Goal: Task Accomplishment & Management: Manage account settings

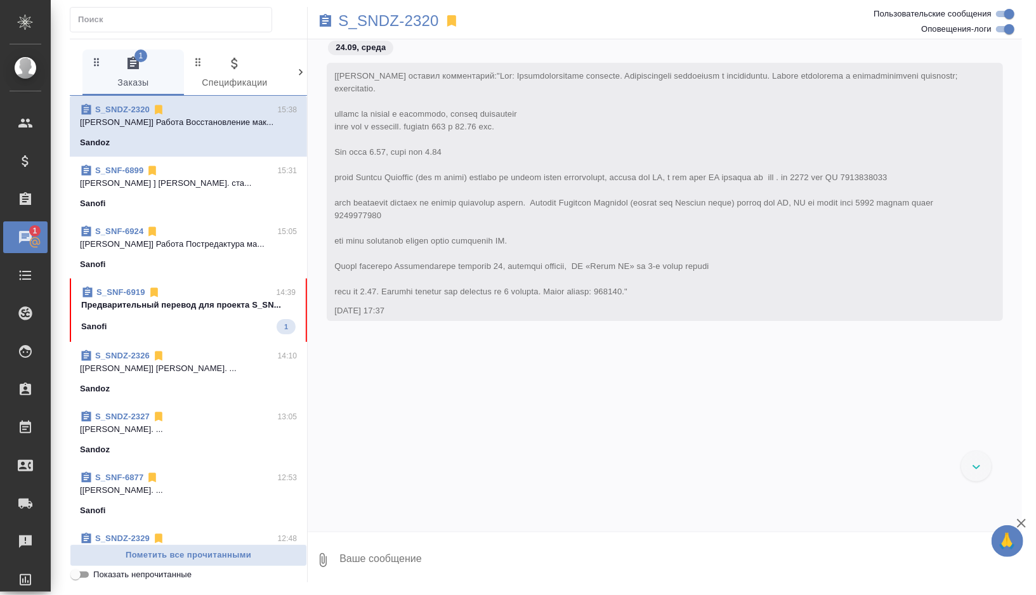
scroll to position [19018, 0]
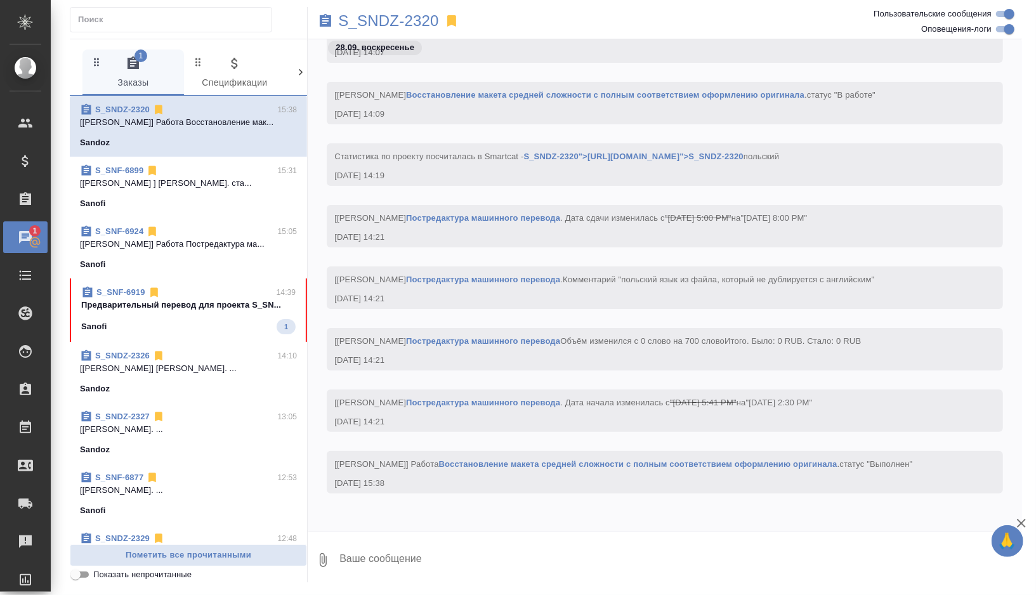
click at [244, 254] on span "S_SNF-6924 15:05 [Комова Татьяна] Работа Постредактура ма... Sanofi" at bounding box center [188, 248] width 217 height 46
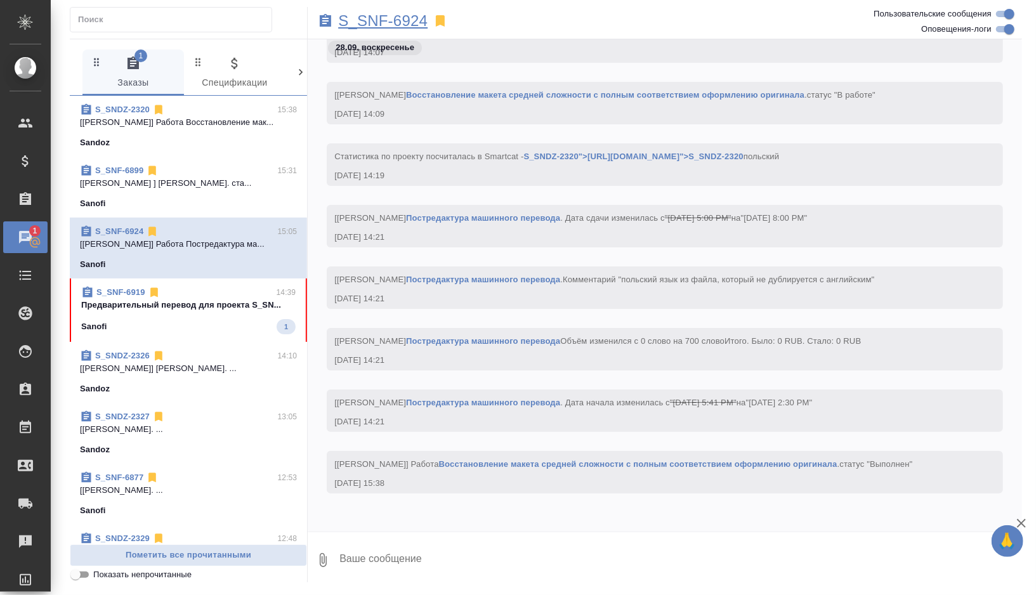
click at [393, 18] on p "S_SNF-6924" at bounding box center [382, 21] width 89 height 13
click at [259, 137] on div "Sandoz" at bounding box center [188, 142] width 217 height 13
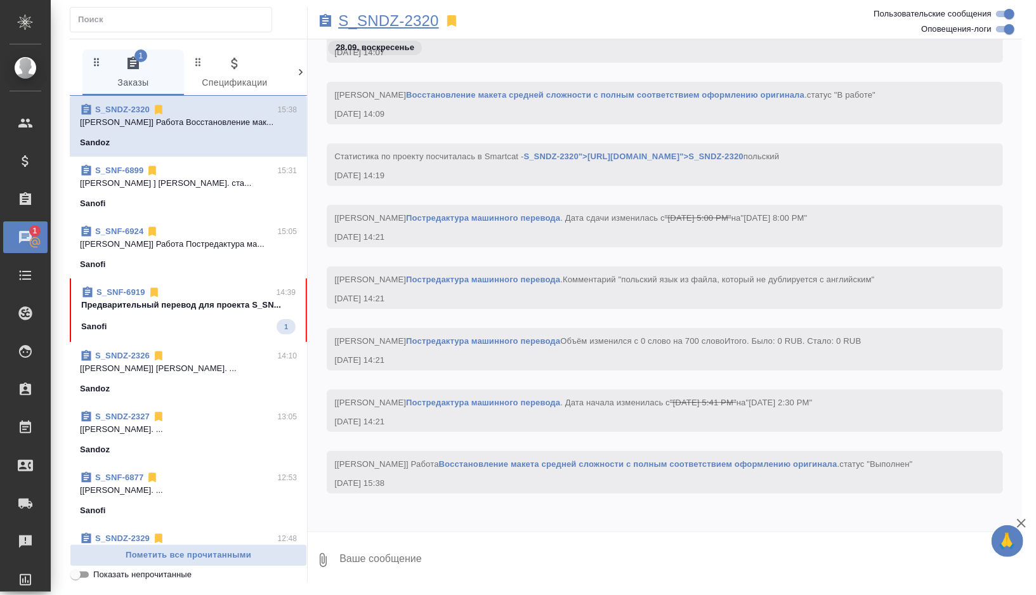
click at [421, 25] on p "S_SNDZ-2320" at bounding box center [388, 21] width 101 height 13
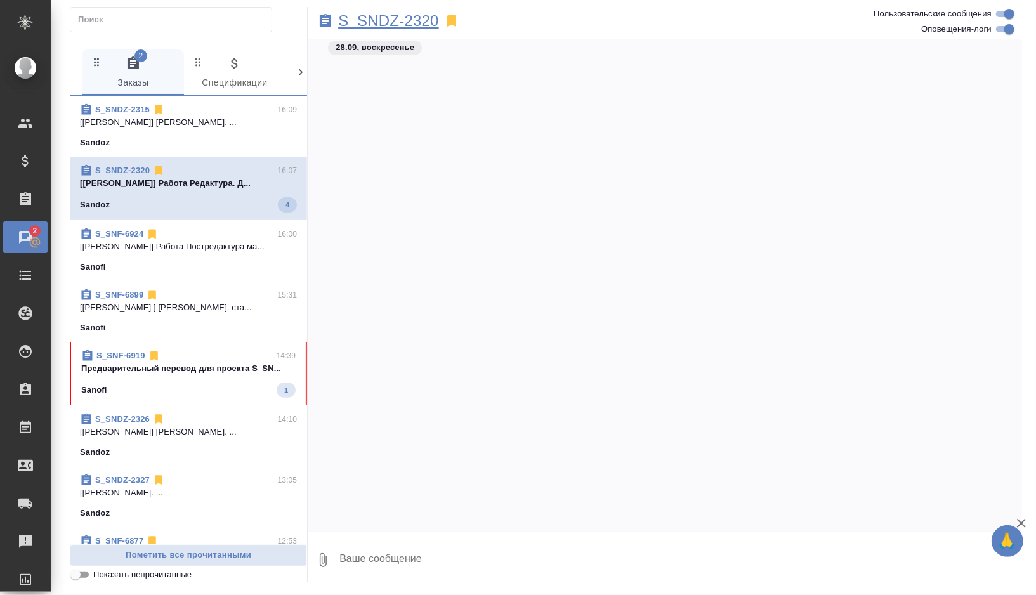
scroll to position [19453, 0]
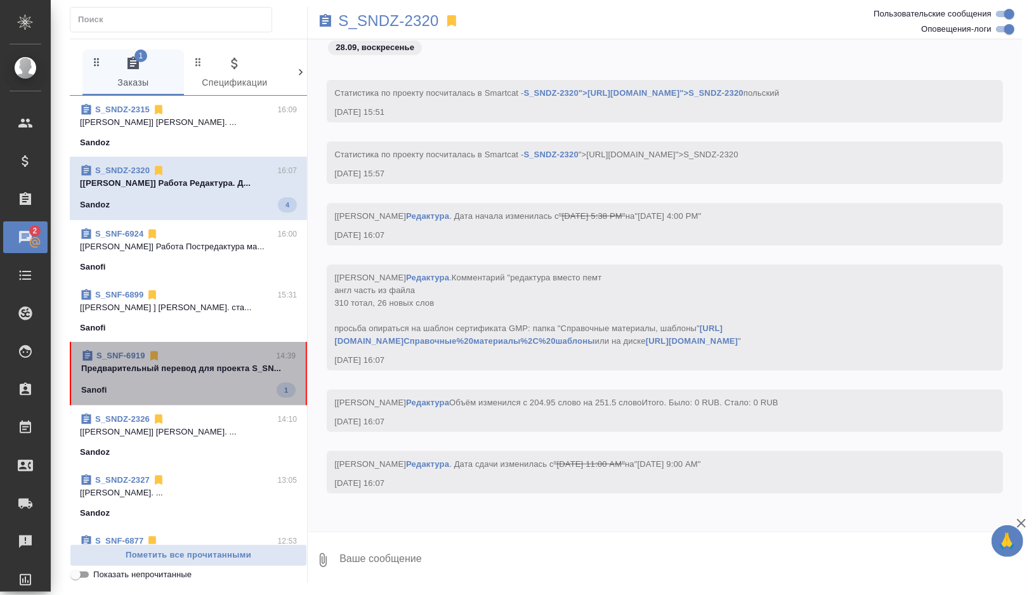
click at [209, 386] on div "Sanofi 1" at bounding box center [188, 390] width 214 height 15
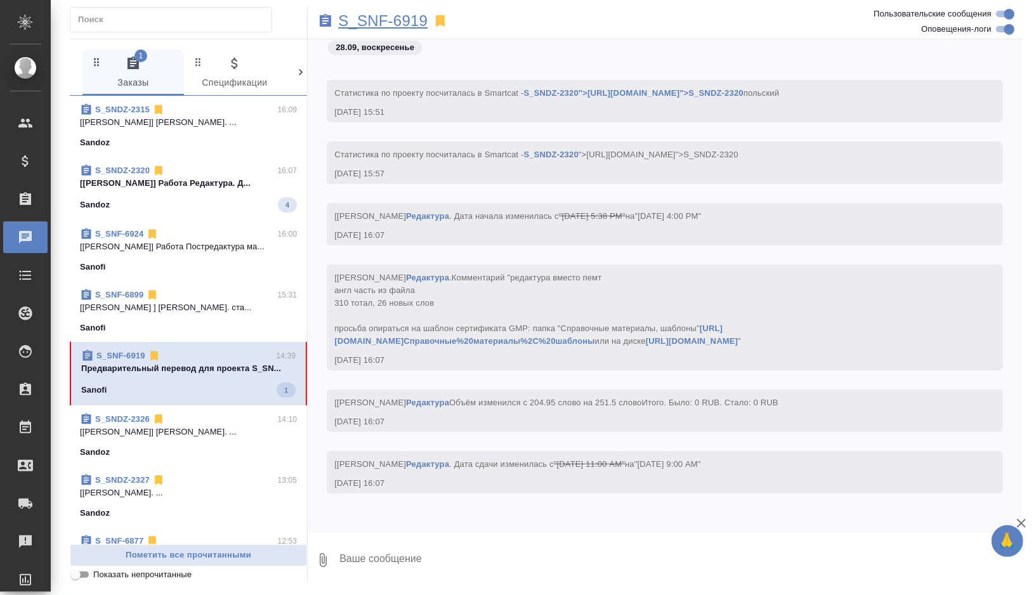
click at [409, 20] on p "S_SNF-6919" at bounding box center [382, 21] width 89 height 13
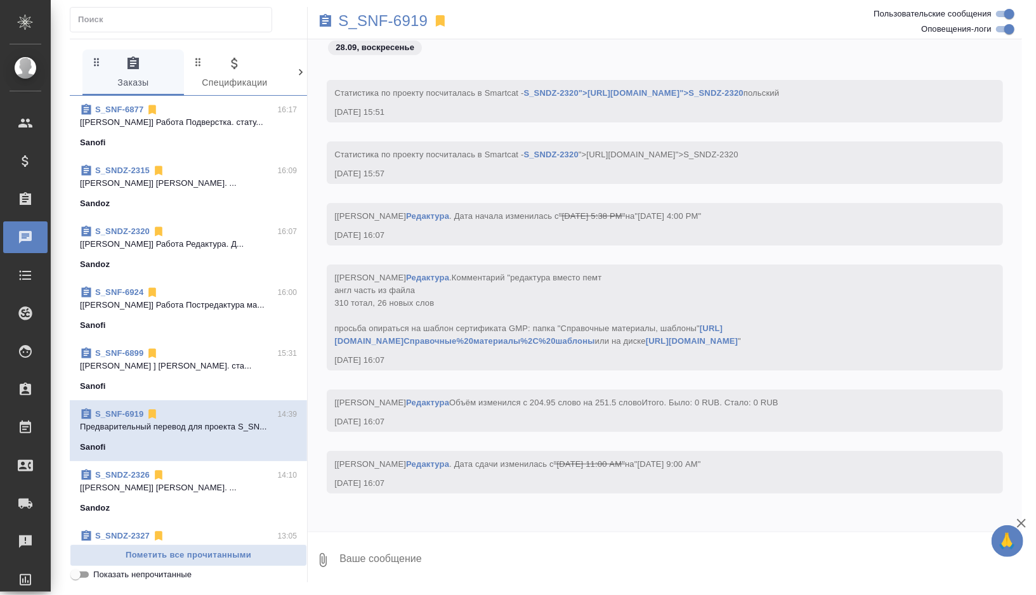
click at [202, 364] on p "[Лебедева Юлия ] Работа Корректура. ста..." at bounding box center [188, 366] width 217 height 13
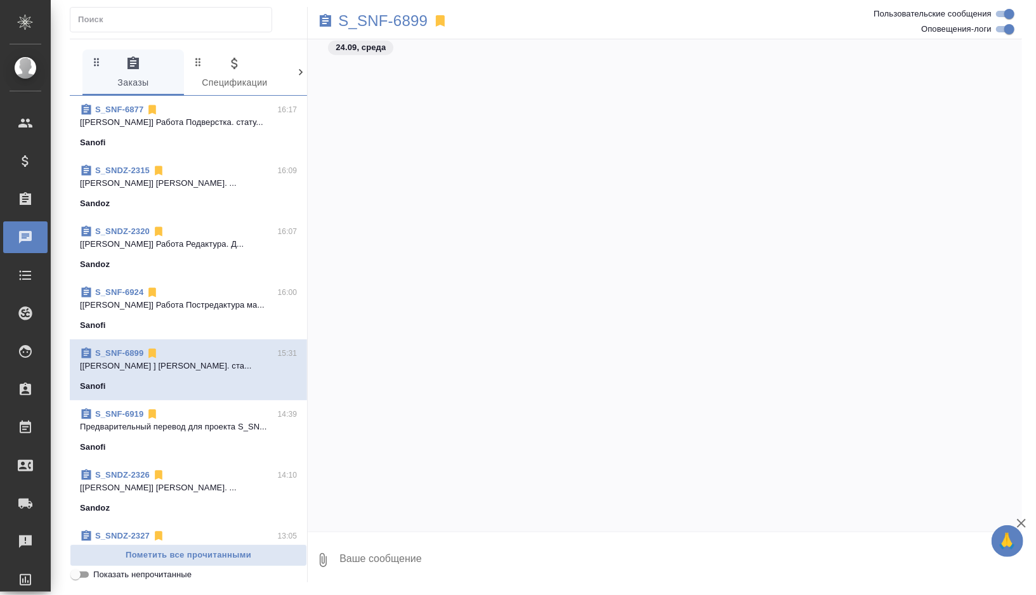
scroll to position [56837, 0]
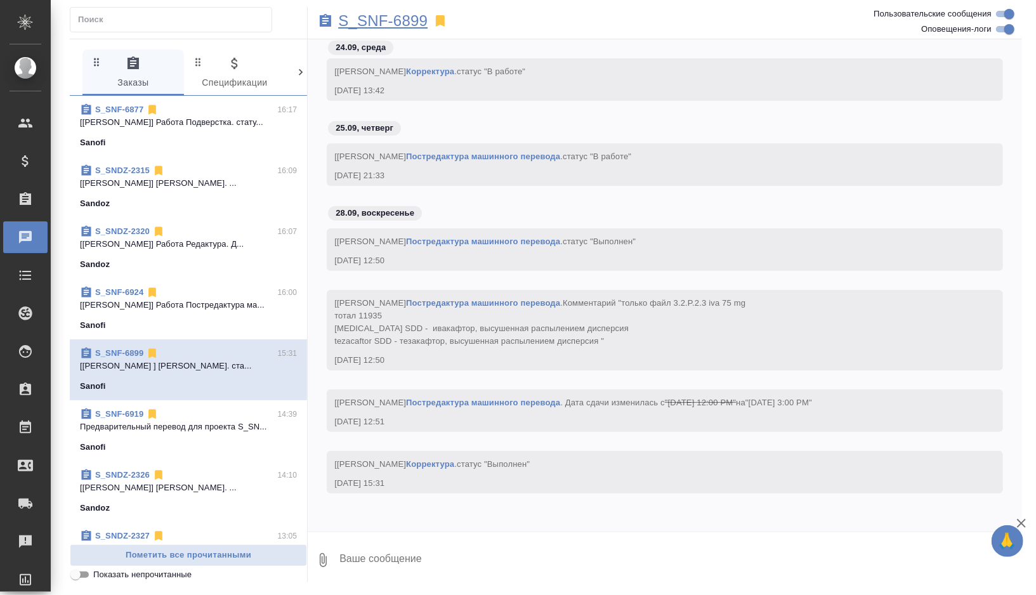
click at [398, 21] on p "S_SNF-6899" at bounding box center [382, 21] width 89 height 13
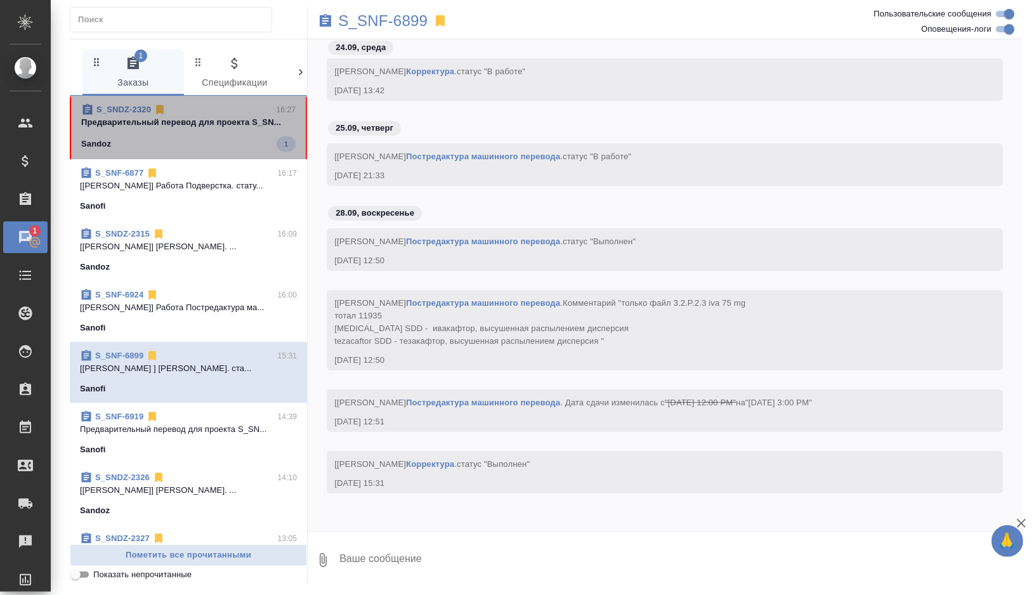
click at [221, 142] on div "Sandoz 1" at bounding box center [188, 143] width 214 height 15
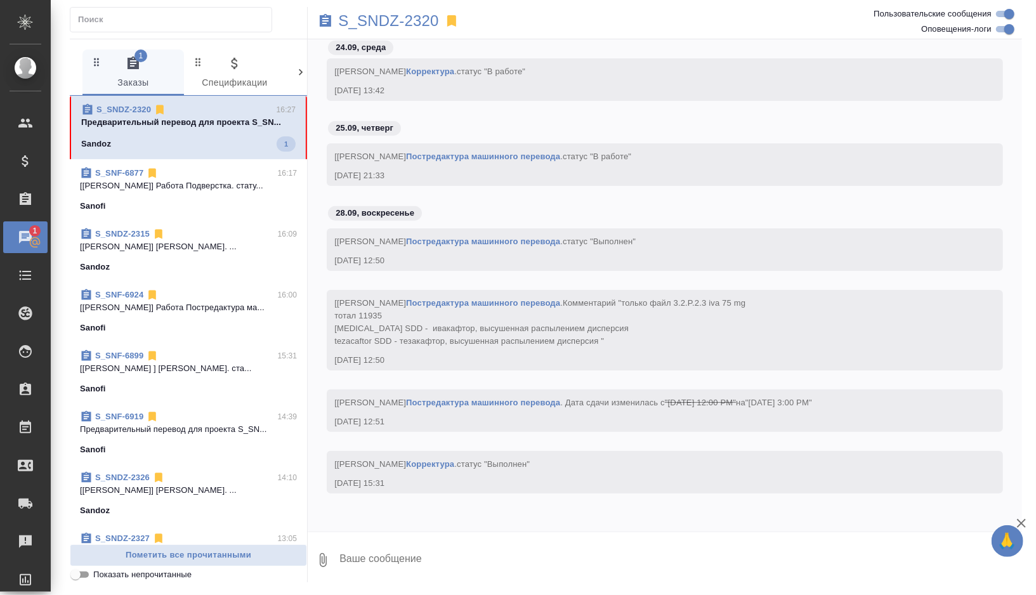
scroll to position [19576, 0]
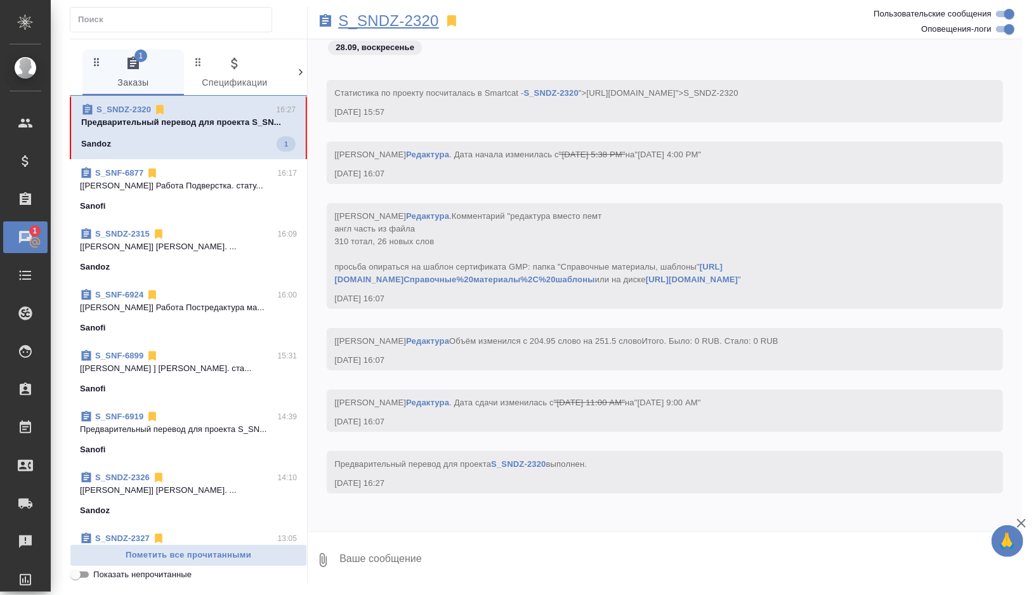
click at [422, 15] on p "S_SNDZ-2320" at bounding box center [388, 21] width 101 height 13
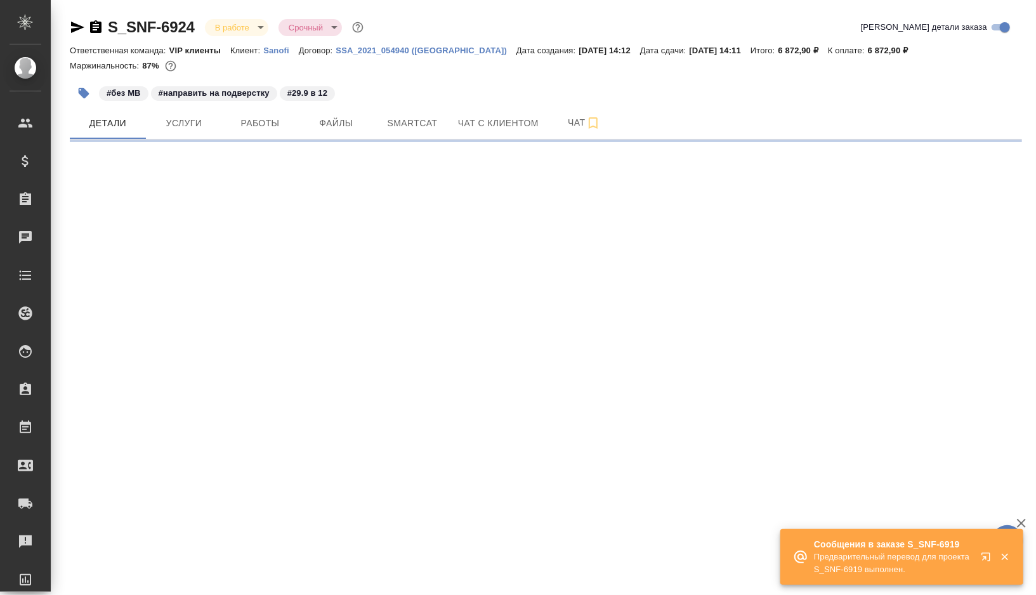
select select "RU"
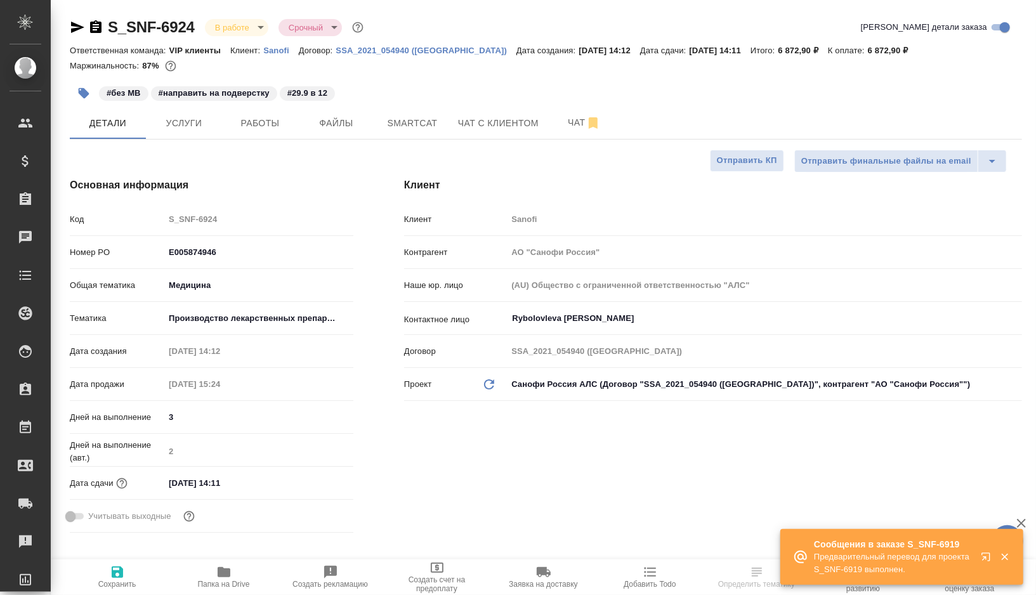
type textarea "x"
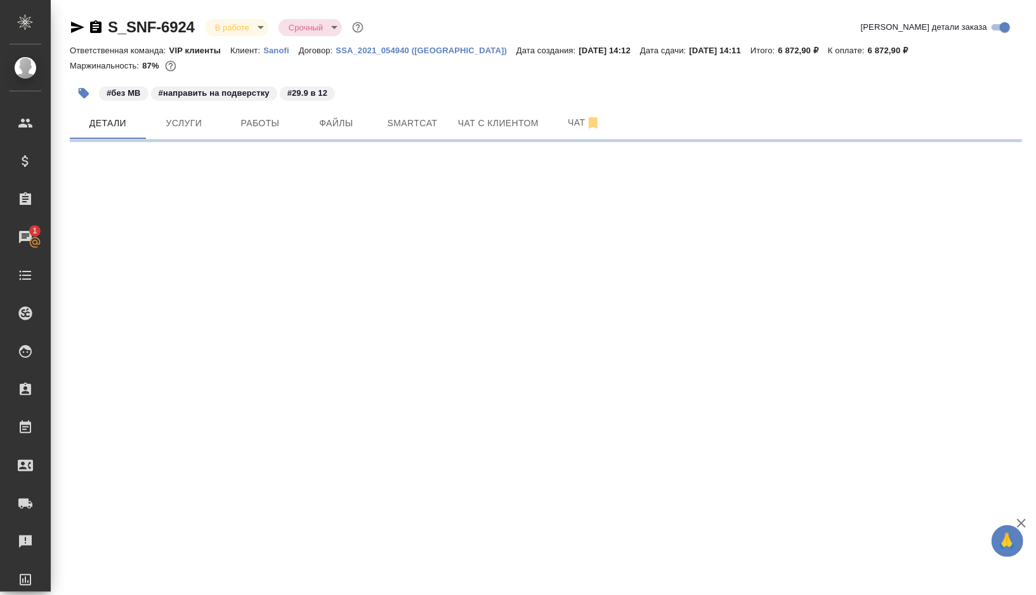
select select "RU"
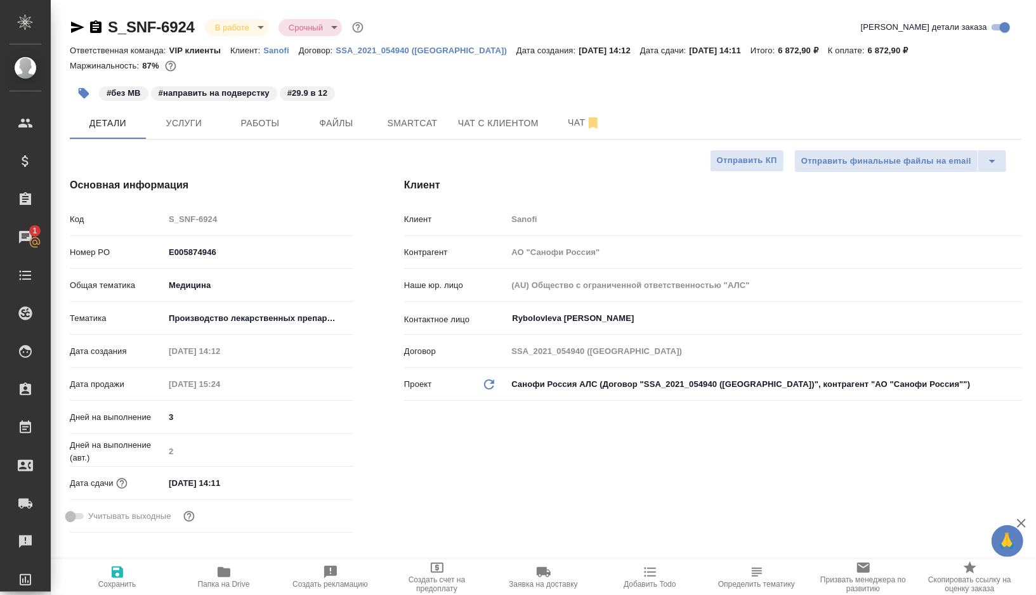
type textarea "x"
click at [267, 117] on span "Работы" at bounding box center [260, 123] width 61 height 16
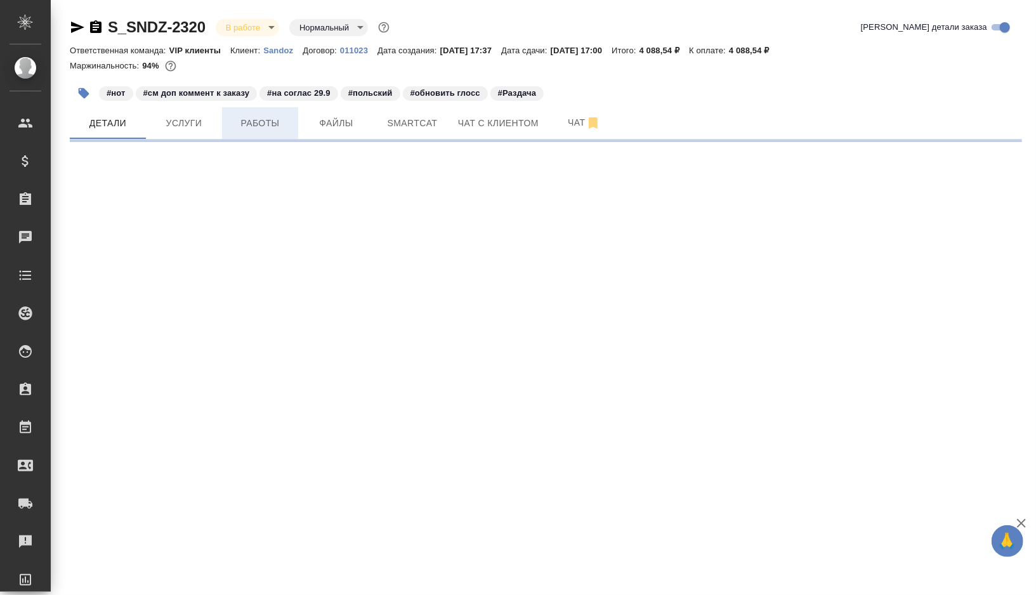
click at [275, 113] on button "Работы" at bounding box center [260, 123] width 76 height 32
select select "RU"
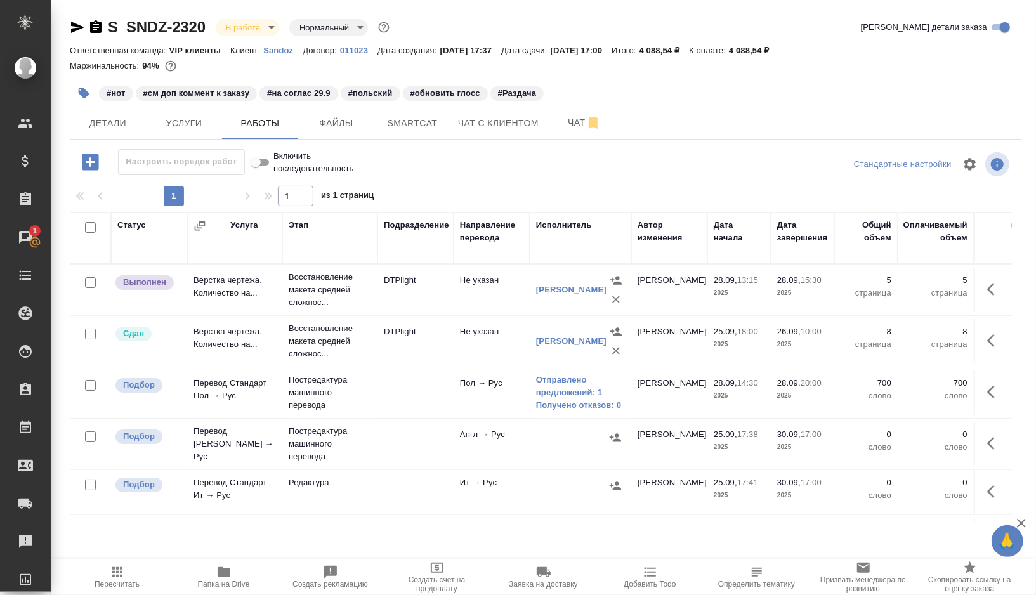
click at [435, 290] on td "DTPlight" at bounding box center [416, 290] width 76 height 44
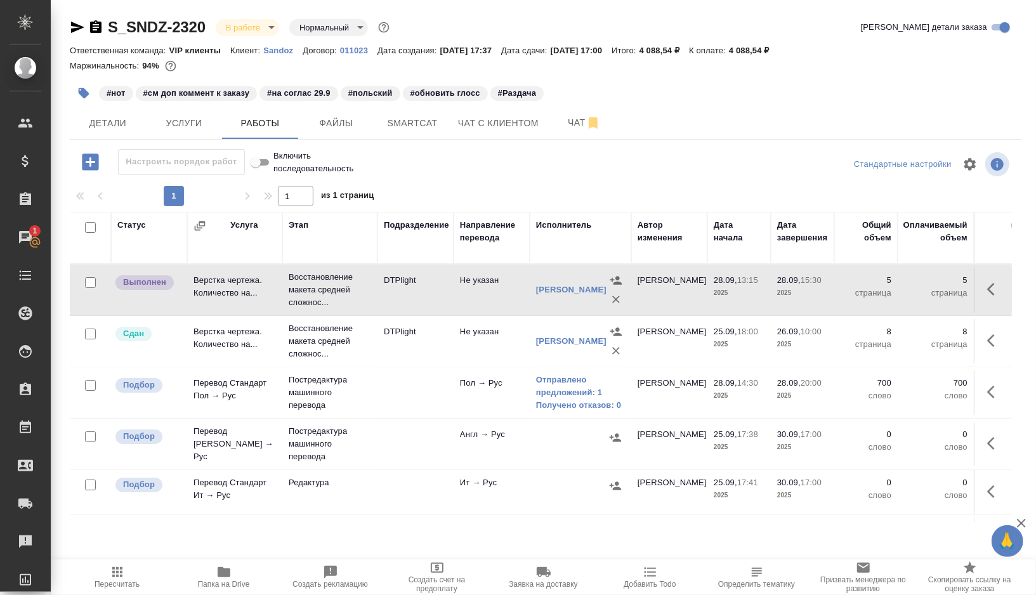
click at [435, 290] on td "DTPlight" at bounding box center [416, 290] width 76 height 44
click at [412, 137] on button "Smartcat" at bounding box center [412, 123] width 76 height 32
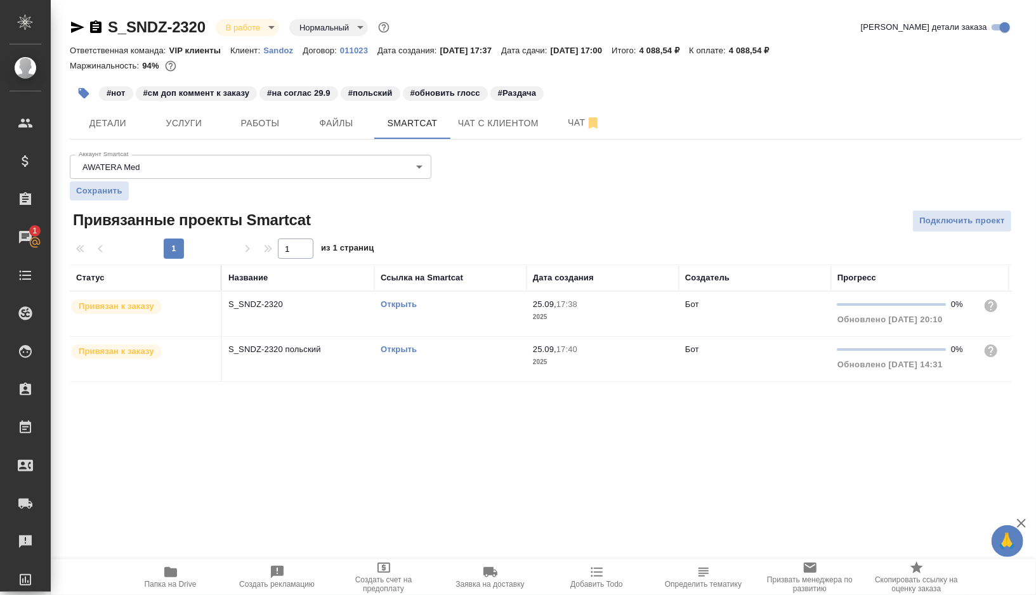
click at [402, 346] on link "Открыть" at bounding box center [399, 350] width 36 height 10
click at [468, 357] on td "Открыть" at bounding box center [450, 359] width 152 height 44
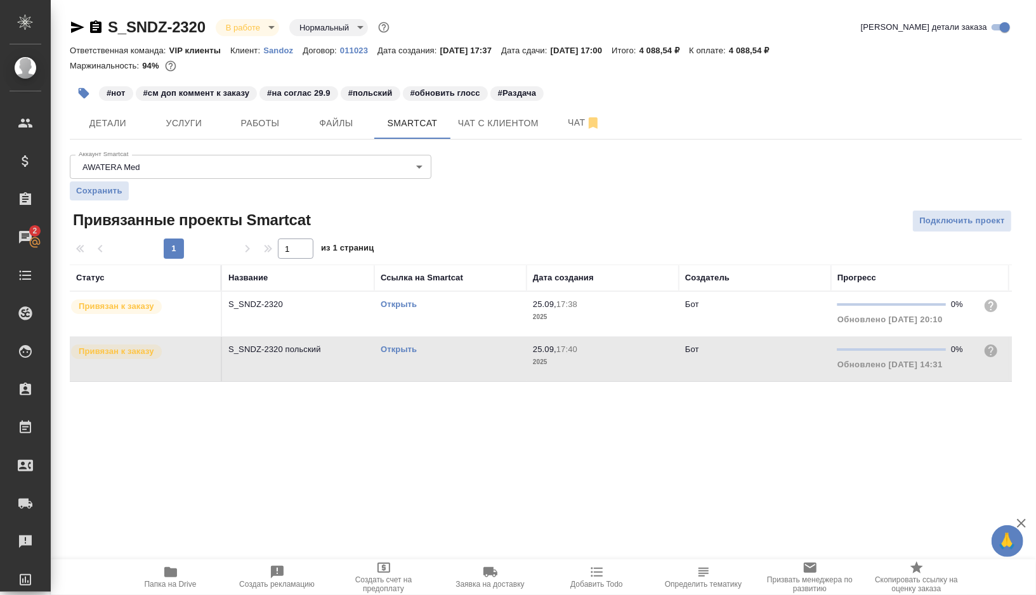
click at [407, 302] on link "Открыть" at bounding box center [399, 305] width 36 height 10
click at [254, 120] on span "Работы" at bounding box center [260, 123] width 61 height 16
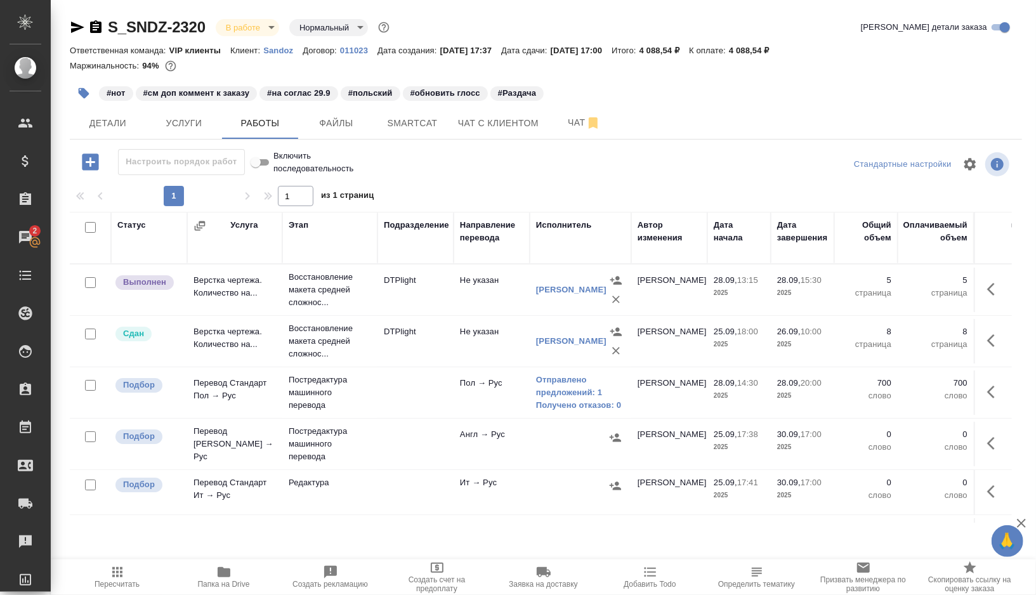
click at [421, 362] on td "DTPlight" at bounding box center [416, 341] width 76 height 44
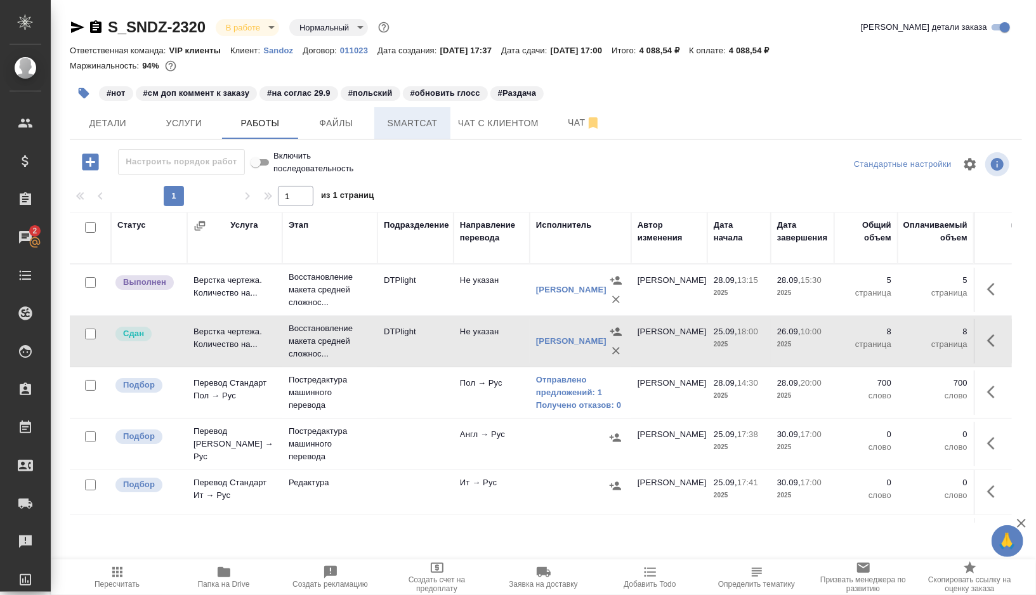
click at [423, 126] on span "Smartcat" at bounding box center [412, 123] width 61 height 16
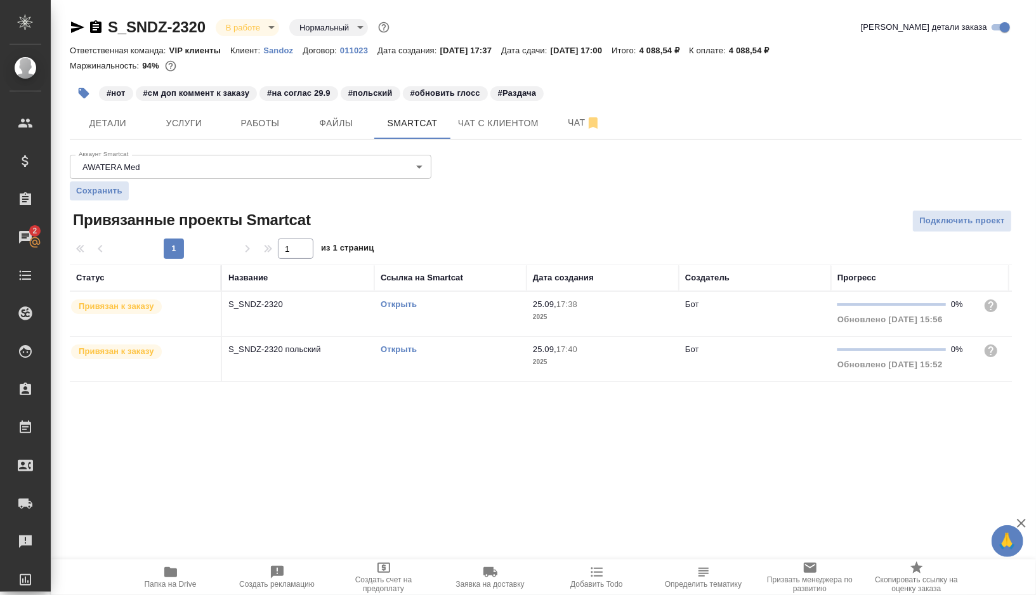
click at [471, 310] on td "Открыть" at bounding box center [450, 314] width 152 height 44
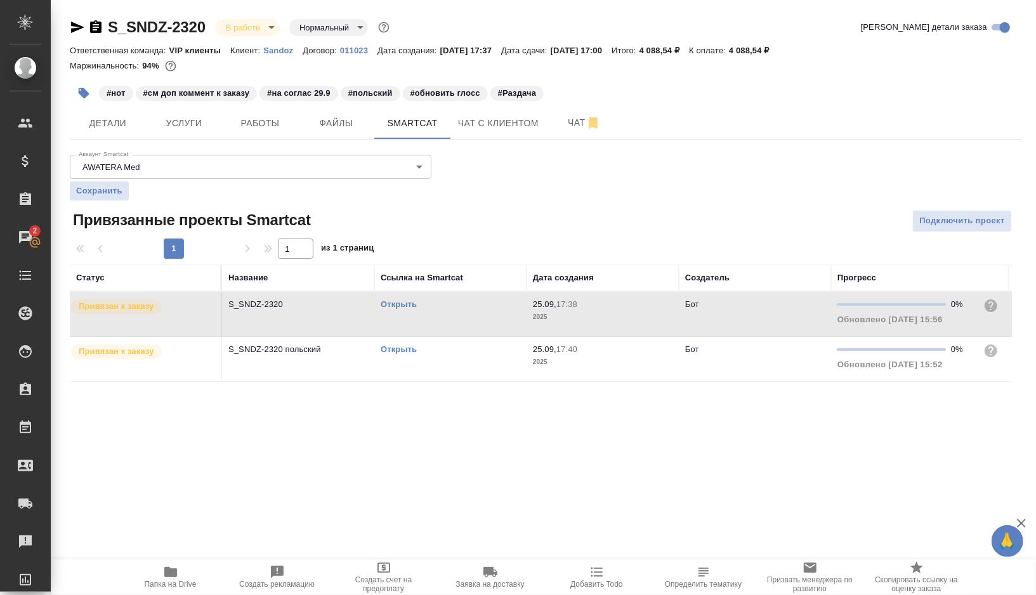
click at [471, 310] on td "Открыть" at bounding box center [450, 314] width 152 height 44
click at [283, 124] on span "Работы" at bounding box center [260, 123] width 61 height 16
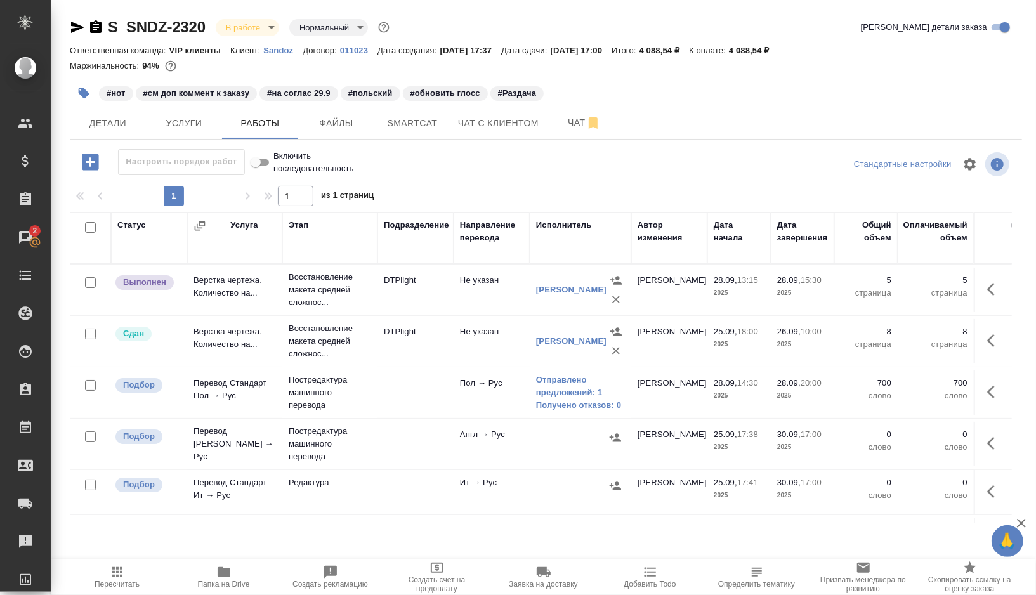
click at [421, 386] on td at bounding box center [416, 393] width 76 height 44
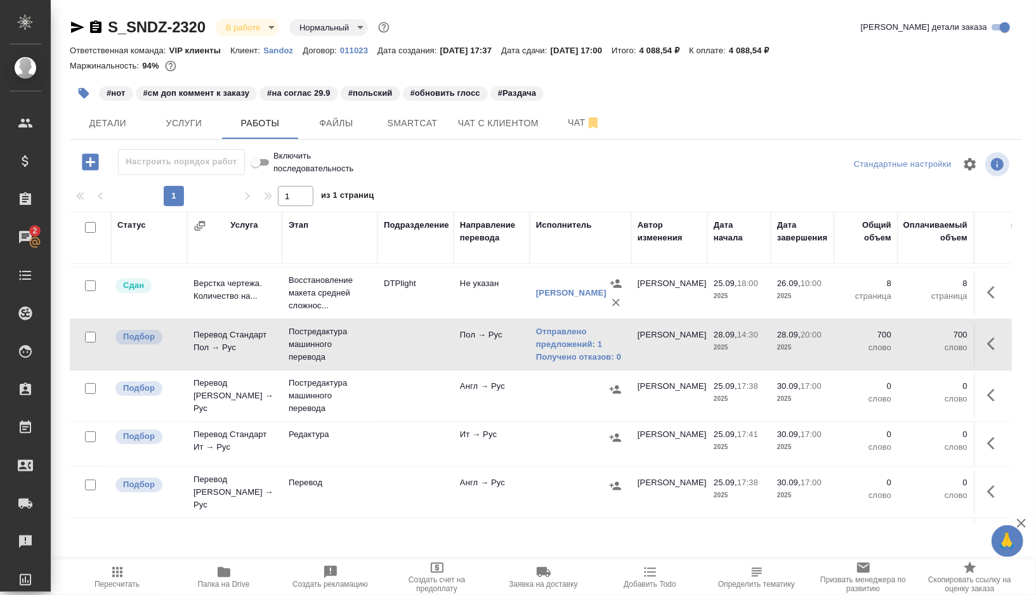
scroll to position [63, 0]
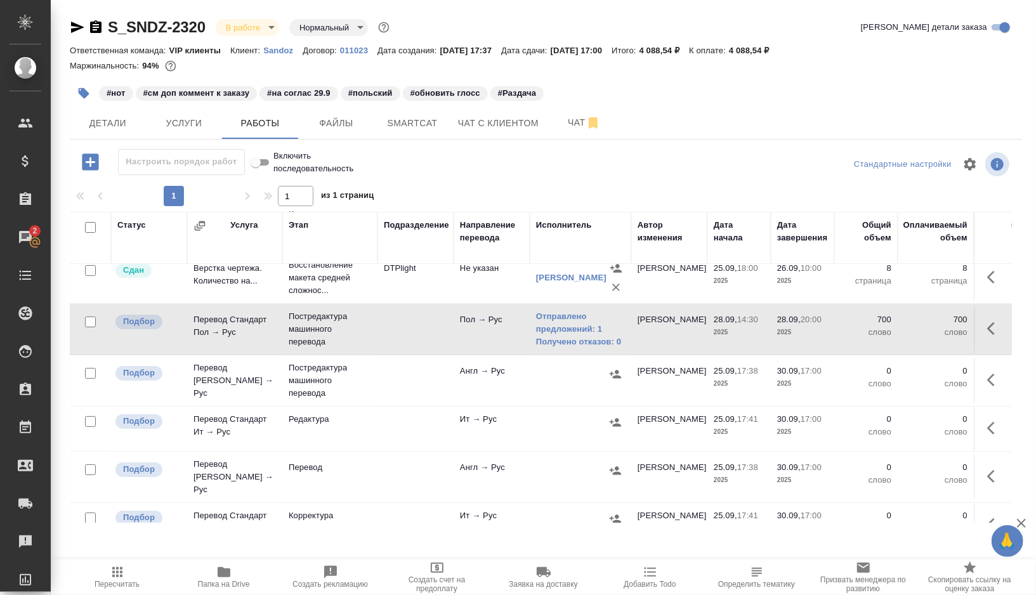
click at [399, 371] on td at bounding box center [416, 381] width 76 height 44
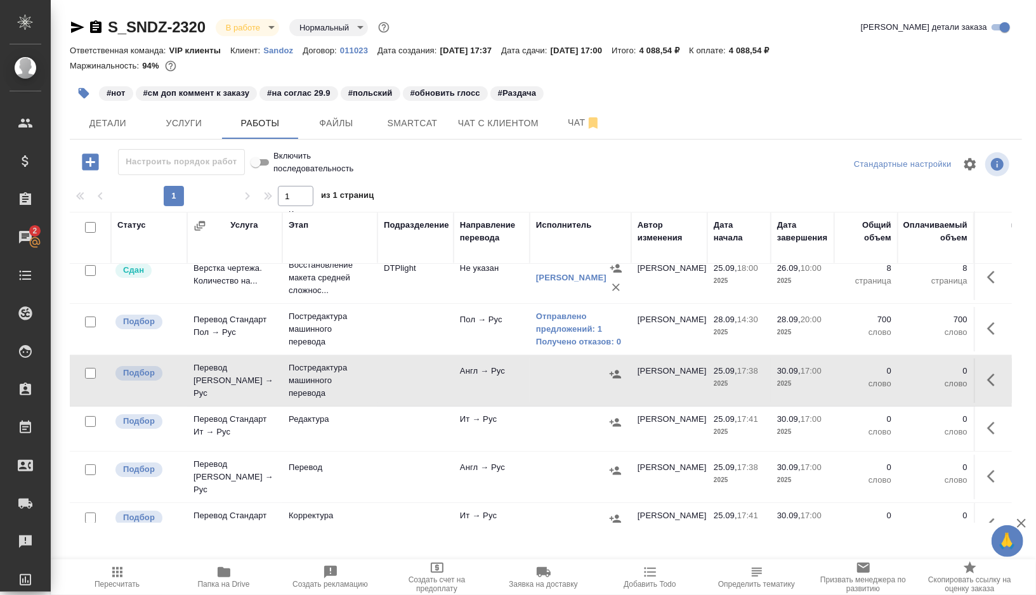
click at [399, 371] on td at bounding box center [416, 381] width 76 height 44
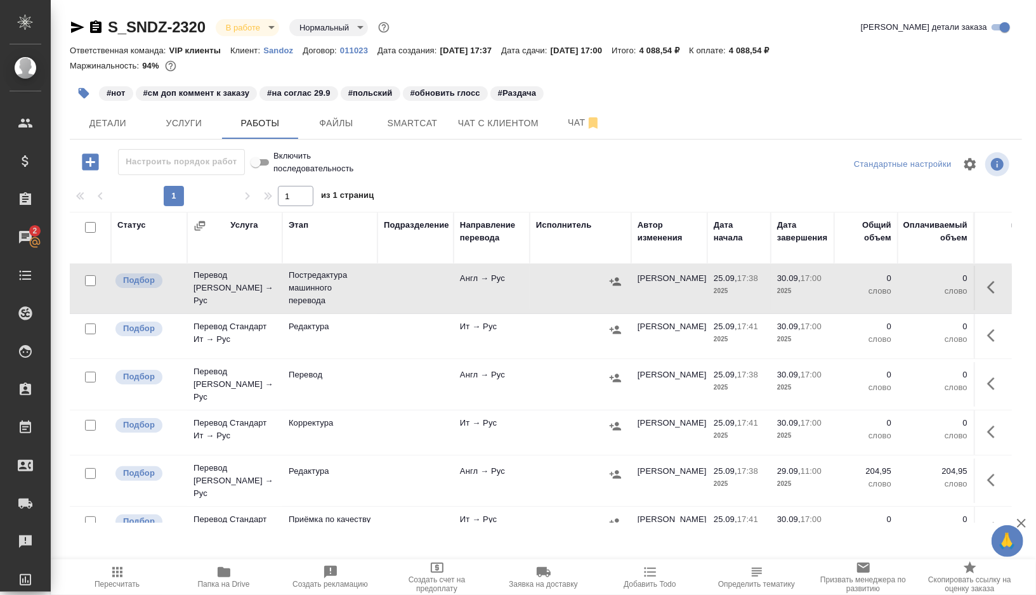
scroll to position [166, 0]
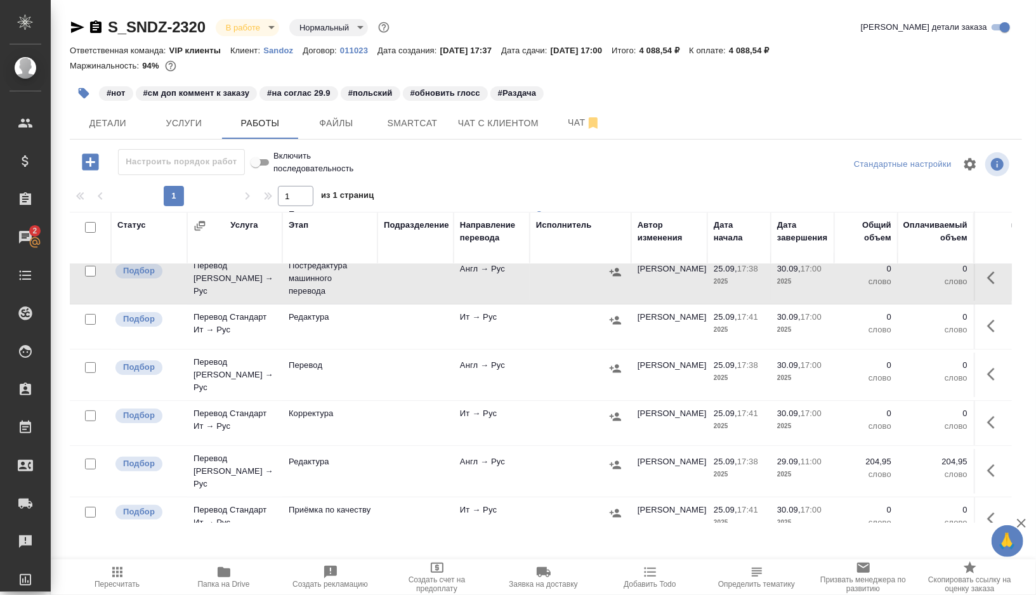
click at [392, 449] on td at bounding box center [416, 471] width 76 height 44
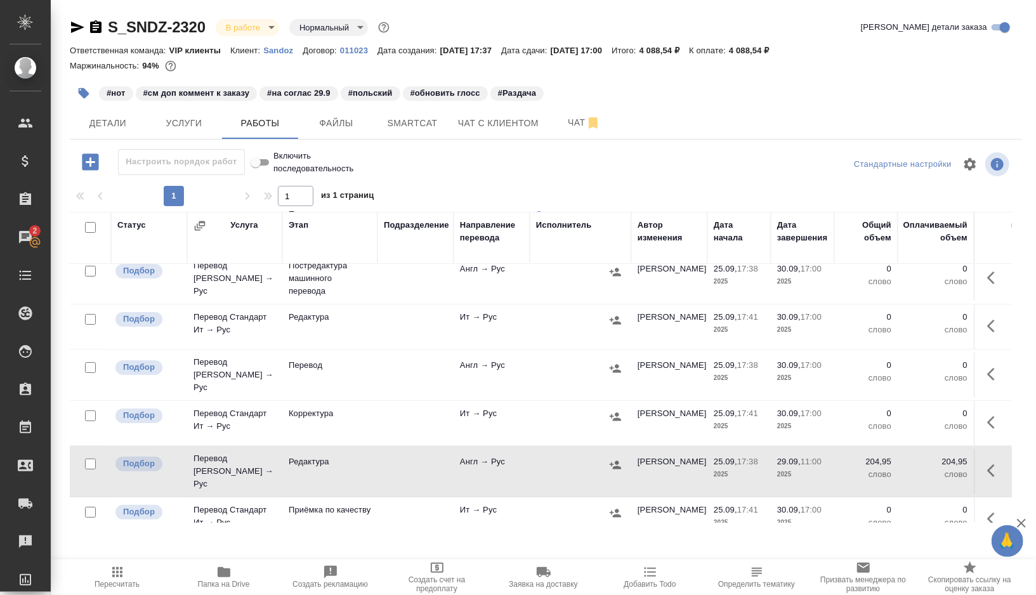
click at [392, 449] on td at bounding box center [416, 471] width 76 height 44
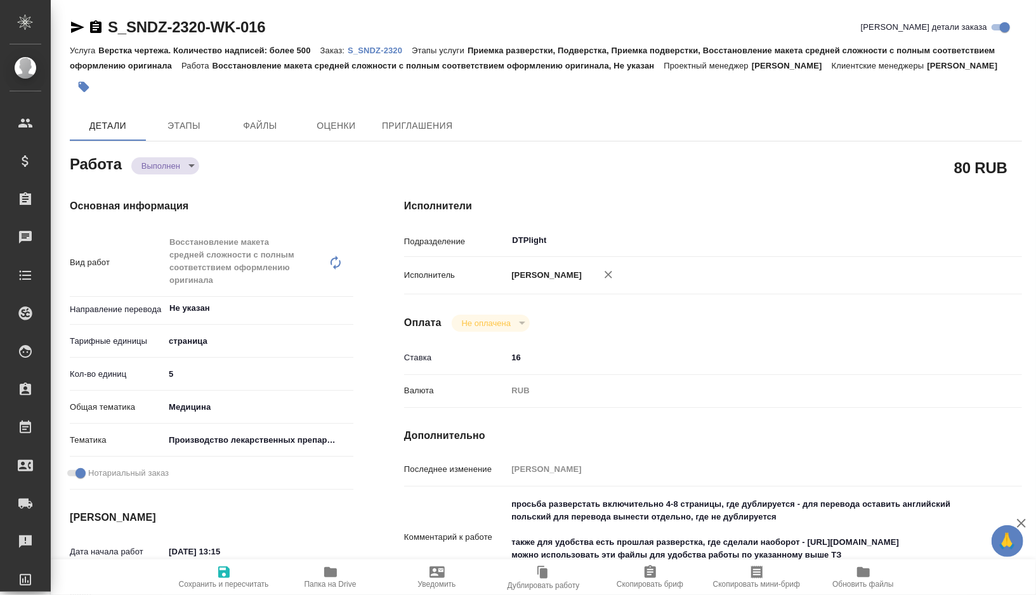
type textarea "x"
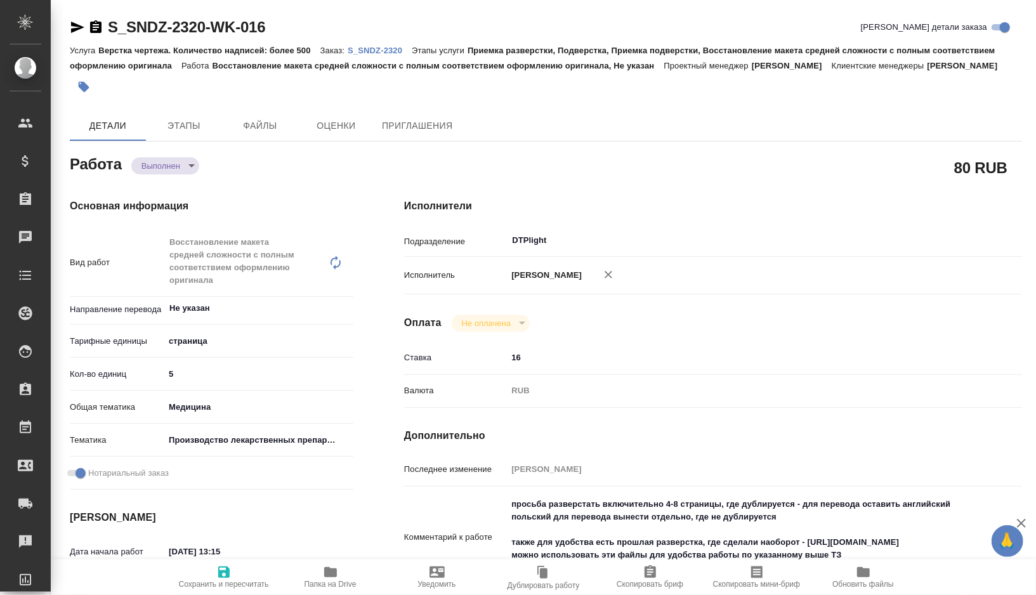
type textarea "x"
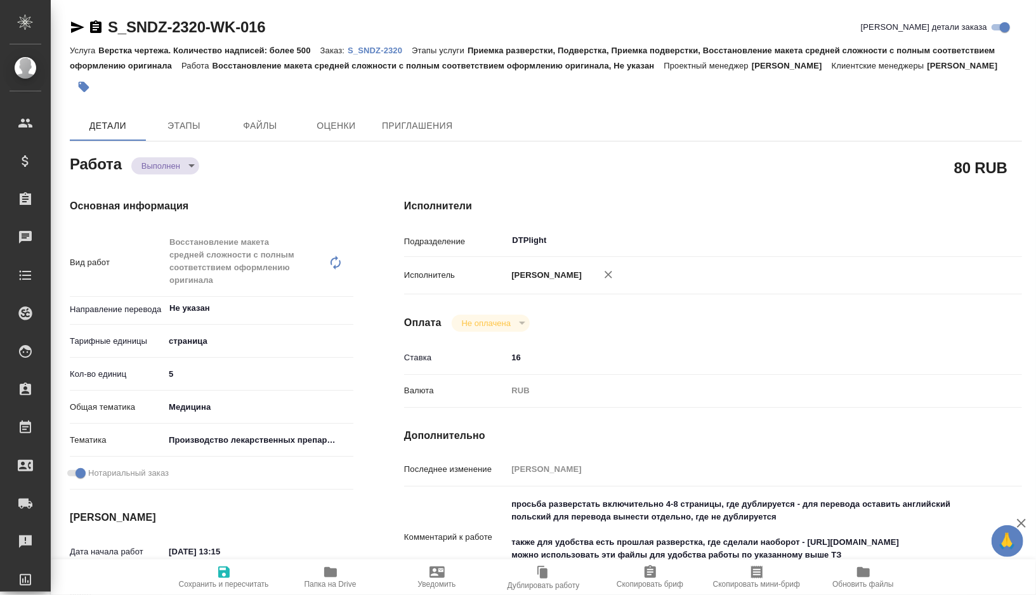
type textarea "x"
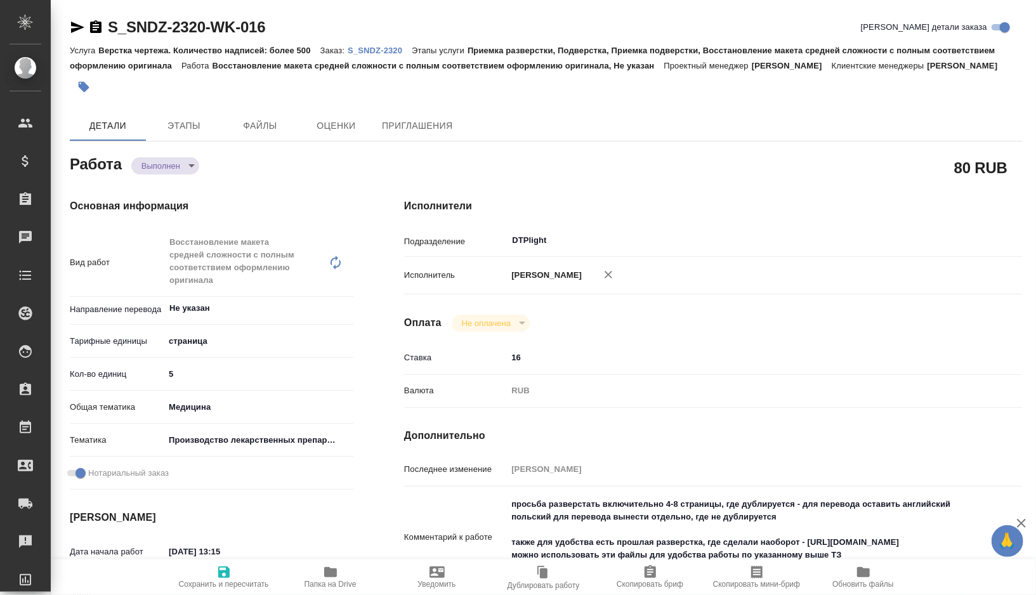
type textarea "x"
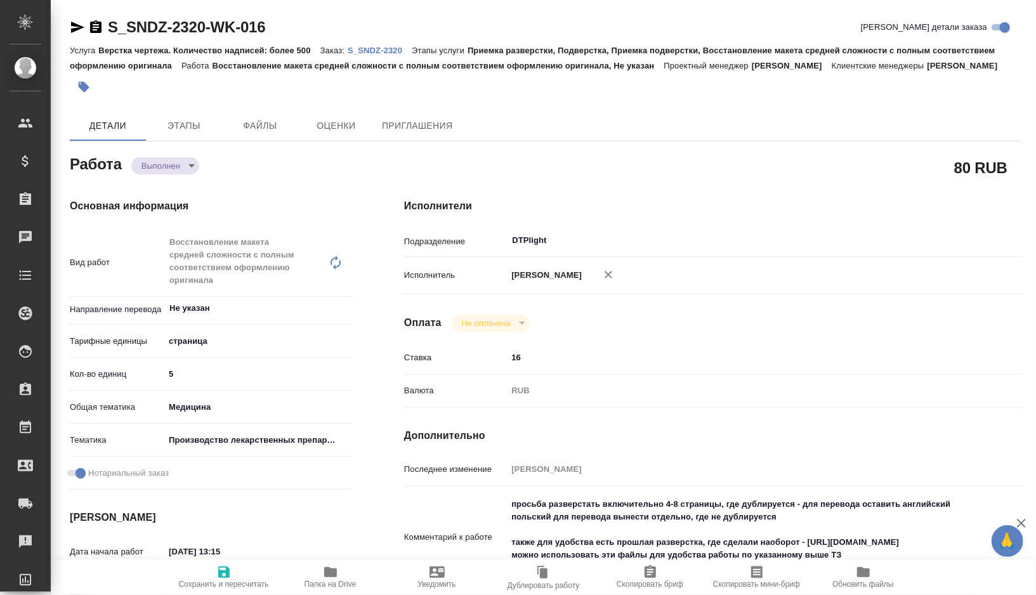
type textarea "x"
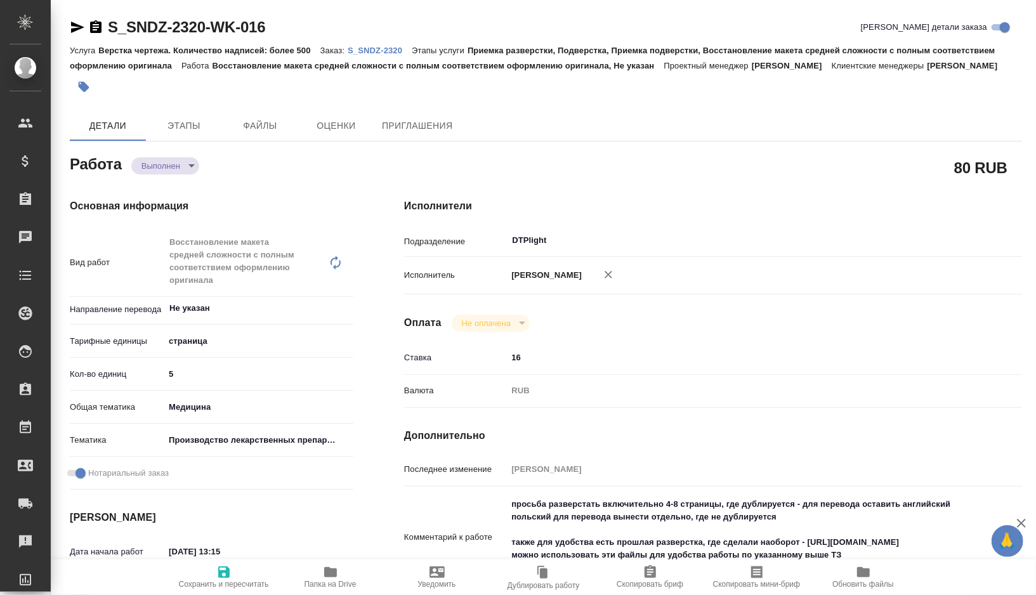
click at [322, 577] on span "Папка на Drive" at bounding box center [330, 577] width 91 height 24
type textarea "x"
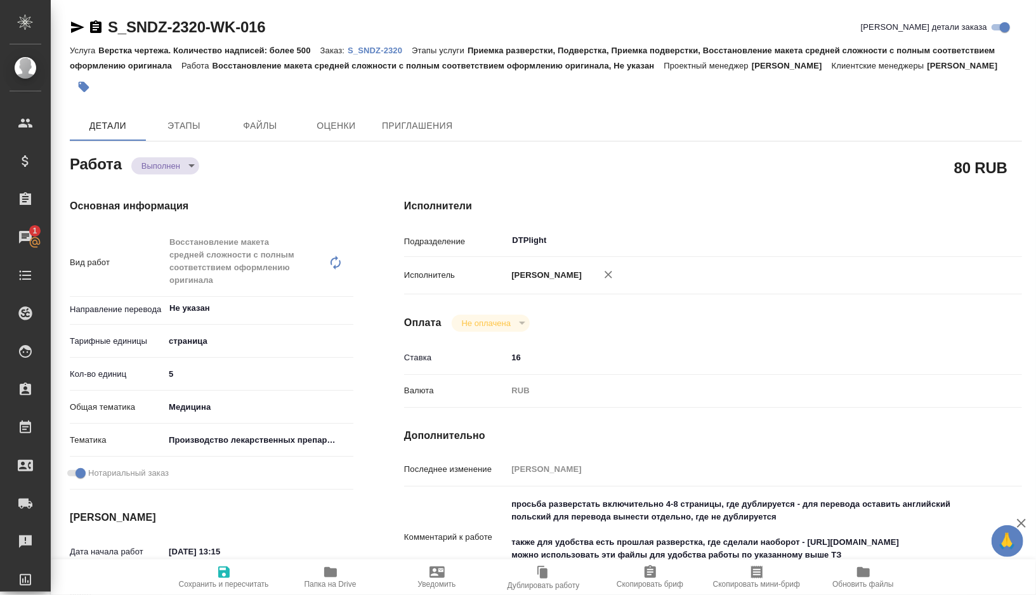
type textarea "x"
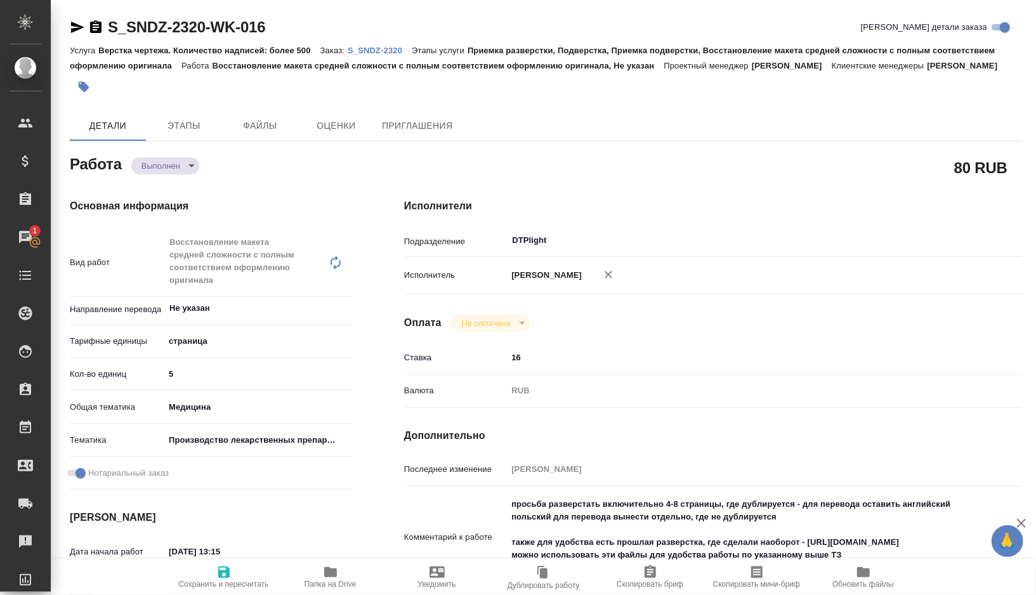
type textarea "x"
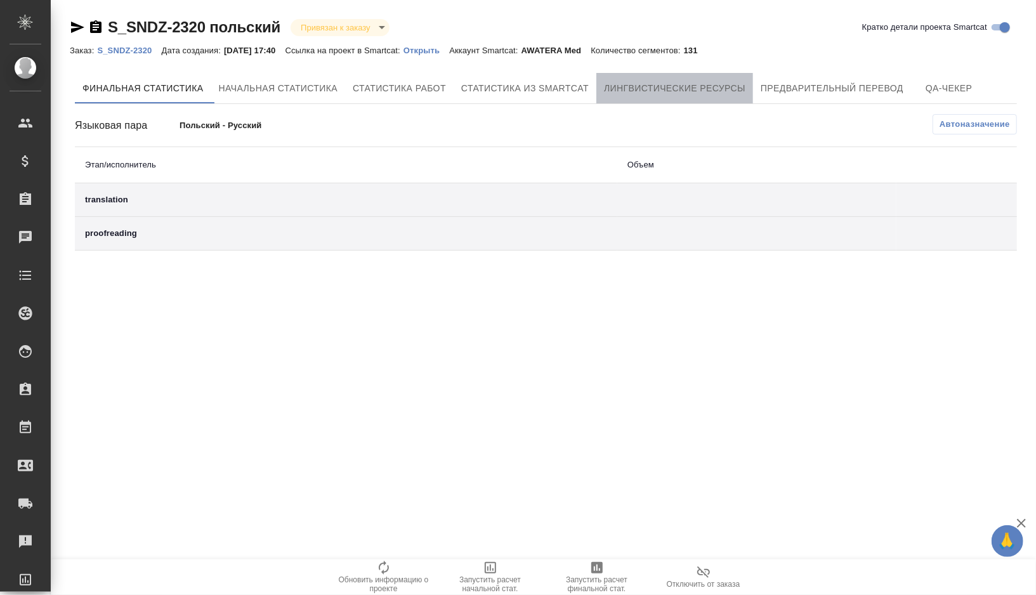
click at [683, 85] on span "Лингвистические ресурсы" at bounding box center [675, 89] width 142 height 16
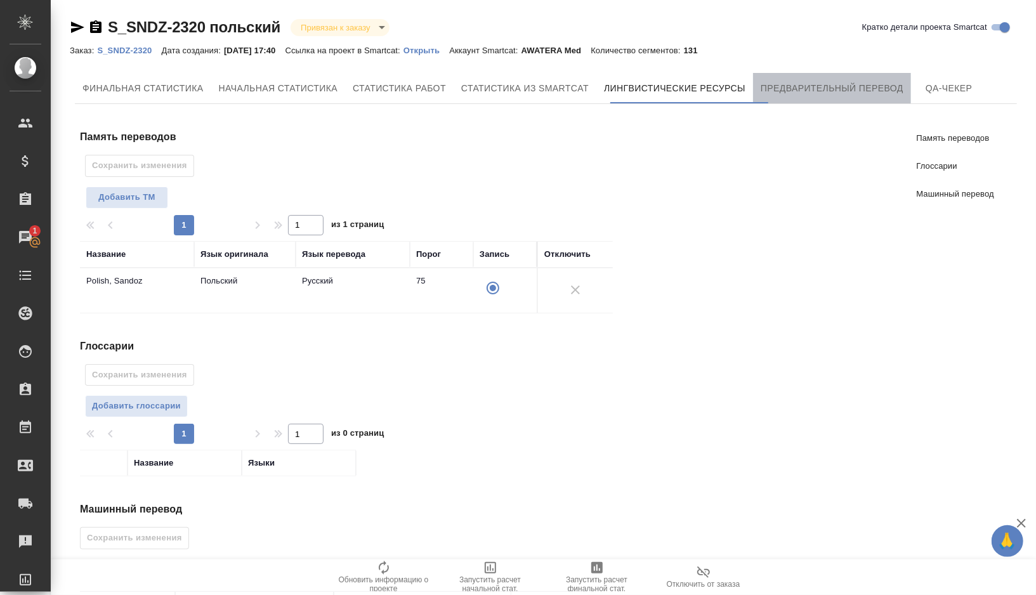
click at [817, 97] on button "Предварительный перевод" at bounding box center [832, 88] width 158 height 30
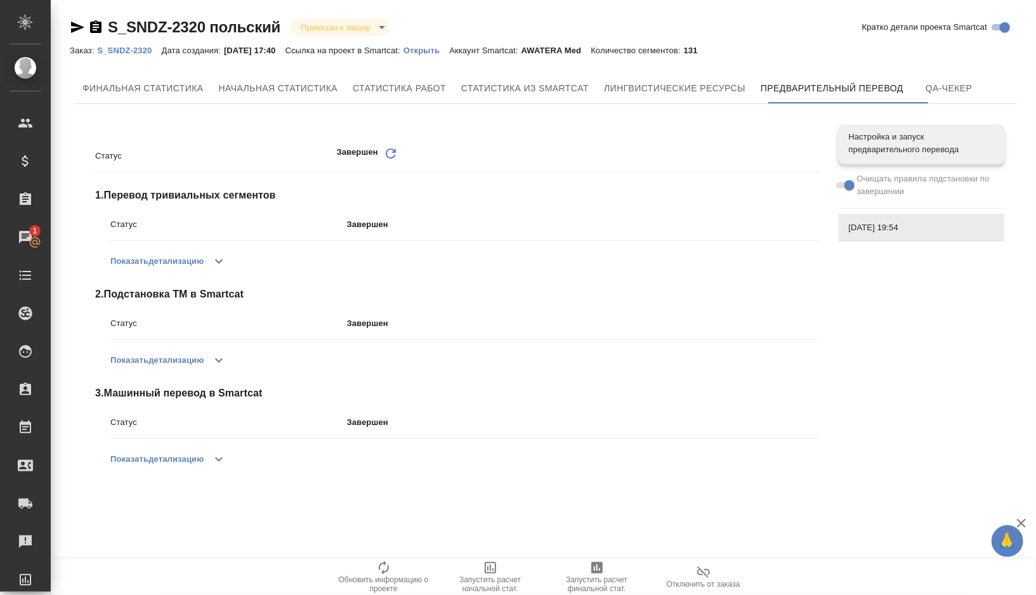
click at [435, 53] on p "Открыть" at bounding box center [427, 51] width 46 height 10
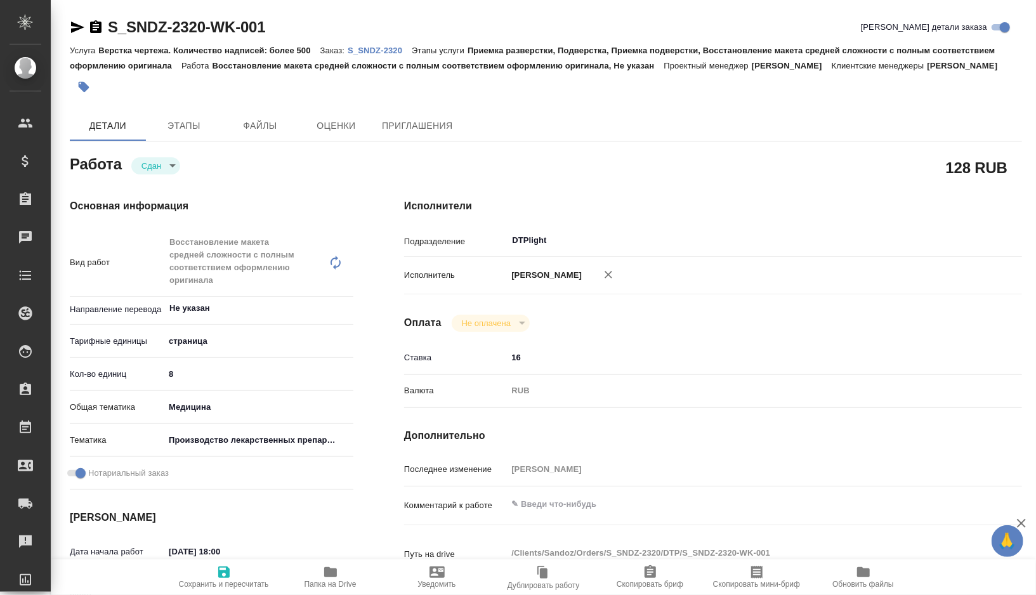
type textarea "x"
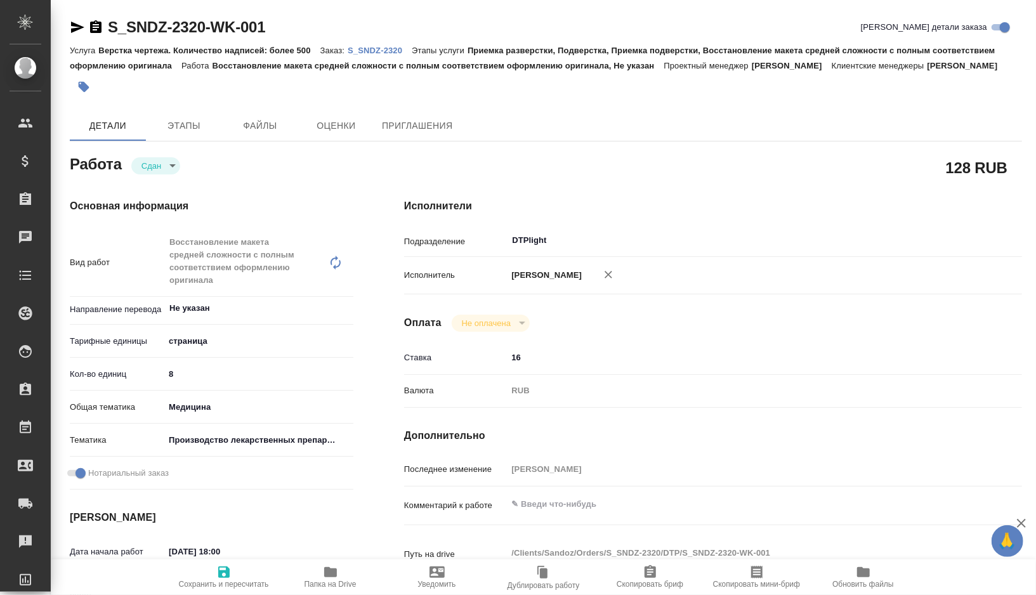
type textarea "x"
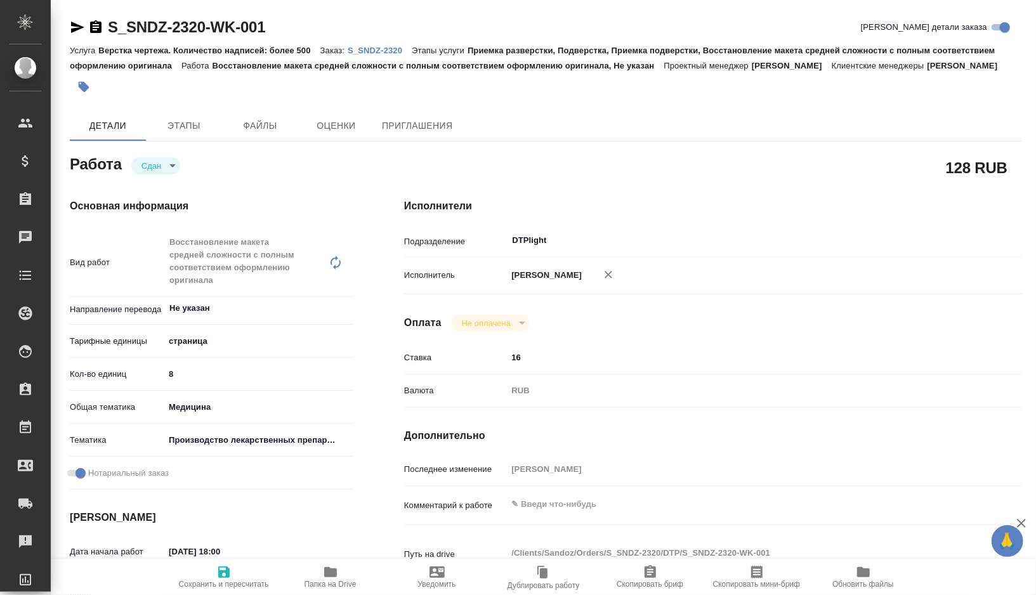
type textarea "x"
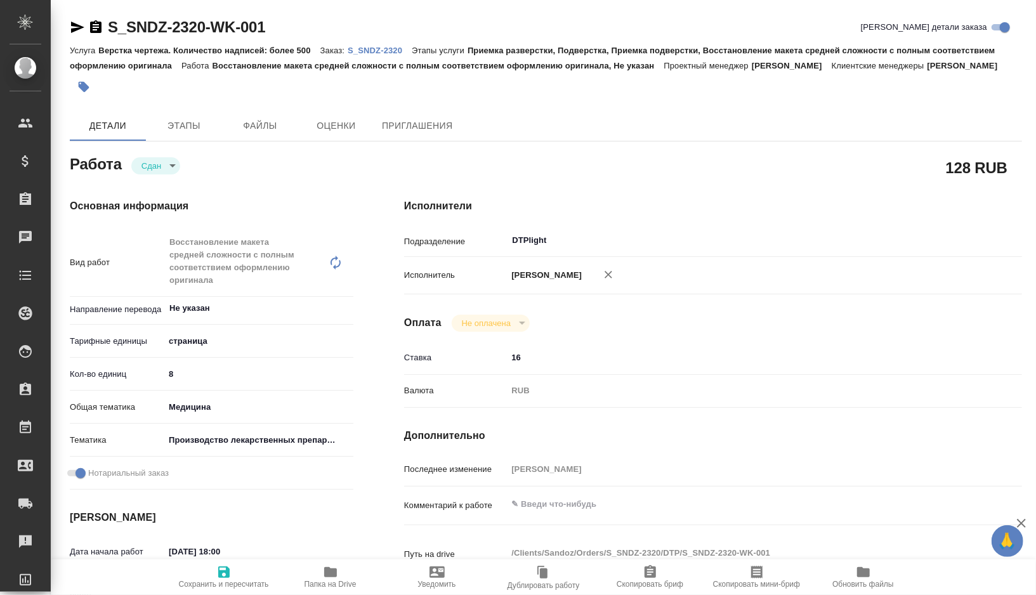
type textarea "x"
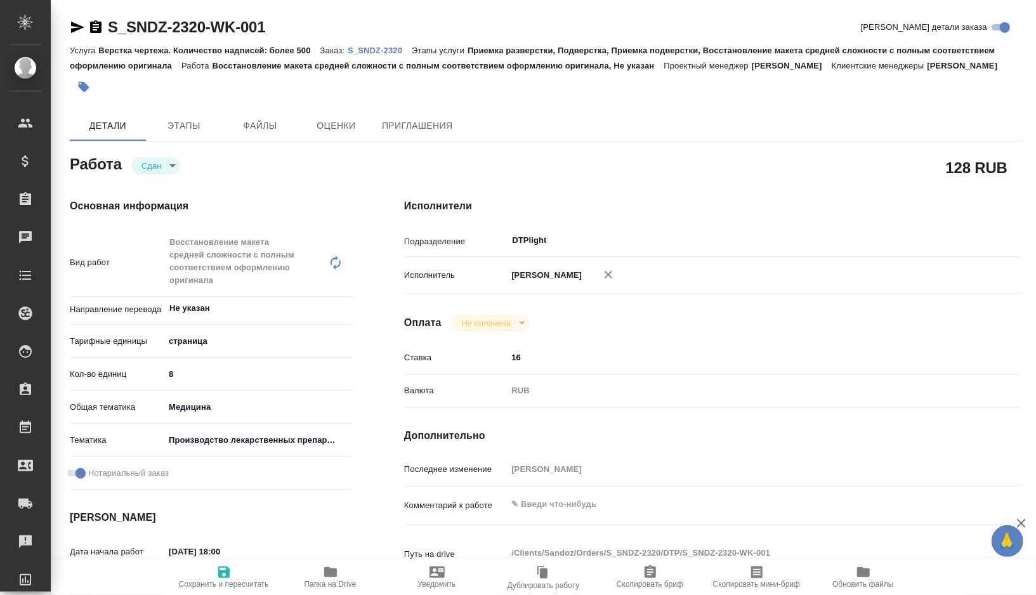
type textarea "x"
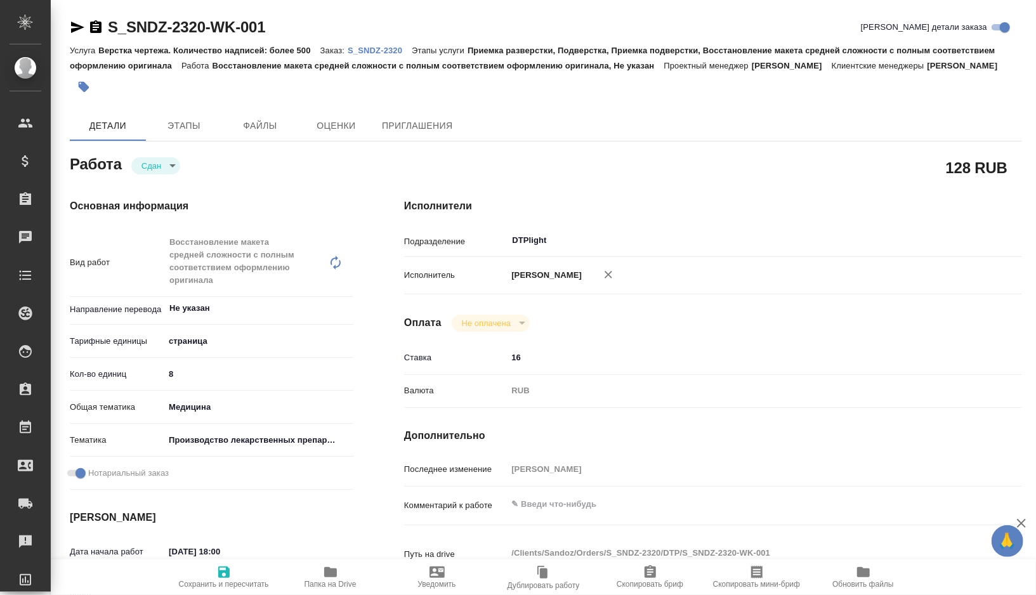
type textarea "x"
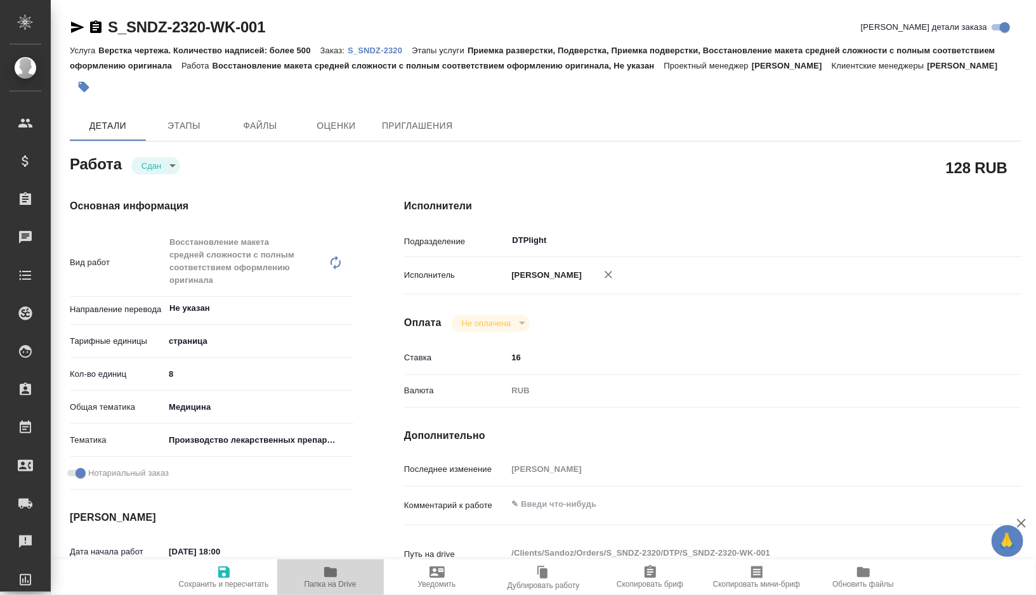
type textarea "x"
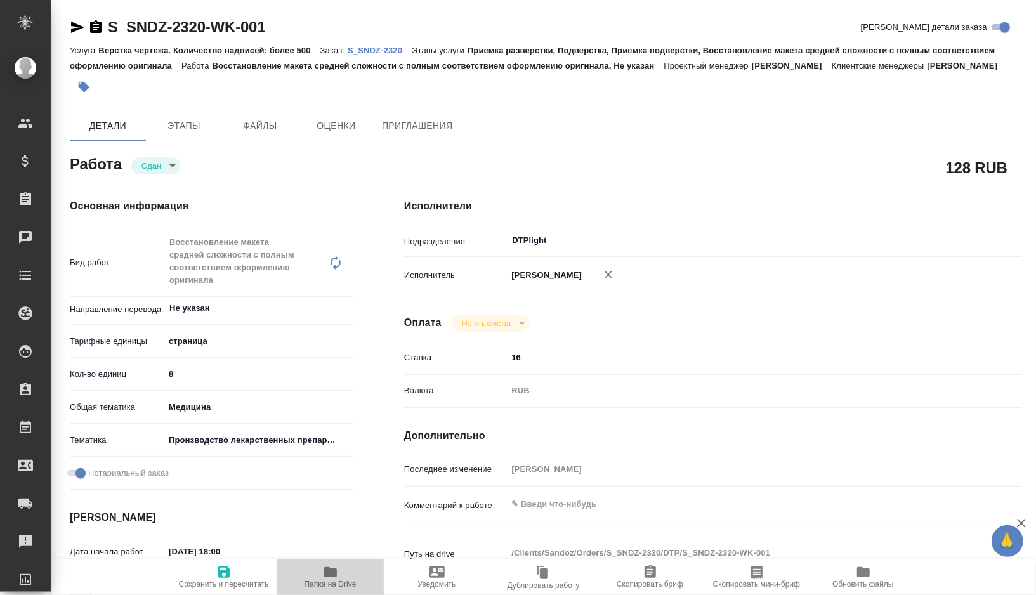
click at [331, 575] on icon "button" at bounding box center [330, 572] width 13 height 10
type textarea "x"
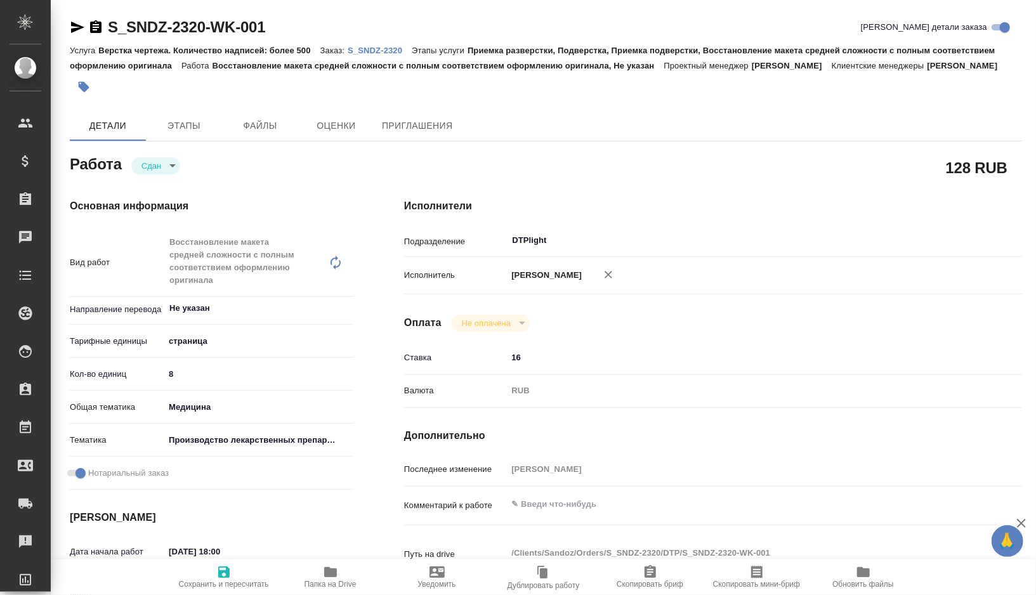
type textarea "x"
click at [323, 576] on icon "button" at bounding box center [330, 572] width 15 height 15
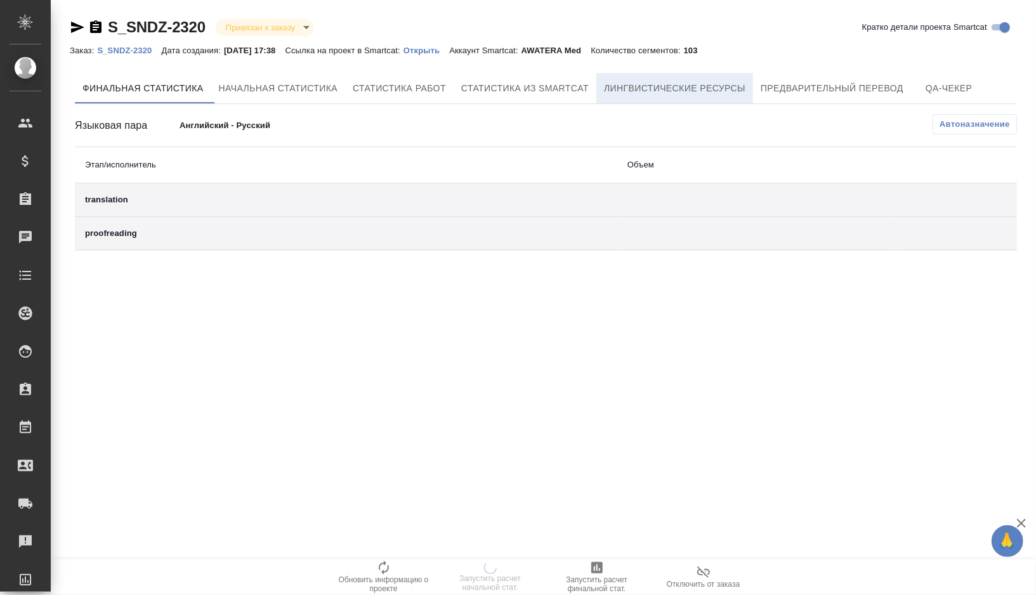
click at [662, 96] on button "Лингвистические ресурсы" at bounding box center [674, 88] width 157 height 30
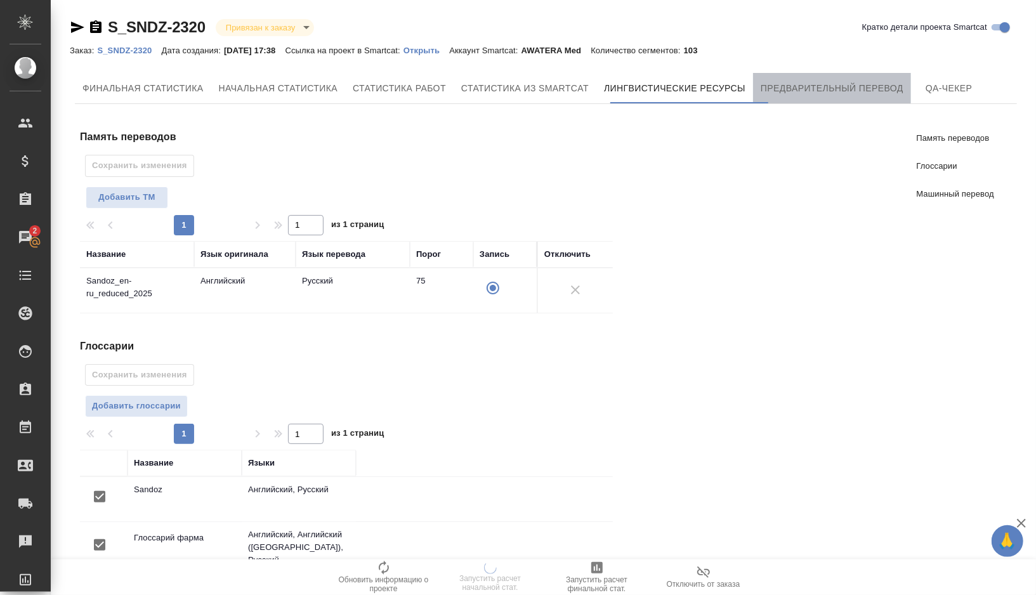
click at [803, 95] on span "Предварительный перевод" at bounding box center [832, 89] width 143 height 16
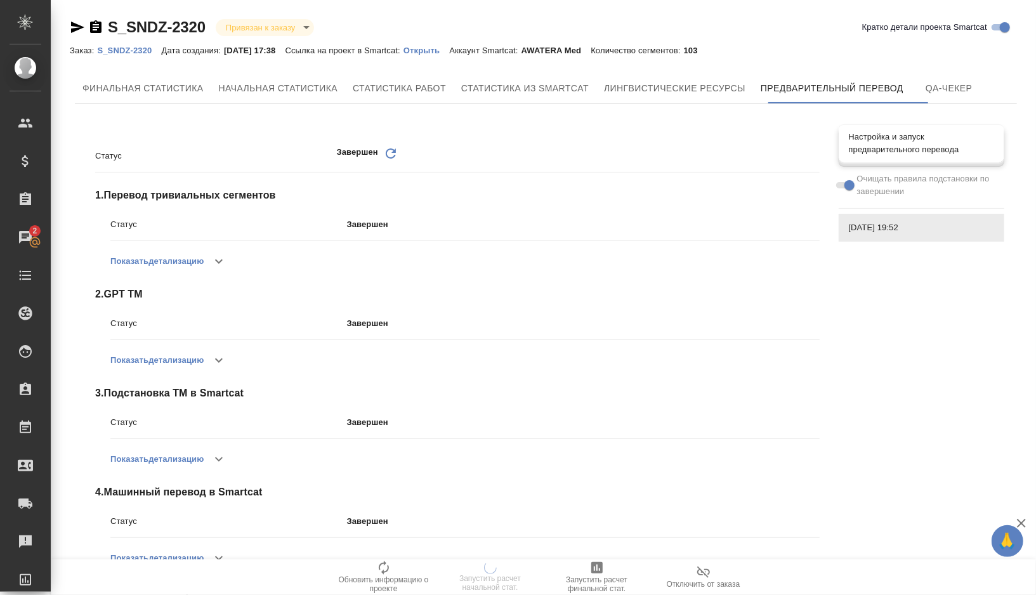
click at [920, 144] on span "Настройка и запуск предварительного перевода" at bounding box center [921, 143] width 145 height 25
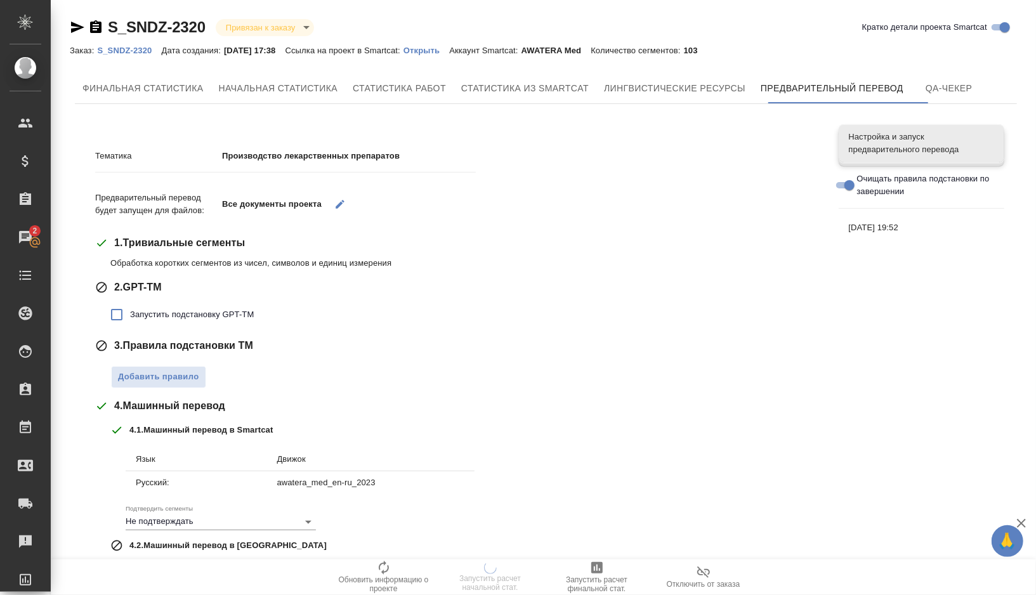
click at [343, 204] on icon "button" at bounding box center [340, 204] width 9 height 9
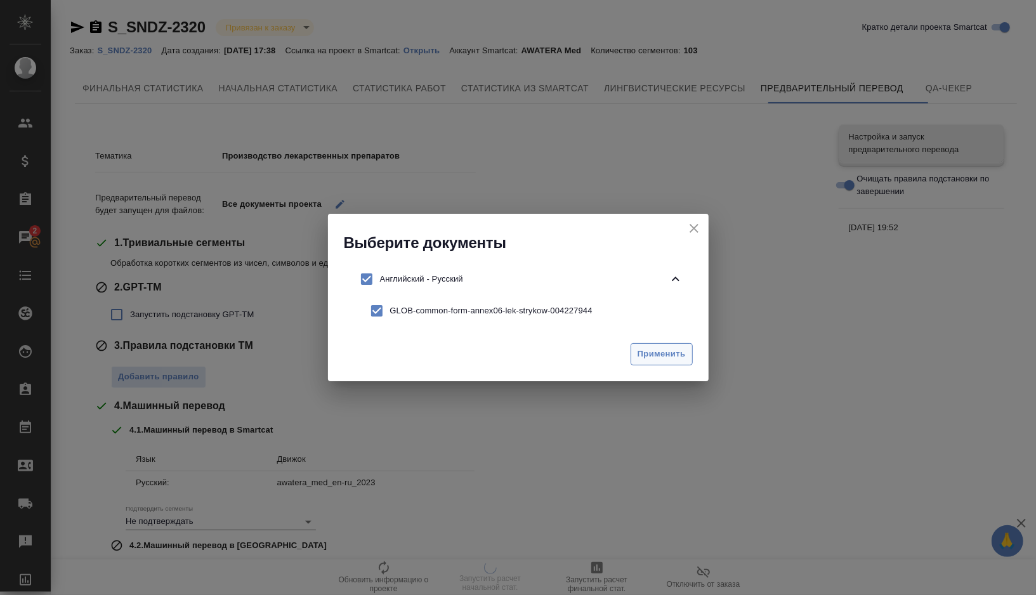
click at [667, 357] on span "Применить" at bounding box center [662, 354] width 48 height 15
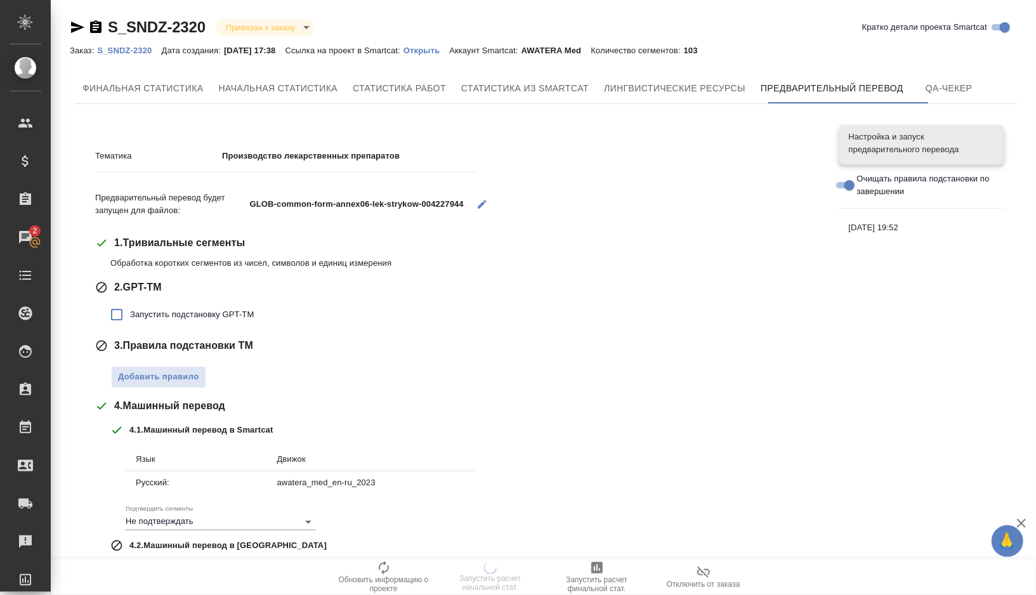
click at [208, 319] on span "Запустить подстановку GPT-TM" at bounding box center [192, 314] width 124 height 13
click at [130, 319] on input "Запустить подстановку GPT-TM" at bounding box center [116, 314] width 27 height 27
checkbox input "true"
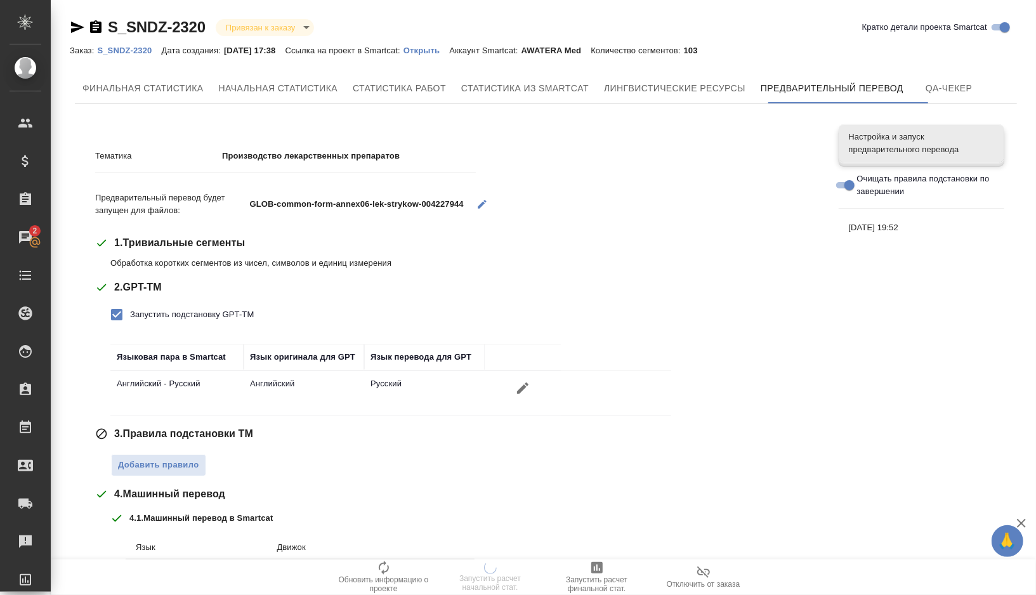
scroll to position [204, 0]
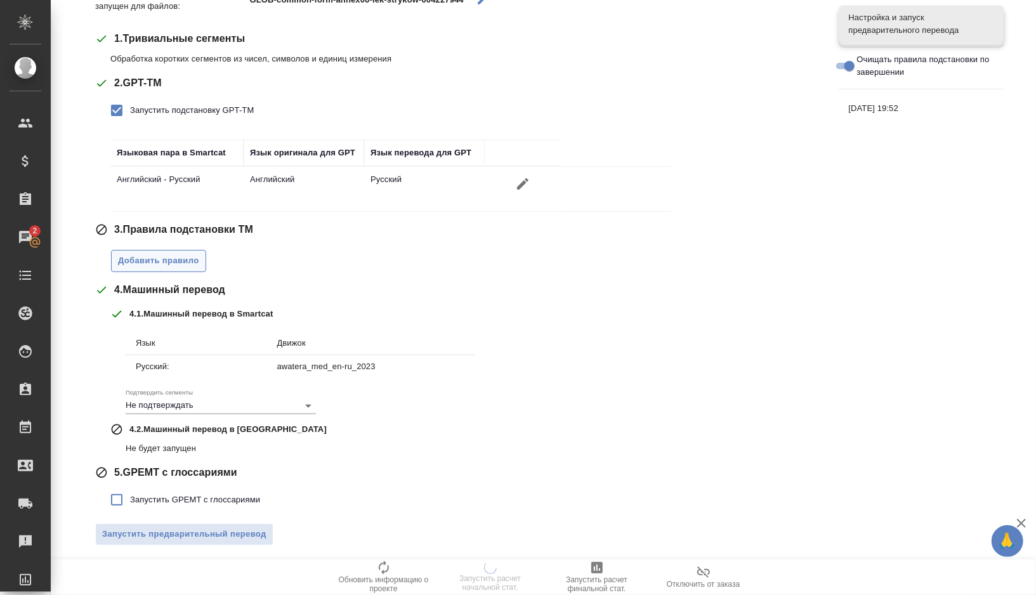
click at [173, 258] on span "Добавить правило" at bounding box center [158, 261] width 81 height 15
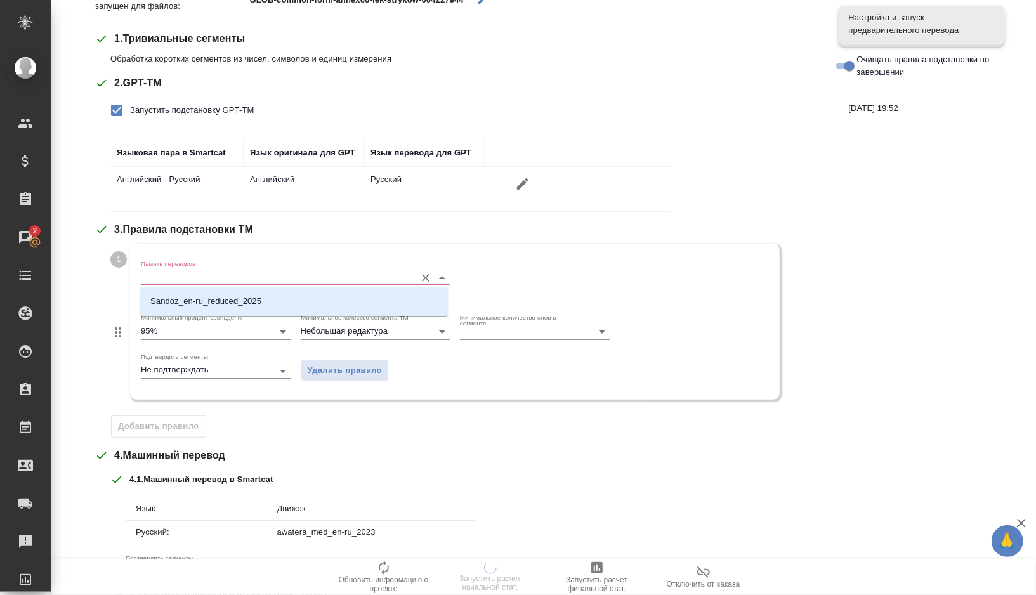
click at [207, 278] on input "Память переводов" at bounding box center [275, 277] width 268 height 15
click at [207, 300] on p "Sandoz_en-ru_reduced_2025" at bounding box center [205, 301] width 111 height 13
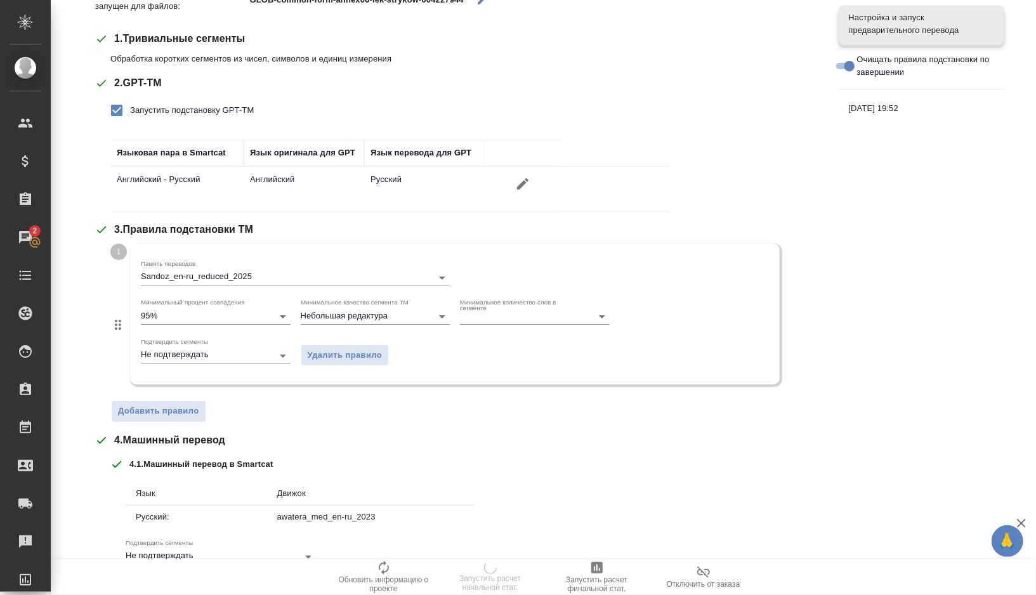
scroll to position [355, 0]
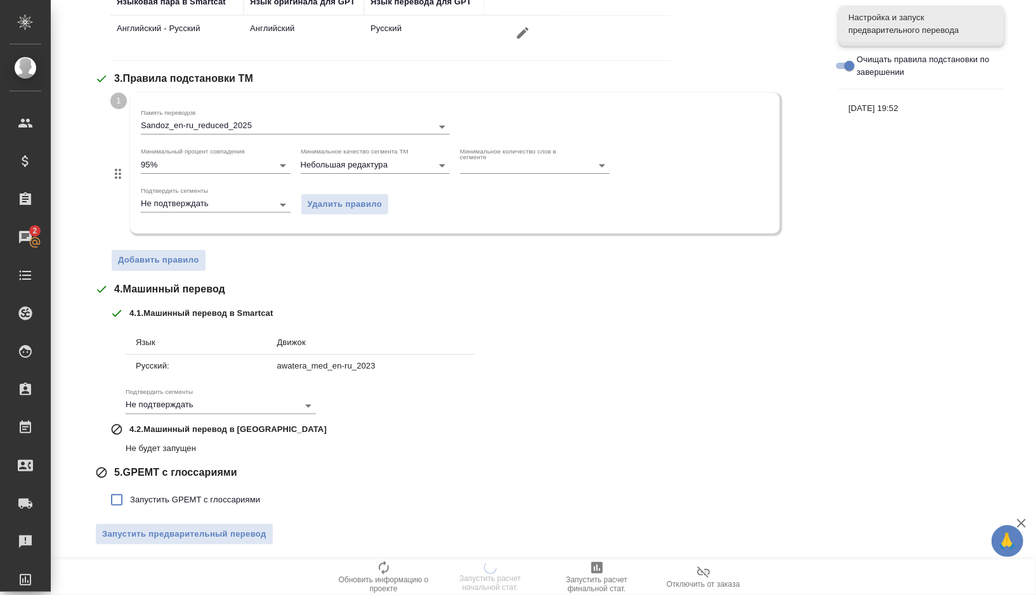
click at [148, 494] on span "Запустить GPEMT с глоссариями" at bounding box center [195, 500] width 130 height 13
click at [130, 492] on input "Запустить GPEMT с глоссариями" at bounding box center [116, 500] width 27 height 27
checkbox input "true"
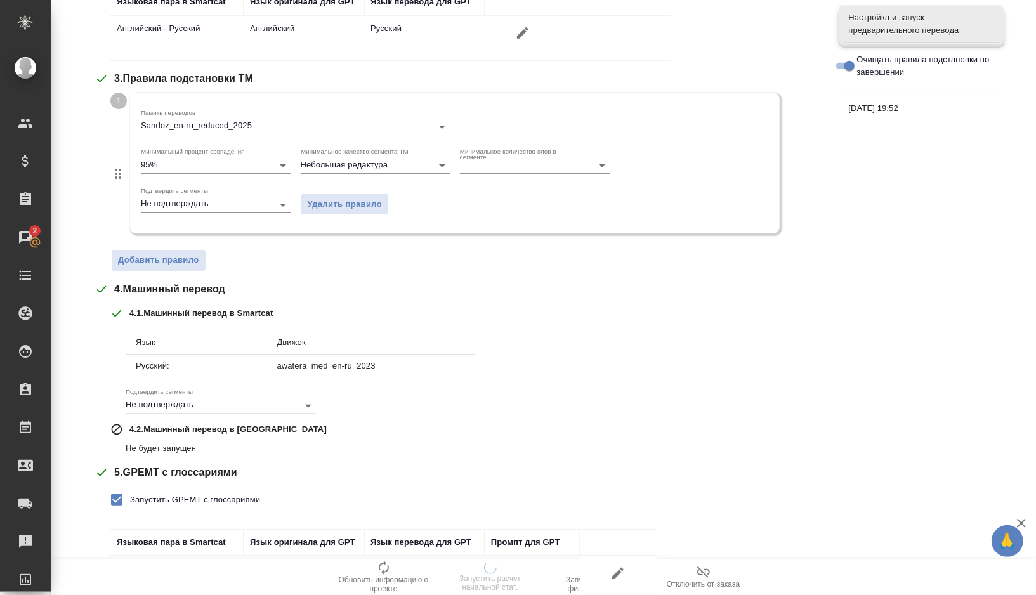
scroll to position [442, 0]
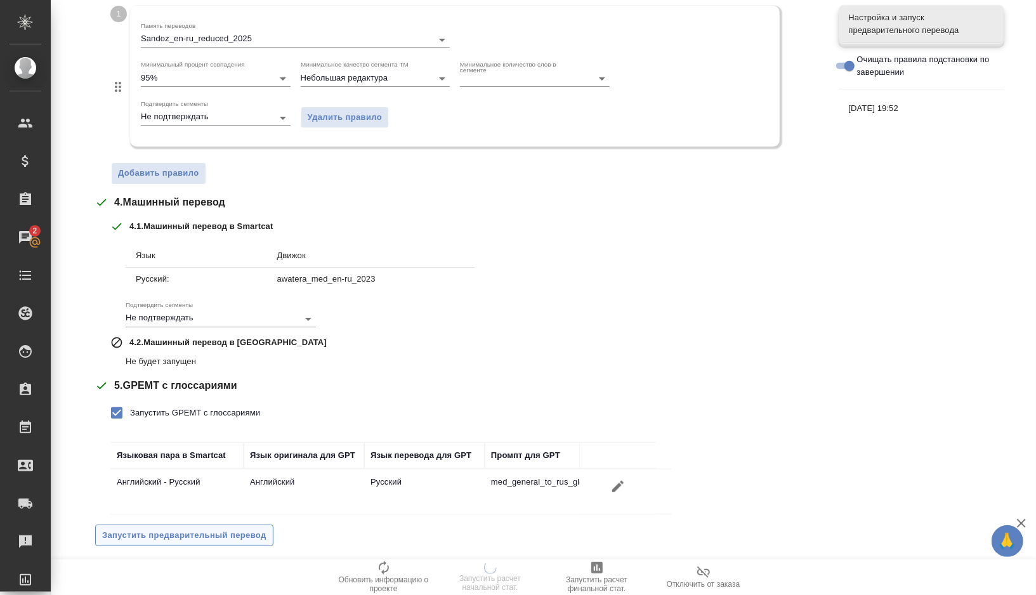
click at [153, 530] on span "Запустить предварительный перевод" at bounding box center [184, 536] width 164 height 15
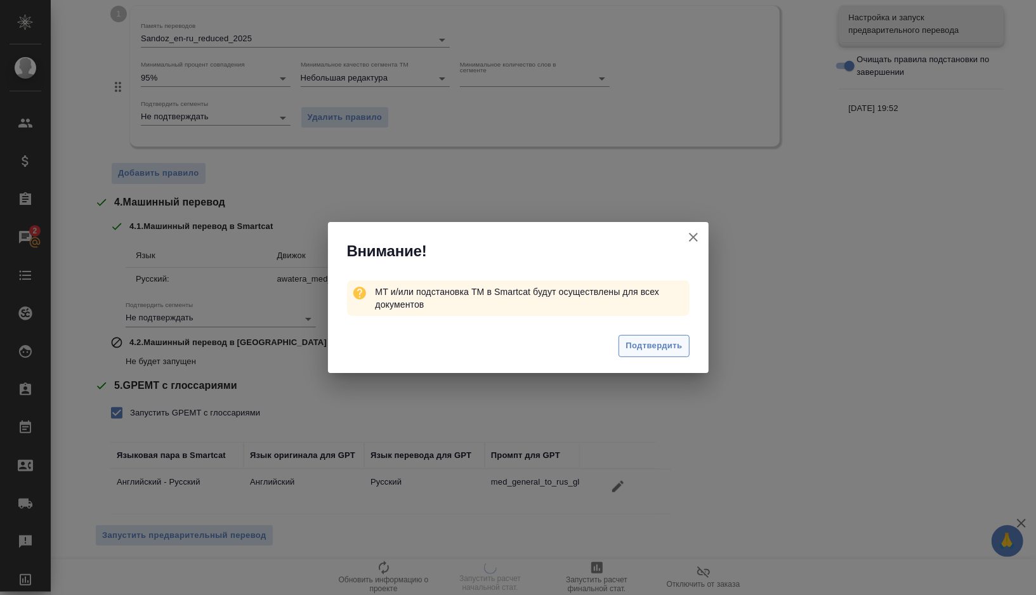
click at [663, 353] on button "Подтвердить" at bounding box center [654, 346] width 70 height 22
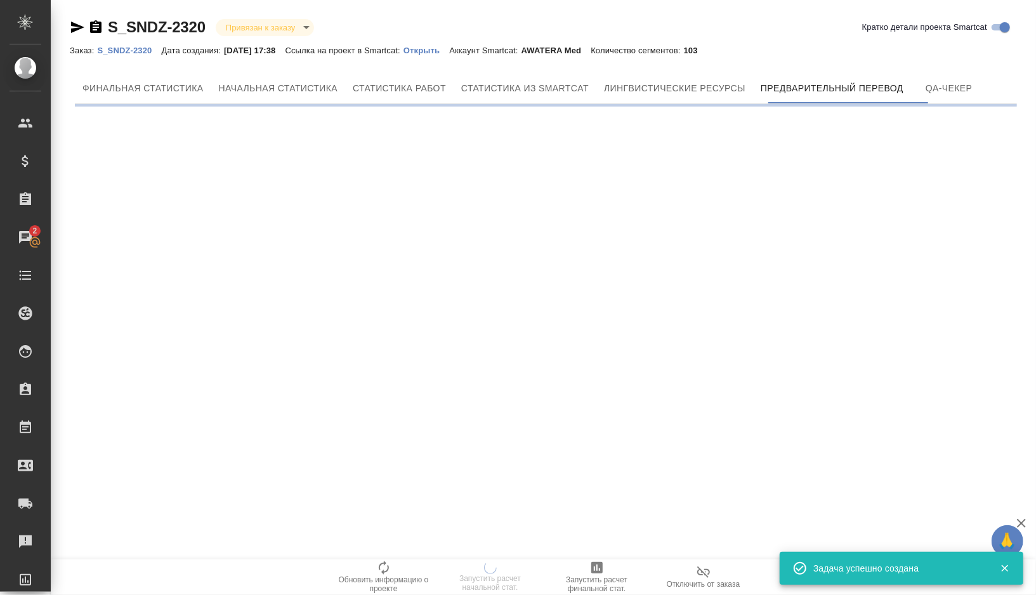
scroll to position [0, 0]
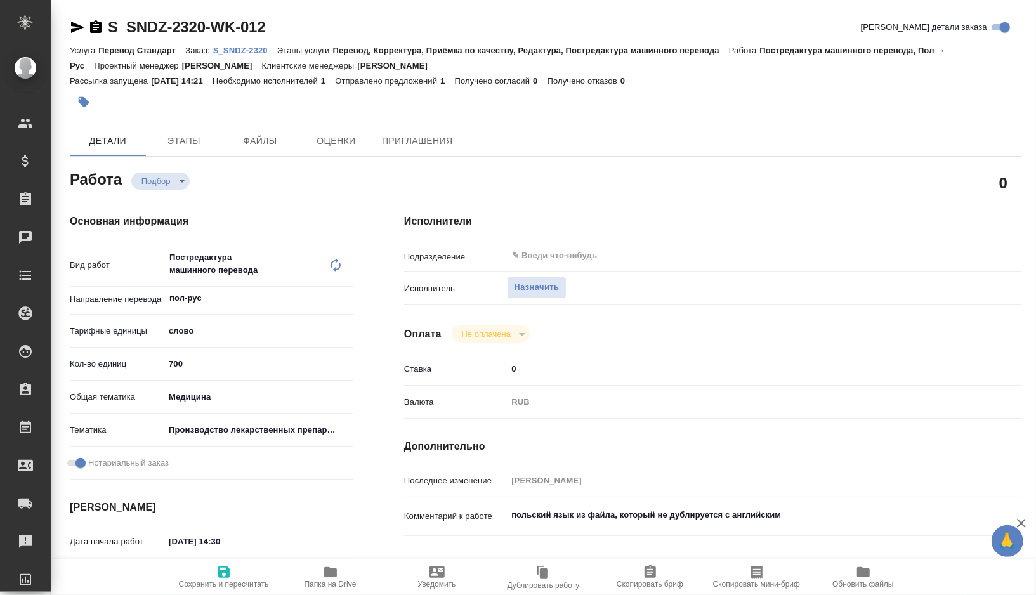
type textarea "x"
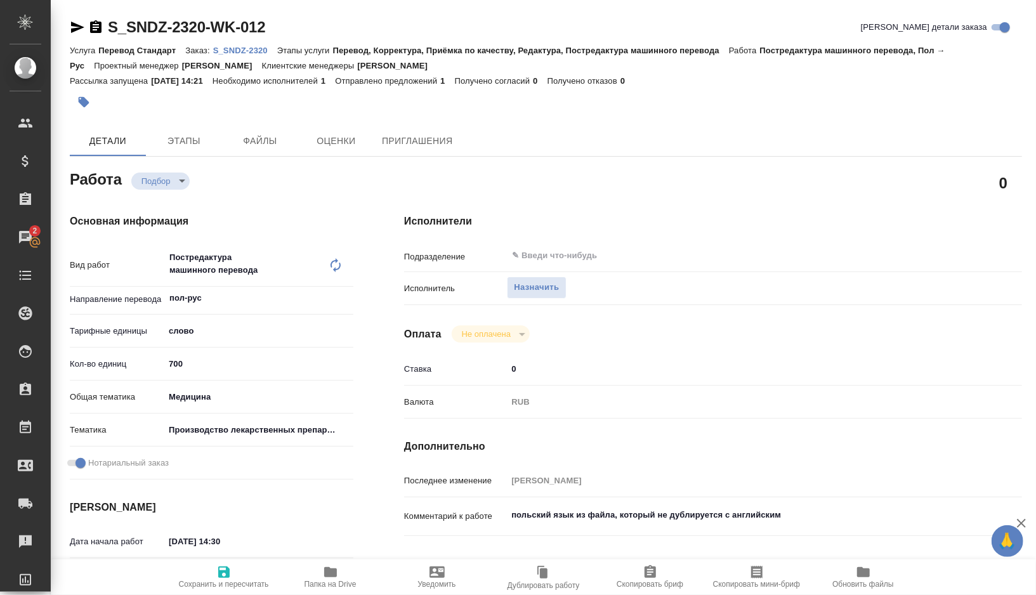
type textarea "x"
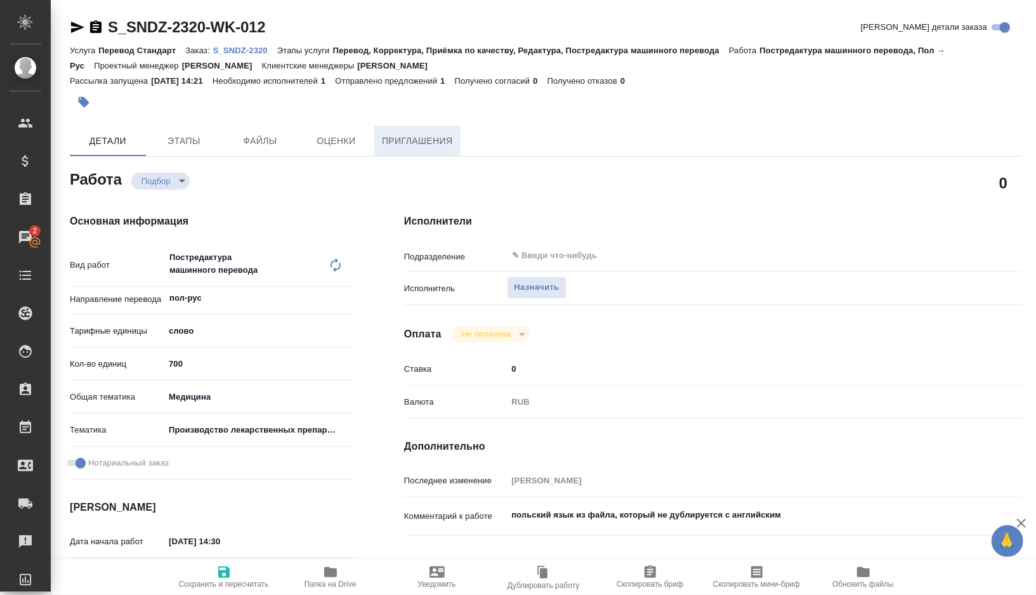
click at [438, 136] on span "Приглашения" at bounding box center [417, 141] width 71 height 16
type textarea "x"
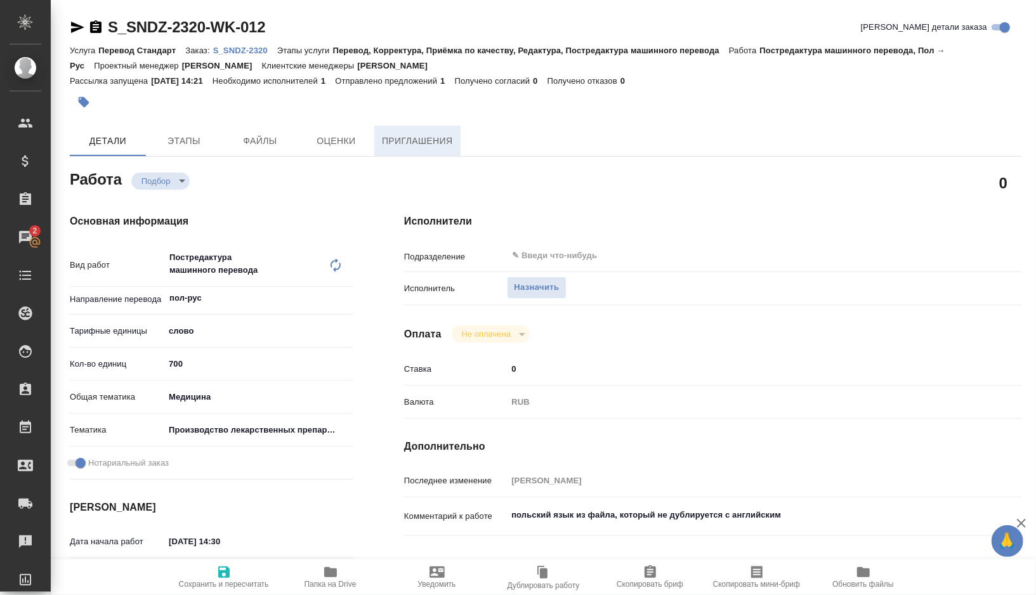
type textarea "x"
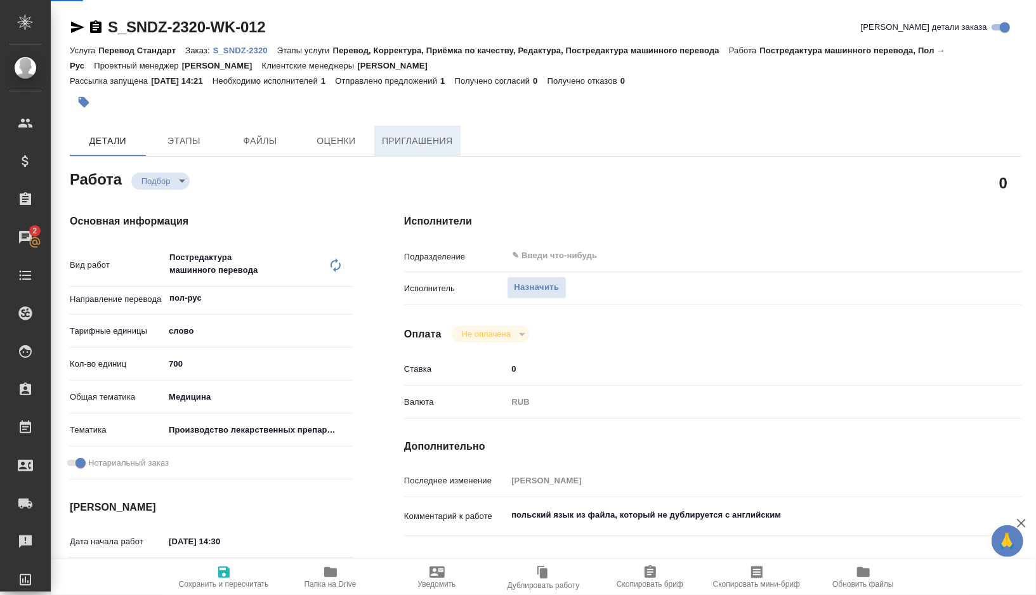
type textarea "x"
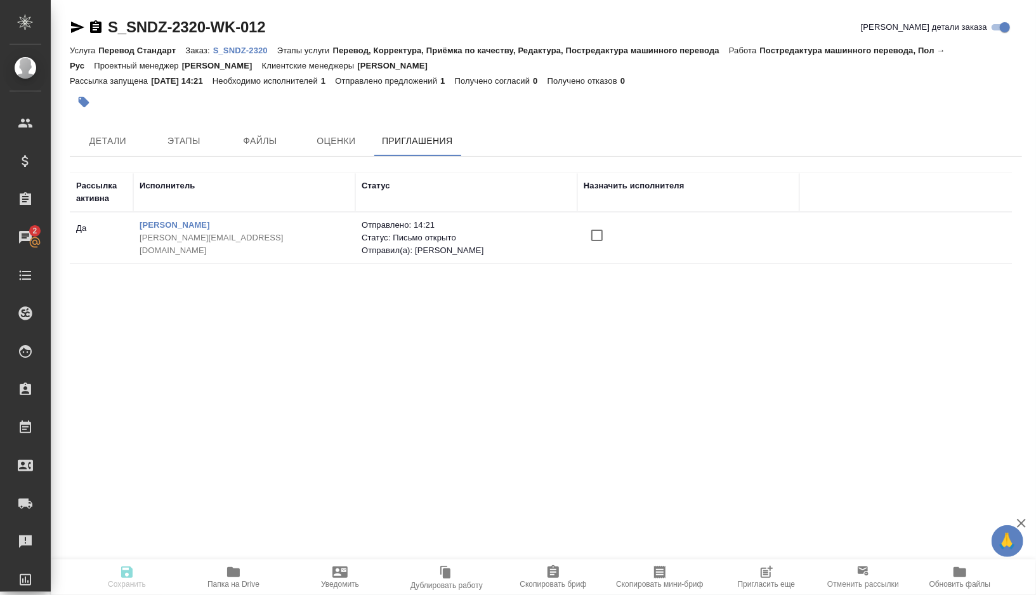
click at [593, 232] on input "checkbox" at bounding box center [597, 235] width 27 height 27
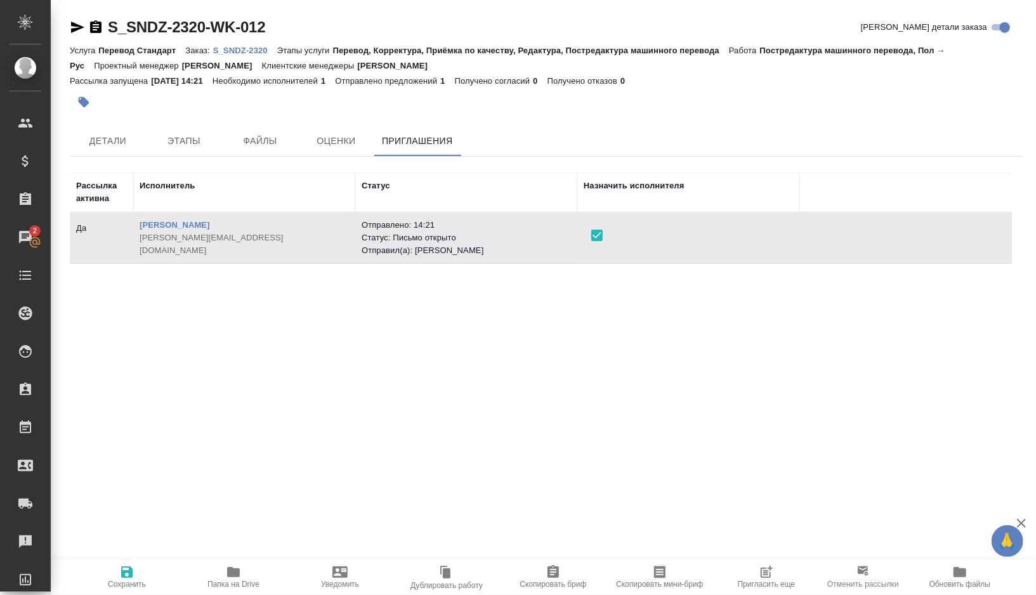
click at [130, 570] on icon "button" at bounding box center [126, 572] width 11 height 11
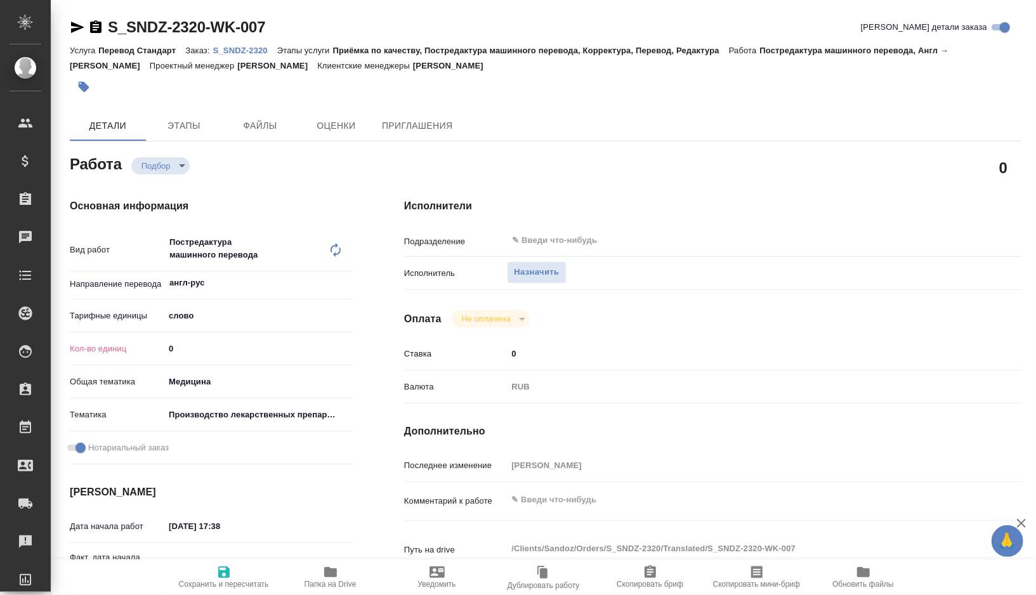
type textarea "x"
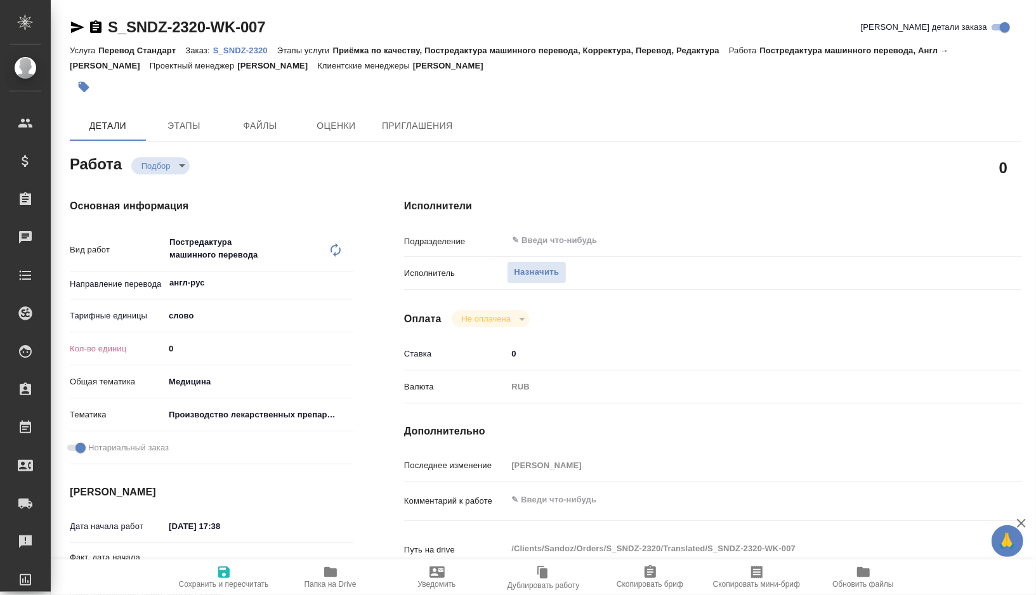
type textarea "x"
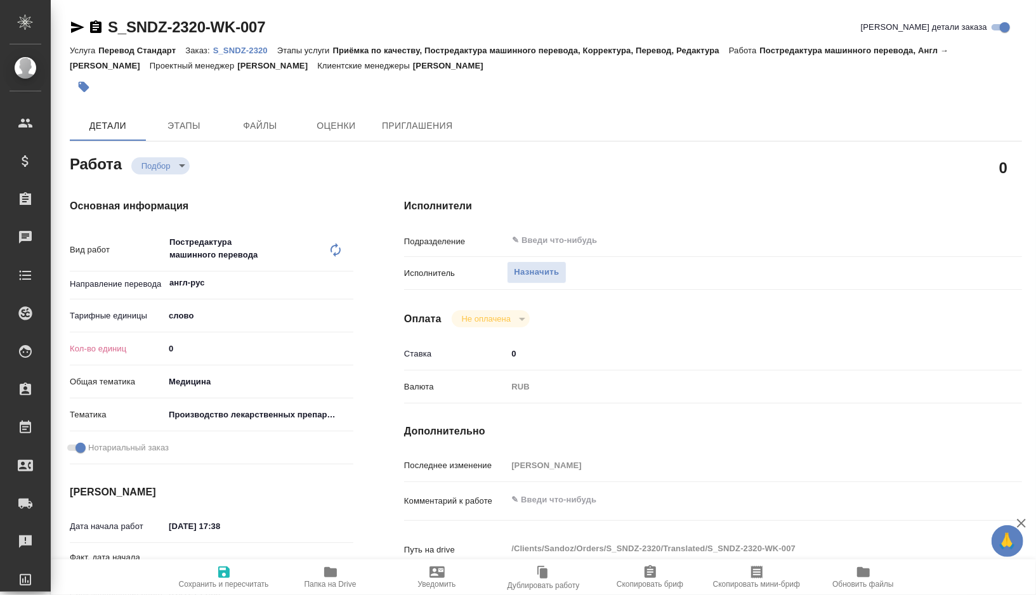
type textarea "x"
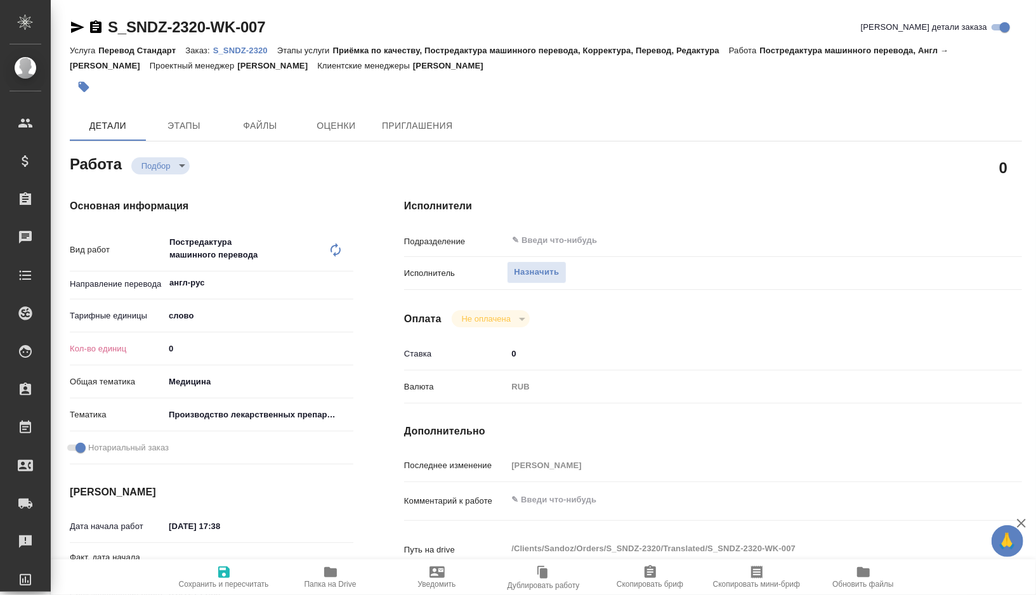
type textarea "x"
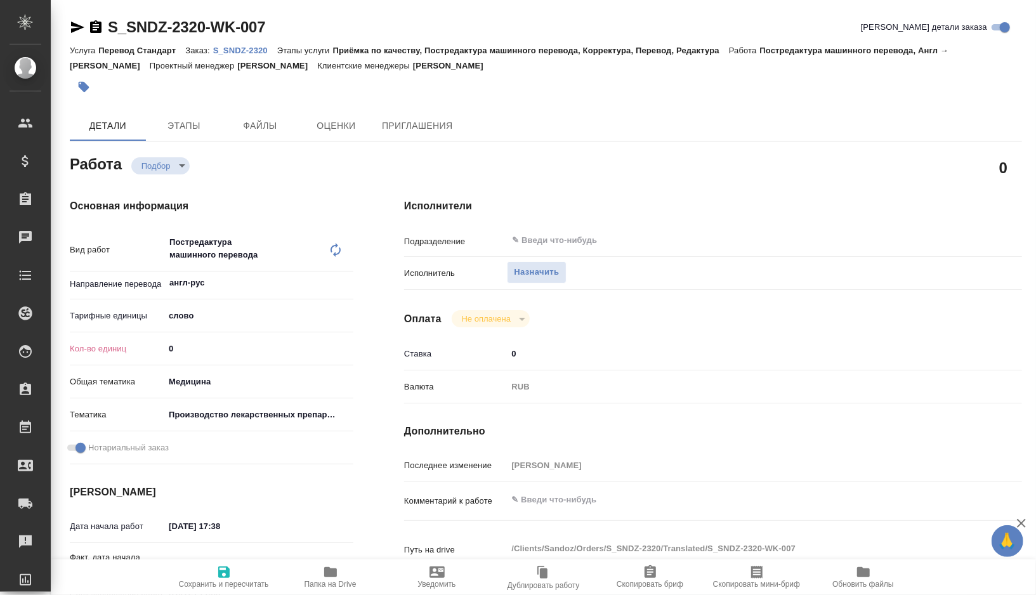
type textarea "x"
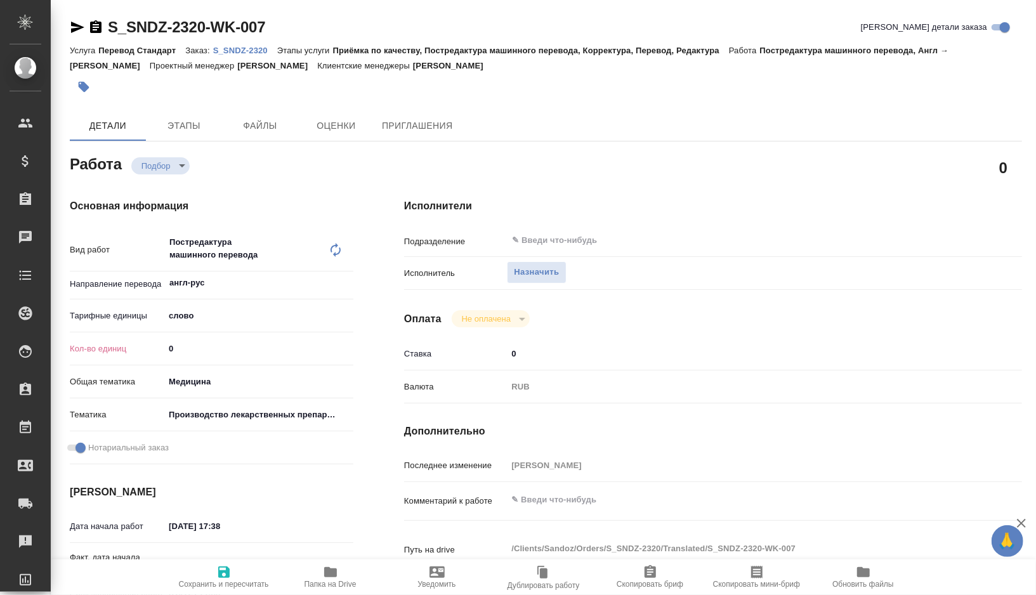
type textarea "x"
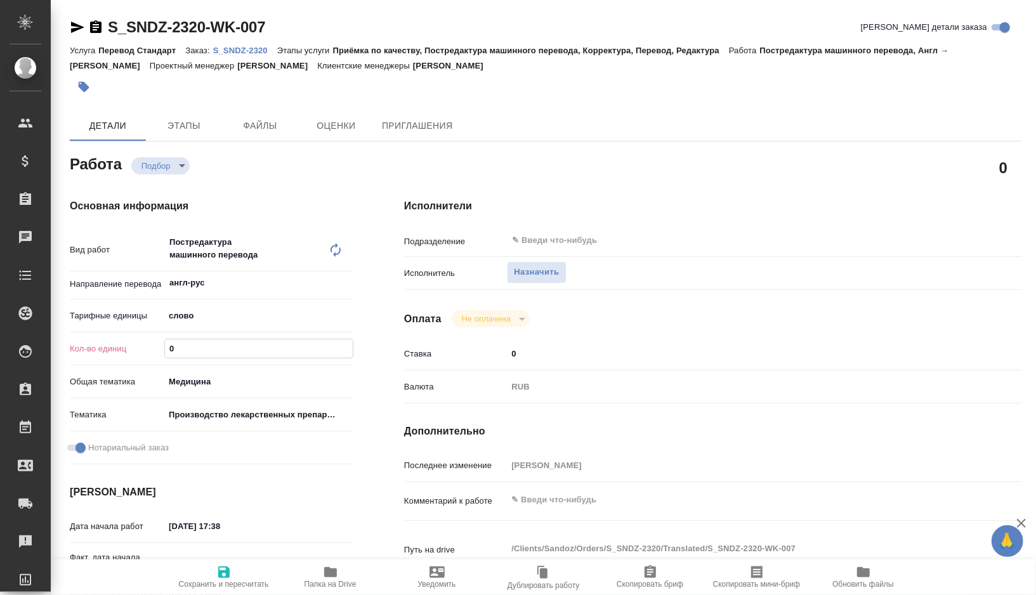
click at [225, 348] on input "0" at bounding box center [259, 348] width 188 height 18
type textarea "x"
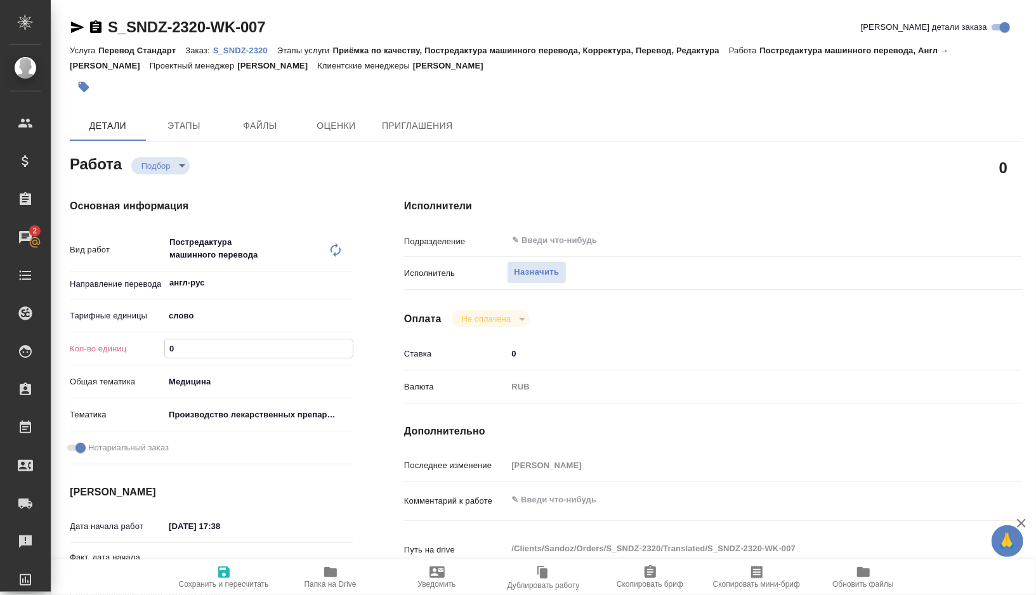
type textarea "x"
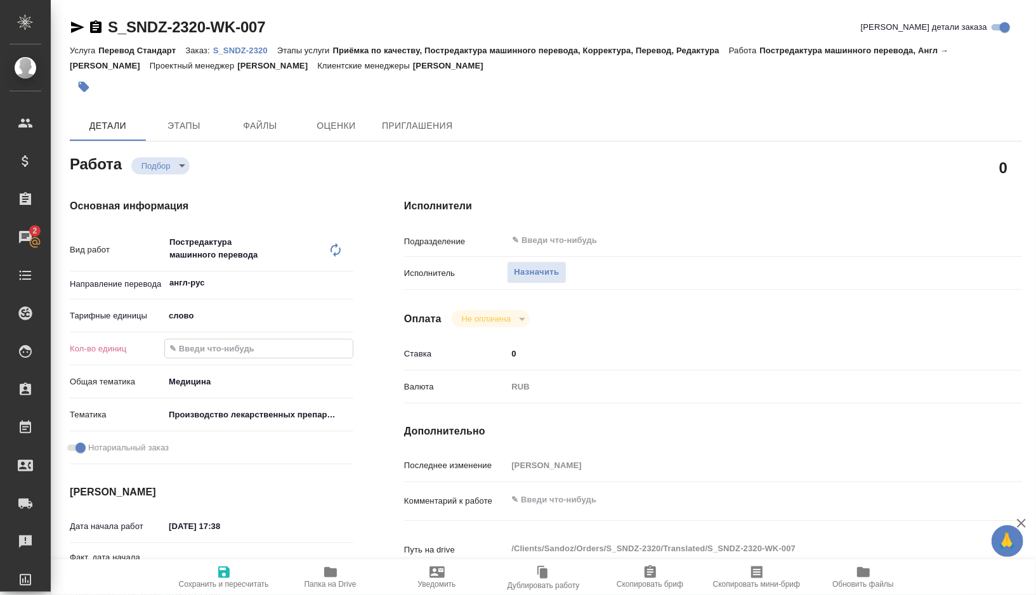
type textarea "x"
paste input "251.5"
type textarea "x"
type input "251.5"
type textarea "x"
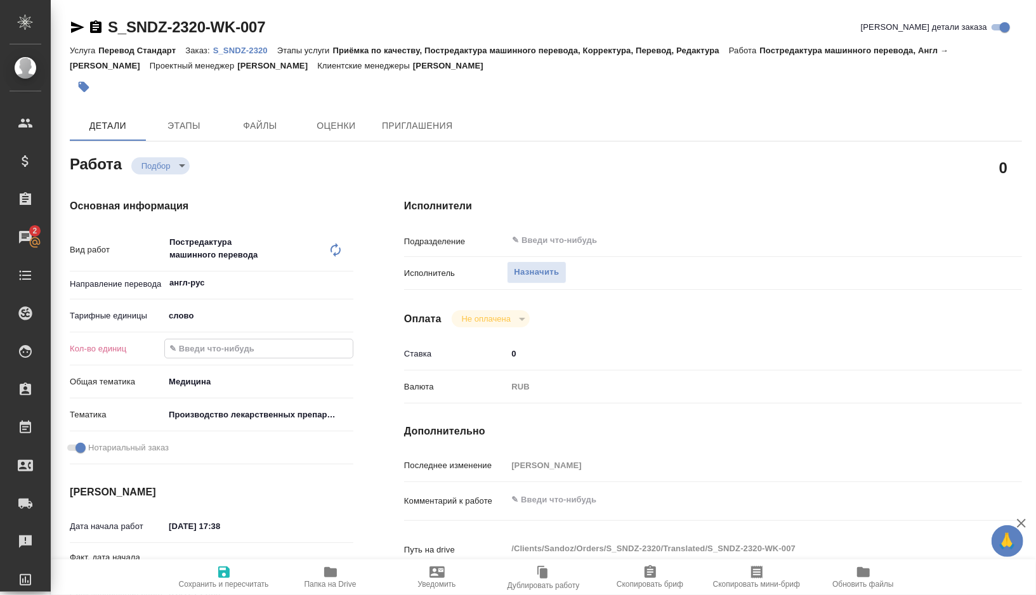
type textarea "x"
type input "251.5"
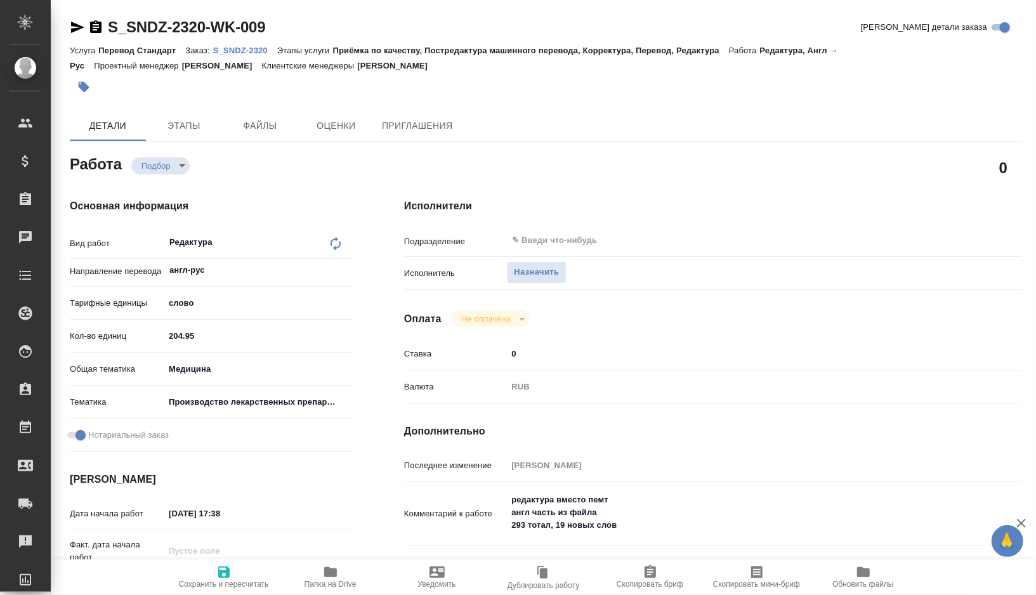
type textarea "x"
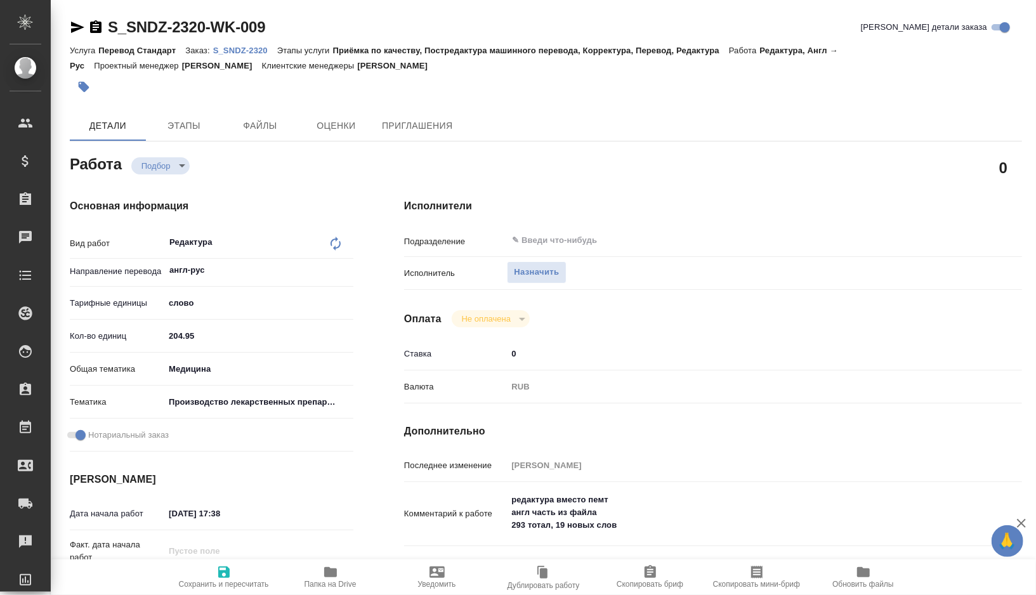
type textarea "x"
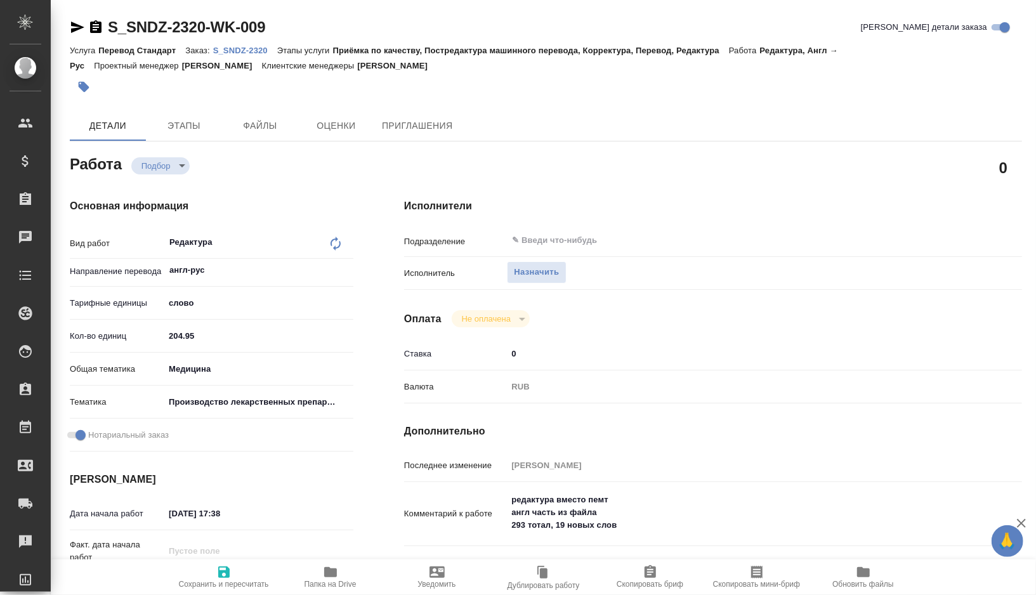
type textarea "x"
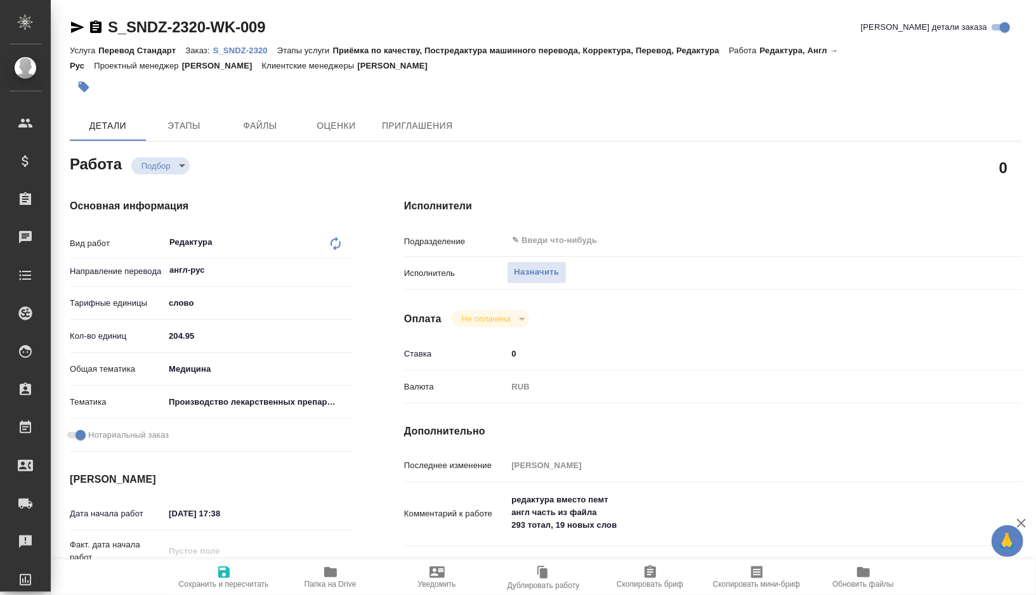
type textarea "x"
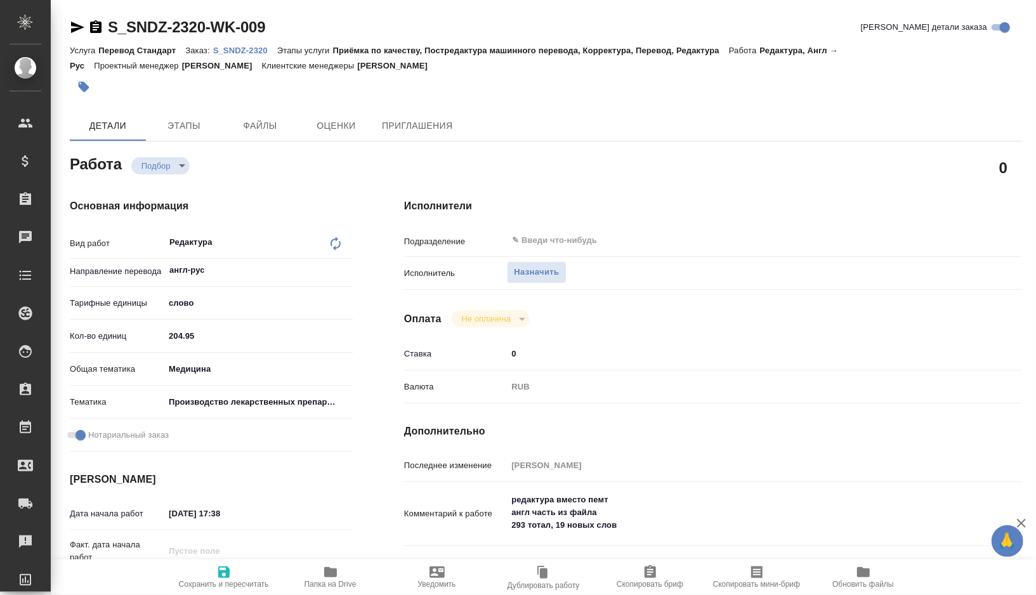
type textarea "x"
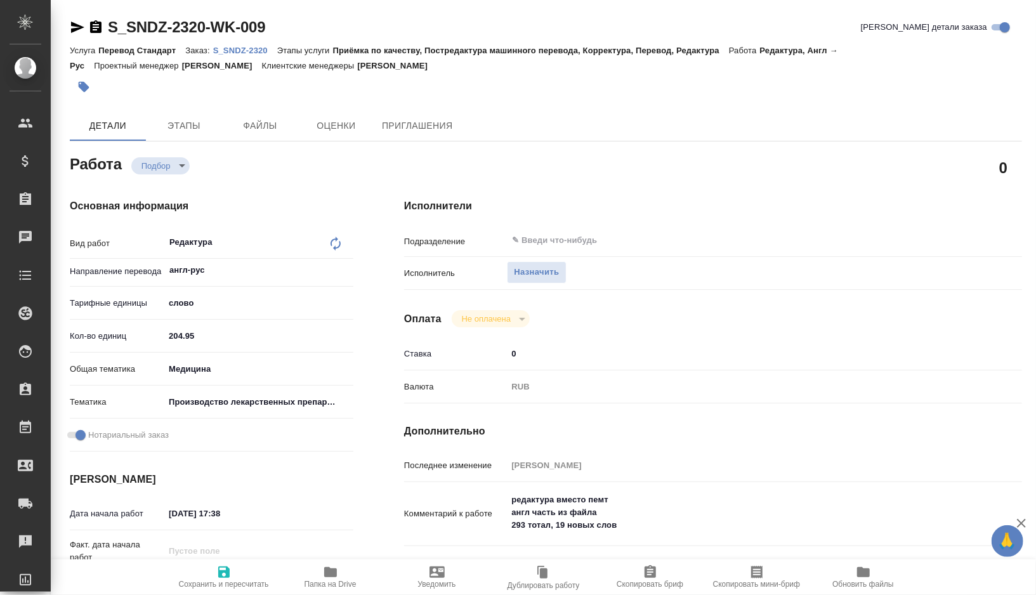
type textarea "x"
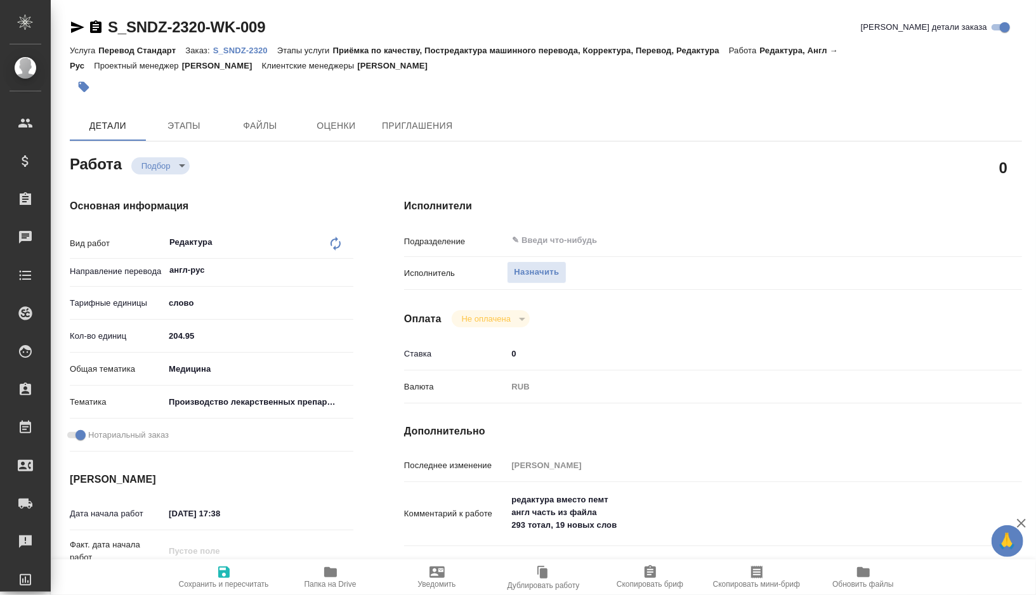
type textarea "x"
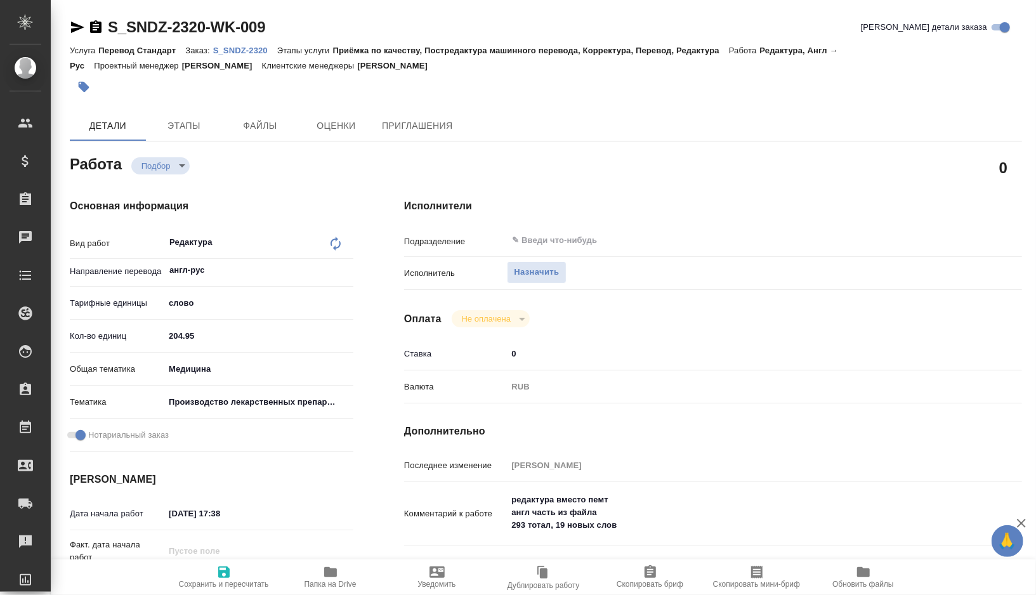
type textarea "x"
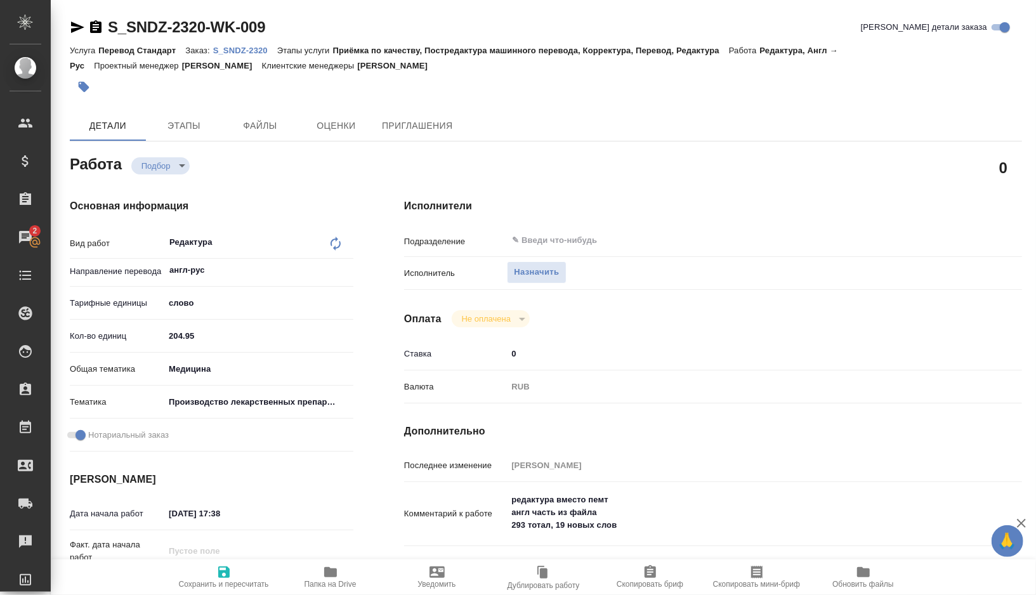
type textarea "x"
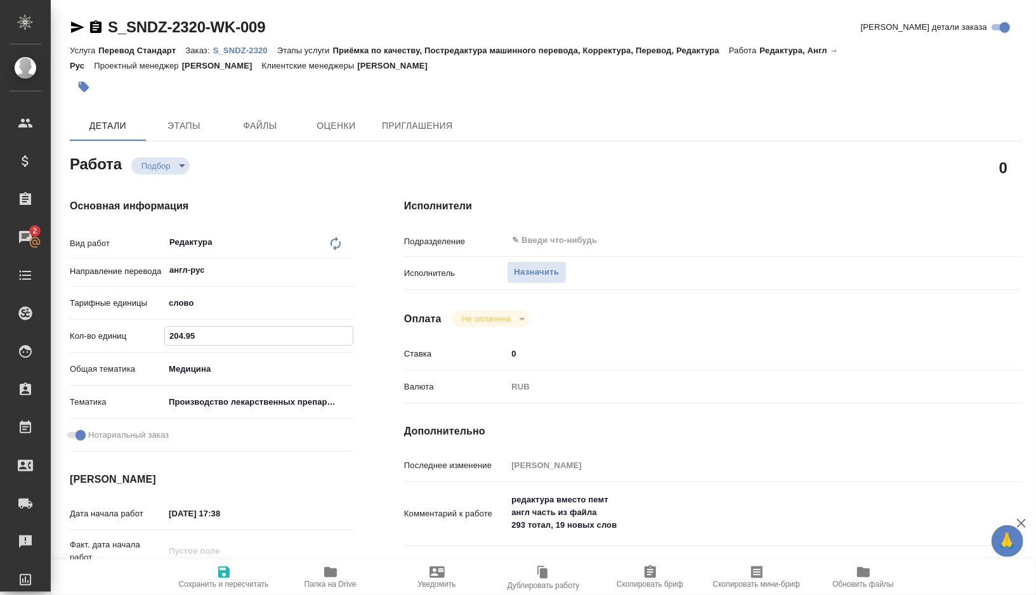
drag, startPoint x: 209, startPoint y: 334, endPoint x: 137, endPoint y: 334, distance: 71.7
click at [137, 334] on div "Кол-во единиц 204.95" at bounding box center [212, 336] width 284 height 22
paste input "51."
type textarea "x"
type input "251.5"
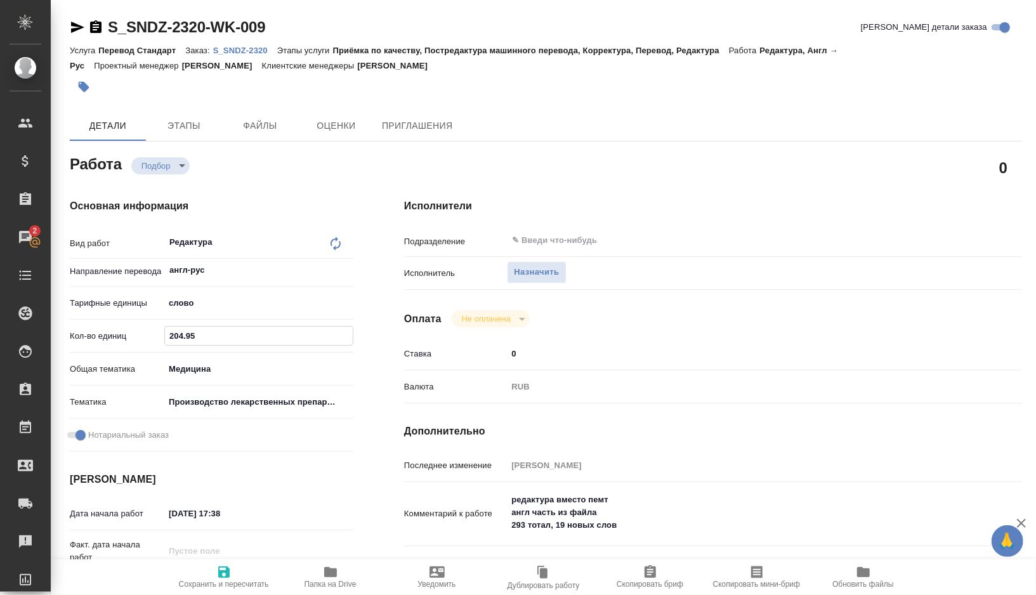
type textarea "x"
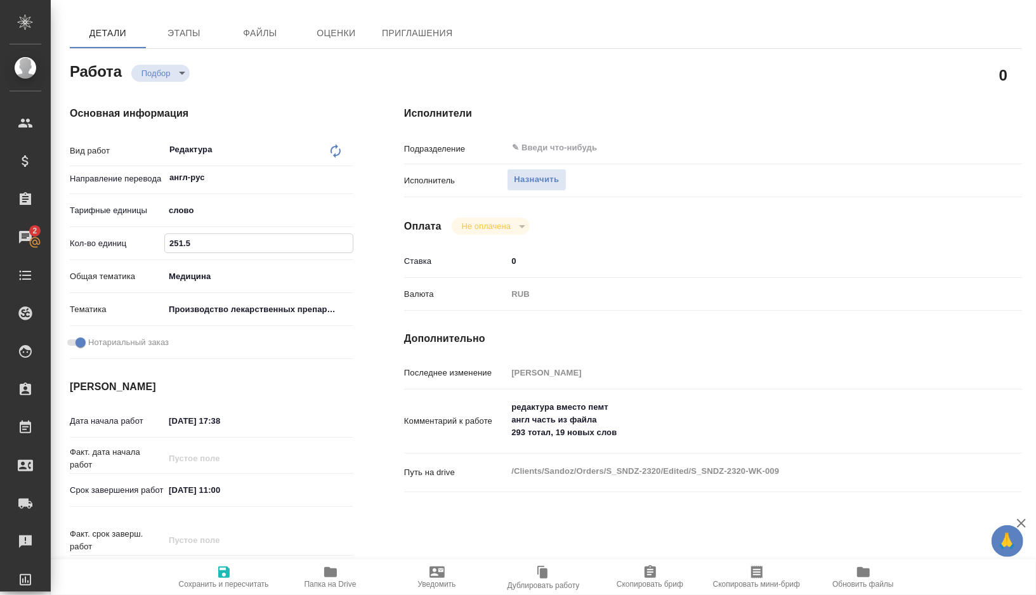
scroll to position [96, 0]
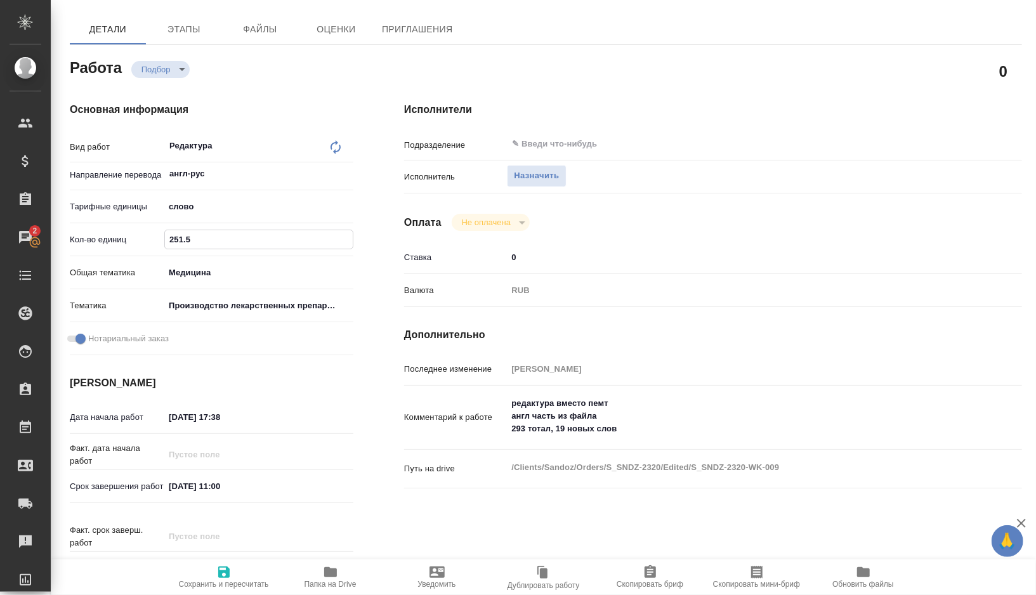
type input "251.5"
type textarea "x"
click at [563, 431] on textarea "редактура вместо пемт англ часть из файла 293 тотал, 19 новых слов" at bounding box center [739, 416] width 464 height 47
click at [563, 431] on textarea "редактура вместо пемт англ часть из файла 293 тотал, 19 новых слов" at bounding box center [739, 416] width 463 height 47
type textarea "x"
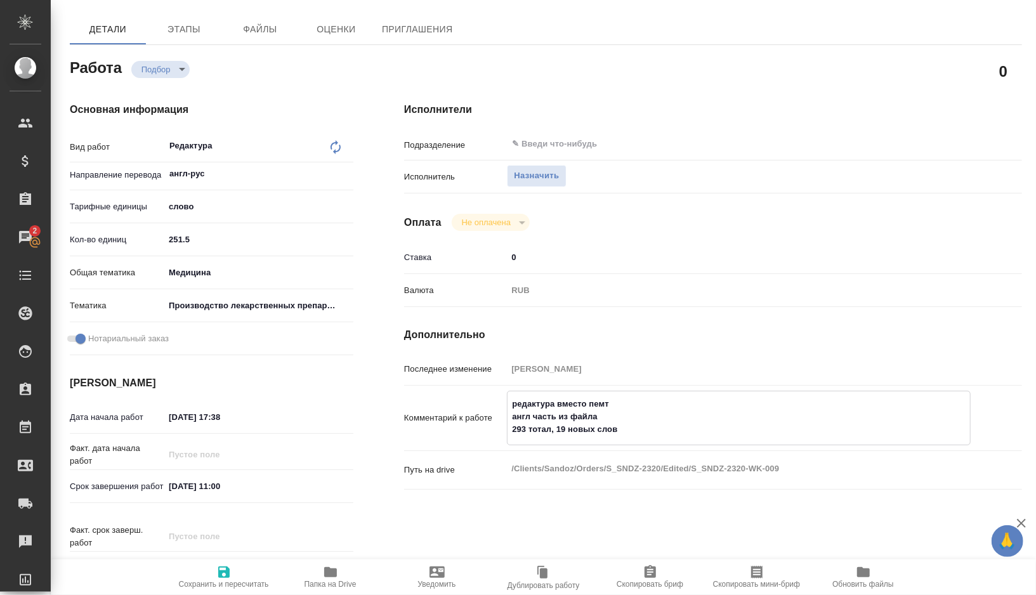
type textarea "редактура вместо пемт англ часть из файла 293 тотал, 2 новых слов"
type textarea "x"
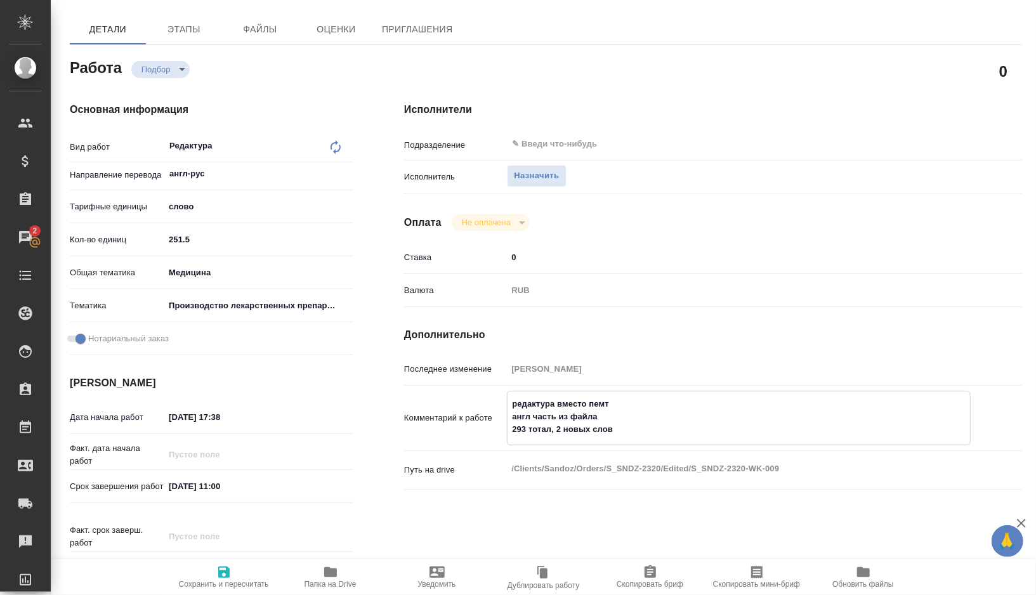
type textarea "x"
type textarea "редактура вместо пемт англ часть из файла 293 тотал, 26 новых слов"
type textarea "x"
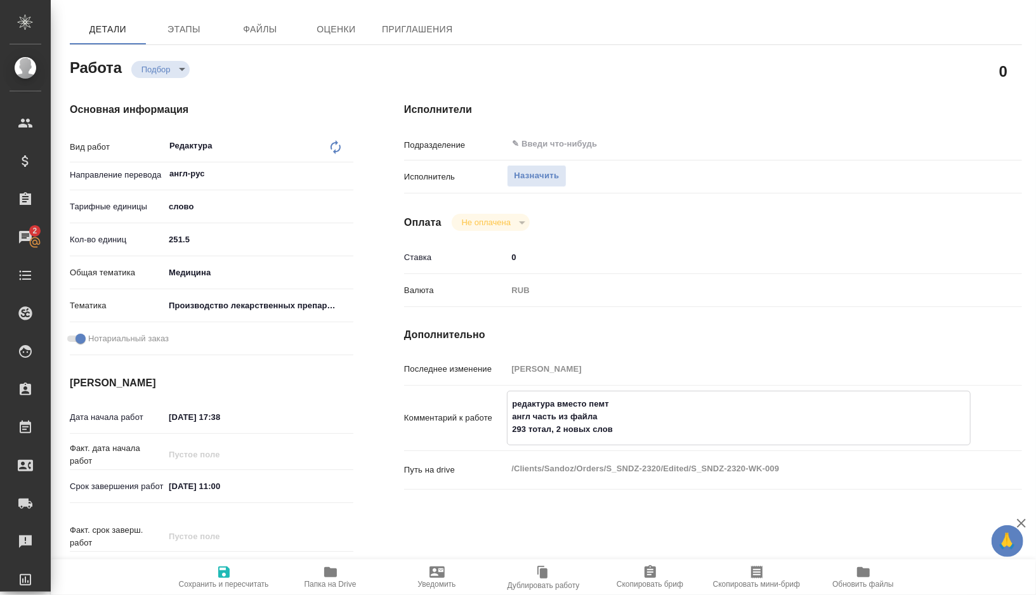
type textarea "x"
type textarea "редактура вместо пемт англ часть из файла 293 тотал, 26 новых слов"
type textarea "x"
click at [522, 428] on textarea "редактура вместо пемт англ часть из файла 293 тотал, 26 новых слов" at bounding box center [739, 416] width 463 height 47
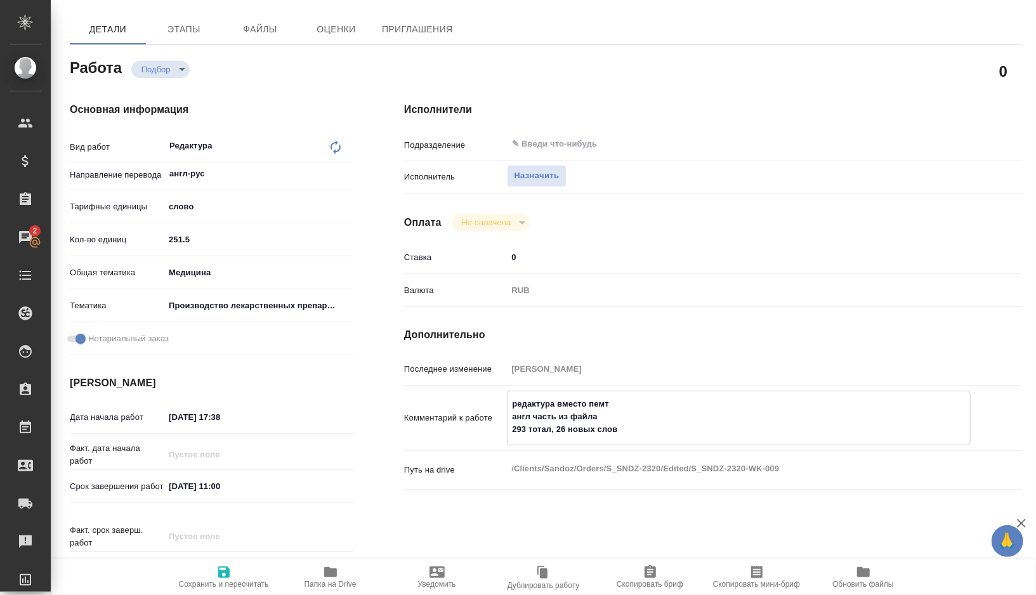
paste textarea "310"
type textarea "x"
type textarea "редактура вместо пемт англ часть из файла 310 тотал, 26 новых слов"
type textarea "x"
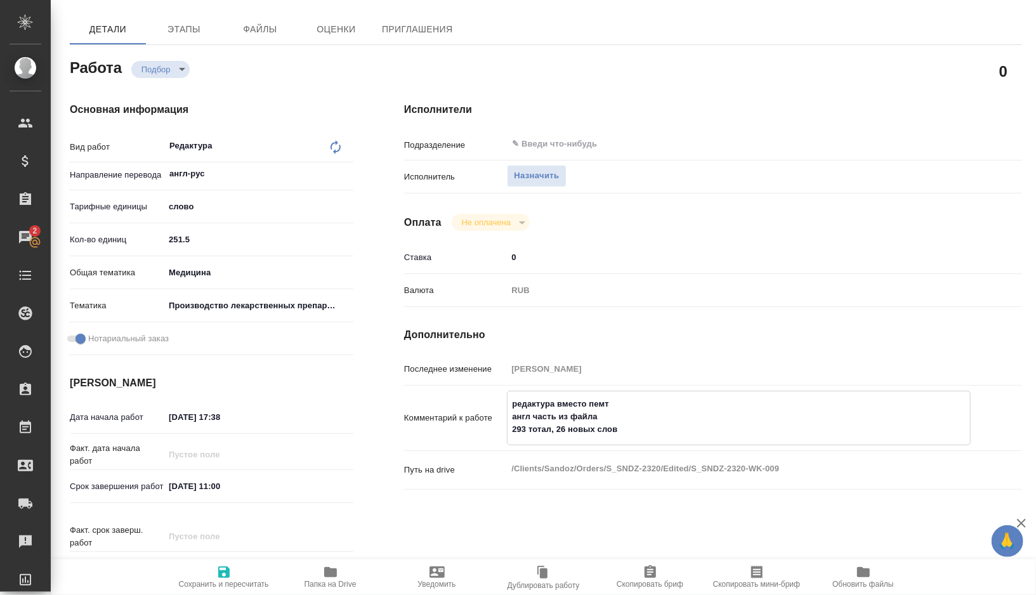
type textarea "x"
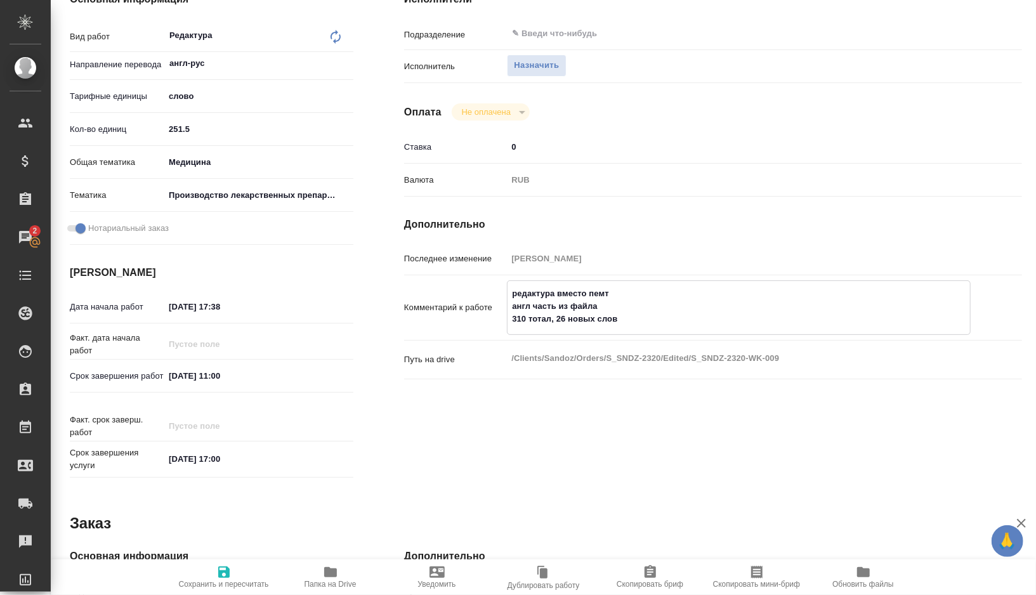
scroll to position [211, 0]
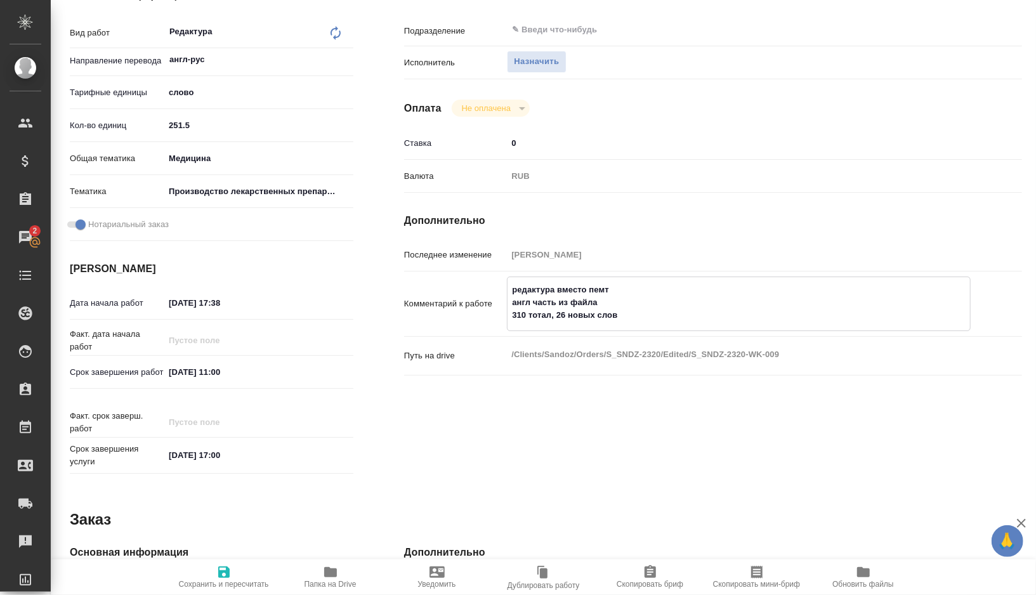
type textarea "редактура вместо пемт англ часть из файла 310 тотал, 26 новых слов"
type textarea "x"
click at [220, 373] on input "29.09.2025 11:00" at bounding box center [219, 372] width 111 height 18
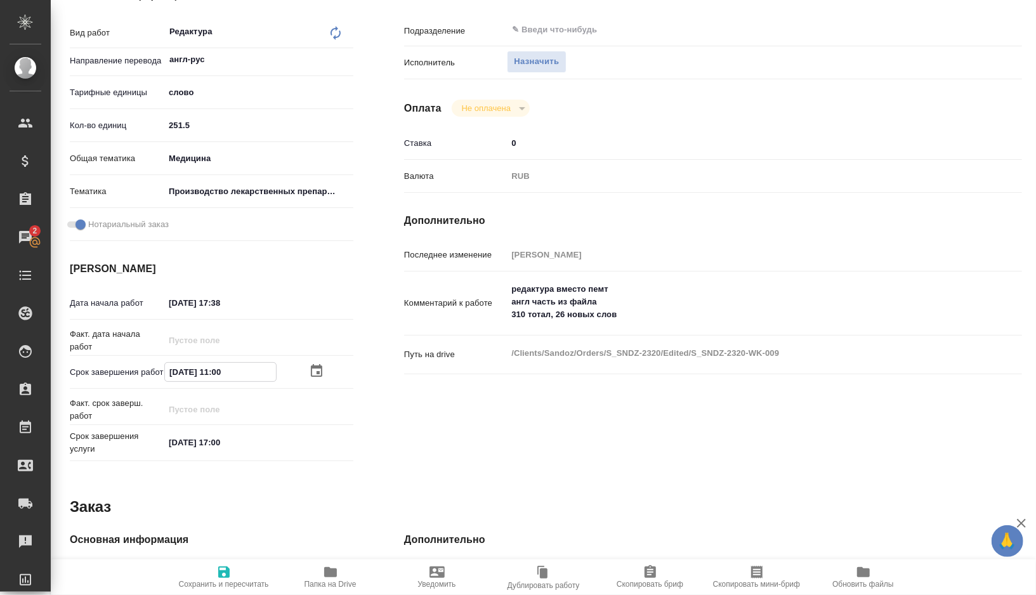
type input "29.09.2025 10:0_"
type textarea "x"
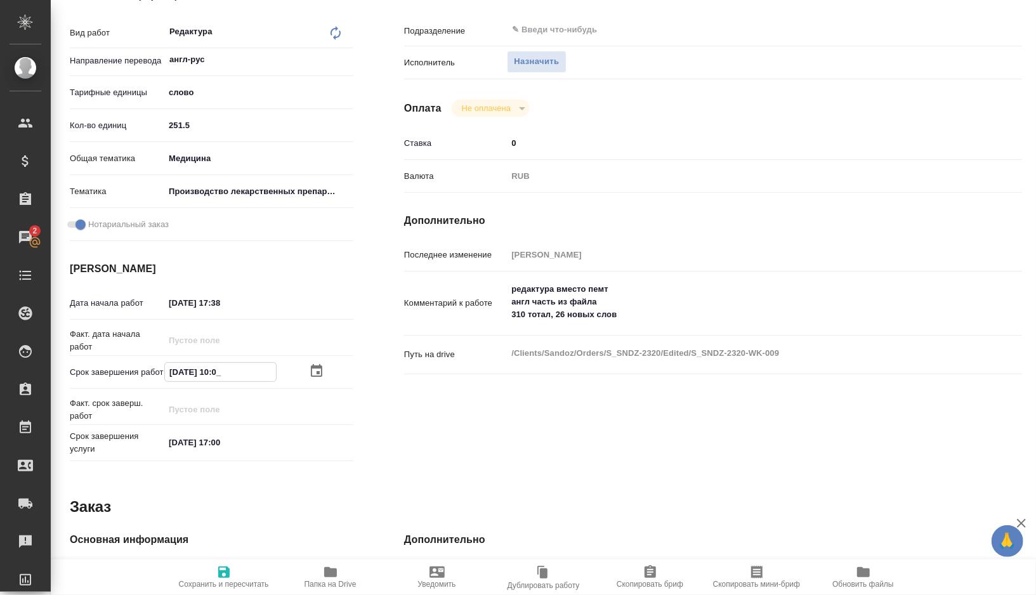
type textarea "x"
type input "29.09.2025 00:__"
type textarea "x"
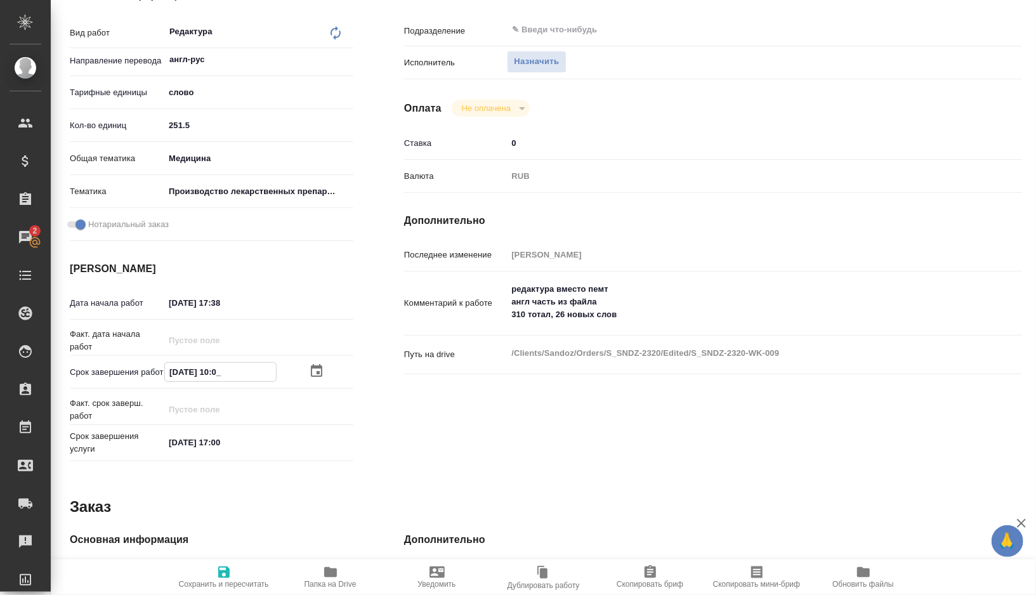
type textarea "x"
type input "29.09.2025 00:0_"
type textarea "x"
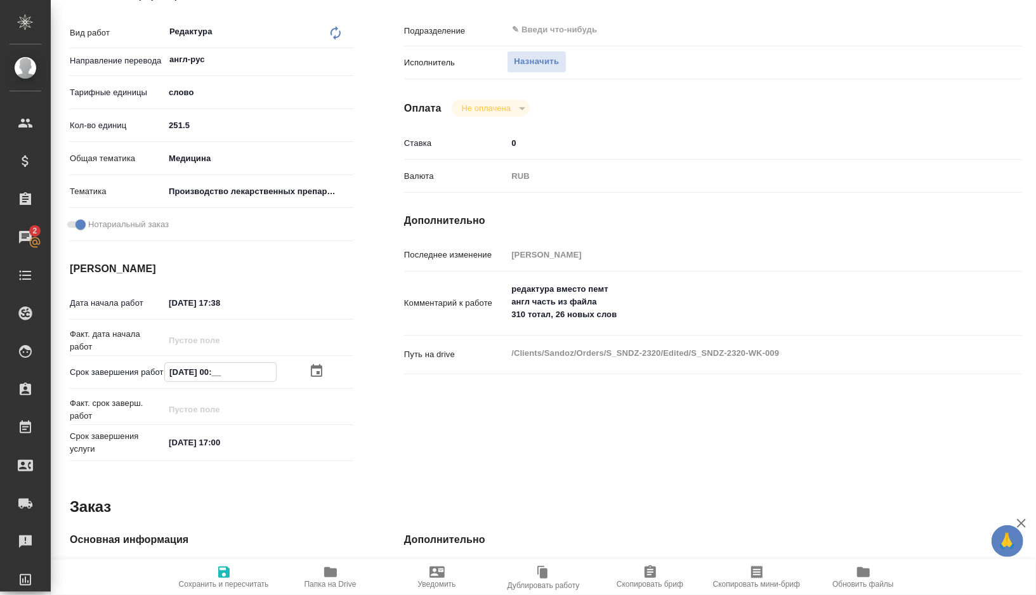
type textarea "x"
type input "[DATE] 09:00"
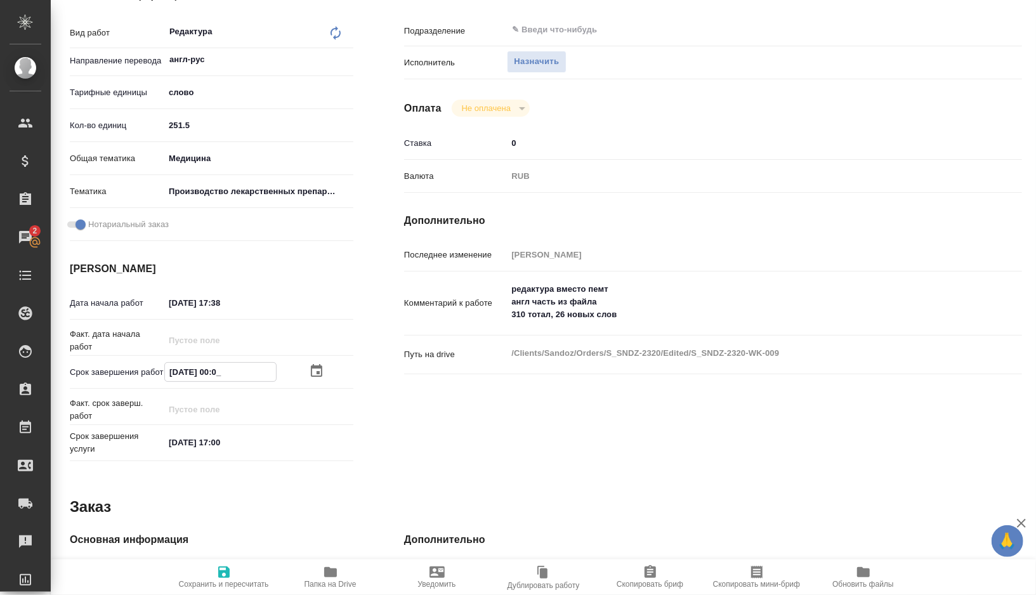
type textarea "x"
type input "[DATE] 09:00"
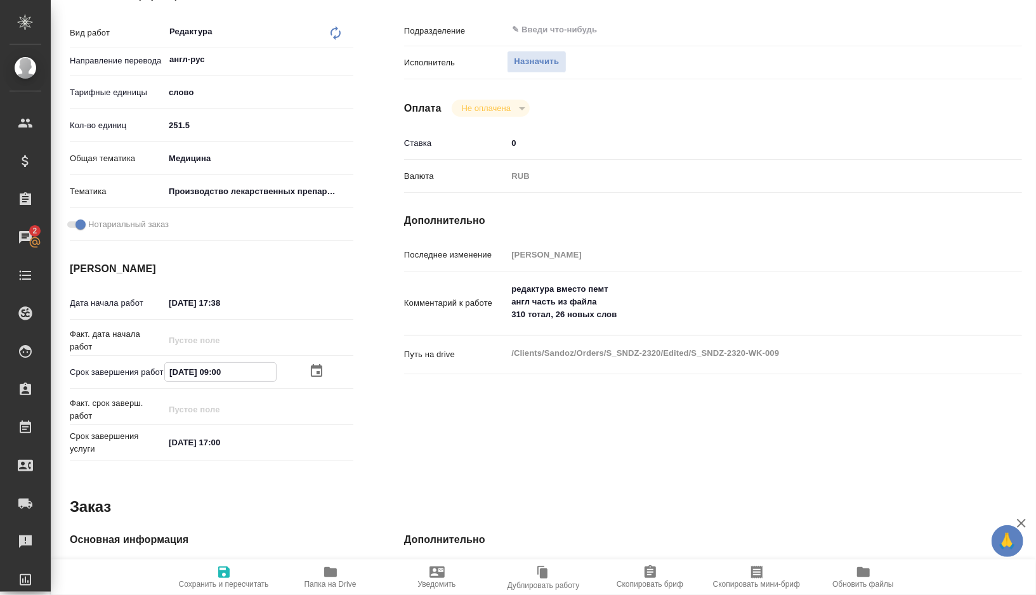
click at [239, 303] on input "25.09.2025 17:38" at bounding box center [219, 303] width 111 height 18
type input "25.09.2025 17:3_"
type textarea "x"
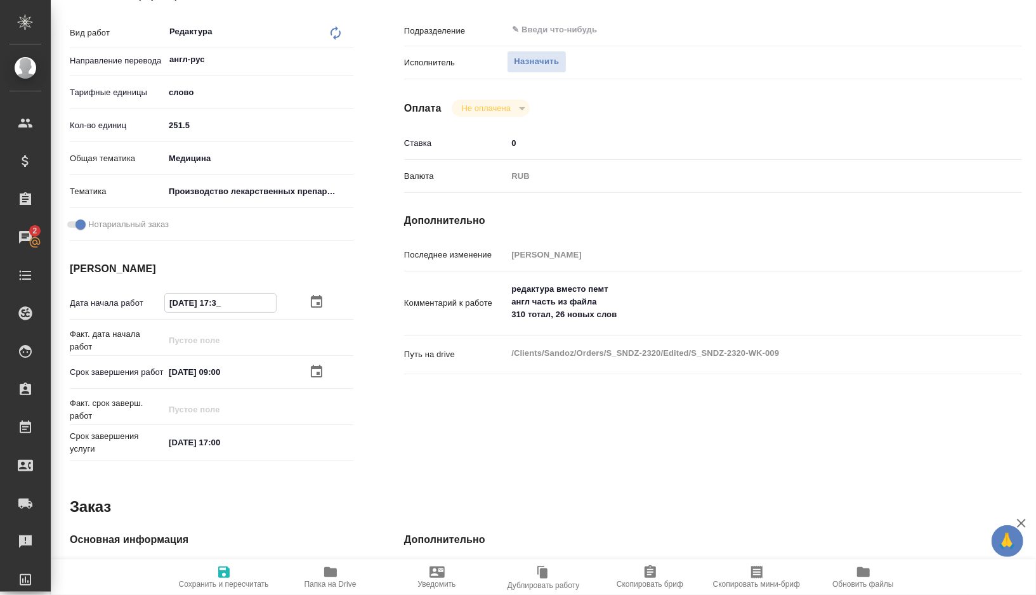
type textarea "x"
type input "25.09.2025 17:__"
type textarea "x"
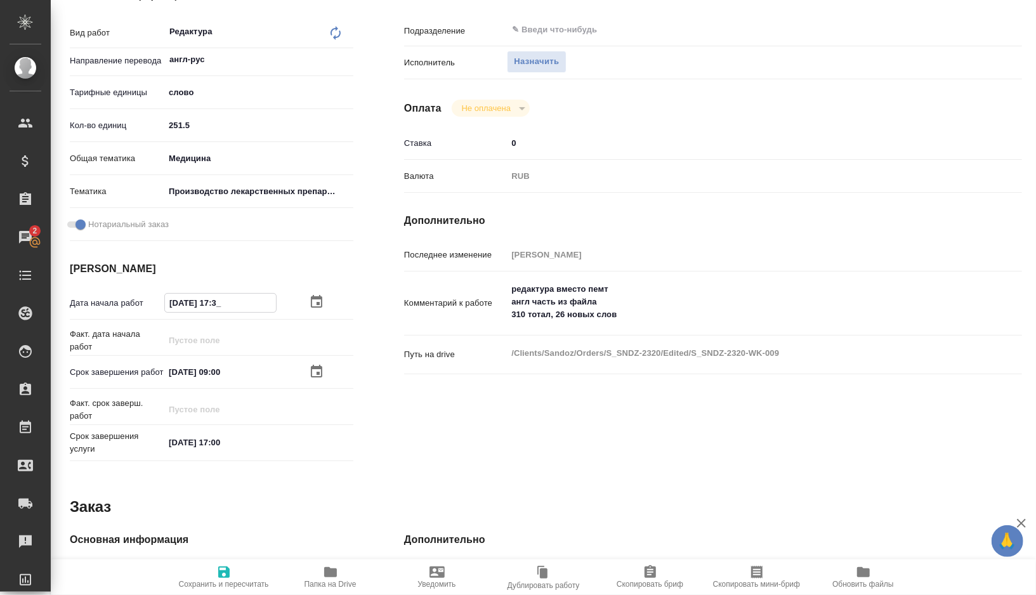
type textarea "x"
type input "25.09.2025 1_:__"
type textarea "x"
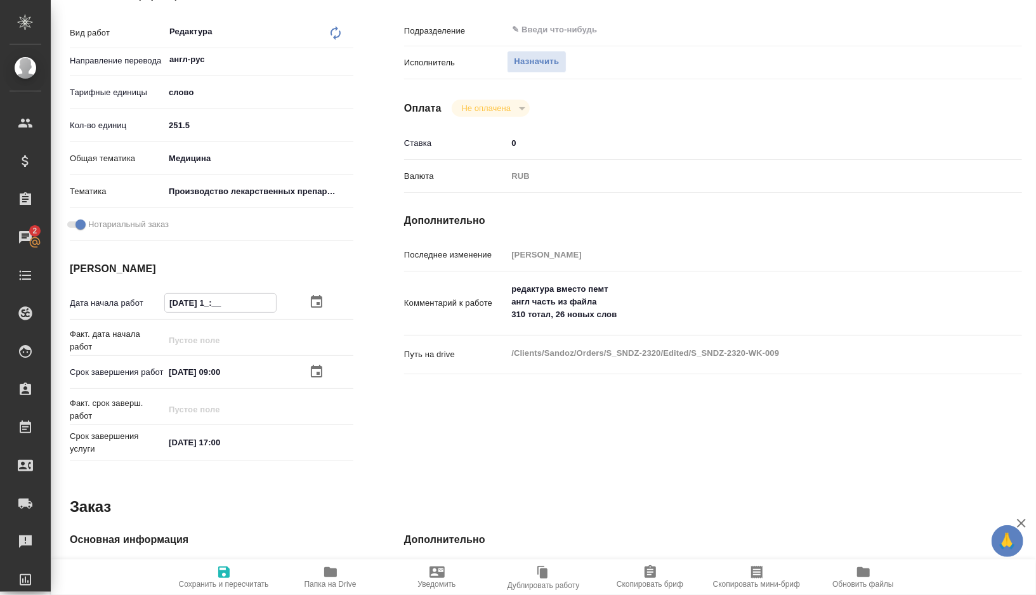
type textarea "x"
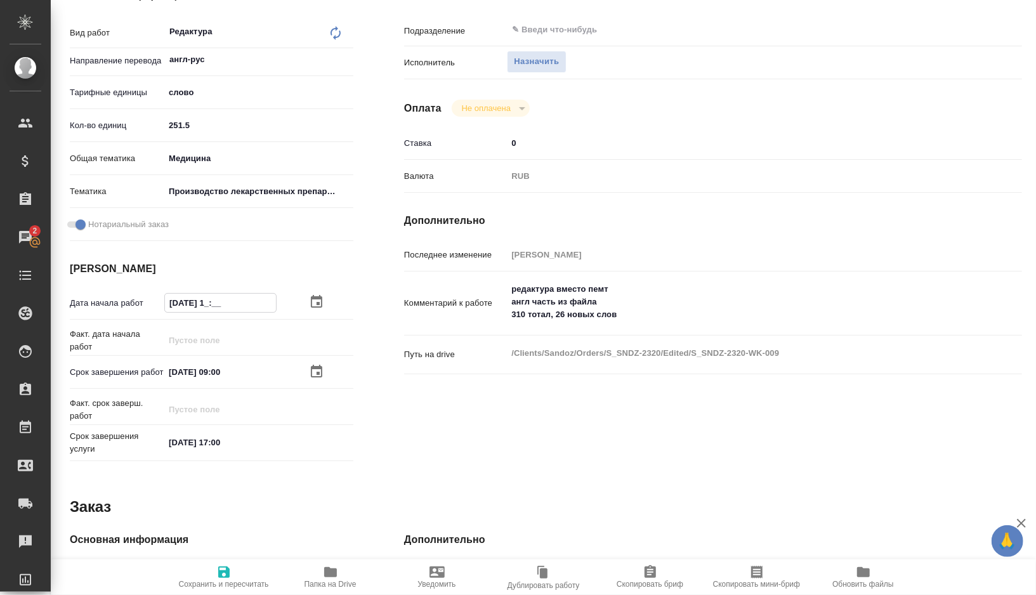
type input "25.09.2025 16:__"
type textarea "x"
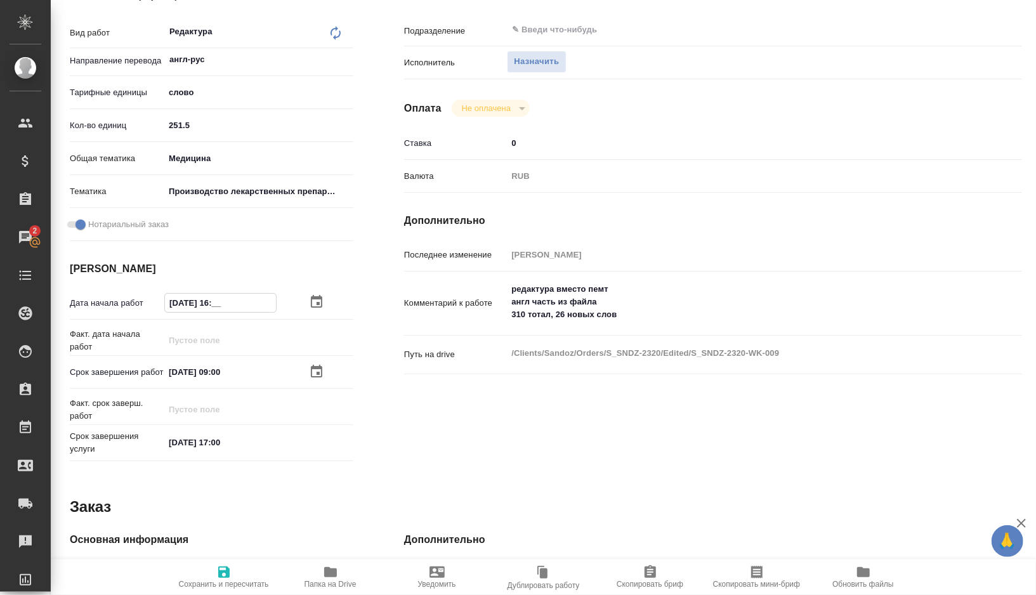
type textarea "x"
type input "25.09.2025 16:0_"
type textarea "x"
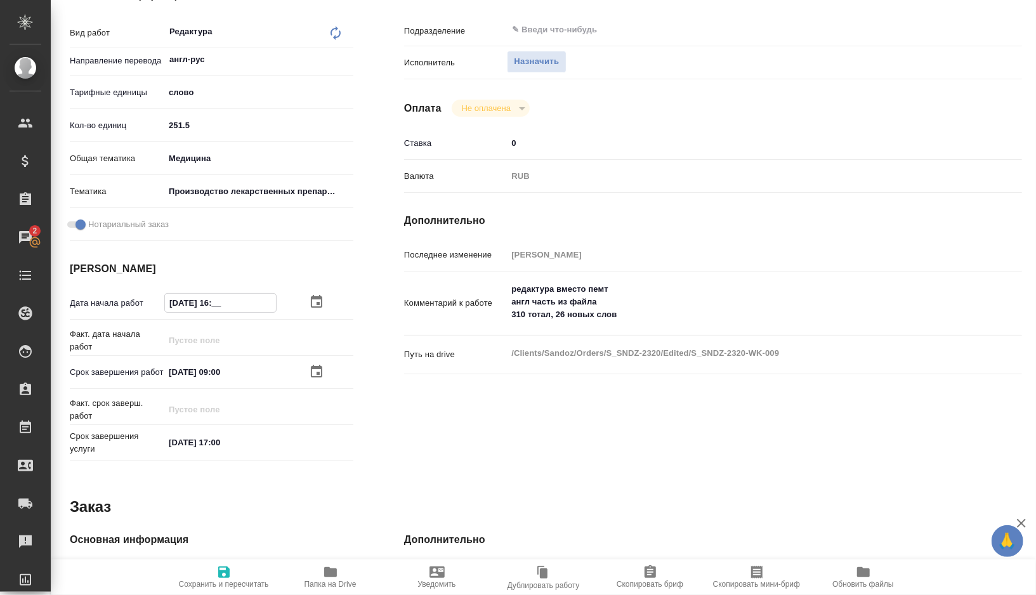
type textarea "x"
type input "25.09.2025 16:00"
type textarea "x"
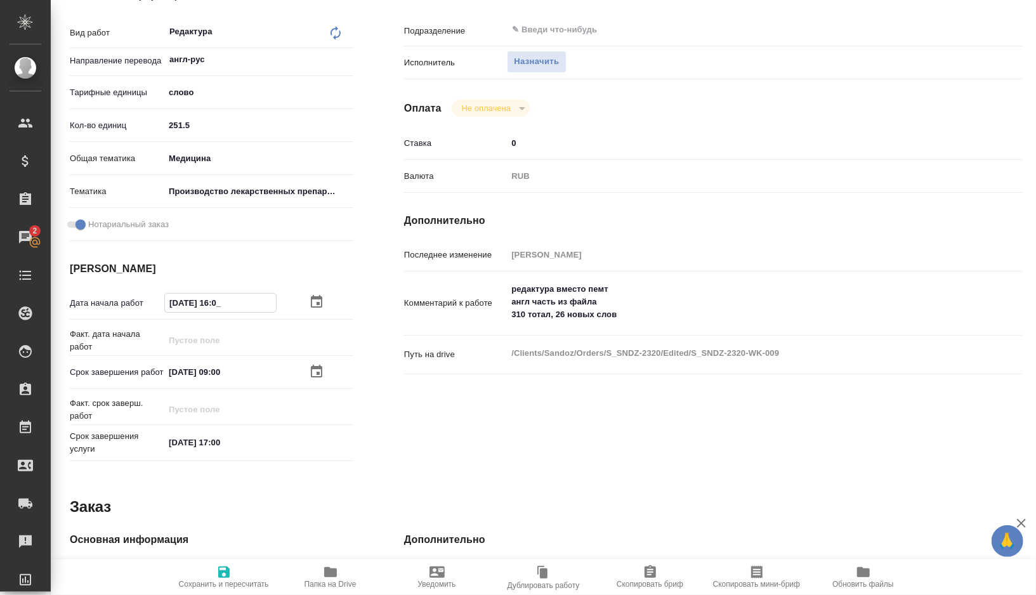
type textarea "x"
click at [177, 305] on input "25.09.2025 16:00" at bounding box center [220, 303] width 111 height 18
type textarea "x"
type input "20.92.0251 60:0_"
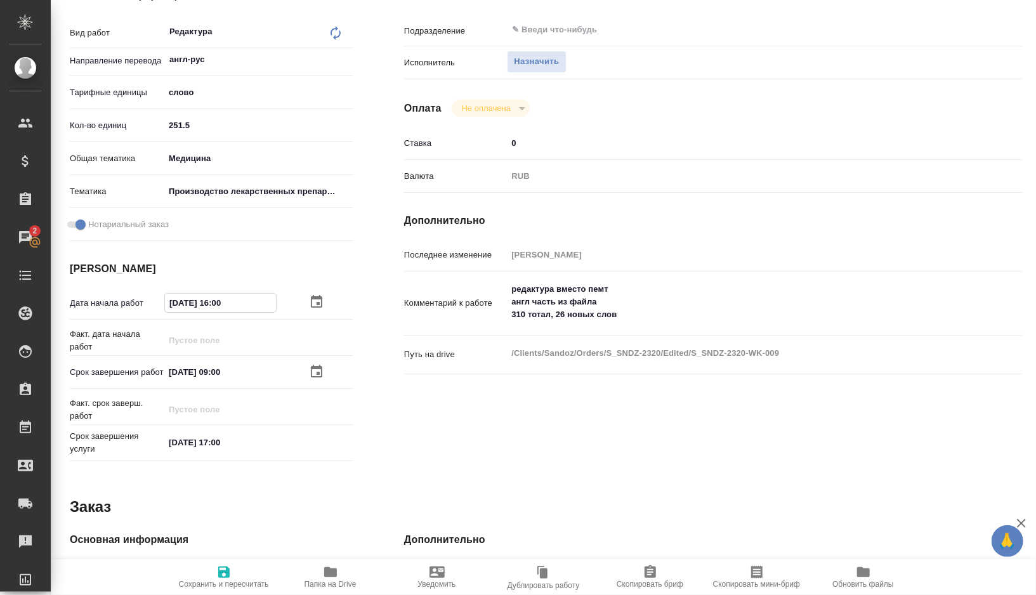
type textarea "x"
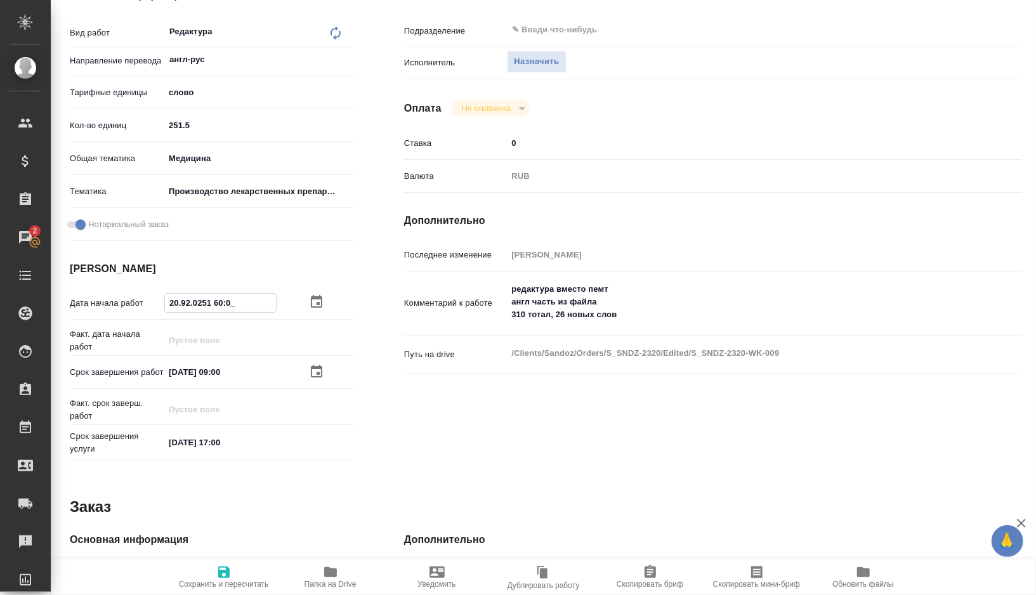
type input "28.09.2025 16:00"
type textarea "x"
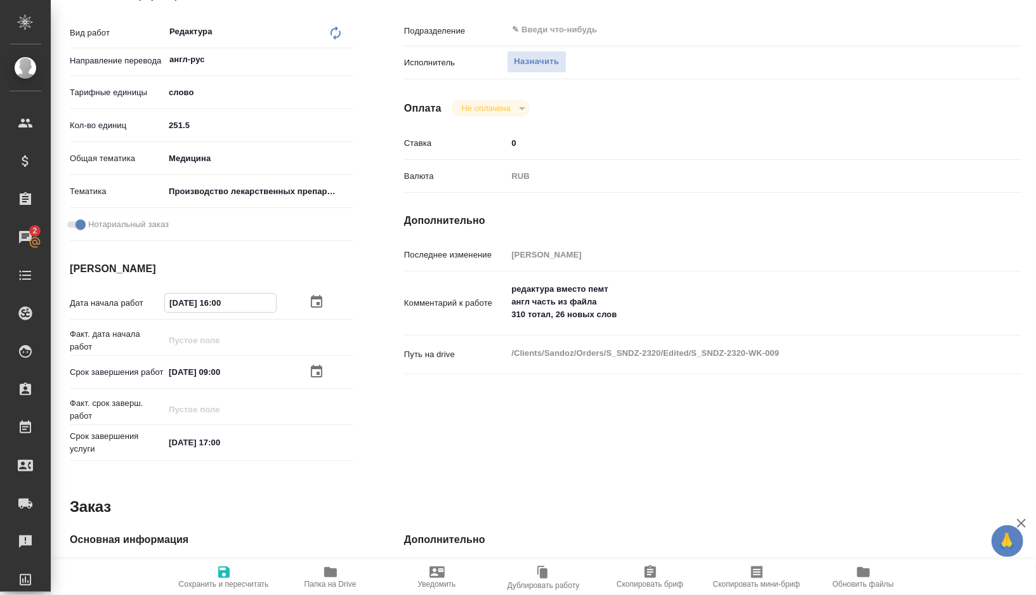
type input "28.09.2025 16:00"
type textarea "x"
click at [640, 321] on textarea "редактура вместо пемт англ часть из файла 310 тотал, 26 новых слов" at bounding box center [739, 302] width 464 height 47
type textarea "x"
type textarea "редактура вместо пемт англ часть из файла 310 тотал, 26 новых слов"
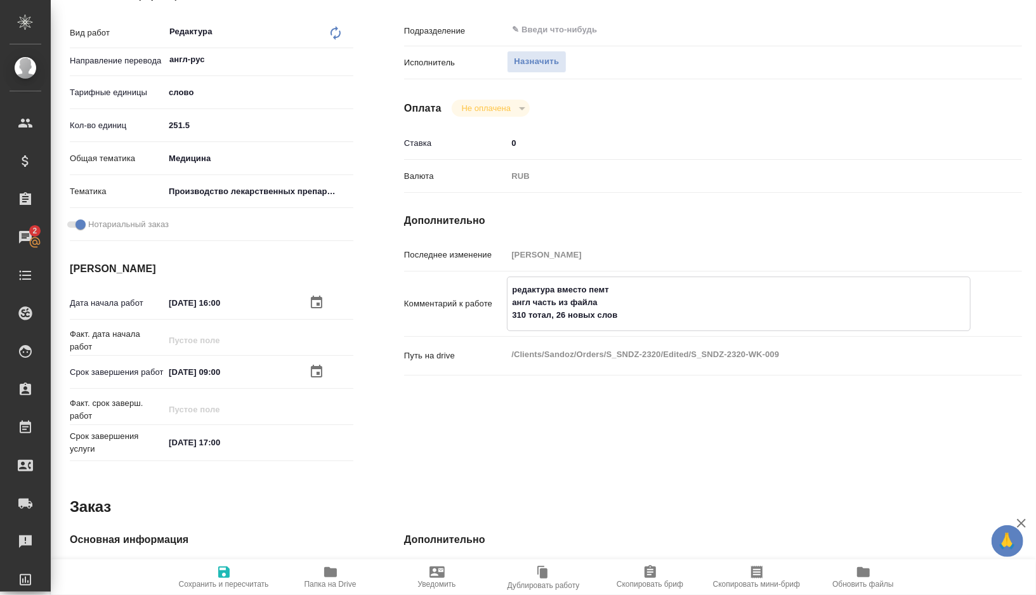
type textarea "x"
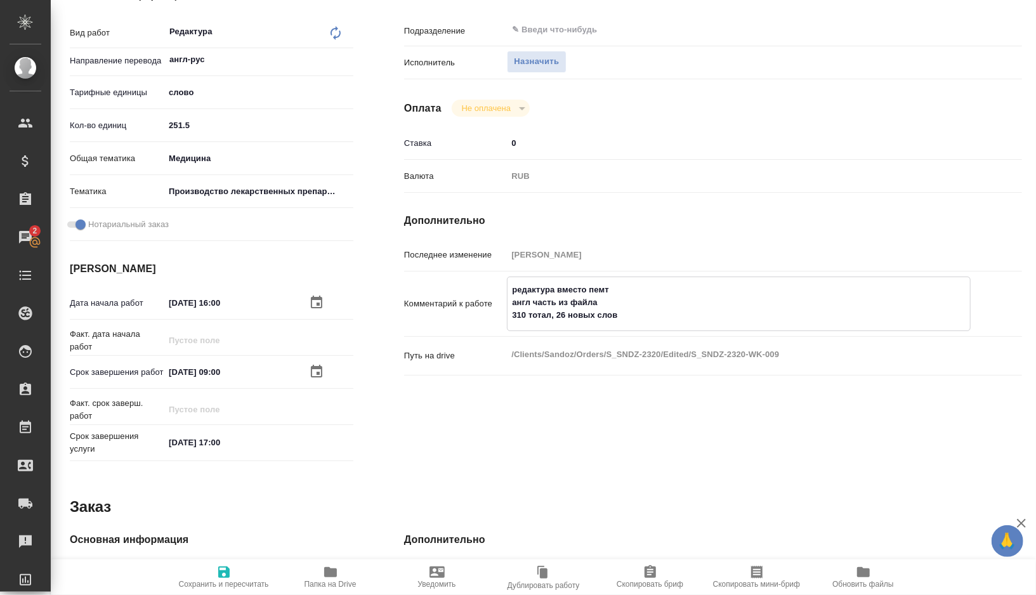
type textarea "редактура вместо пемт англ часть из файла 310 тотал, 26 новых слов"
type textarea "x"
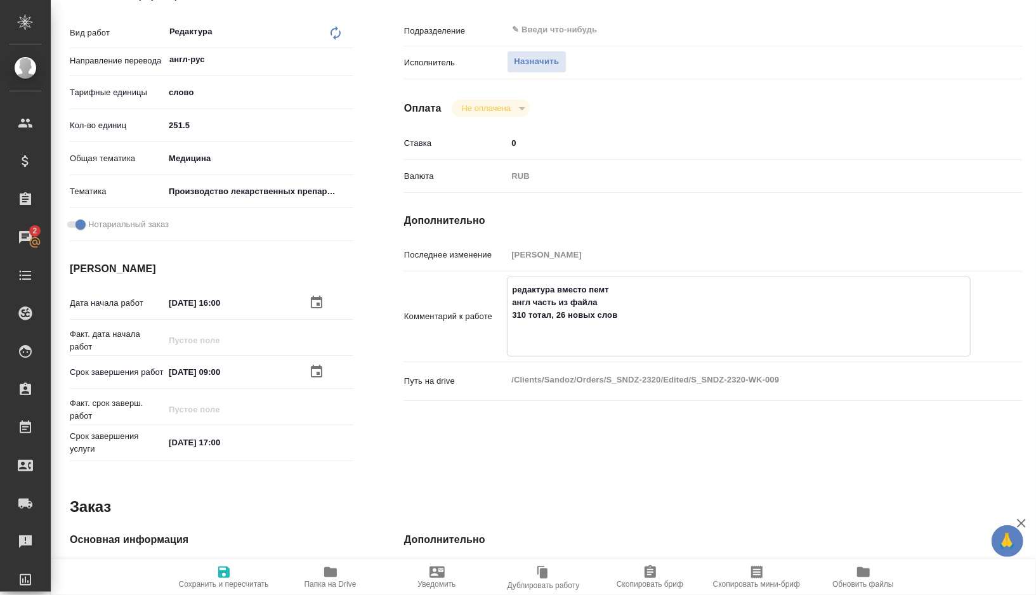
type textarea "редактура вместо пемт англ часть из файла 310 тотал, 26 новых слов"
type textarea "x"
paste textarea "шаблон сертификата GMP: папка "Справочные материалы, шаблоны" https://drive.awa…"
type textarea "x"
type textarea "редактура вместо пемт англ часть из файла 310 тотал, 26 новых слов шаблон серти…"
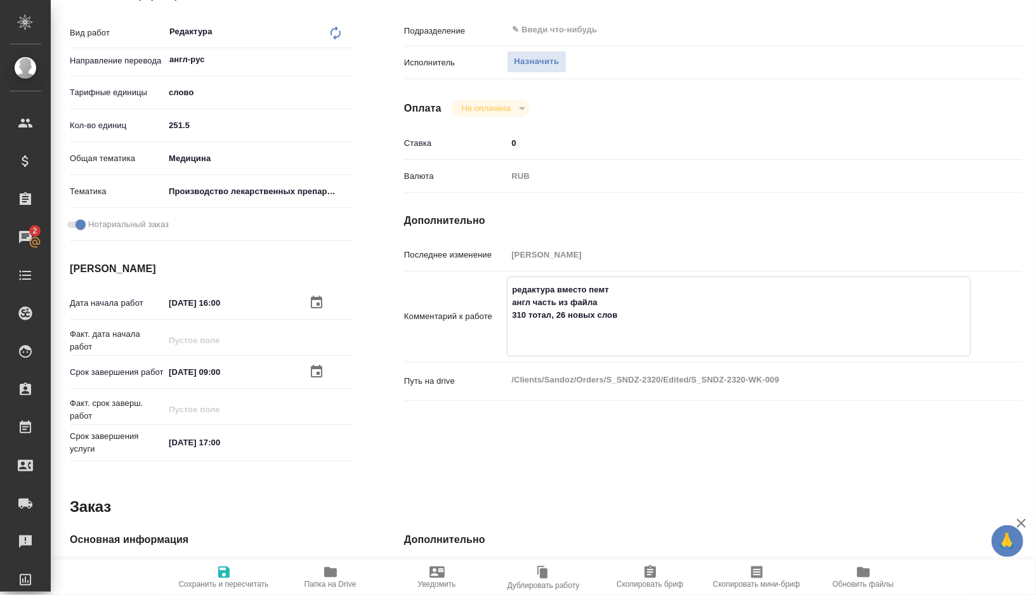
type textarea "x"
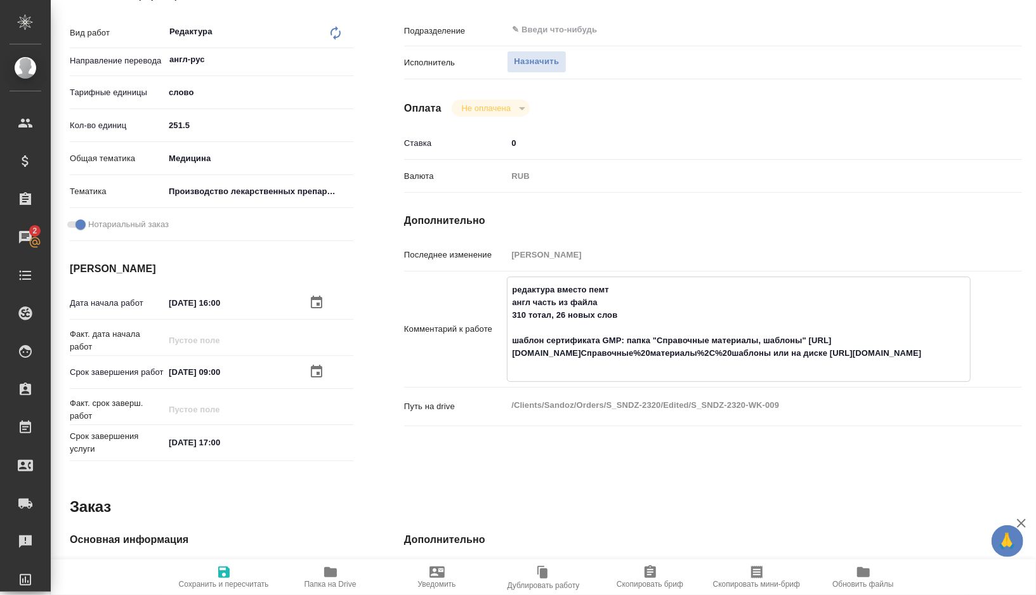
click at [511, 341] on textarea "редактура вместо пемт англ часть из файла 310 тотал, 26 новых слов шаблон серти…" at bounding box center [739, 328] width 463 height 98
type textarea "x"
type textarea "редактура вместо пемт англ часть из файла 310 тотал, 26 новых слов gшаблон серт…"
type textarea "x"
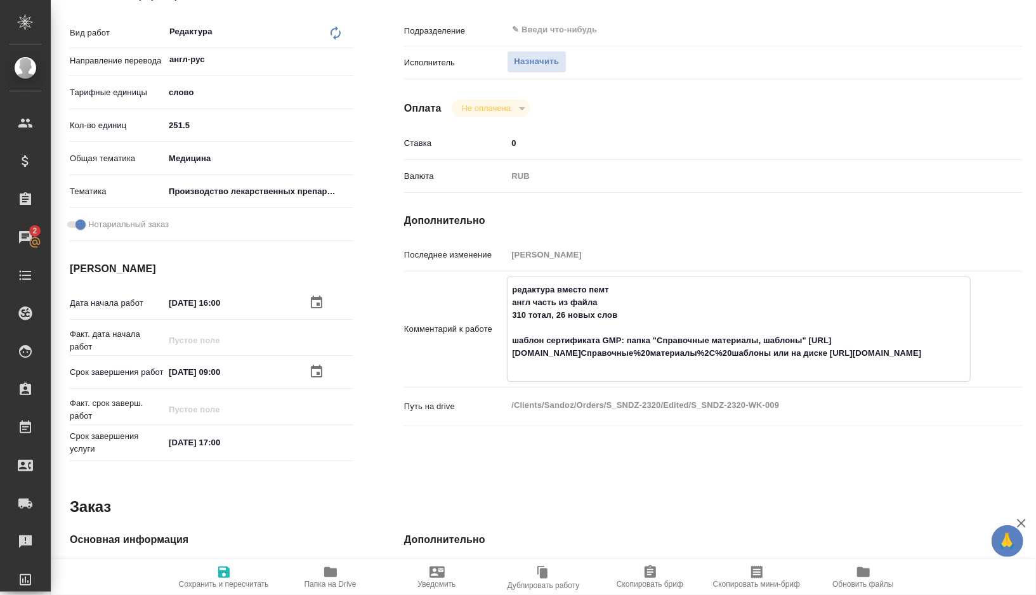
type textarea "x"
type textarea "редактура вместо пемт англ часть из файла 310 тотал, 26 новых слов ghшаблон сер…"
type textarea "x"
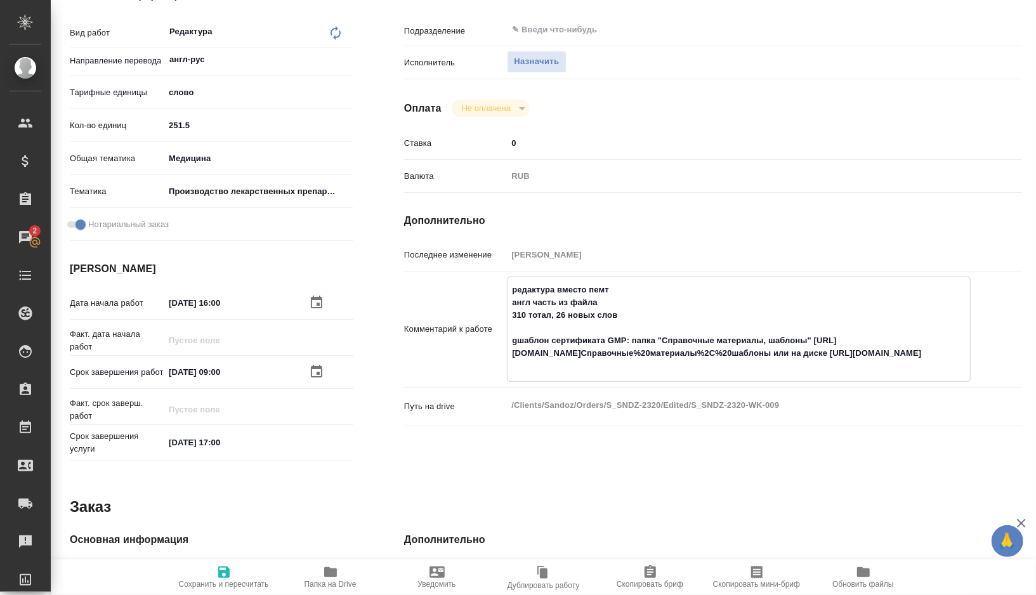
type textarea "x"
type textarea "редактура вместо пемт англ часть из файла 310 тотал, 26 новых слов ghjшаблон се…"
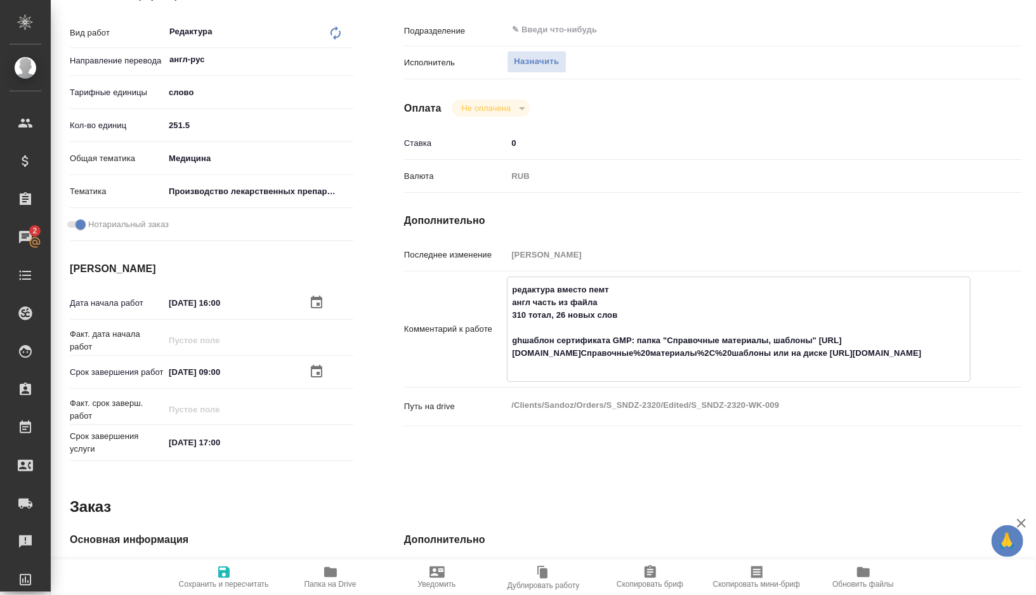
type textarea "x"
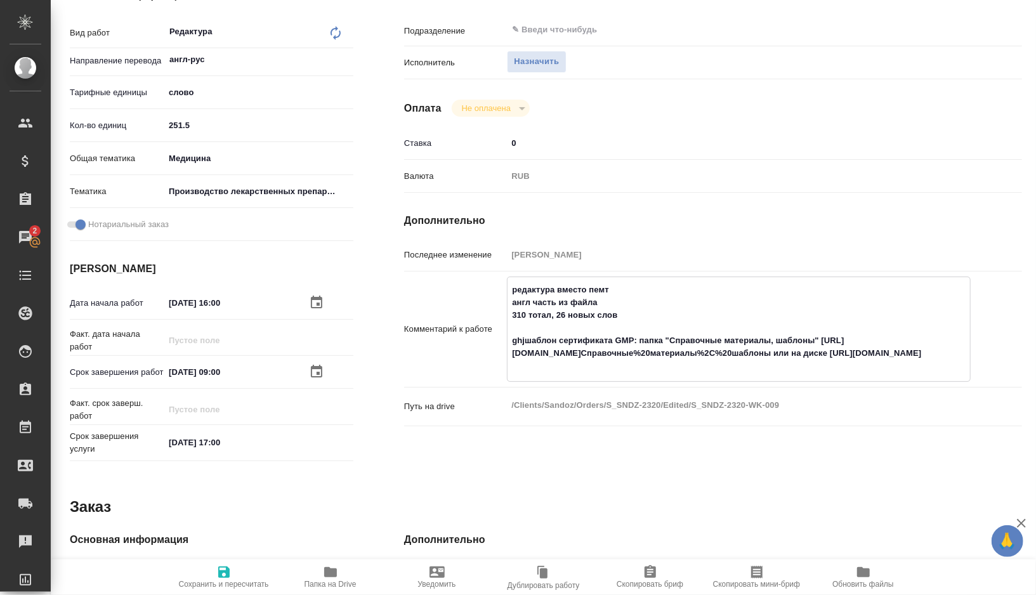
type textarea "редактура вместо пемт англ часть из файла 310 тотал, 26 новых слов ghj,шаблон с…"
type textarea "x"
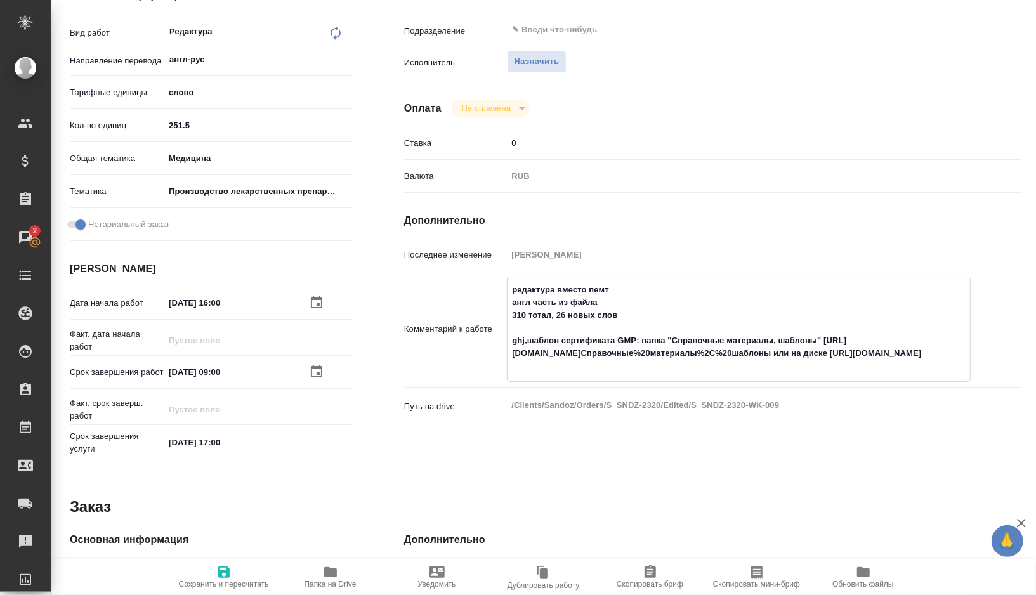
type textarea "x"
type textarea "редактура вместо пемт англ часть из файла 310 тотал, 26 новых слов ghjшаблон се…"
type textarea "x"
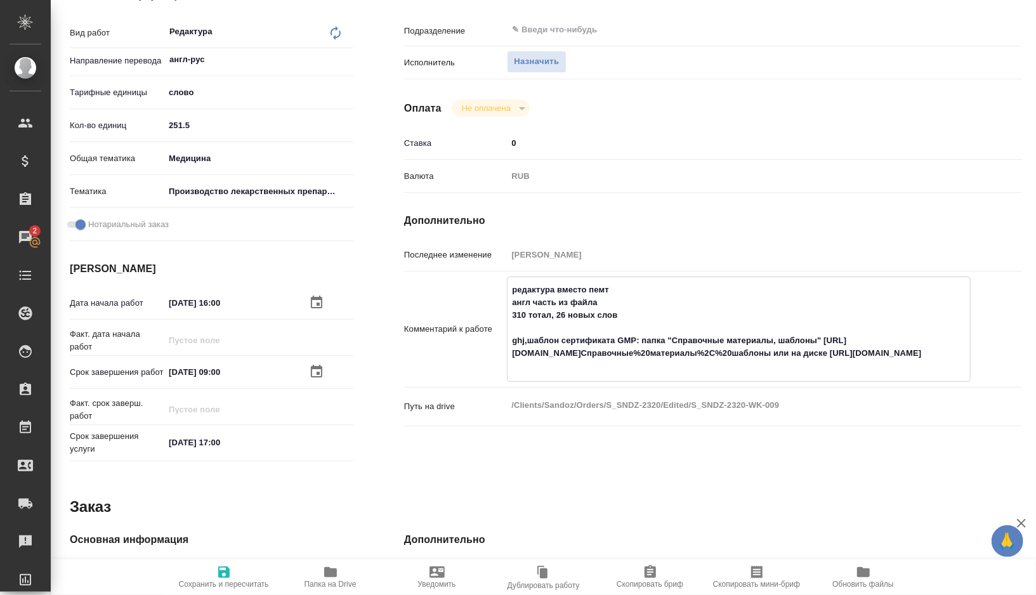
type textarea "x"
click at [537, 337] on textarea "редактура вместо пемт англ часть из файла 310 тотал, 26 новых слов простба опир…" at bounding box center [739, 328] width 463 height 98
click at [950, 352] on textarea "редактура вместо пемт англ часть из файла 310 тотал, 26 новых слов просьба опир…" at bounding box center [739, 328] width 463 height 98
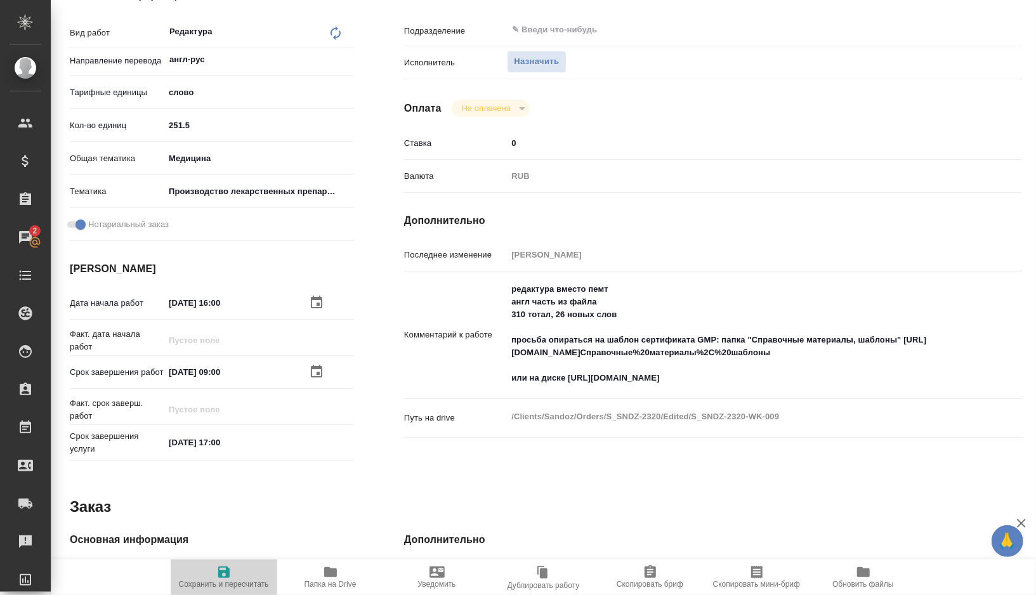
click at [226, 567] on icon "button" at bounding box center [223, 572] width 11 height 11
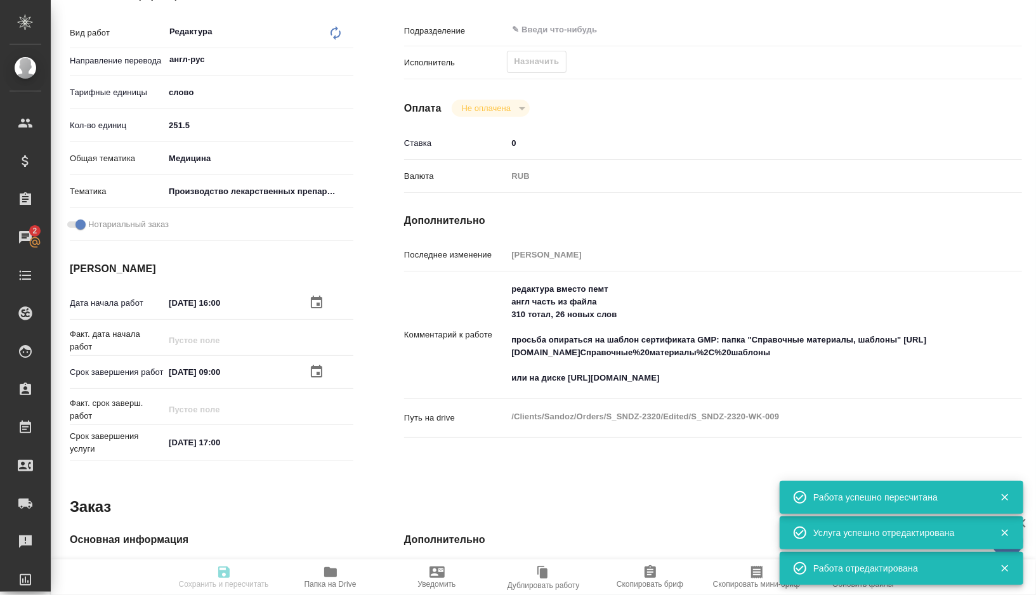
scroll to position [0, 0]
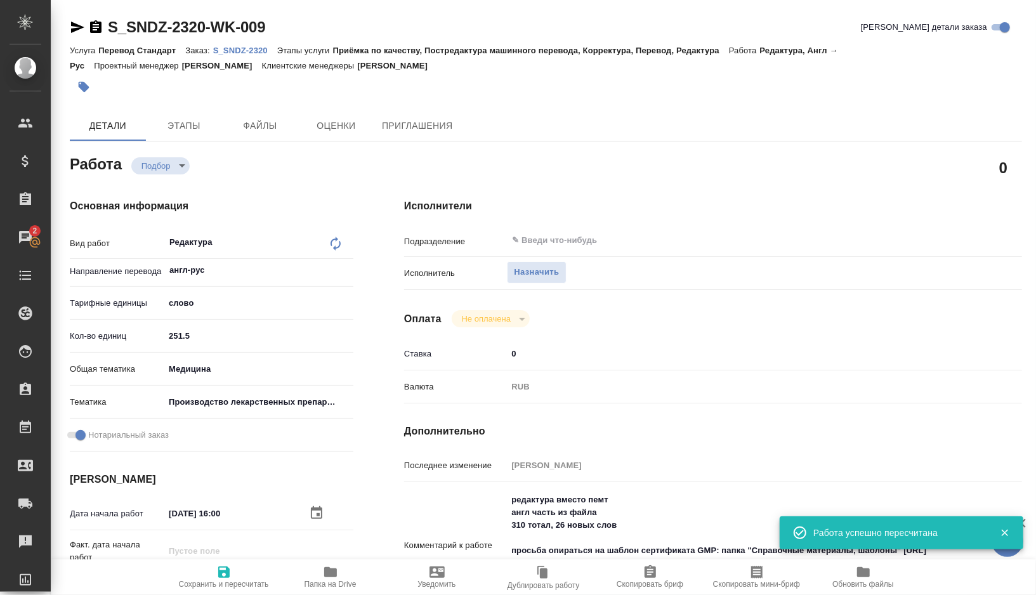
click at [736, 577] on span "Скопировать мини-бриф" at bounding box center [756, 577] width 91 height 24
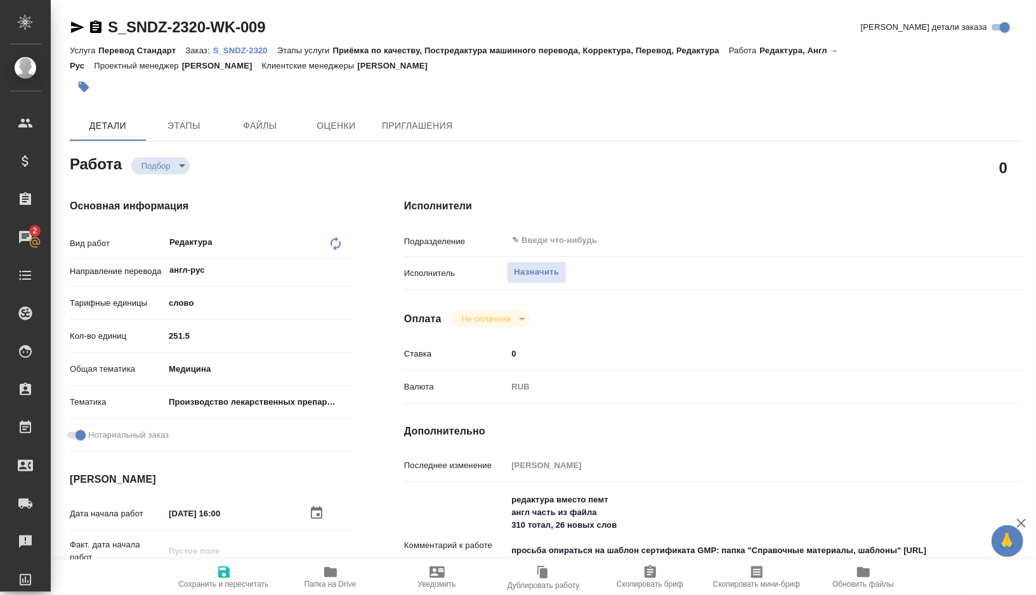
scroll to position [32, 0]
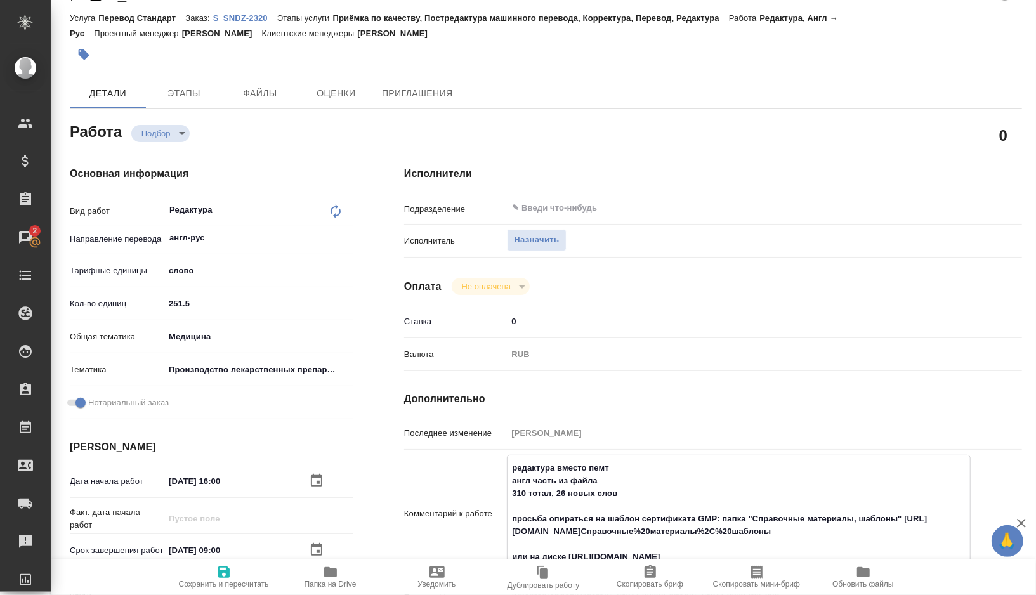
click at [517, 492] on textarea "редактура вместо пемт англ часть из файла 310 тотал, 26 новых слов просьба опир…" at bounding box center [739, 513] width 463 height 110
drag, startPoint x: 517, startPoint y: 492, endPoint x: 638, endPoint y: 492, distance: 121.8
click at [638, 492] on textarea "редактура вместо пемт англ часть из файла 310 тотал, 26 новых слов просьба опир…" at bounding box center [739, 513] width 463 height 110
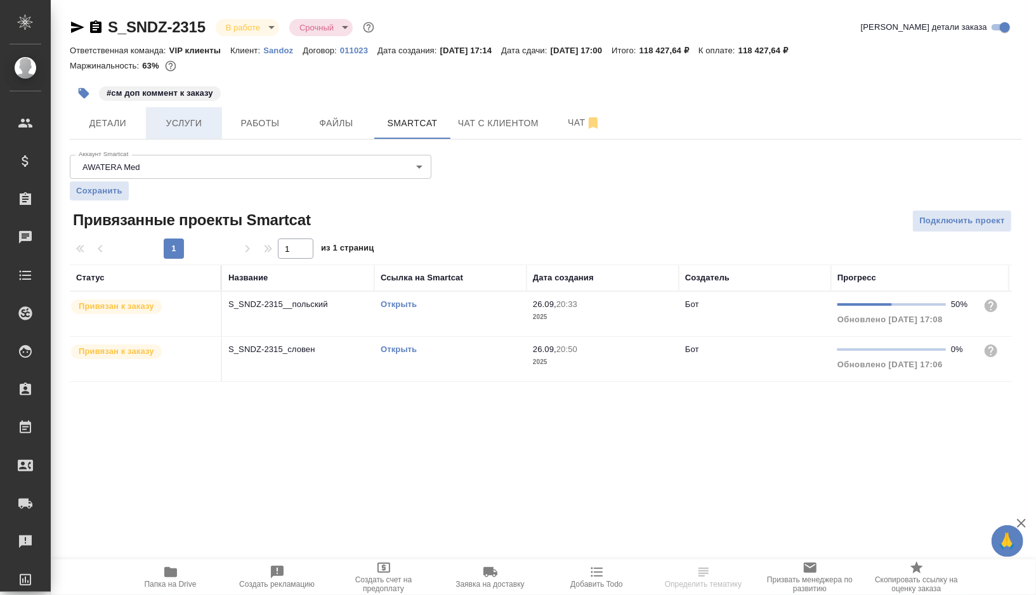
click at [189, 114] on button "Услуги" at bounding box center [184, 123] width 76 height 32
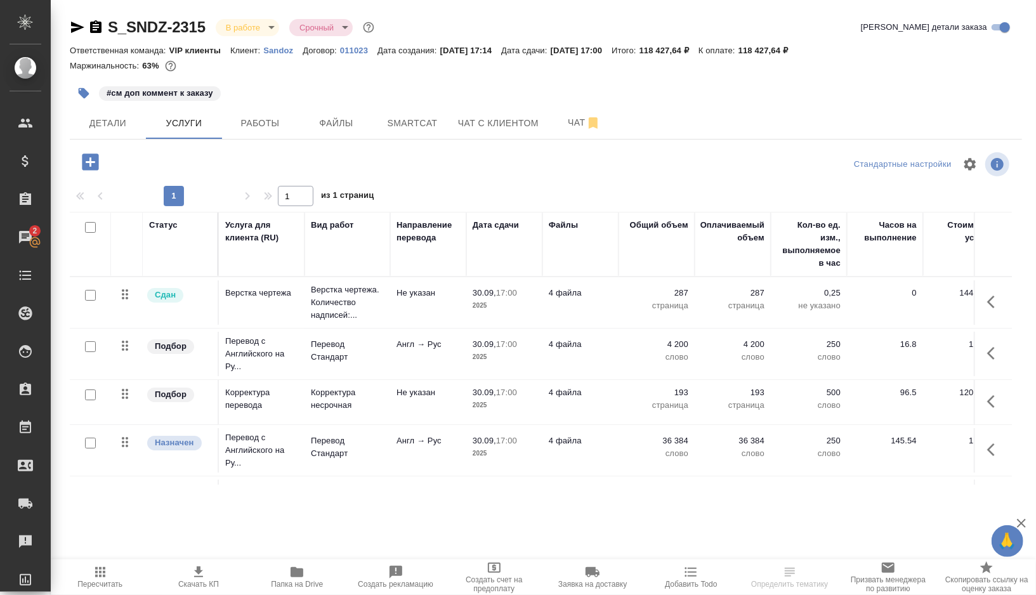
scroll to position [20, 0]
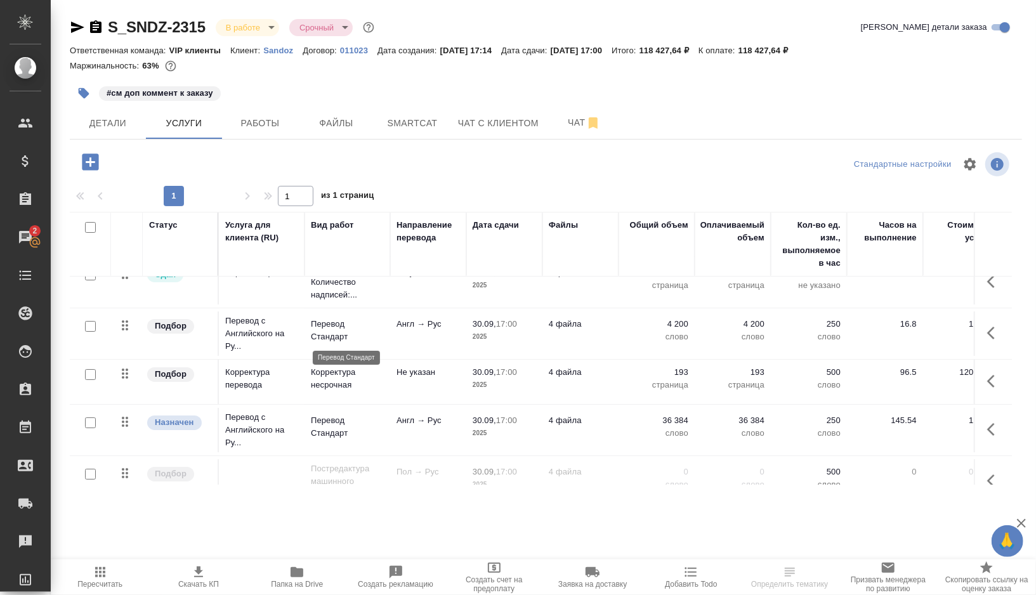
click at [376, 339] on p "Перевод Стандарт" at bounding box center [347, 330] width 73 height 25
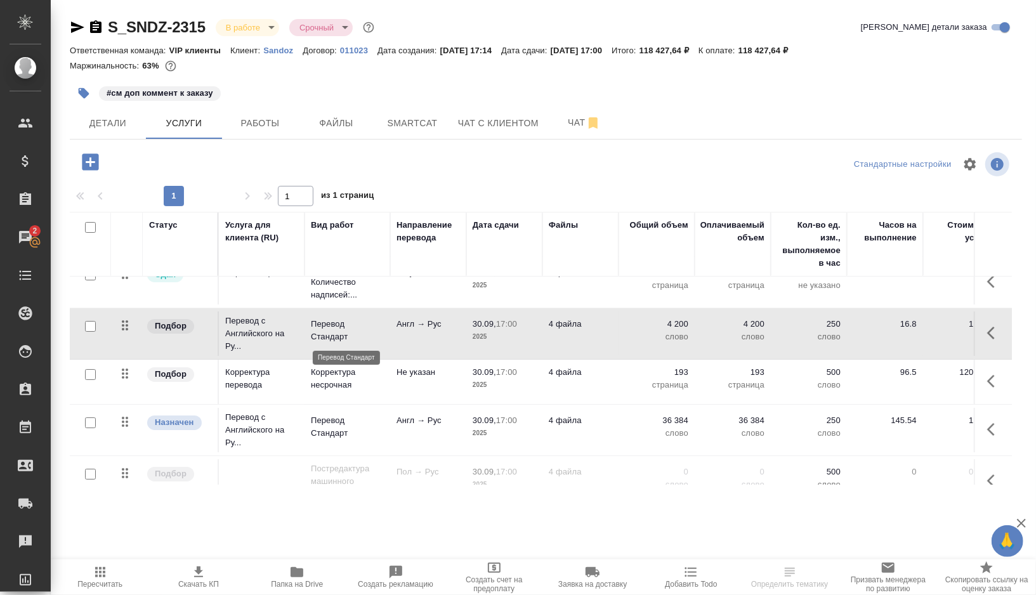
click at [376, 339] on p "Перевод Стандарт" at bounding box center [347, 330] width 73 height 25
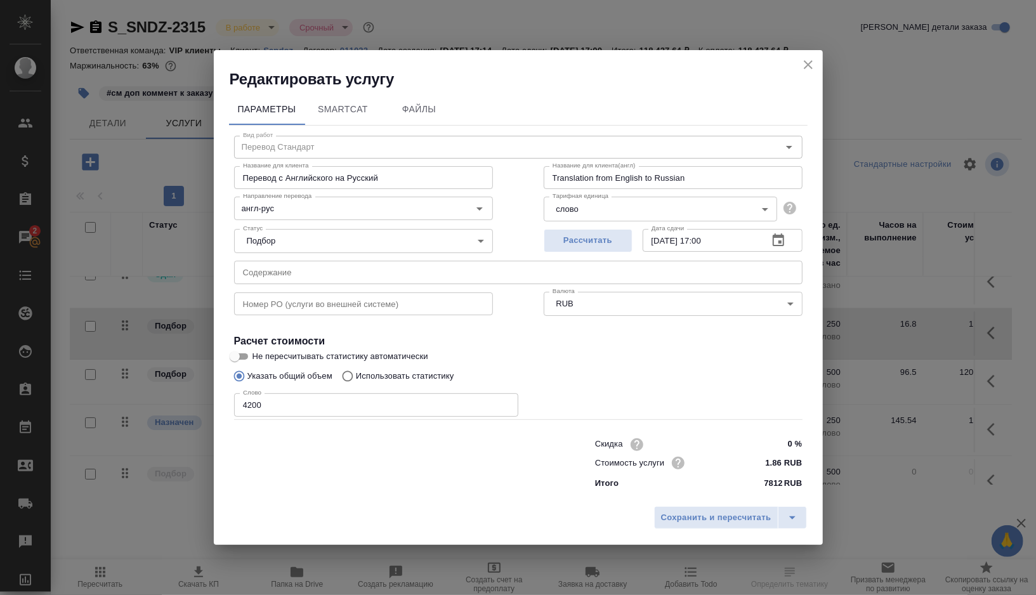
click at [805, 70] on icon "close" at bounding box center [808, 64] width 15 height 15
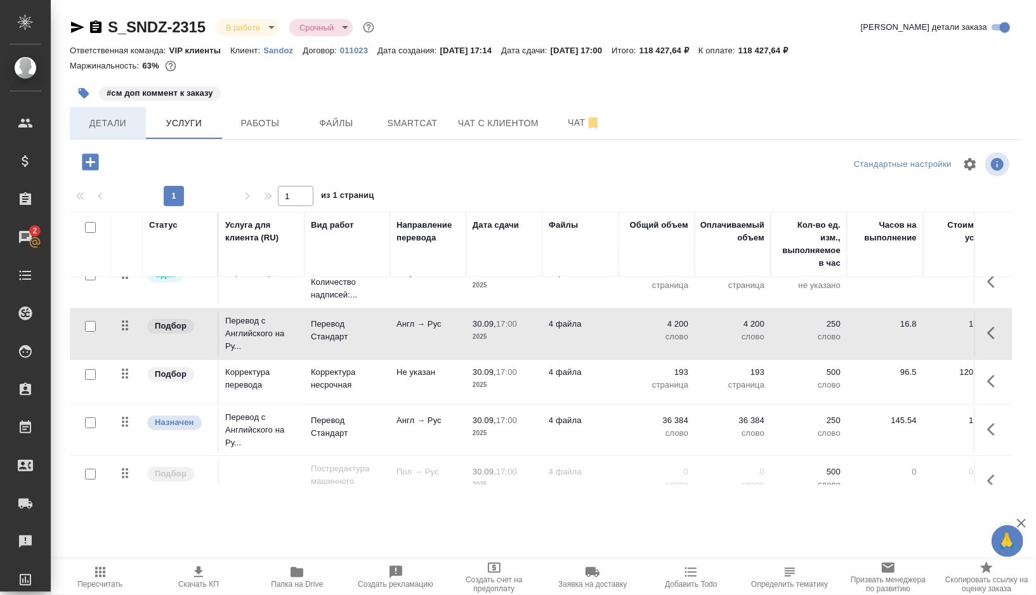
click at [118, 124] on span "Детали" at bounding box center [107, 123] width 61 height 16
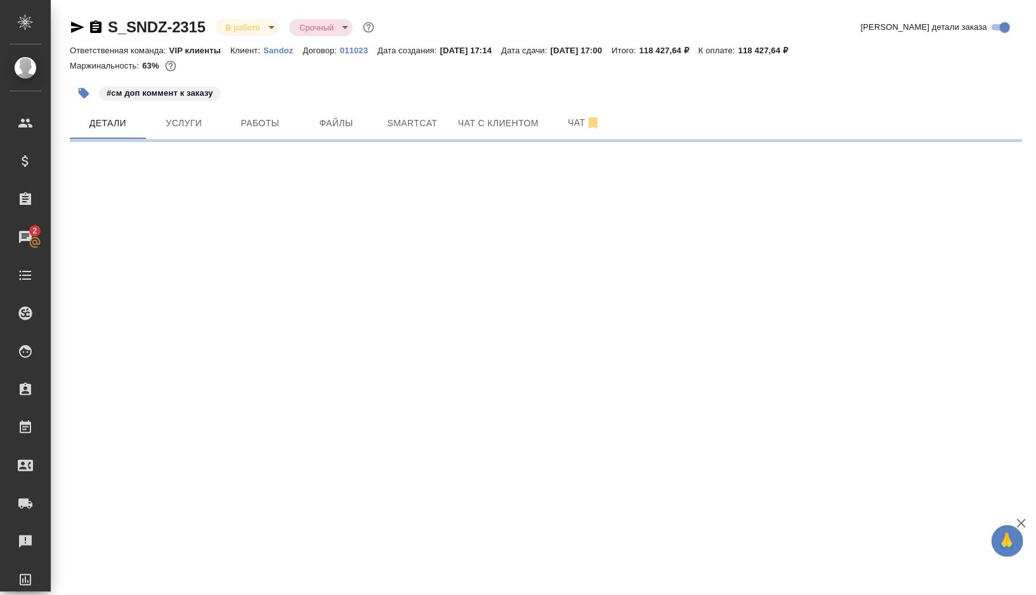
select select "RU"
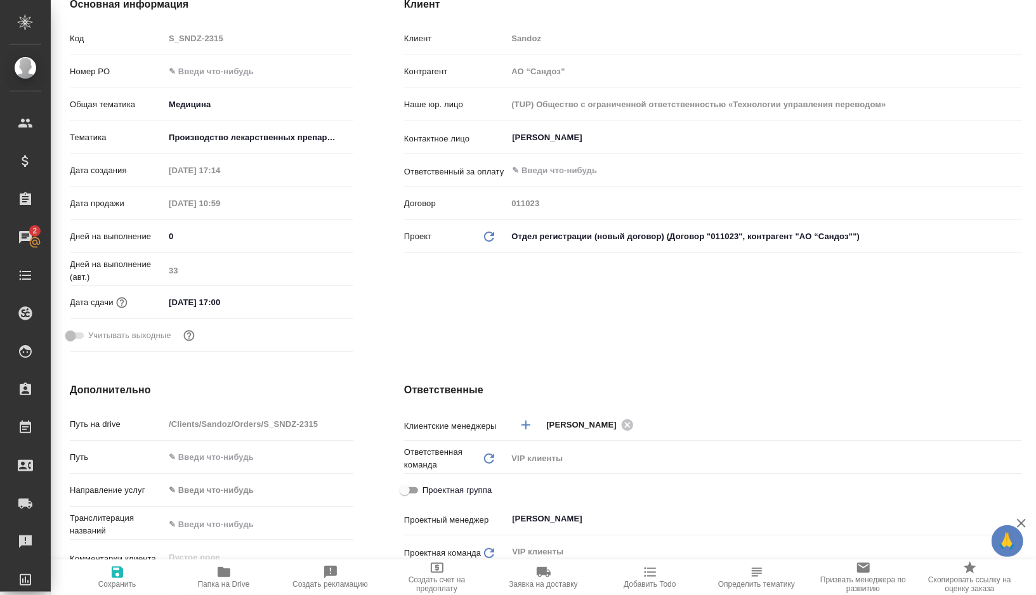
type textarea "x"
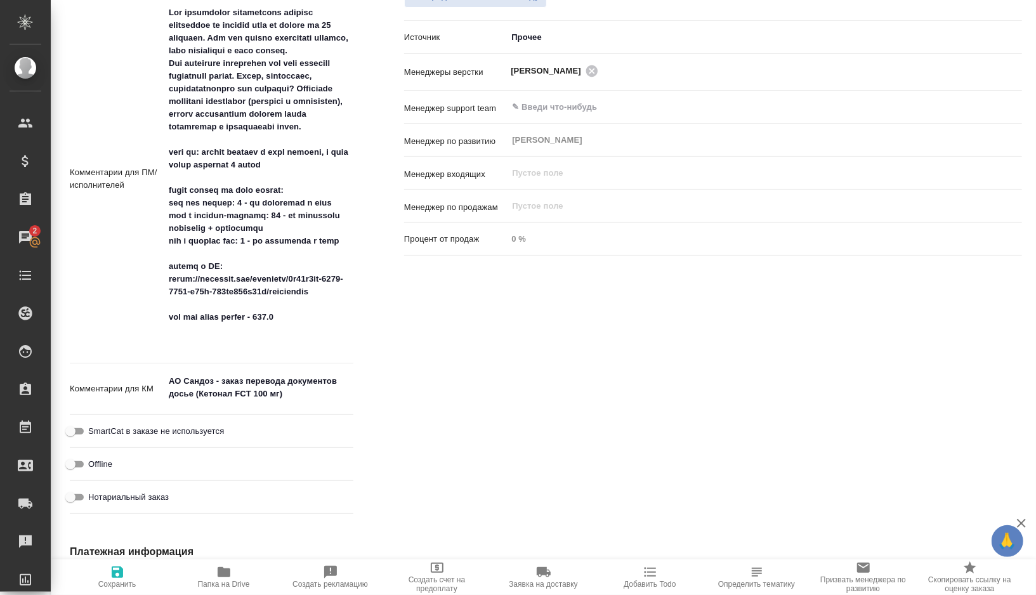
scroll to position [808, 0]
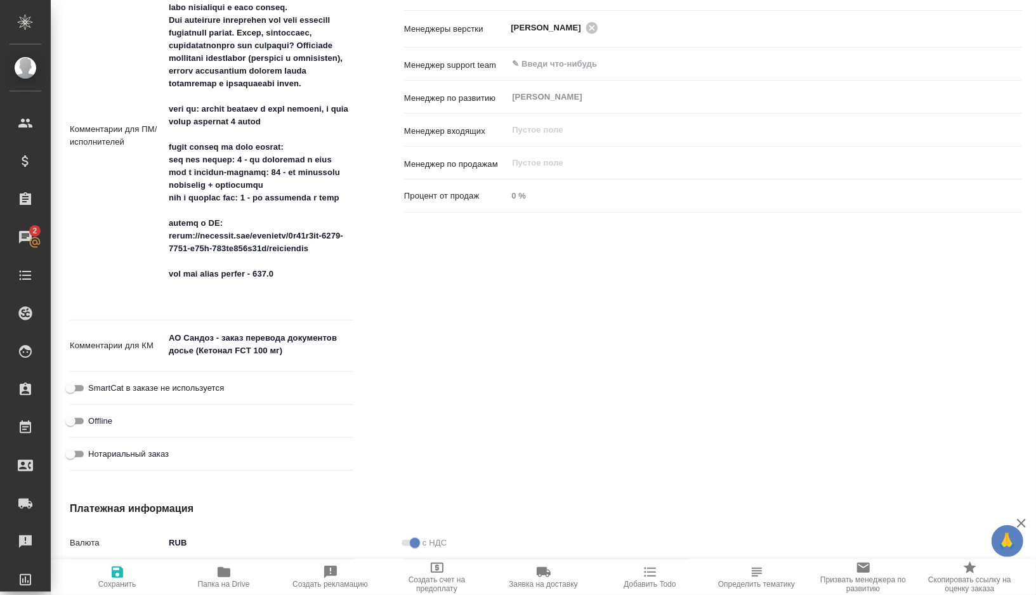
type textarea "x"
click at [179, 263] on textarea at bounding box center [258, 135] width 189 height 352
drag, startPoint x: 179, startPoint y: 263, endPoint x: 303, endPoint y: 270, distance: 123.9
click at [303, 270] on textarea at bounding box center [259, 135] width 188 height 352
type textarea "x"
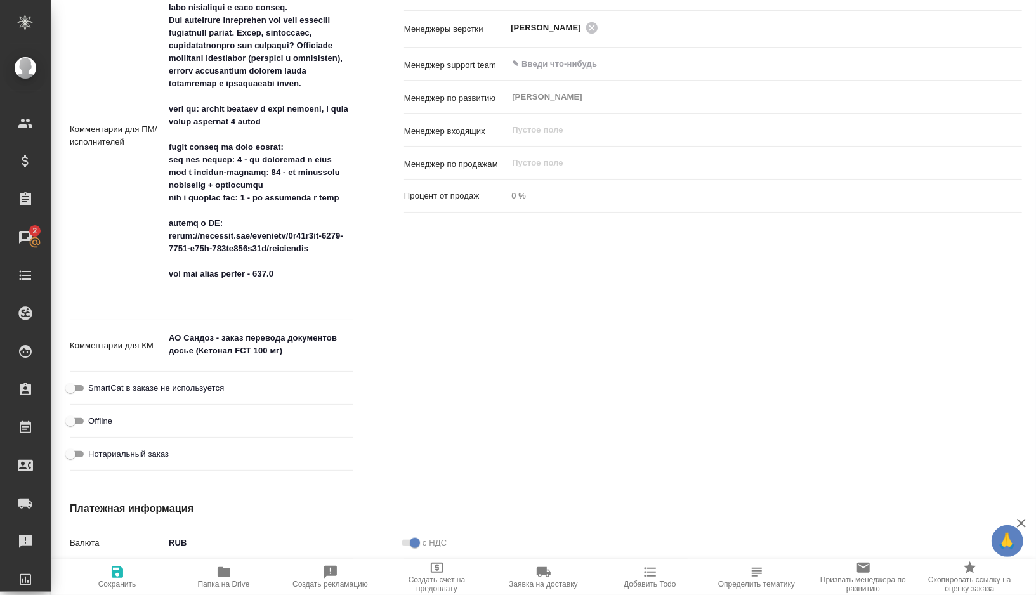
type textarea "x"
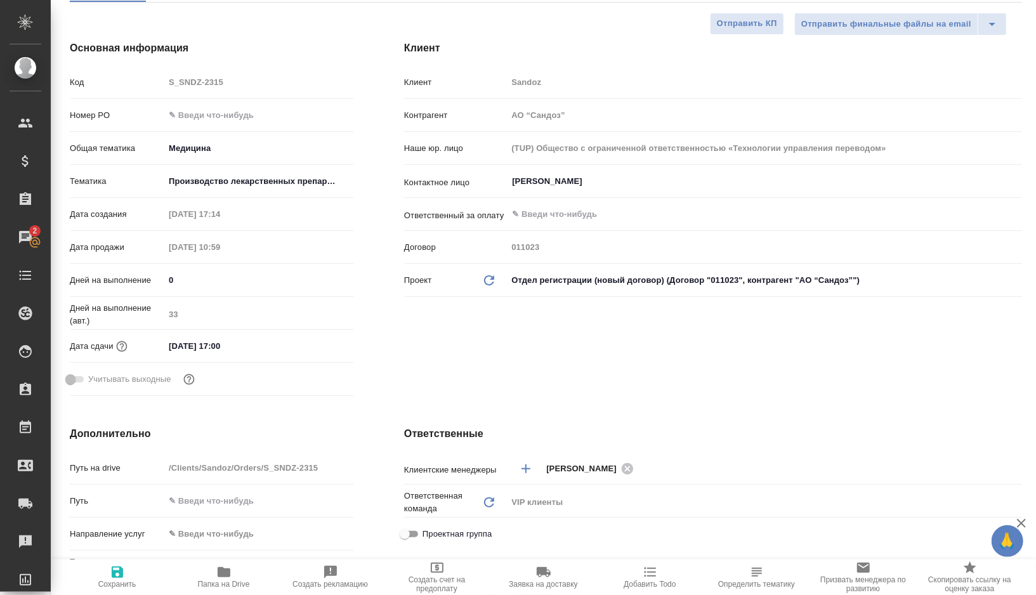
scroll to position [0, 0]
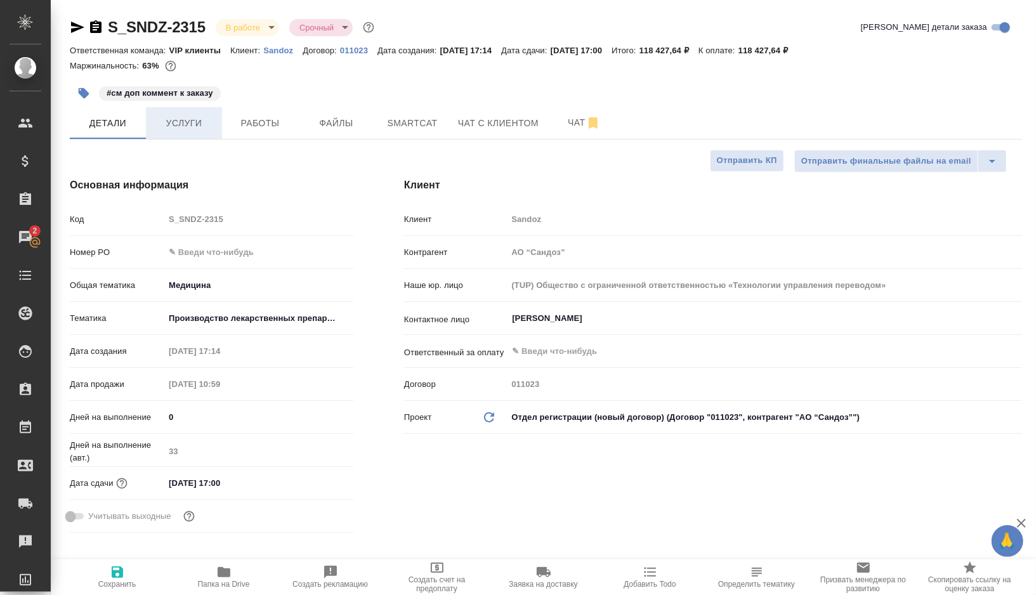
type textarea "x"
click at [184, 117] on span "Услуги" at bounding box center [184, 123] width 61 height 16
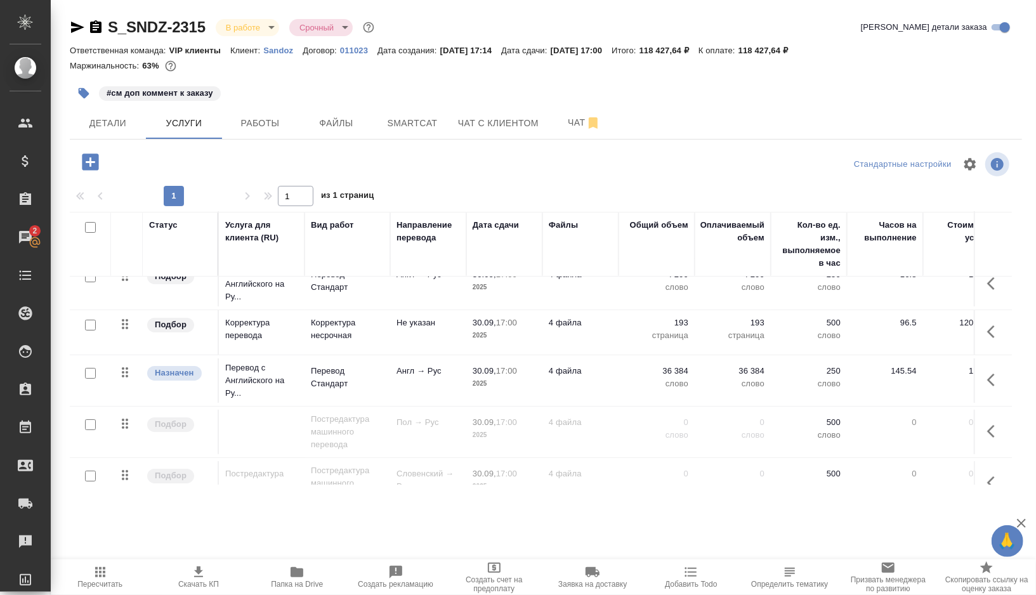
scroll to position [92, 0]
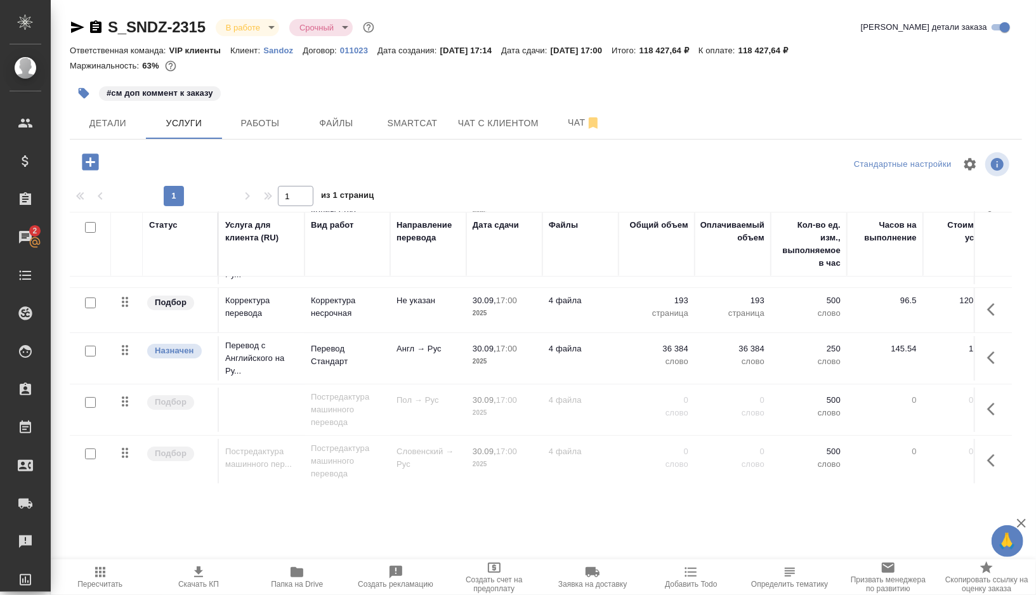
click at [991, 350] on icon "button" at bounding box center [994, 357] width 15 height 15
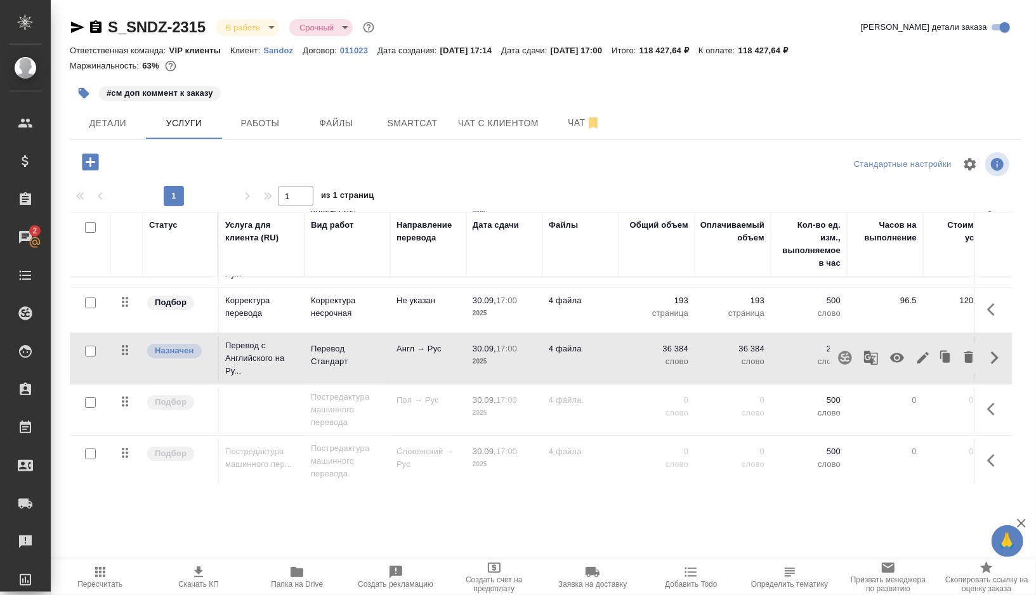
click at [845, 356] on icon "button" at bounding box center [845, 357] width 15 height 15
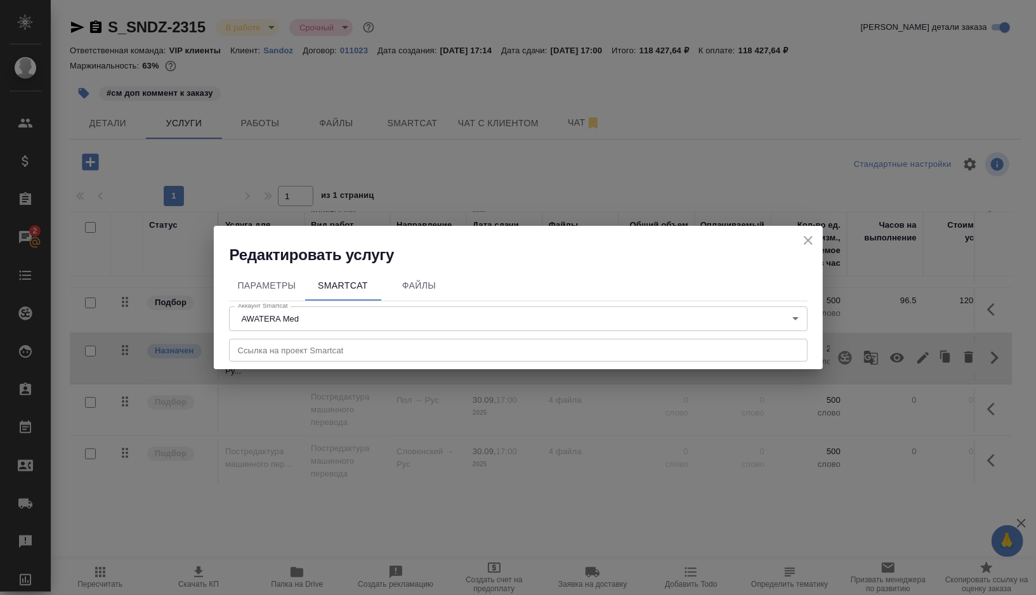
click at [287, 353] on input "text" at bounding box center [518, 350] width 579 height 23
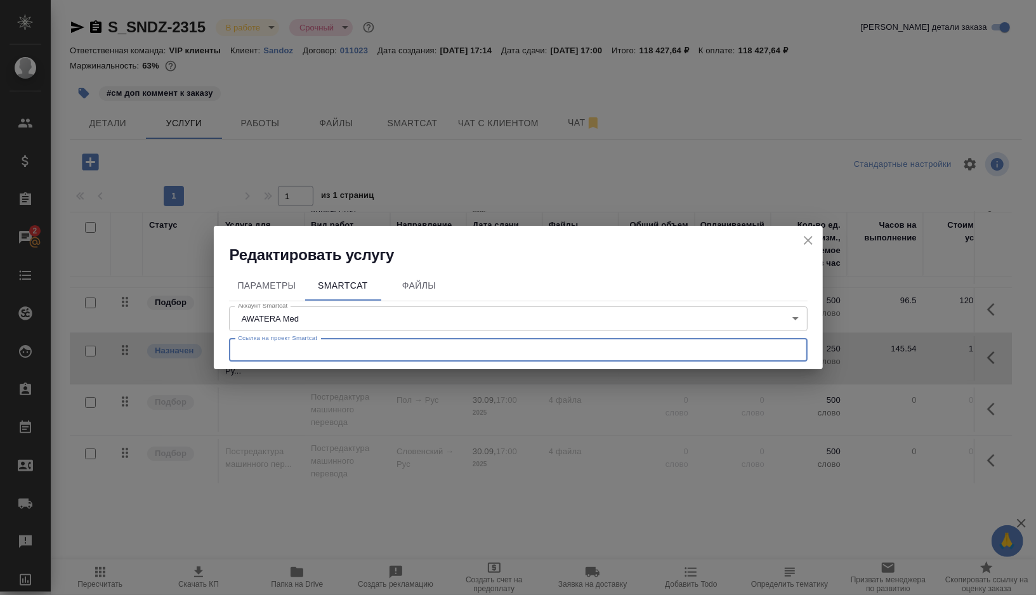
paste input "https://smartcat.com/projects/1a41f1ac-5391-4695-a38d-982bd482c77a/statistics"
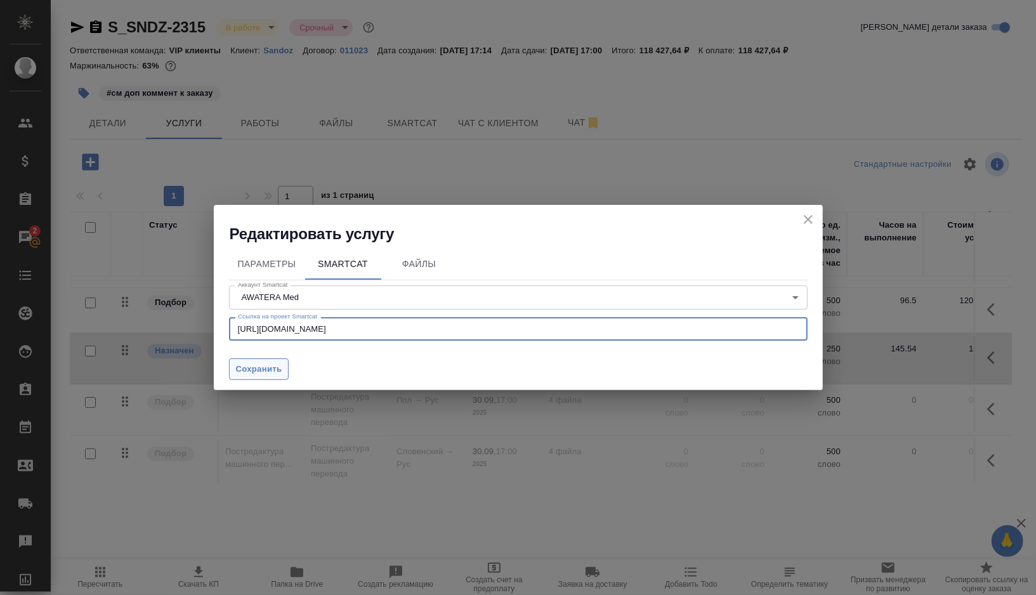
type input "https://smartcat.com/projects/1a41f1ac-5391-4695-a38d-982bd482c77a/statistics"
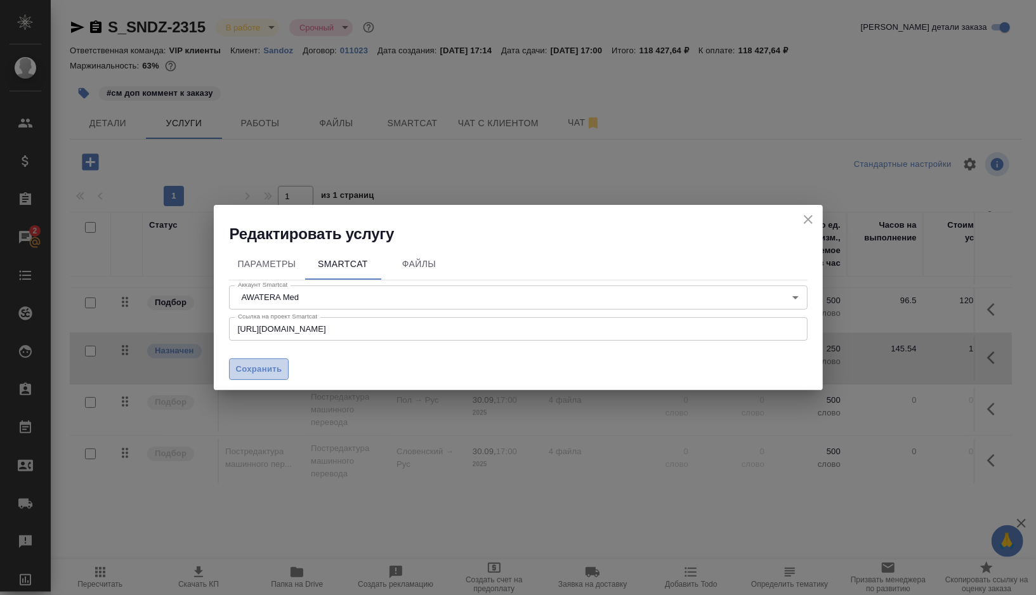
click at [280, 371] on span "Сохранить" at bounding box center [259, 369] width 46 height 15
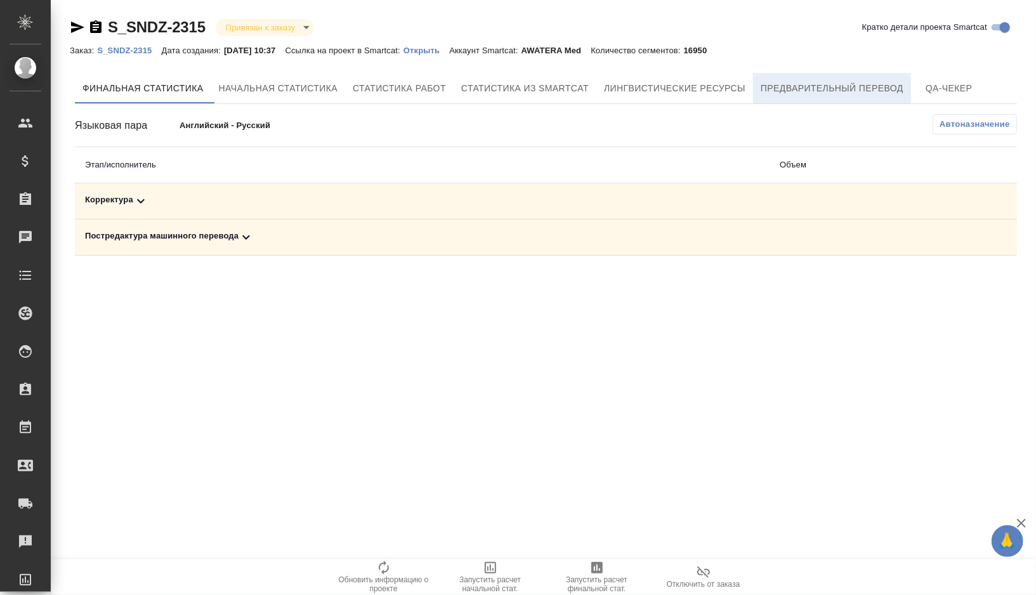
click at [832, 85] on span "Предварительный перевод" at bounding box center [832, 89] width 143 height 16
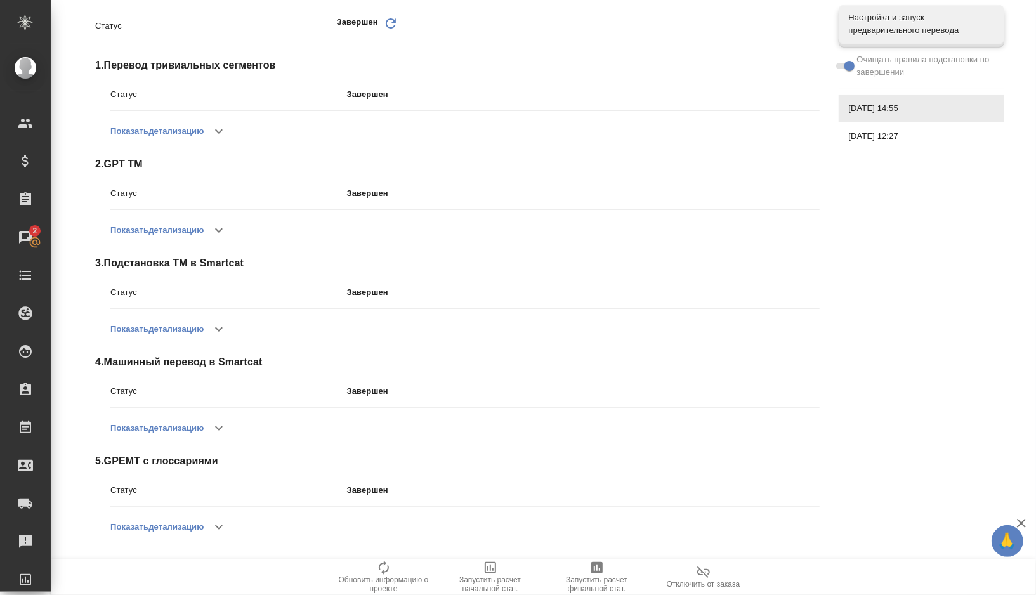
scroll to position [119, 0]
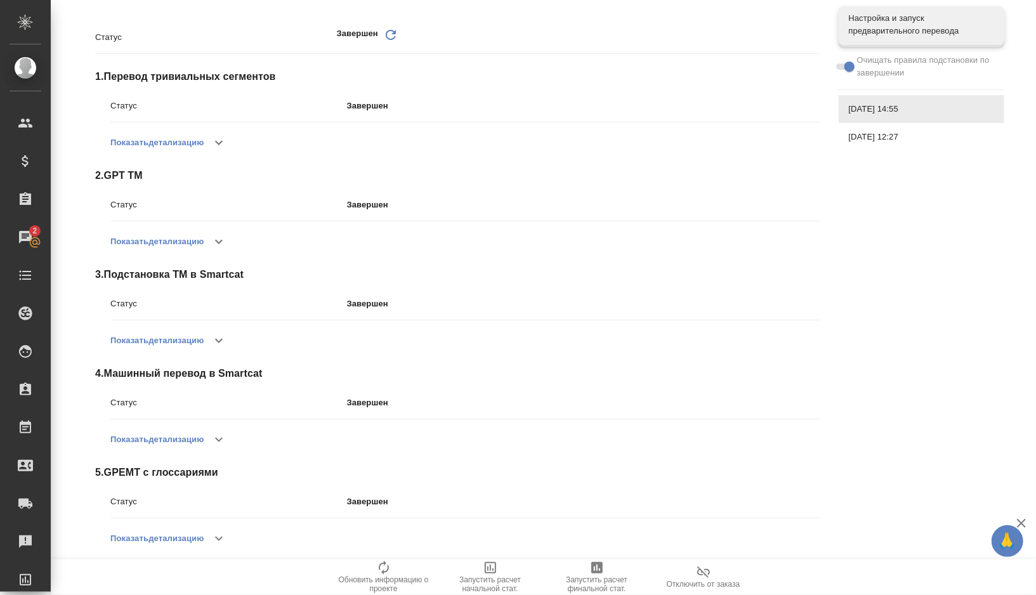
click at [864, 142] on span "[DATE] 12:27" at bounding box center [921, 137] width 145 height 13
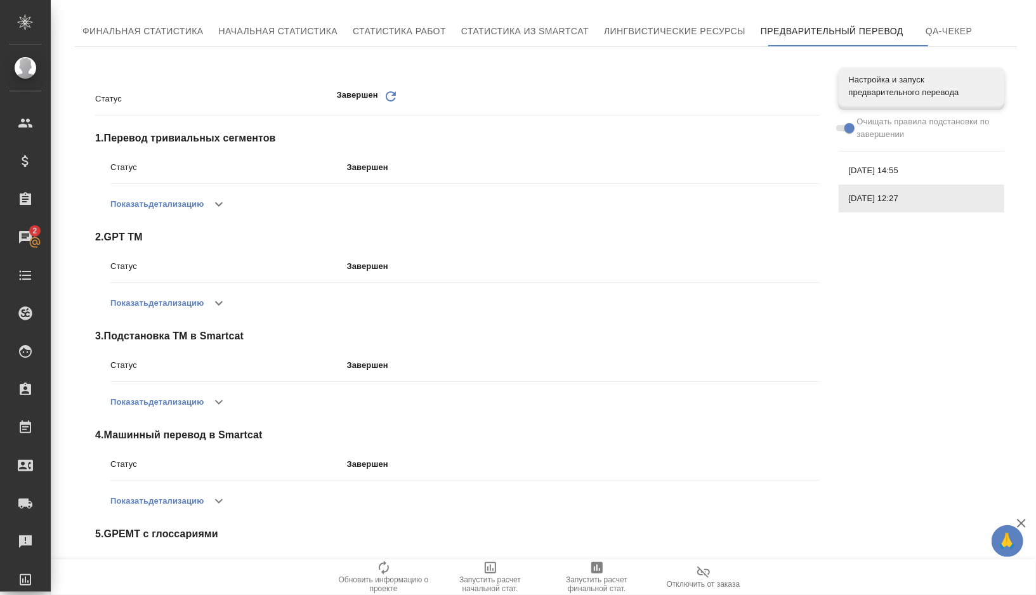
scroll to position [130, 0]
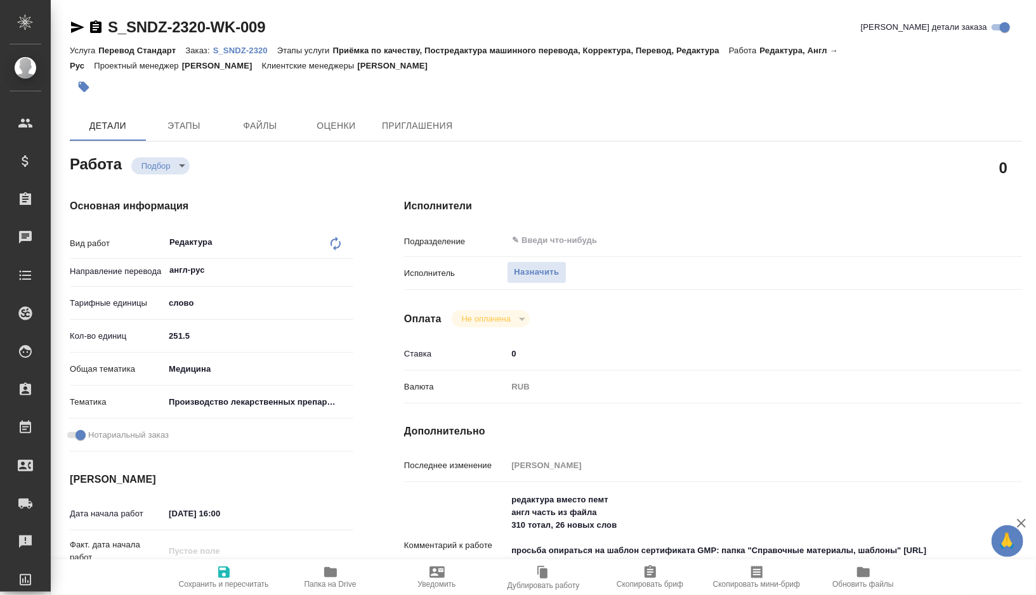
type textarea "x"
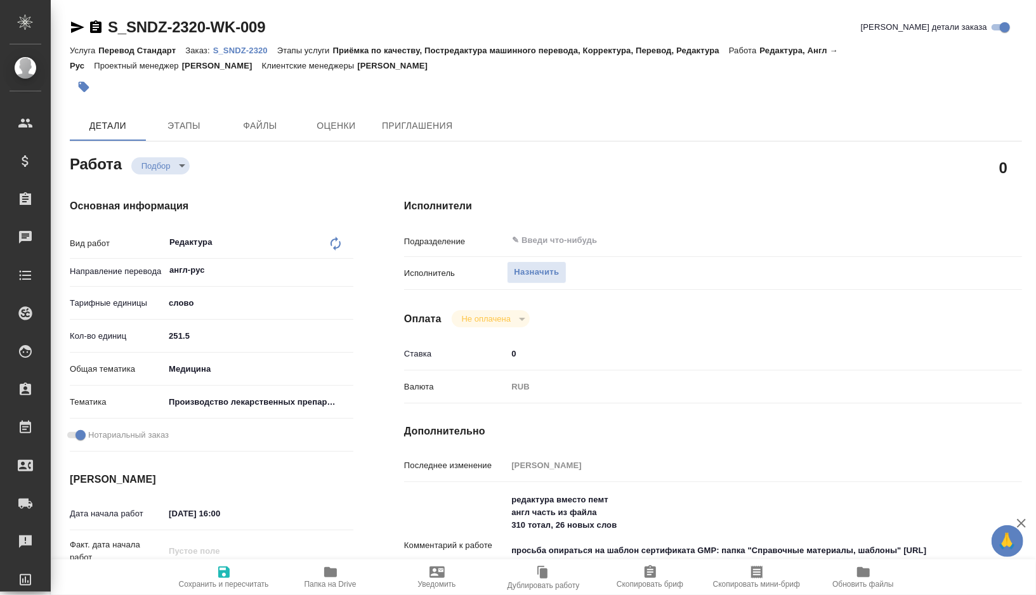
type textarea "x"
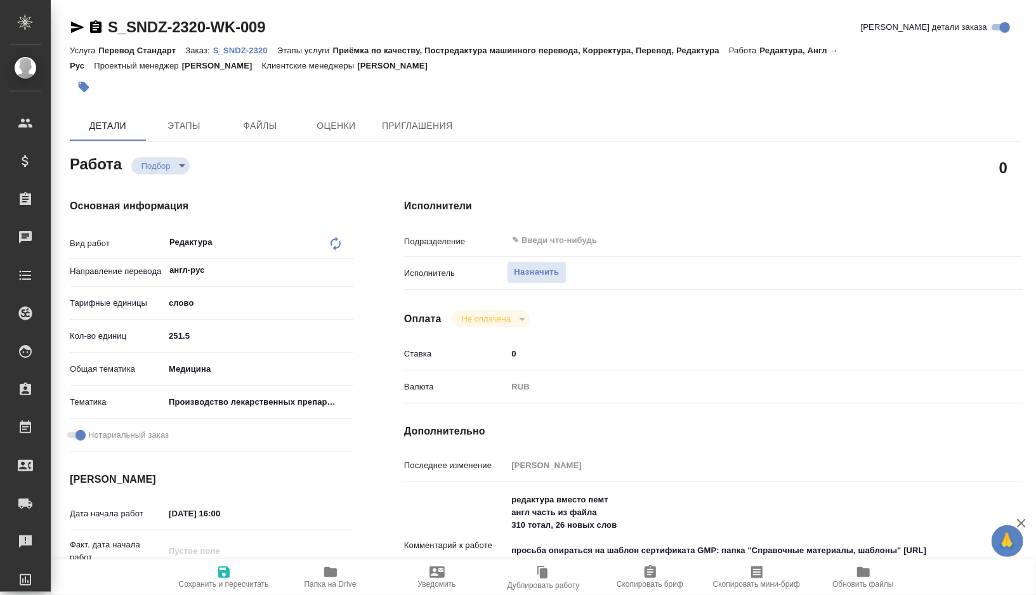
type textarea "x"
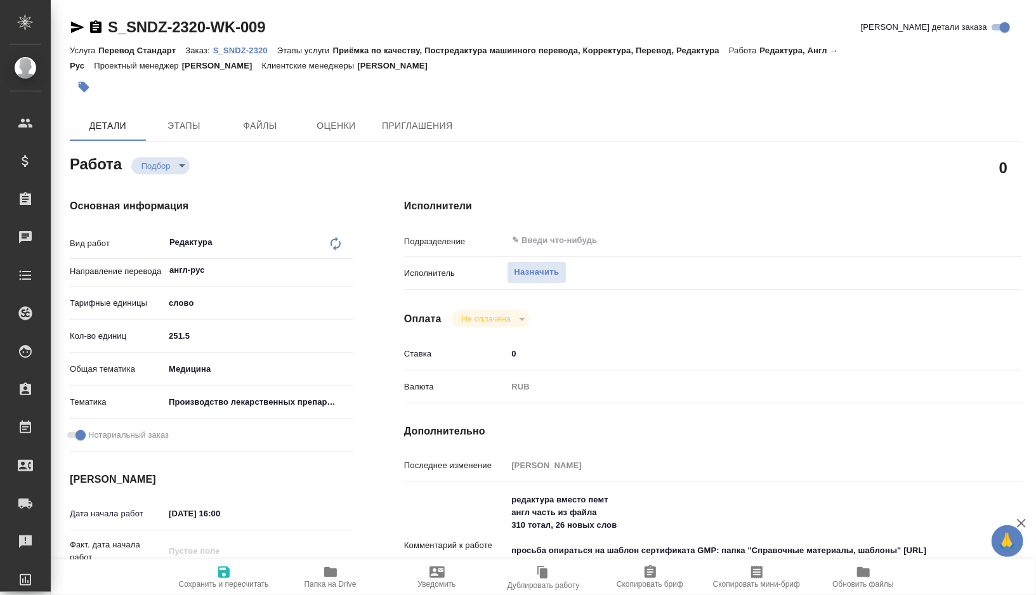
type textarea "x"
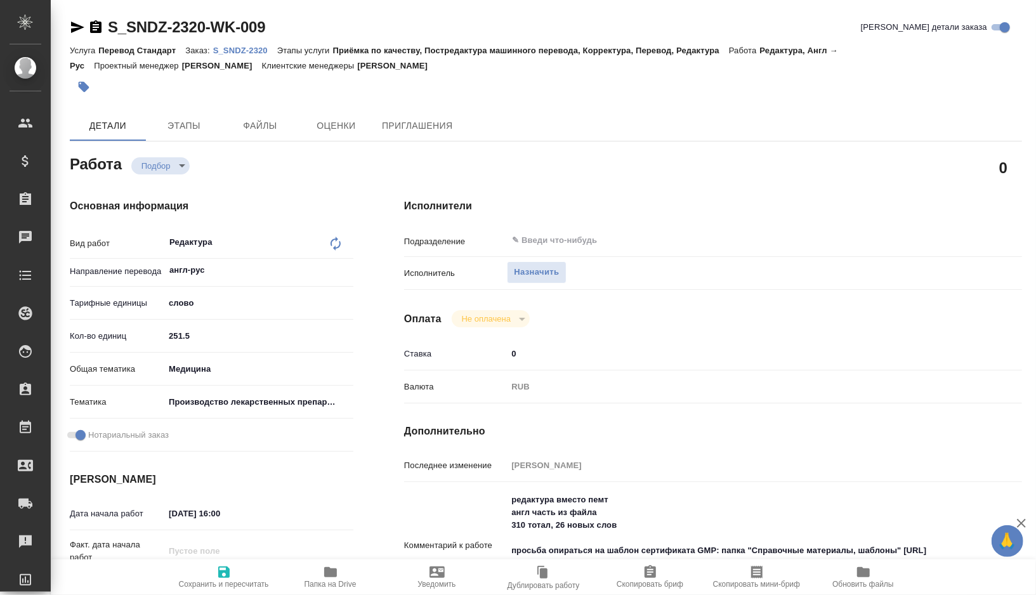
type textarea "x"
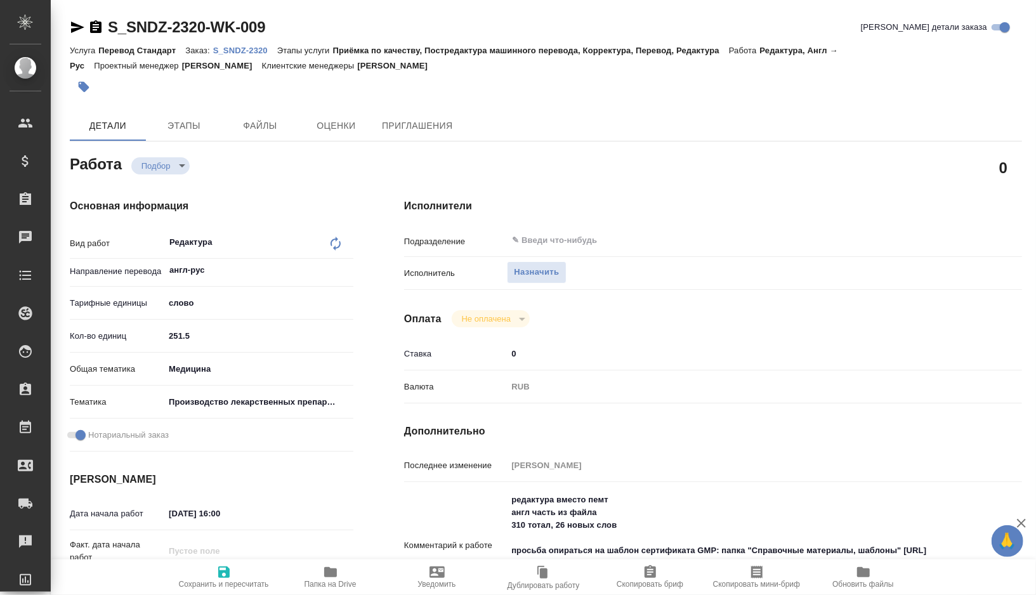
type textarea "x"
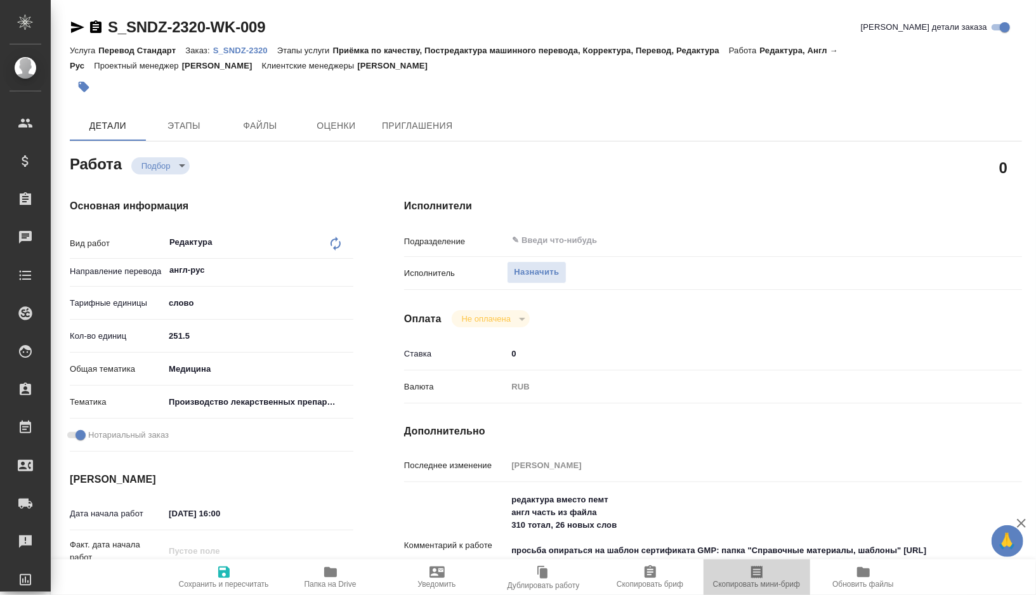
type textarea "x"
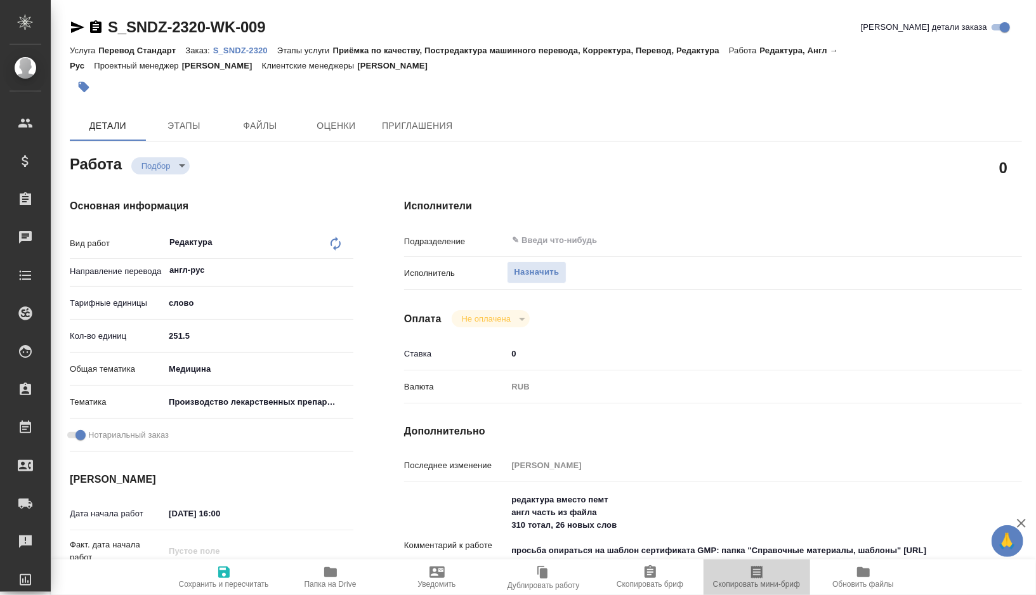
click at [753, 576] on icon "button" at bounding box center [756, 572] width 11 height 13
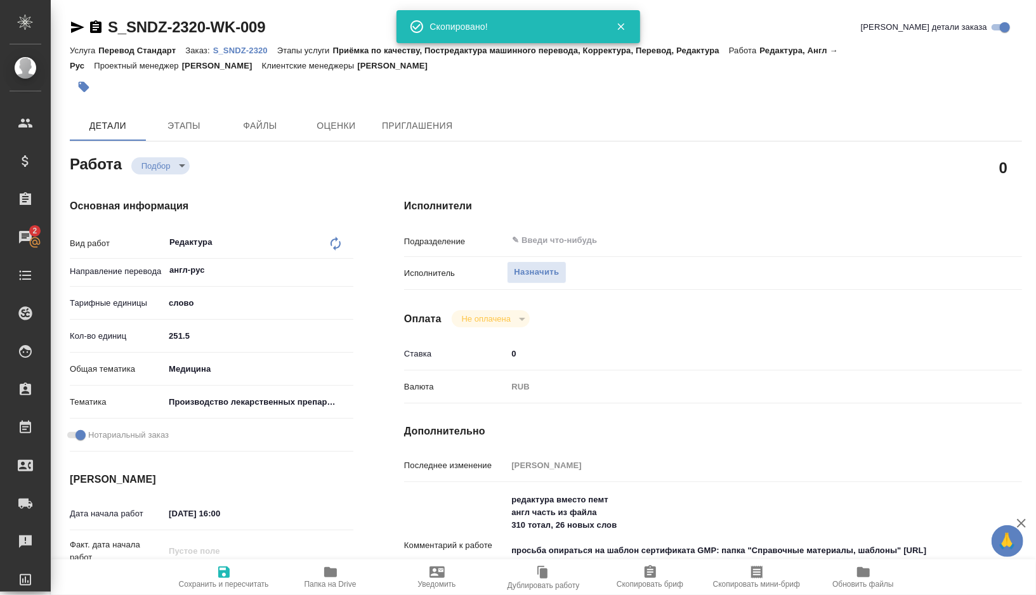
type textarea "x"
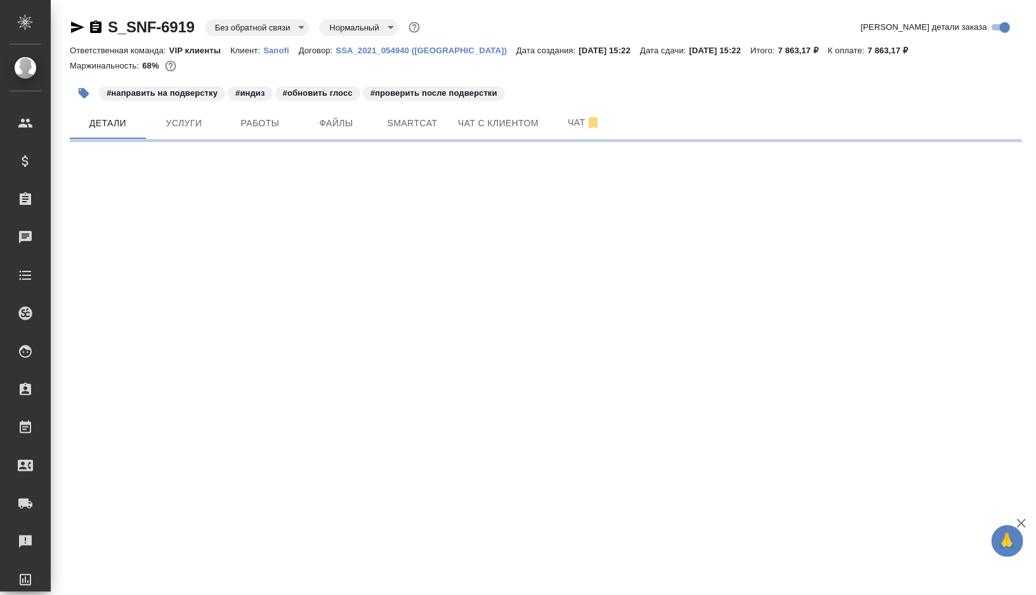
select select "RU"
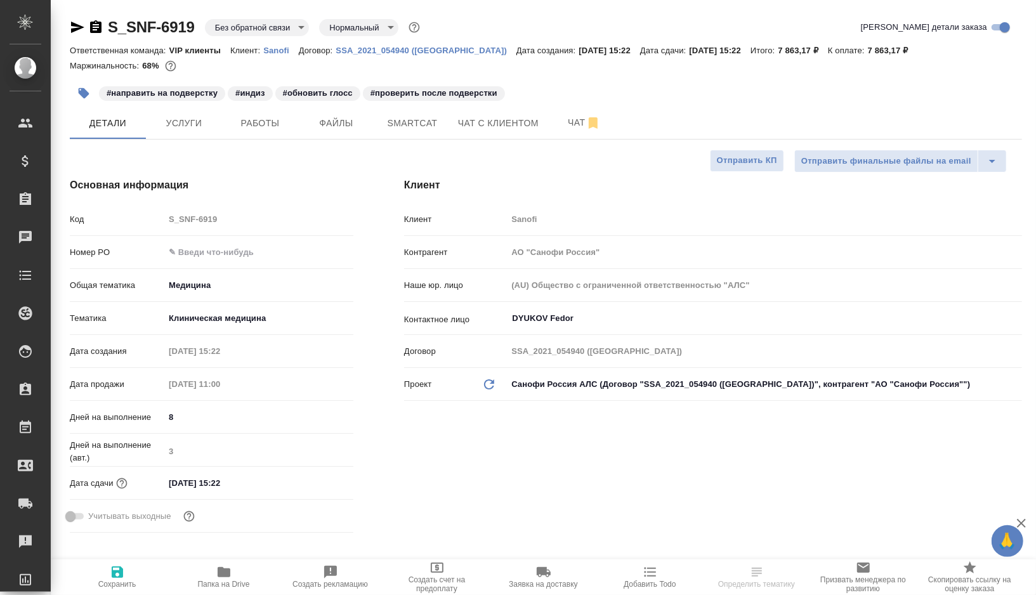
type textarea "x"
click at [429, 123] on span "Smartcat" at bounding box center [412, 123] width 61 height 16
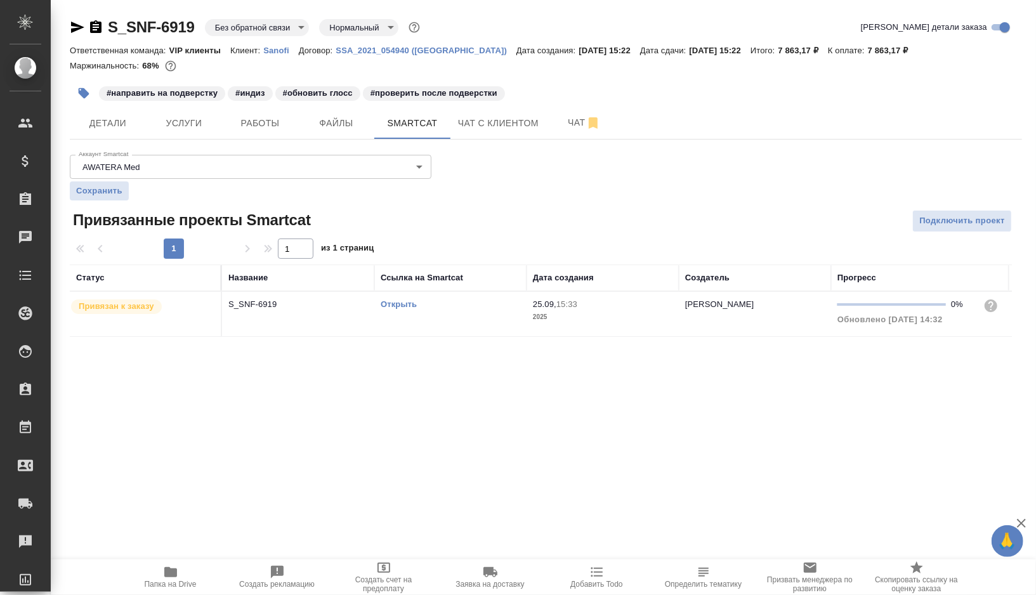
click at [405, 303] on link "Открыть" at bounding box center [399, 305] width 36 height 10
click at [80, 89] on icon "button" at bounding box center [83, 93] width 13 height 13
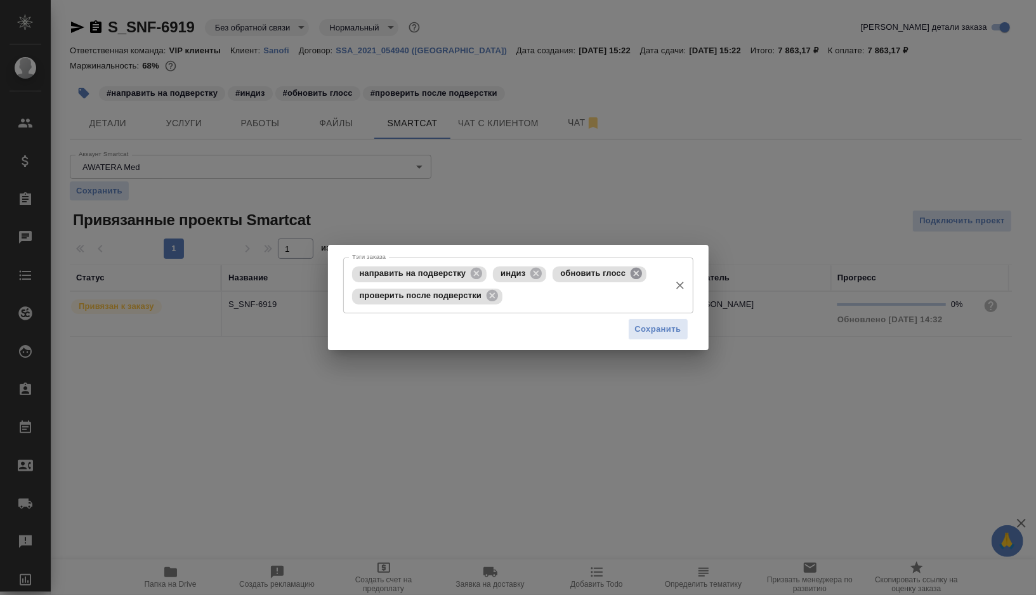
click at [642, 271] on icon at bounding box center [636, 273] width 11 height 11
click at [580, 293] on input "Тэги заказа" at bounding box center [584, 297] width 157 height 22
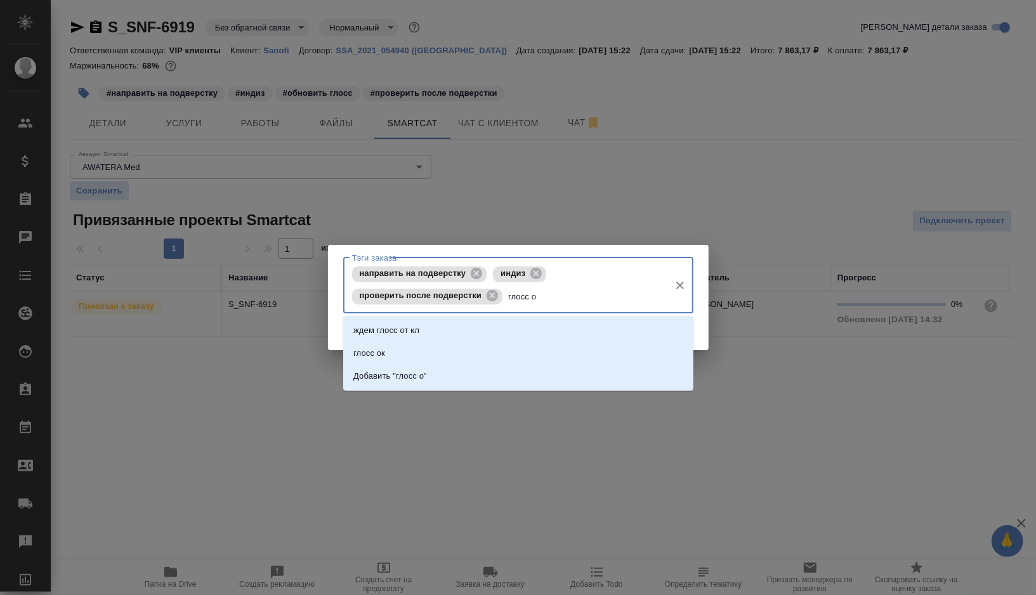
type input "глосс ок"
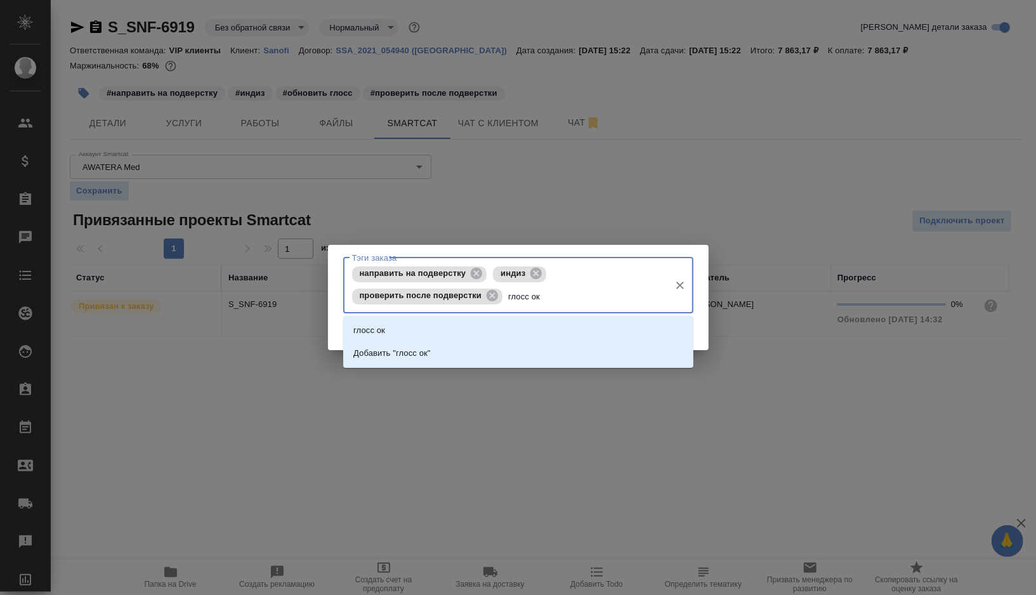
click at [470, 317] on div "глосс ок Добавить "глосс ок"" at bounding box center [518, 342] width 350 height 52
click at [440, 328] on li "глосс ок" at bounding box center [518, 330] width 350 height 23
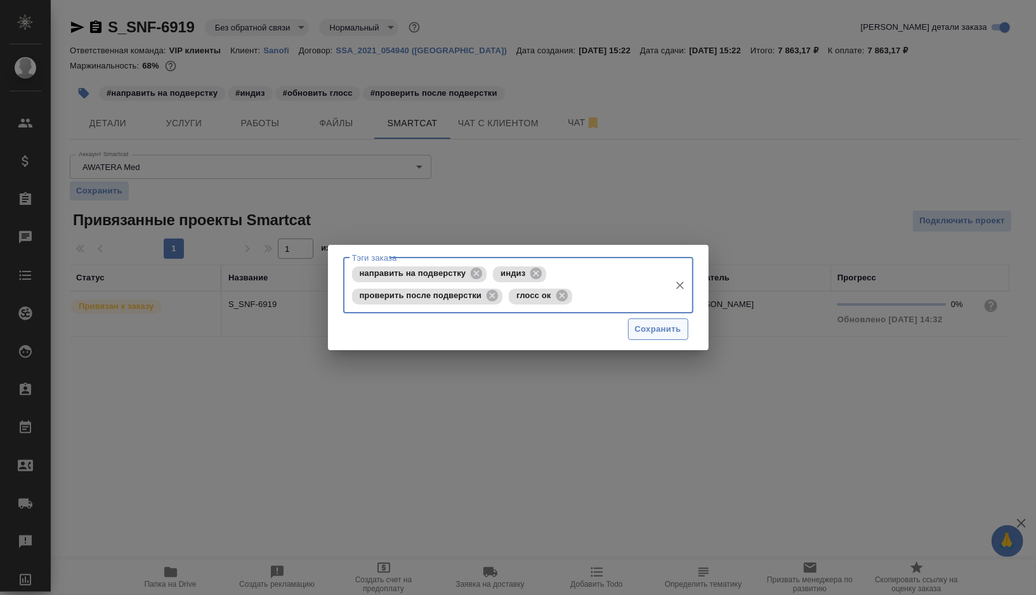
click at [659, 326] on span "Сохранить" at bounding box center [658, 329] width 46 height 15
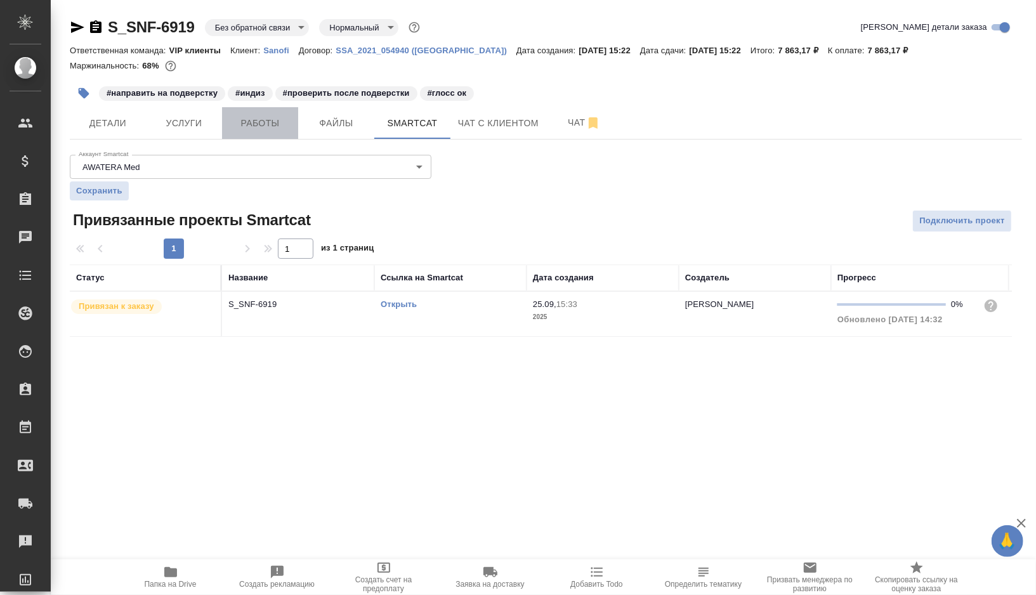
click at [277, 118] on span "Работы" at bounding box center [260, 123] width 61 height 16
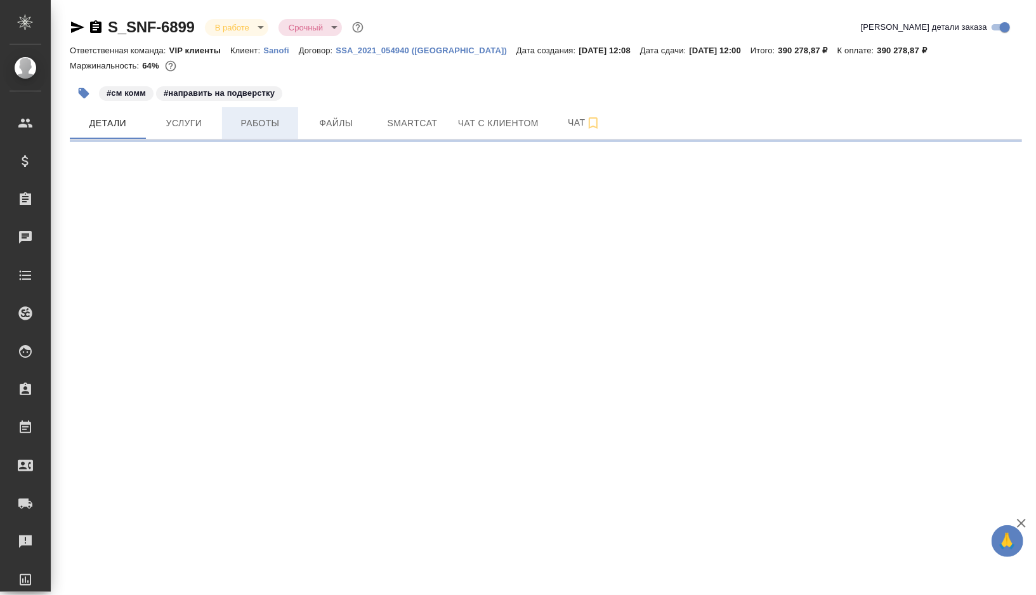
click at [273, 118] on span "Работы" at bounding box center [260, 123] width 61 height 16
select select "RU"
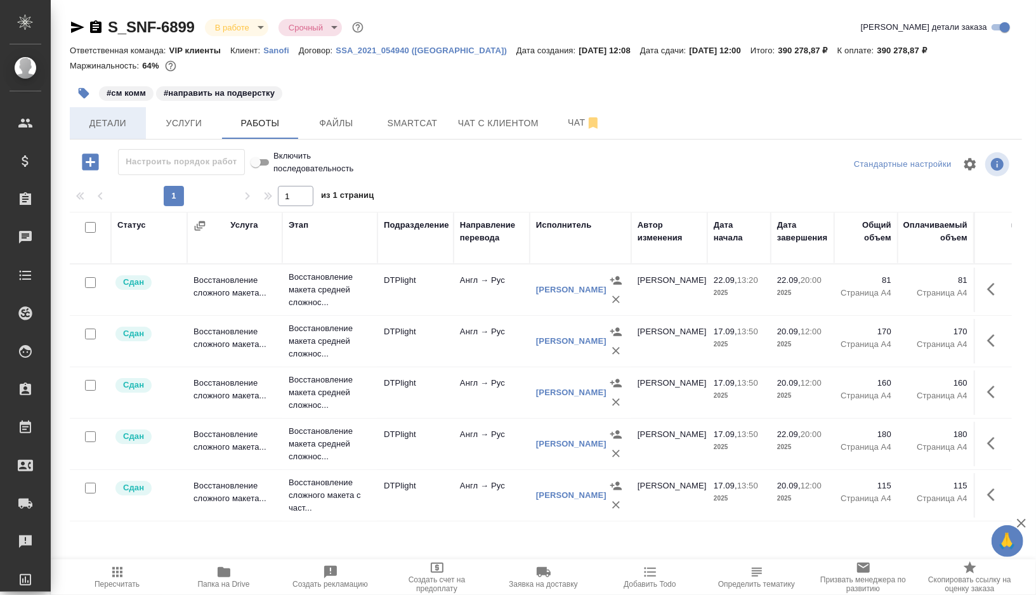
click at [107, 131] on button "Детали" at bounding box center [108, 123] width 76 height 32
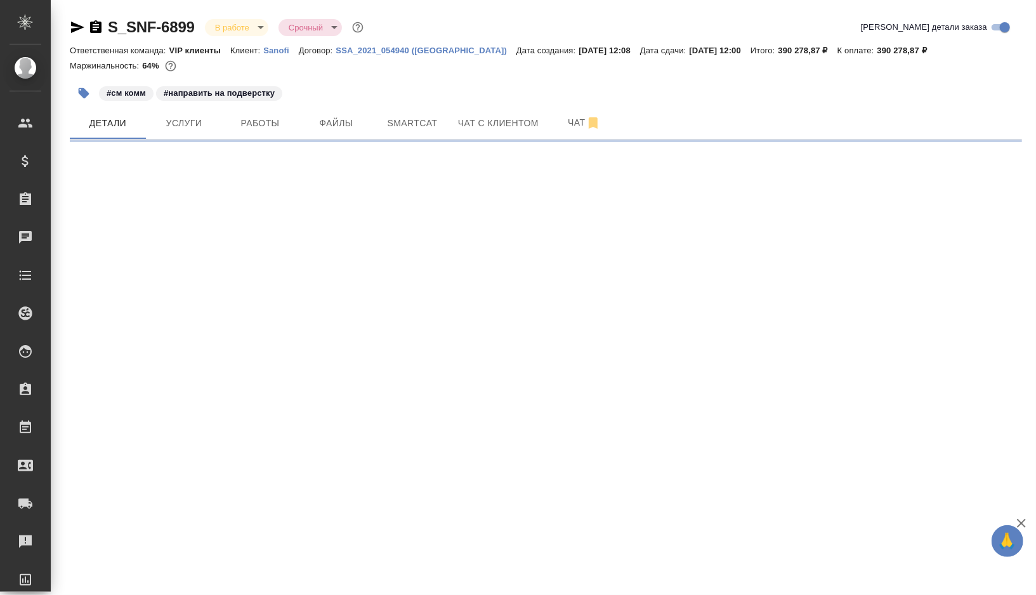
select select "RU"
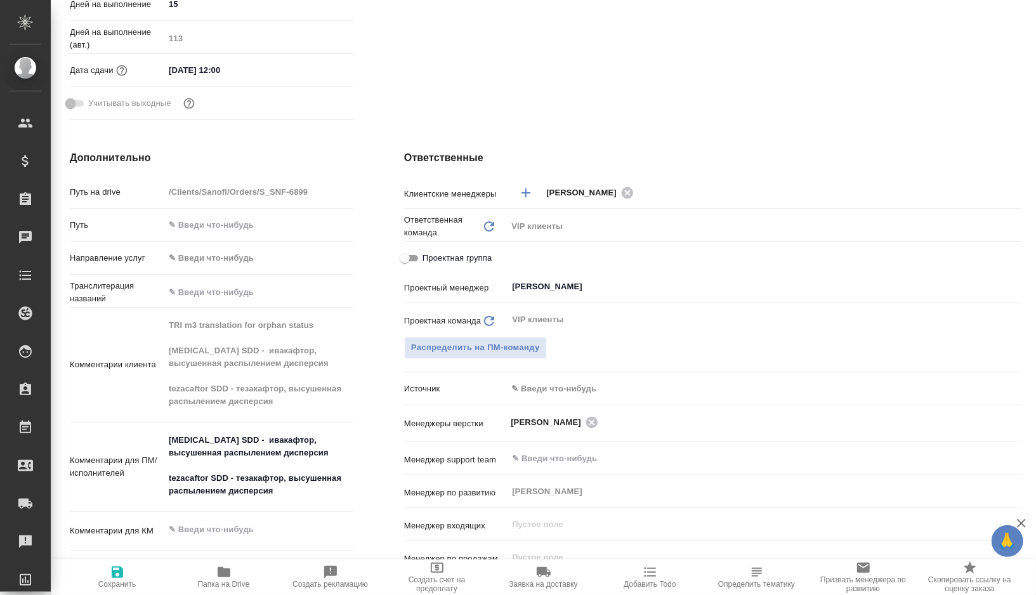
scroll to position [479, 0]
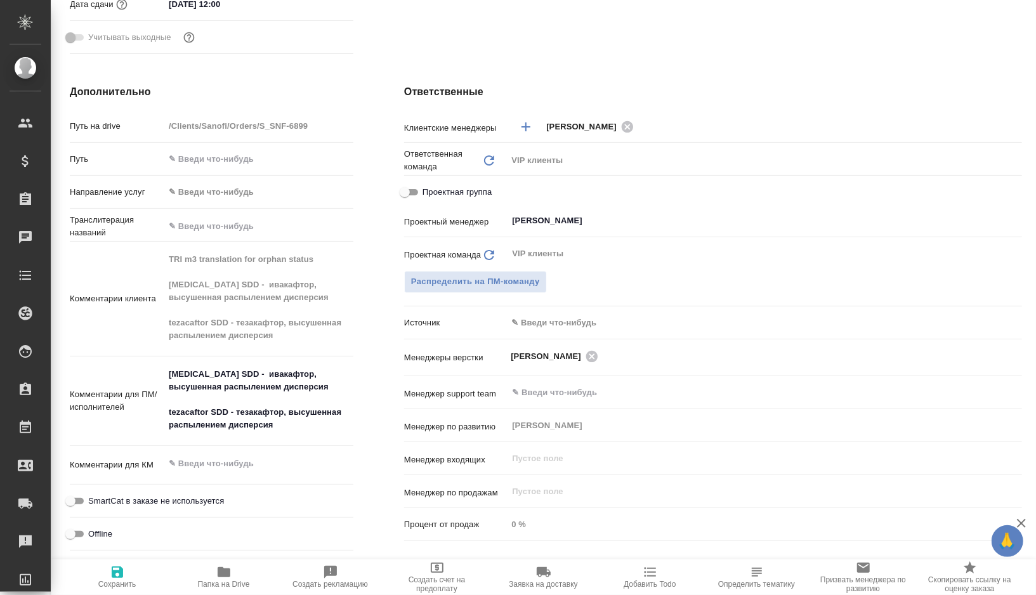
type textarea "x"
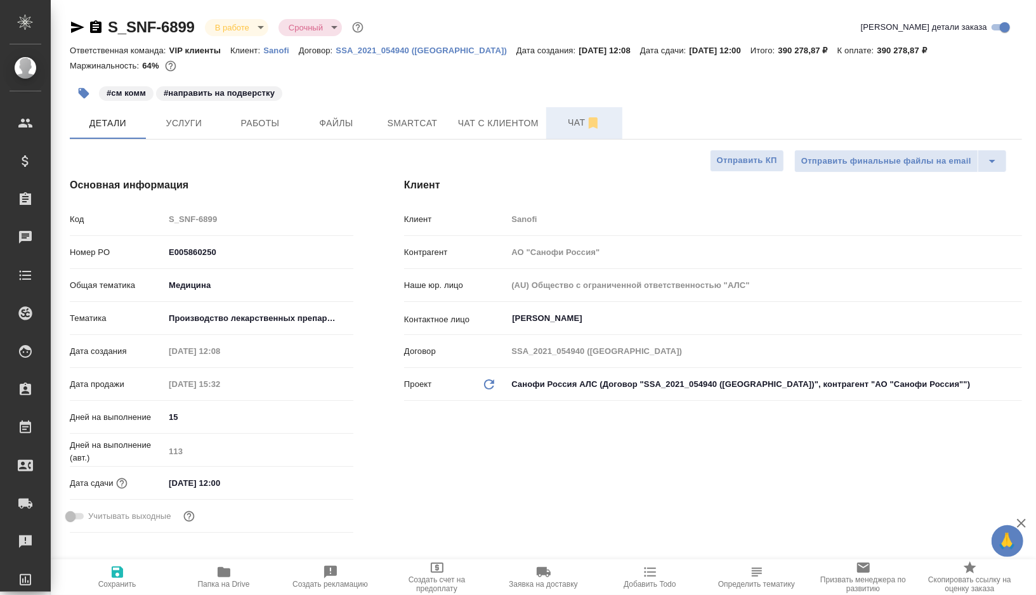
click at [570, 118] on span "Чат" at bounding box center [584, 123] width 61 height 16
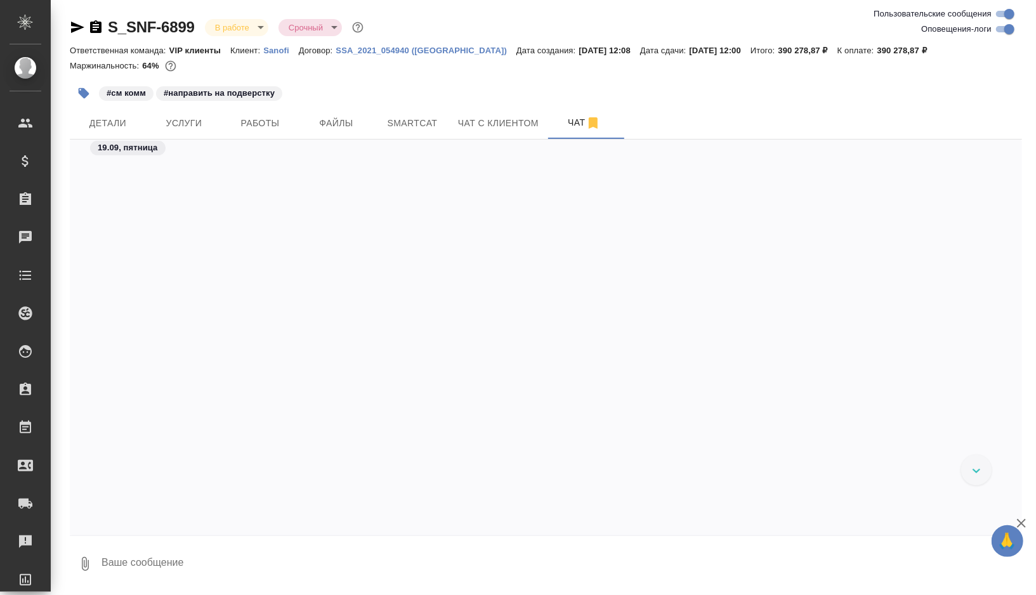
scroll to position [65857, 0]
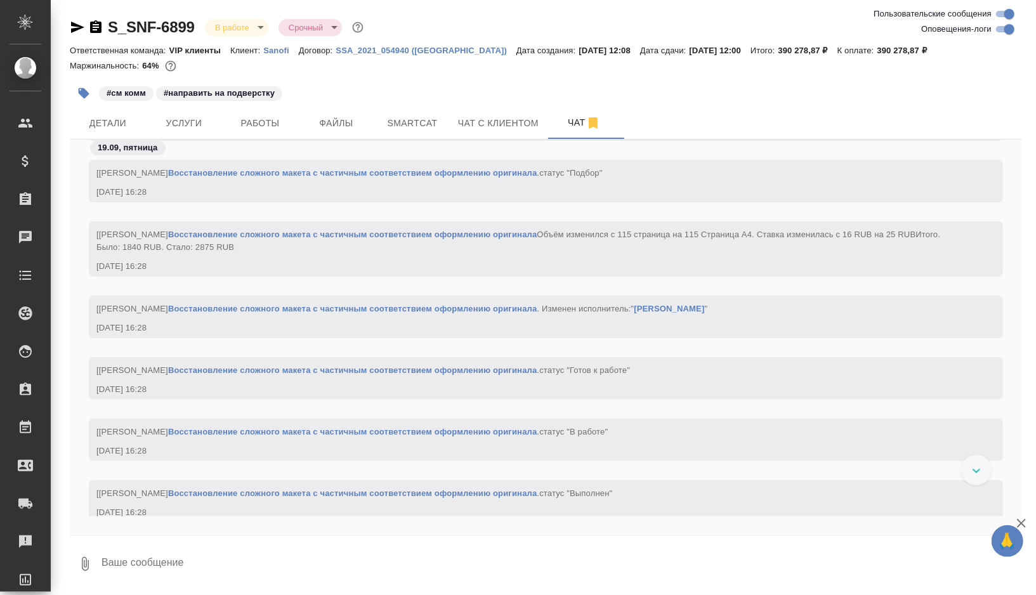
click at [1011, 29] on input "Оповещения-логи" at bounding box center [1010, 29] width 46 height 15
checkbox input "false"
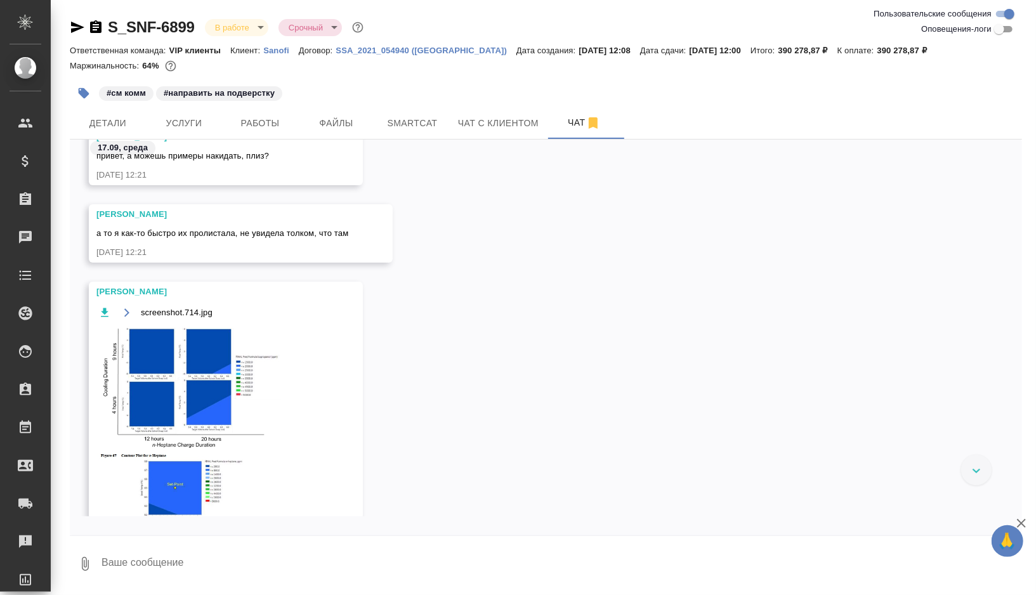
scroll to position [201, 0]
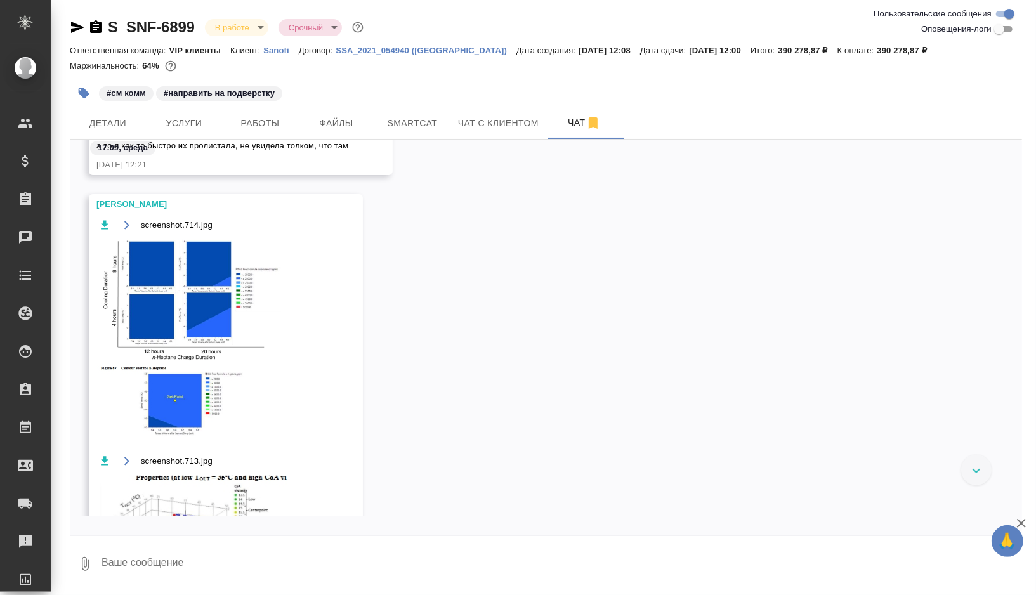
click at [211, 293] on img at bounding box center [191, 338] width 190 height 199
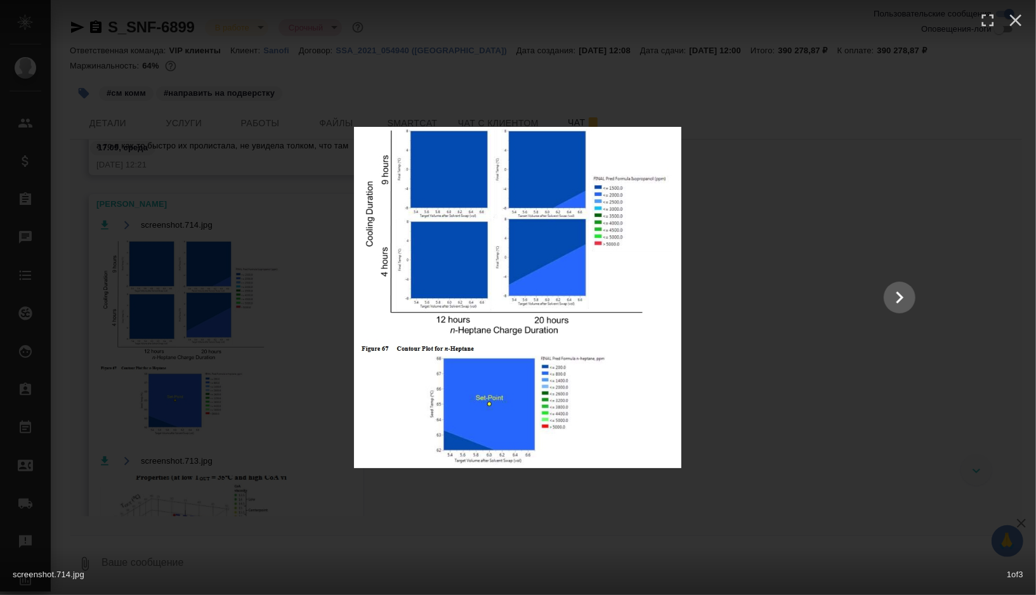
click at [773, 430] on div at bounding box center [519, 297] width 820 height 341
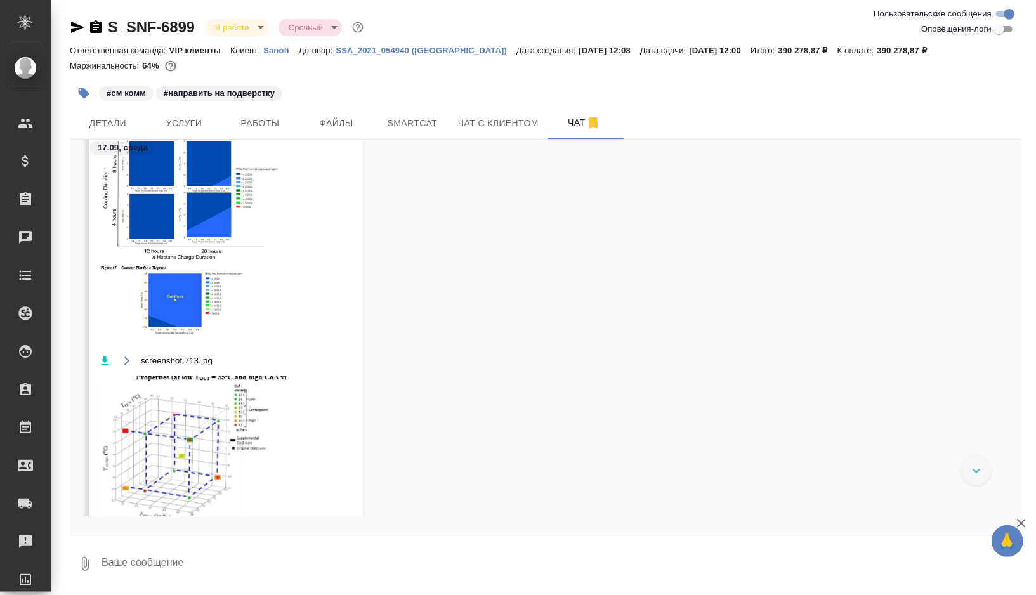
scroll to position [313, 0]
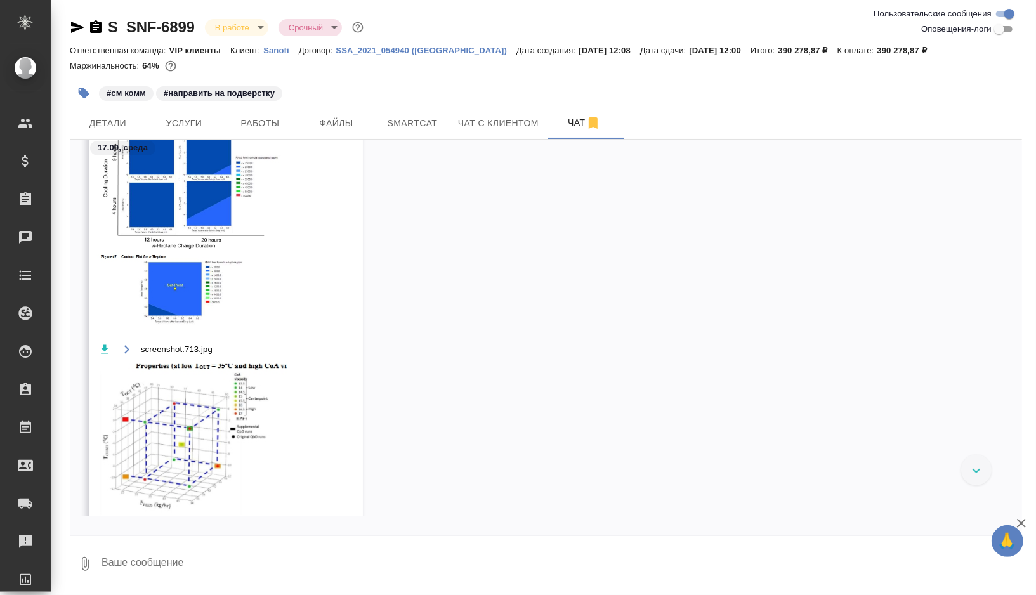
click at [247, 388] on img at bounding box center [191, 442] width 190 height 156
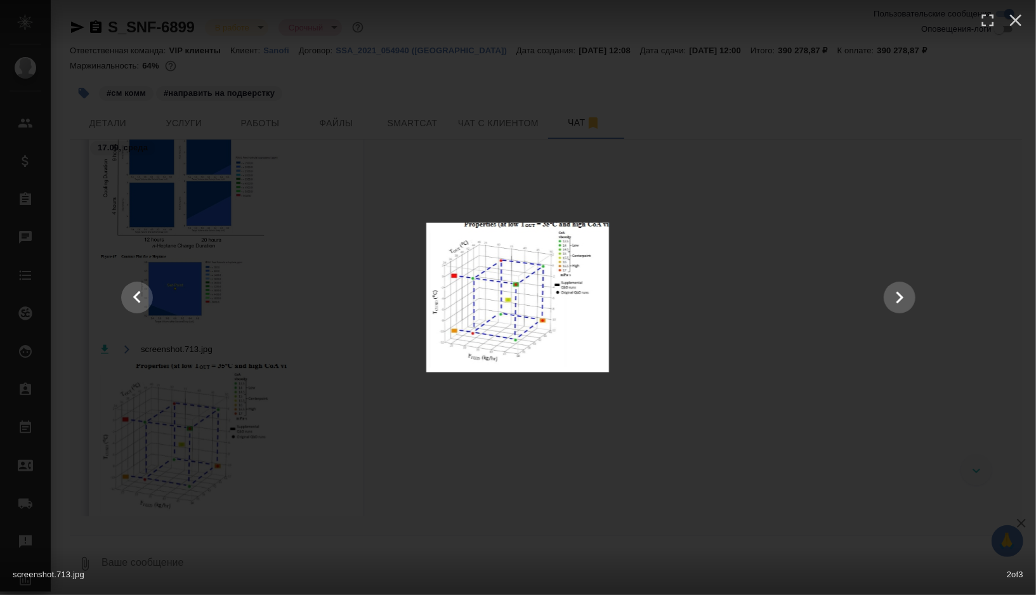
click at [504, 450] on div at bounding box center [519, 297] width 2460 height 341
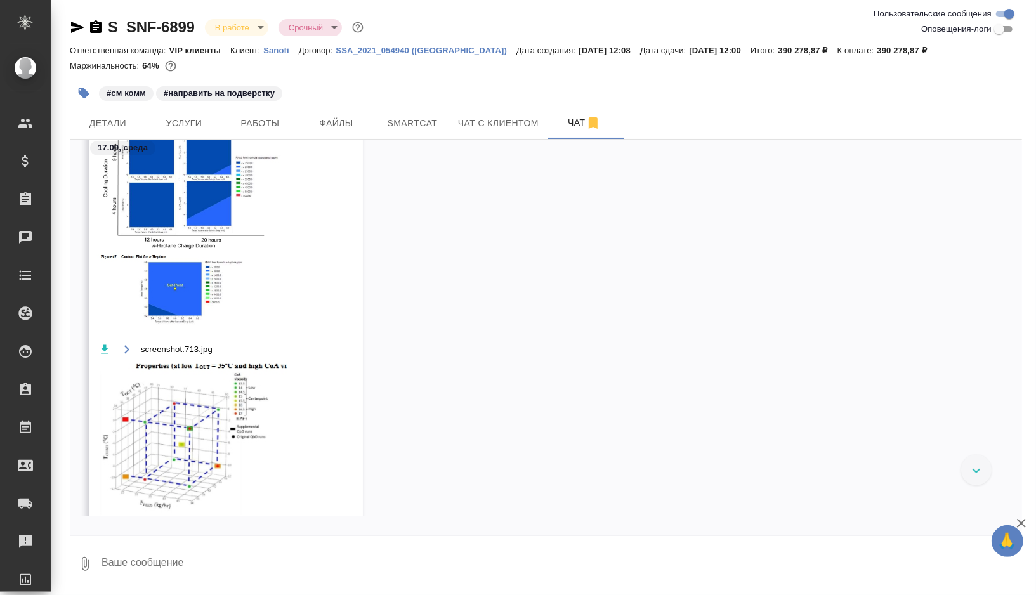
click at [221, 214] on img at bounding box center [191, 227] width 190 height 199
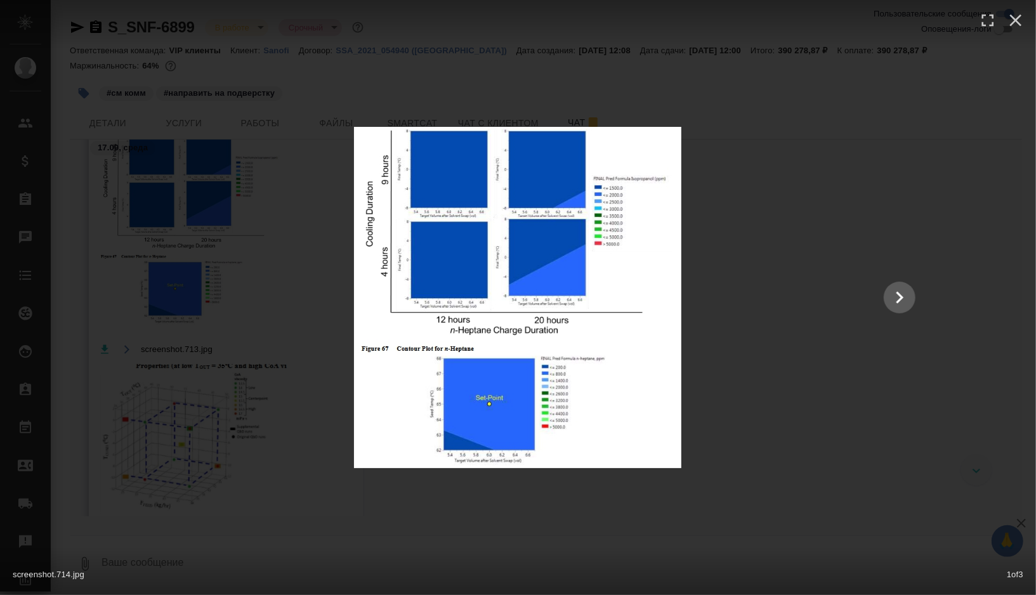
click at [721, 228] on div at bounding box center [519, 297] width 820 height 341
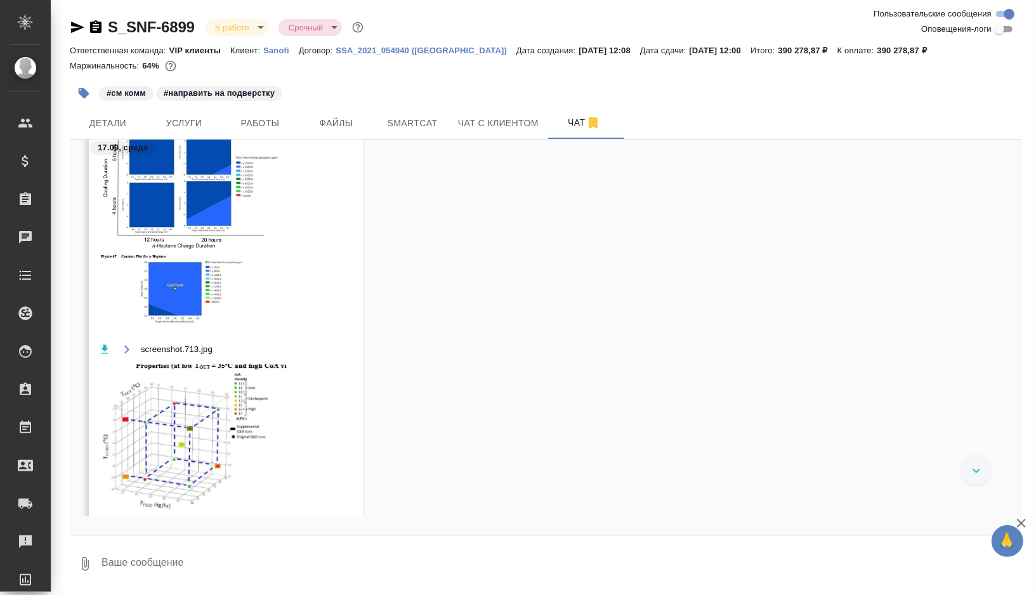
click at [164, 295] on img at bounding box center [191, 227] width 190 height 199
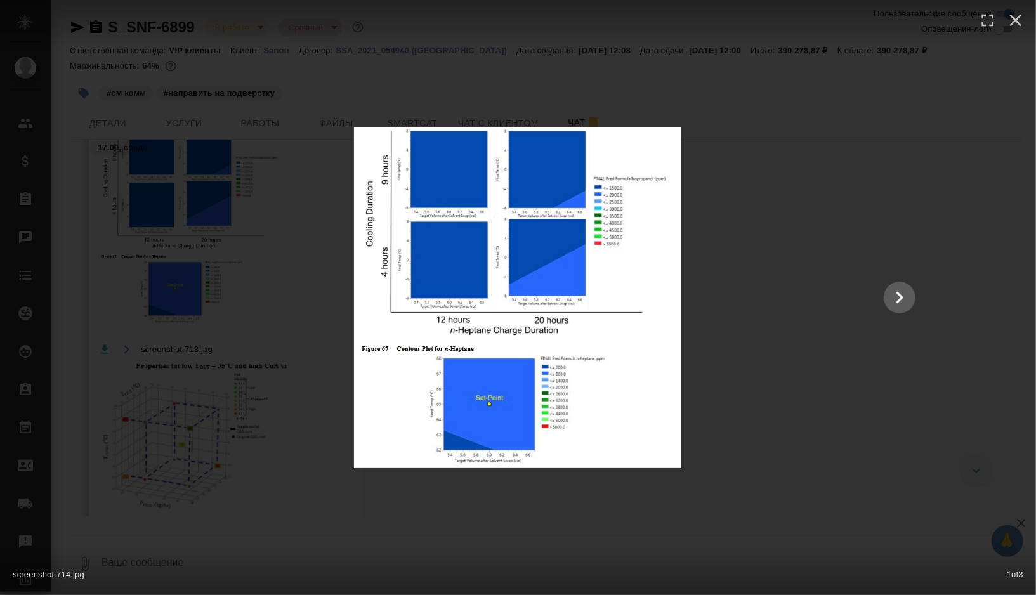
click at [280, 300] on div at bounding box center [519, 297] width 820 height 341
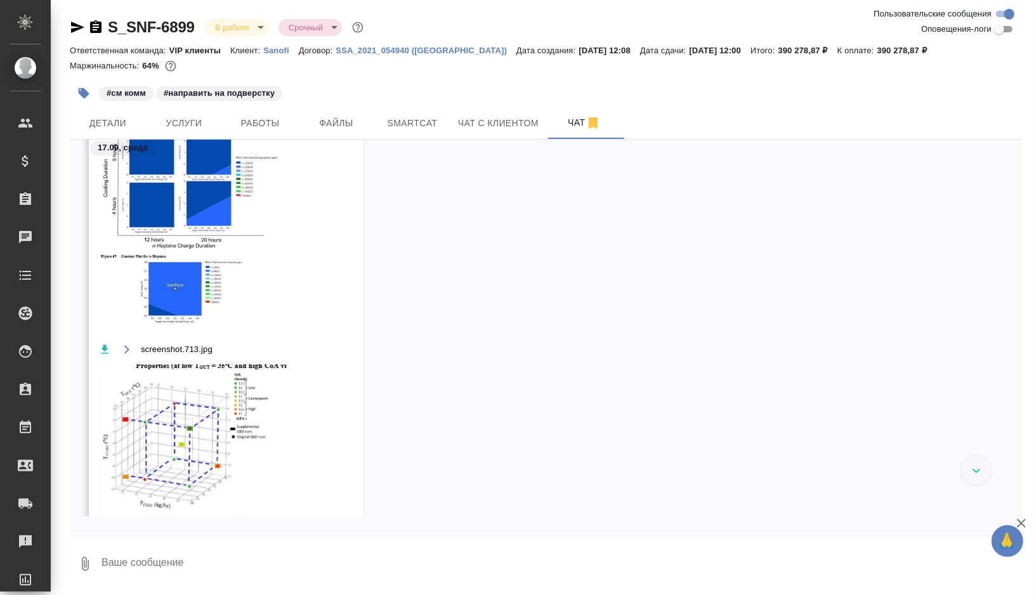
click at [166, 418] on img at bounding box center [191, 442] width 190 height 156
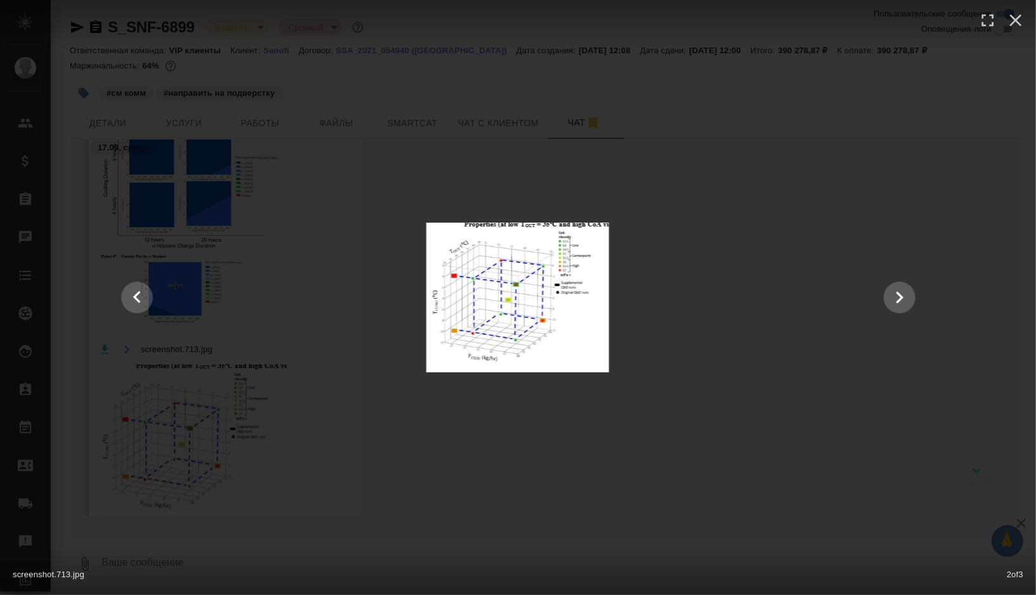
click at [763, 257] on div at bounding box center [518, 298] width 820 height 150
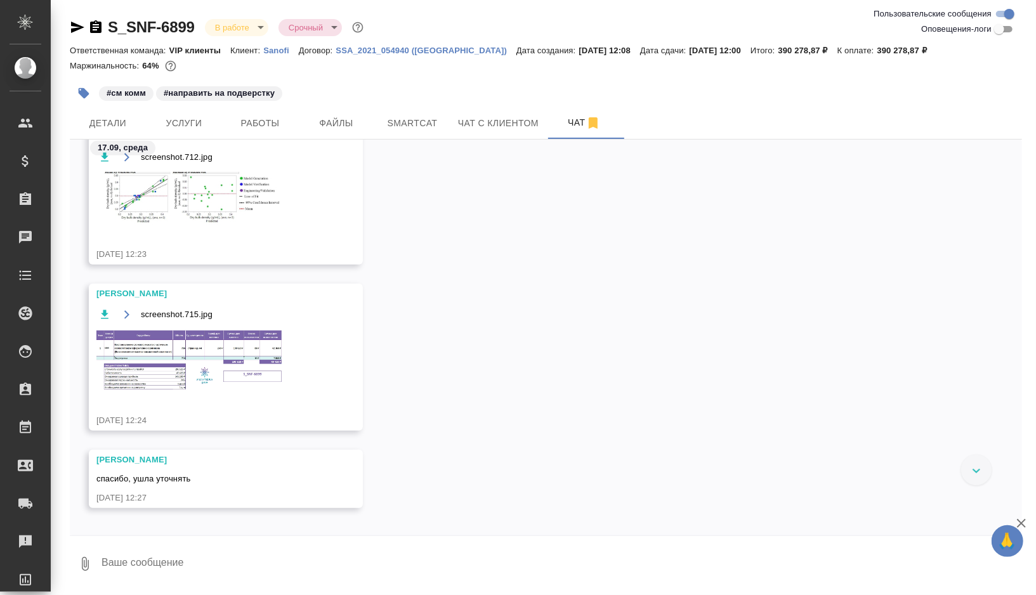
scroll to position [575, 0]
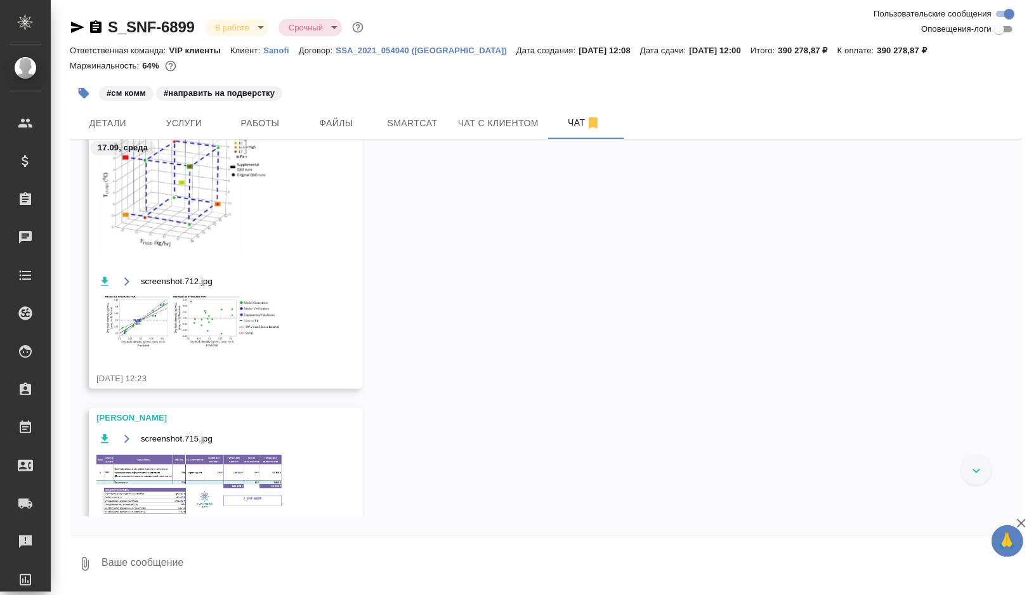
click at [160, 325] on img at bounding box center [191, 323] width 190 height 54
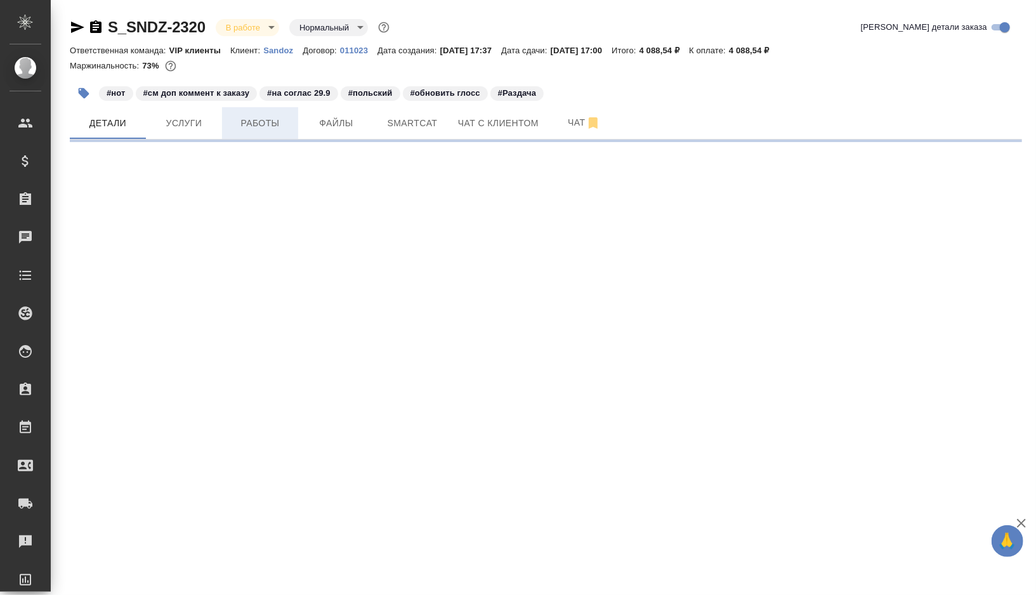
select select "RU"
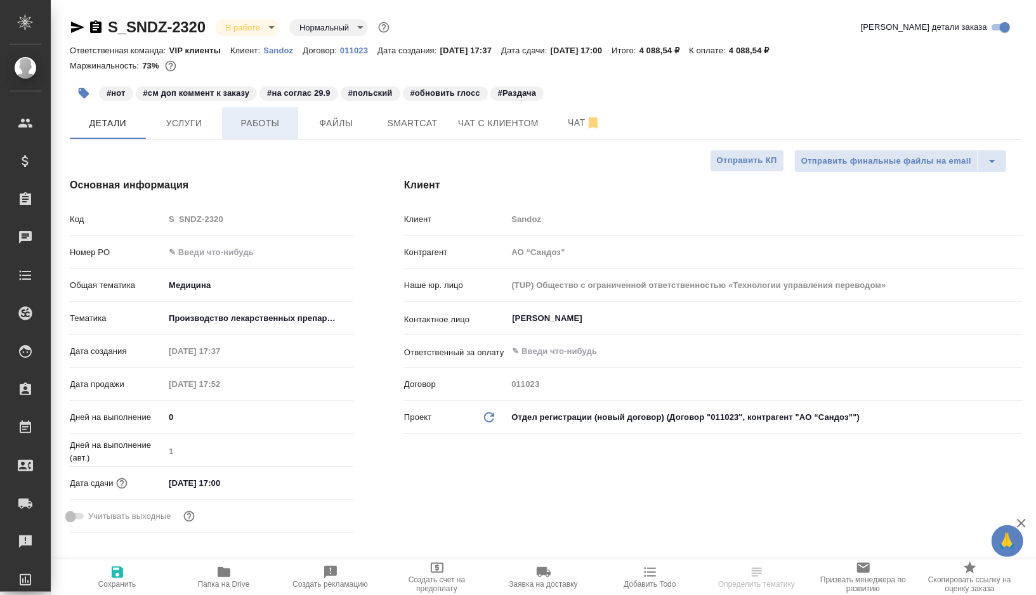
click at [254, 129] on span "Работы" at bounding box center [260, 123] width 61 height 16
type input "[PERSON_NAME]"
type textarea "x"
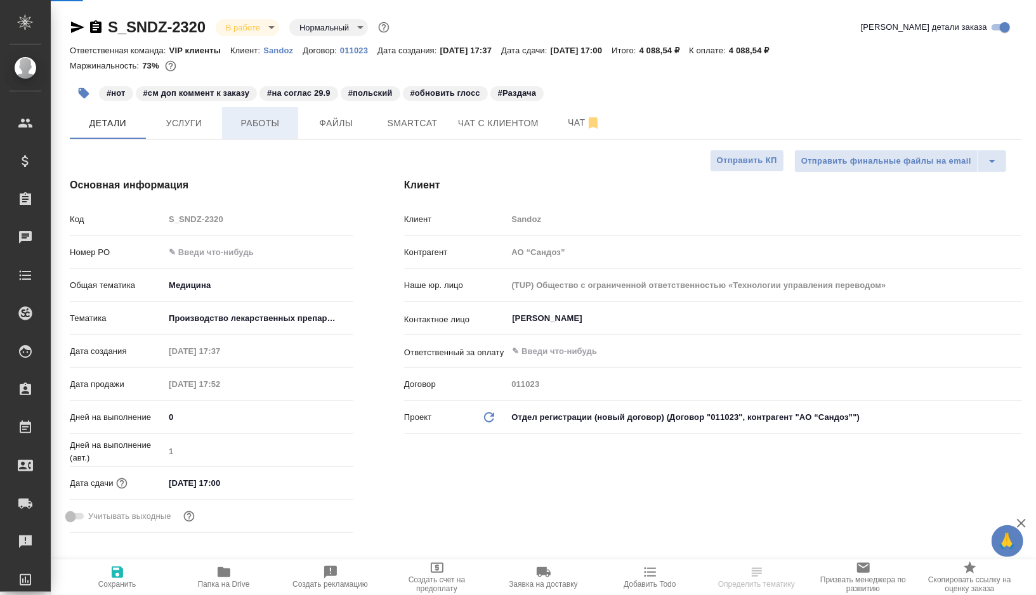
type textarea "x"
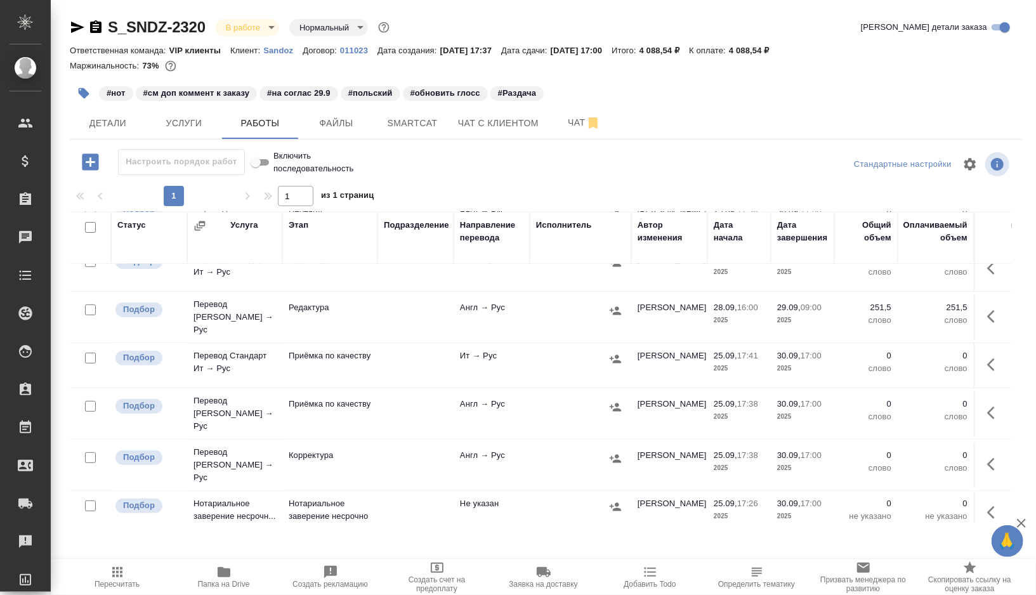
scroll to position [405, 0]
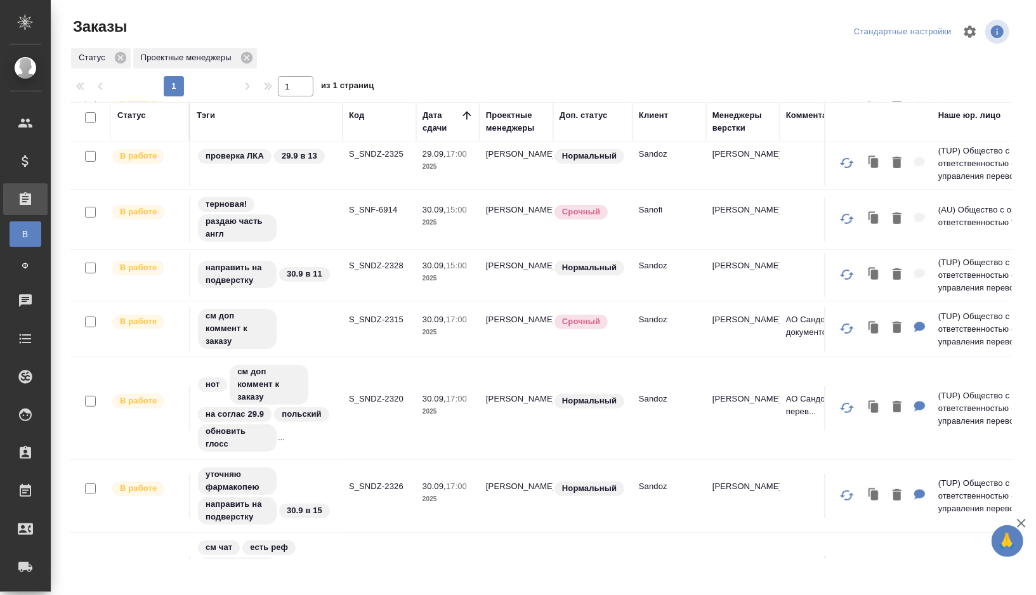
scroll to position [211, 0]
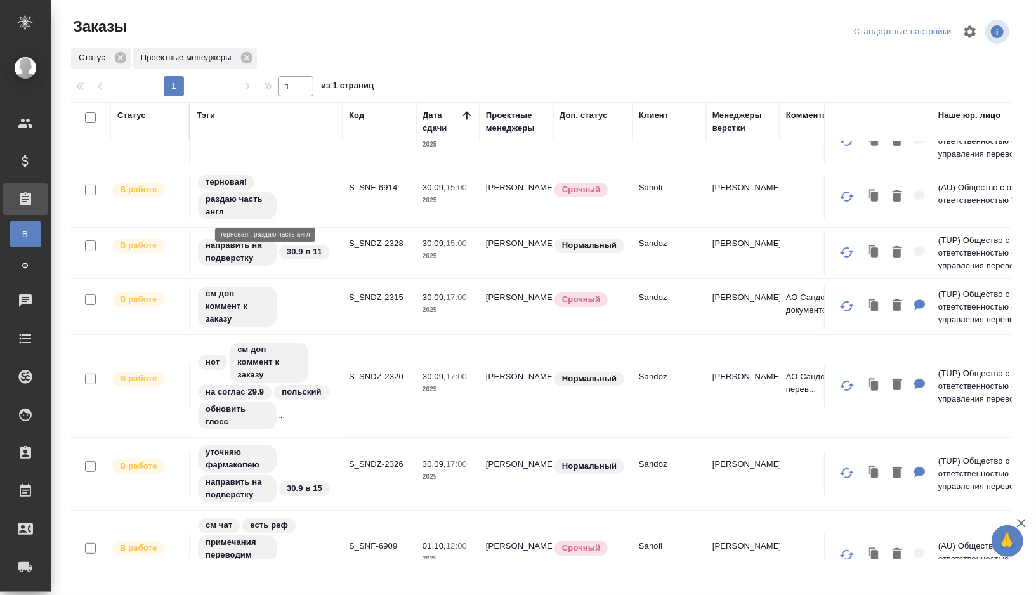
click at [314, 194] on div "терновая! раздаю часть англ" at bounding box center [267, 197] width 140 height 47
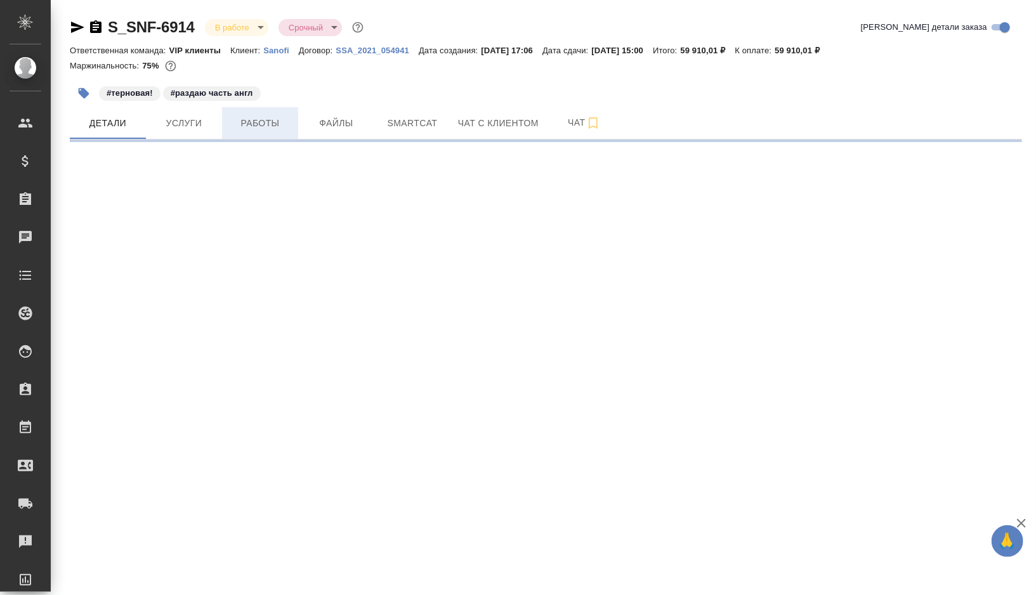
click at [276, 125] on span "Работы" at bounding box center [260, 123] width 61 height 16
select select "RU"
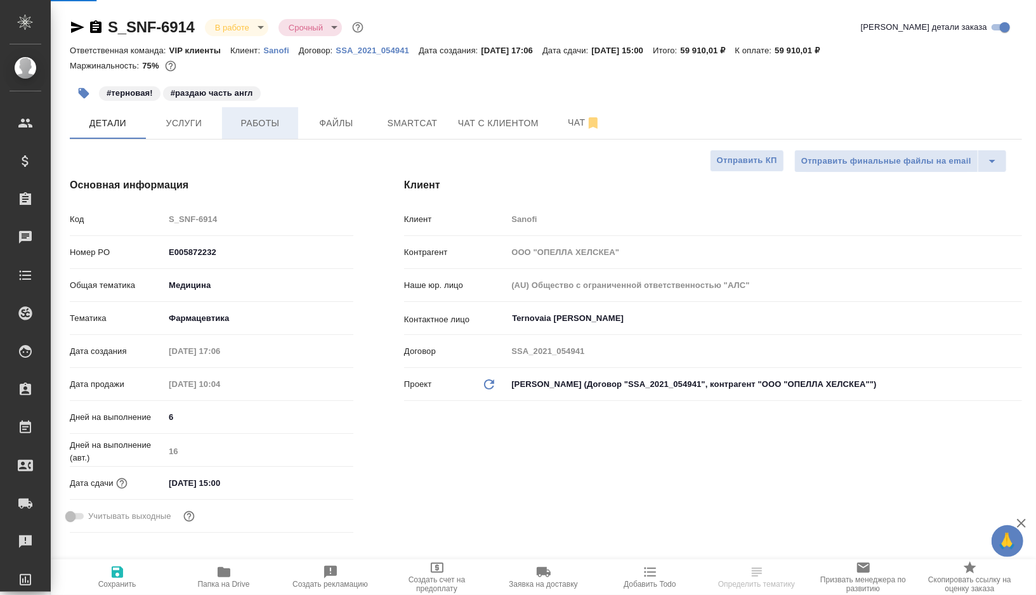
type textarea "x"
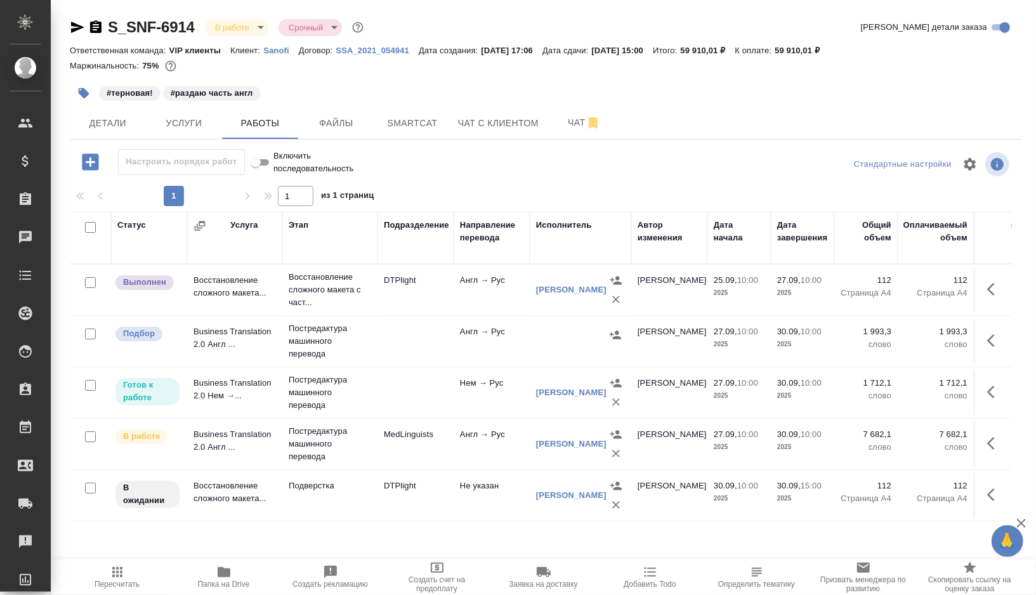
click at [416, 334] on td at bounding box center [416, 341] width 76 height 44
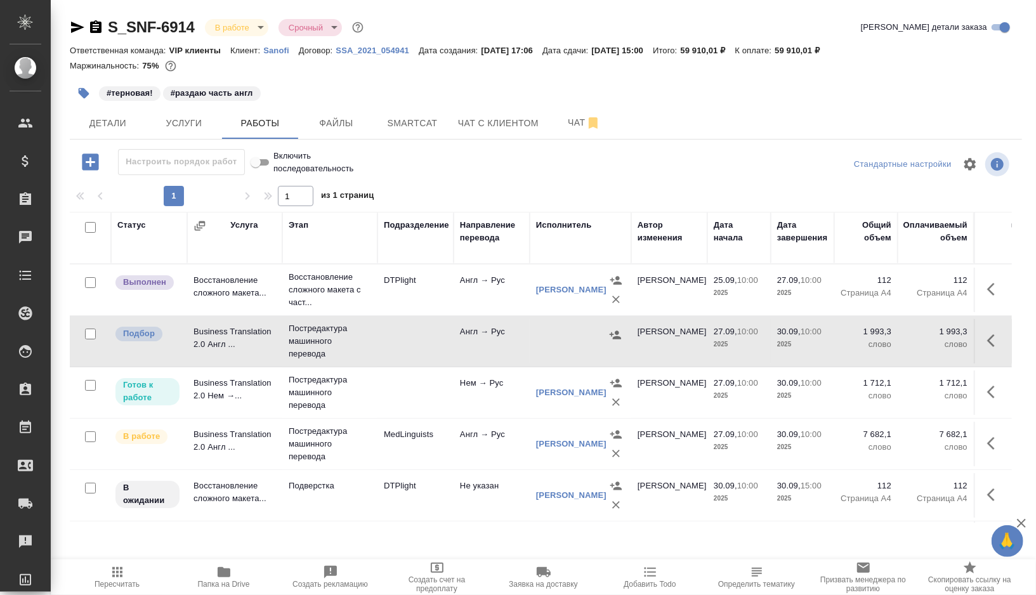
click at [416, 334] on td at bounding box center [416, 341] width 76 height 44
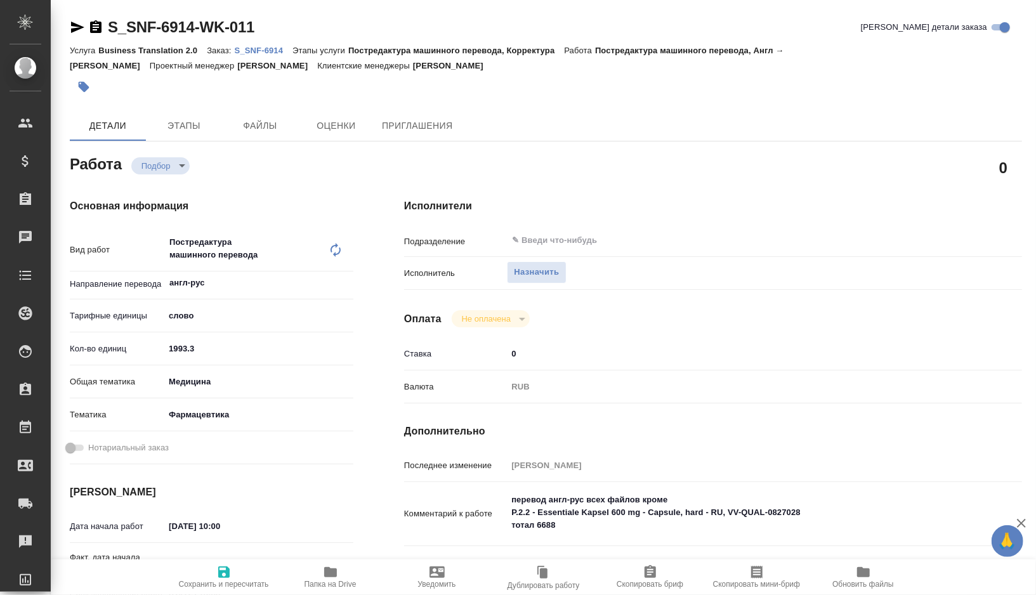
type textarea "x"
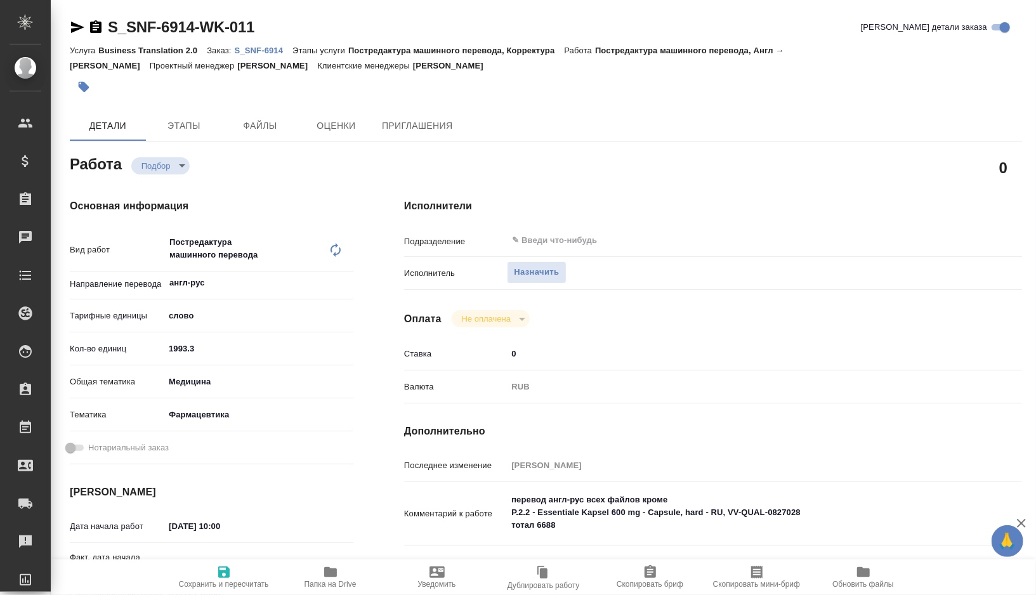
type textarea "x"
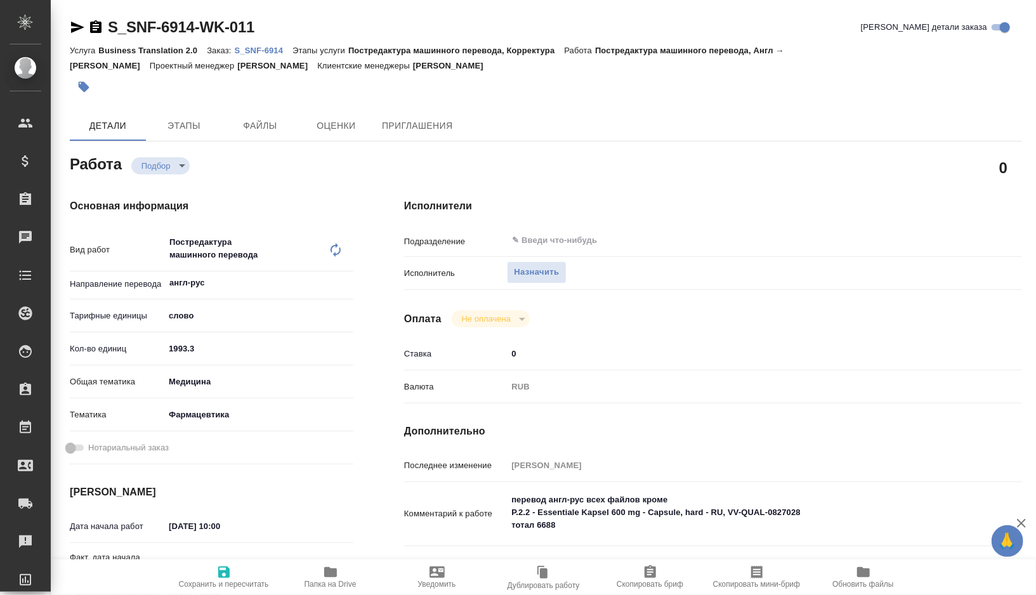
type textarea "x"
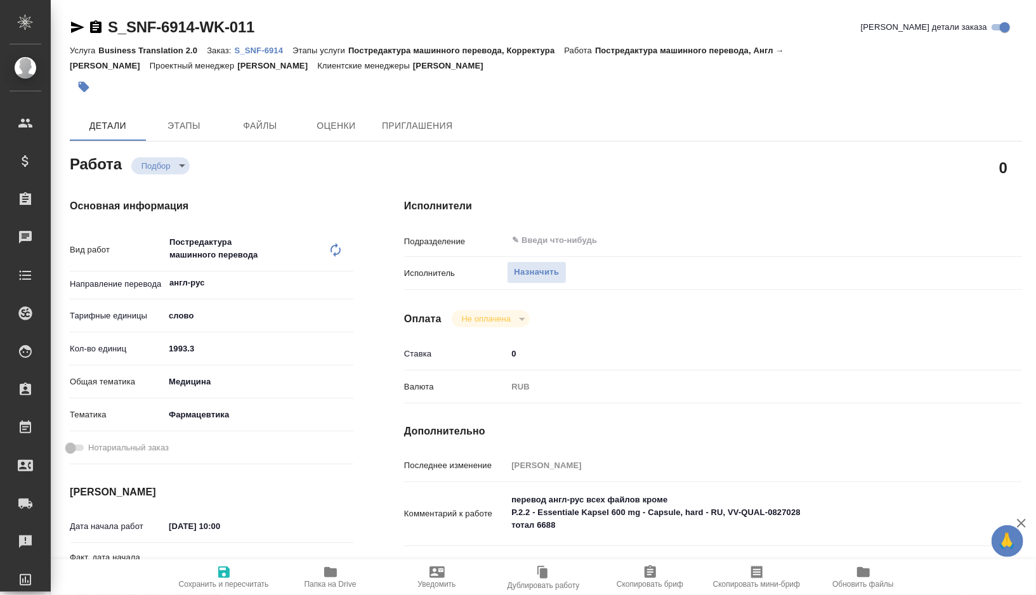
type textarea "x"
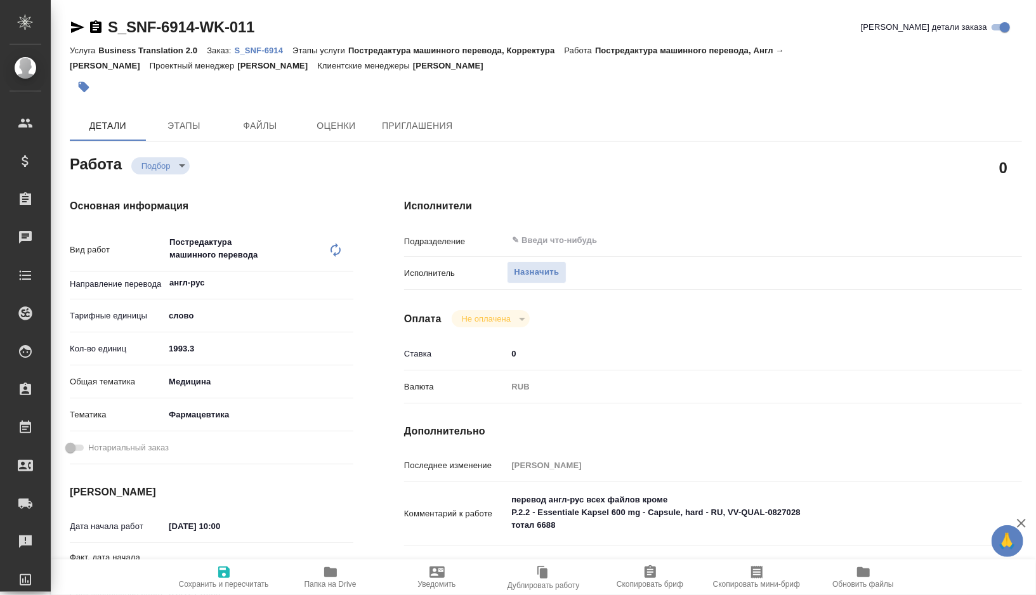
type textarea "x"
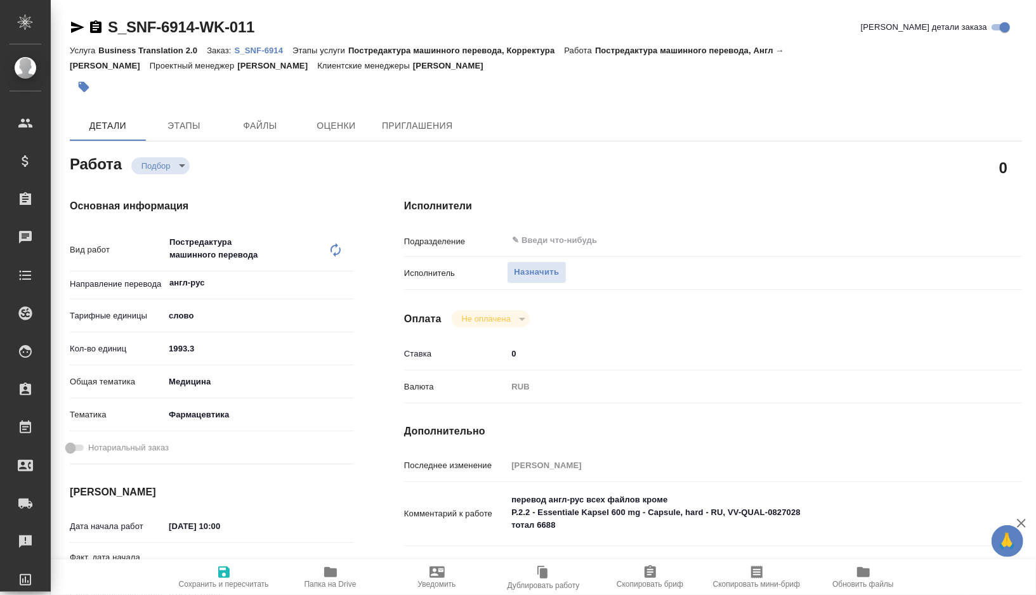
type textarea "x"
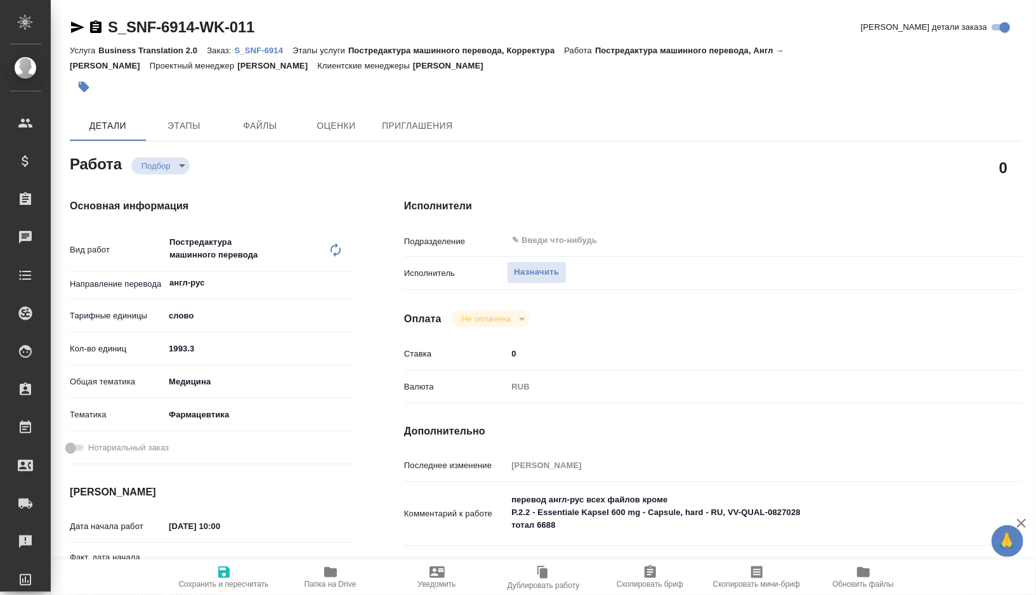
type textarea "x"
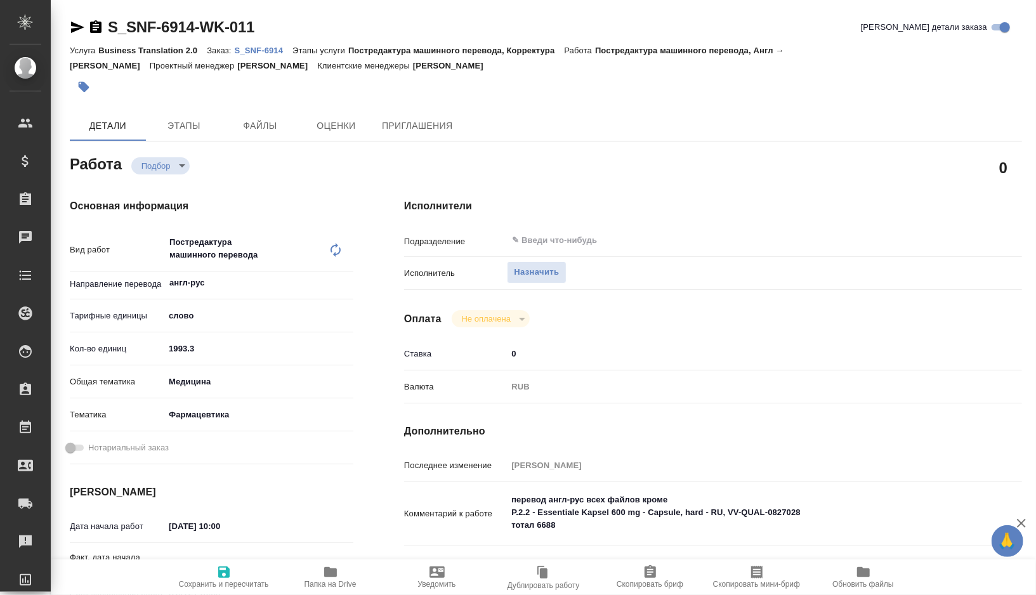
type textarea "x"
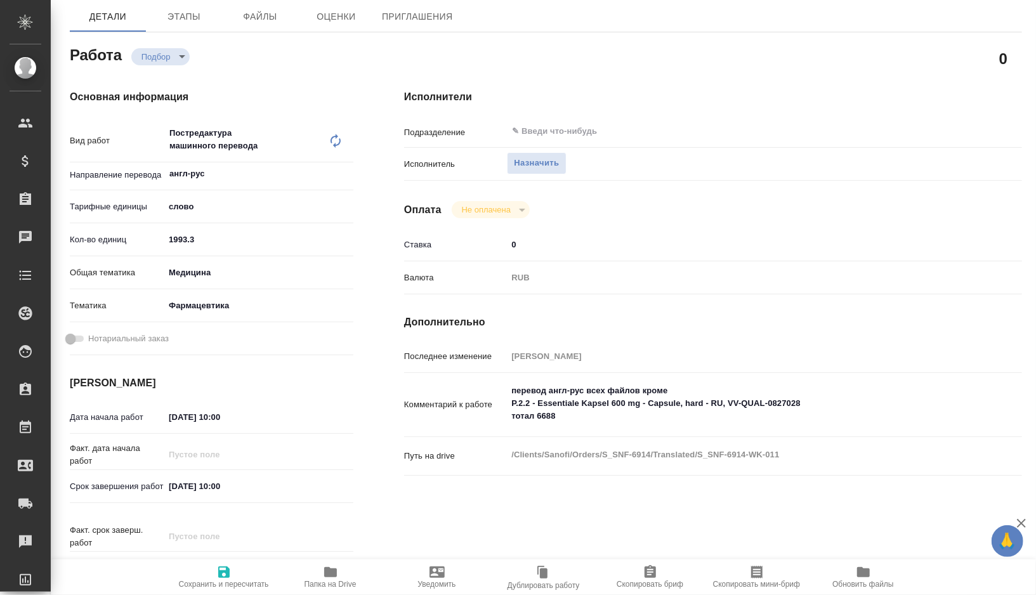
scroll to position [117, 0]
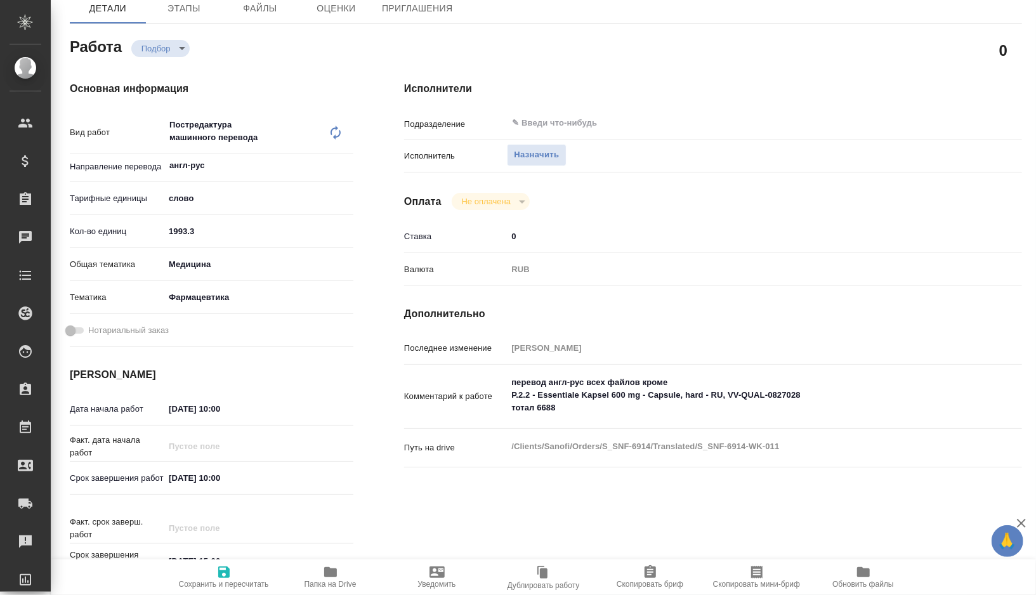
click at [176, 484] on input "30.09.2025 10:00" at bounding box center [219, 478] width 111 height 18
type input "30.92.0251 00:0_"
type textarea "x"
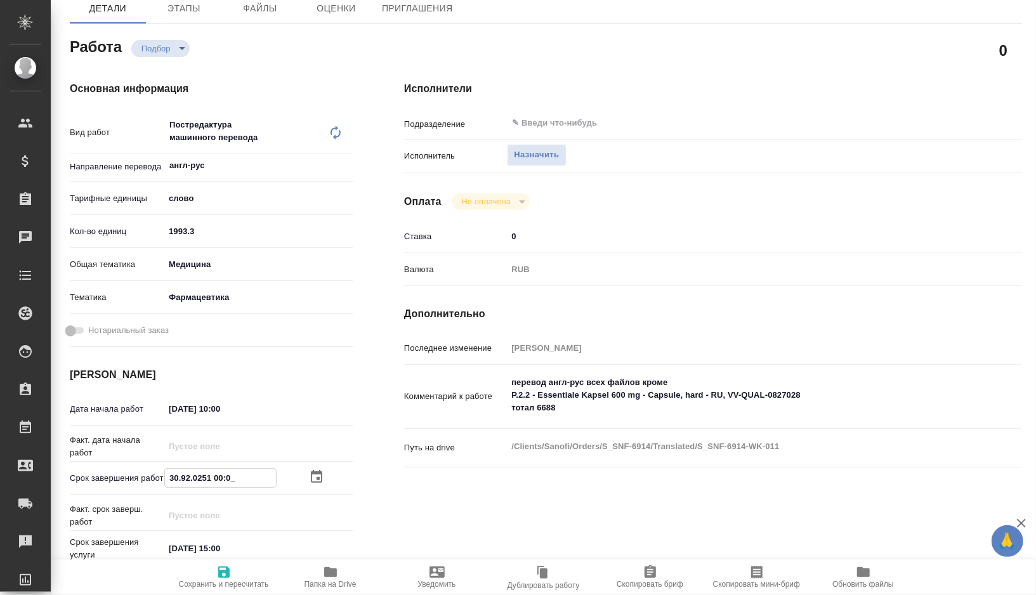
type textarea "x"
type input "09.20.2510 00:__"
type textarea "x"
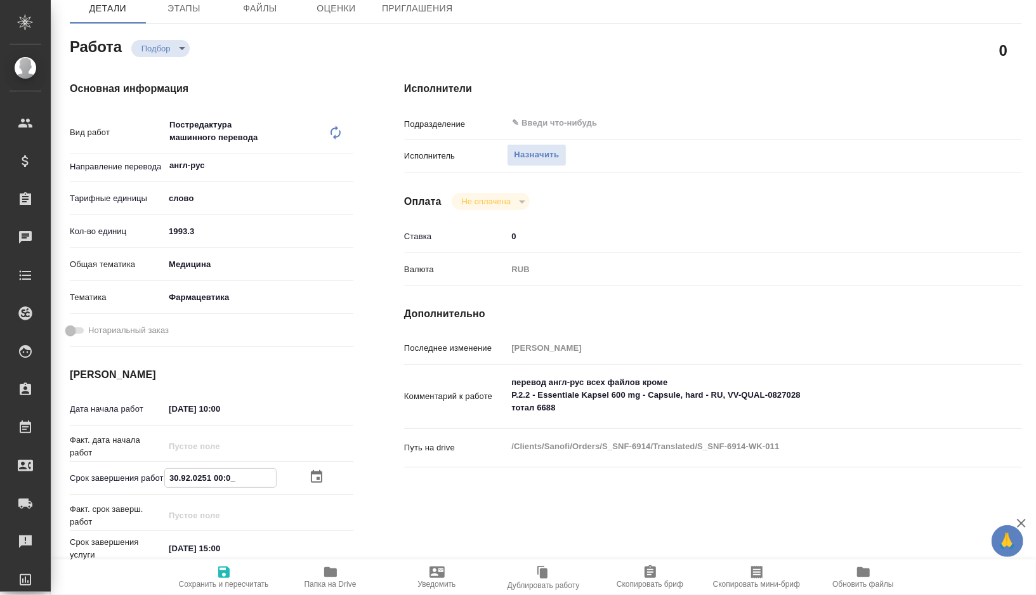
type textarea "x"
type input "20.92.0251 00:0_"
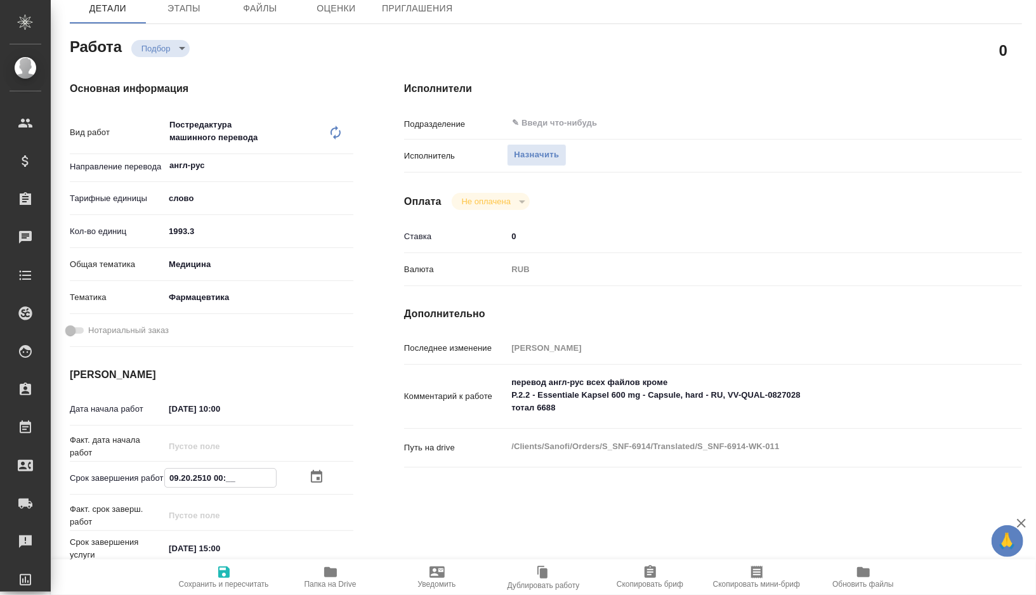
type textarea "x"
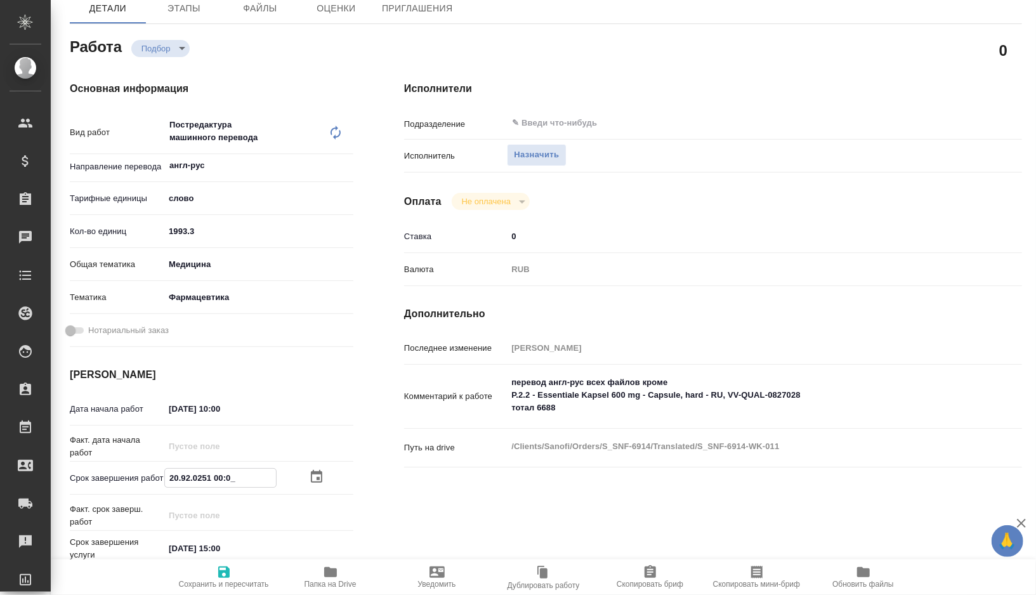
type input "29.09.2025 10:00"
type textarea "x"
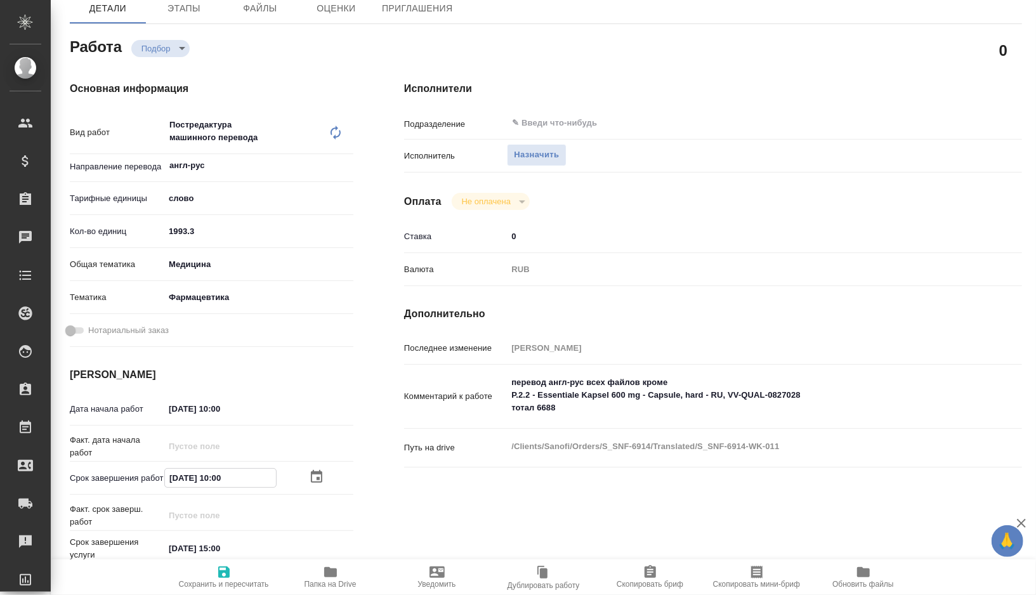
click at [221, 478] on input "29.09.2025 10:00" at bounding box center [220, 478] width 111 height 18
type textarea "x"
type input "29.09.2025 10:0_"
type textarea "x"
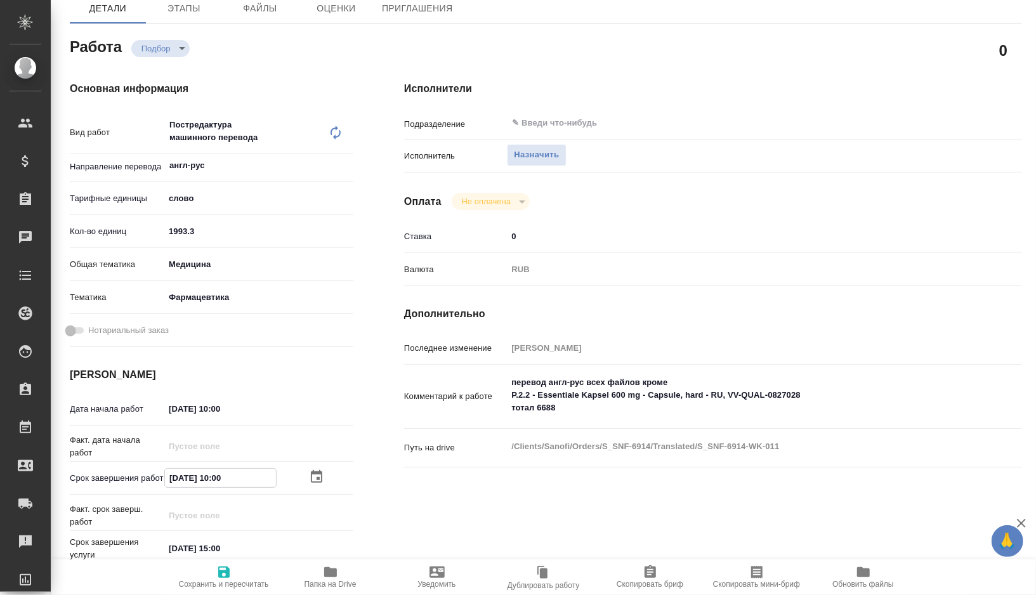
type textarea "x"
type input "29.09.2025 17:00"
type textarea "x"
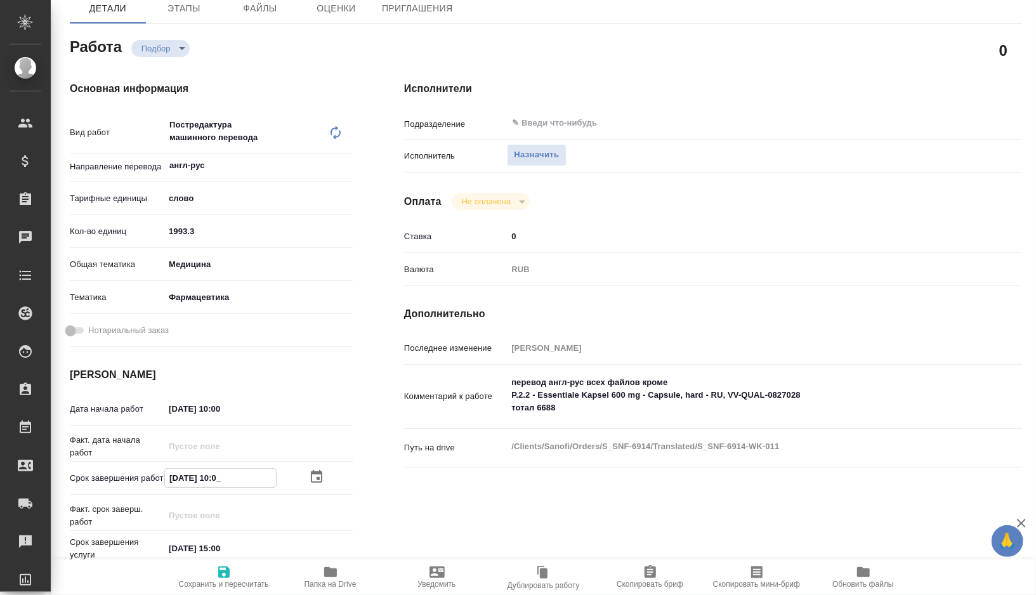
type textarea "x"
type input "29.09.2025 17:00"
click at [209, 570] on span "Сохранить и пересчитать" at bounding box center [223, 577] width 91 height 24
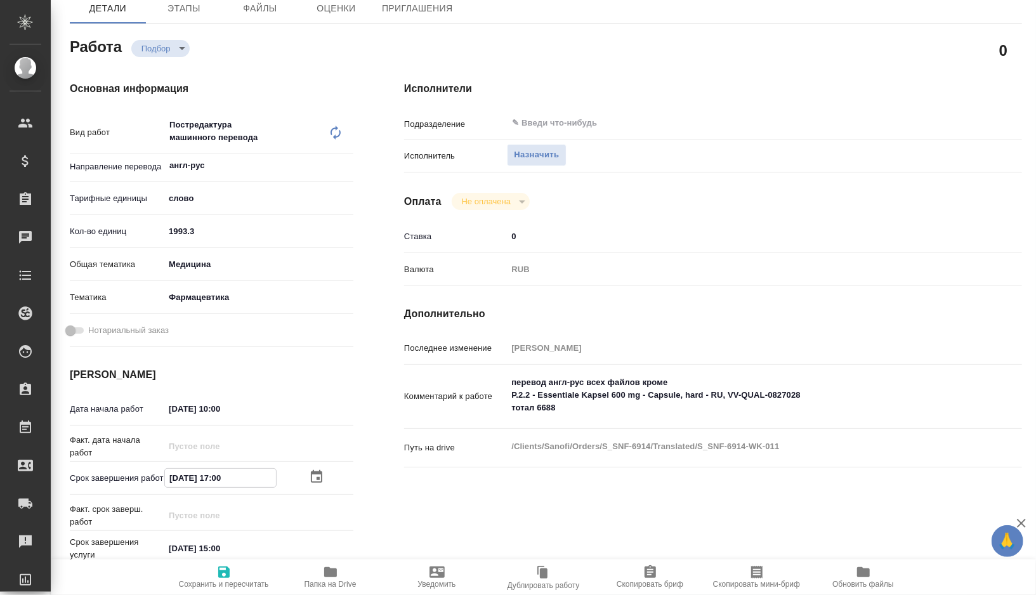
type textarea "x"
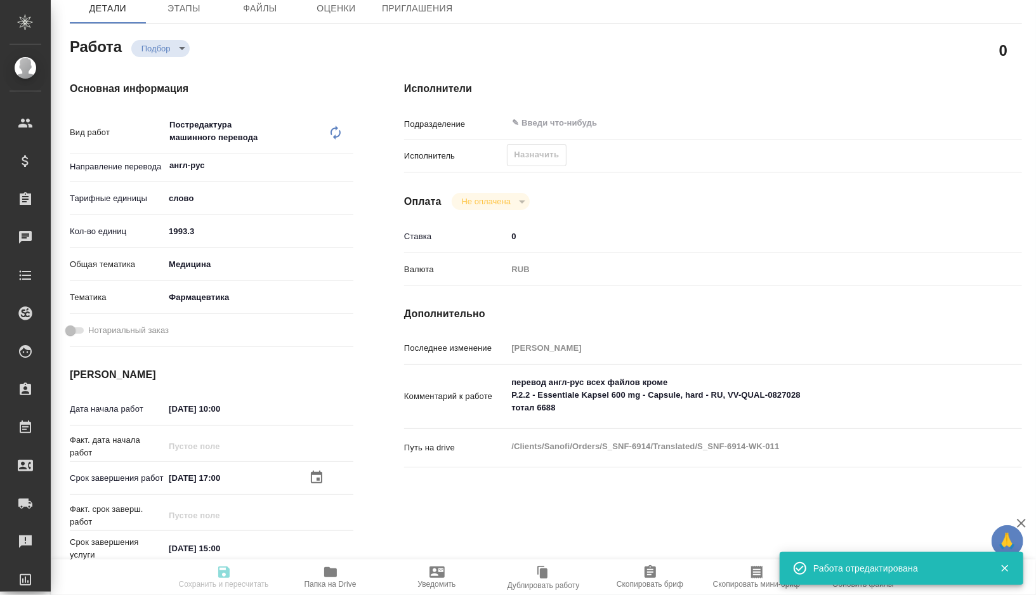
type input "recruiting"
type textarea "Постредактура машинного перевода"
type textarea "x"
type input "англ-рус"
type input "5a8b1489cc6b4906c91bfd90"
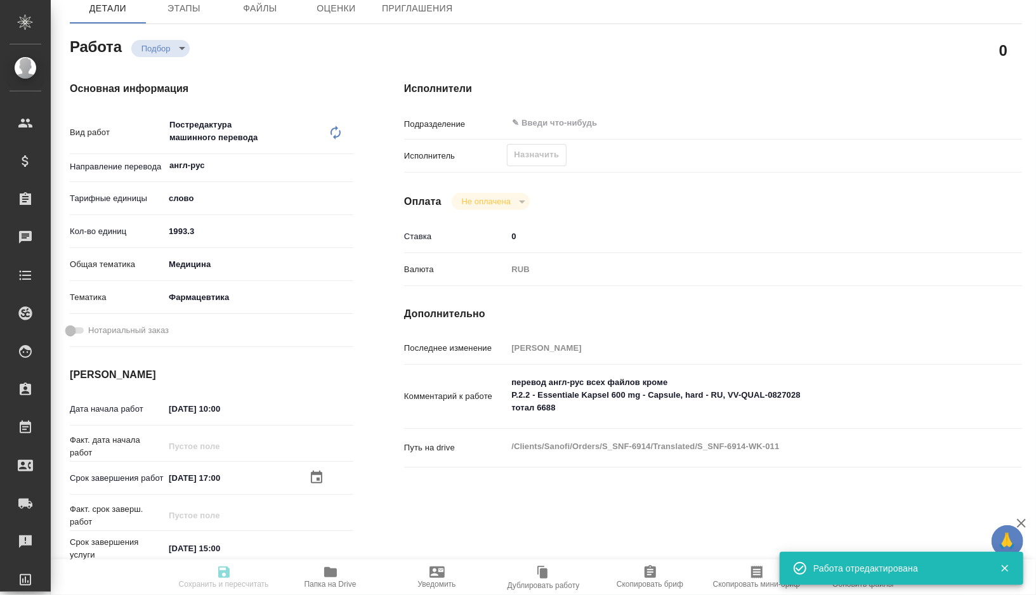
type input "1993.3"
type input "med"
type input "6149832f2b7be24903fd7a82"
type input "27.09.2025 10:00"
type input "29.09.2025 17:00"
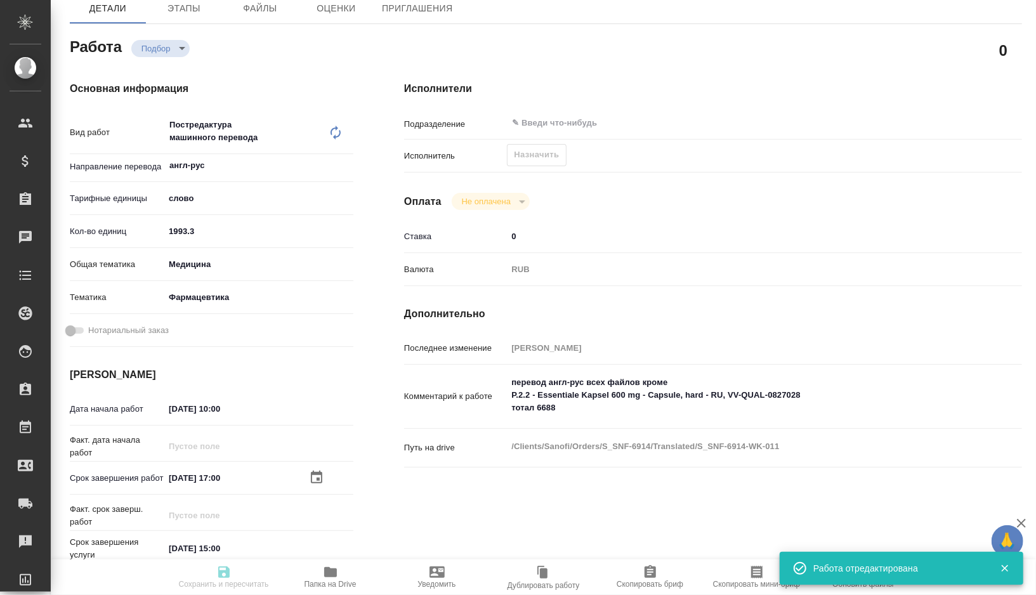
type input "30.09.2025 15:00"
type input "notPayed"
type input "0"
type input "RUB"
type input "[PERSON_NAME]"
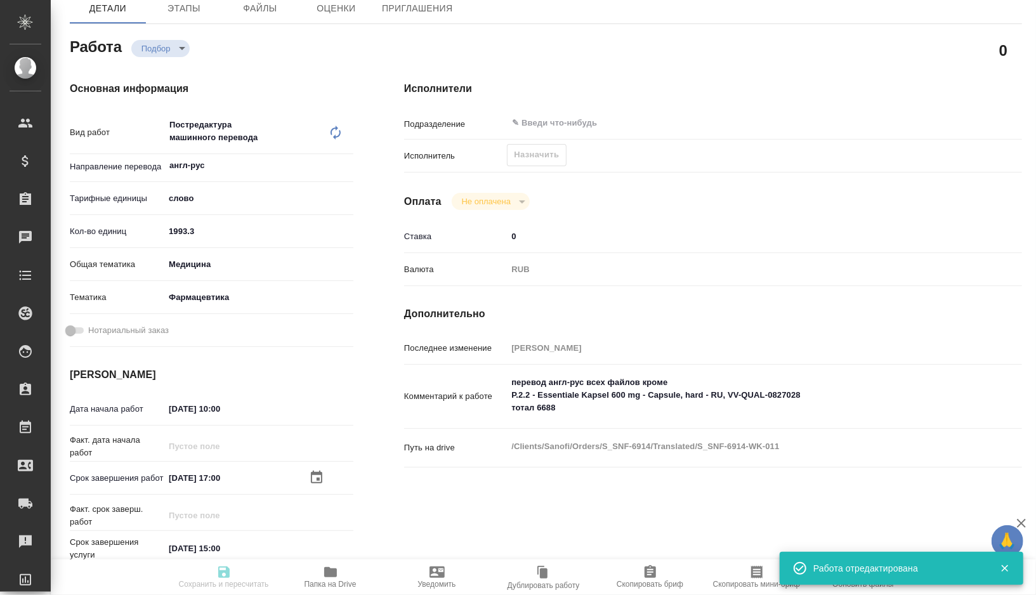
type textarea "перевод англ-рус всех файлов кроме P.2.2 - Essentiale Kapsel 600 mg - Capsule, …"
type textarea "x"
type textarea "/Clients/Sanofi/Orders/S_SNF-6914/Translated/S_SNF-6914-WK-011"
type textarea "x"
type input "S_SNF-6914"
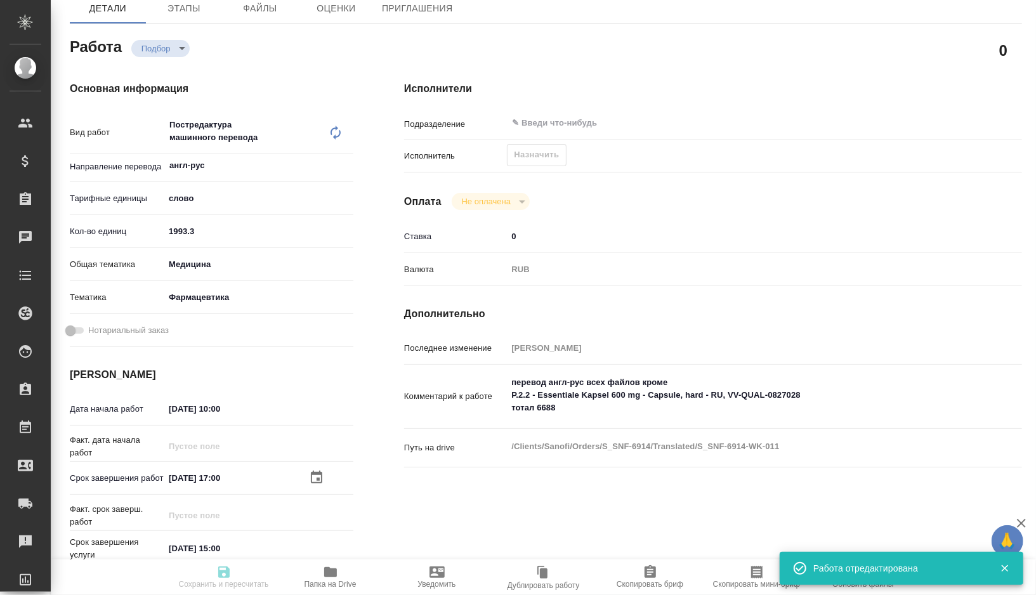
type input "E005872232"
type input "Business Translation 2.0"
type input "Постредактура машинного перевода, Корректура"
type input "[PERSON_NAME]"
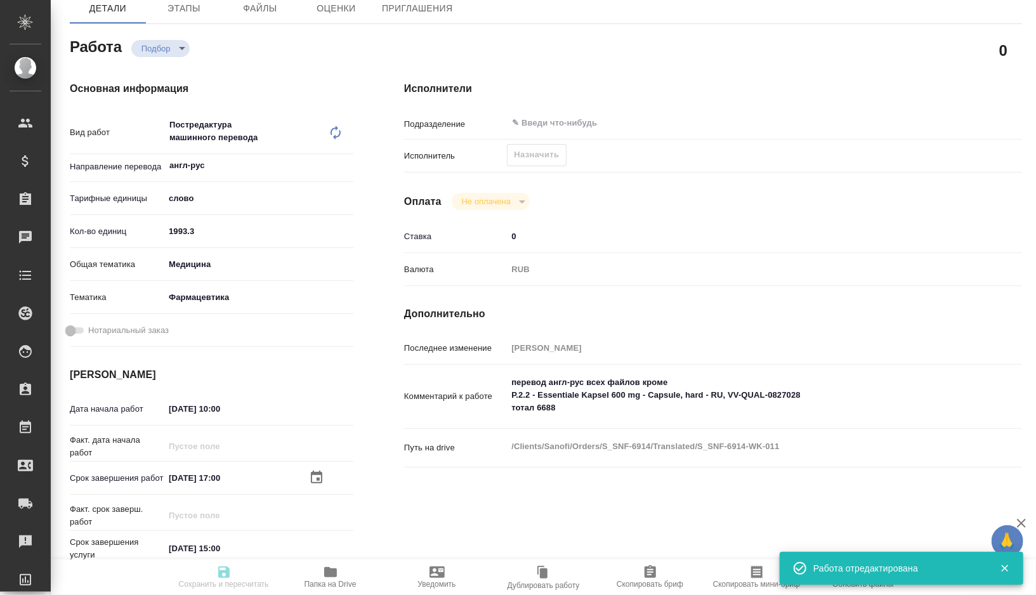
type input "/Clients/Sanofi/Orders/S_SNF-6914"
type textarea "x"
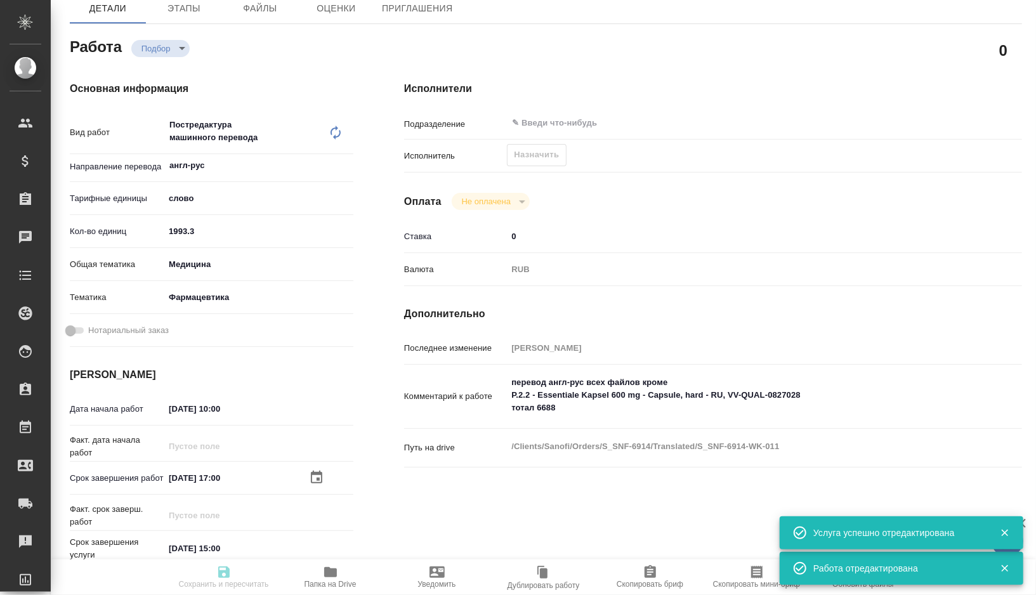
type textarea "x"
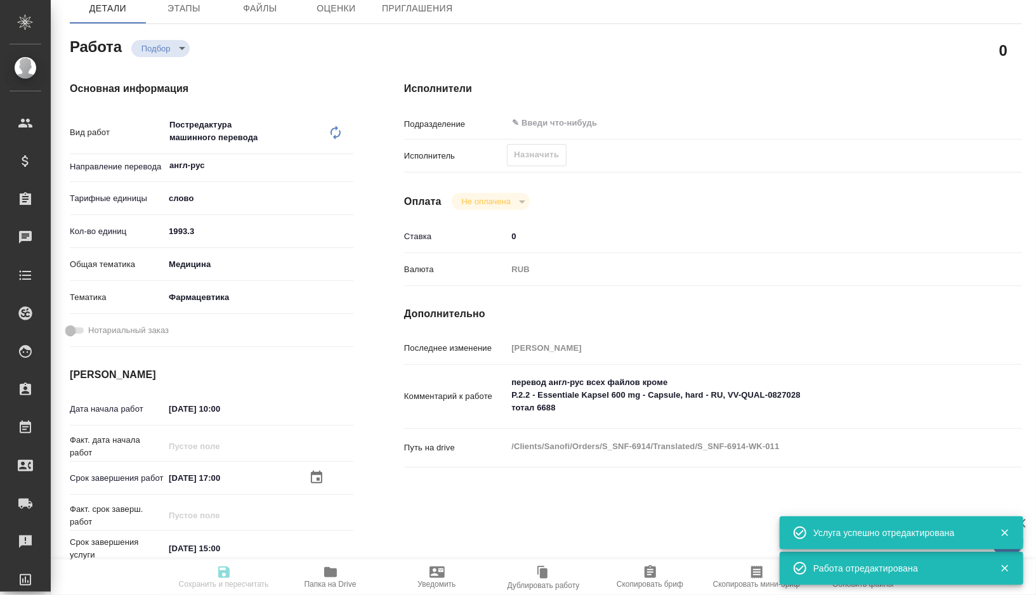
type textarea "x"
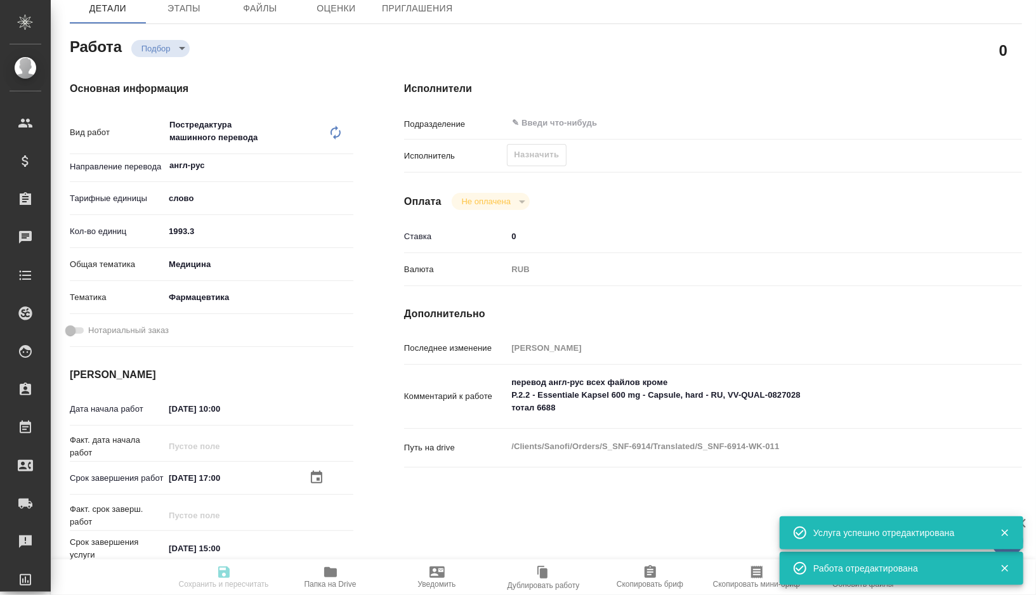
type textarea "x"
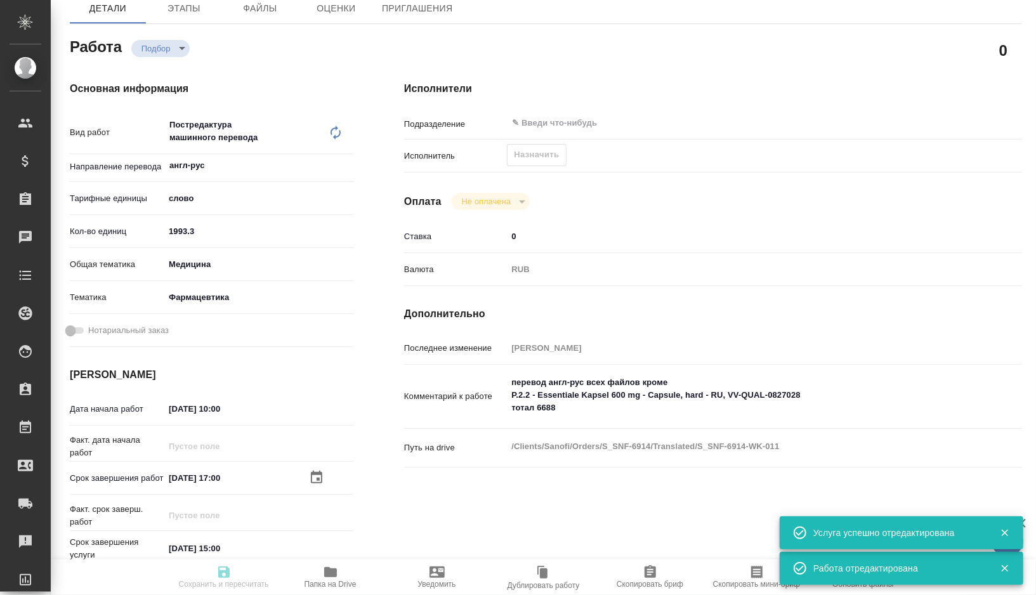
type textarea "x"
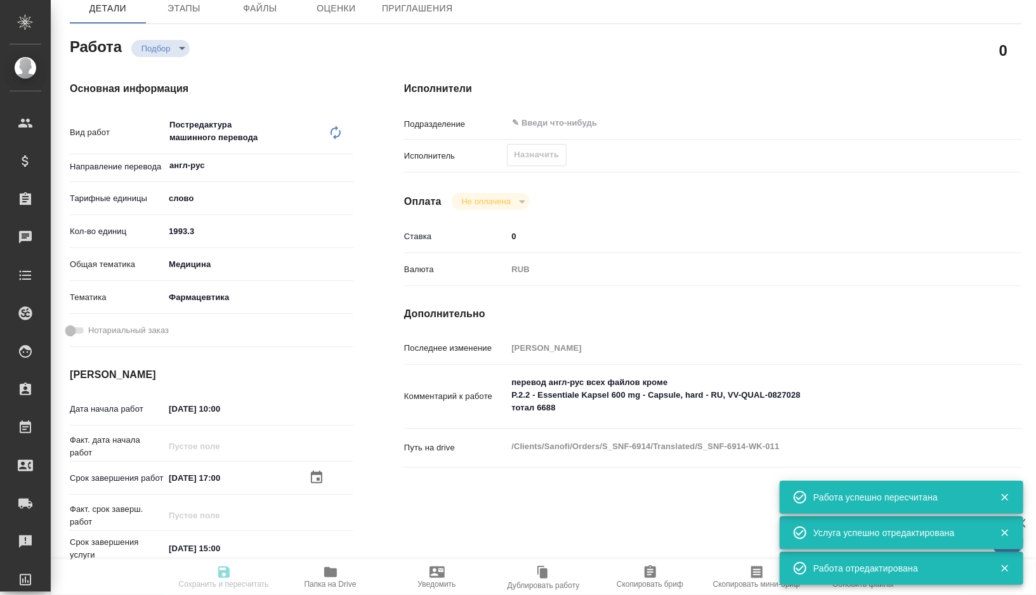
type textarea "x"
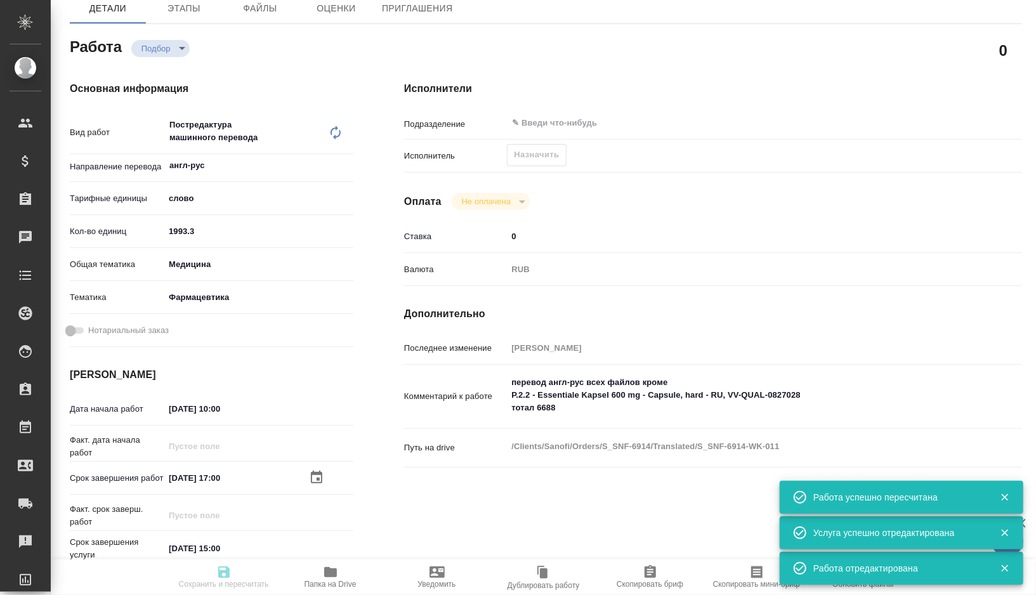
type textarea "x"
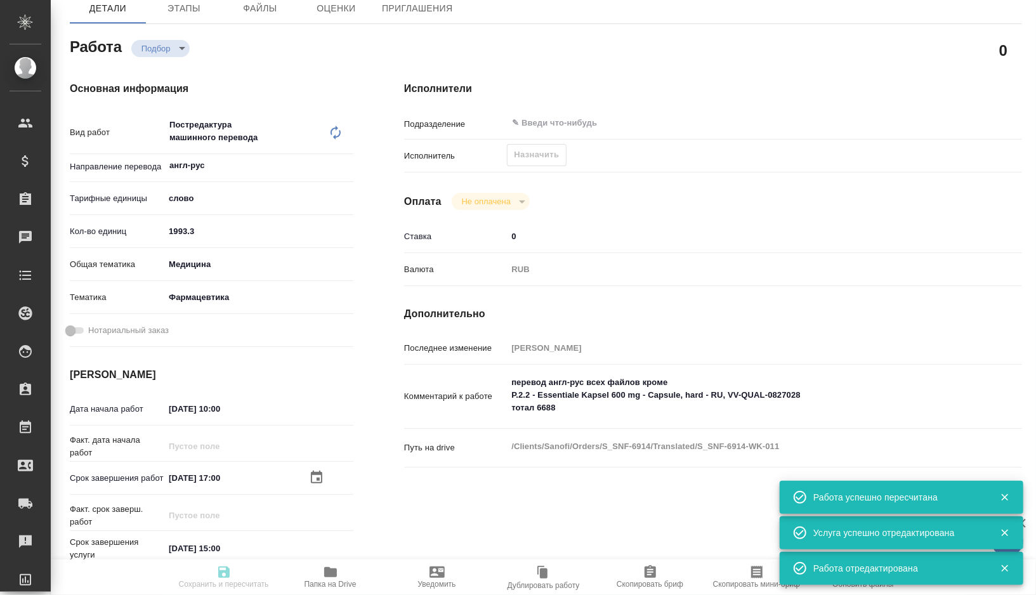
type input "recruiting"
type textarea "Постредактура машинного перевода"
type textarea "x"
type input "англ-рус"
type input "5a8b1489cc6b4906c91bfd90"
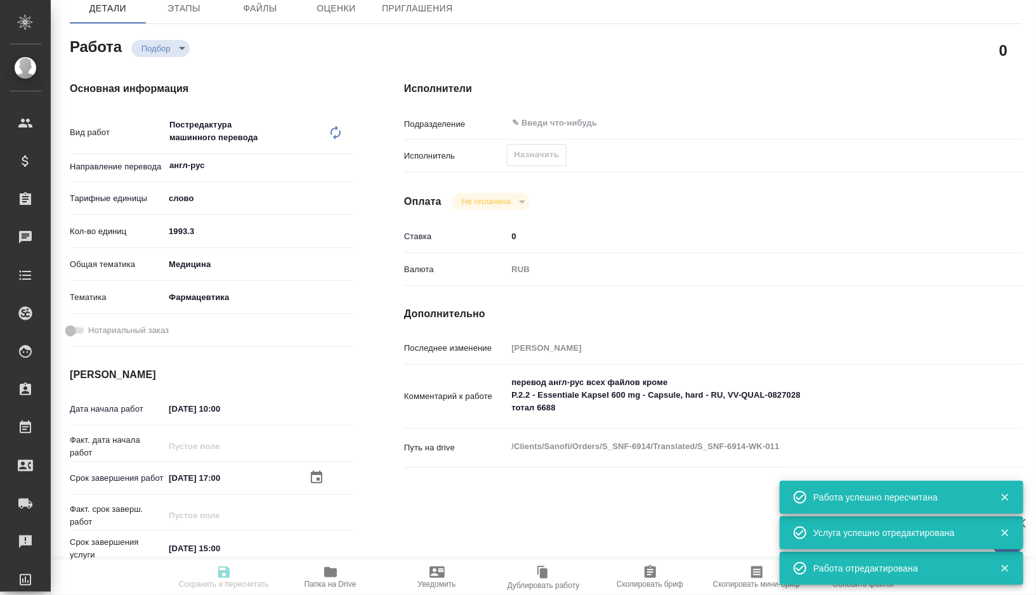
type input "1993.3"
type input "med"
type input "6149832f2b7be24903fd7a82"
type input "27.09.2025 10:00"
type input "29.09.2025 17:00"
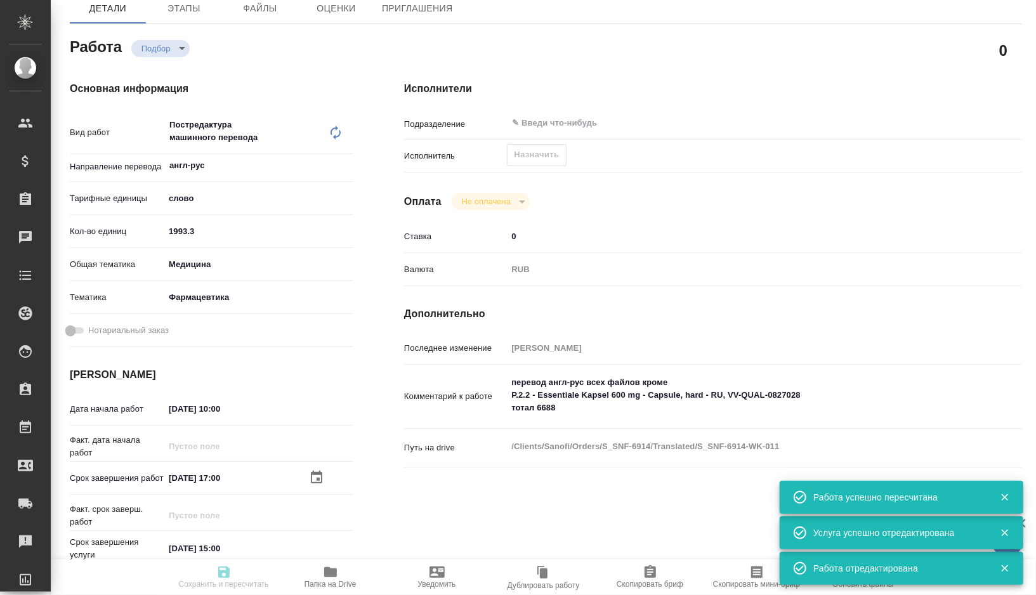
type input "30.09.2025 15:00"
type input "notPayed"
type input "0"
type input "RUB"
type input "[PERSON_NAME]"
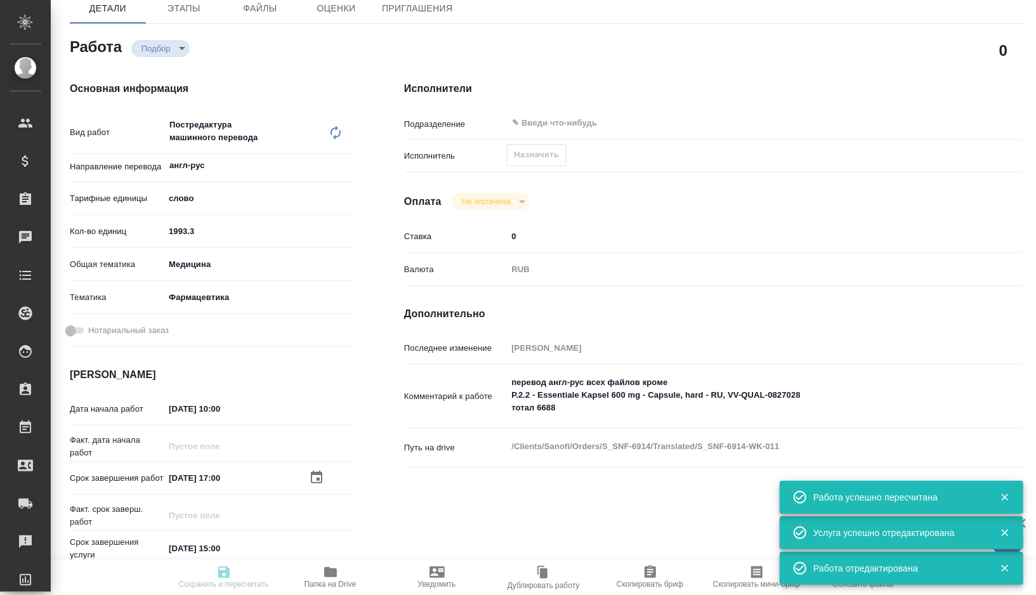
type textarea "перевод англ-рус всех файлов кроме P.2.2 - Essentiale Kapsel 600 mg - Capsule, …"
type textarea "x"
type textarea "/Clients/Sanofi/Orders/S_SNF-6914/Translated/S_SNF-6914-WK-011"
type textarea "x"
type input "S_SNF-6914"
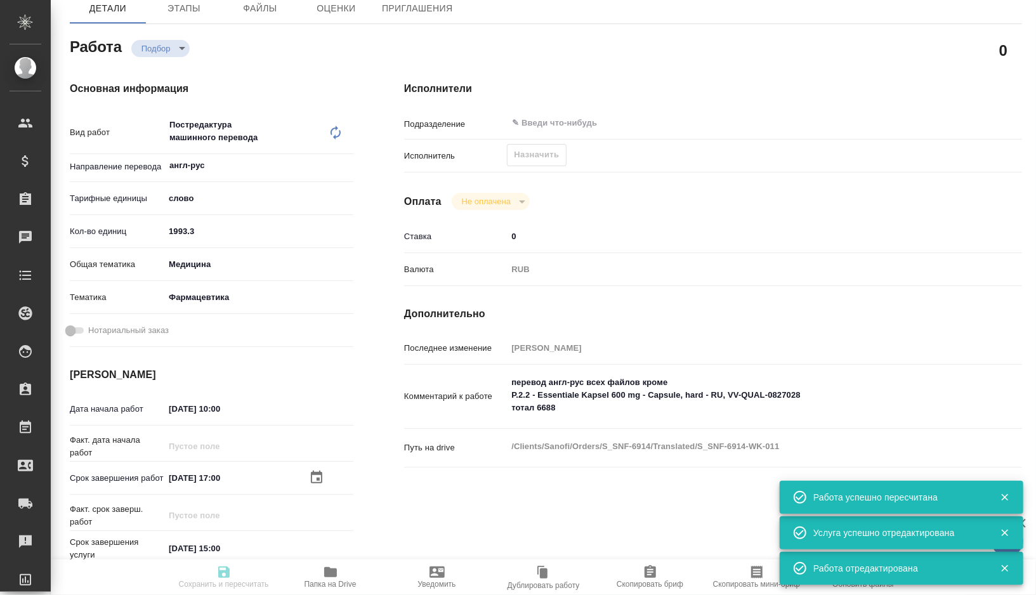
type input "E005872232"
type input "Business Translation 2.0"
type input "Постредактура машинного перевода, Корректура"
type input "Сайдашева Диляра"
type input "[PERSON_NAME]"
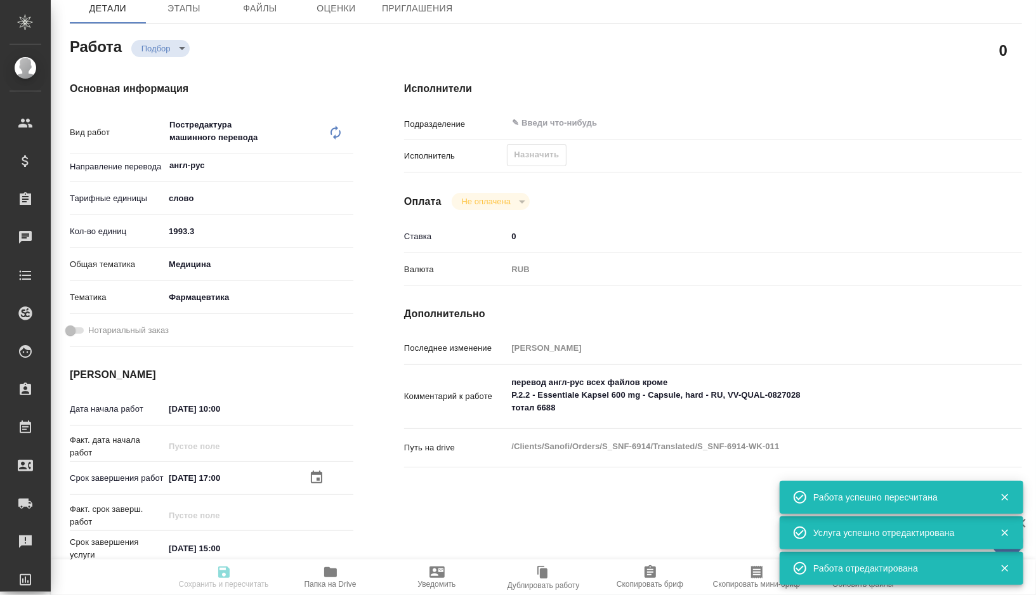
type input "/Clients/Sanofi/Orders/S_SNF-6914"
type textarea "x"
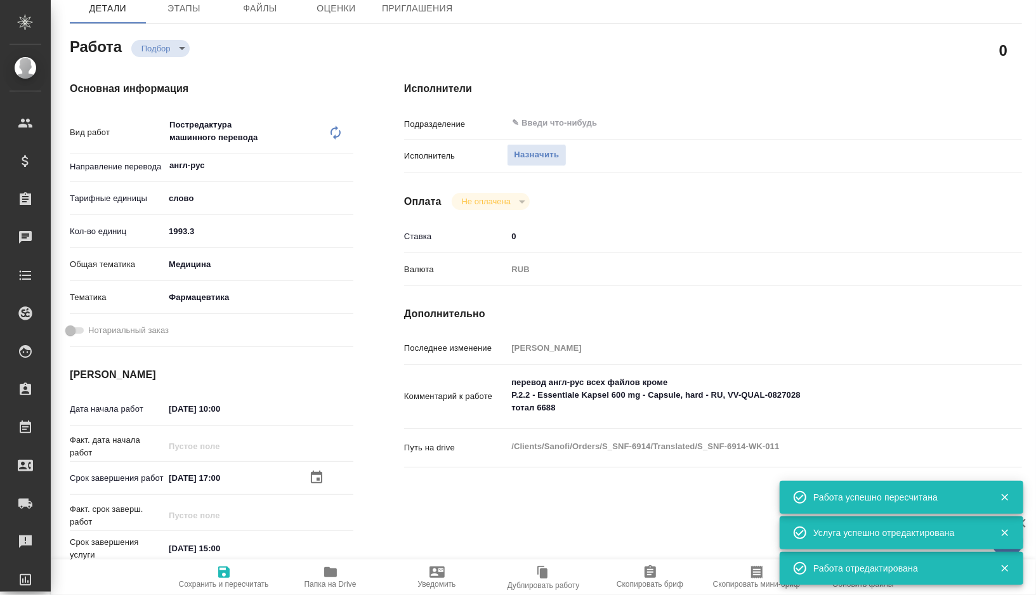
type textarea "x"
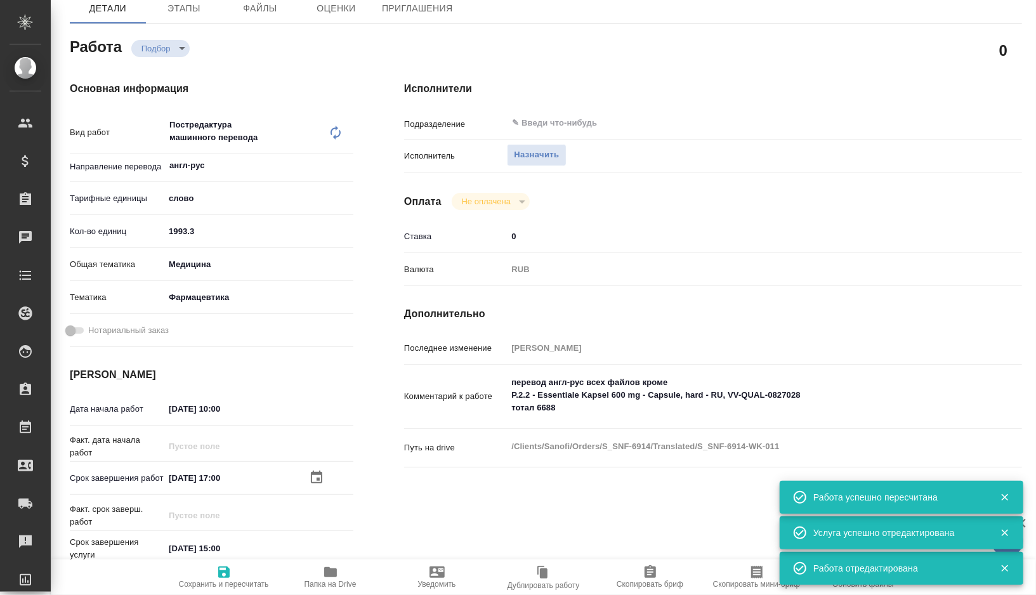
type textarea "x"
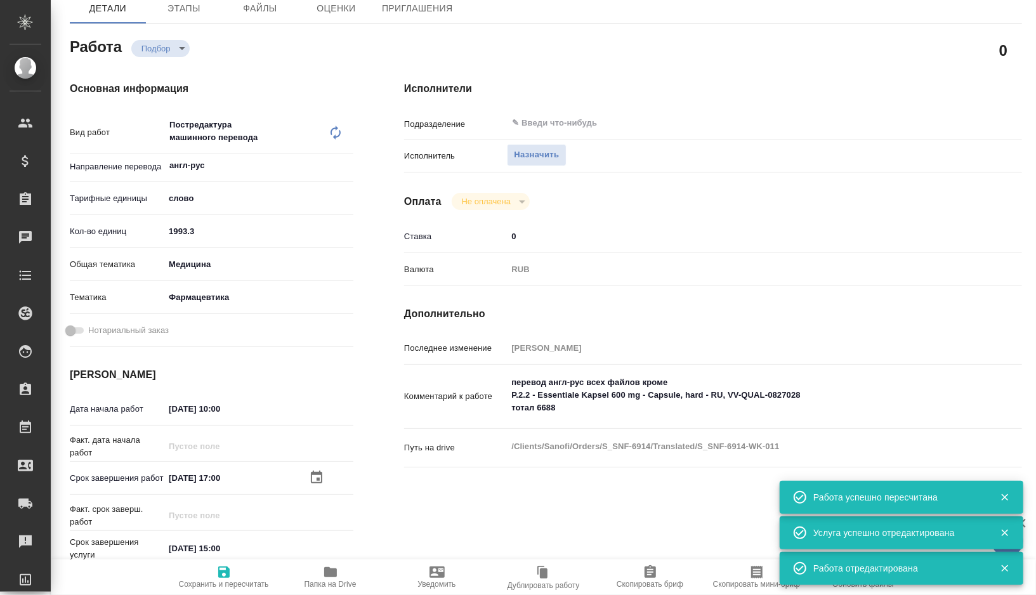
type textarea "x"
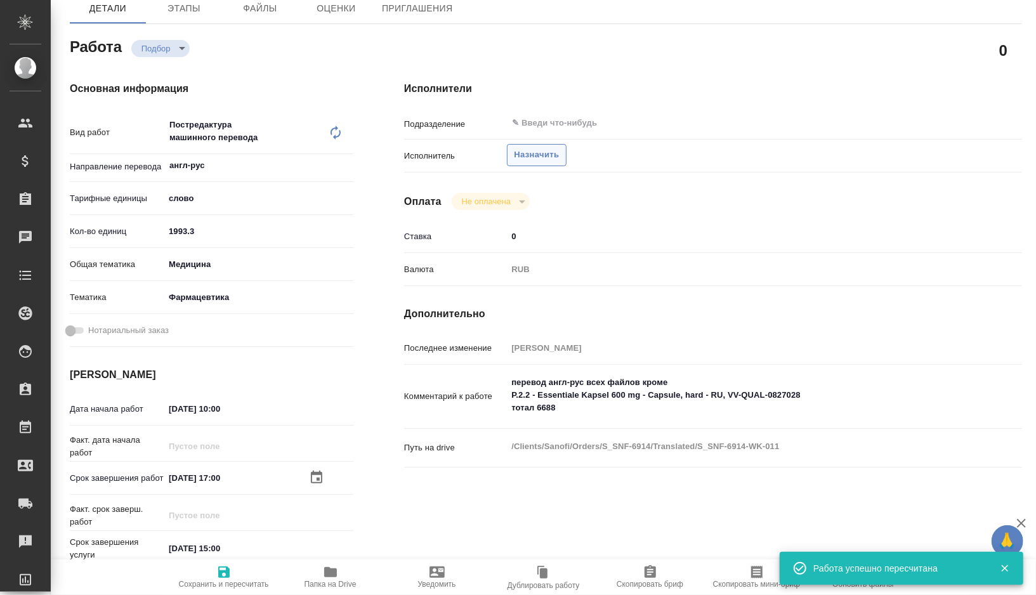
click at [527, 152] on span "Назначить" at bounding box center [536, 155] width 45 height 15
type textarea "x"
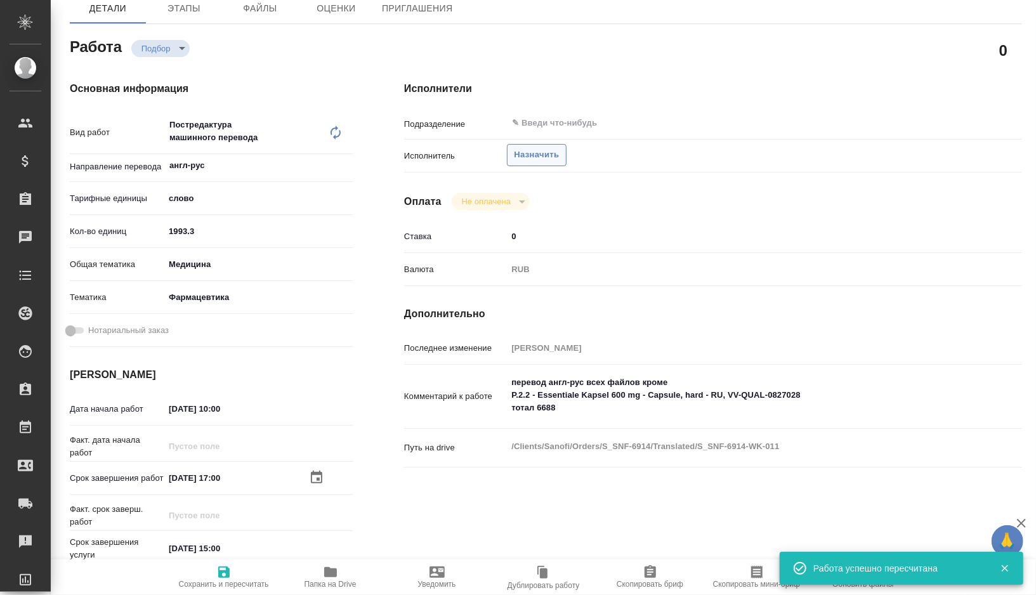
type textarea "x"
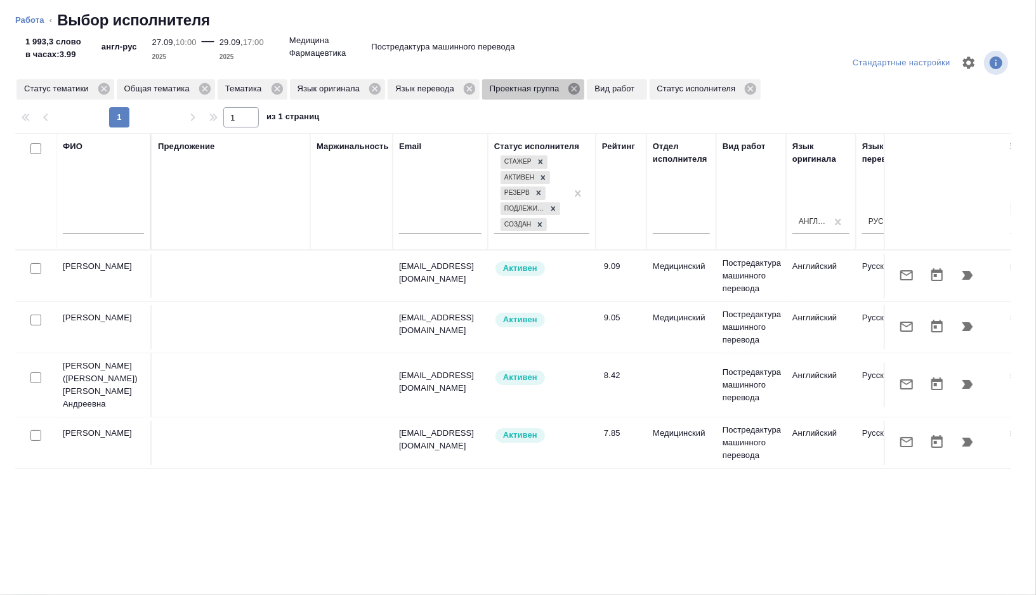
click at [581, 89] on icon at bounding box center [574, 89] width 14 height 14
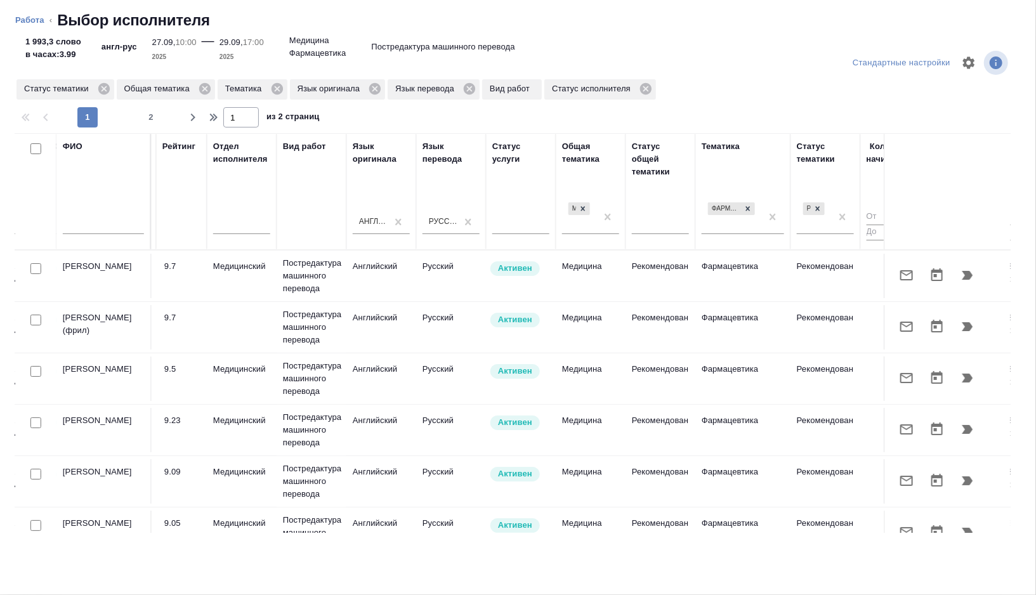
scroll to position [0, 847]
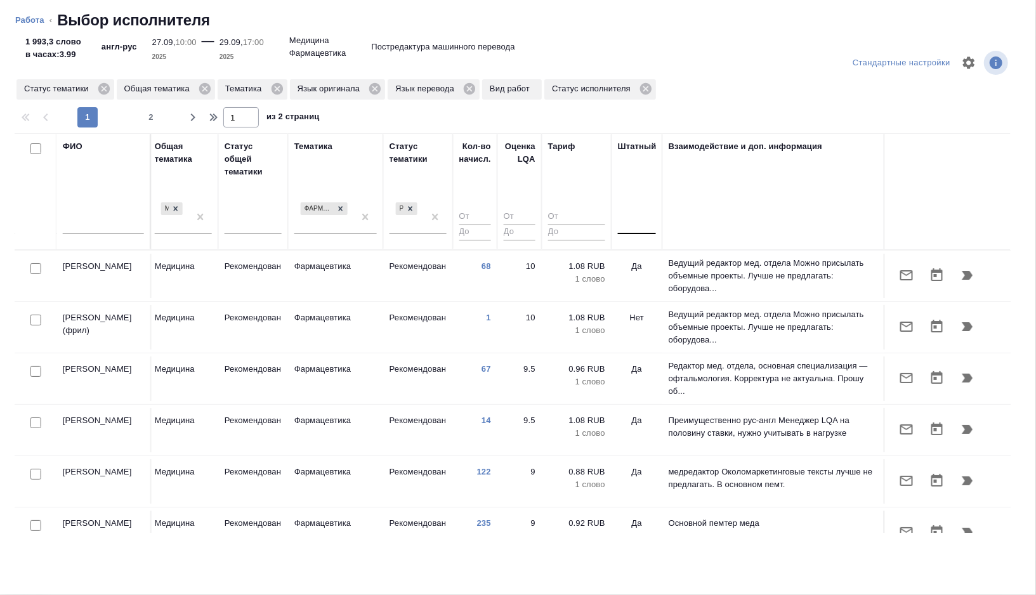
click at [629, 232] on div at bounding box center [637, 222] width 38 height 24
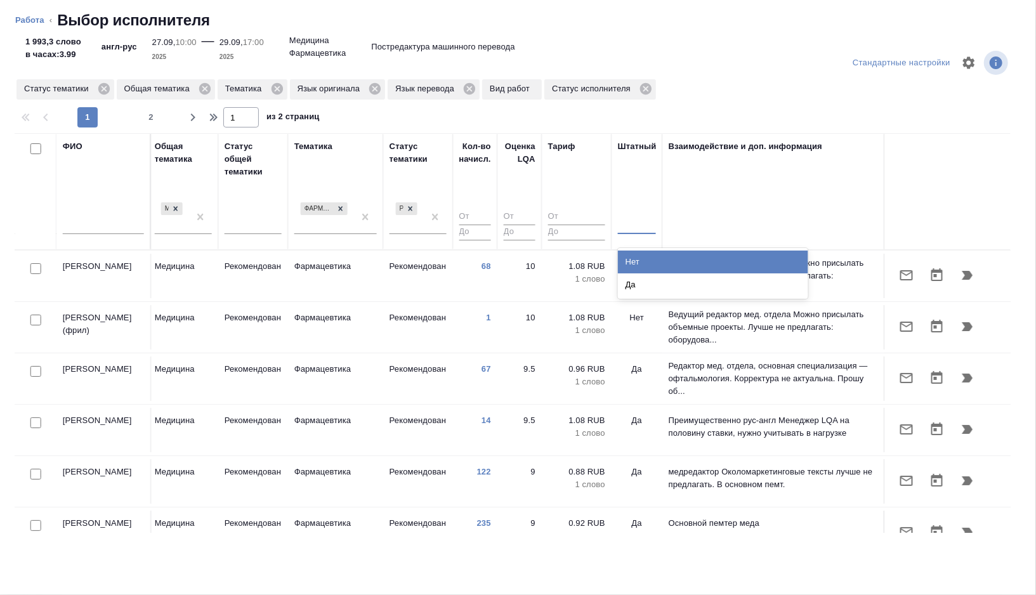
click at [628, 258] on div "Нет" at bounding box center [713, 262] width 190 height 23
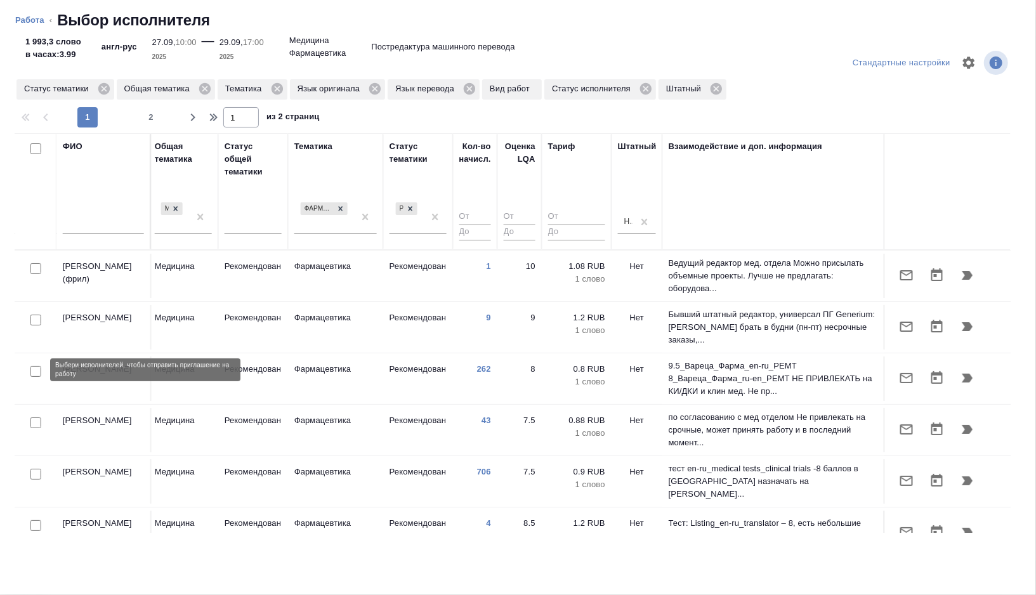
click at [35, 369] on input "checkbox" at bounding box center [35, 371] width 11 height 11
checkbox input "true"
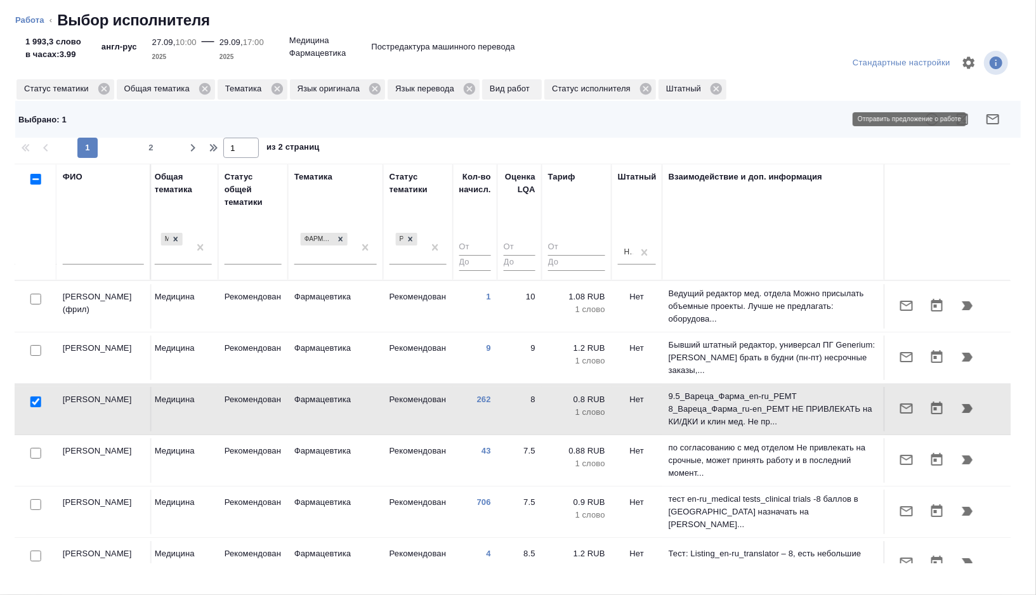
click at [993, 126] on icon "button" at bounding box center [992, 119] width 15 height 15
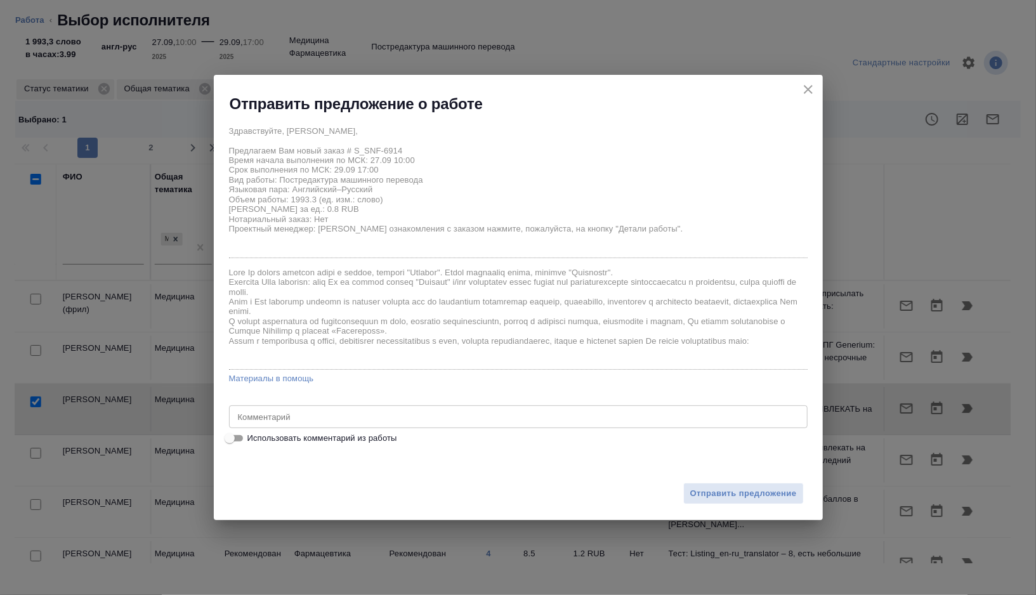
click at [260, 442] on span "Использовать комментарий из работы" at bounding box center [322, 438] width 150 height 13
click at [253, 442] on input "Использовать комментарий из работы" at bounding box center [230, 438] width 46 height 15
checkbox input "true"
type textarea "перевод англ-рус всех файлов кроме P.2.2 - Essentiale Kapsel 600 mg - Capsule, …"
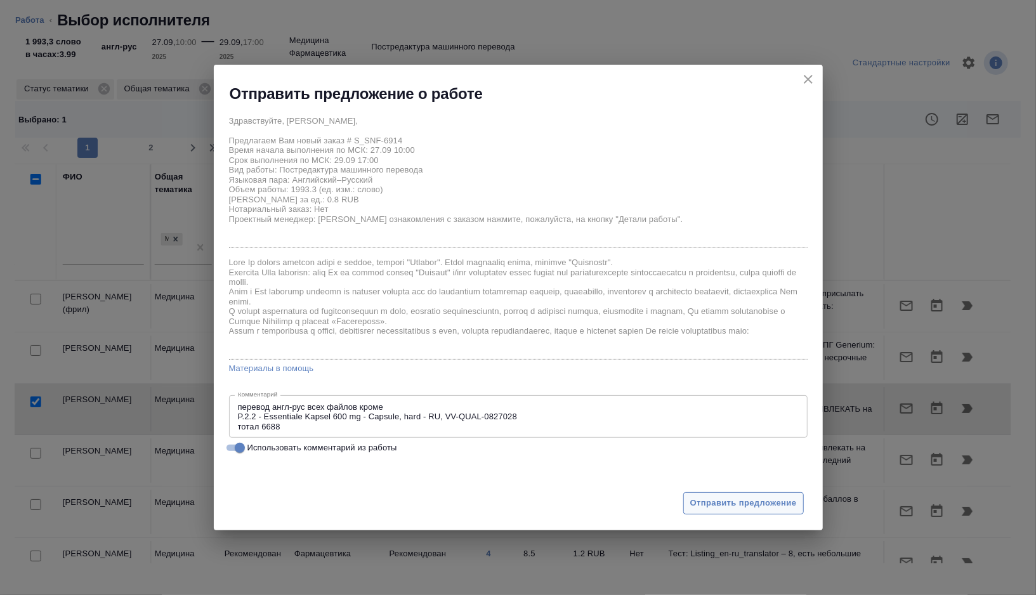
click at [762, 503] on span "Отправить предложение" at bounding box center [743, 503] width 107 height 15
type textarea "x"
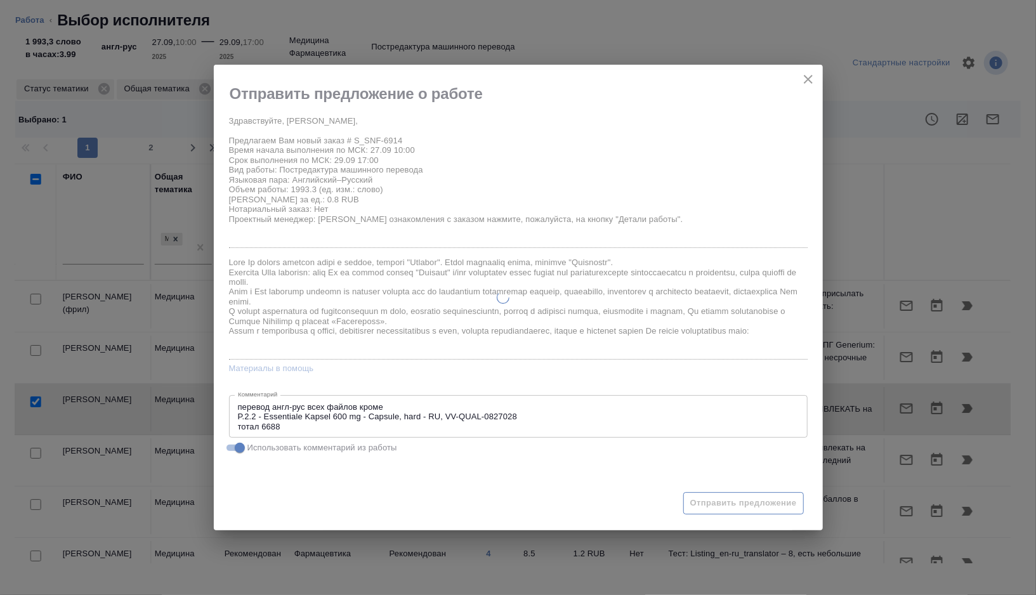
type textarea "x"
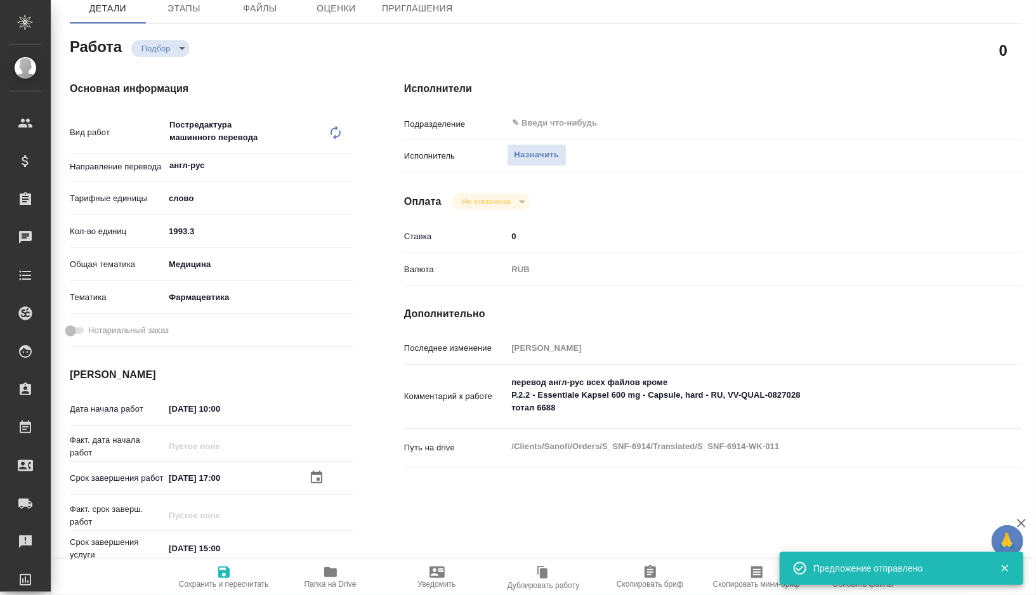
type input "recruiting"
type textarea "Постредактура машинного перевода"
type textarea "x"
type input "англ-рус"
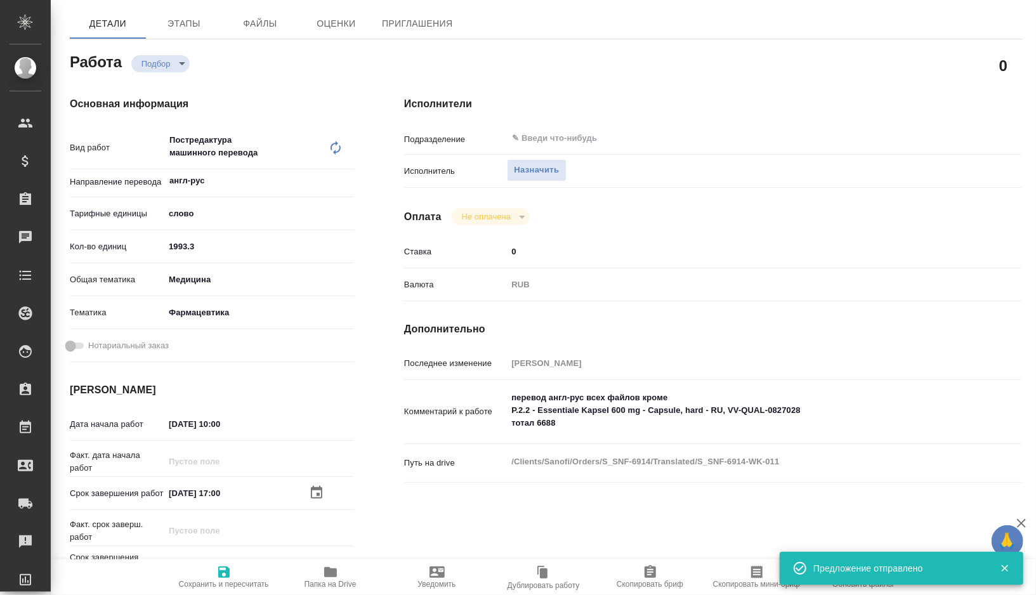
scroll to position [133, 0]
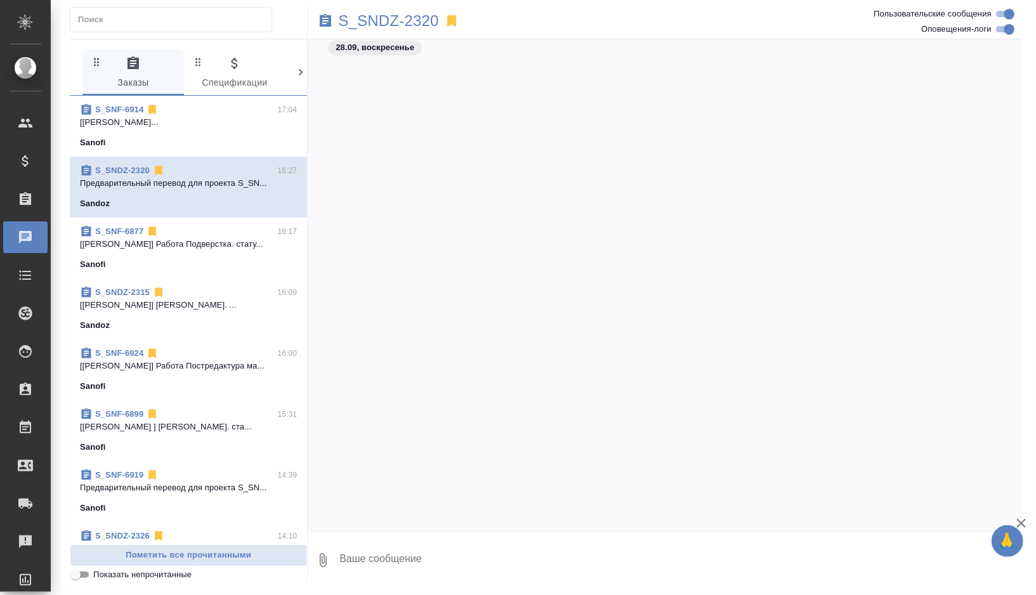
scroll to position [19576, 0]
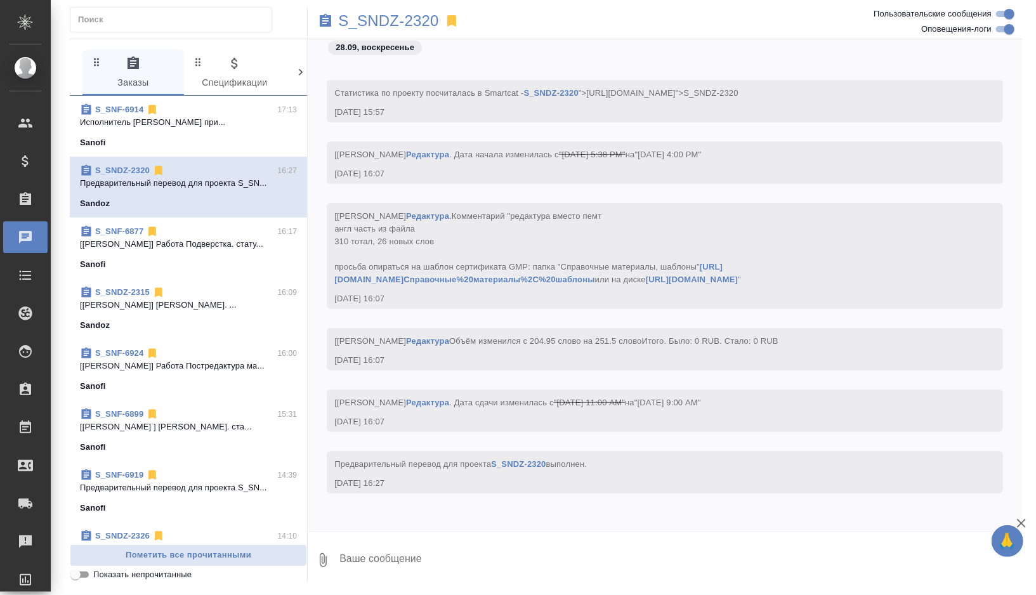
click at [262, 107] on div "S_SNF-6914 17:13" at bounding box center [188, 109] width 217 height 13
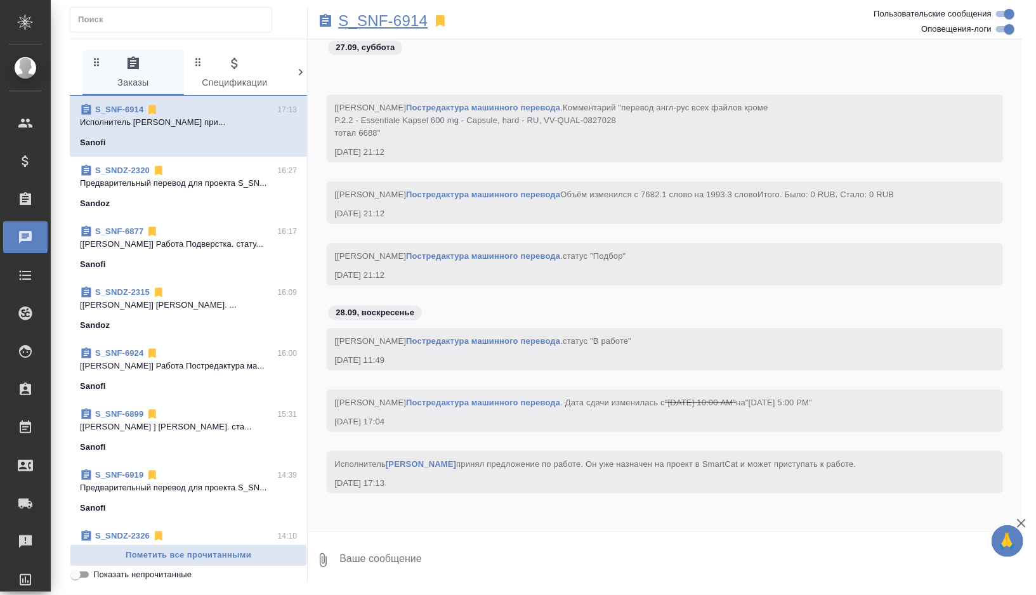
scroll to position [19453, 0]
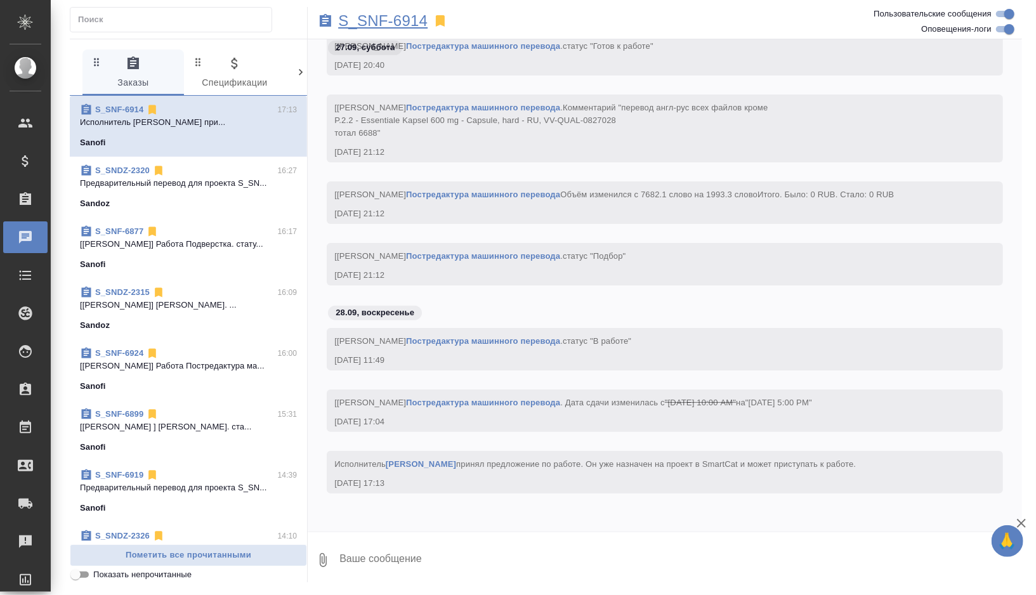
click at [417, 16] on p "S_SNF-6914" at bounding box center [382, 21] width 89 height 13
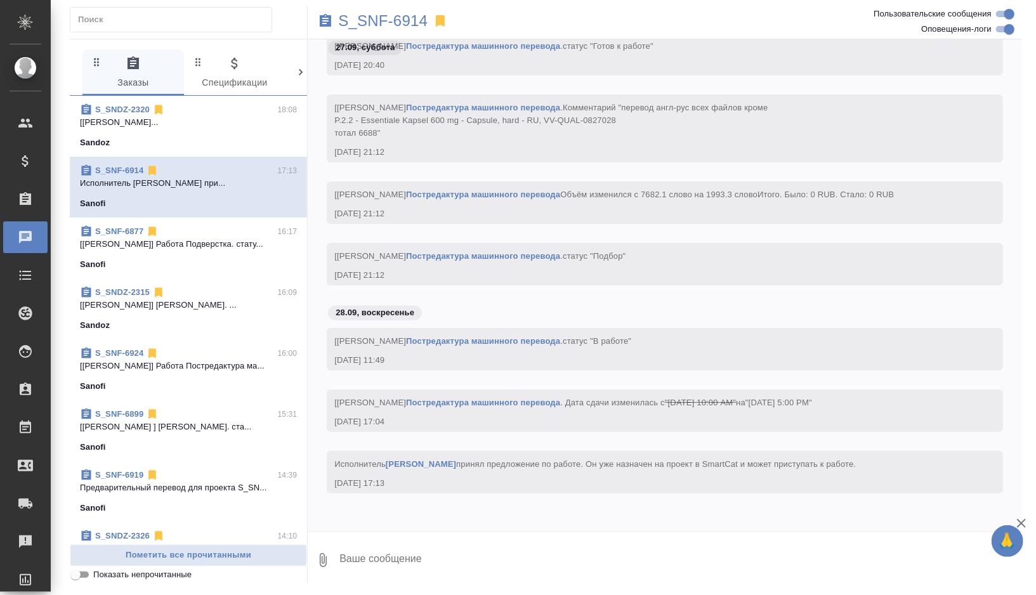
click at [211, 126] on p "[[PERSON_NAME]..." at bounding box center [188, 122] width 217 height 13
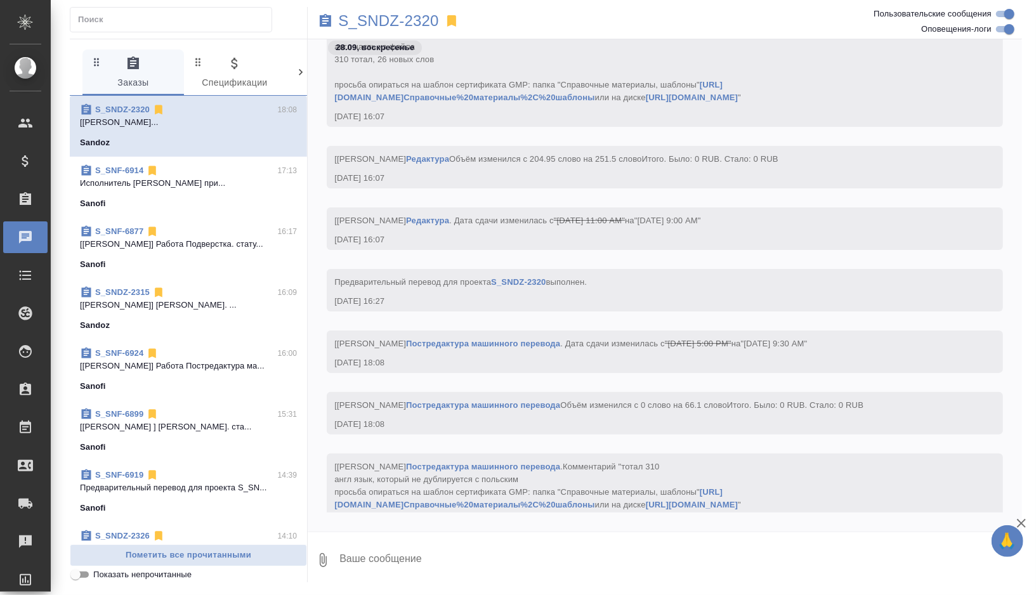
scroll to position [19606, 0]
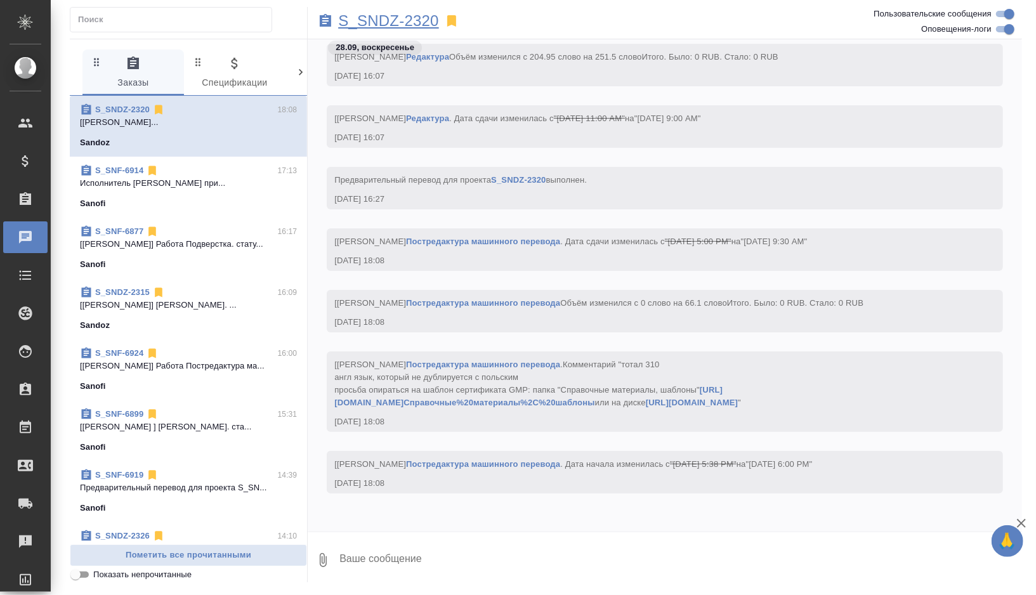
click at [423, 20] on p "S_SNDZ-2320" at bounding box center [388, 21] width 101 height 13
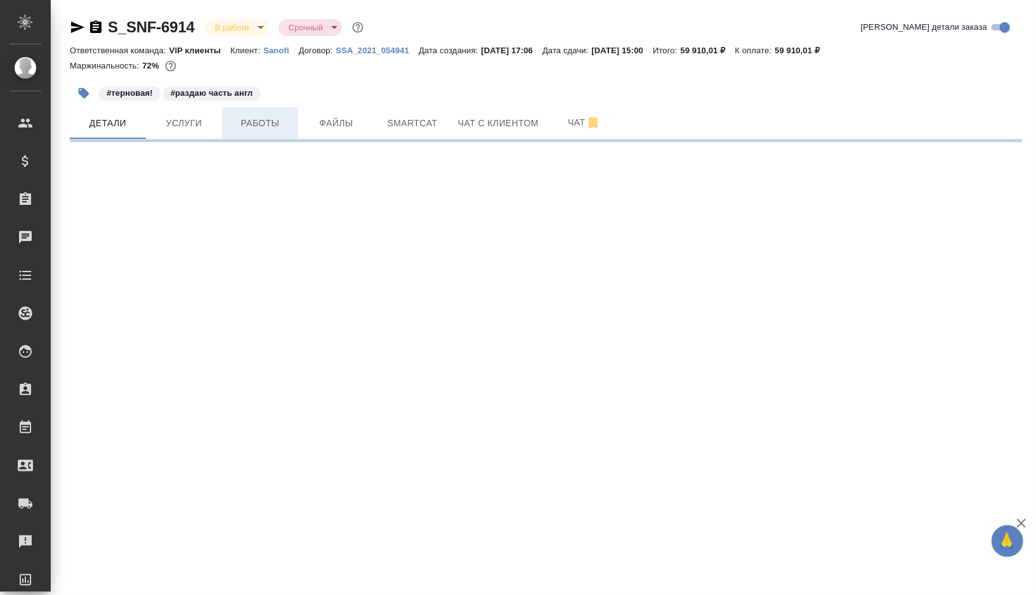
click at [279, 131] on span "Работы" at bounding box center [260, 123] width 61 height 16
select select "RU"
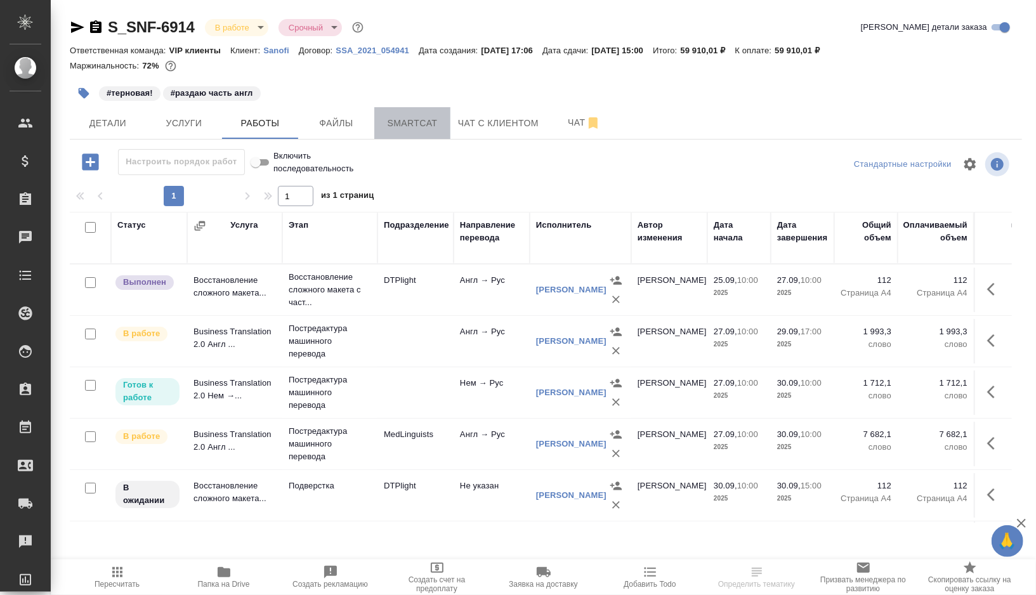
click at [436, 122] on span "Smartcat" at bounding box center [412, 123] width 61 height 16
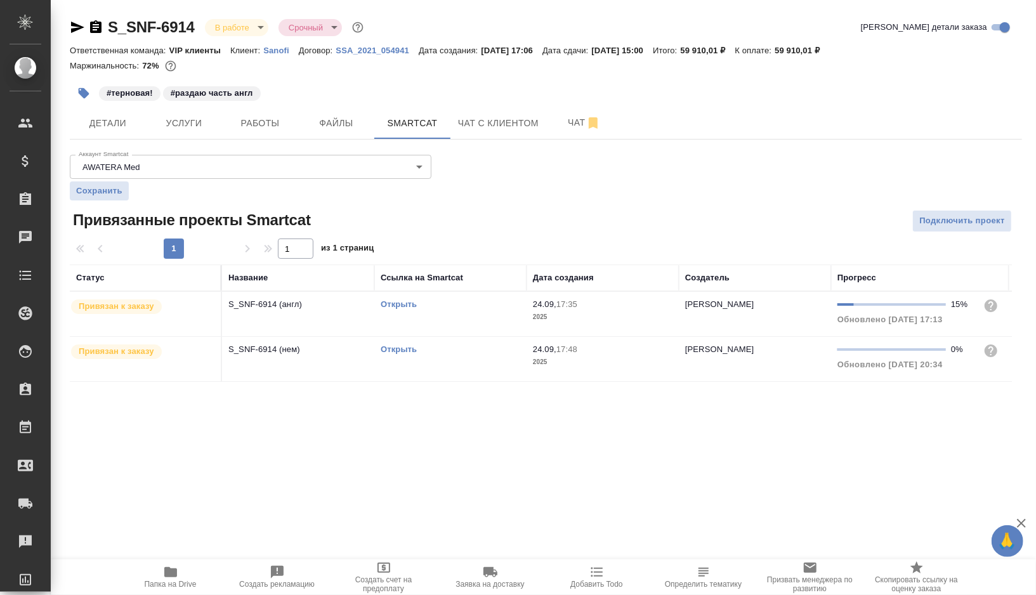
click at [404, 303] on link "Открыть" at bounding box center [399, 305] width 36 height 10
click at [79, 88] on icon "button" at bounding box center [84, 93] width 11 height 11
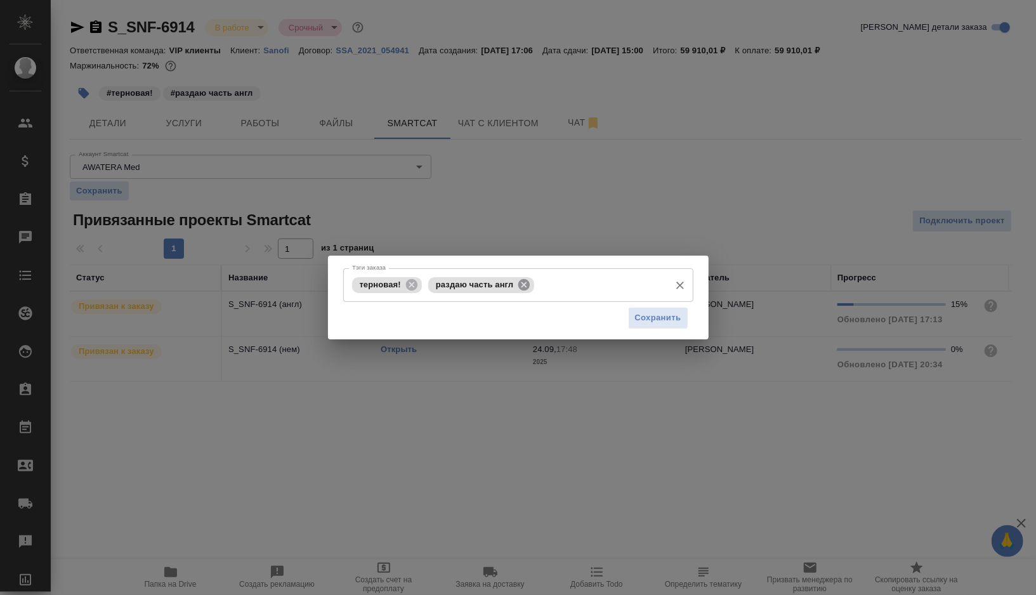
click at [525, 286] on icon at bounding box center [524, 285] width 14 height 14
click at [537, 286] on input "Тэги заказа" at bounding box center [600, 285] width 126 height 22
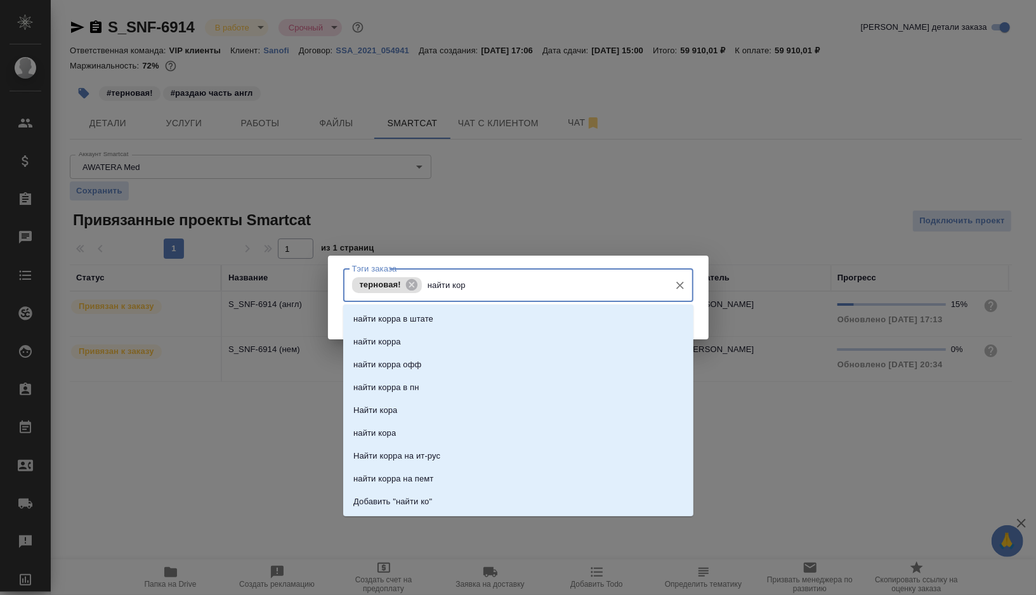
type input "найти корр"
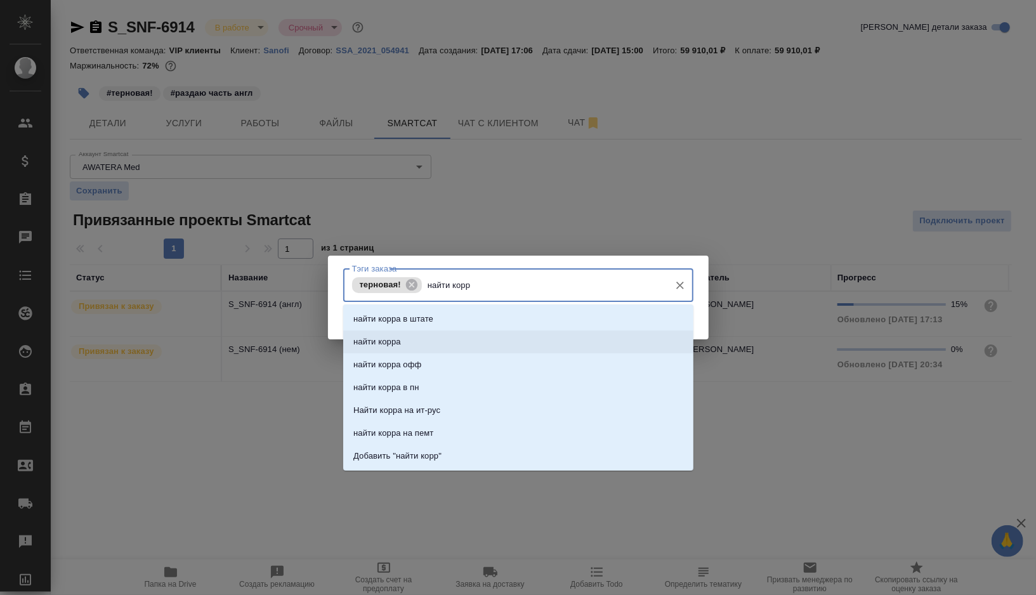
click at [471, 341] on li "найти корра" at bounding box center [518, 342] width 350 height 23
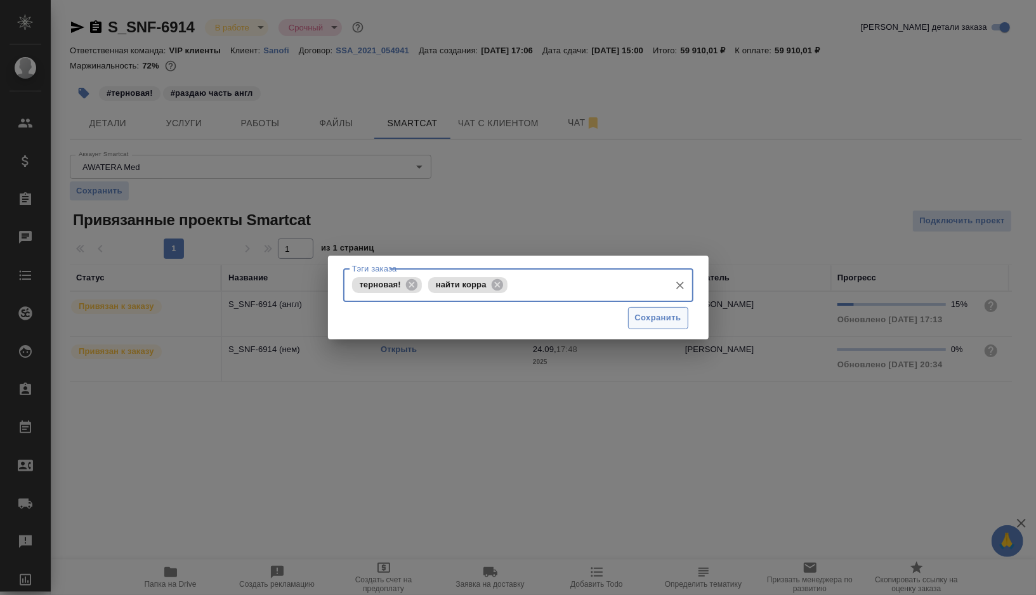
click at [632, 317] on button "Сохранить" at bounding box center [658, 318] width 60 height 22
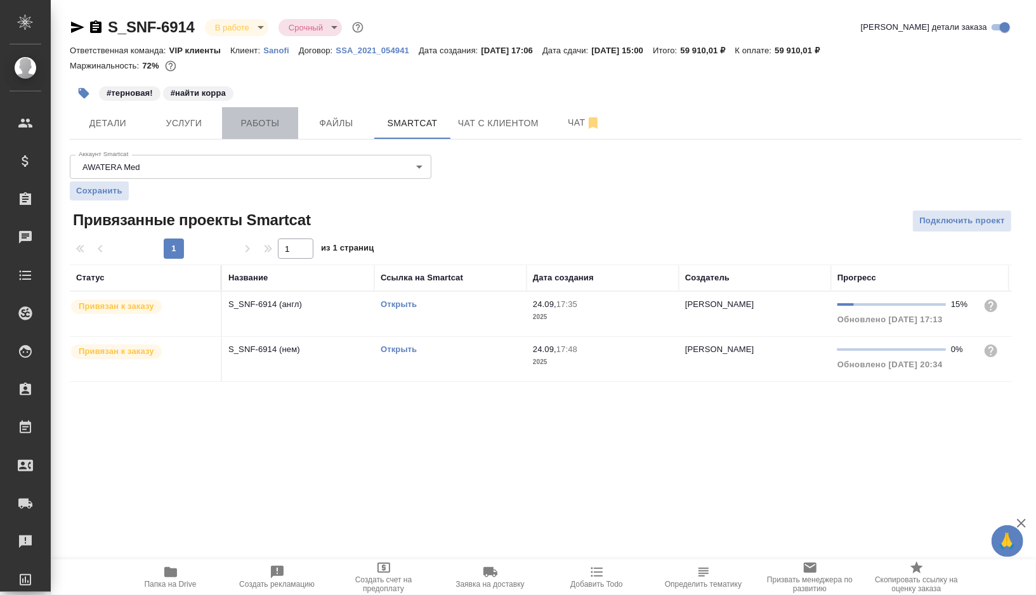
click at [263, 129] on span "Работы" at bounding box center [260, 123] width 61 height 16
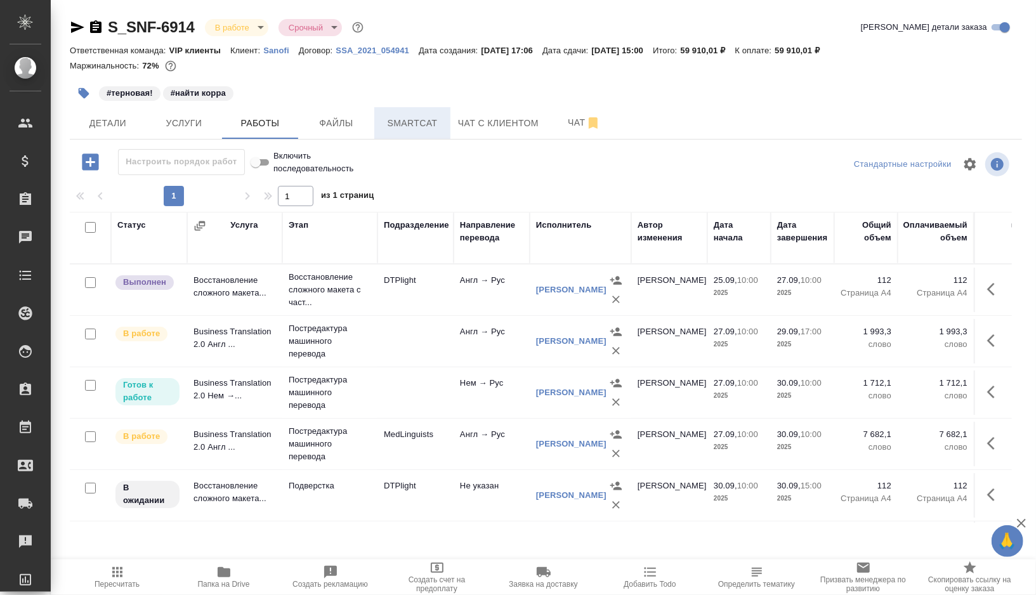
click at [418, 117] on span "Smartcat" at bounding box center [412, 123] width 61 height 16
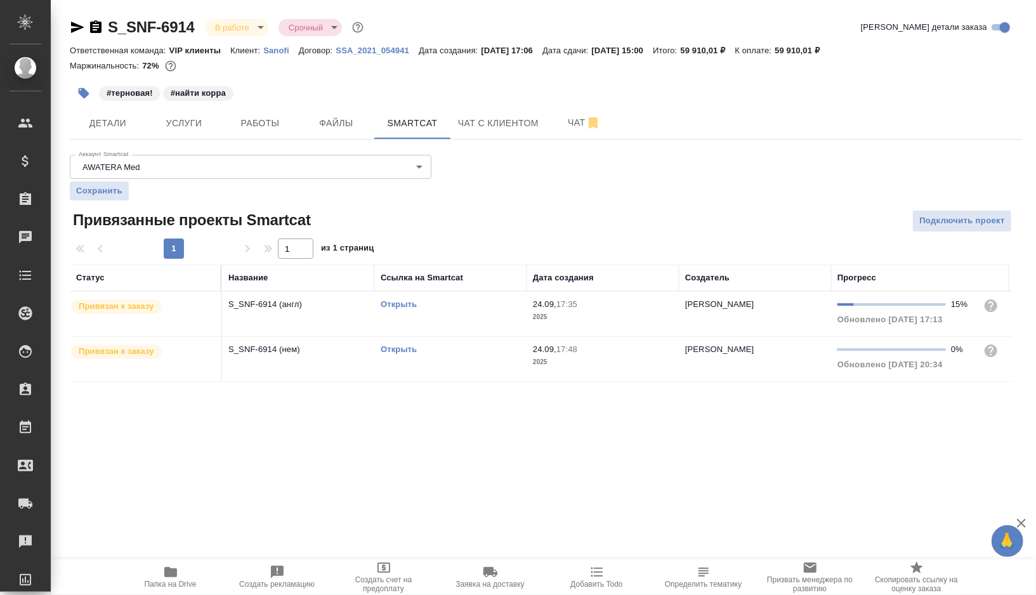
click at [396, 305] on link "Открыть" at bounding box center [399, 305] width 36 height 10
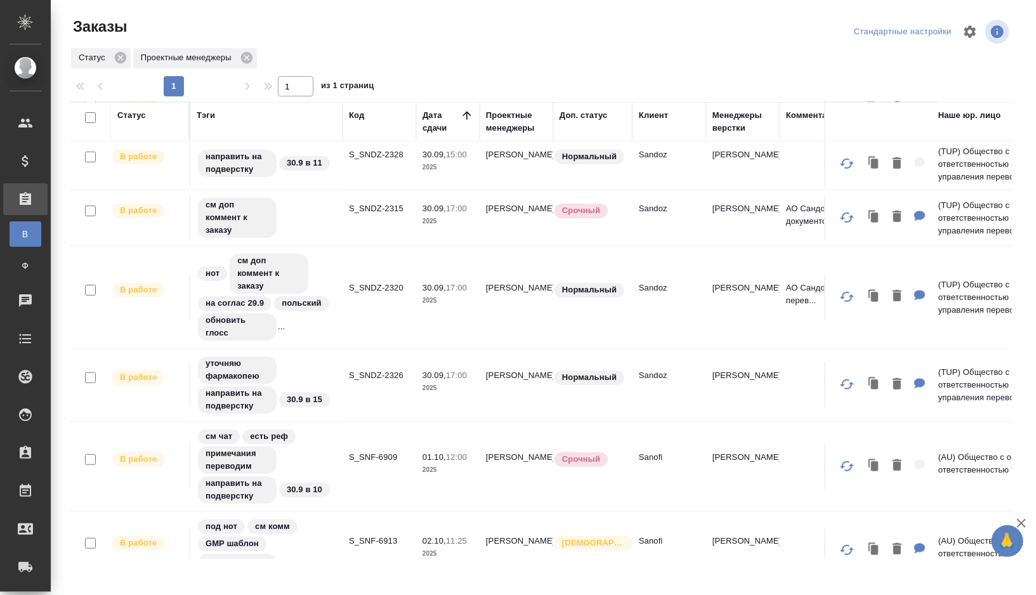
scroll to position [302, 0]
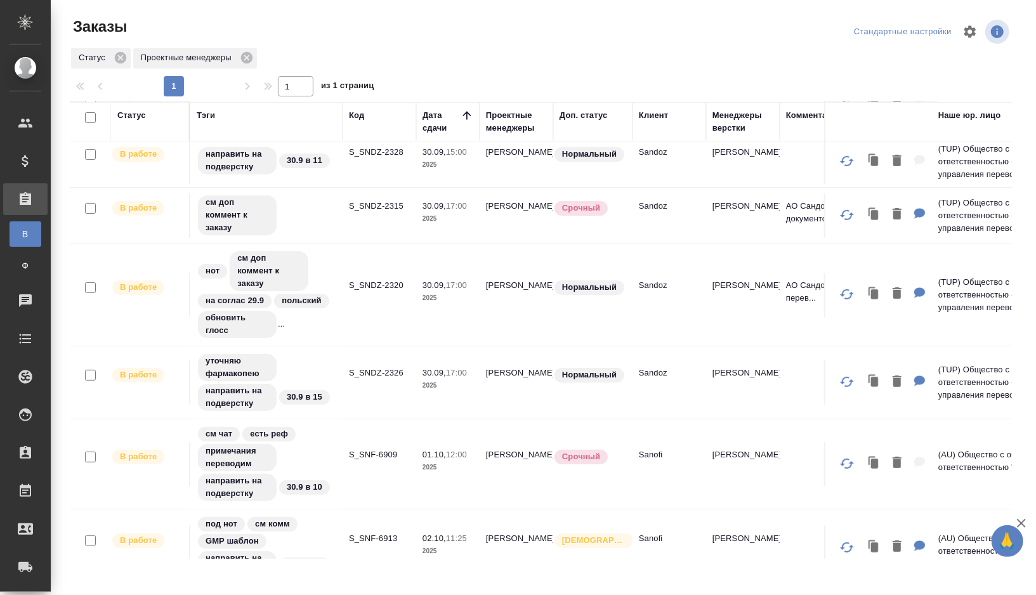
click at [374, 298] on td "S_SNDZ-2320" at bounding box center [380, 295] width 74 height 44
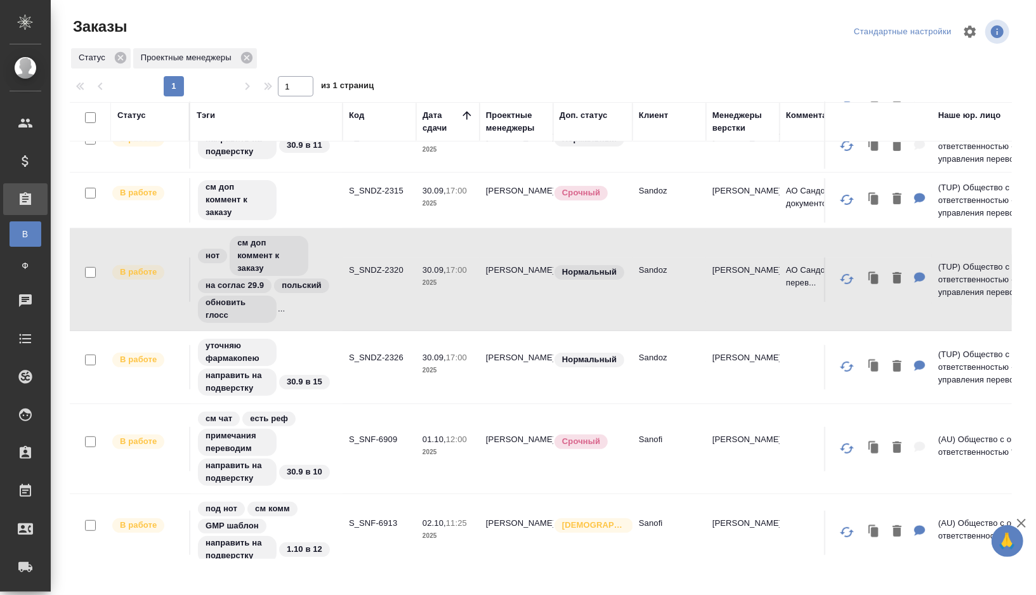
scroll to position [286, 0]
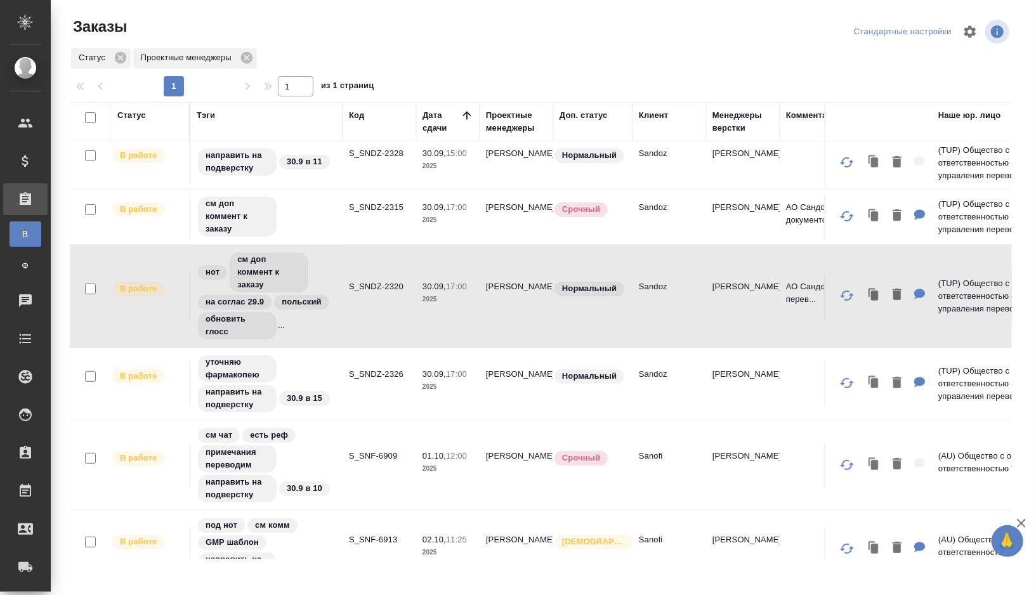
click at [371, 303] on td "S_SNDZ-2320" at bounding box center [380, 296] width 74 height 44
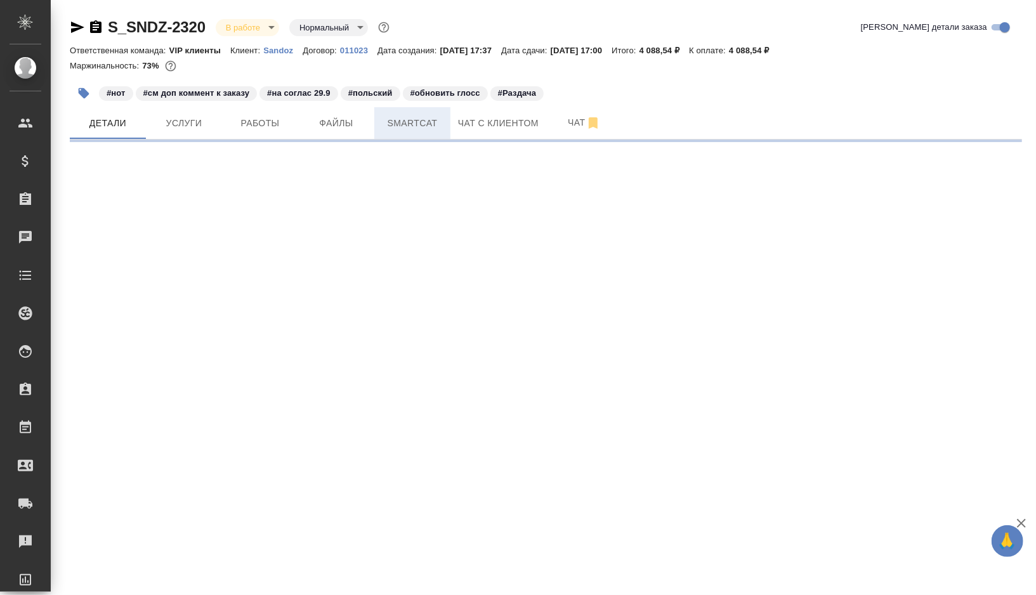
select select "RU"
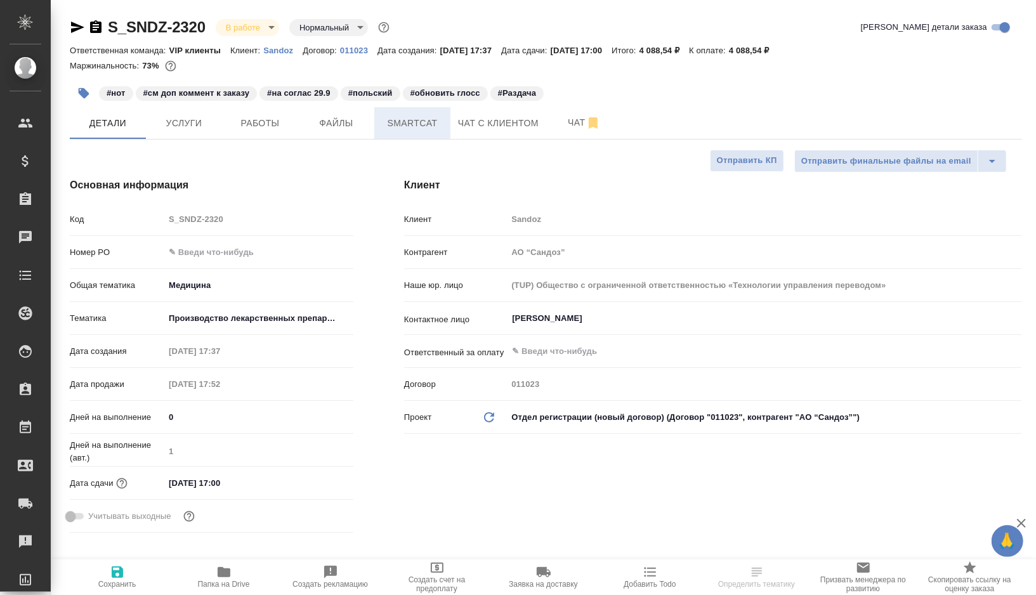
click at [427, 126] on span "Smartcat" at bounding box center [412, 123] width 61 height 16
type textarea "x"
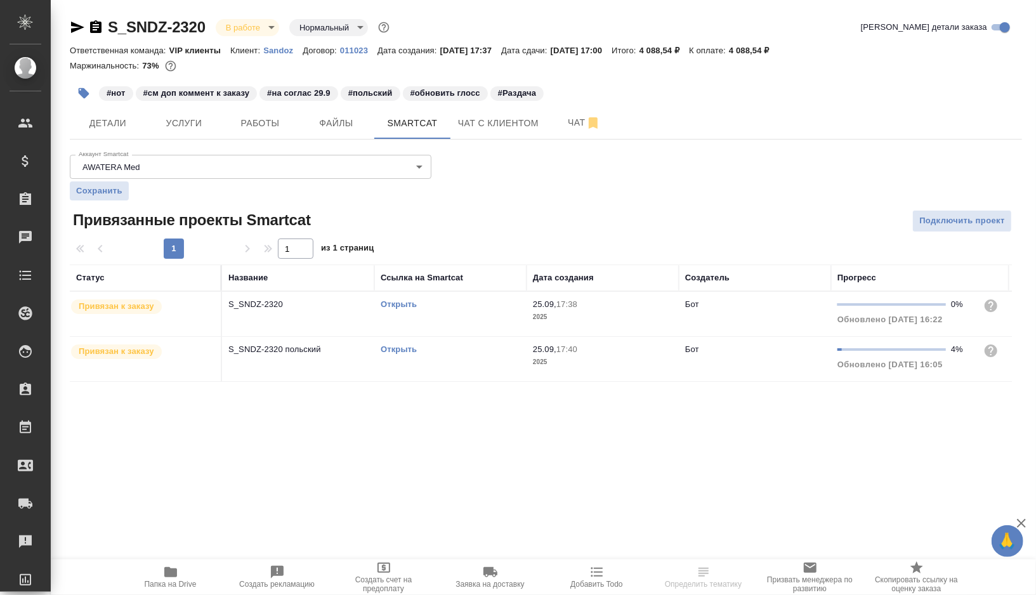
click at [397, 304] on link "Открыть" at bounding box center [399, 305] width 36 height 10
click at [263, 131] on button "Работы" at bounding box center [260, 123] width 76 height 32
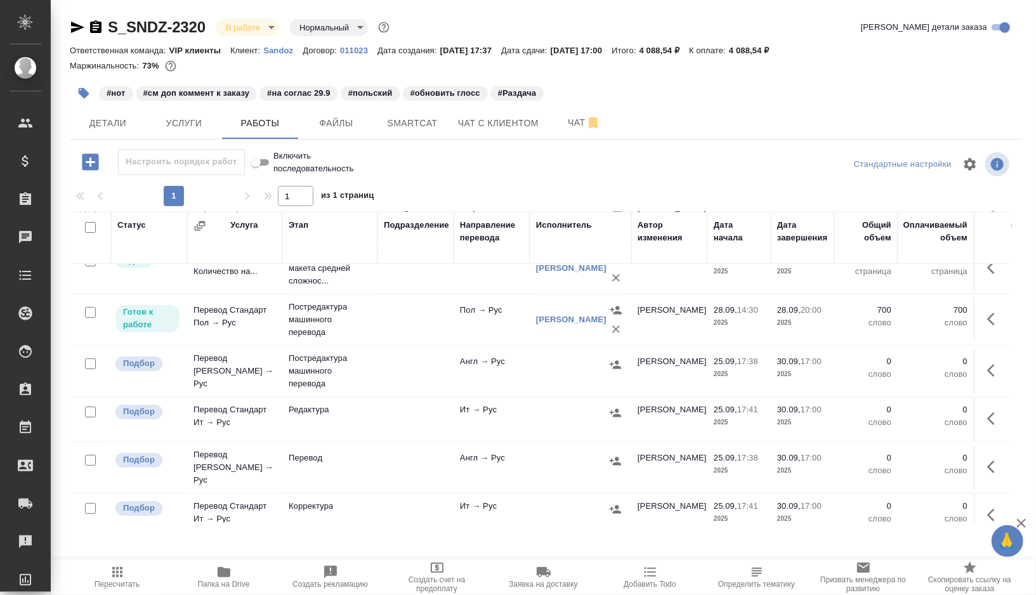
scroll to position [97, 0]
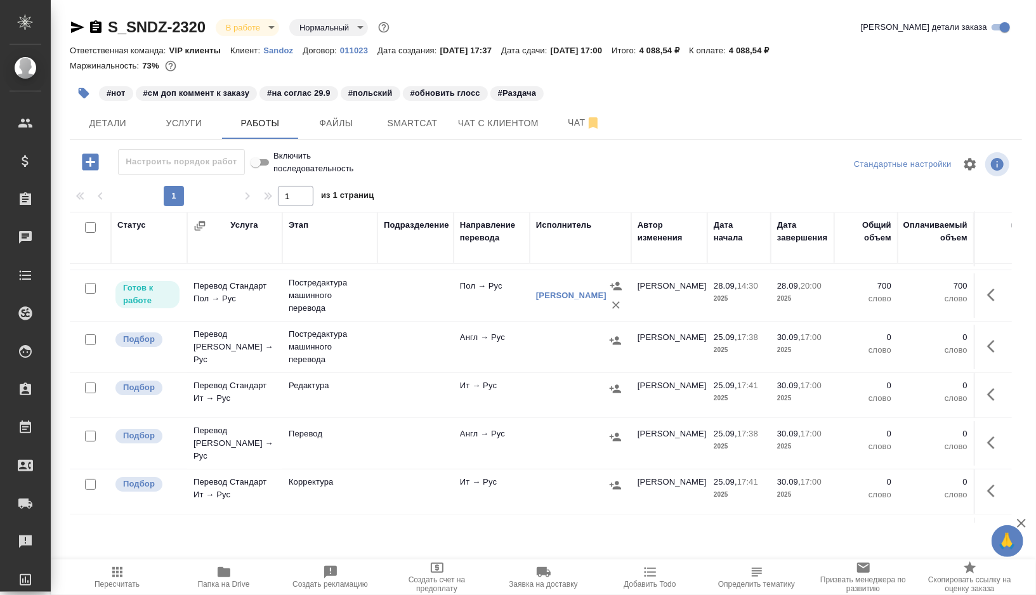
click at [432, 344] on td at bounding box center [416, 347] width 76 height 44
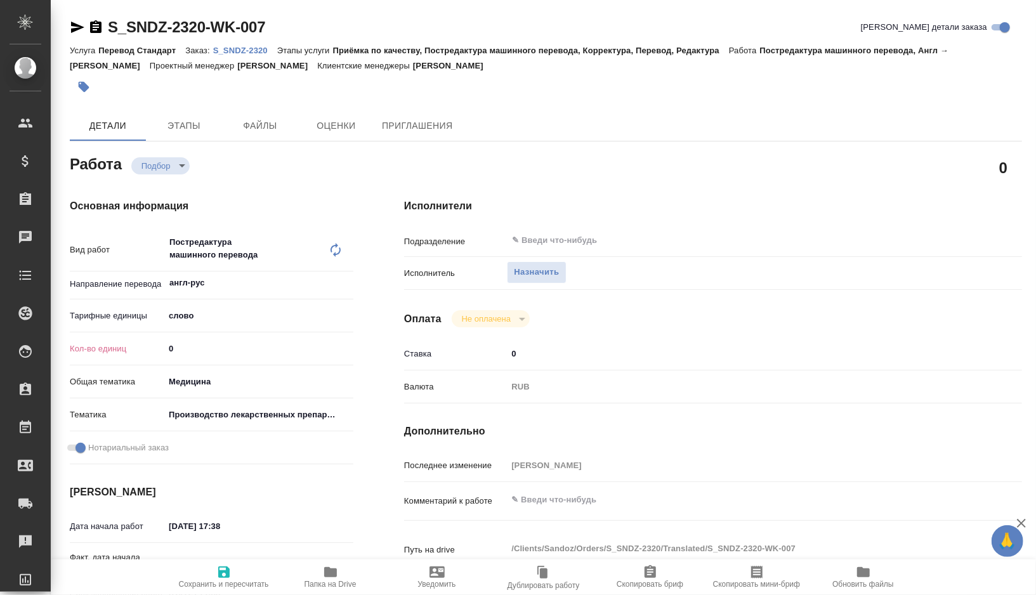
type textarea "x"
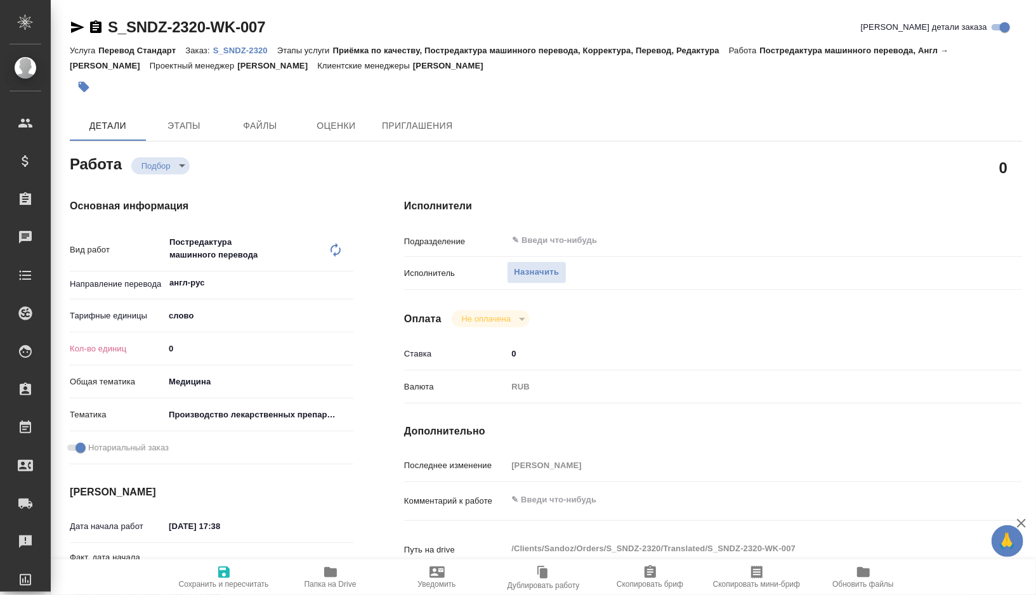
type textarea "x"
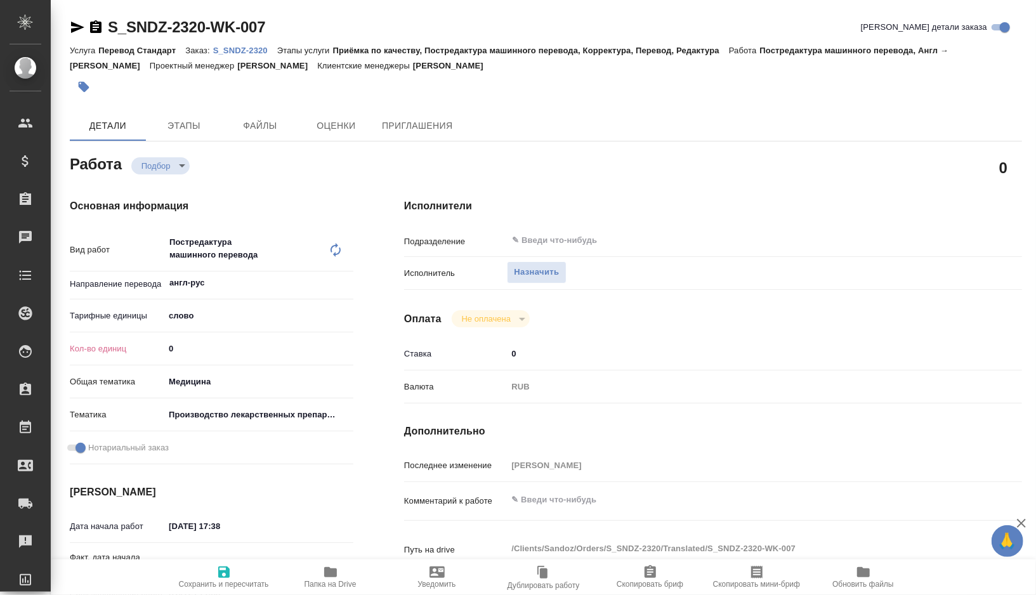
type textarea "x"
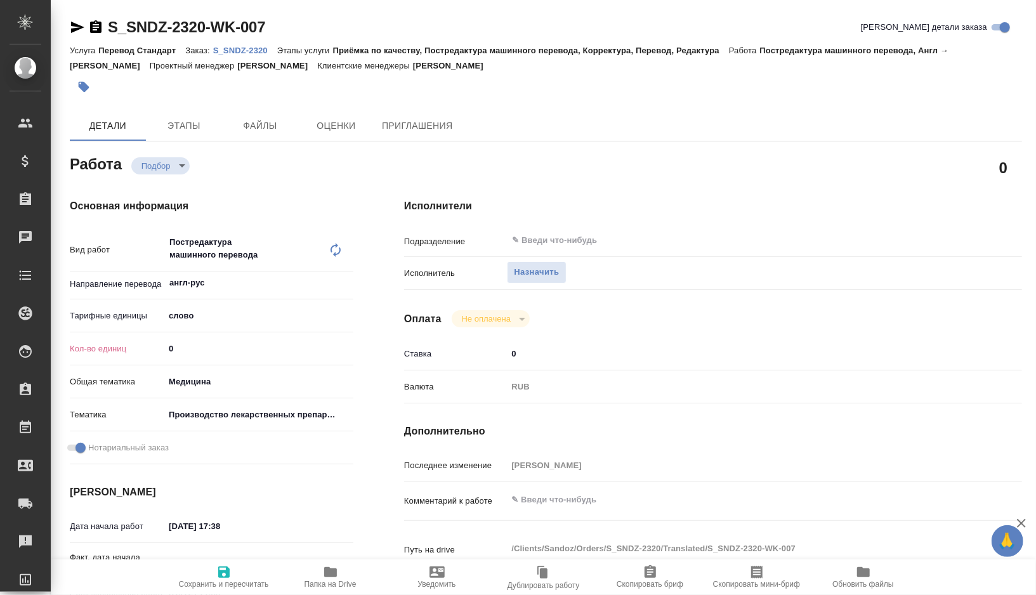
type textarea "x"
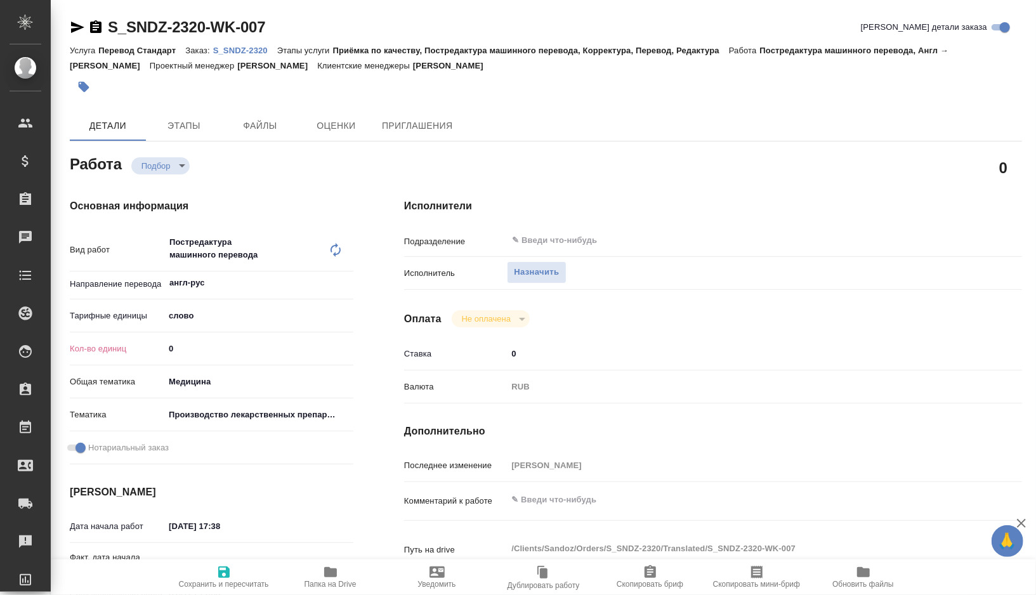
type textarea "x"
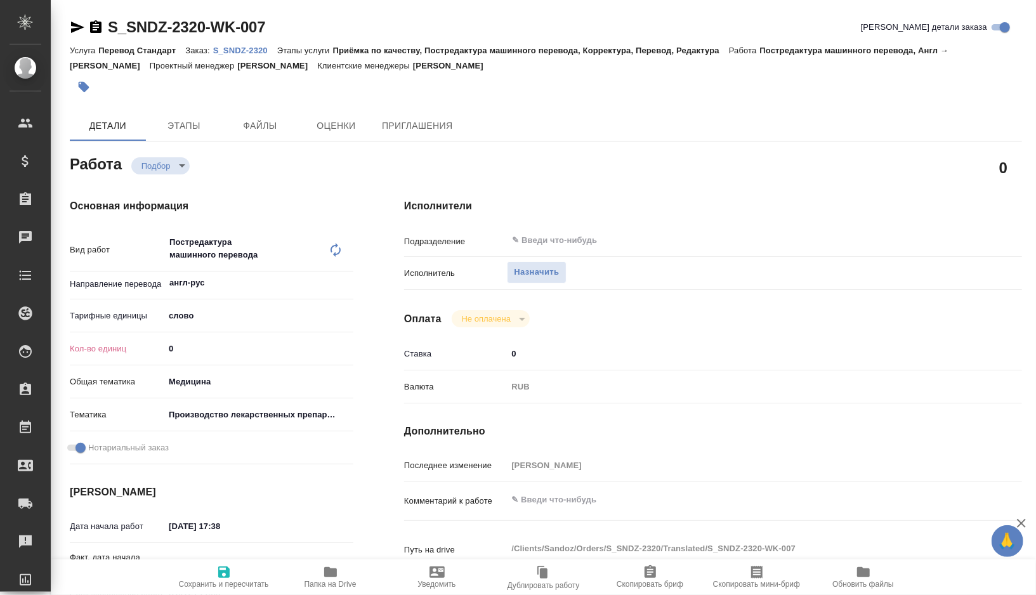
type textarea "x"
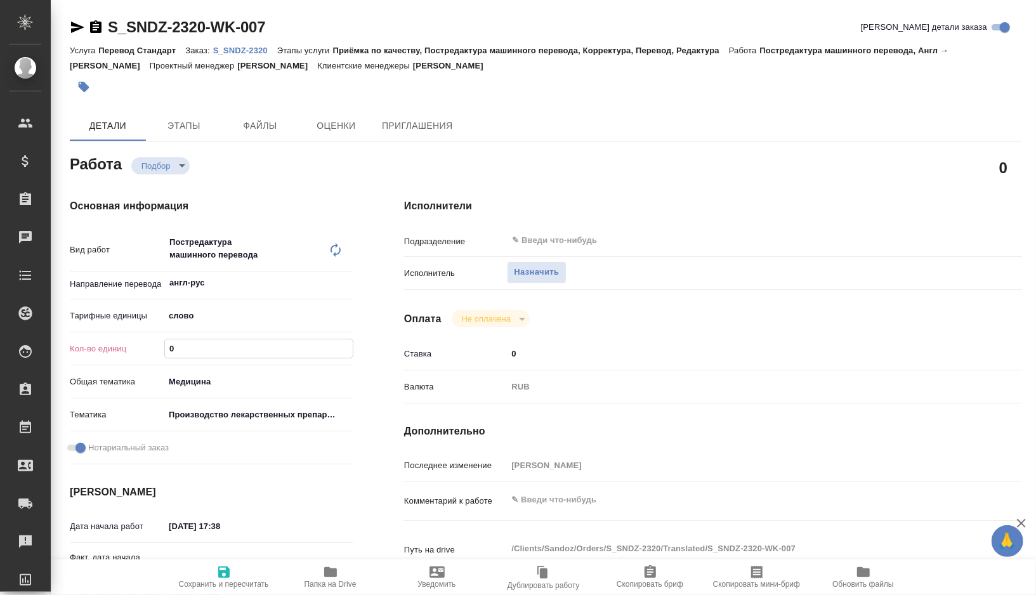
click at [199, 353] on input "0" at bounding box center [259, 348] width 188 height 18
type textarea "x"
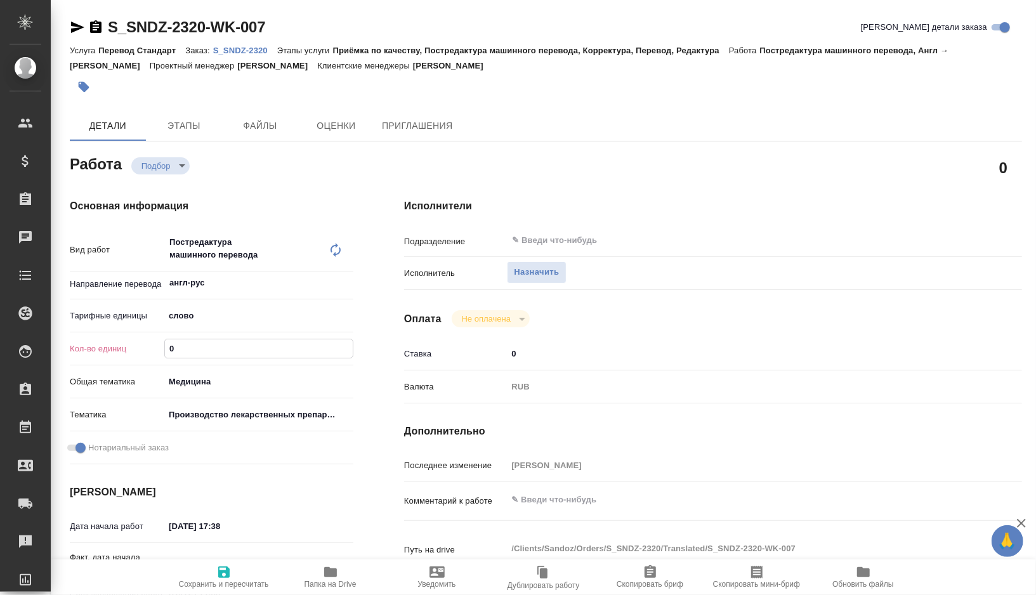
type textarea "x"
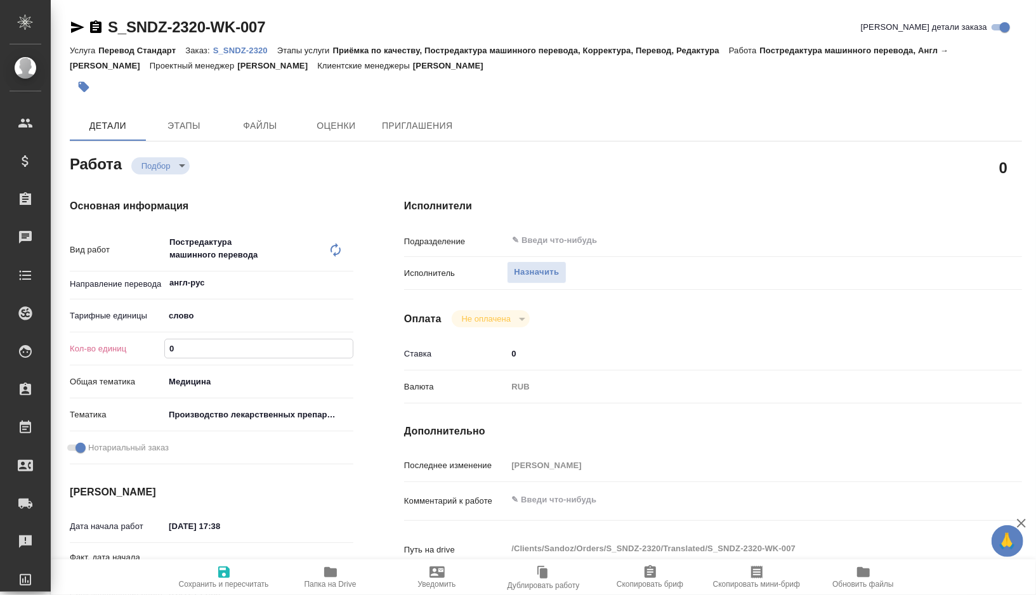
type textarea "x"
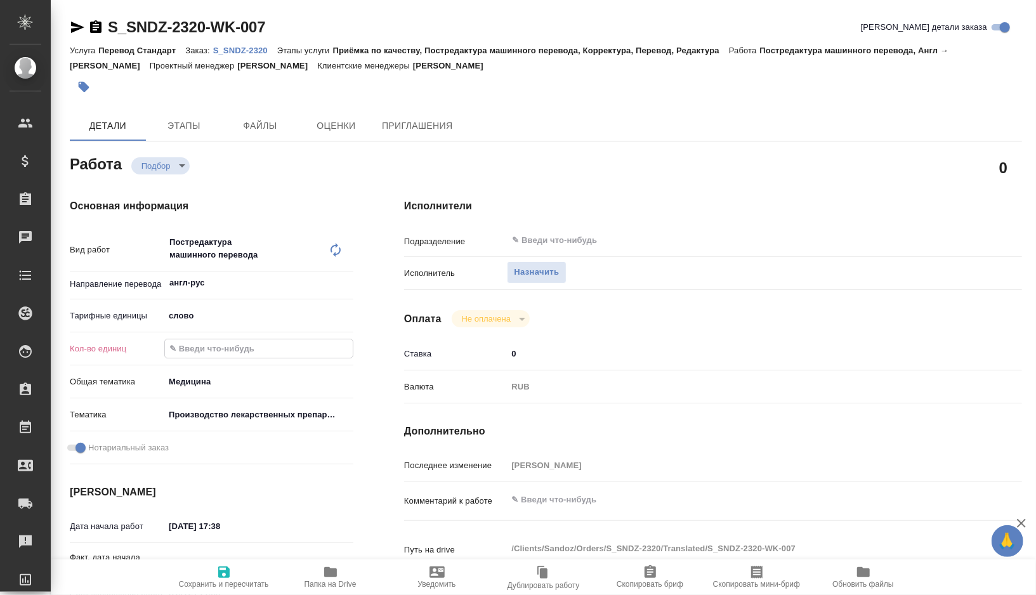
type textarea "x"
paste input "66.1"
type textarea "x"
type input "66.1"
type textarea "x"
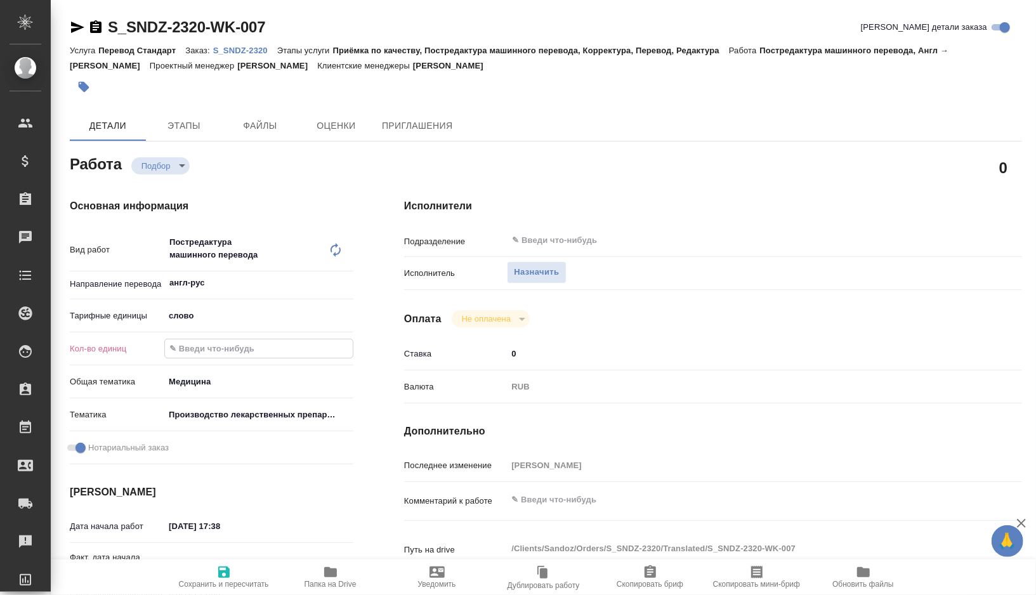
type textarea "x"
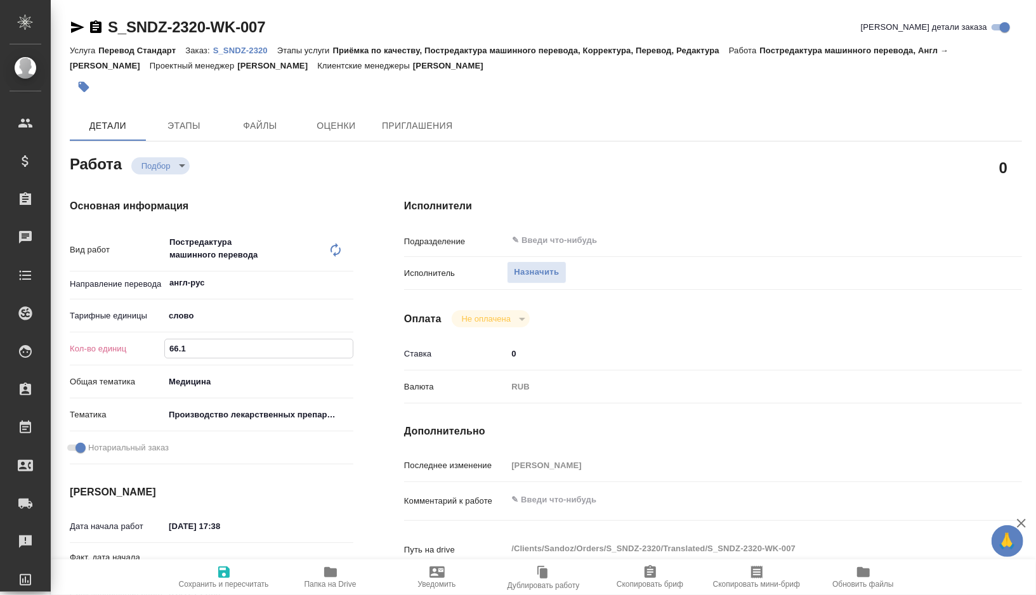
type textarea "x"
type input "66.1"
click at [550, 511] on div "x" at bounding box center [739, 501] width 464 height 28
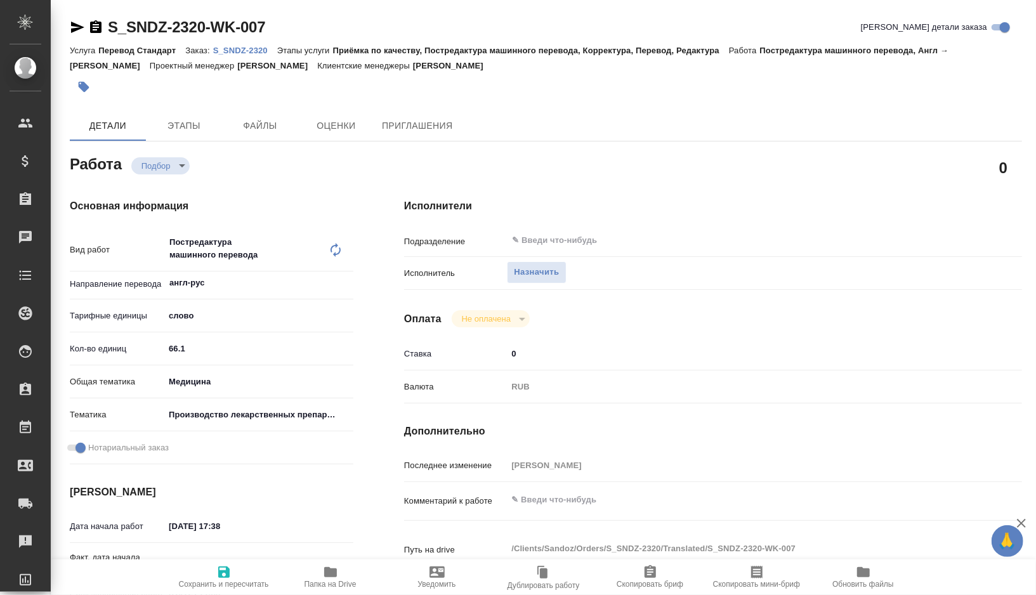
type textarea "x"
type textarea "т"
type textarea "x"
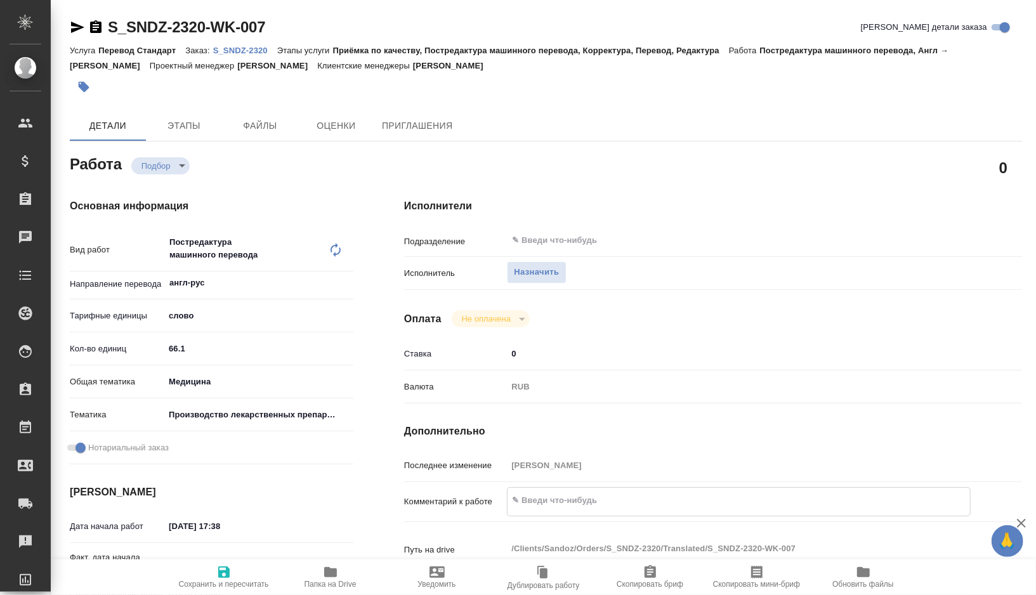
type textarea "x"
type textarea "то"
type textarea "x"
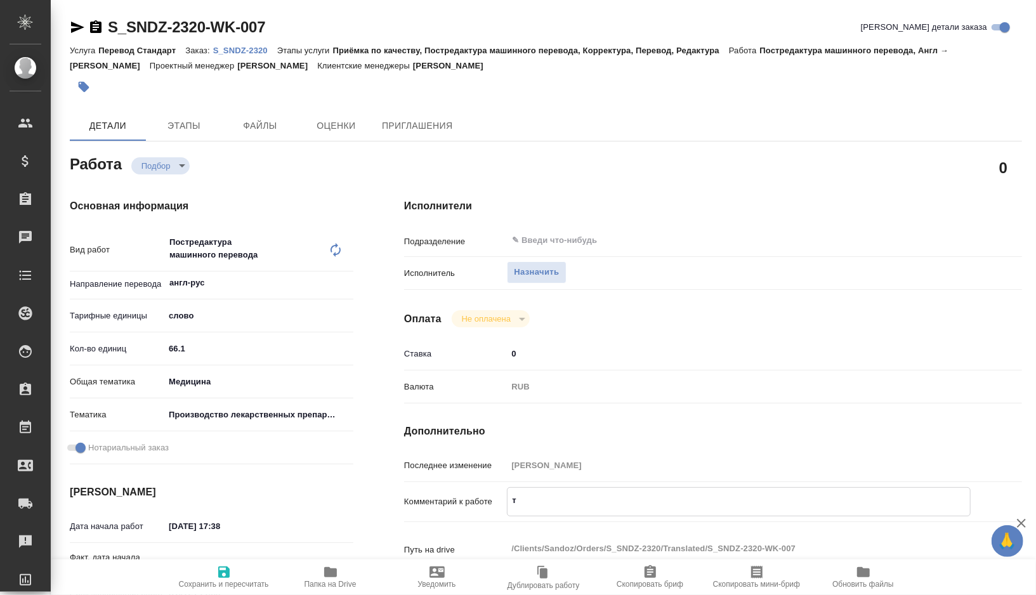
type textarea "x"
type textarea "тот"
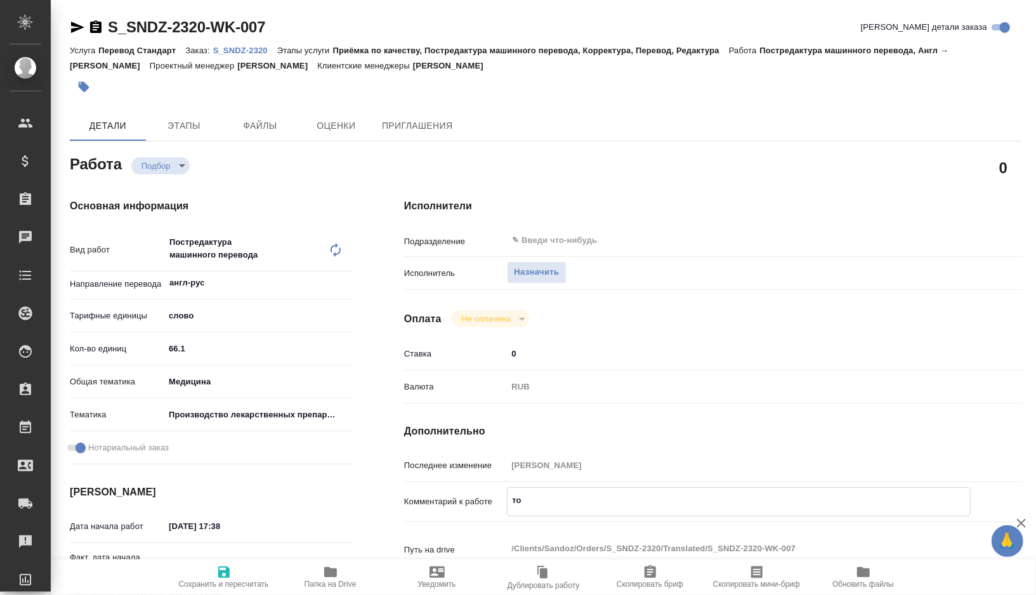
type textarea "x"
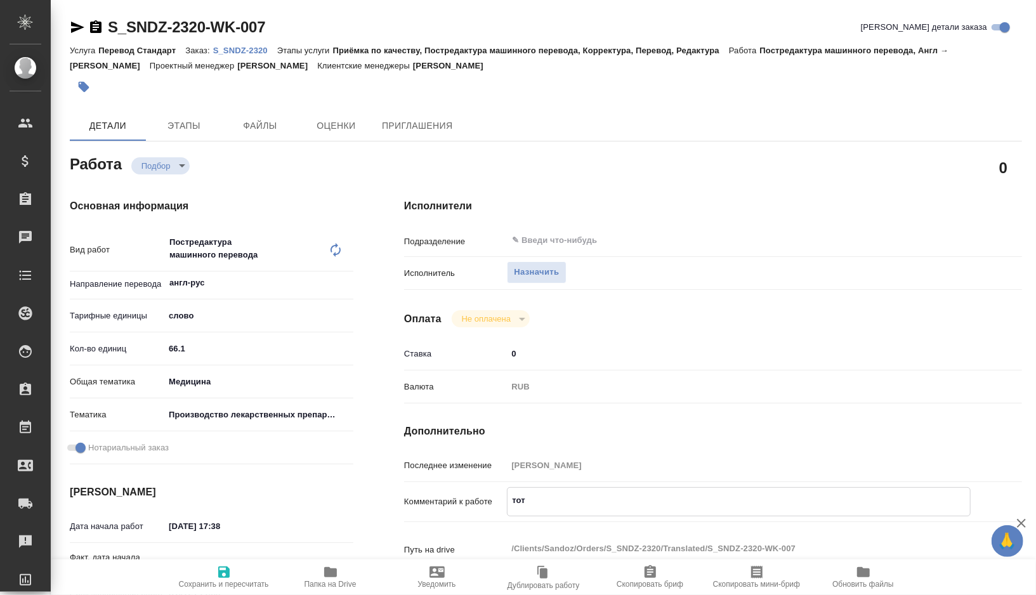
type textarea "тота"
type textarea "x"
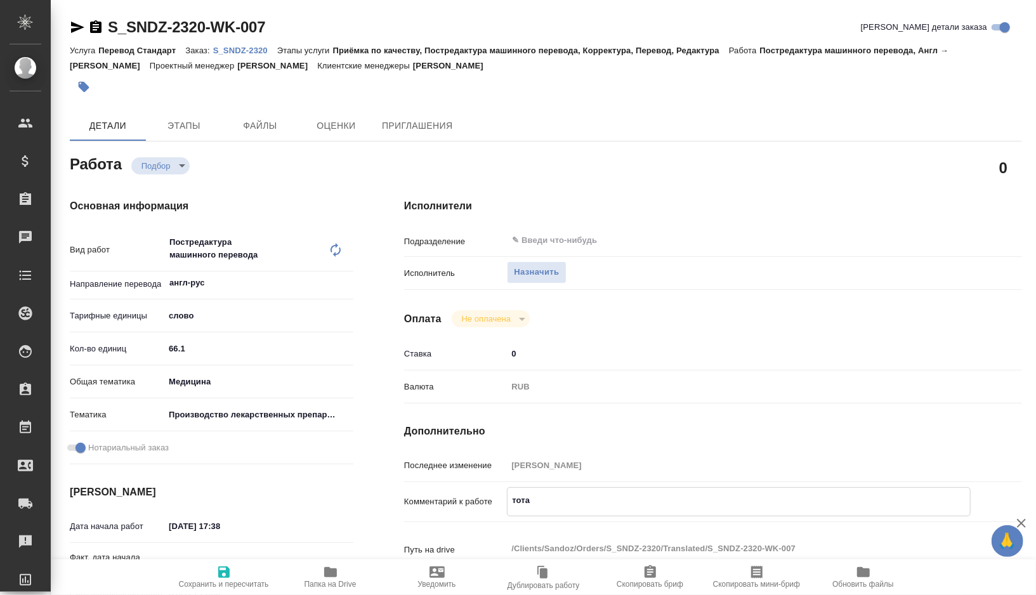
type textarea "x"
type textarea "тотал"
type textarea "x"
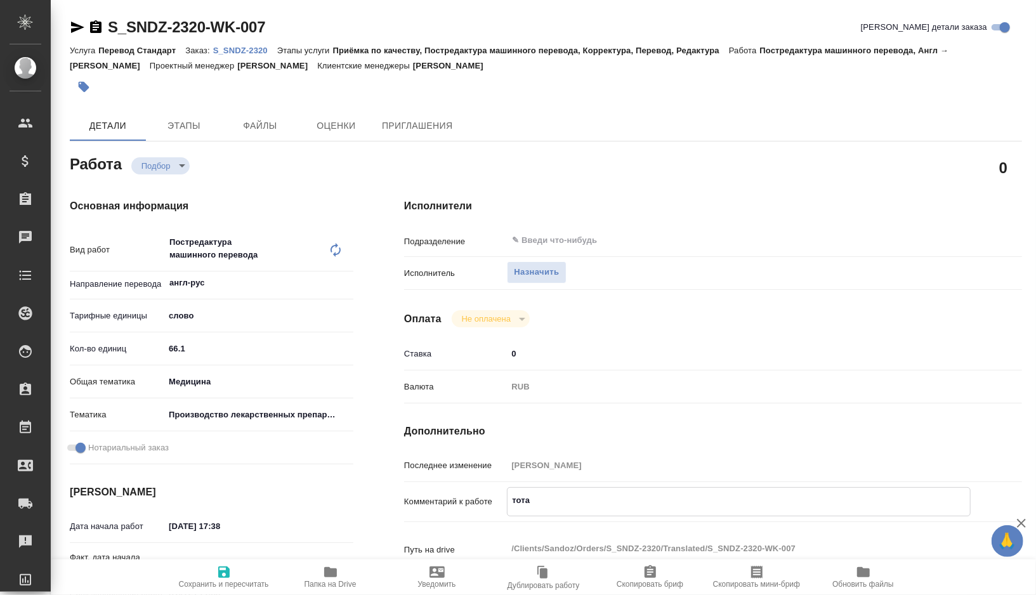
type textarea "x"
type textarea "тотал"
type textarea "x"
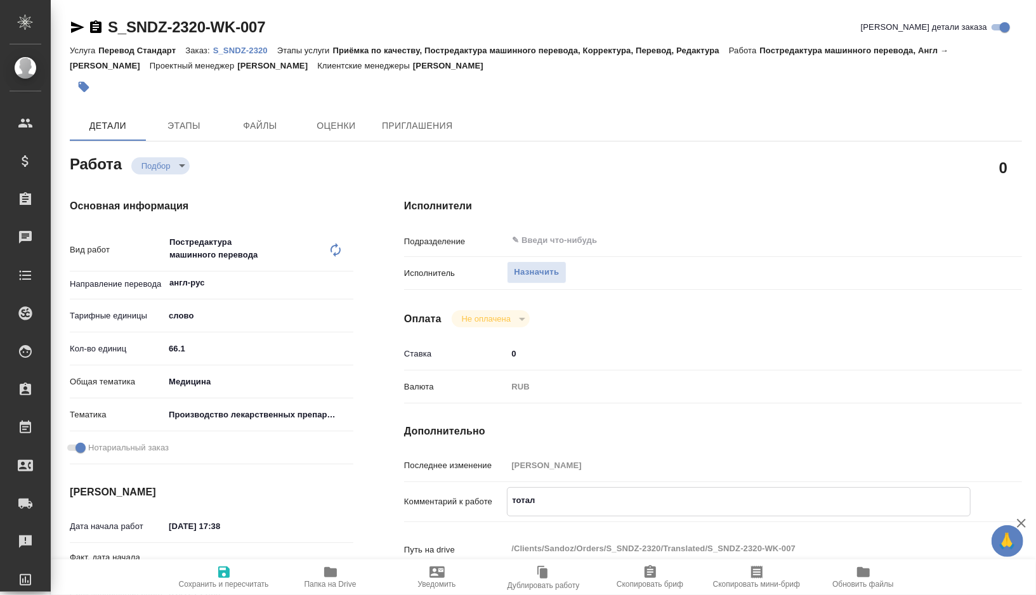
type textarea "x"
type textarea "тотал"
type textarea "x"
paste textarea "310"
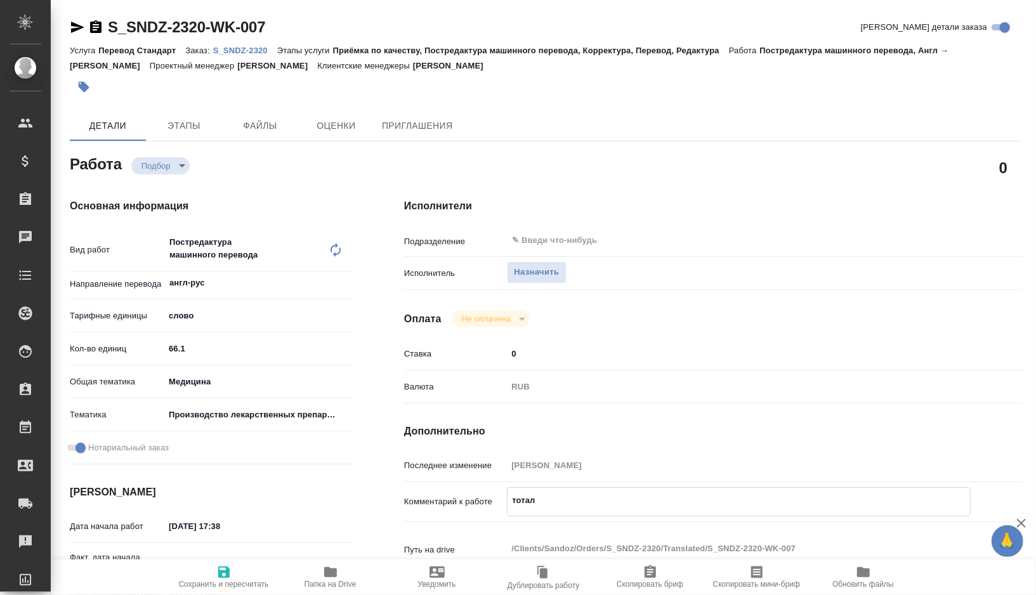
type textarea "x"
type textarea "тотал 310"
type textarea "x"
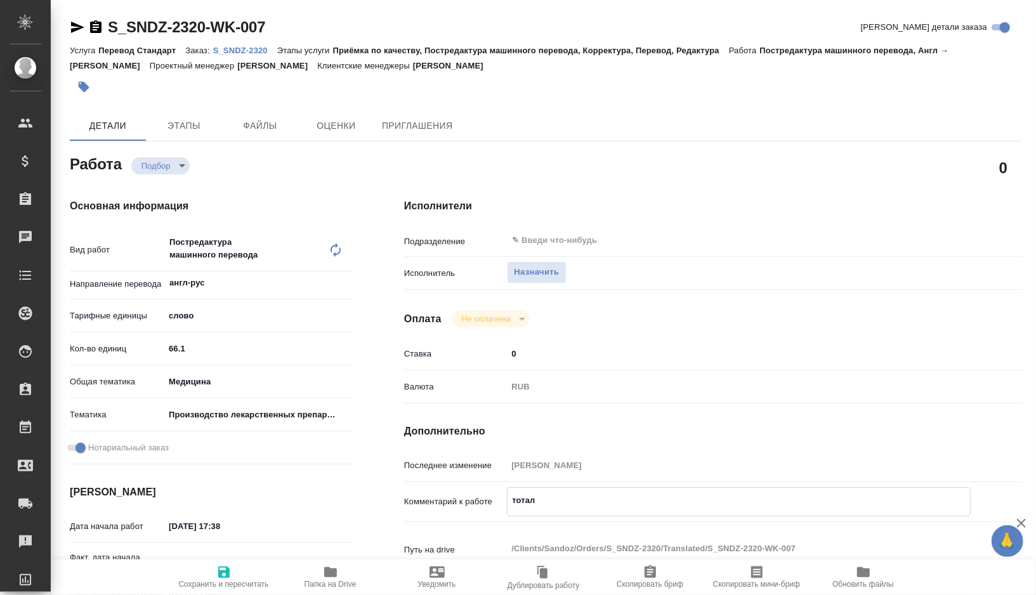
type textarea "x"
type textarea "тотал 310"
type textarea "x"
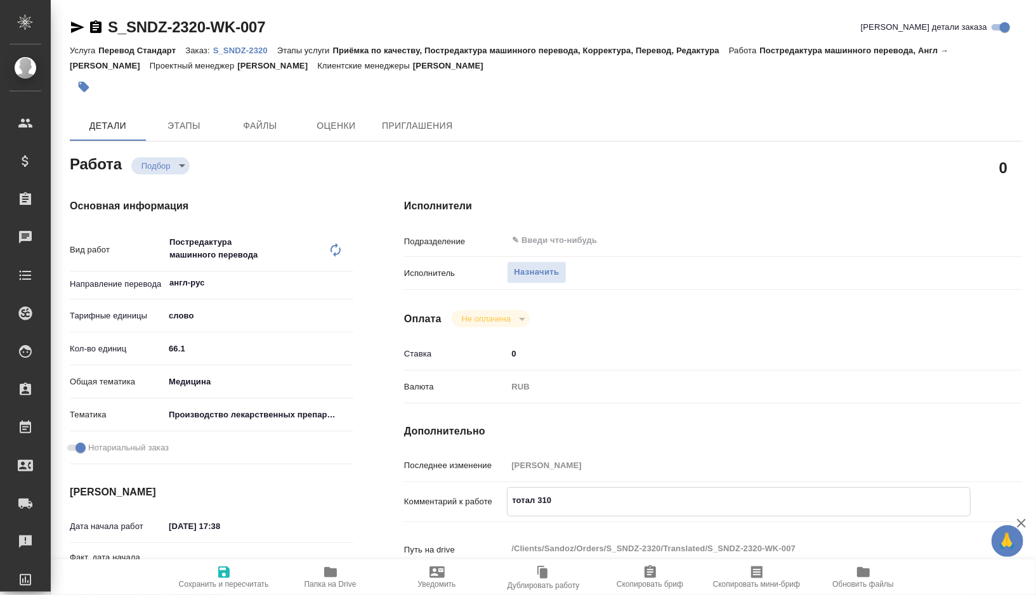
type textarea "x"
type textarea "тотал 310 а"
type textarea "x"
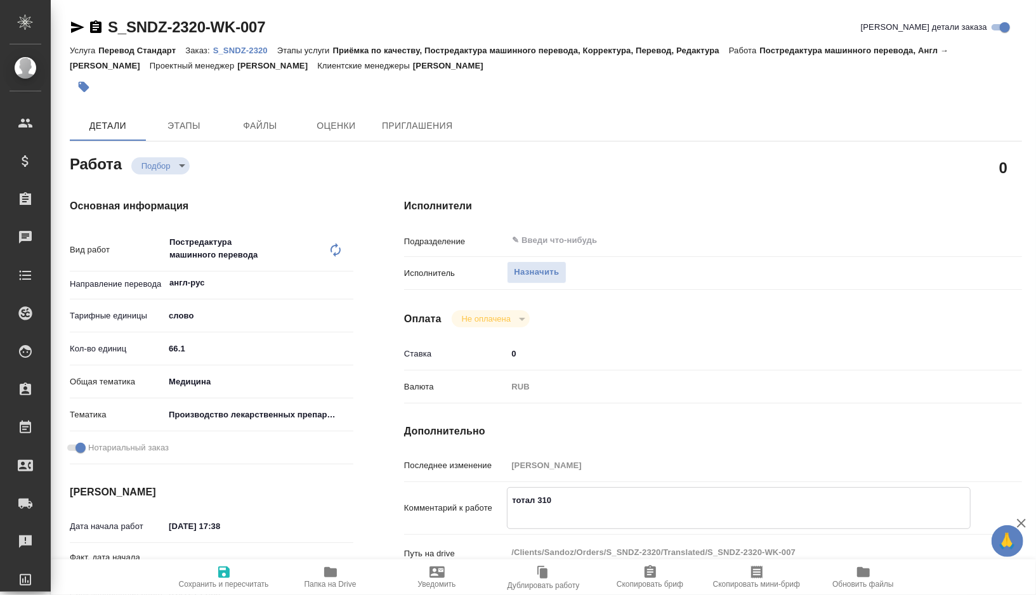
type textarea "x"
type textarea "тотал 310 ан"
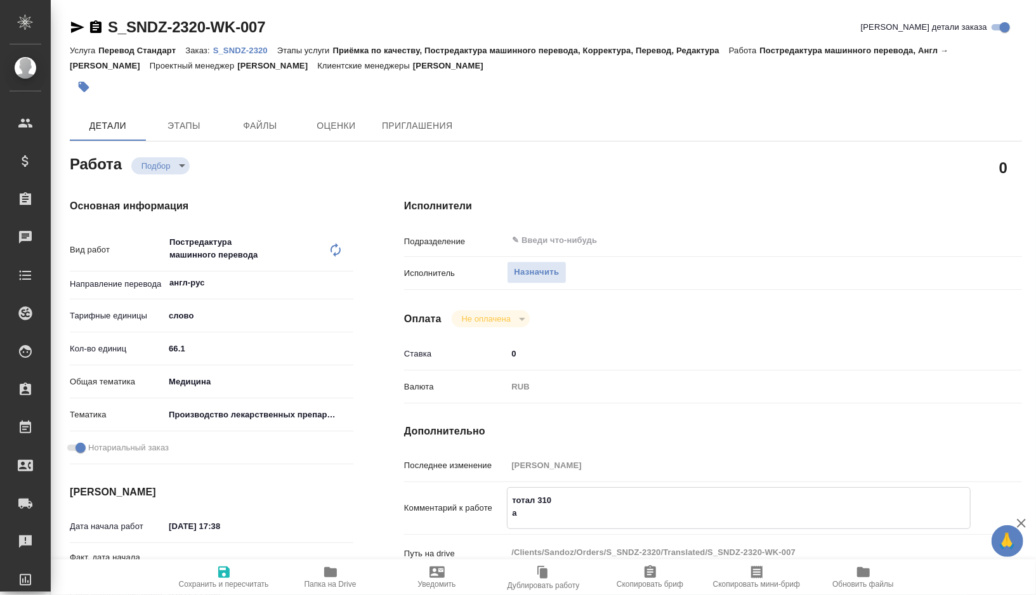
type textarea "x"
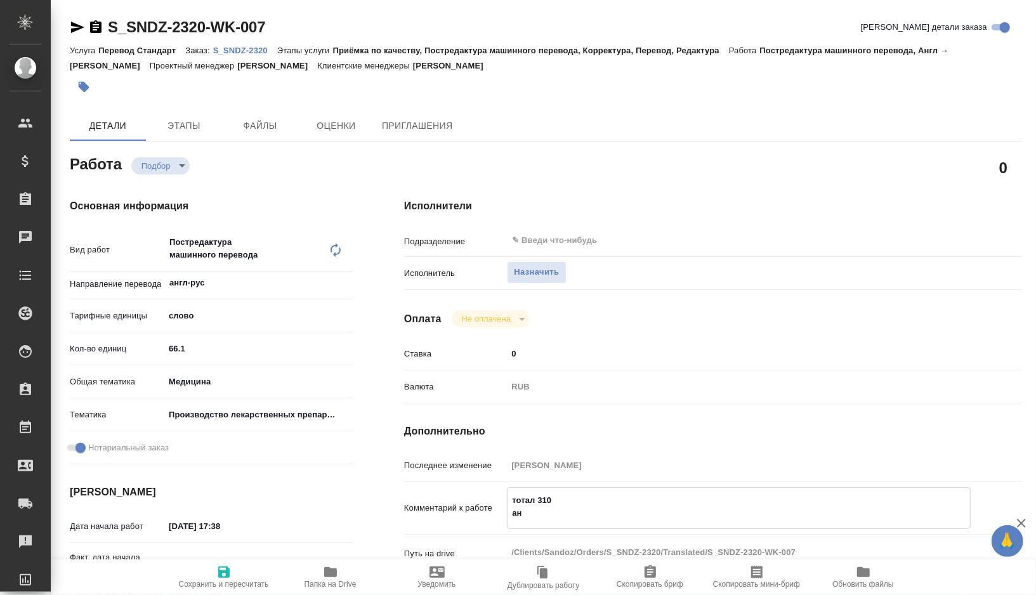
type textarea "тотал 310 анг"
type textarea "x"
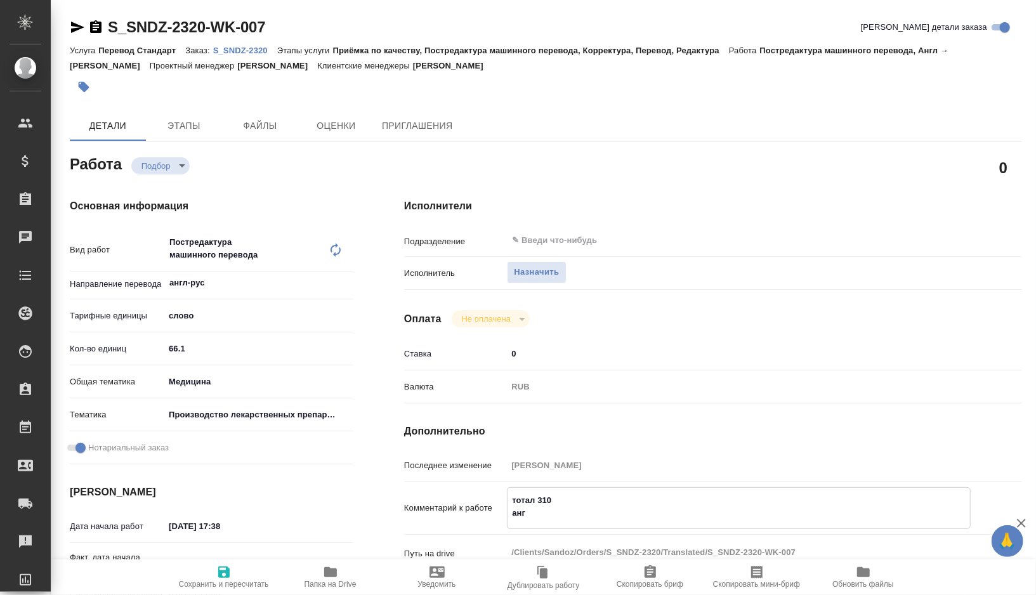
type textarea "x"
type textarea "тотал 310 англ"
type textarea "x"
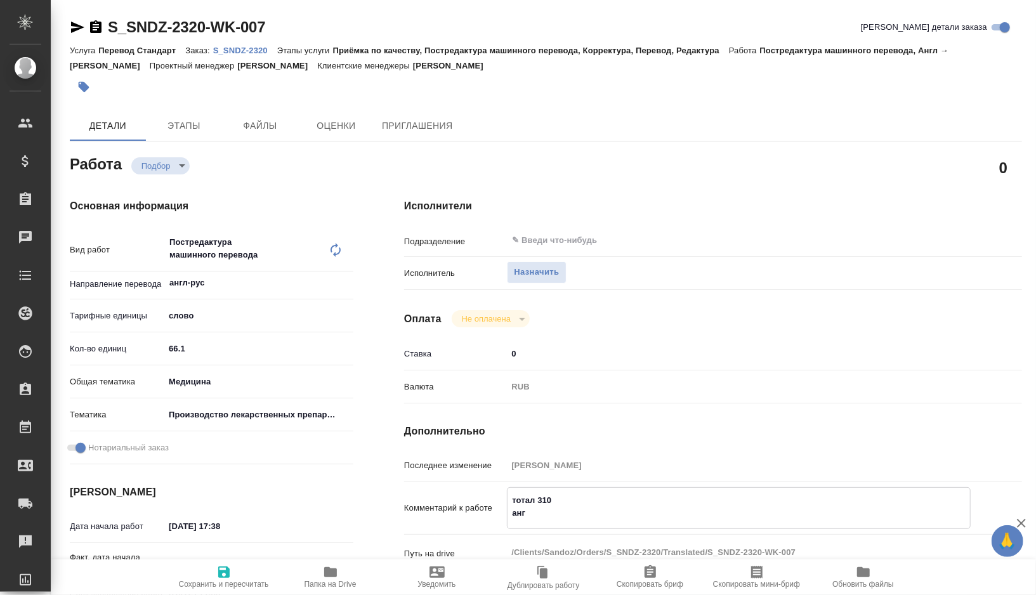
type textarea "x"
type textarea "тотал 310 англ"
type textarea "x"
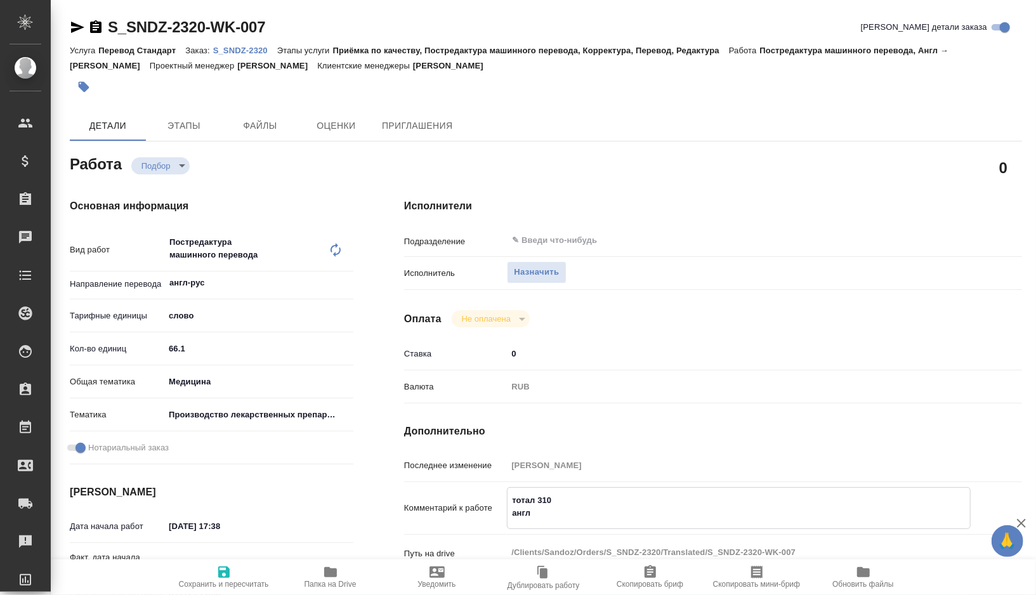
type textarea "x"
type textarea "тотал 310 англ я"
type textarea "x"
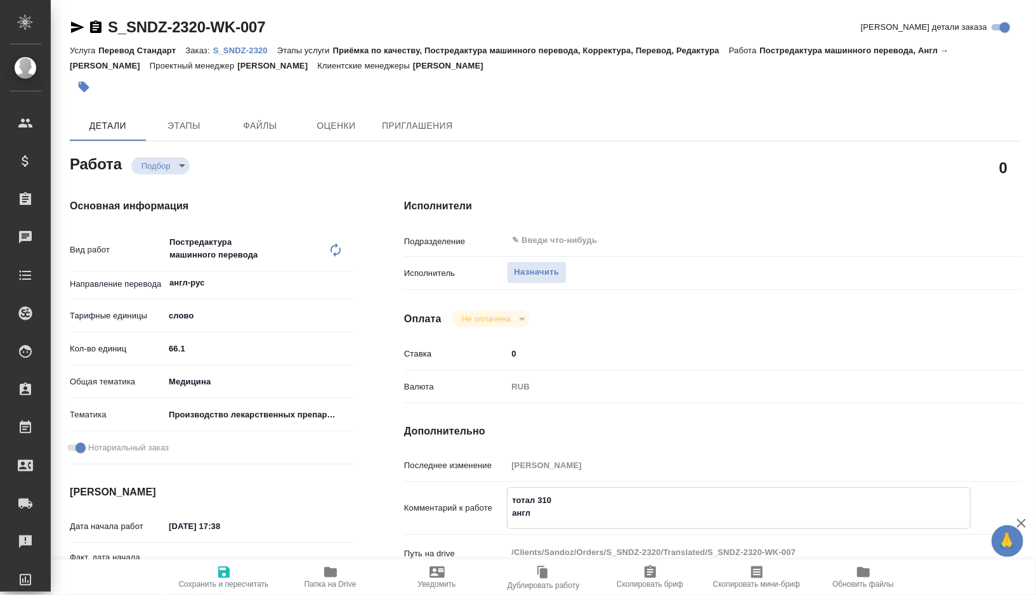
type textarea "x"
type textarea "тотал 310 англ яз"
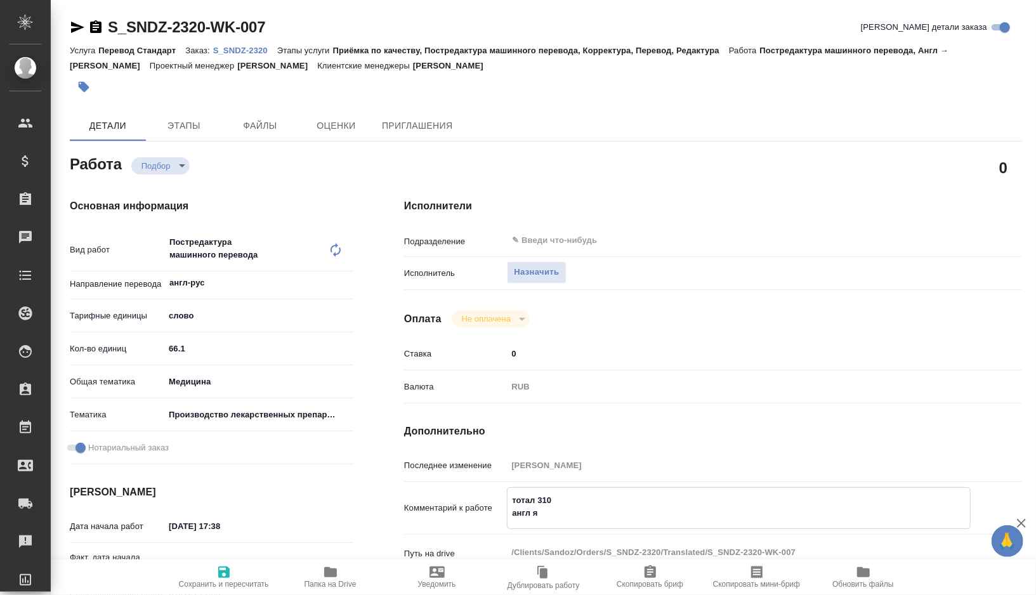
type textarea "x"
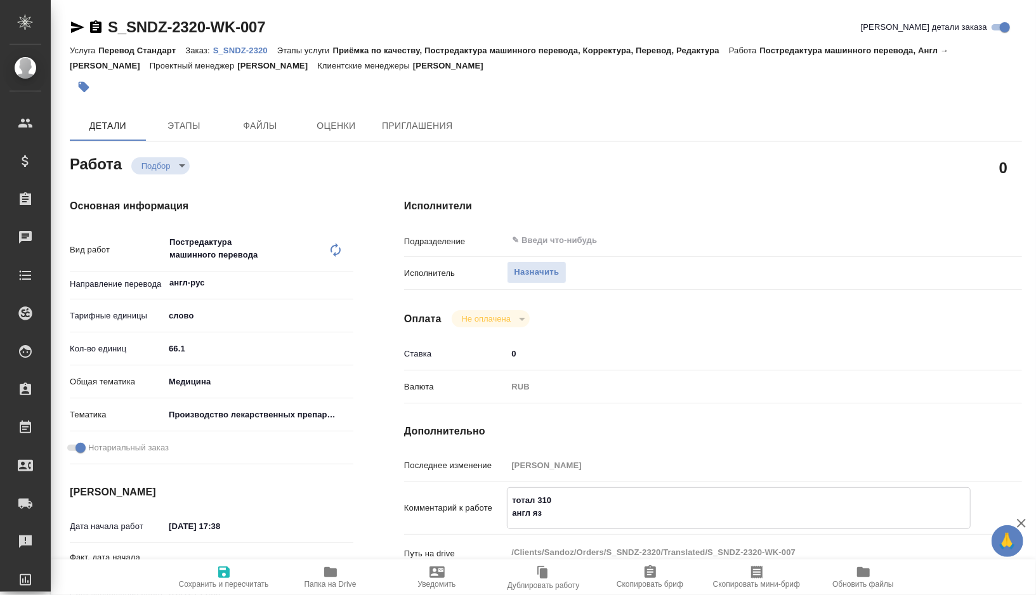
type textarea "тотал 310 англ язы"
type textarea "x"
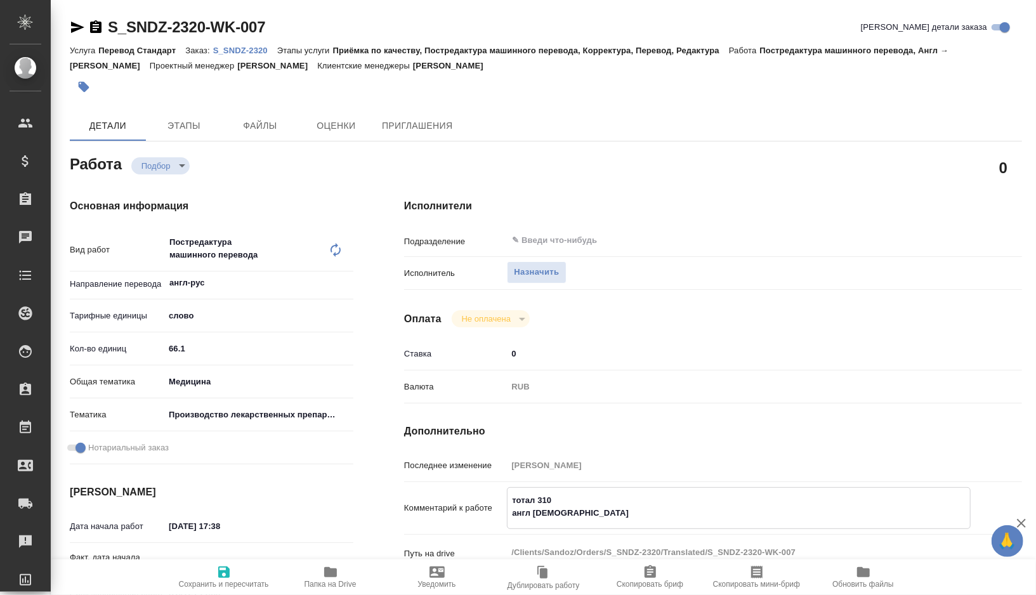
type textarea "x"
type textarea "тотал 310 англ язык"
type textarea "x"
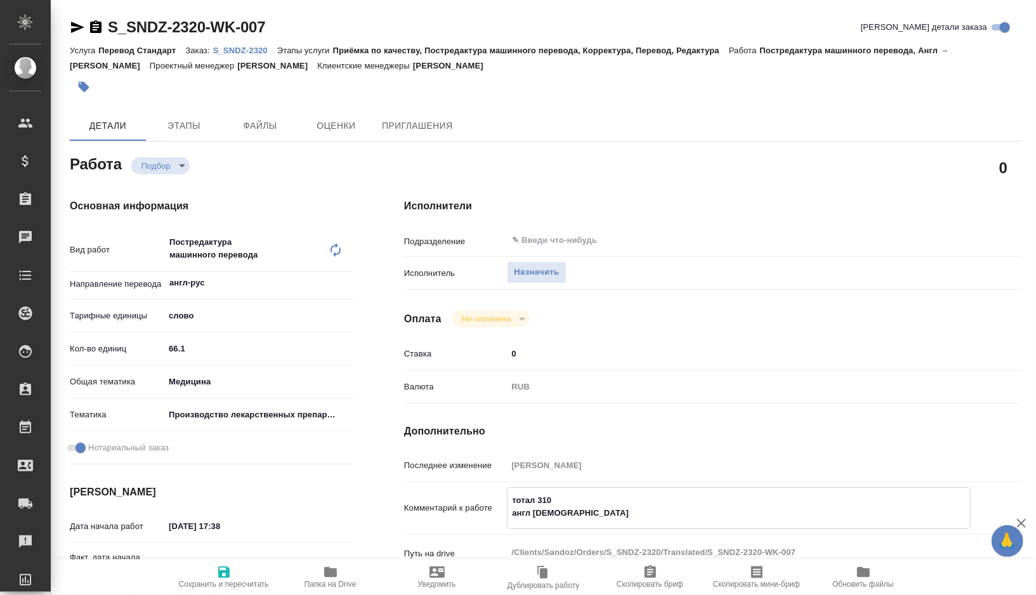
type textarea "x"
type textarea "тотал 310 англ язык"
type textarea "x"
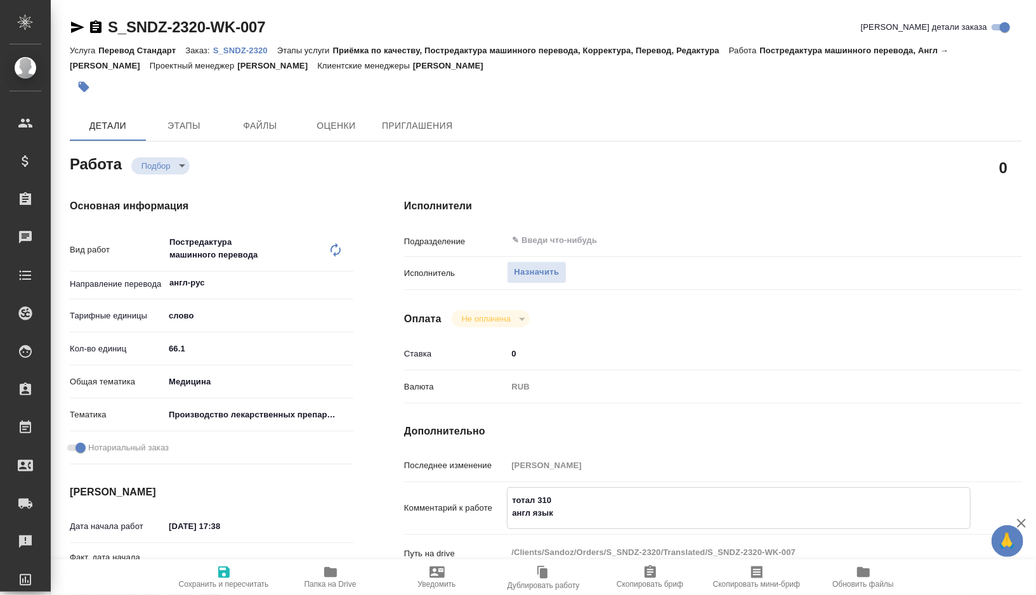
type textarea "x"
type textarea "тотал 310 англ язык"
type textarea "x"
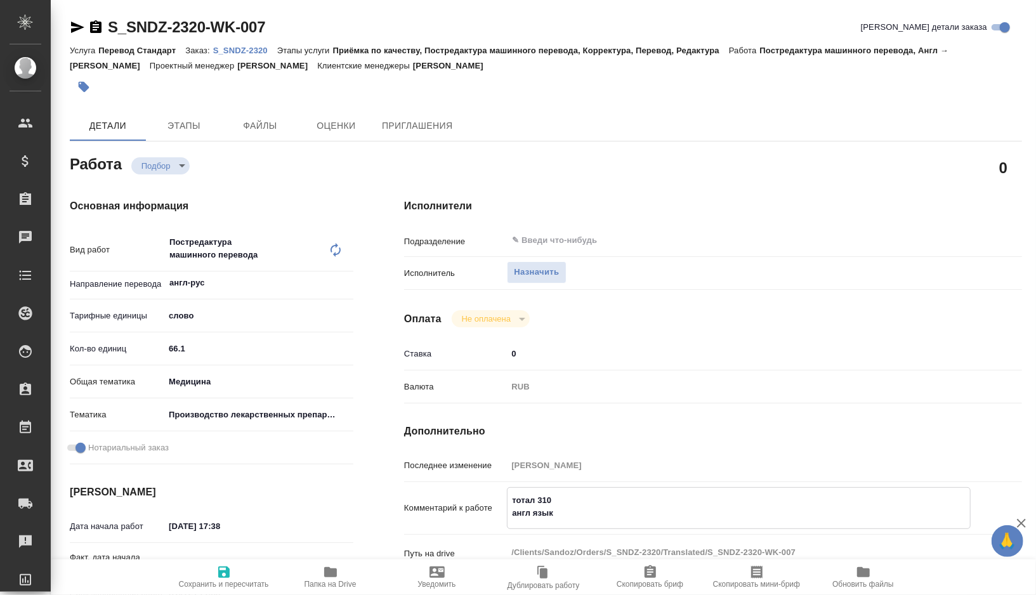
type textarea "x"
type textarea "тотал 310 англ язык,"
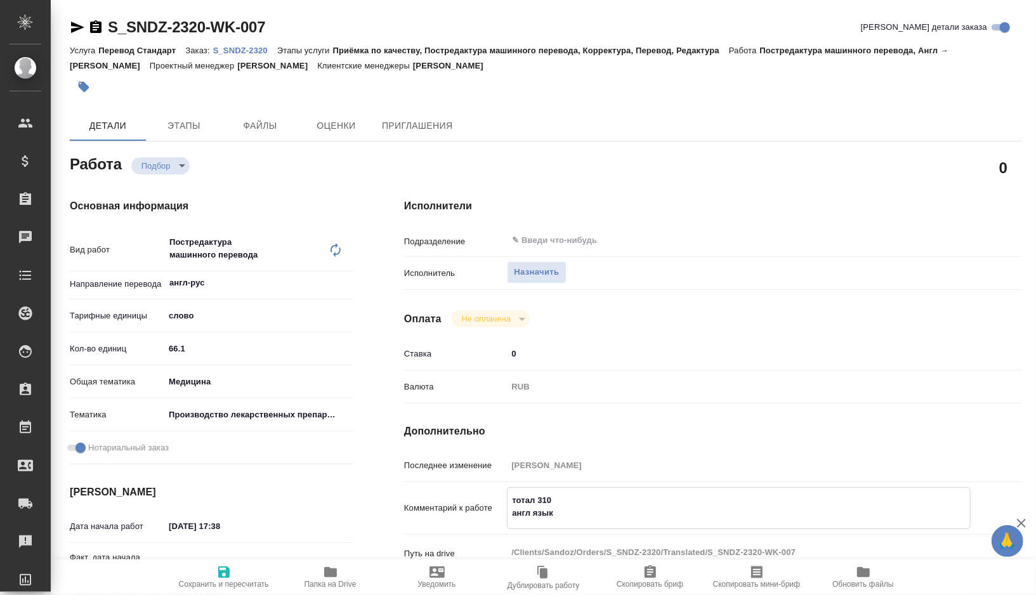
type textarea "x"
type textarea "тотал 310 англ язык,"
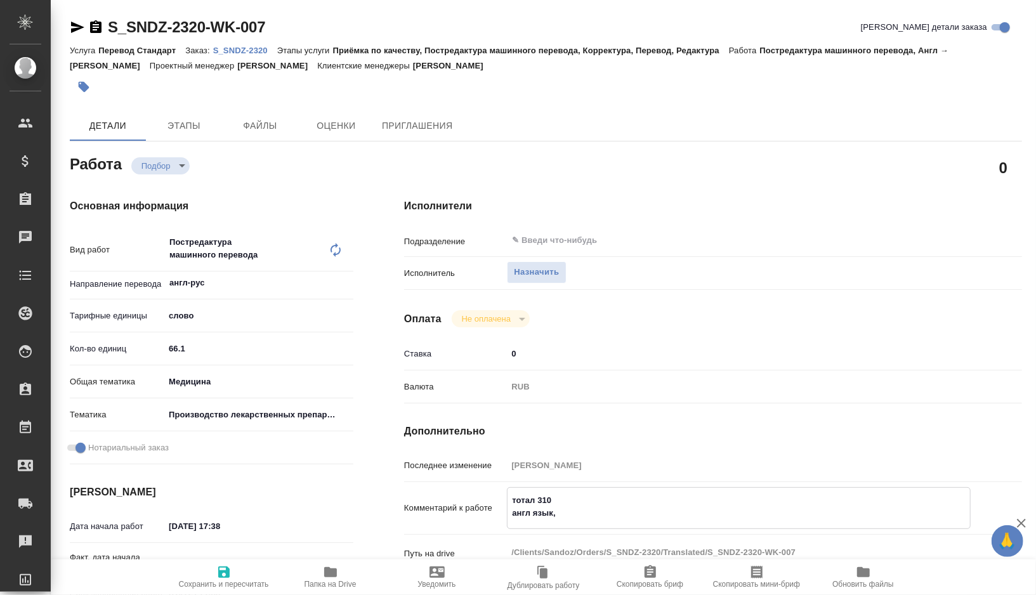
type textarea "x"
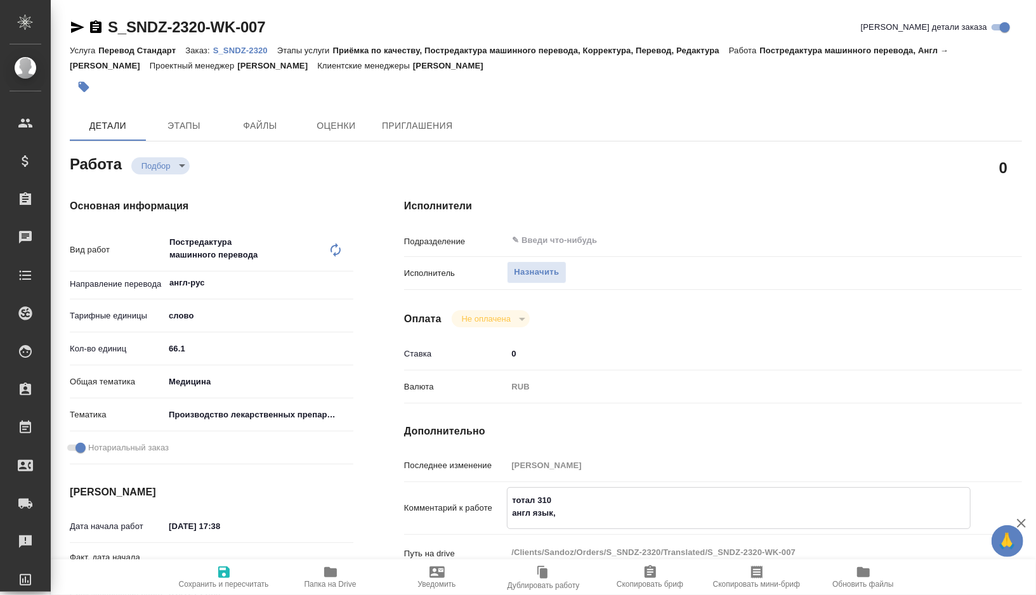
type textarea "x"
type textarea "тотал 310 англ язык, к"
type textarea "x"
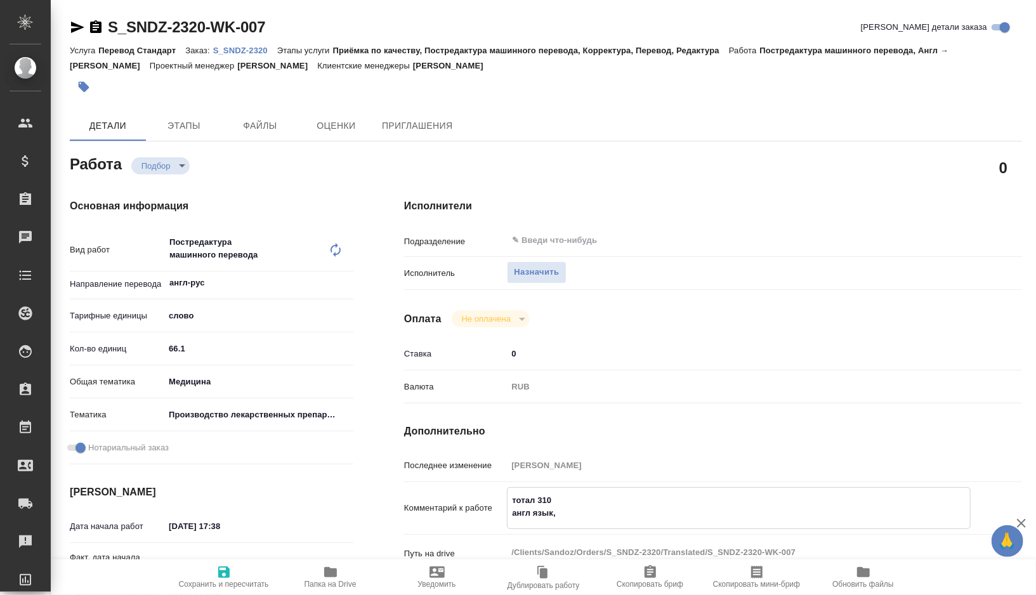
type textarea "x"
type textarea "тотал 310 англ язык, ко"
type textarea "x"
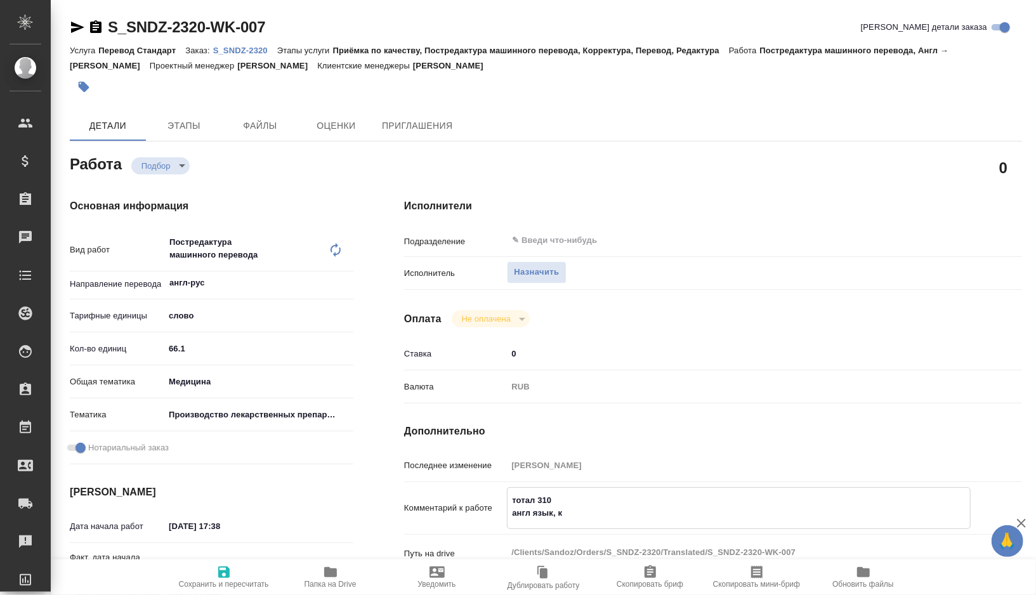
type textarea "x"
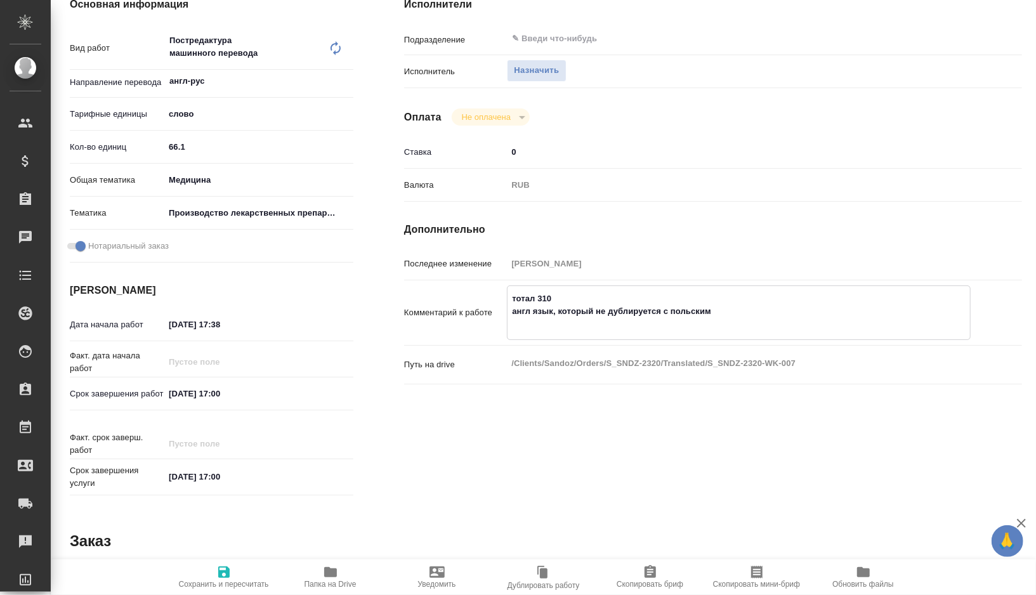
scroll to position [238, 0]
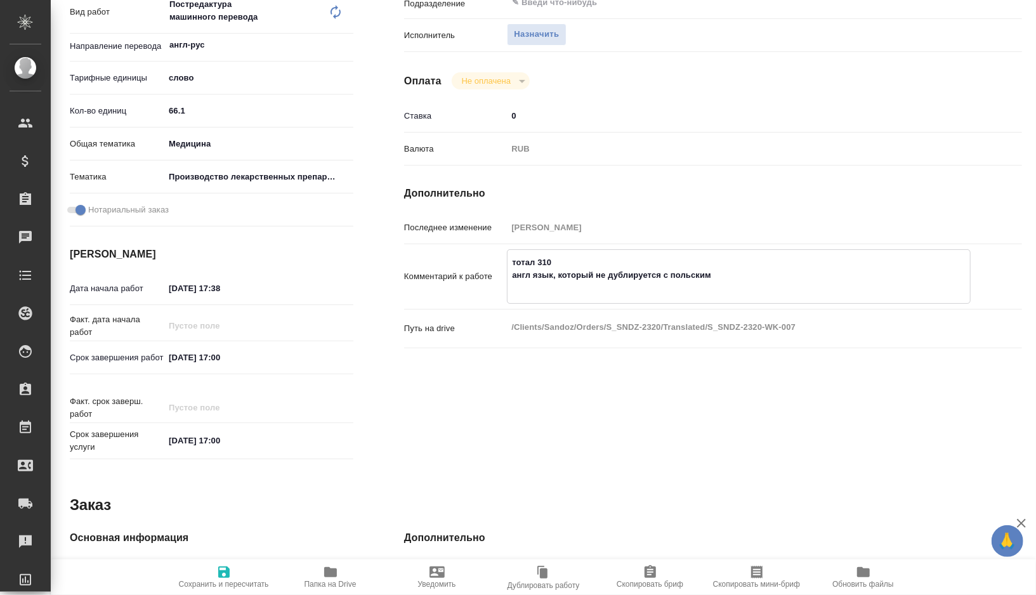
click at [221, 358] on input "30.09.2025 17:00" at bounding box center [219, 357] width 111 height 18
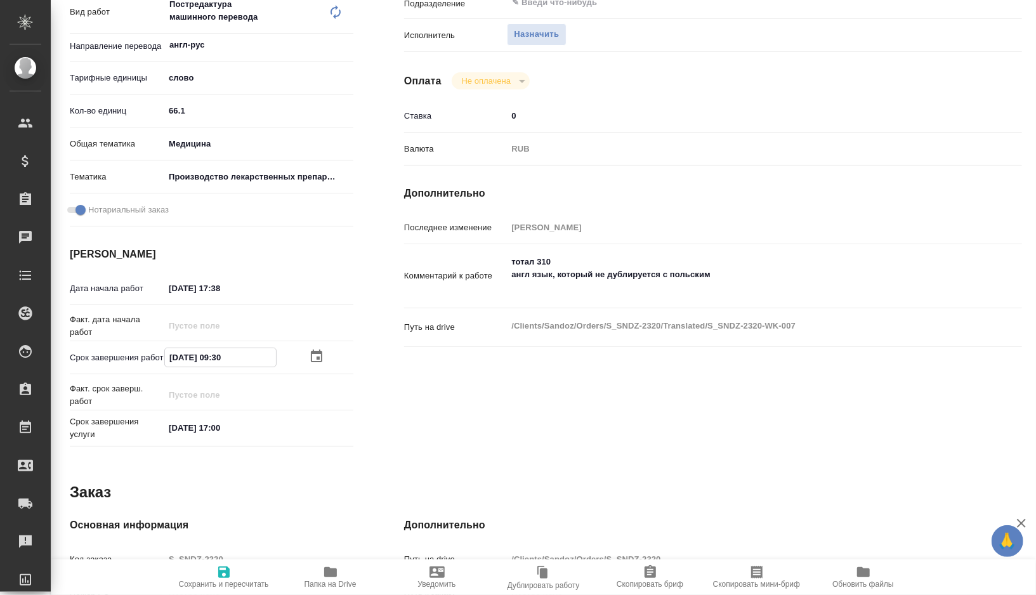
click at [177, 356] on input "30.09.2025 09:30" at bounding box center [220, 357] width 111 height 18
click at [176, 289] on input "25.09.2025 17:38" at bounding box center [219, 288] width 111 height 18
click at [247, 294] on input "28.09.2025 17:38" at bounding box center [220, 288] width 111 height 18
click at [544, 299] on div "тотал 310 англ язык, который не дублируется с польским x" at bounding box center [739, 275] width 464 height 53
paste textarea "шаблон сертификата GMP: папка "Справочные материалы, шаблоны" https://drive.awa…"
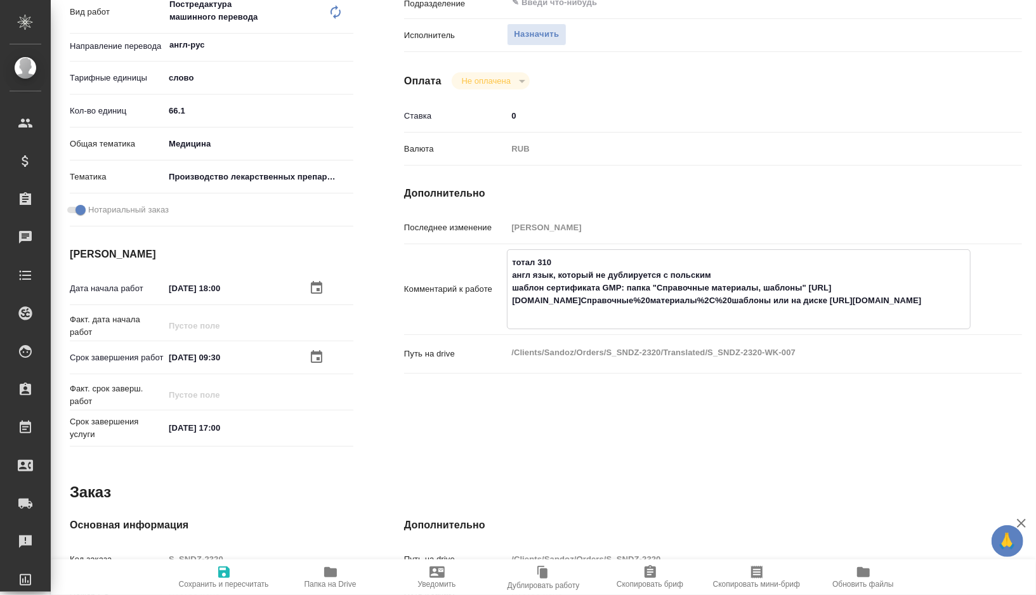
click at [509, 291] on textarea "тотал 310 англ язык, который не дублируется с польским шаблон сертификата GMP: …" at bounding box center [739, 288] width 463 height 72
click at [218, 580] on span "Сохранить и пересчитать" at bounding box center [224, 584] width 90 height 9
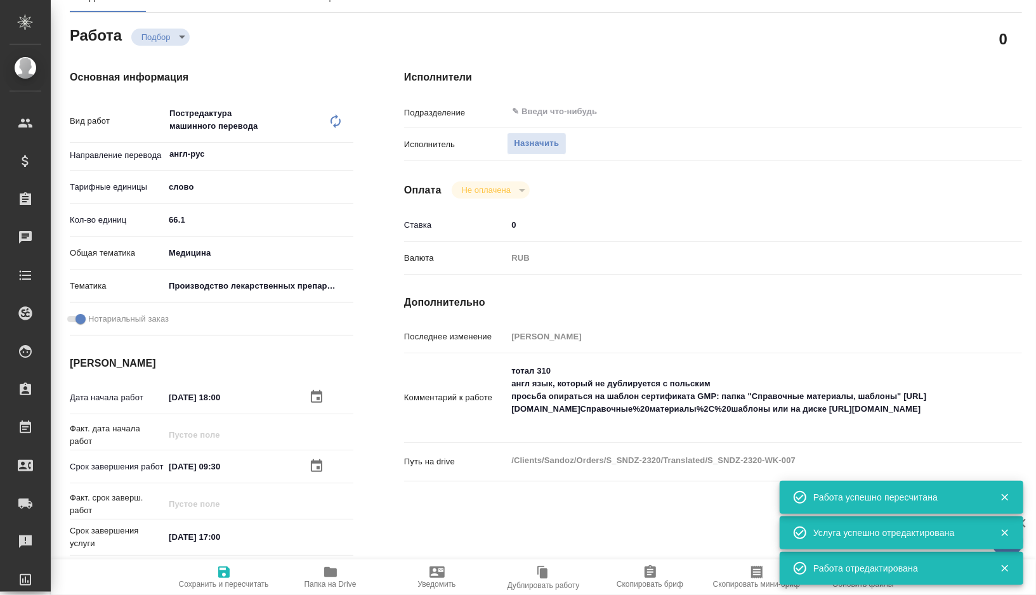
scroll to position [0, 0]
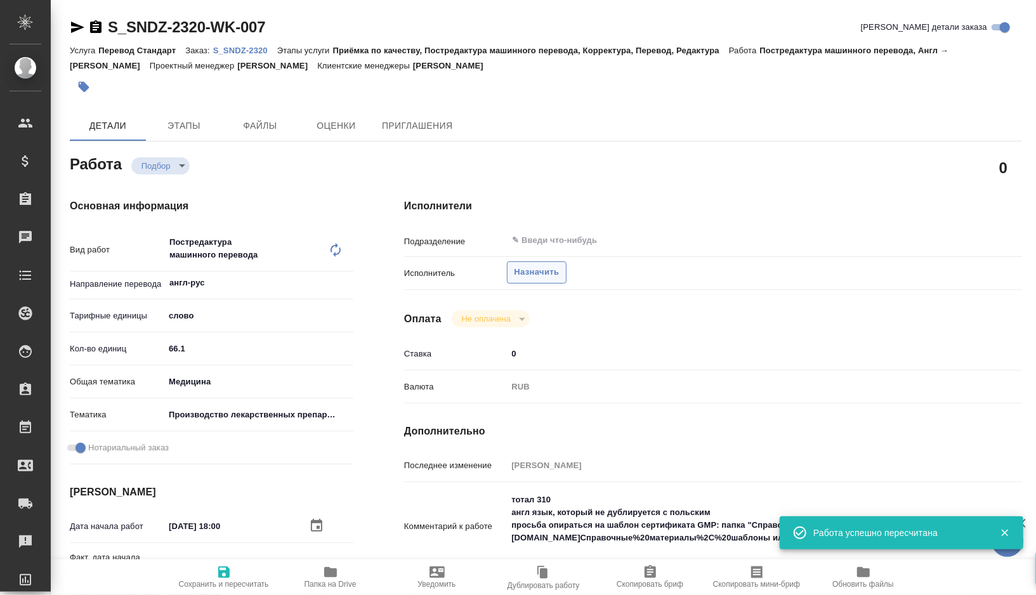
click at [548, 278] on span "Назначить" at bounding box center [536, 272] width 45 height 15
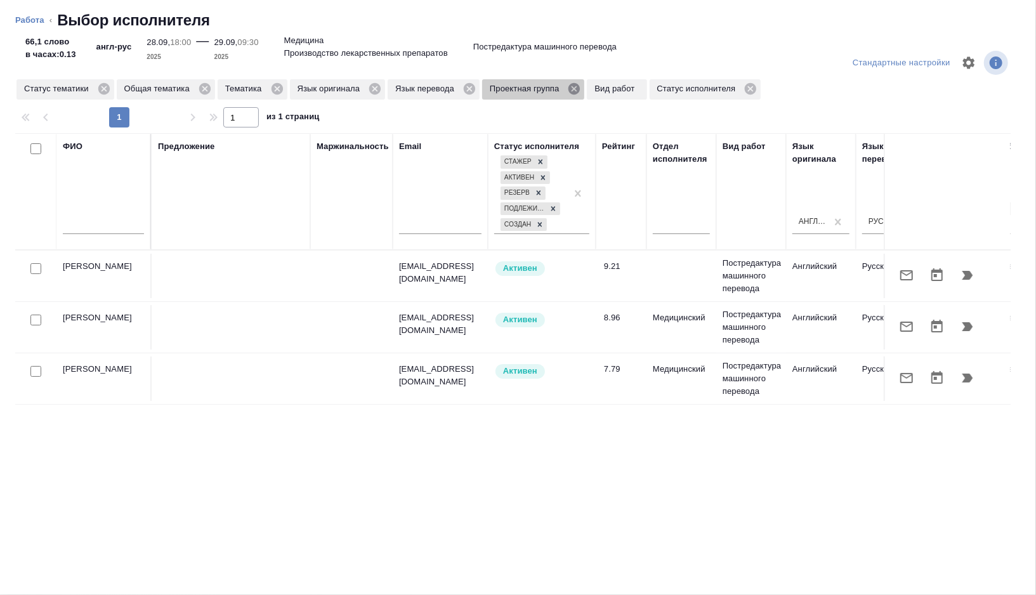
click at [580, 88] on icon at bounding box center [574, 88] width 11 height 11
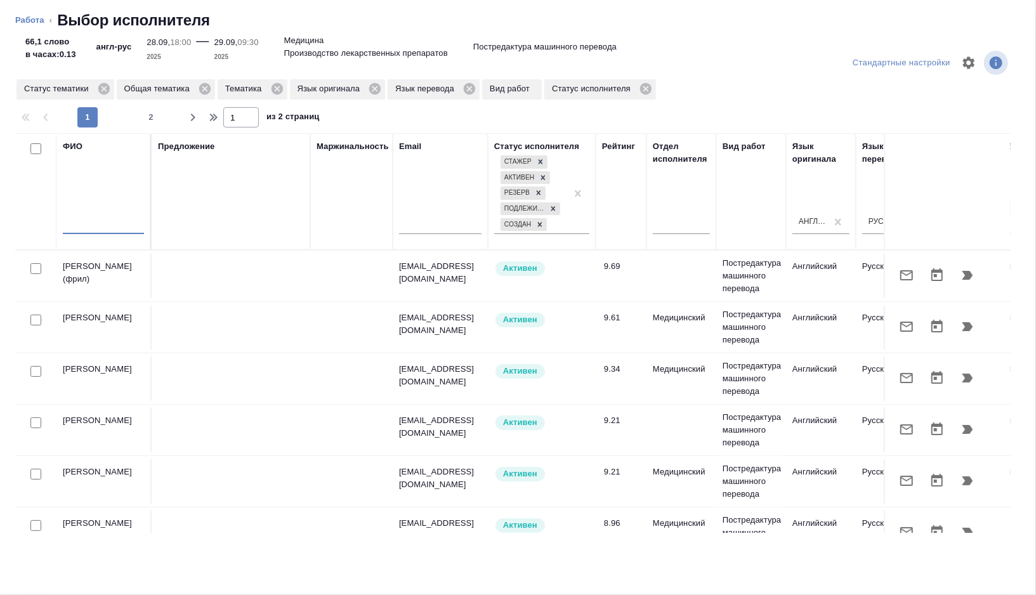
click at [115, 225] on input "text" at bounding box center [103, 226] width 81 height 16
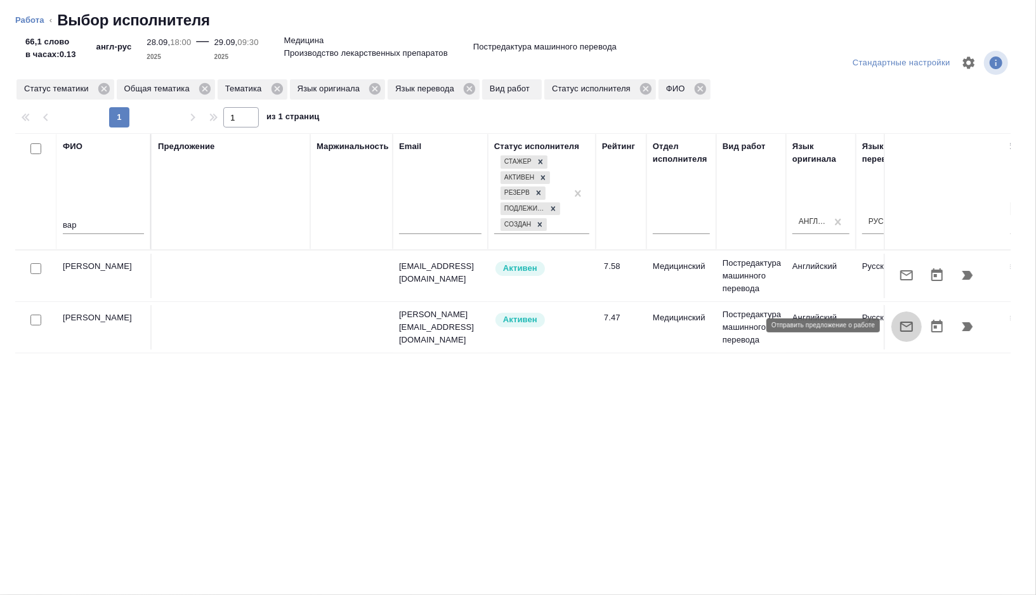
click at [909, 322] on icon "button" at bounding box center [906, 326] width 15 height 15
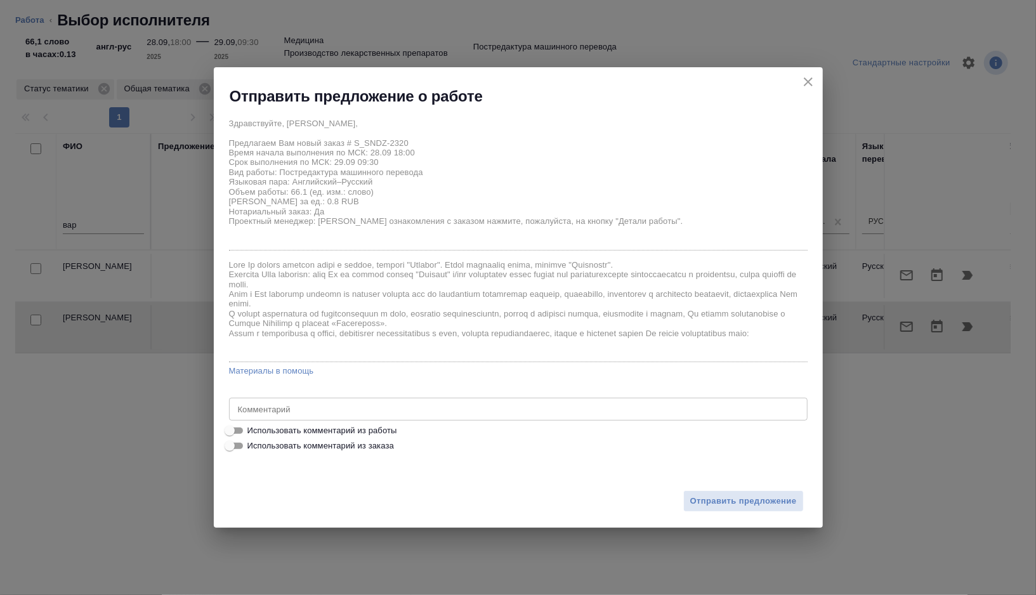
click at [333, 434] on span "Использовать комментарий из работы" at bounding box center [322, 431] width 150 height 13
click at [253, 434] on input "Использовать комментарий из работы" at bounding box center [230, 430] width 46 height 15
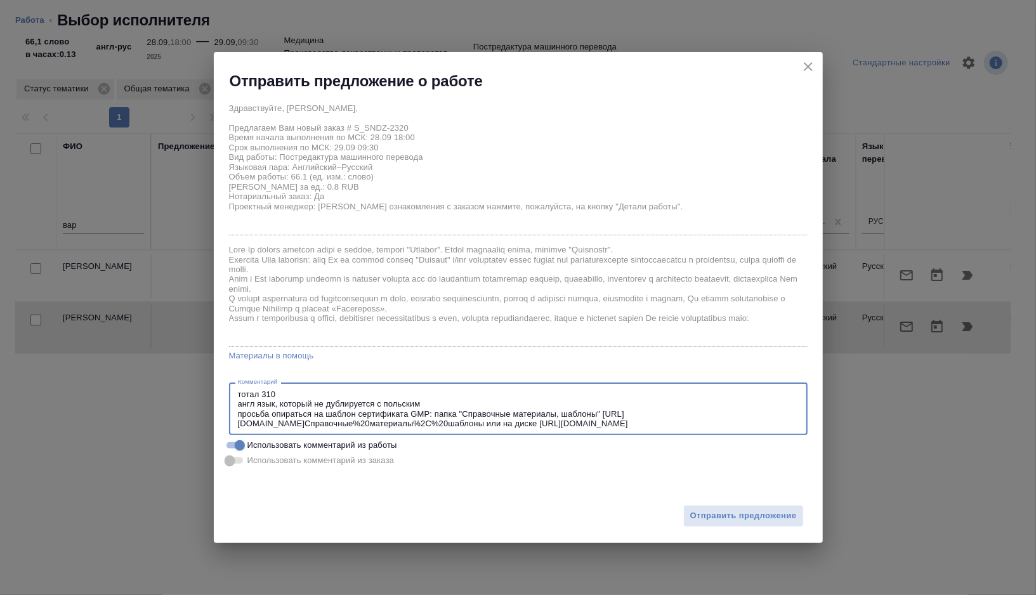
click at [501, 423] on textarea "тотал 310 англ язык, который не дублируется с польским просьба опираться на шаб…" at bounding box center [518, 409] width 561 height 39
drag, startPoint x: 501, startPoint y: 423, endPoint x: 455, endPoint y: 412, distance: 47.7
click at [455, 412] on textarea "тотал 310 англ язык, который не дублируется с польским просьба опираться на шаб…" at bounding box center [518, 409] width 561 height 39
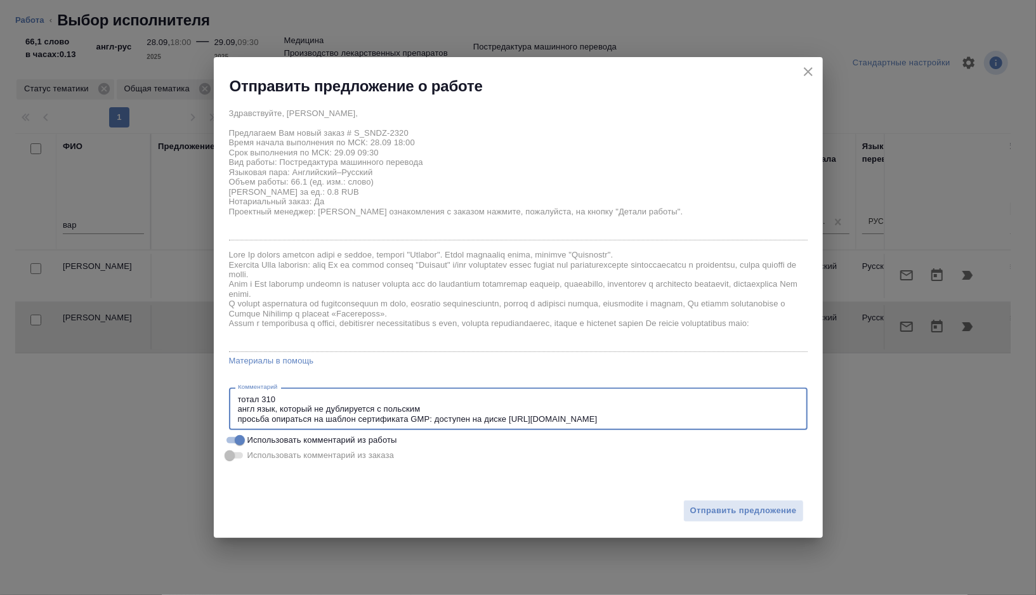
click at [435, 416] on textarea "тотал 310 англ язык, который не дублируется с польским просьба опираться на шаб…" at bounding box center [518, 409] width 561 height 29
click at [732, 511] on span "Отправить предложение" at bounding box center [743, 511] width 107 height 15
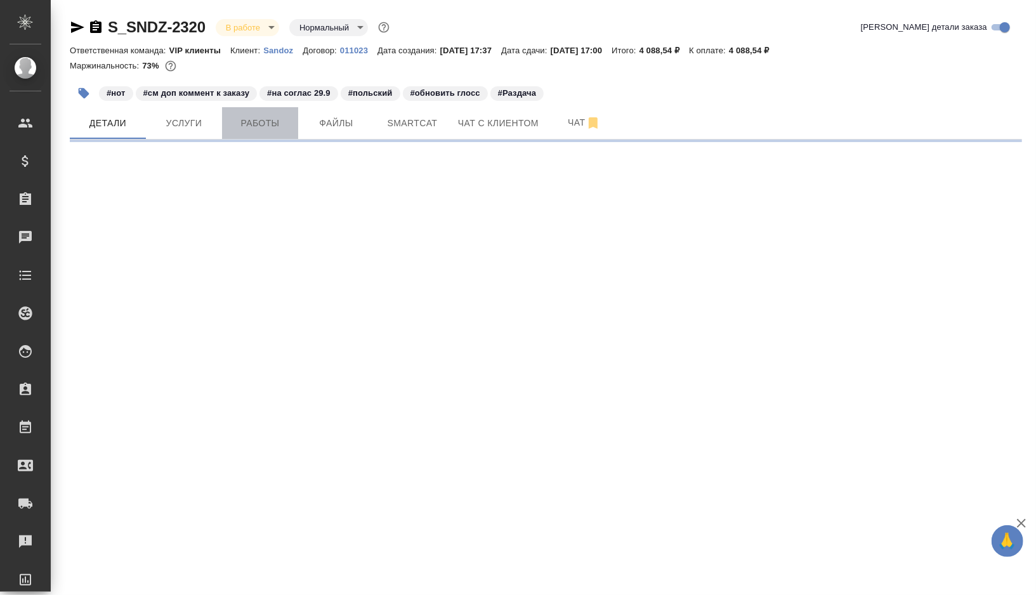
click at [277, 131] on button "Работы" at bounding box center [260, 123] width 76 height 32
select select "RU"
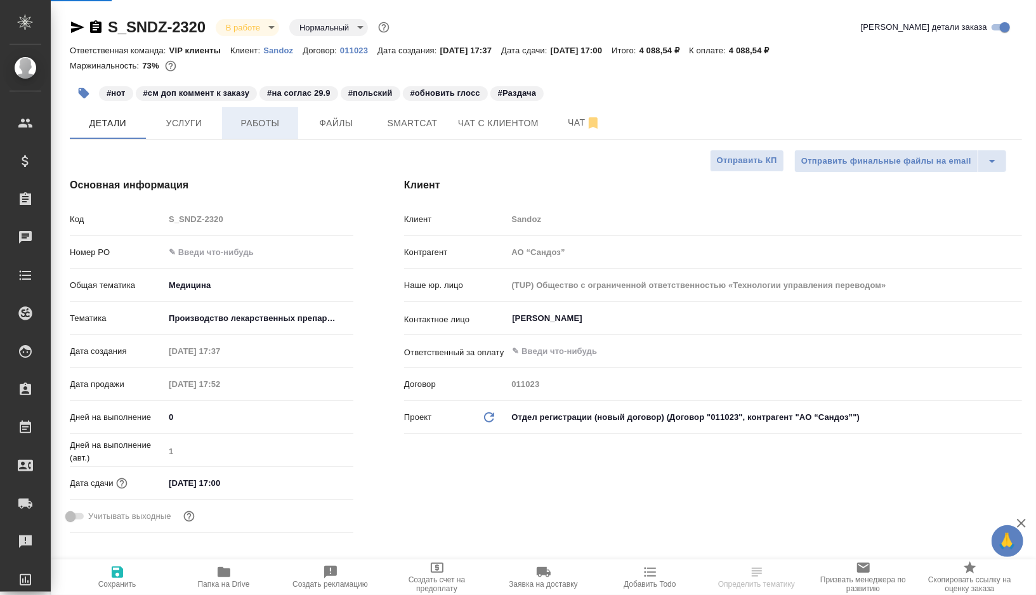
type textarea "x"
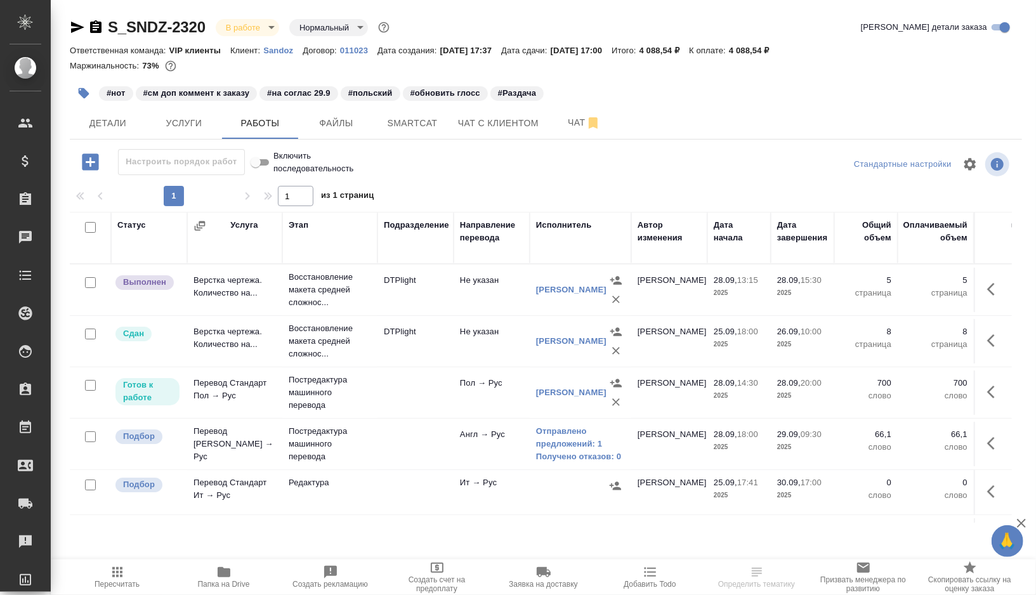
click at [430, 453] on td at bounding box center [416, 444] width 76 height 44
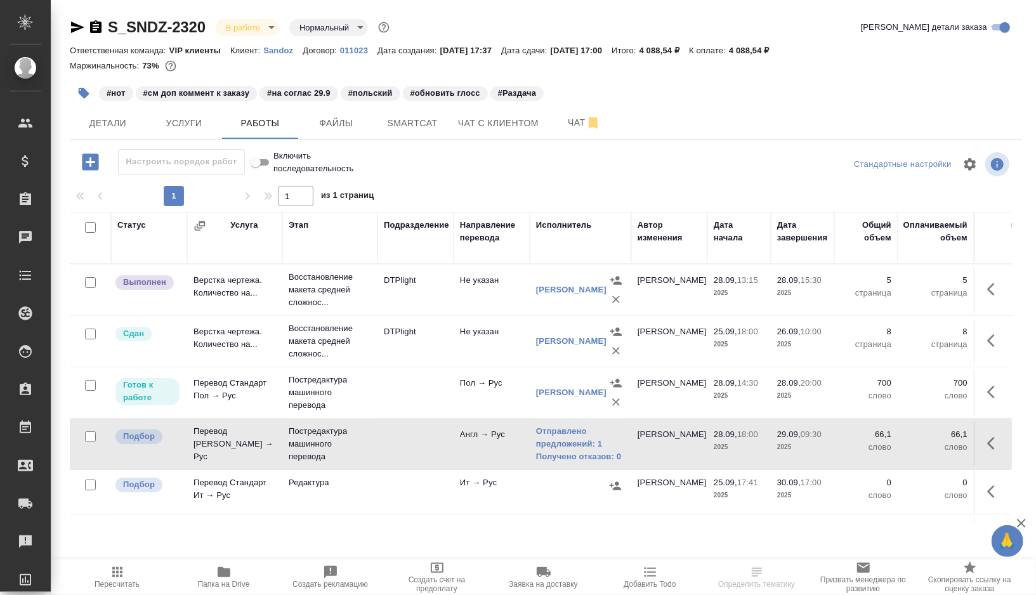
click at [430, 453] on td at bounding box center [416, 444] width 76 height 44
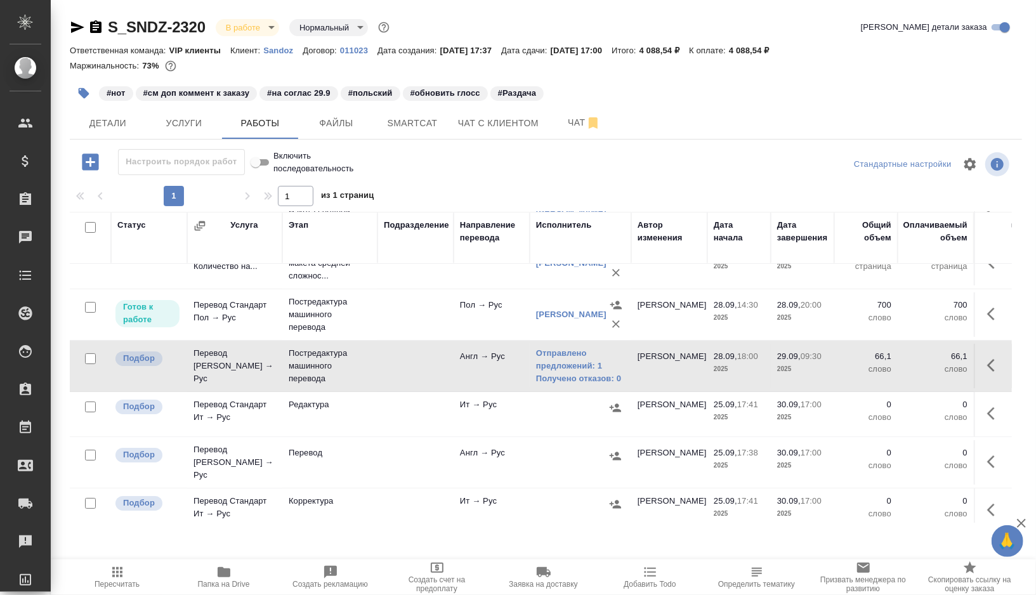
scroll to position [93, 0]
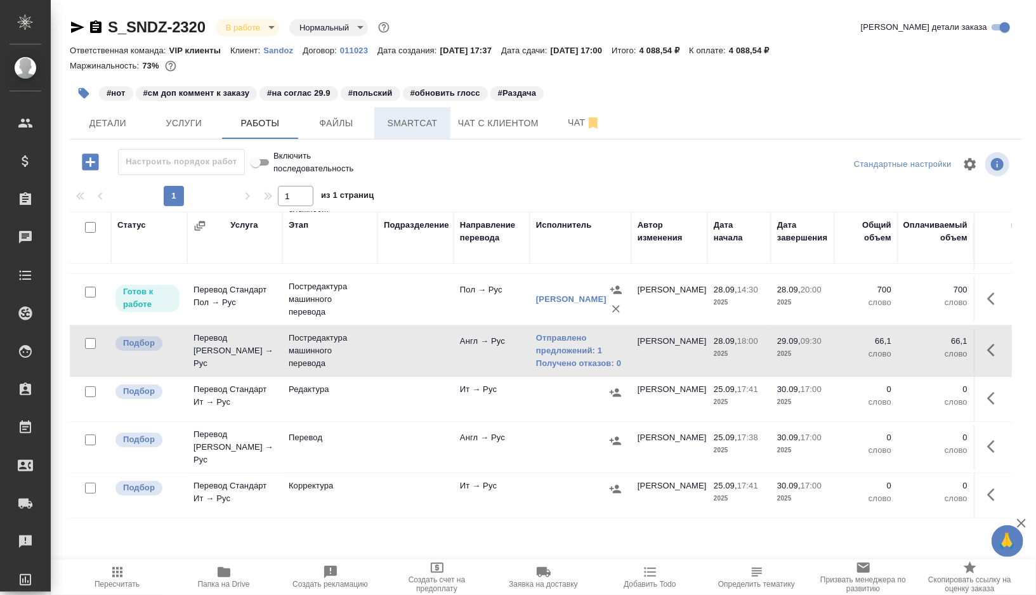
click at [432, 120] on span "Smartcat" at bounding box center [412, 123] width 61 height 16
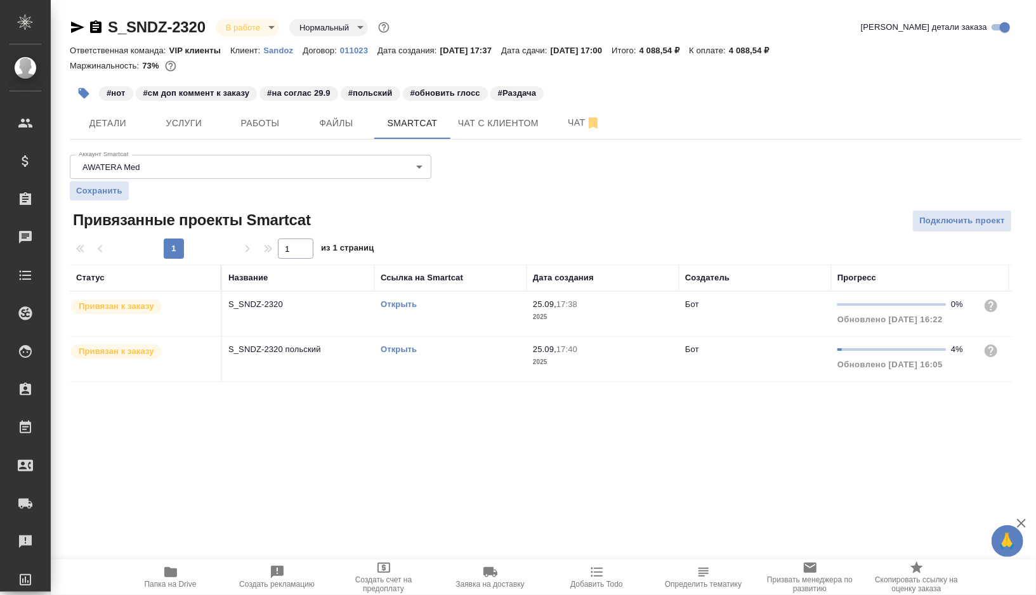
click at [405, 348] on link "Открыть" at bounding box center [399, 350] width 36 height 10
click at [273, 133] on button "Работы" at bounding box center [260, 123] width 76 height 32
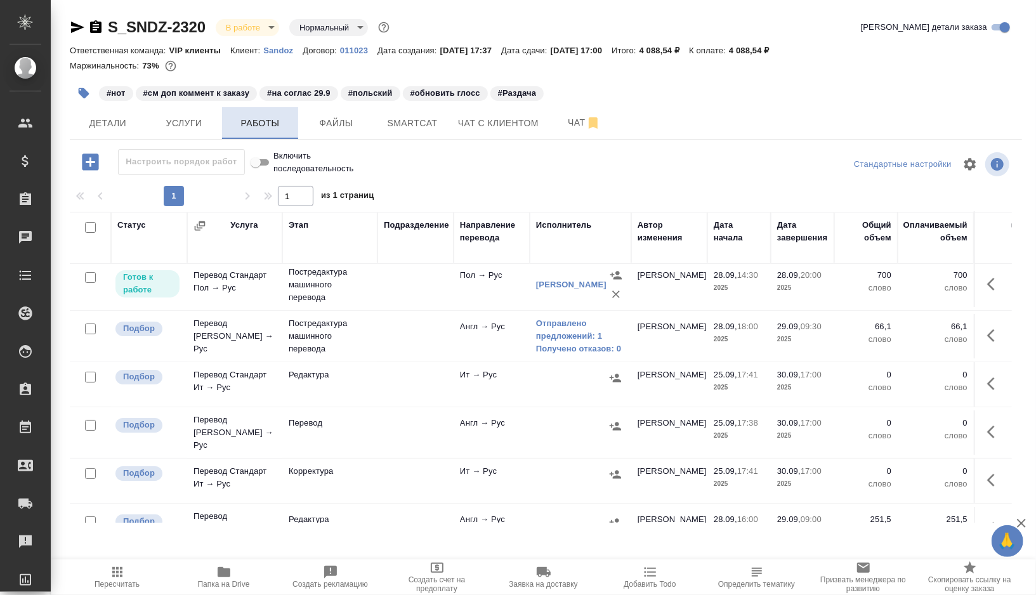
scroll to position [109, 0]
click at [424, 475] on td at bounding box center [416, 480] width 76 height 44
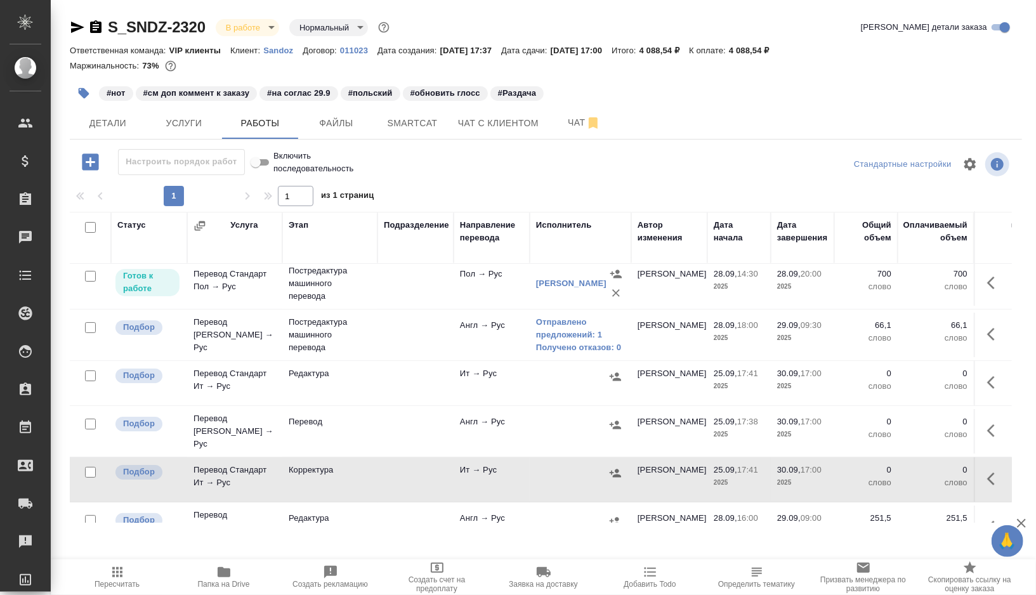
click at [424, 475] on td at bounding box center [416, 480] width 76 height 44
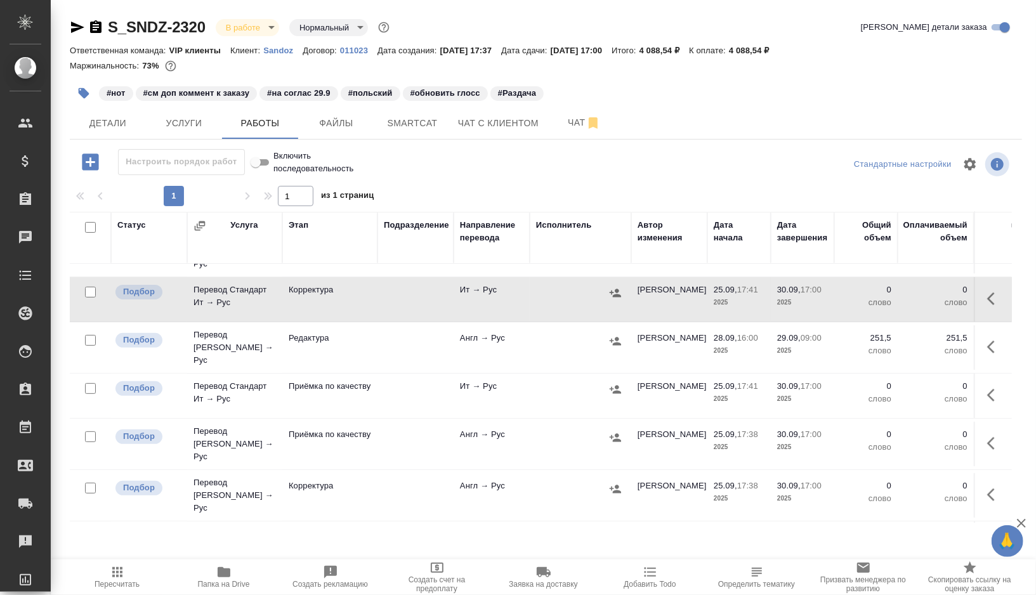
scroll to position [301, 0]
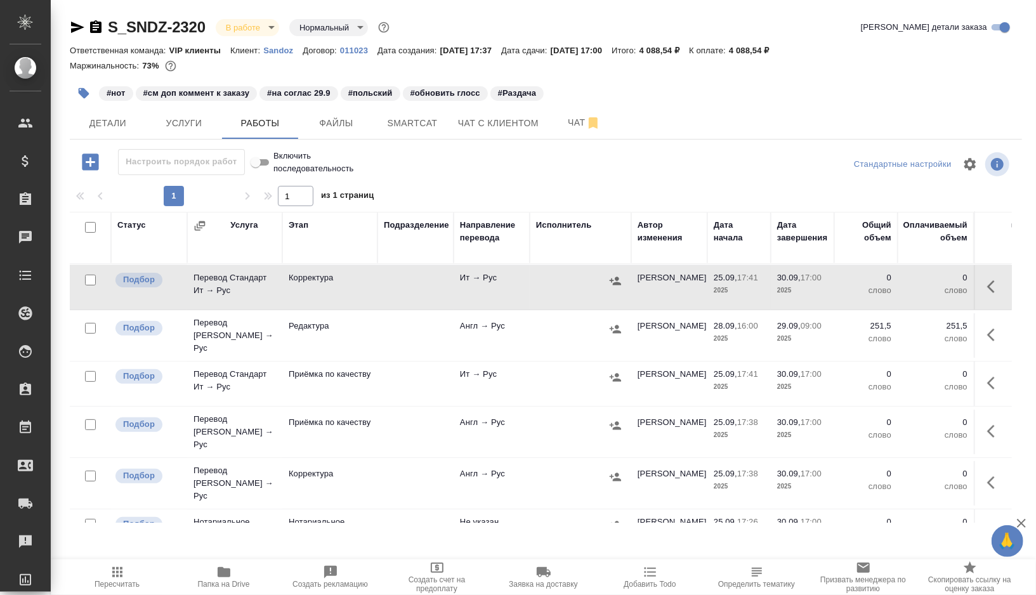
click at [398, 461] on td at bounding box center [416, 483] width 76 height 44
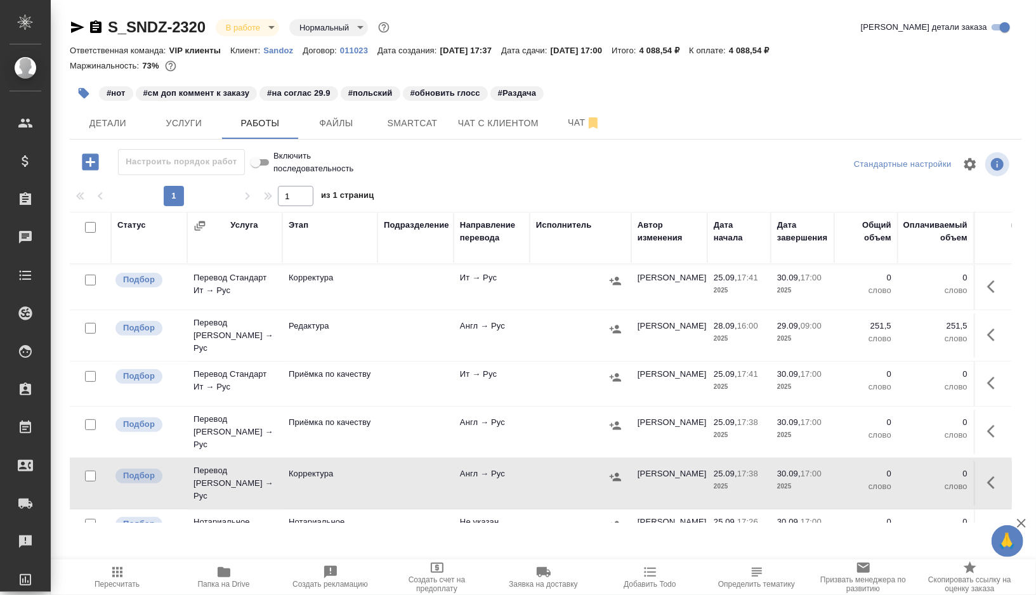
click at [401, 461] on td at bounding box center [416, 483] width 76 height 44
click at [425, 117] on span "Smartcat" at bounding box center [412, 123] width 61 height 16
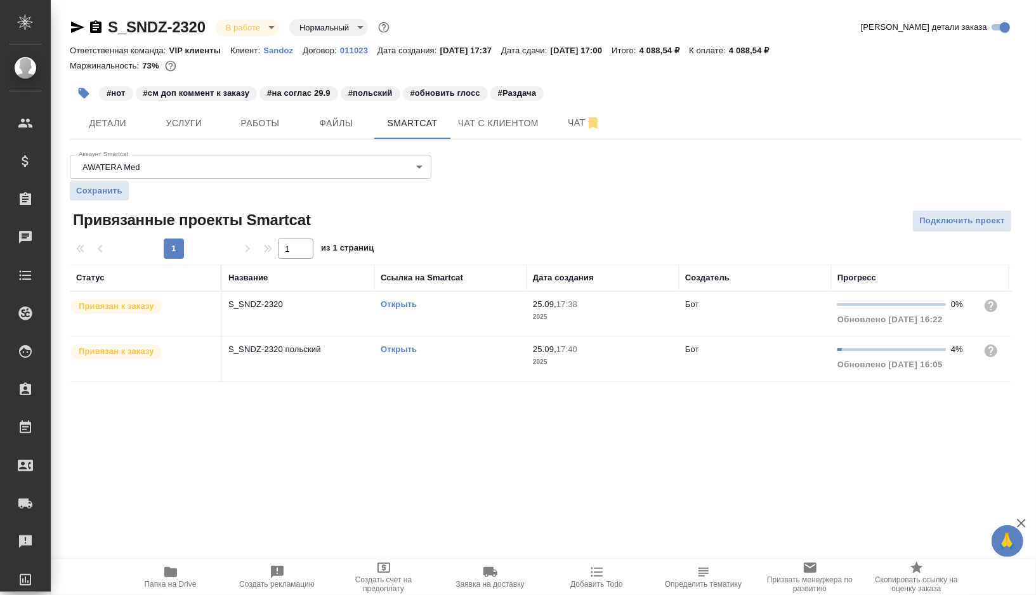
click at [401, 304] on link "Открыть" at bounding box center [399, 305] width 36 height 10
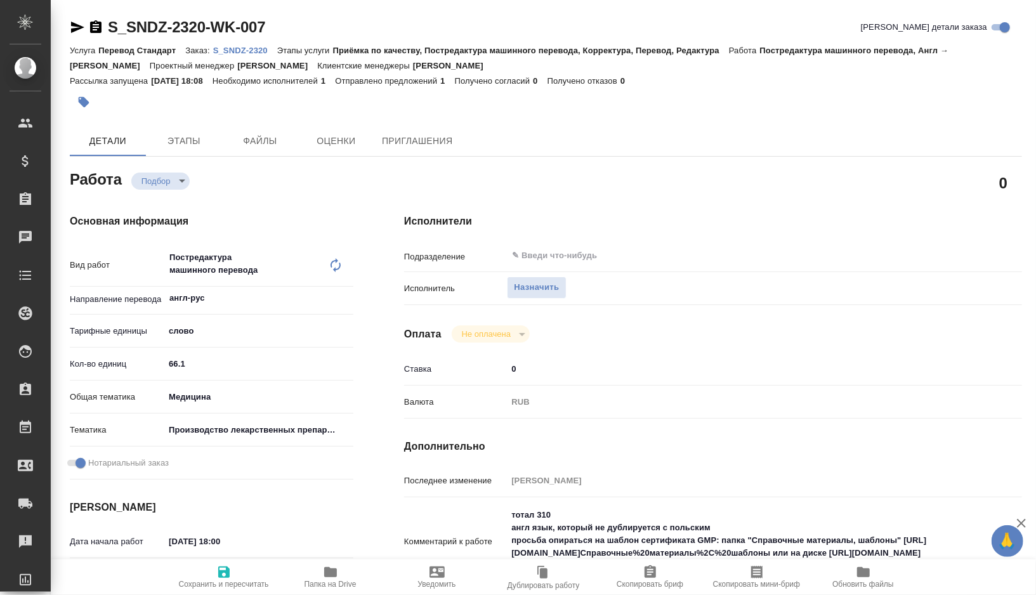
type textarea "x"
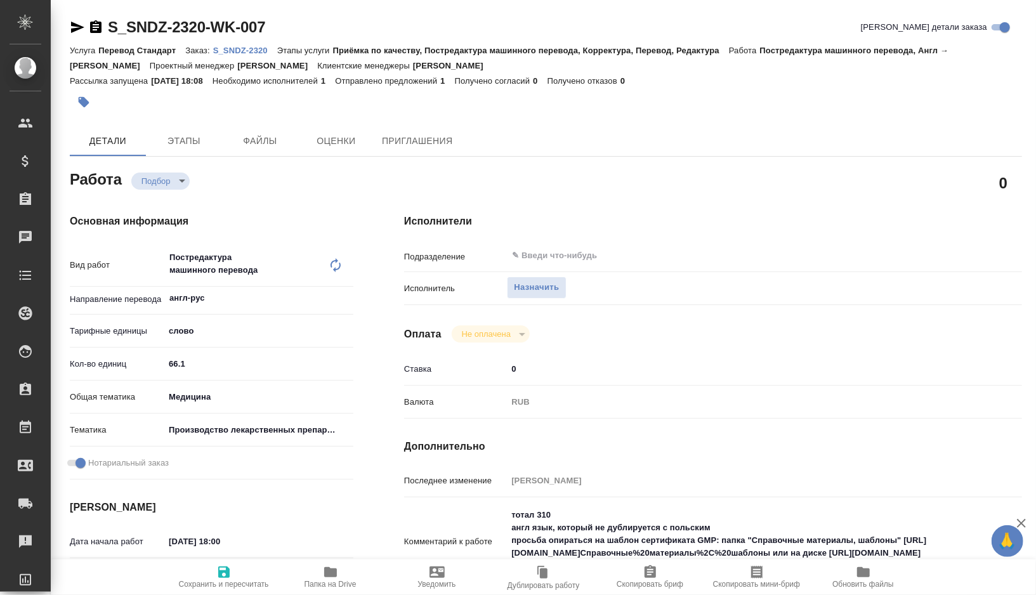
type textarea "x"
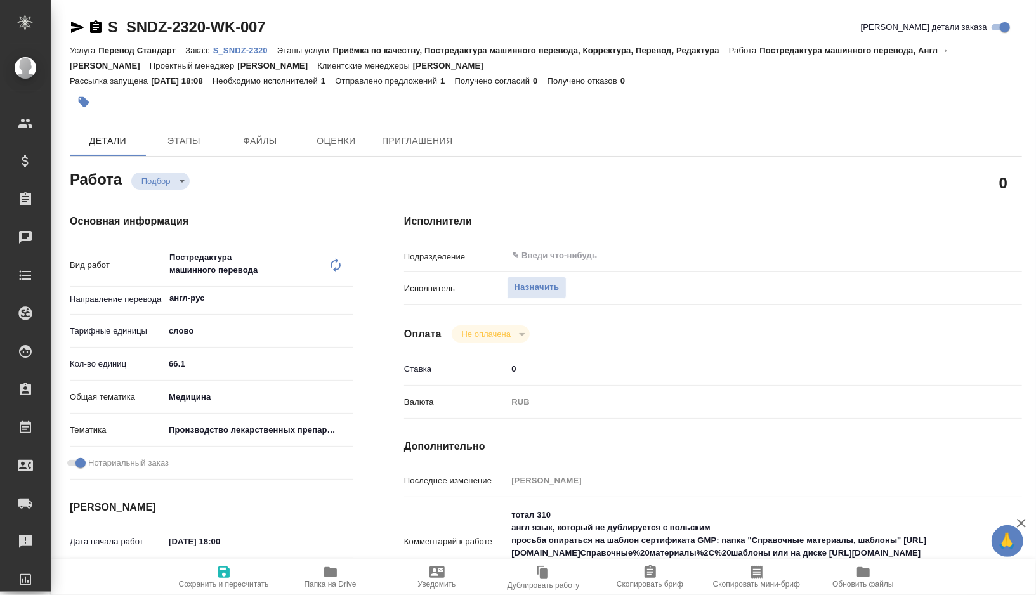
type textarea "x"
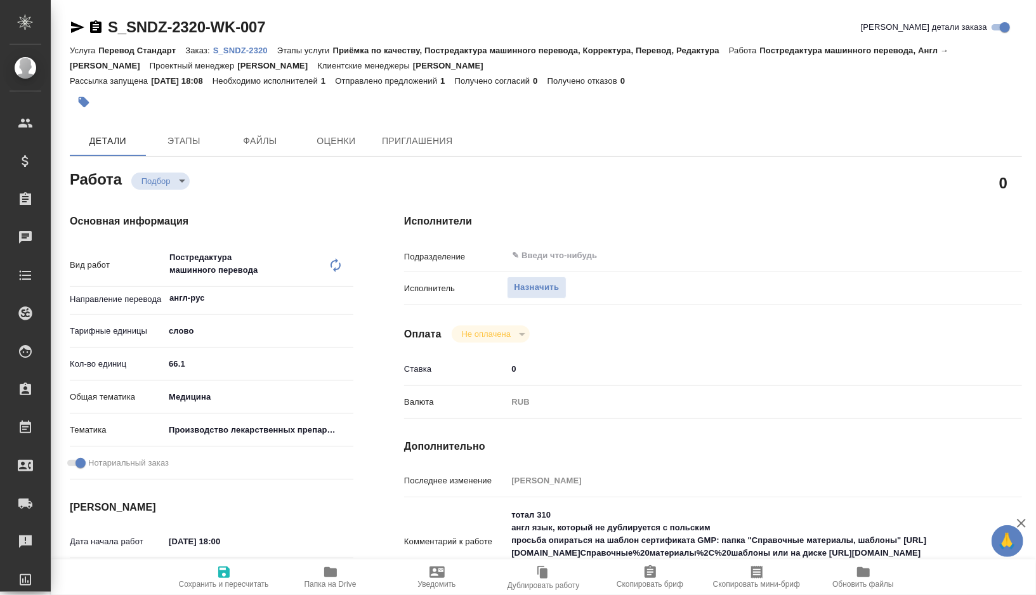
type textarea "x"
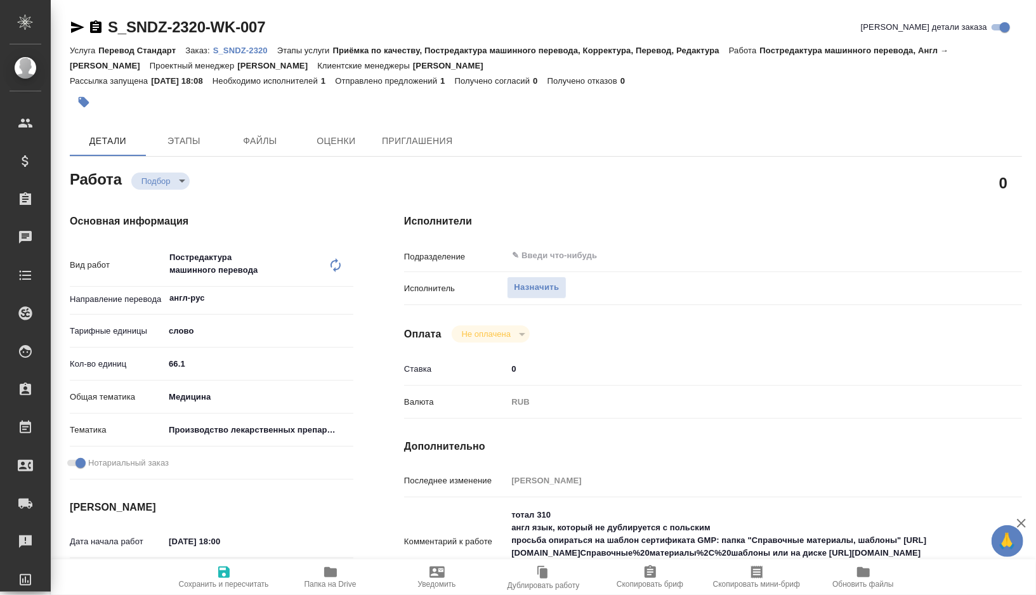
type textarea "x"
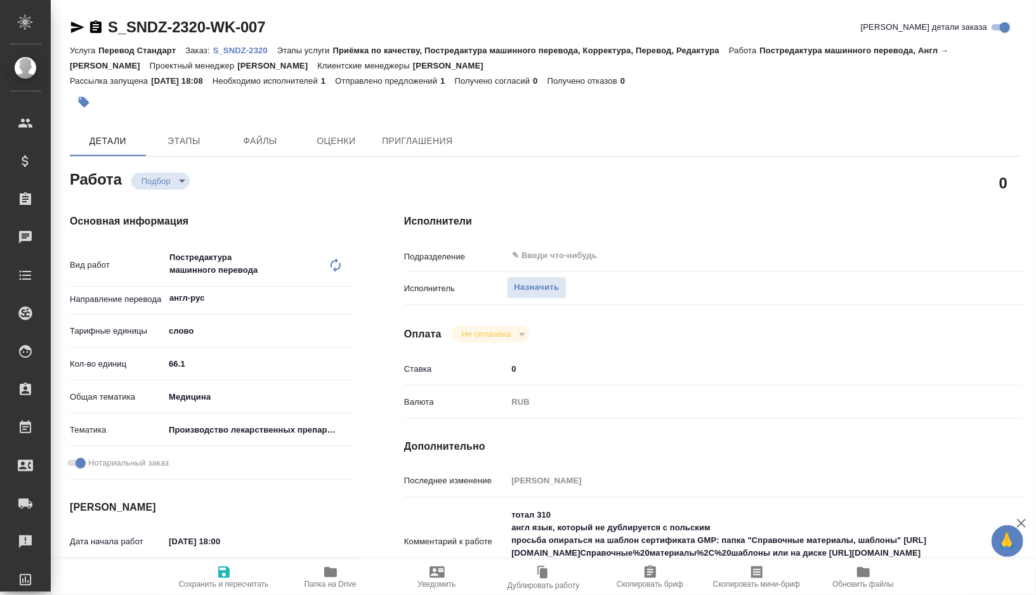
type textarea "x"
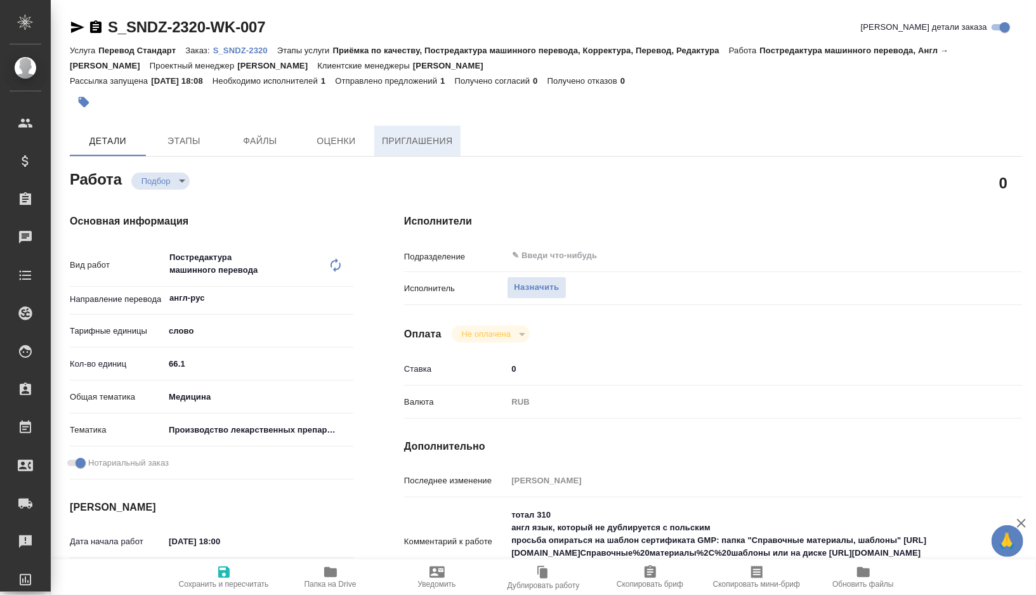
click at [444, 152] on button "Приглашения" at bounding box center [417, 141] width 86 height 30
type textarea "x"
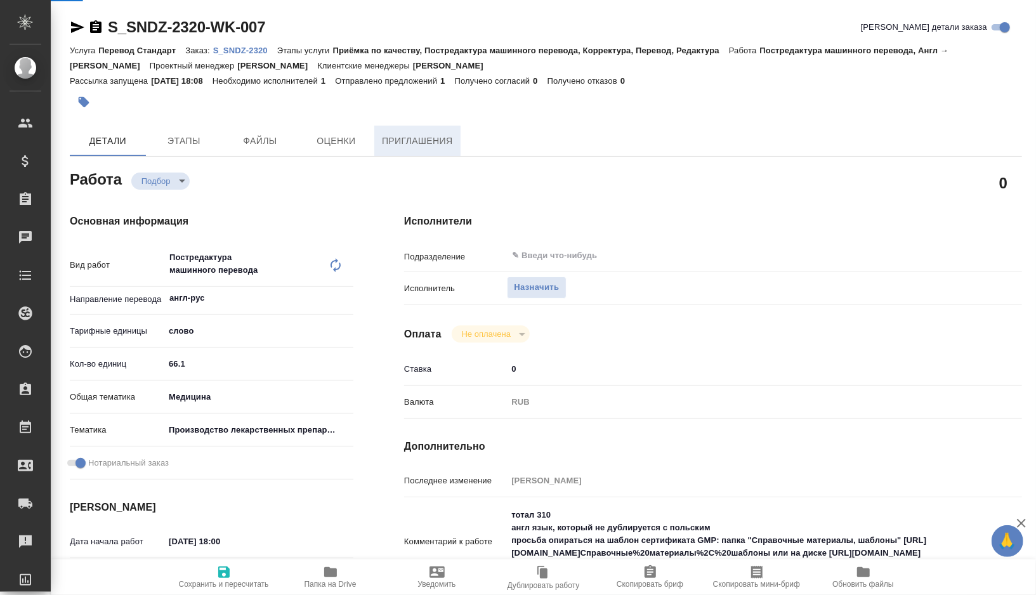
type textarea "x"
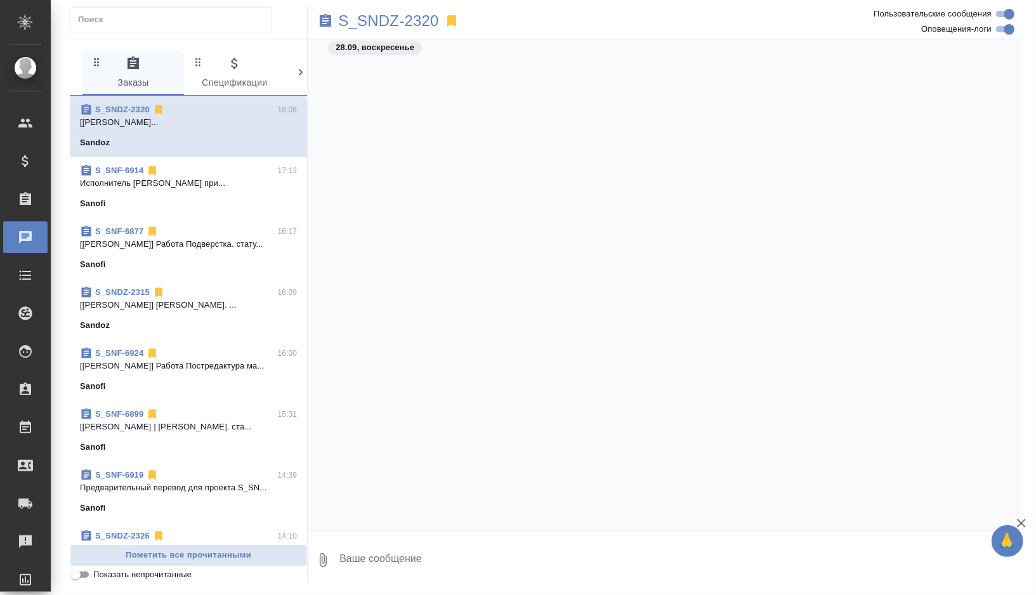
scroll to position [19606, 0]
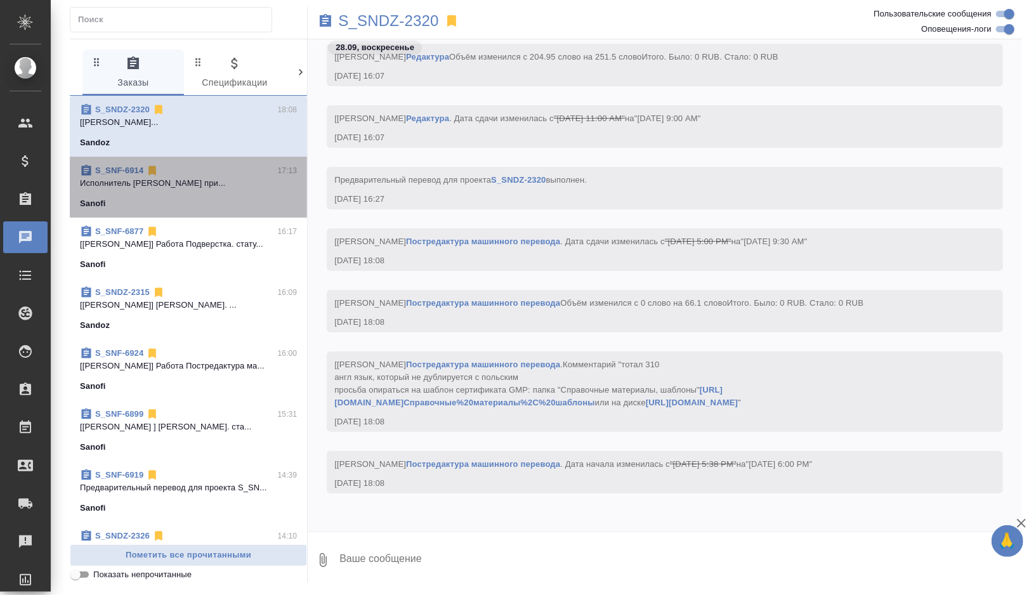
click at [190, 210] on div "S_SNF-6914 17:13 Исполнитель Вареца Петр Владимирович при... Sanofi" at bounding box center [188, 187] width 237 height 61
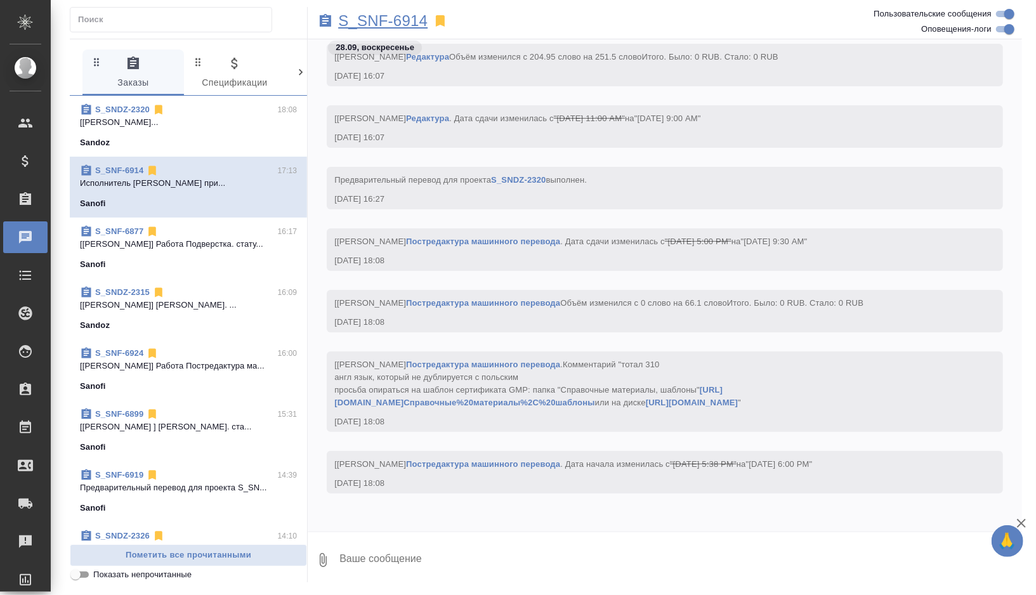
click at [401, 18] on p "S_SNF-6914" at bounding box center [382, 21] width 89 height 13
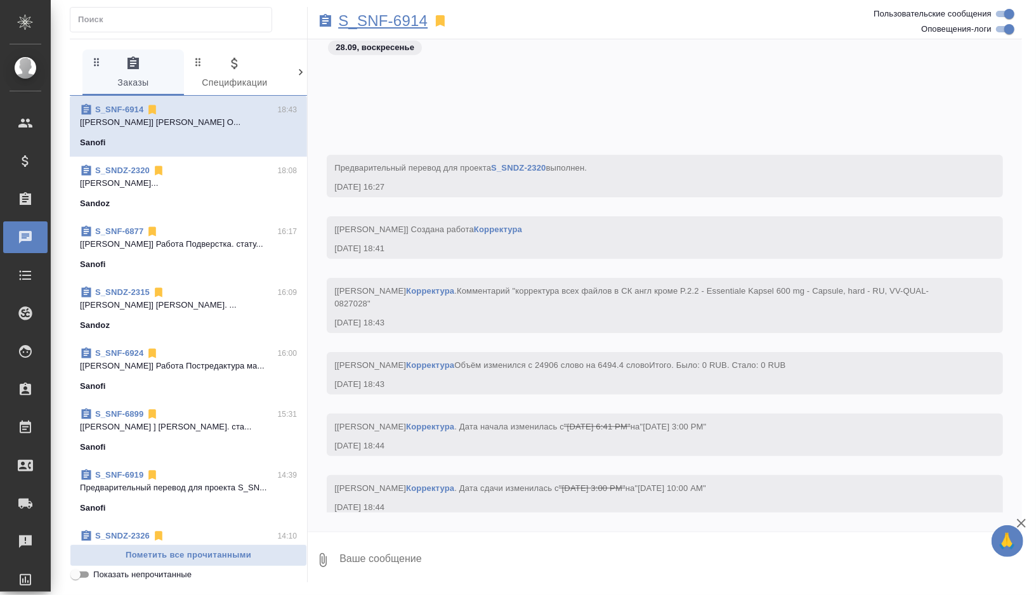
scroll to position [19778, 0]
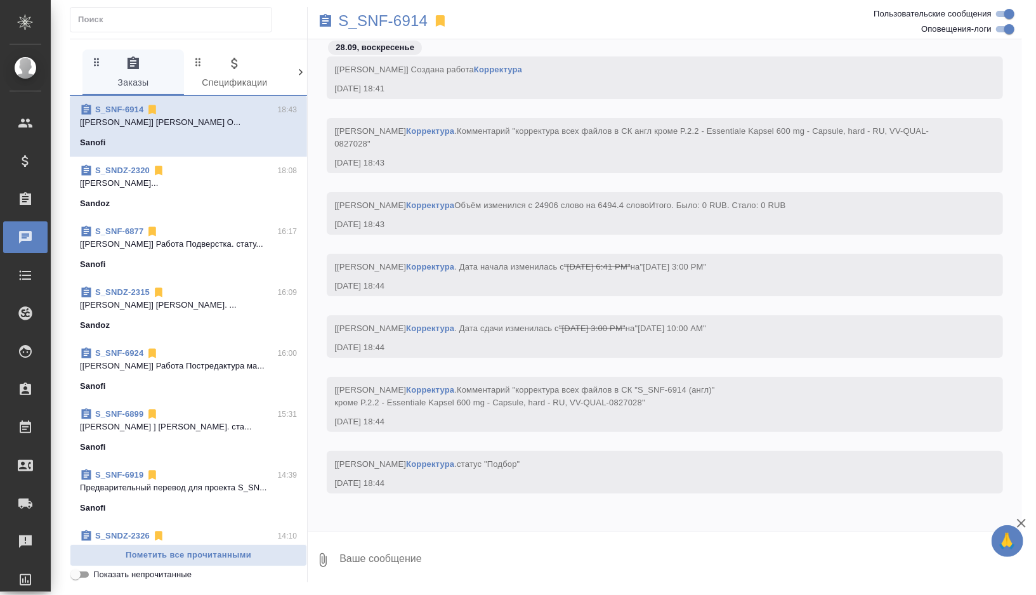
click at [210, 200] on div "Sandoz" at bounding box center [188, 203] width 217 height 13
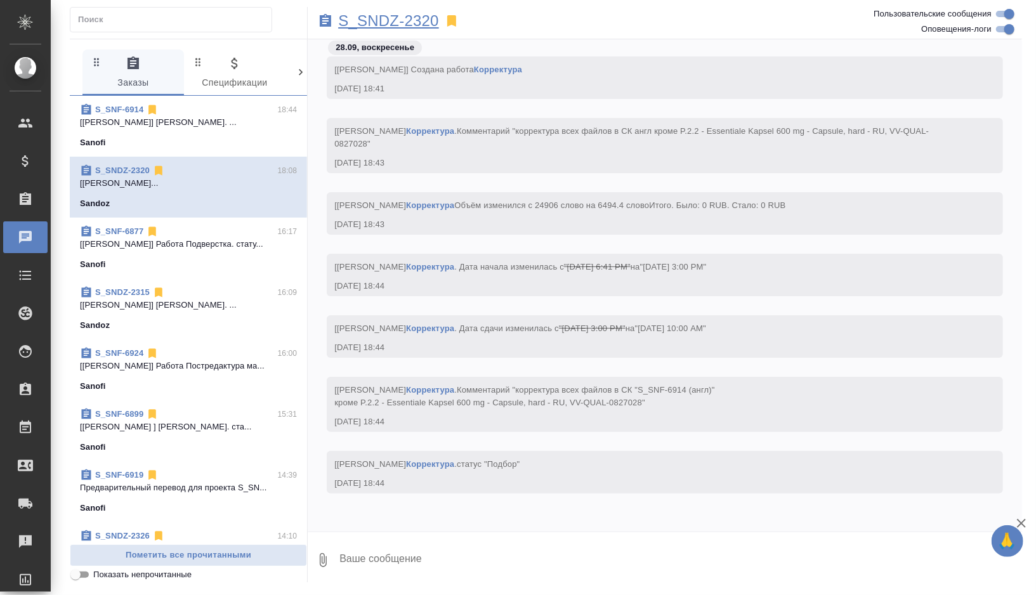
click at [393, 19] on p "S_SNDZ-2320" at bounding box center [388, 21] width 101 height 13
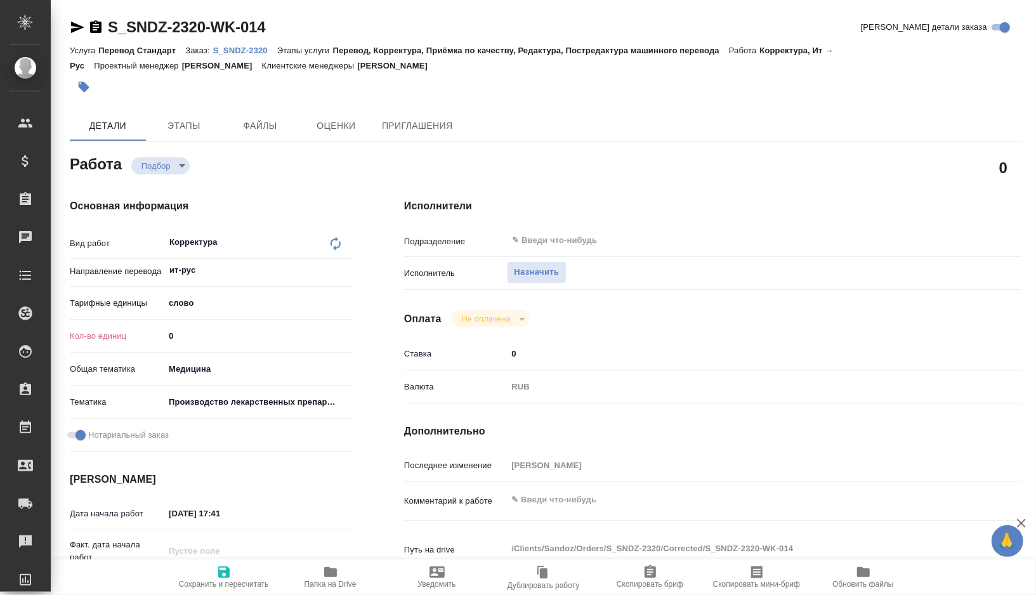
type textarea "x"
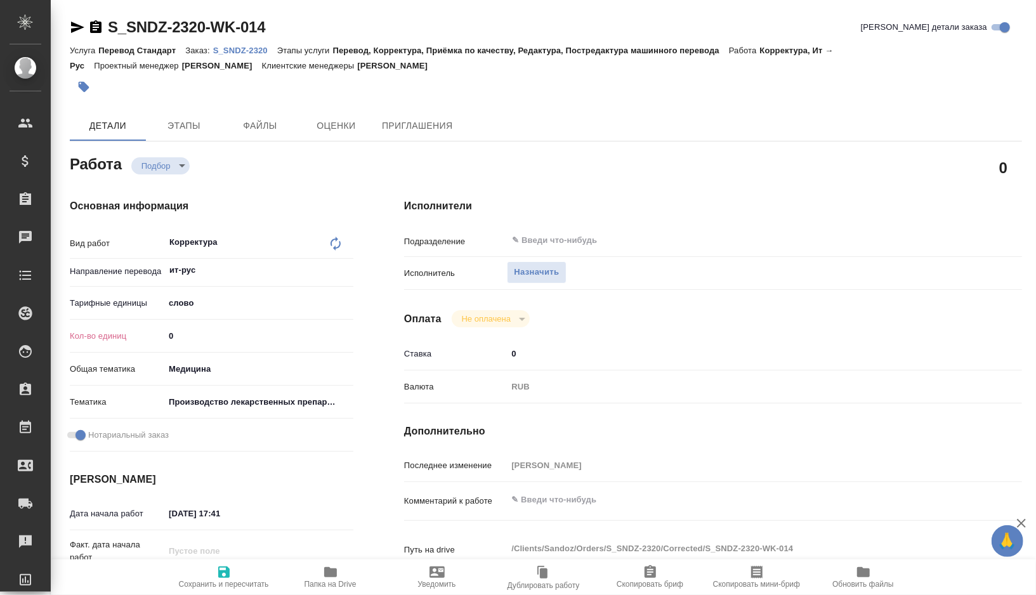
type textarea "x"
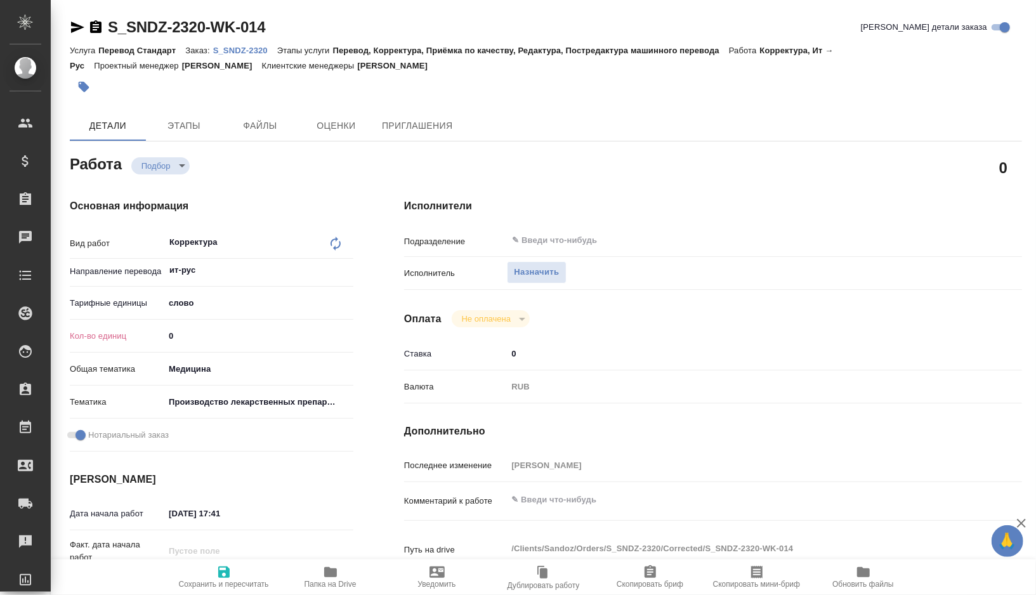
type textarea "x"
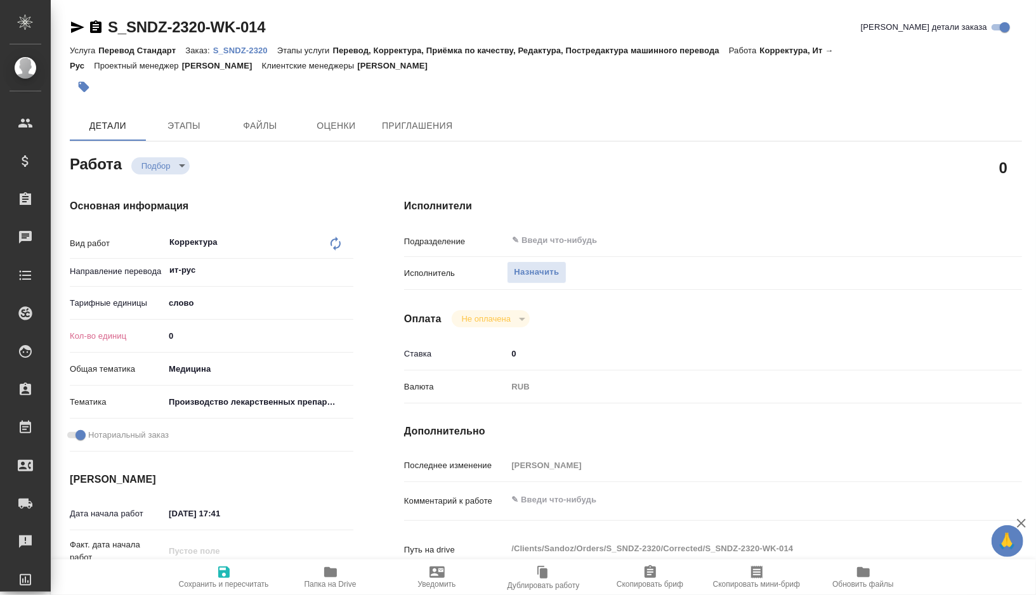
type textarea "x"
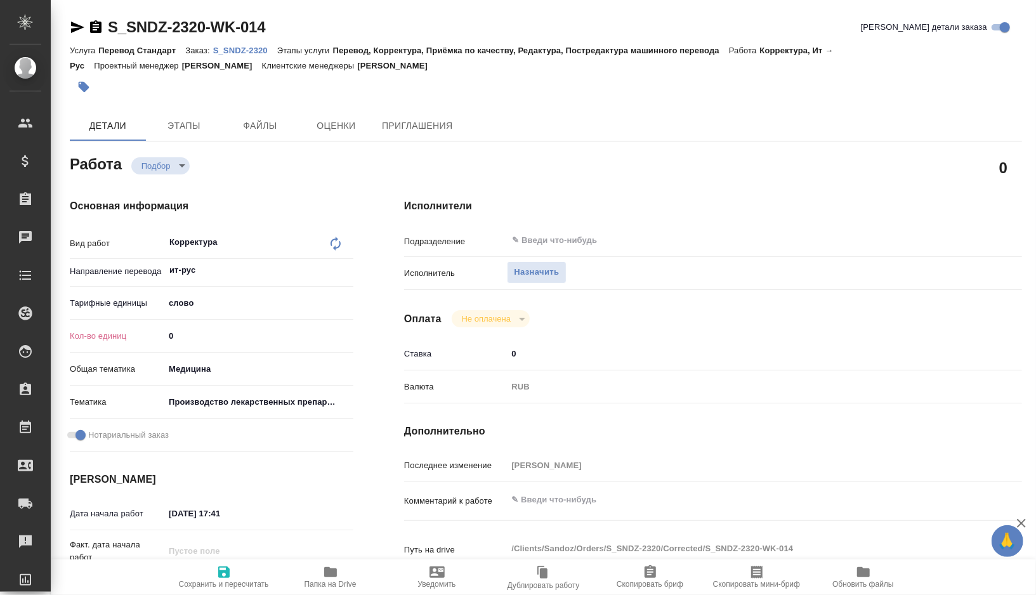
type textarea "x"
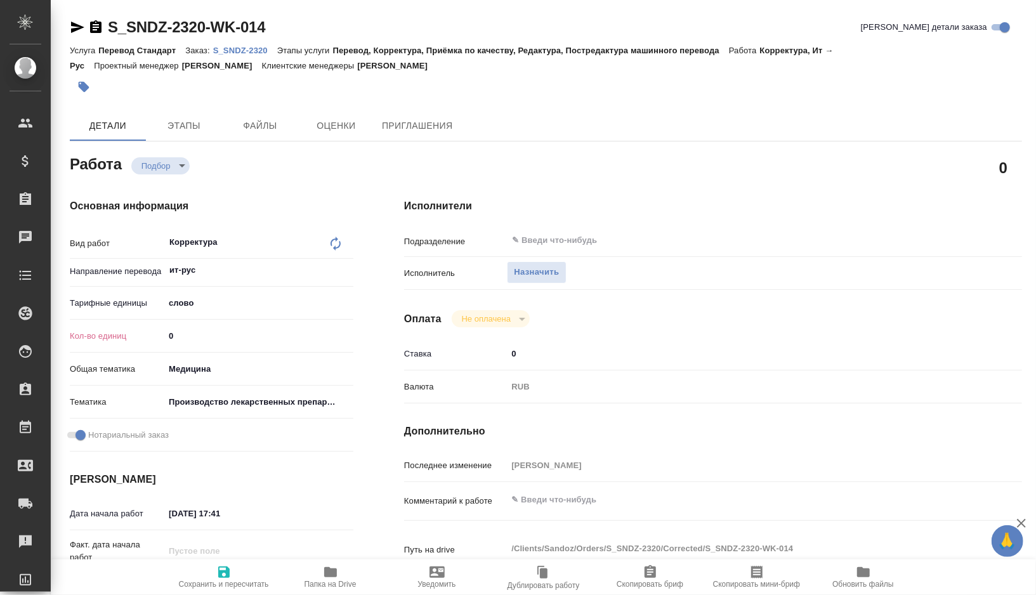
type textarea "x"
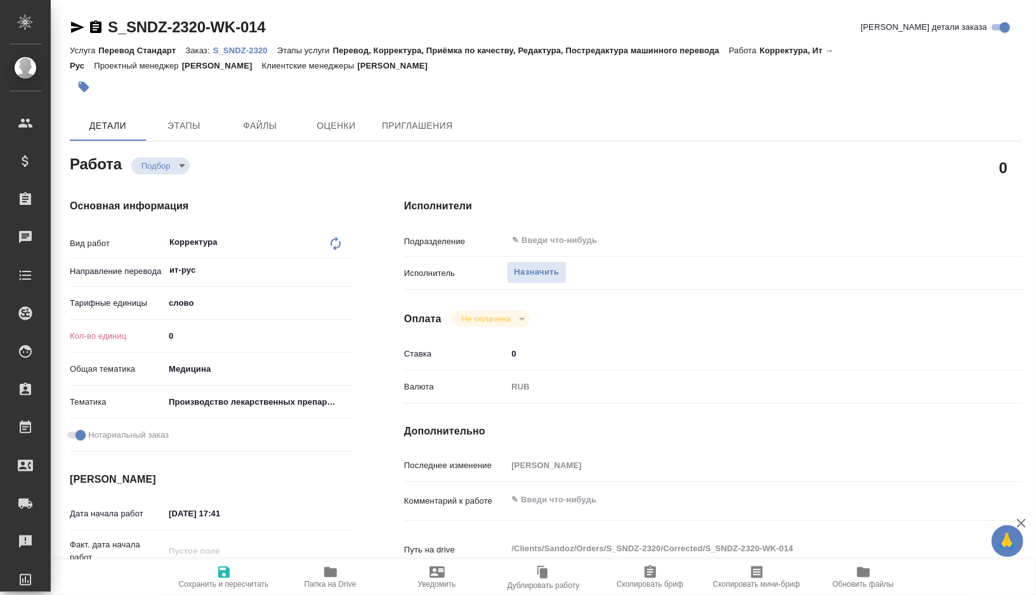
type textarea "x"
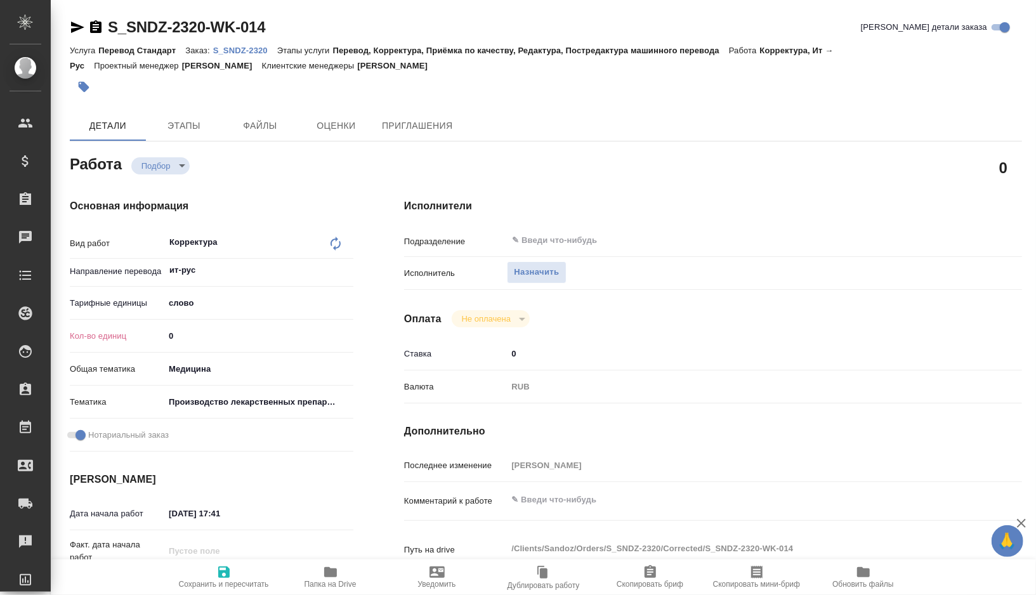
type textarea "x"
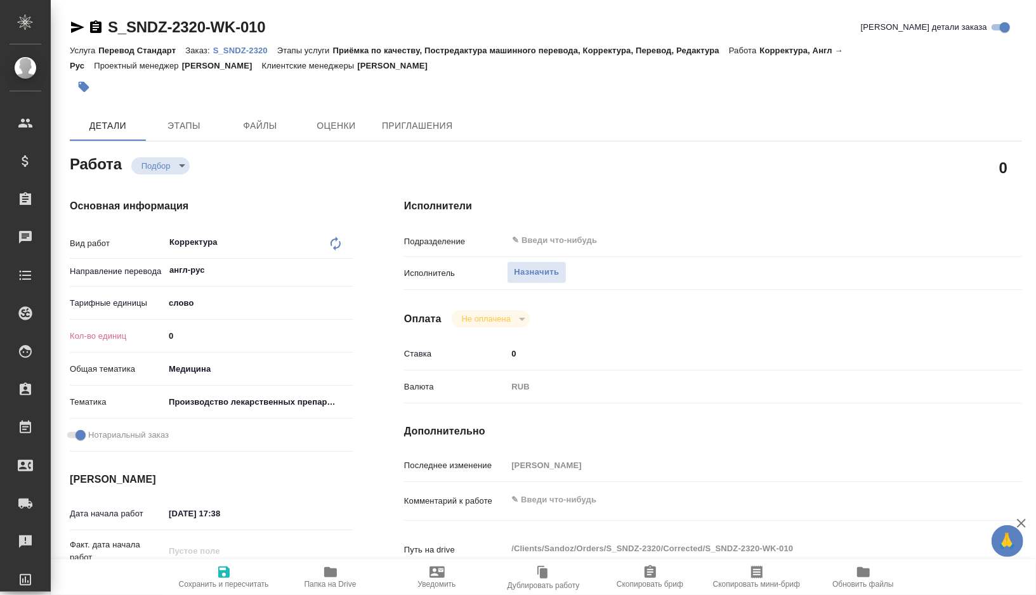
type textarea "x"
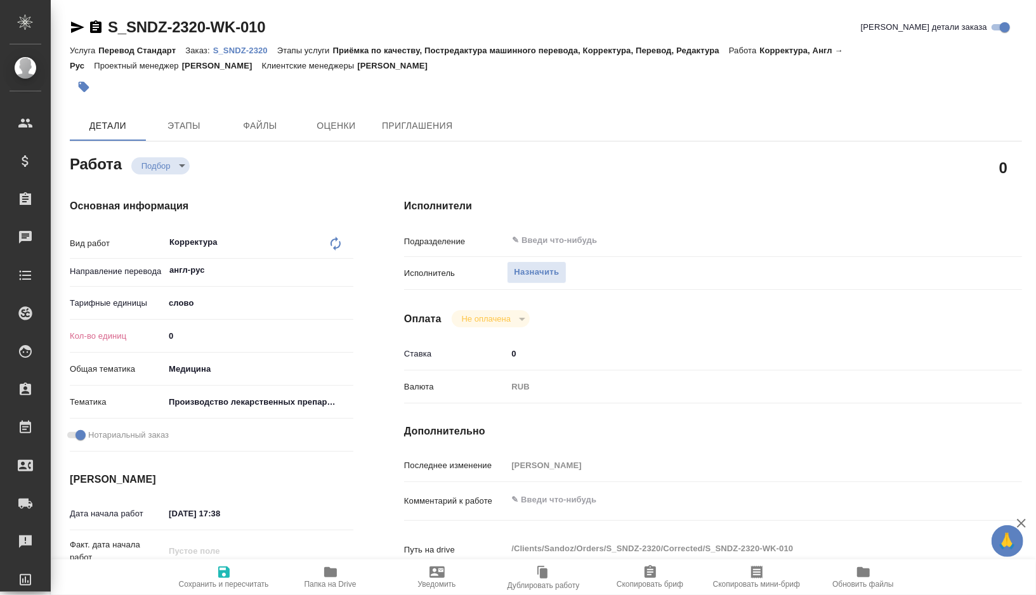
type textarea "x"
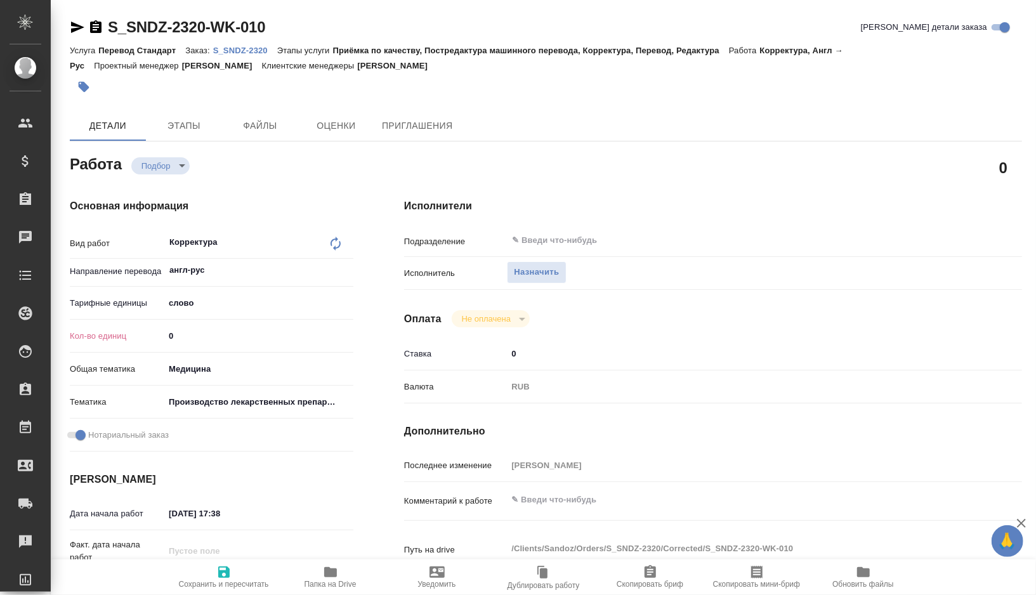
type textarea "x"
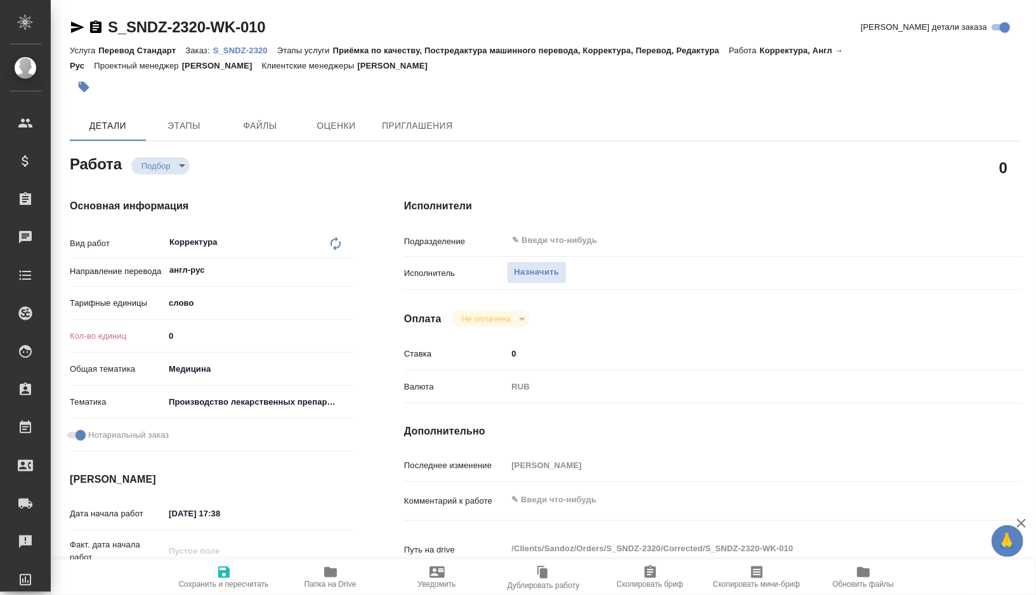
type textarea "x"
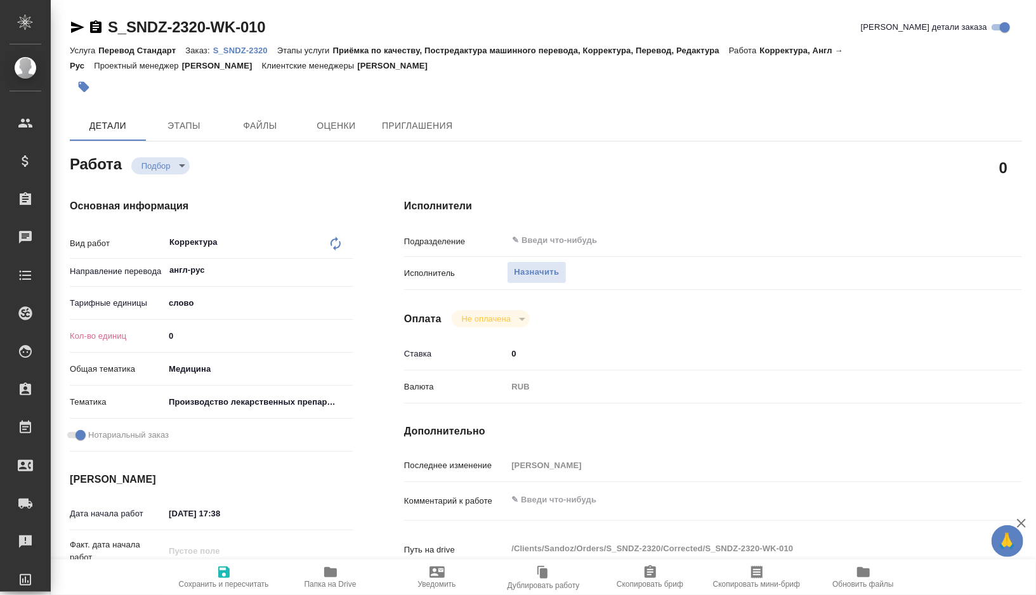
type textarea "x"
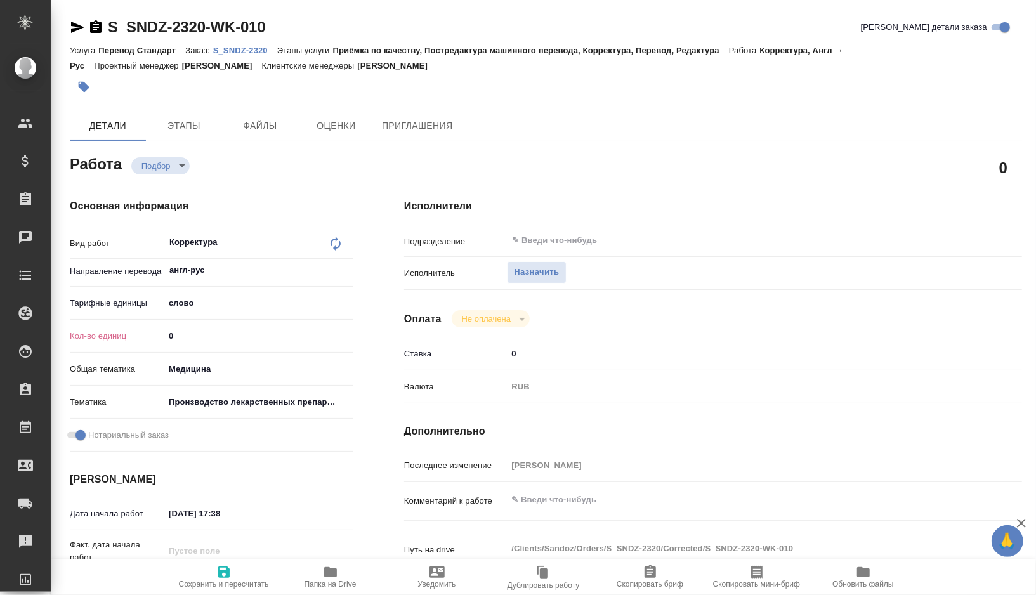
type textarea "x"
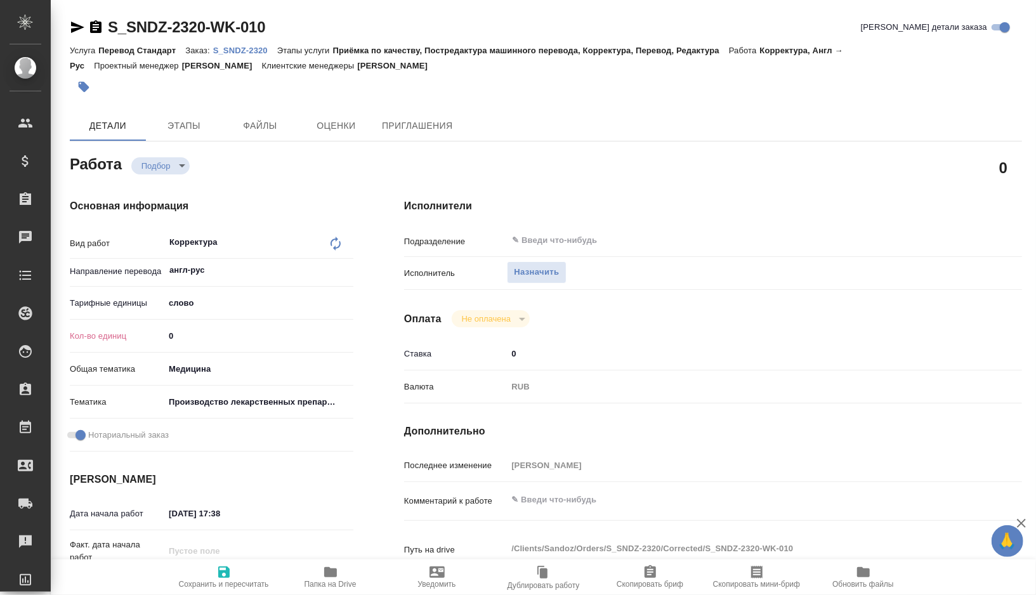
type textarea "x"
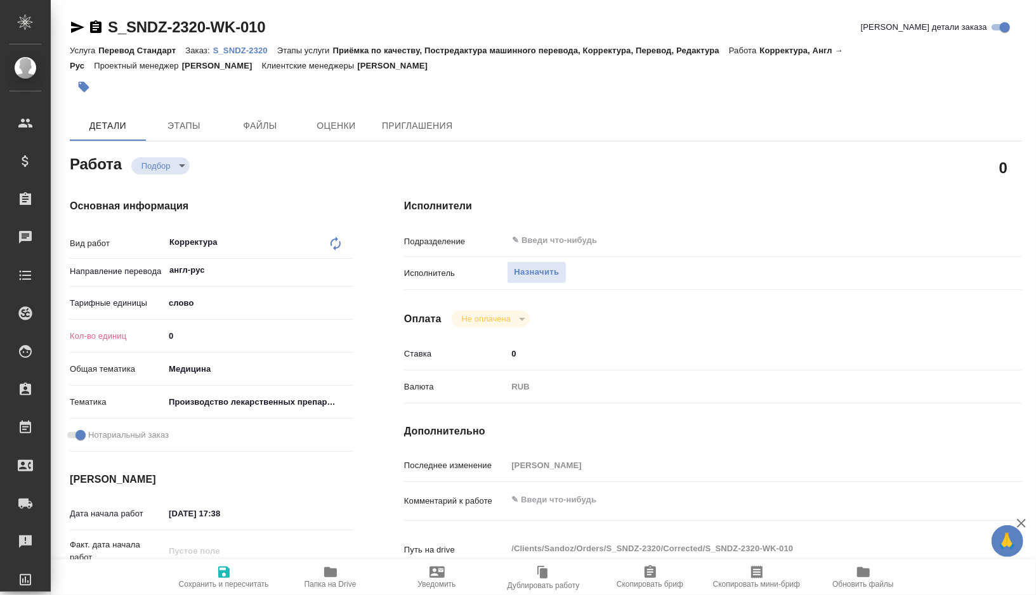
type textarea "x"
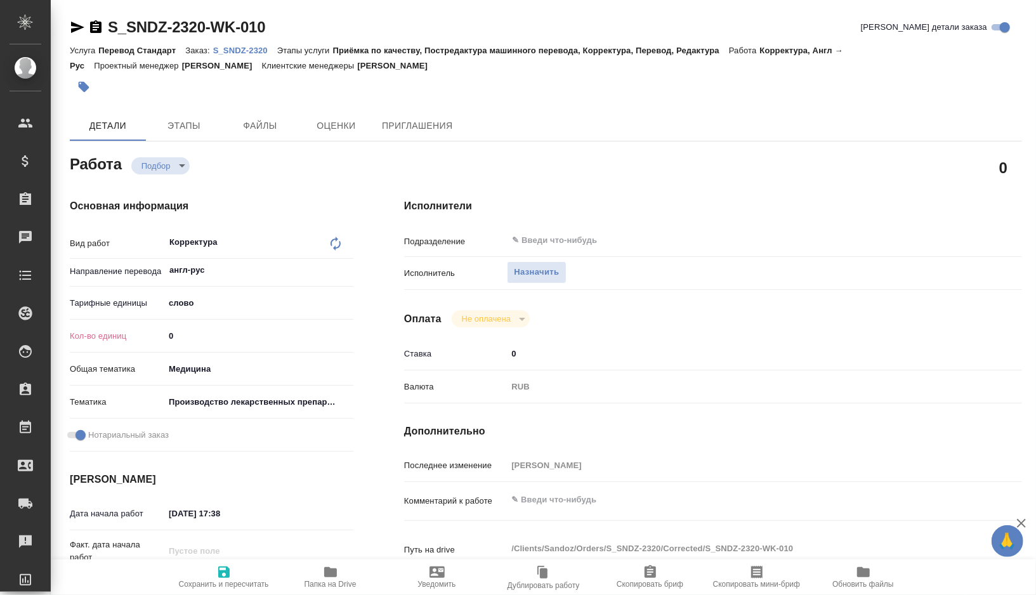
click at [201, 334] on input "0" at bounding box center [258, 336] width 189 height 18
type textarea "x"
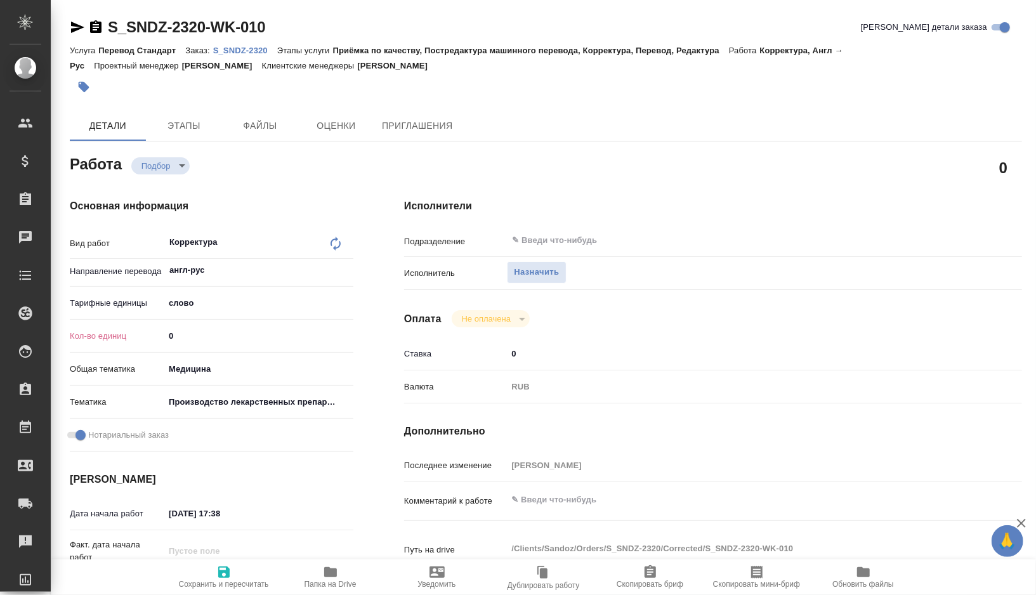
type textarea "x"
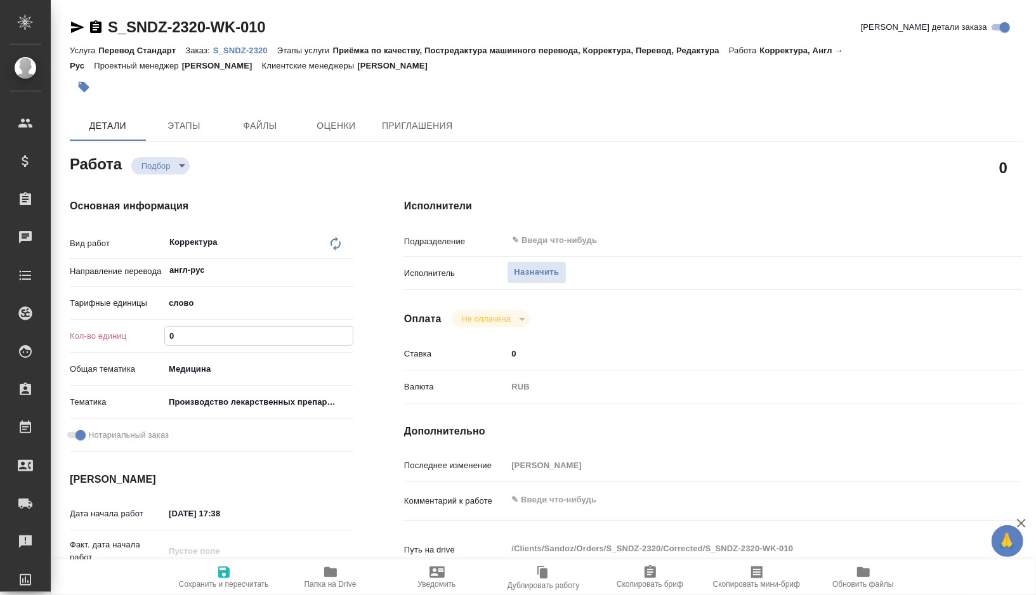
type textarea "x"
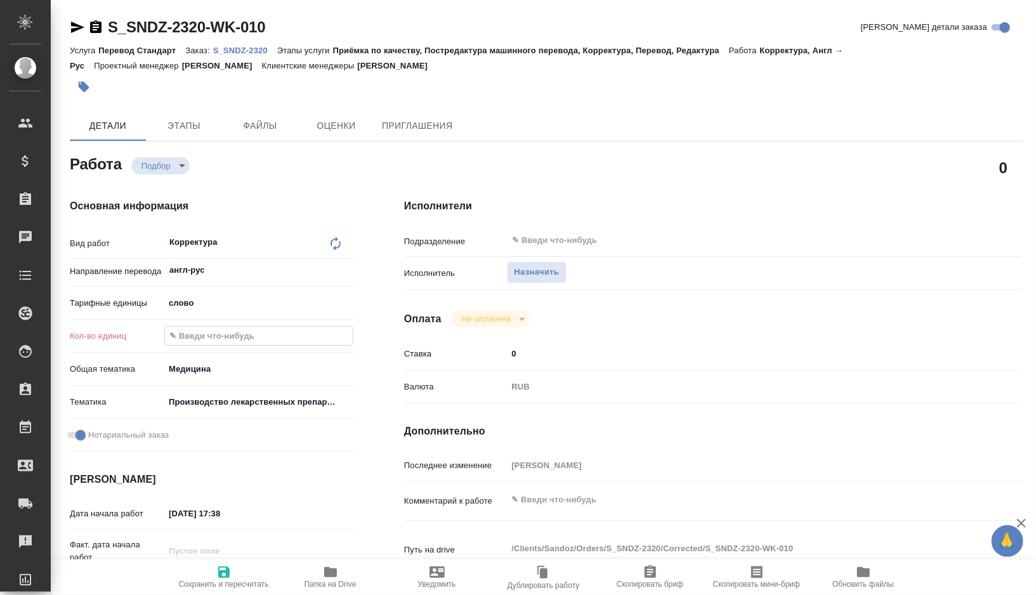
type textarea "x"
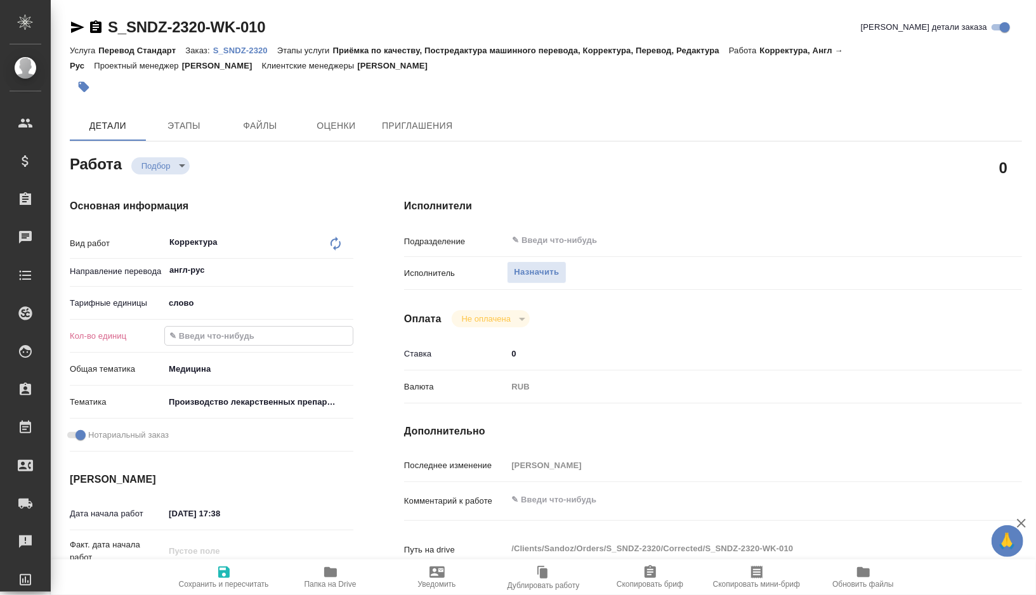
type textarea "x"
paste input "932.8"
type textarea "x"
type input "932.8"
type textarea "x"
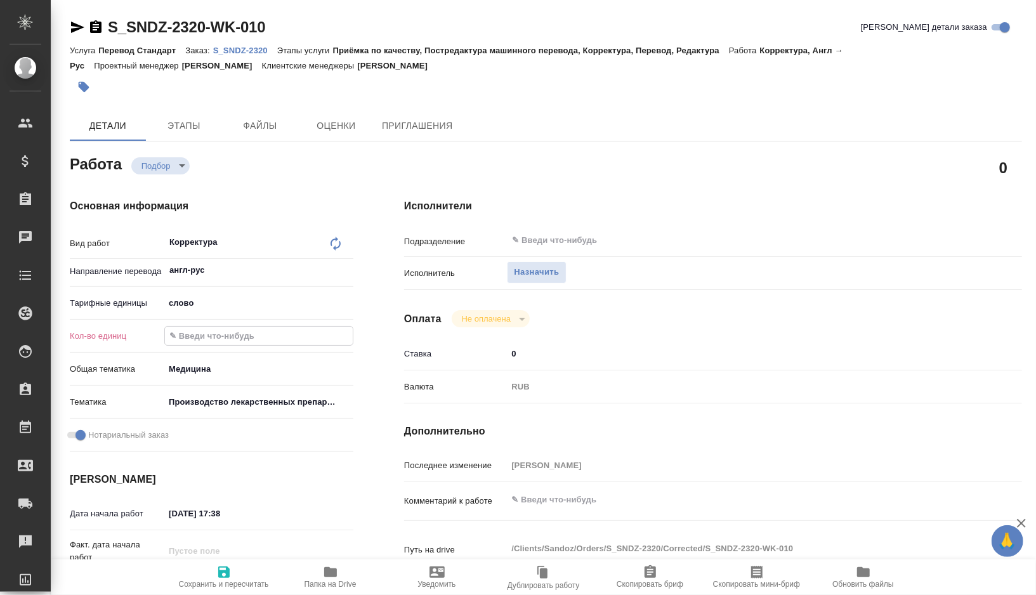
type textarea "x"
type input "932.8"
type textarea "x"
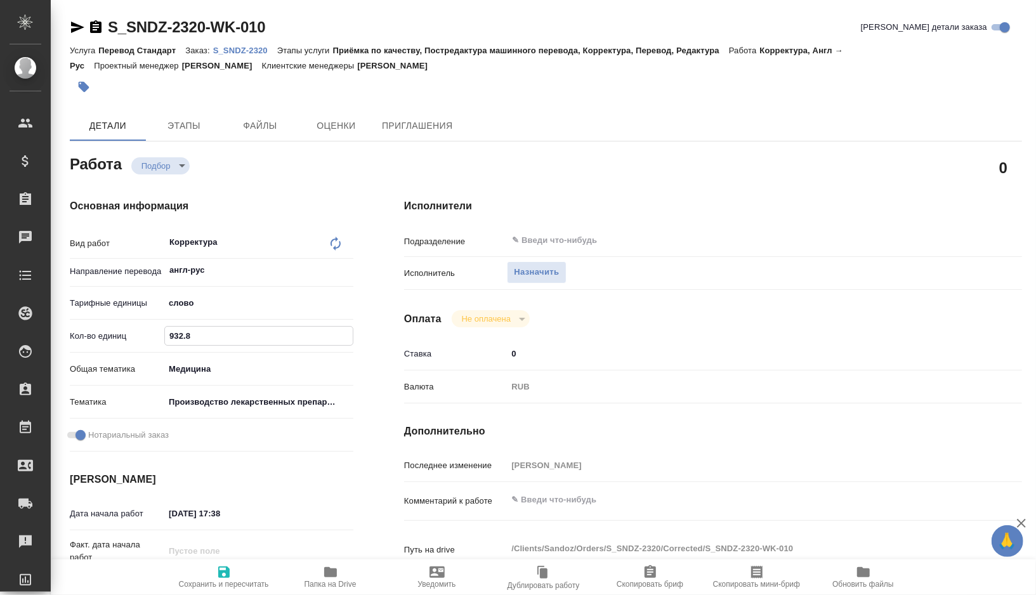
click at [549, 498] on textarea at bounding box center [739, 500] width 464 height 22
type textarea "x"
type textarea "к"
type textarea "x"
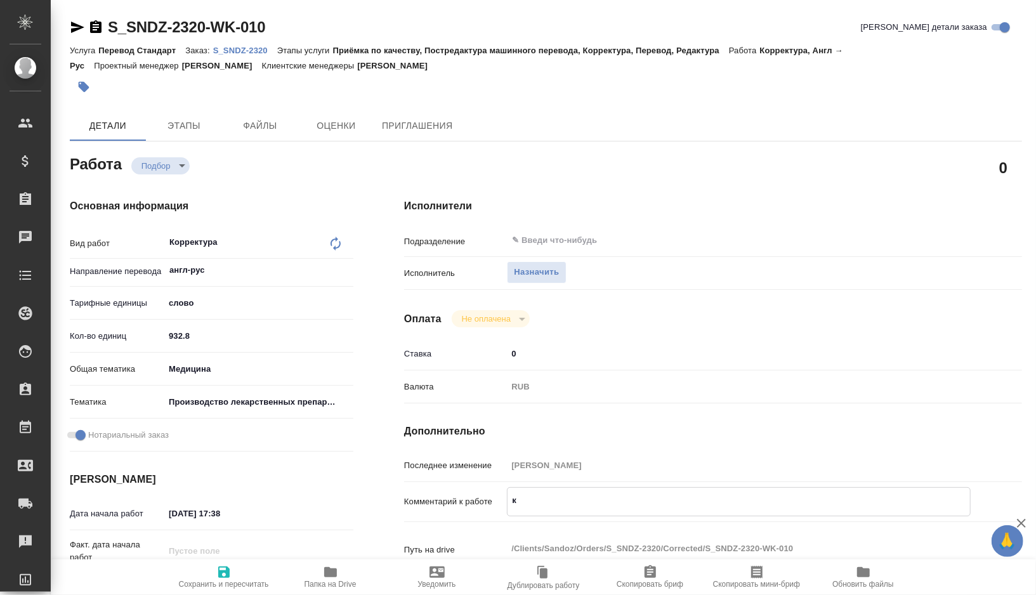
type textarea "x"
type textarea "ко"
type textarea "x"
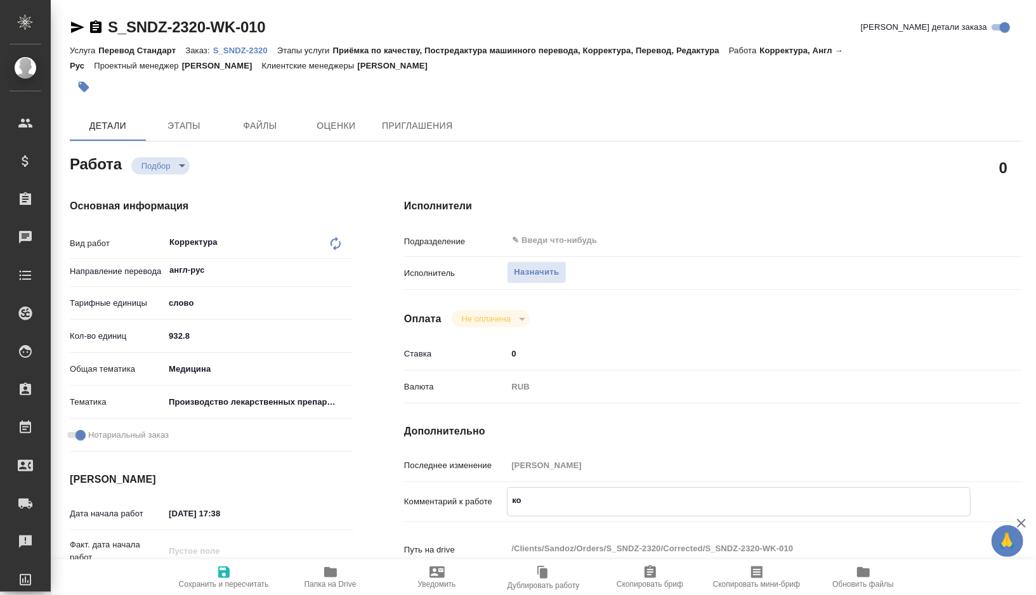
type textarea "x"
type textarea "кор"
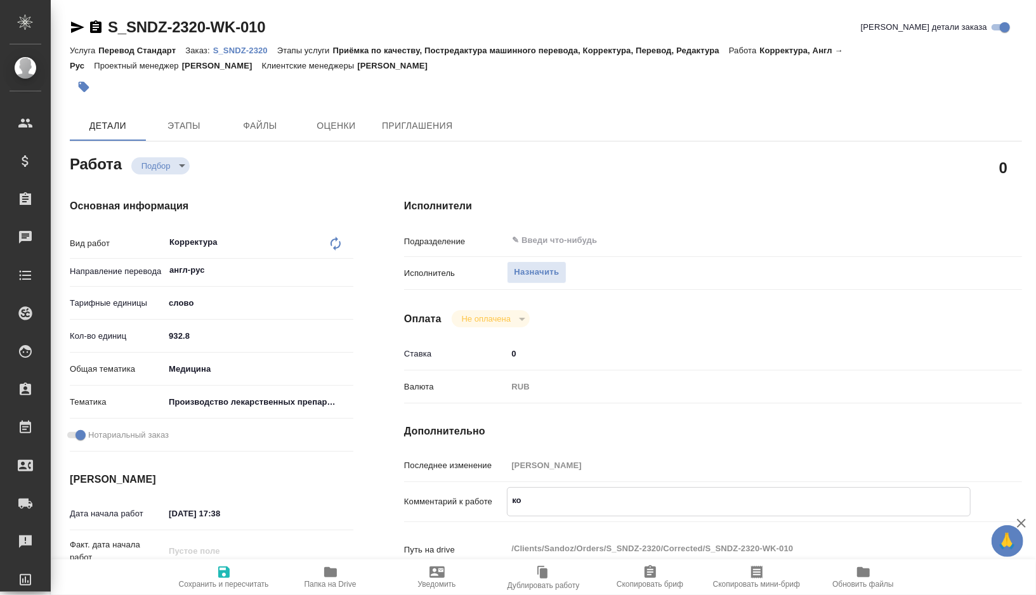
type textarea "x"
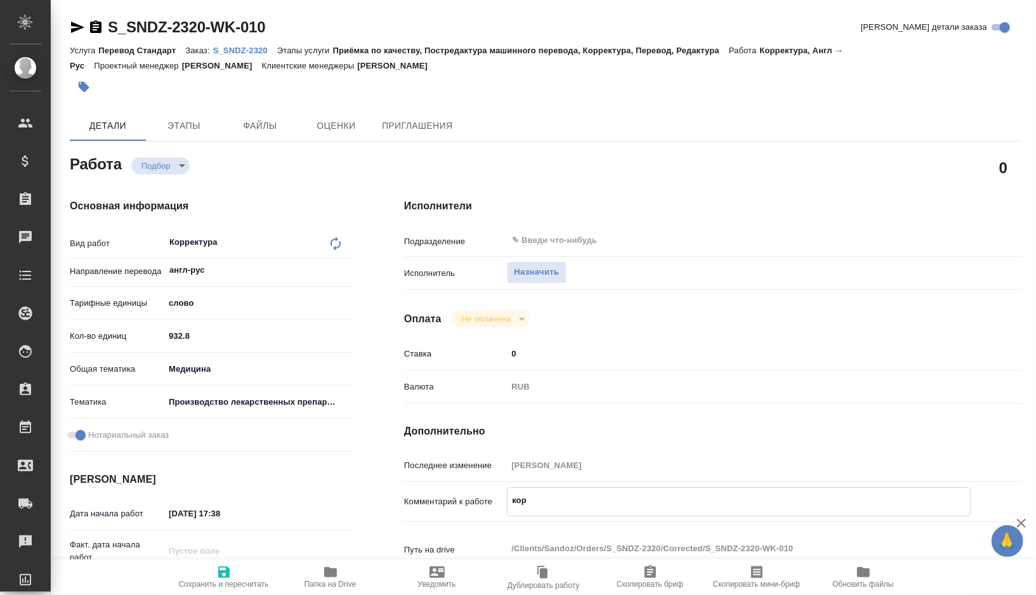
type textarea "корр"
type textarea "x"
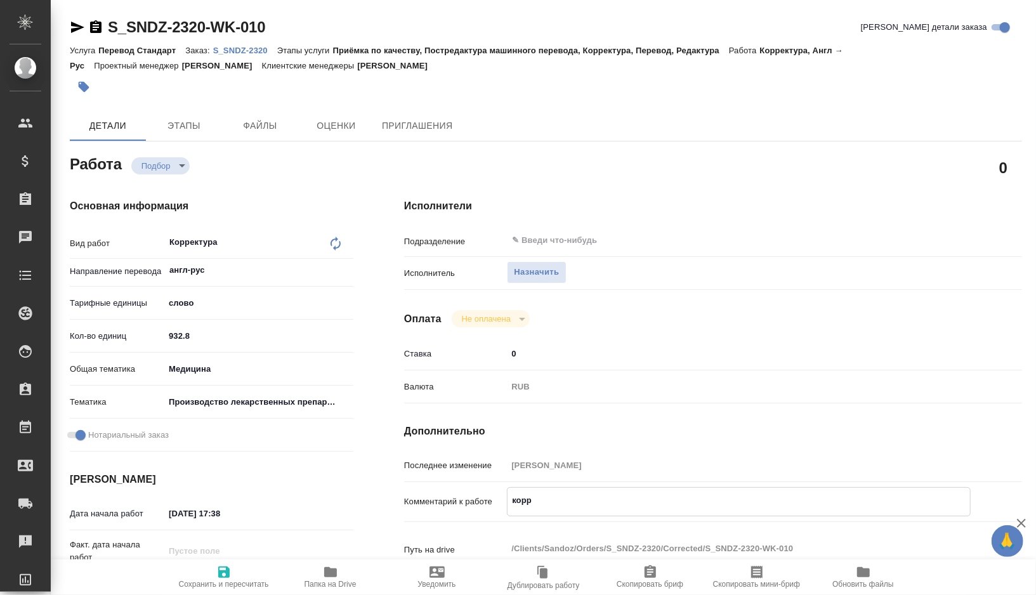
type textarea "x"
type textarea "корре"
type textarea "x"
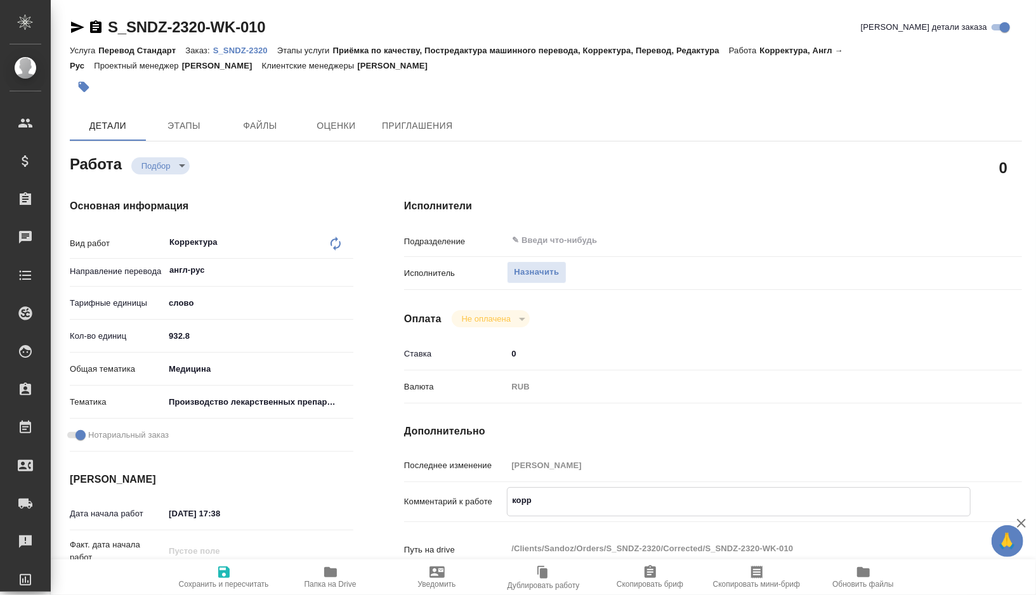
type textarea "x"
type textarea "коррек"
type textarea "x"
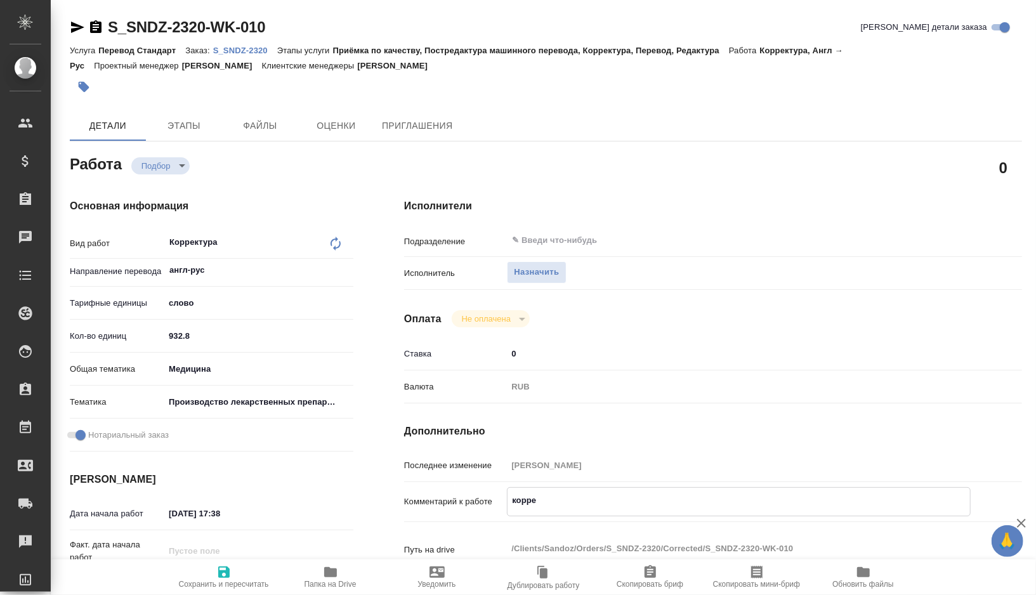
type textarea "x"
type textarea "коррект"
type textarea "x"
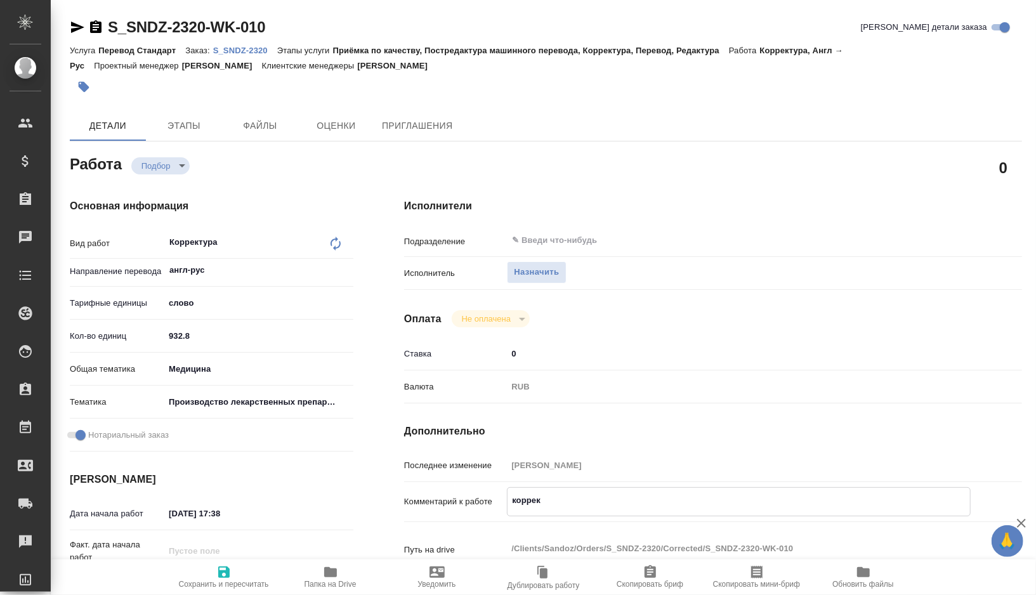
type textarea "x"
type textarea "корректу"
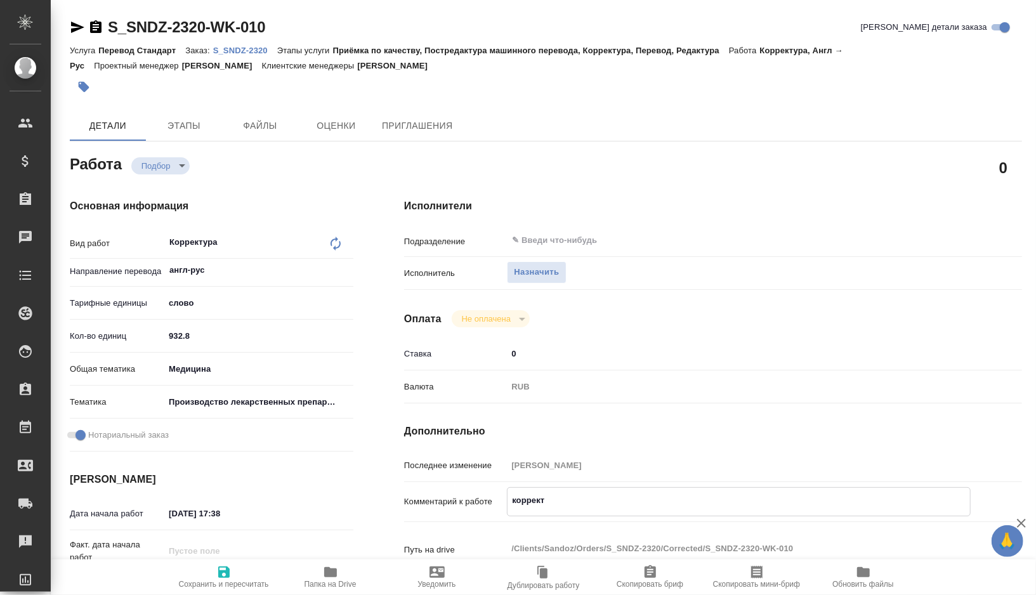
type textarea "x"
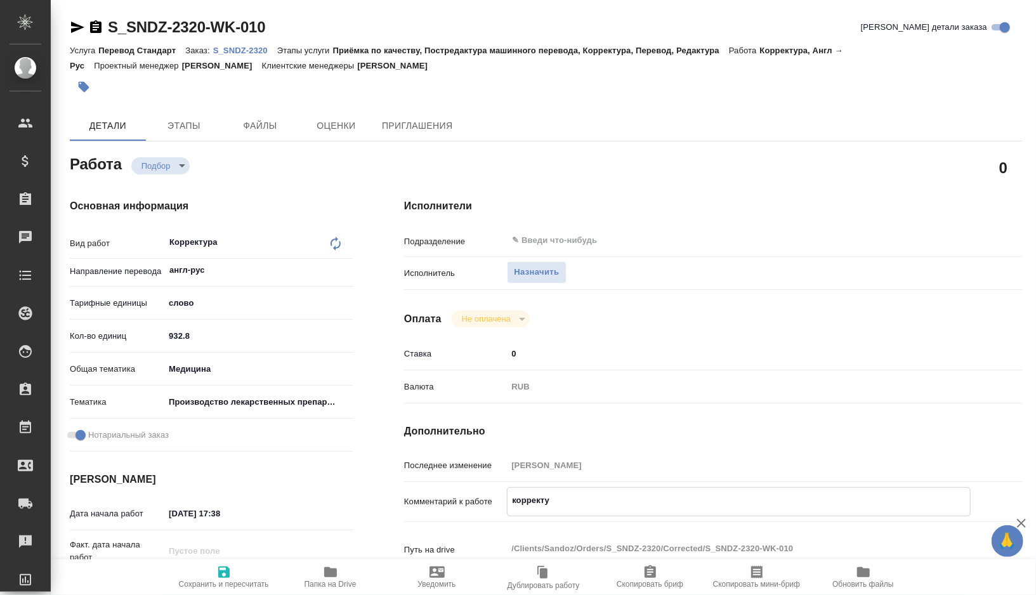
type textarea "корректур"
type textarea "x"
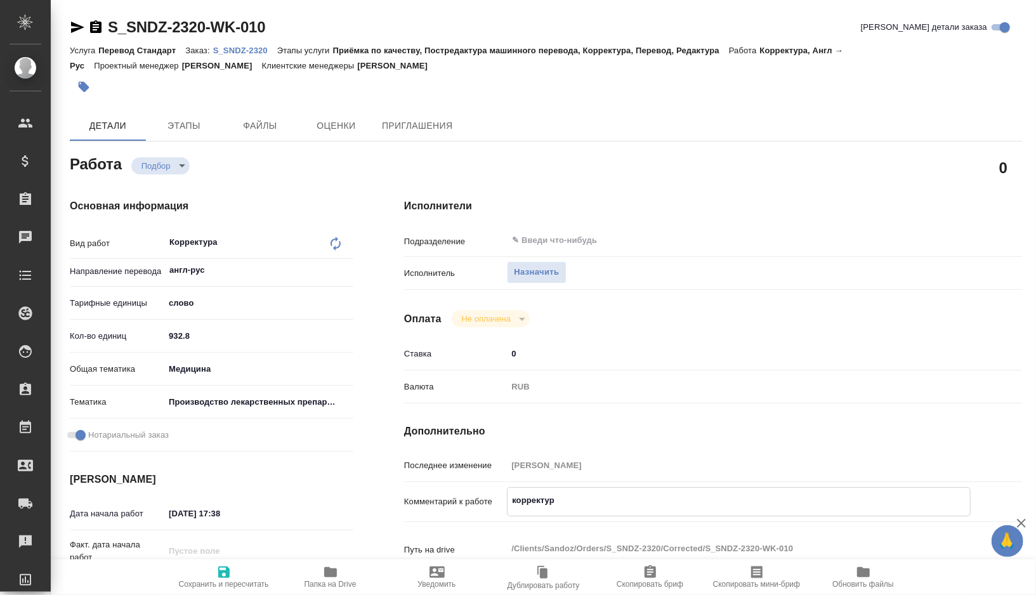
type textarea "x"
type textarea "корректура"
type textarea "x"
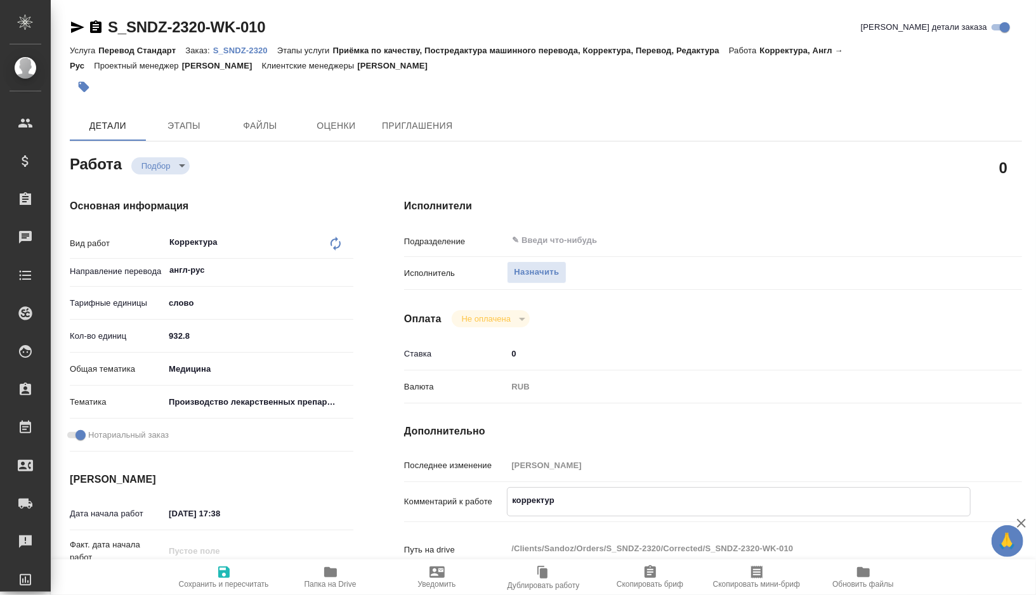
type textarea "x"
type textarea "корректура"
type textarea "x"
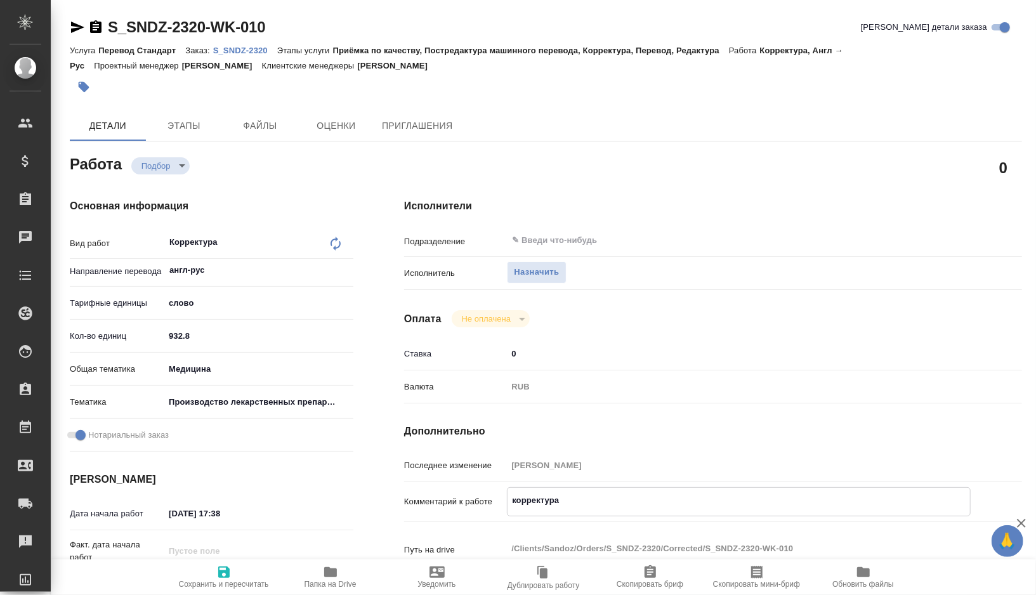
type textarea "x"
type textarea "корректура п"
type textarea "x"
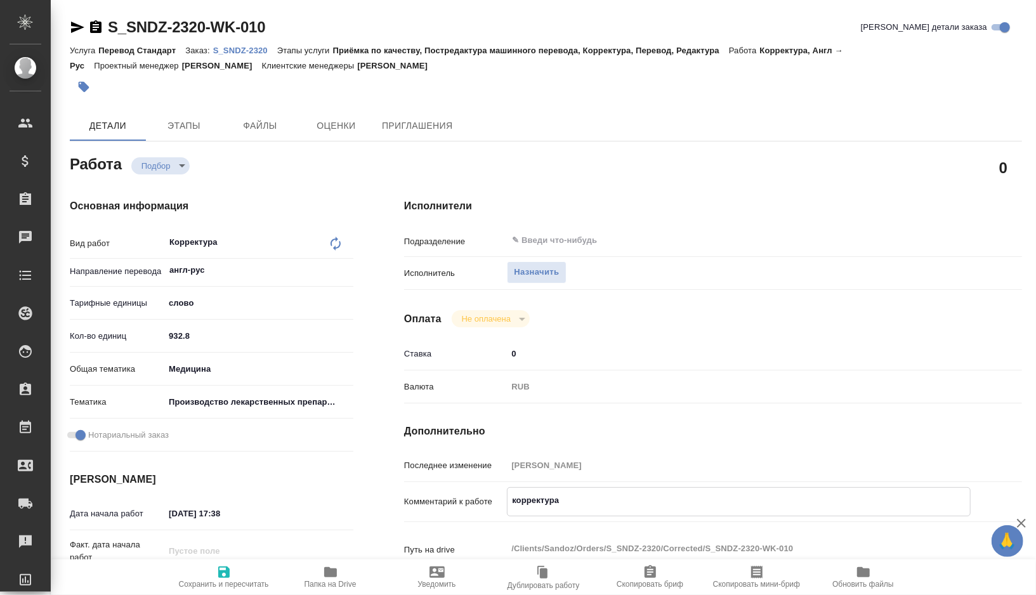
type textarea "x"
type textarea "корректура по"
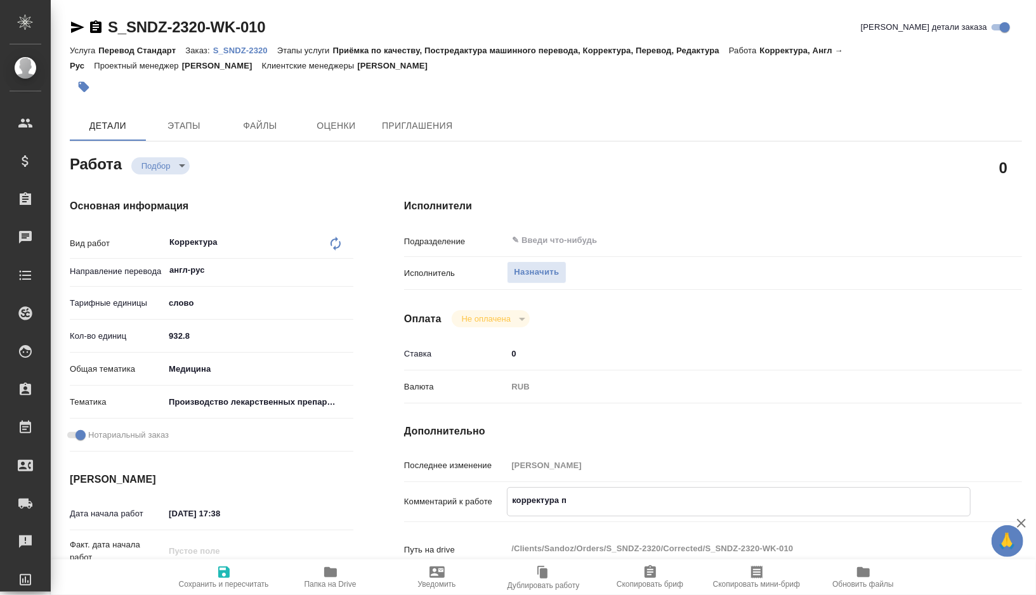
type textarea "x"
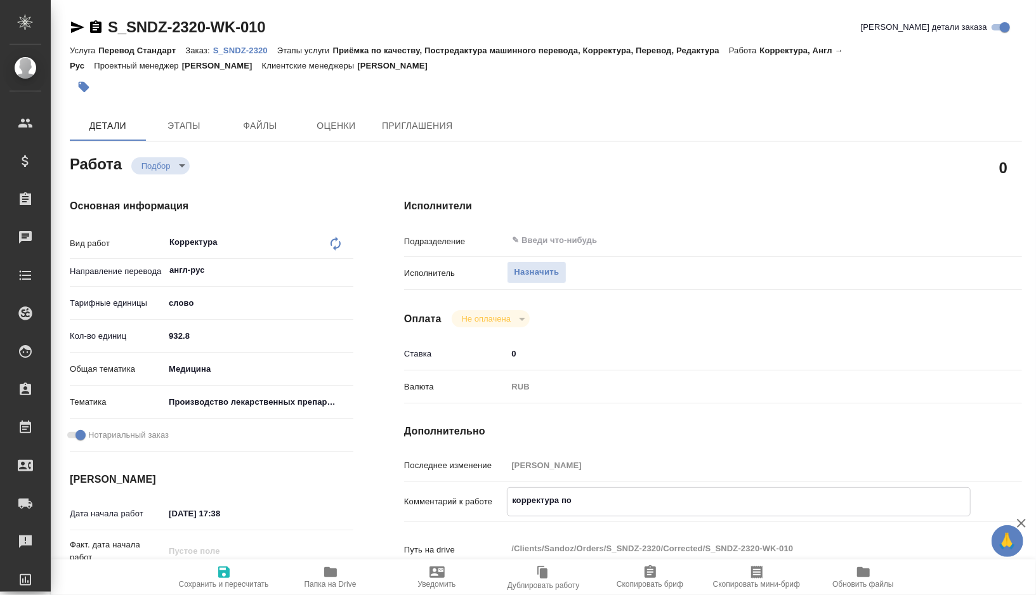
type textarea "корректура под"
type textarea "x"
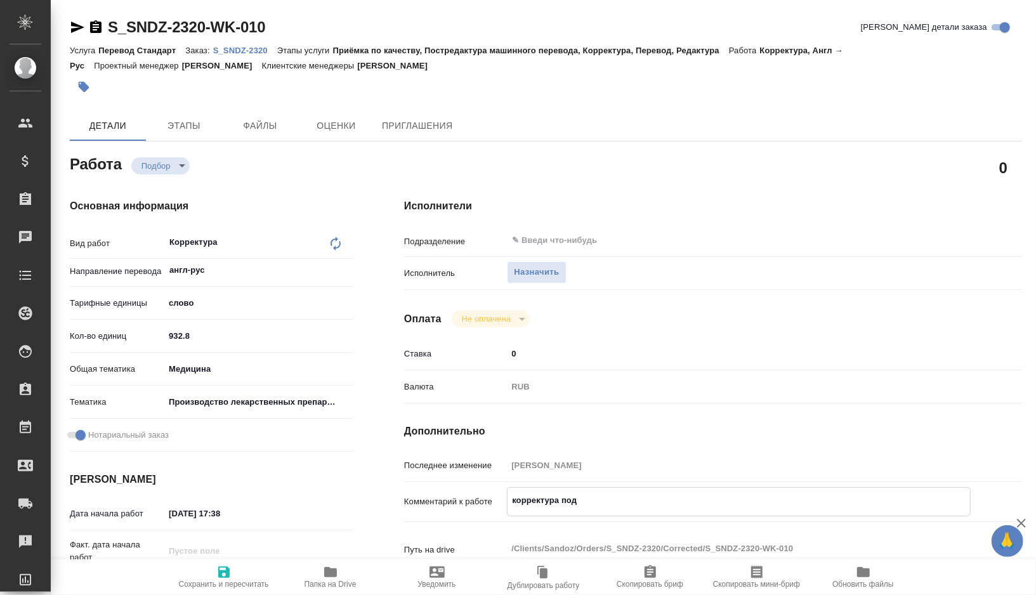
type textarea "x"
type textarea "корректура под"
type textarea "x"
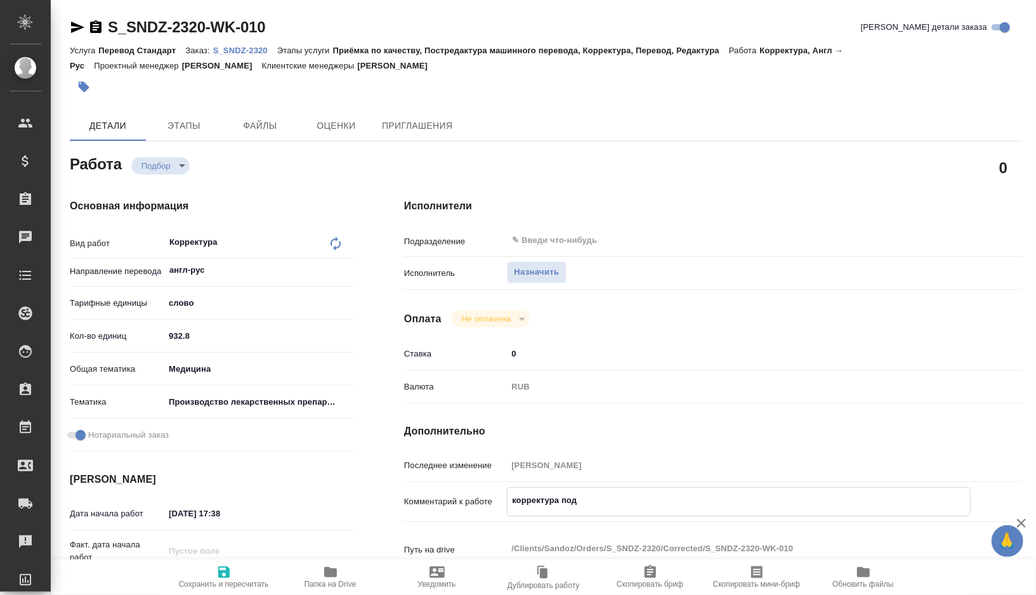
type textarea "x"
type textarea "корректура под н"
type textarea "x"
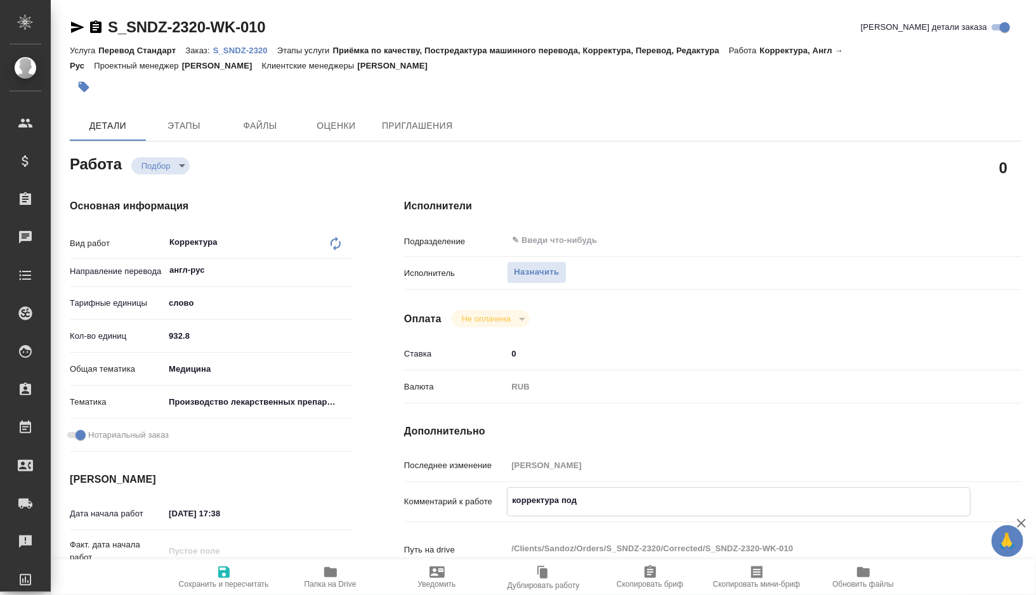
type textarea "x"
type textarea "корректура под но"
type textarea "x"
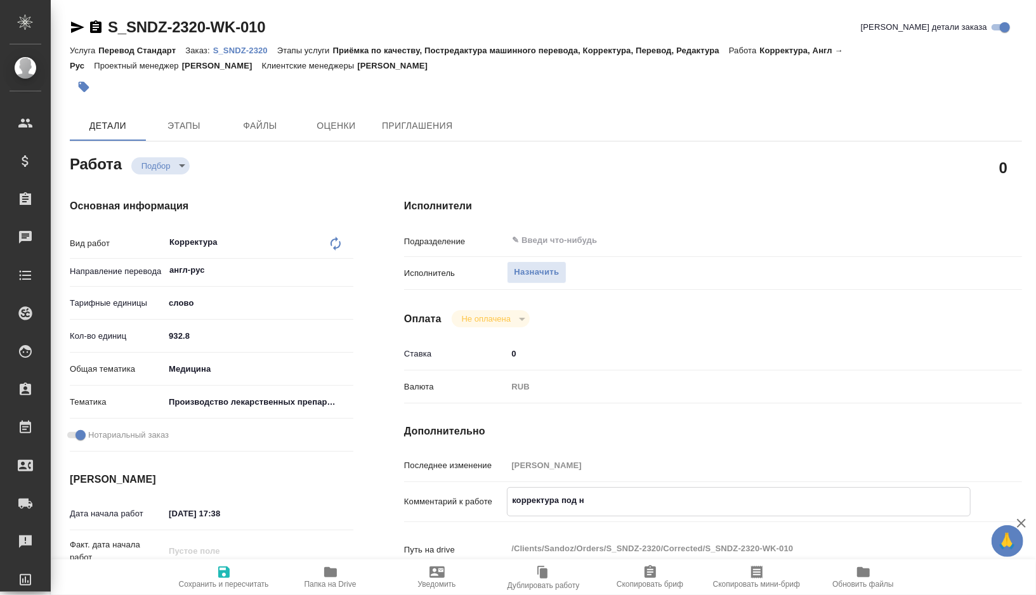
type textarea "x"
type textarea "корректура под нот"
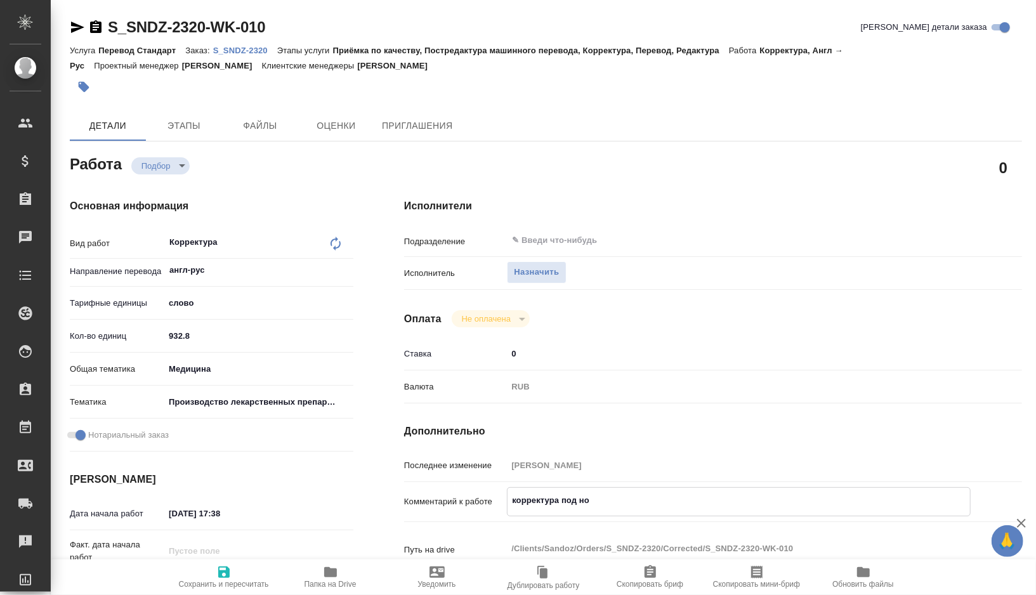
type textarea "x"
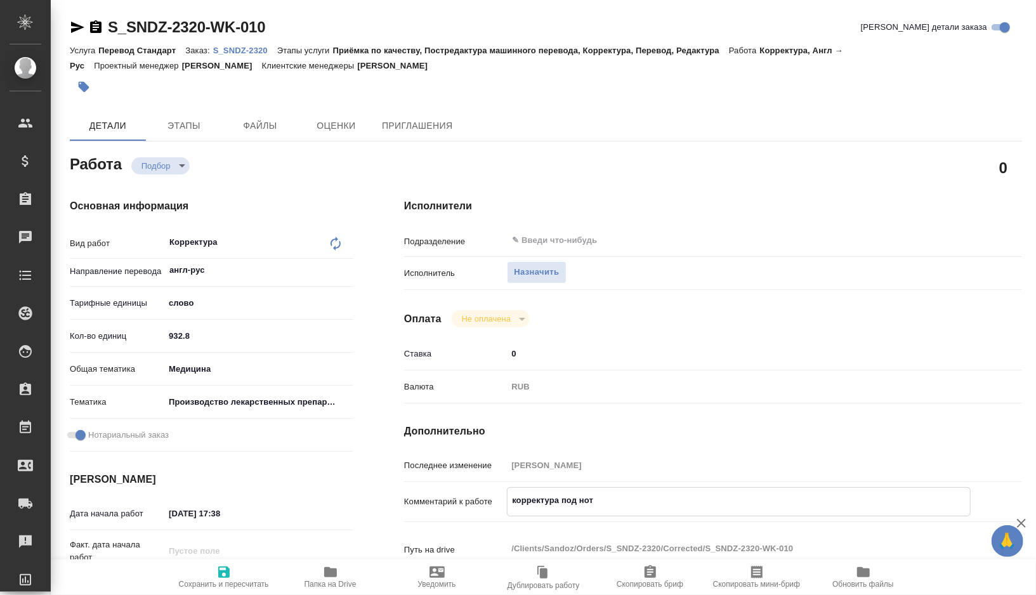
type textarea "корректура под нот"
type textarea "x"
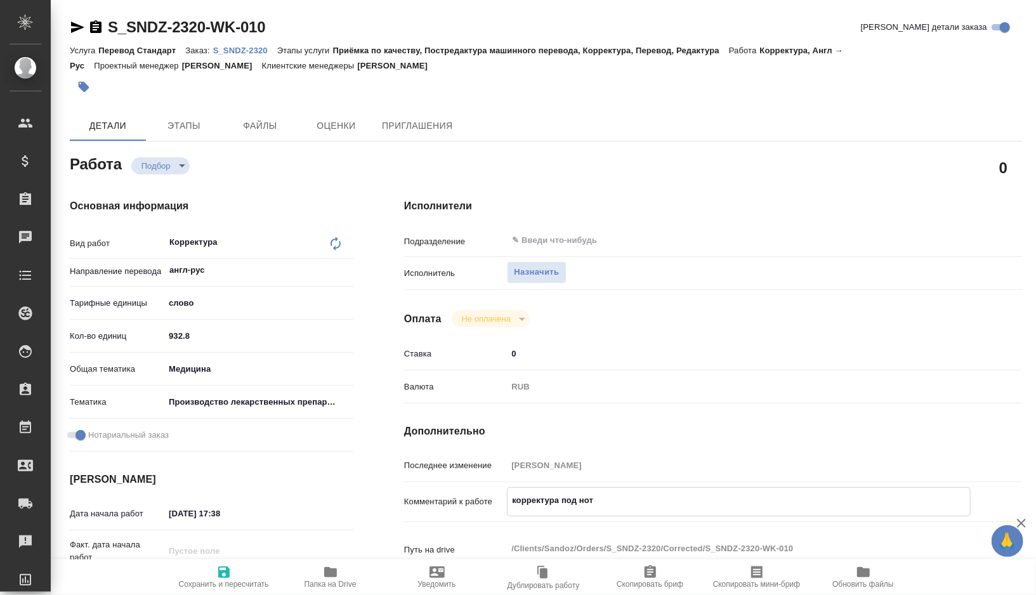
type textarea "x"
type textarea "корректура под нот"
type textarea "x"
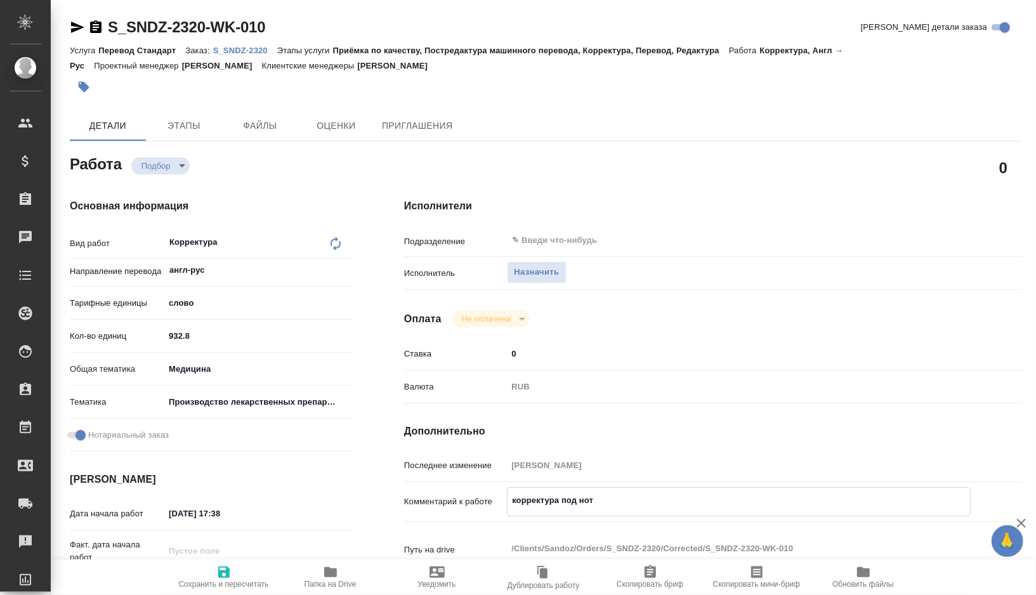
type textarea "x"
type textarea "корректура под нот а"
type textarea "x"
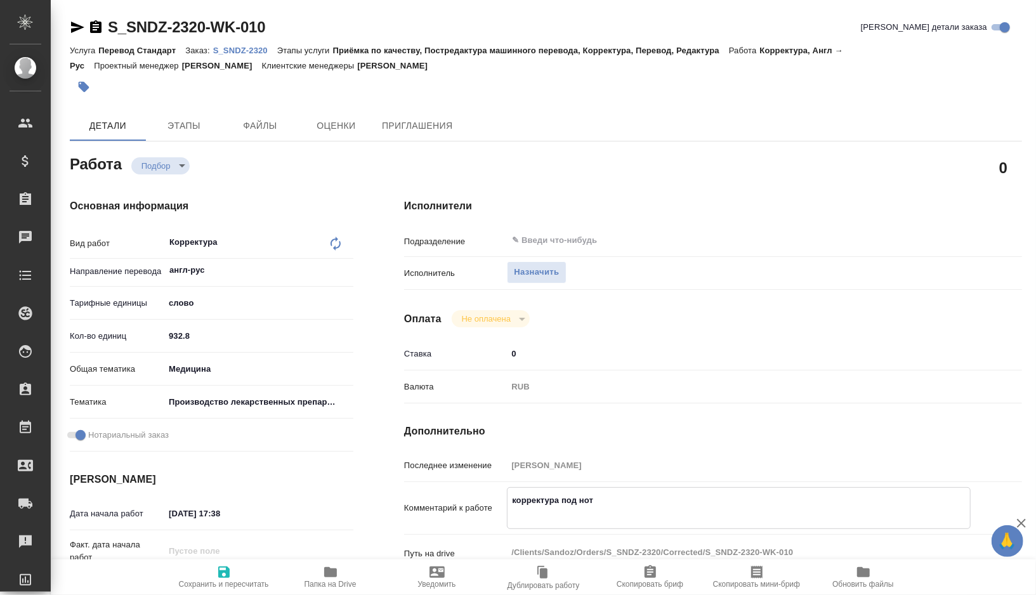
type textarea "x"
type textarea "корректура под нот ан"
type textarea "x"
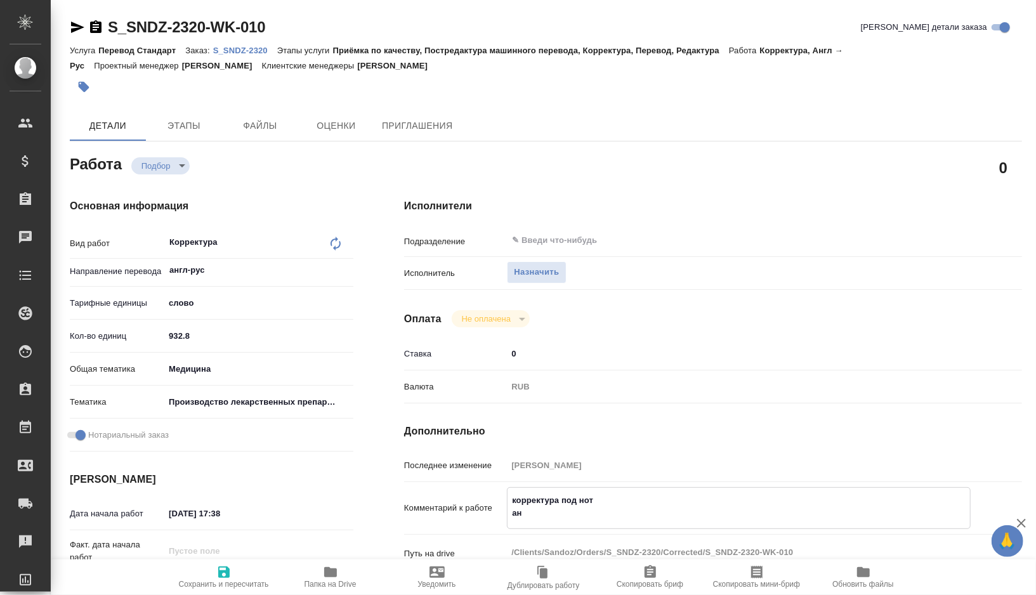
type textarea "x"
click at [600, 496] on textarea "корректура под нот (англ-рус)" at bounding box center [739, 501] width 463 height 22
click at [651, 502] on textarea "корректура под нот (англ-рус)" at bounding box center [739, 501] width 463 height 22
paste textarea "932.8"
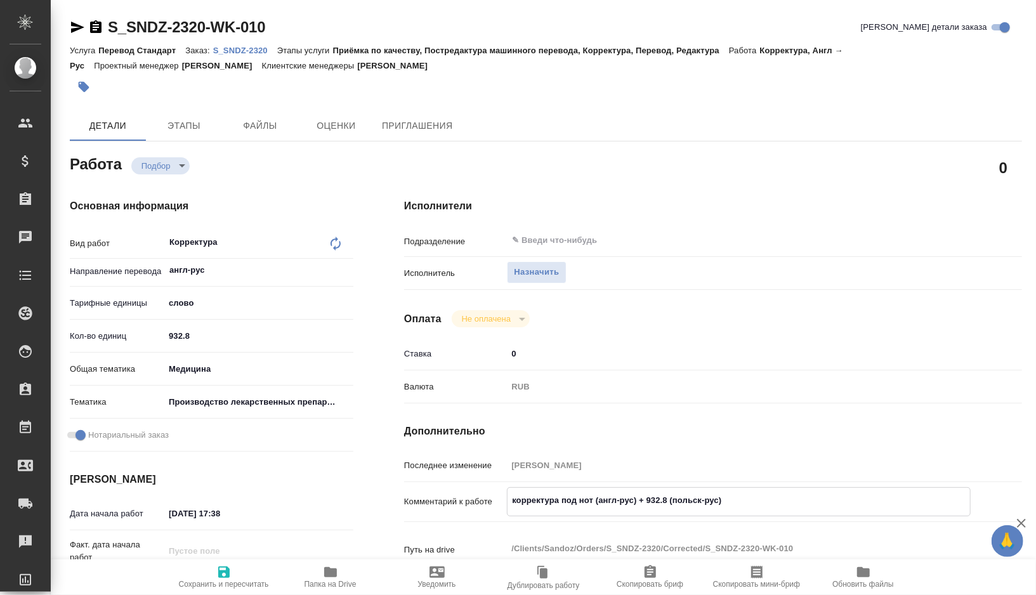
click at [600, 496] on textarea "корректура под нот (англ-рус) + 932.8 (польск-рус)" at bounding box center [739, 501] width 463 height 22
paste textarea "274.8"
click at [758, 496] on textarea "корректура под нот 274.8 (англ-рус) + 932.8 (польск-рус)" at bounding box center [739, 501] width 463 height 22
click at [605, 501] on textarea "корректура под нот 274.8 (англ-рус) + 932.8 (польск-рус)" at bounding box center [739, 501] width 463 height 22
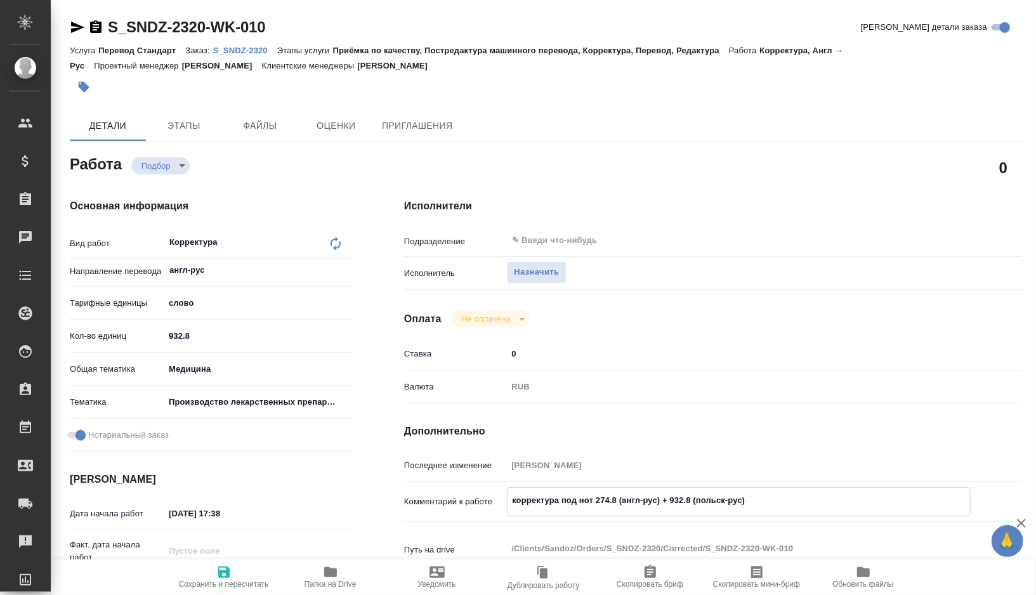
click at [677, 501] on textarea "корректура под нот 274.8 (англ-рус) + 932.8 (польск-рус)" at bounding box center [739, 501] width 463 height 22
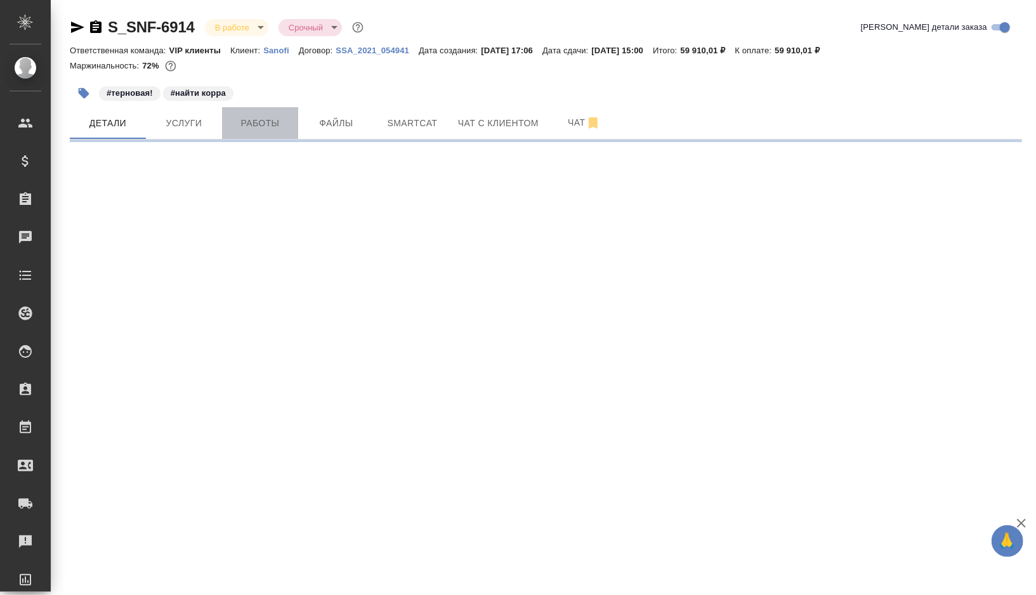
click at [287, 126] on span "Работы" at bounding box center [260, 123] width 61 height 16
select select "RU"
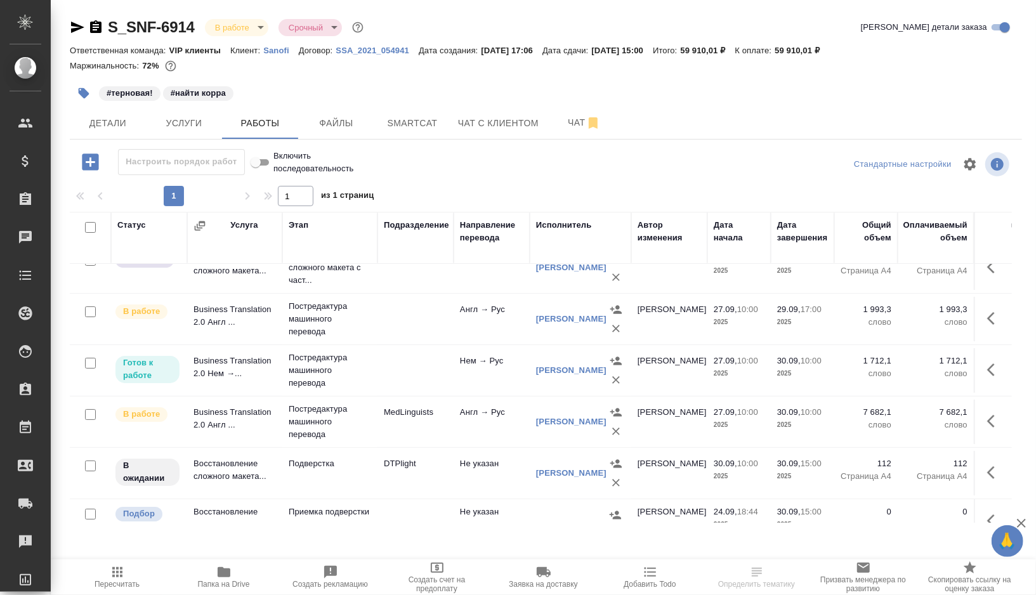
scroll to position [16, 0]
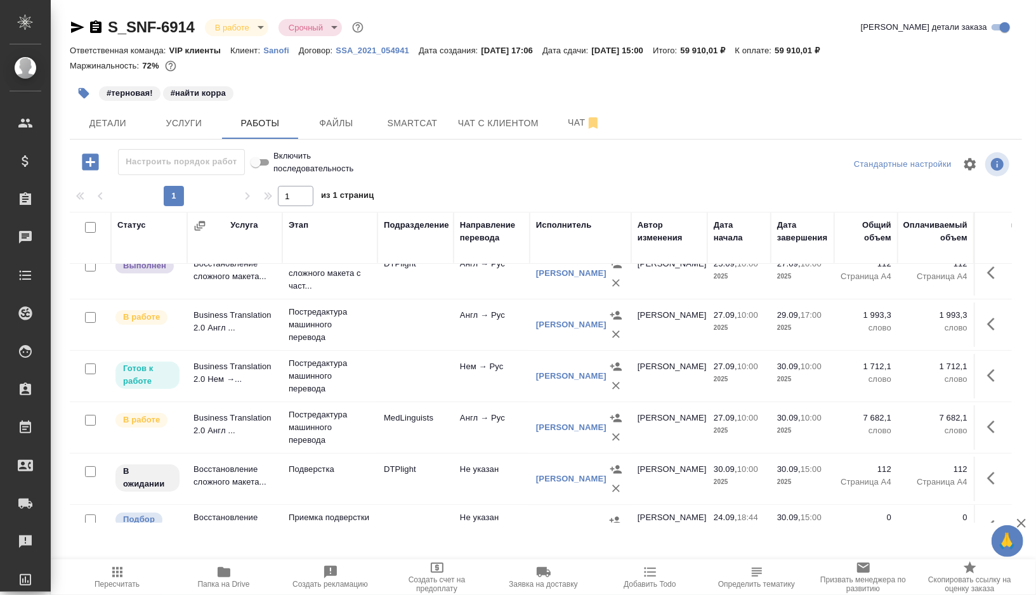
click at [93, 159] on icon "button" at bounding box center [90, 162] width 16 height 16
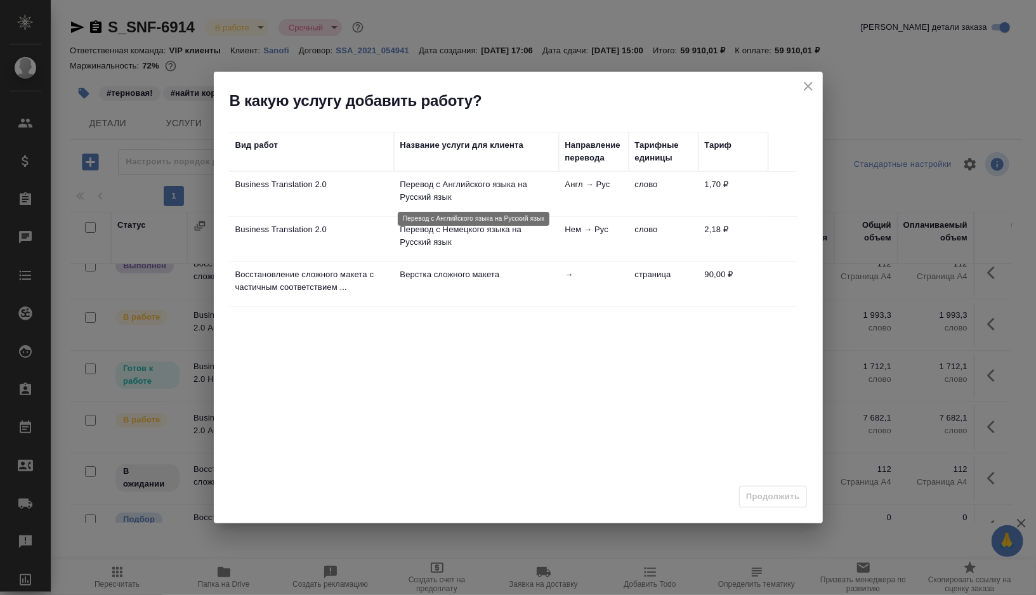
click at [486, 199] on p "Перевод с Английского языка на Русский язык" at bounding box center [476, 190] width 152 height 25
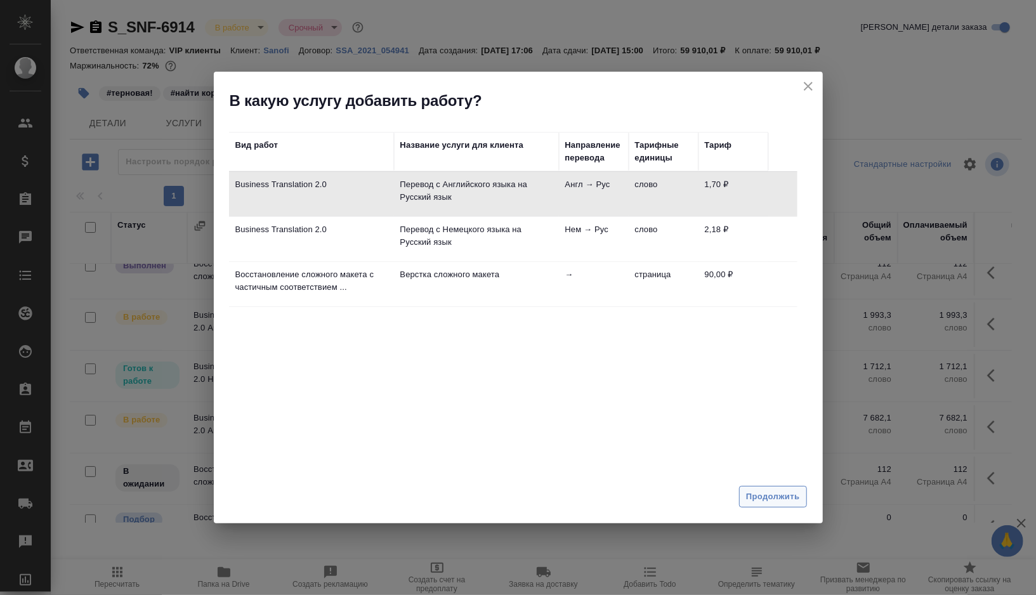
click at [751, 492] on span "Продолжить" at bounding box center [772, 497] width 53 height 15
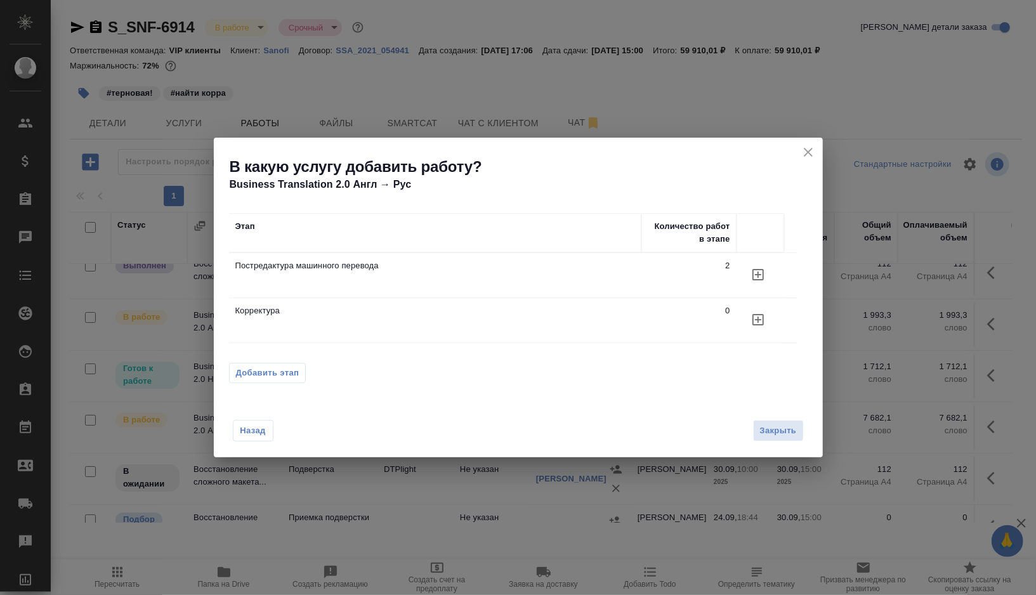
click at [760, 322] on icon "button" at bounding box center [758, 319] width 15 height 15
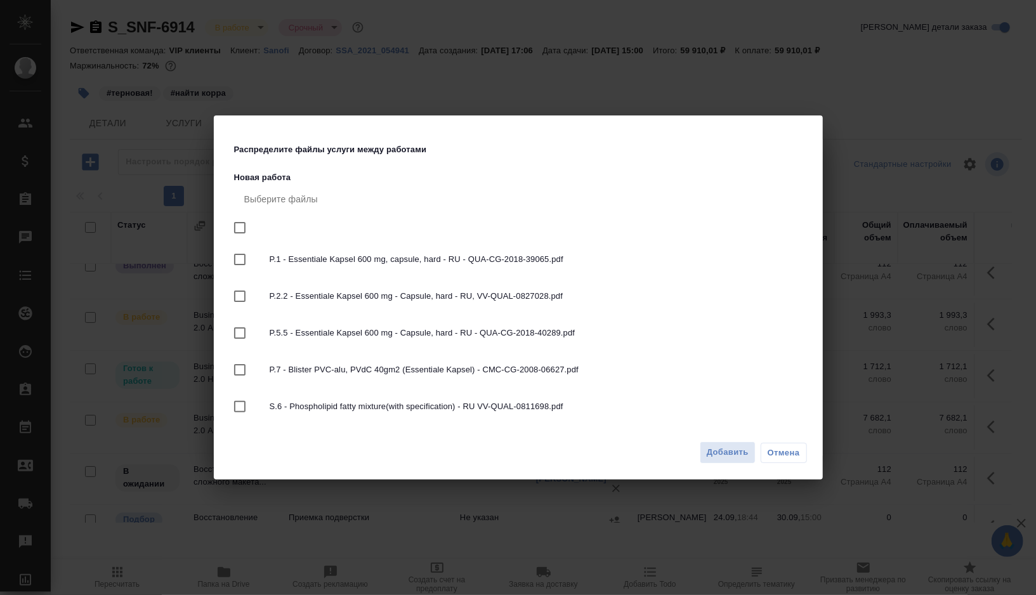
click at [238, 227] on input "checkbox" at bounding box center [240, 227] width 27 height 27
checkbox input "true"
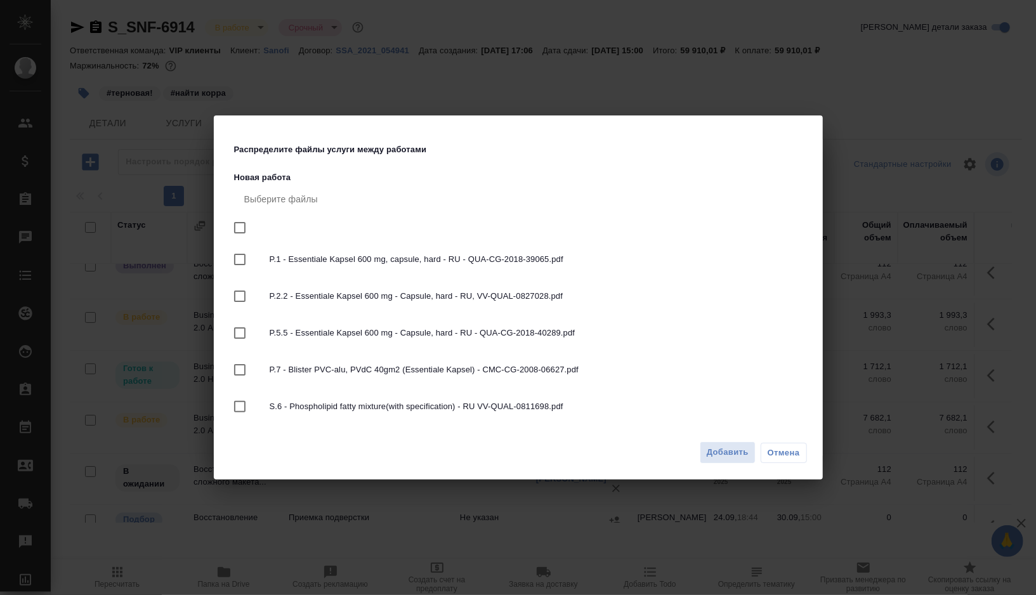
checkbox input "true"
click at [239, 296] on input "checkbox" at bounding box center [240, 296] width 27 height 27
checkbox input "false"
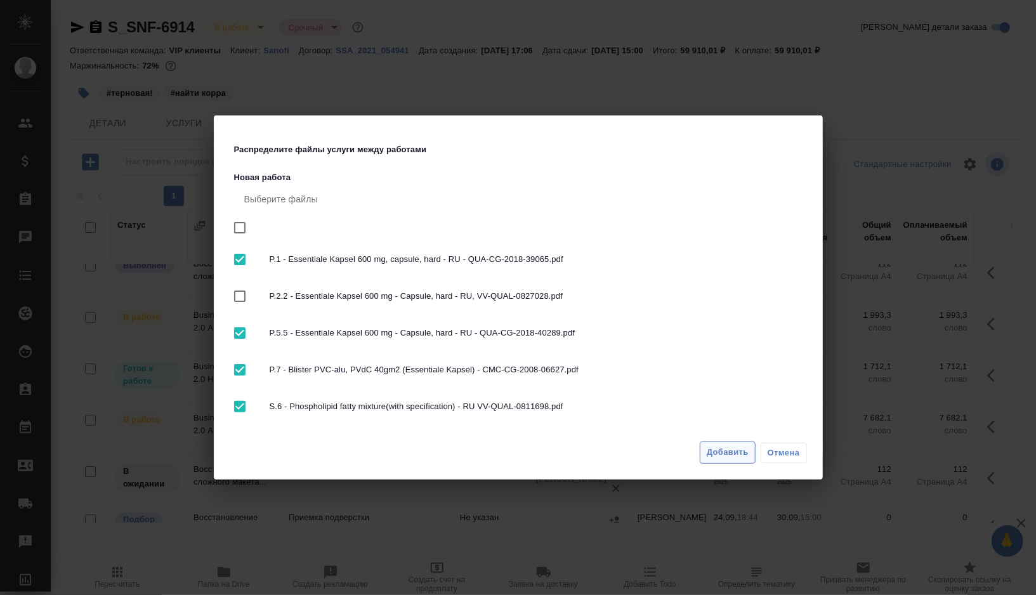
click at [727, 453] on span "Добавить" at bounding box center [728, 452] width 42 height 15
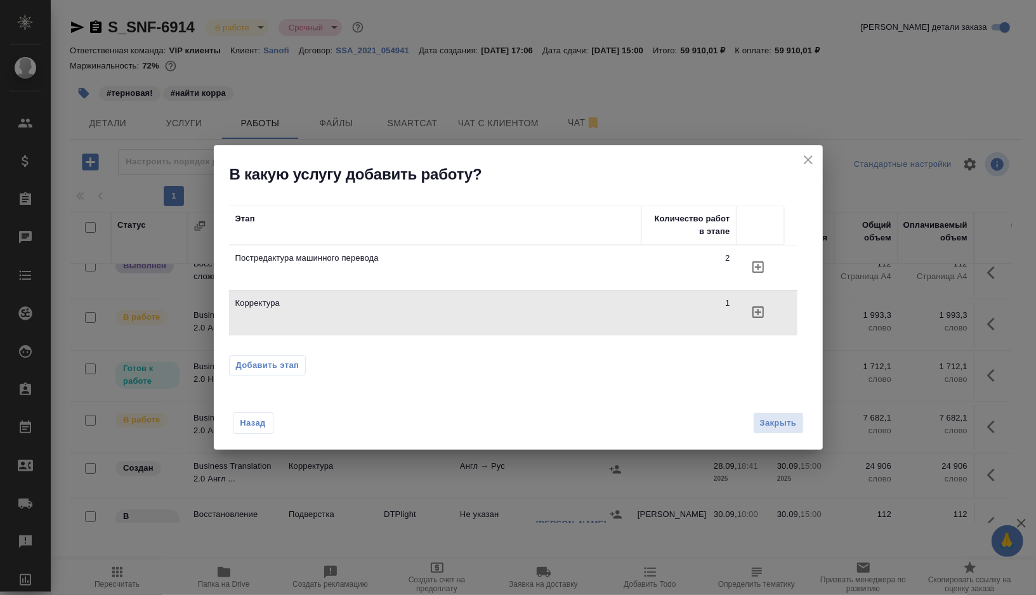
click at [806, 159] on icon "close" at bounding box center [808, 159] width 9 height 9
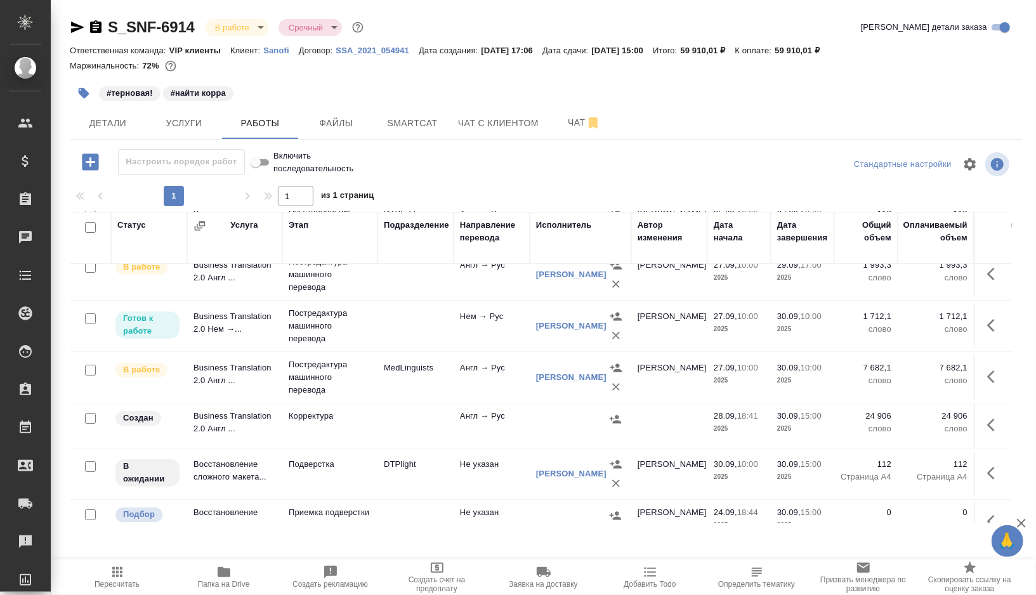
scroll to position [74, 0]
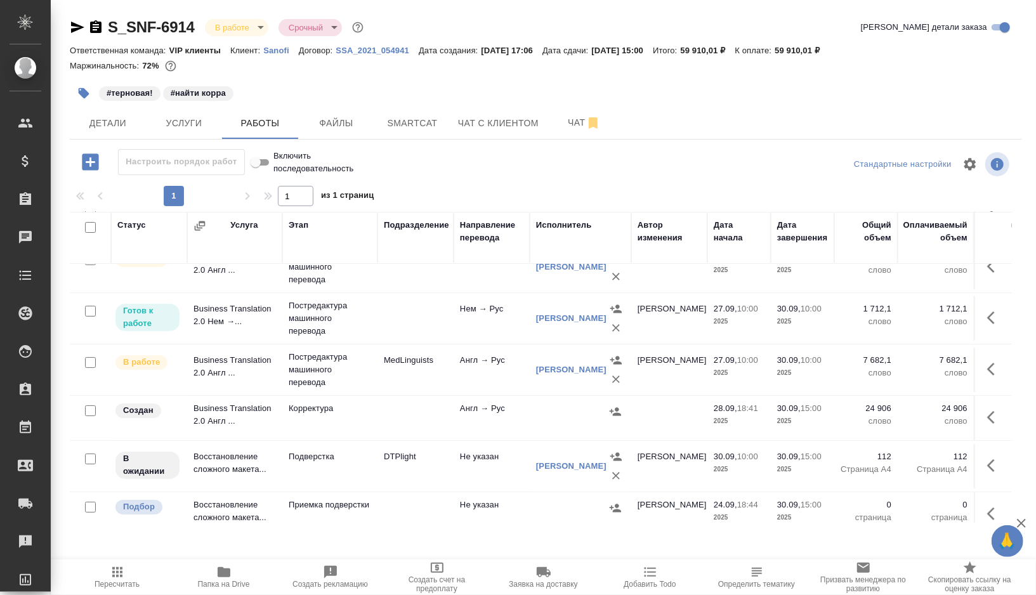
click at [397, 420] on td at bounding box center [416, 418] width 76 height 44
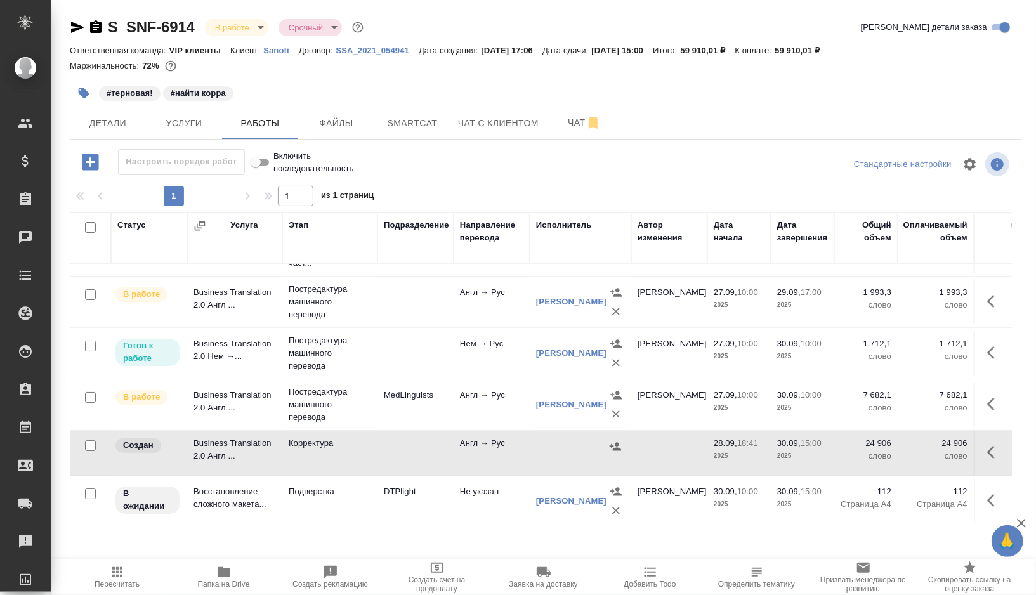
scroll to position [0, 0]
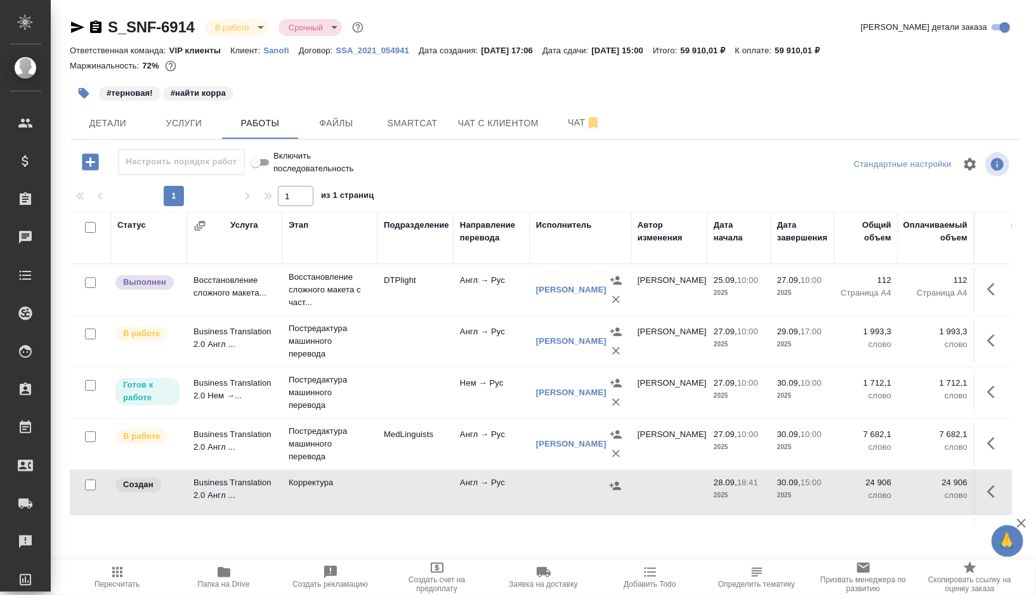
click at [420, 341] on td at bounding box center [416, 341] width 76 height 44
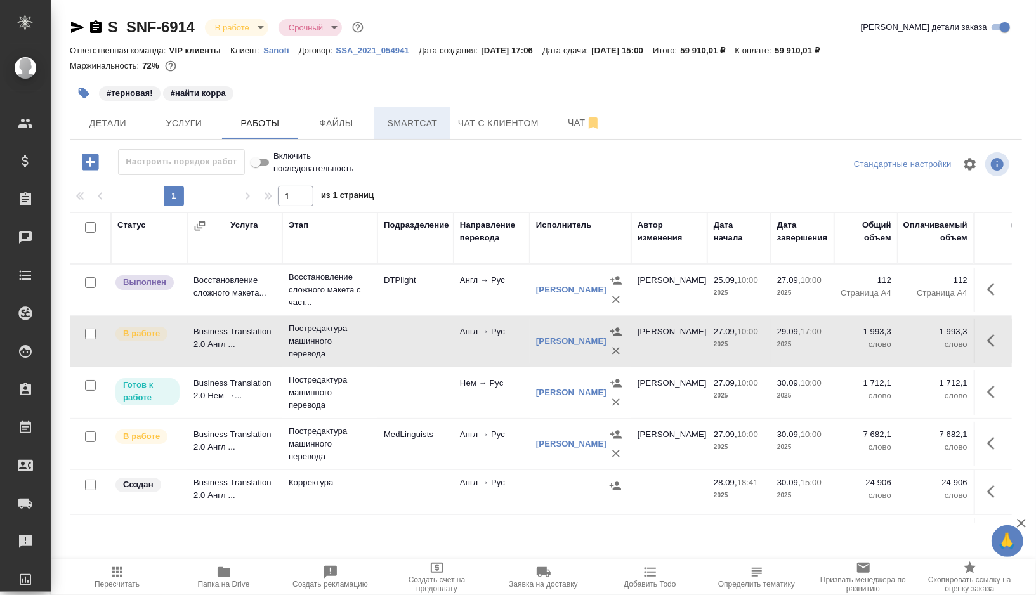
click at [403, 129] on span "Smartcat" at bounding box center [412, 123] width 61 height 16
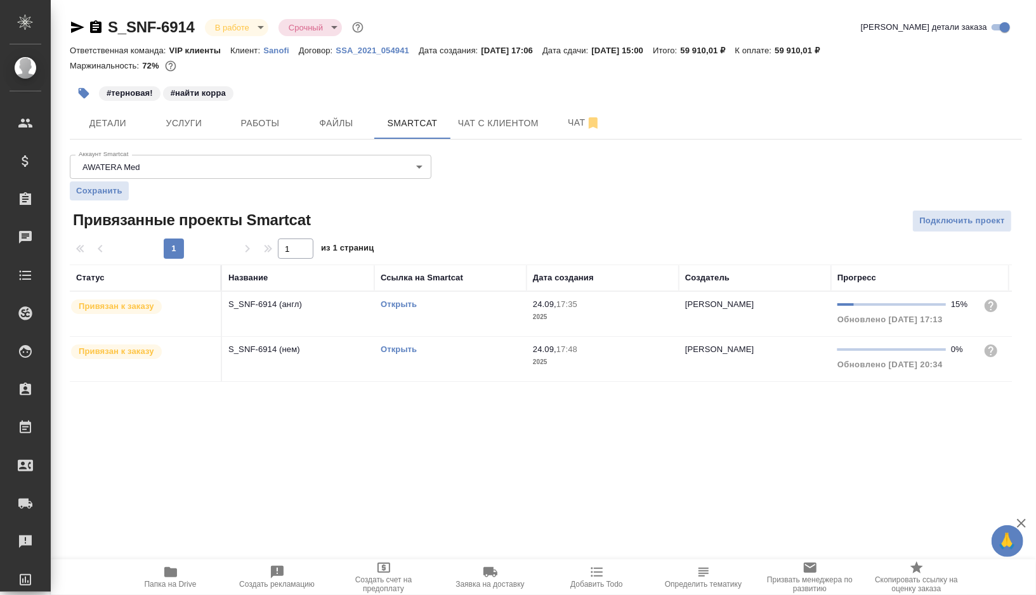
click at [466, 317] on td "Открыть" at bounding box center [450, 314] width 152 height 44
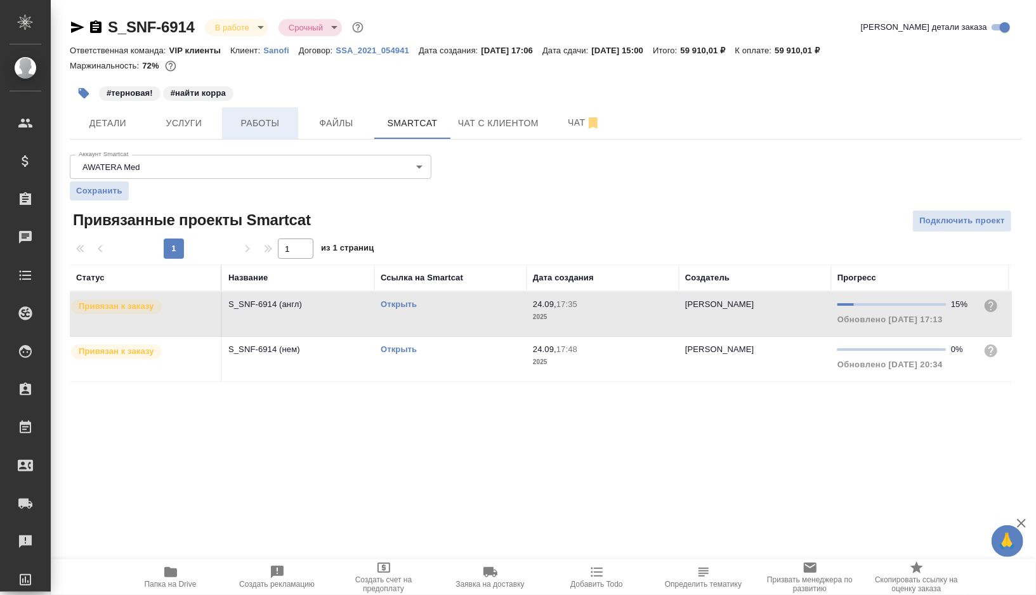
click at [272, 124] on span "Работы" at bounding box center [260, 123] width 61 height 16
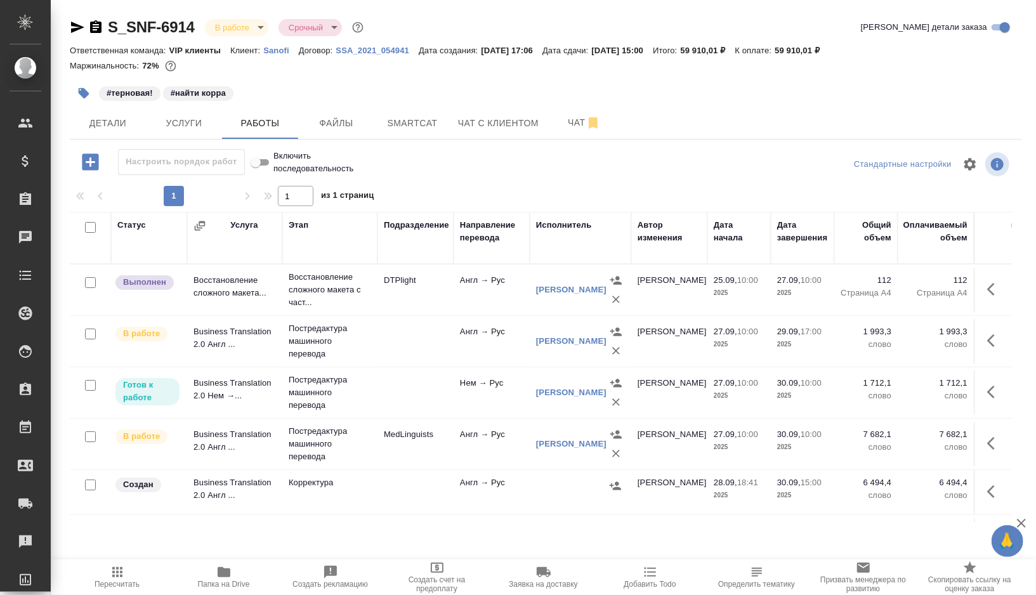
scroll to position [86, 0]
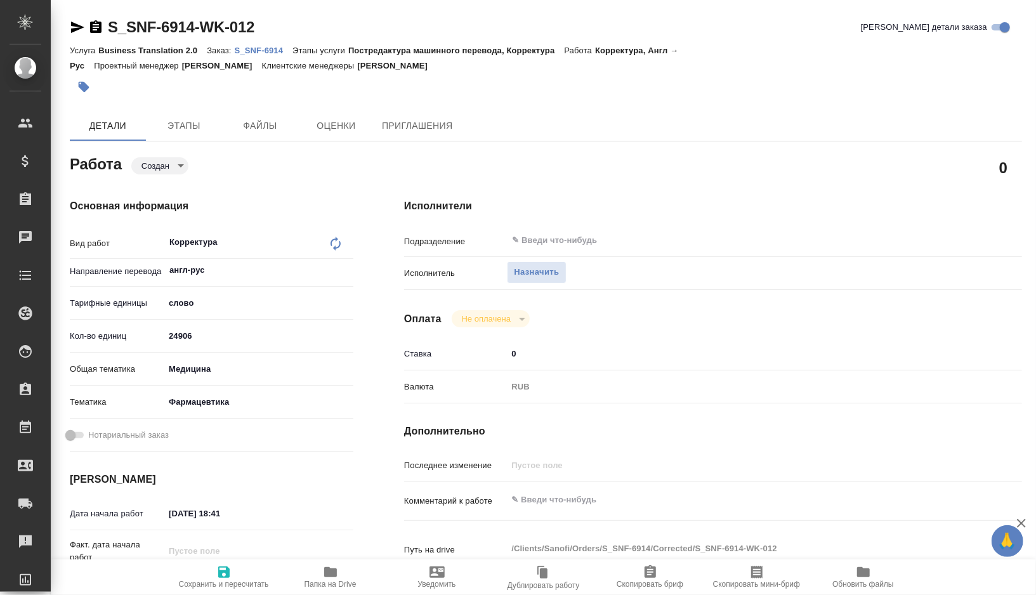
type textarea "x"
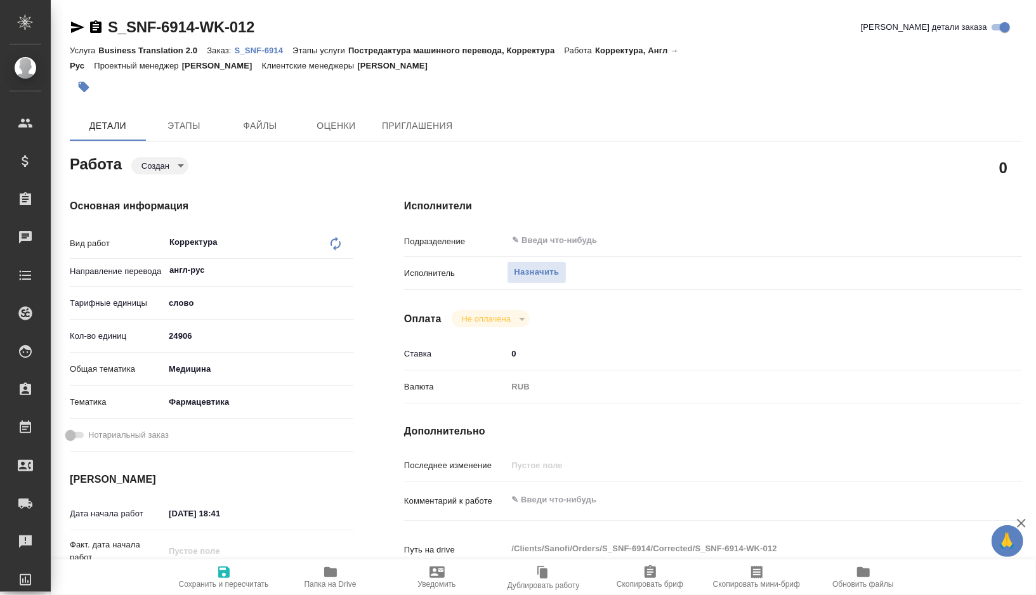
type textarea "x"
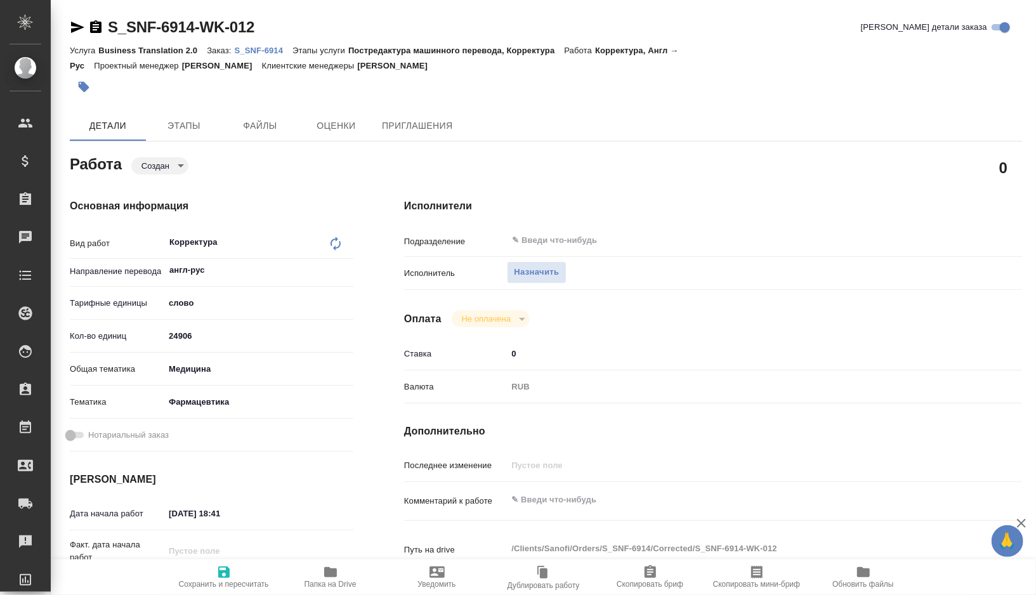
type textarea "x"
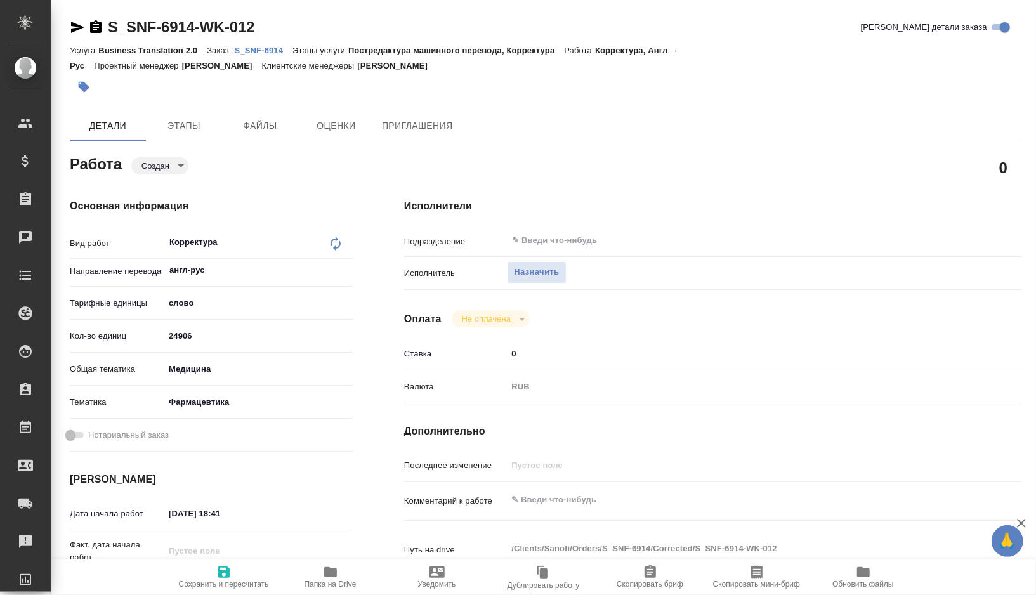
type textarea "x"
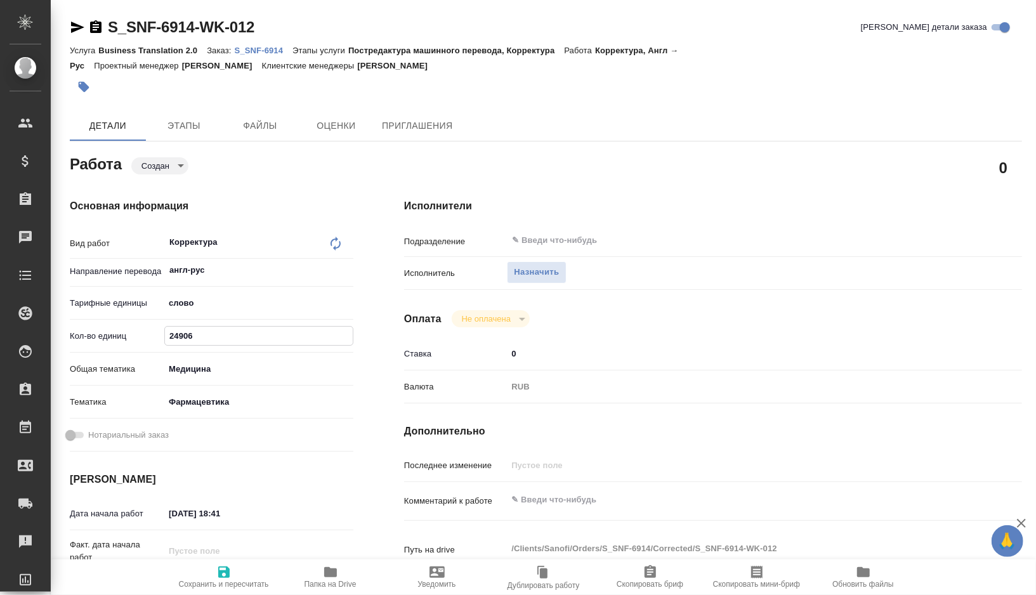
drag, startPoint x: 239, startPoint y: 341, endPoint x: 135, endPoint y: 341, distance: 104.1
click at [135, 341] on div "Кол-во единиц 24906" at bounding box center [212, 336] width 284 height 22
type textarea "x"
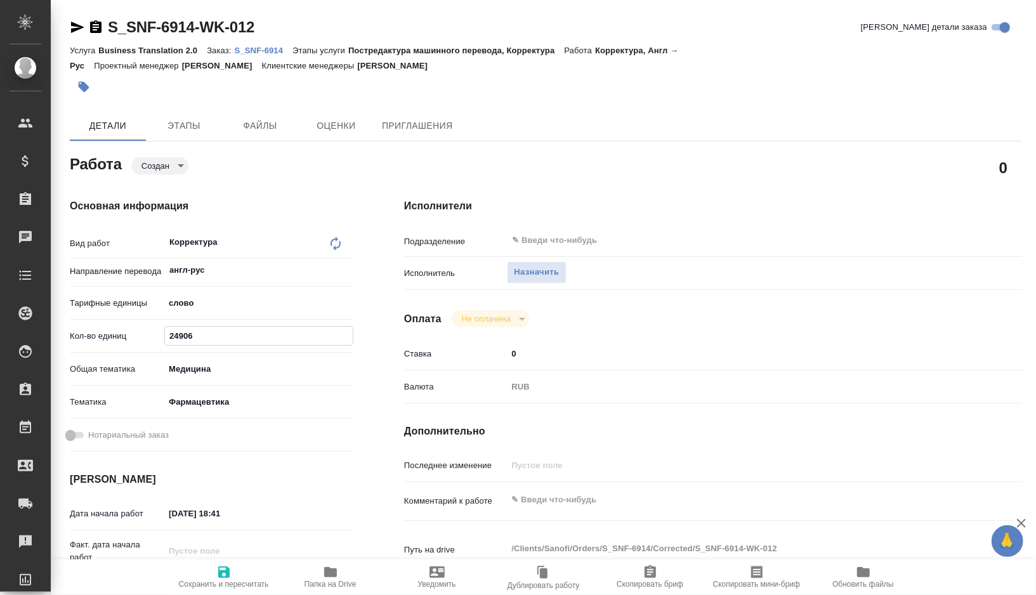
type textarea "x"
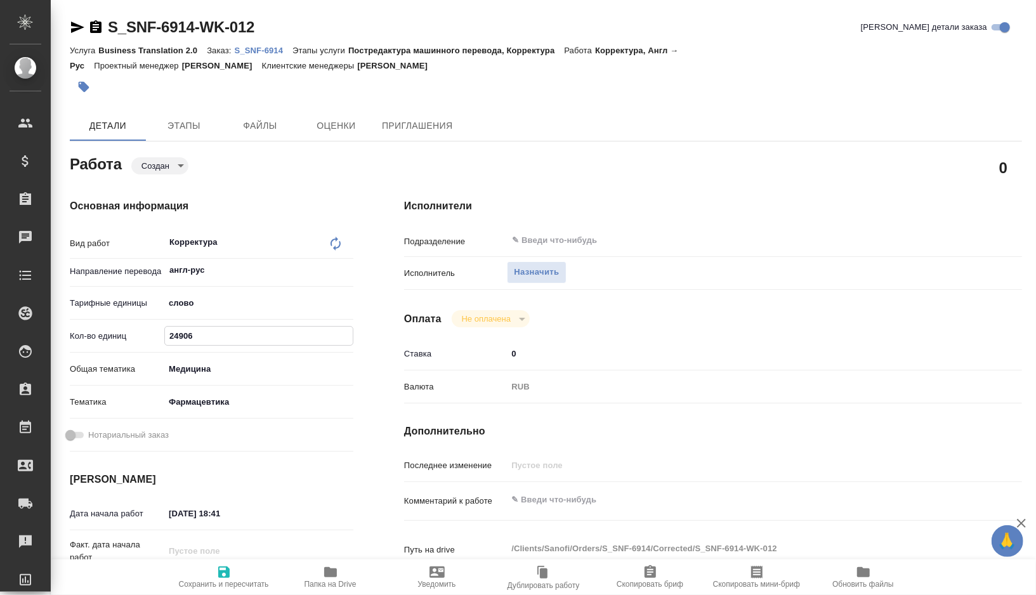
type textarea "x"
paste input "932.8"
type input "932.8"
type textarea "x"
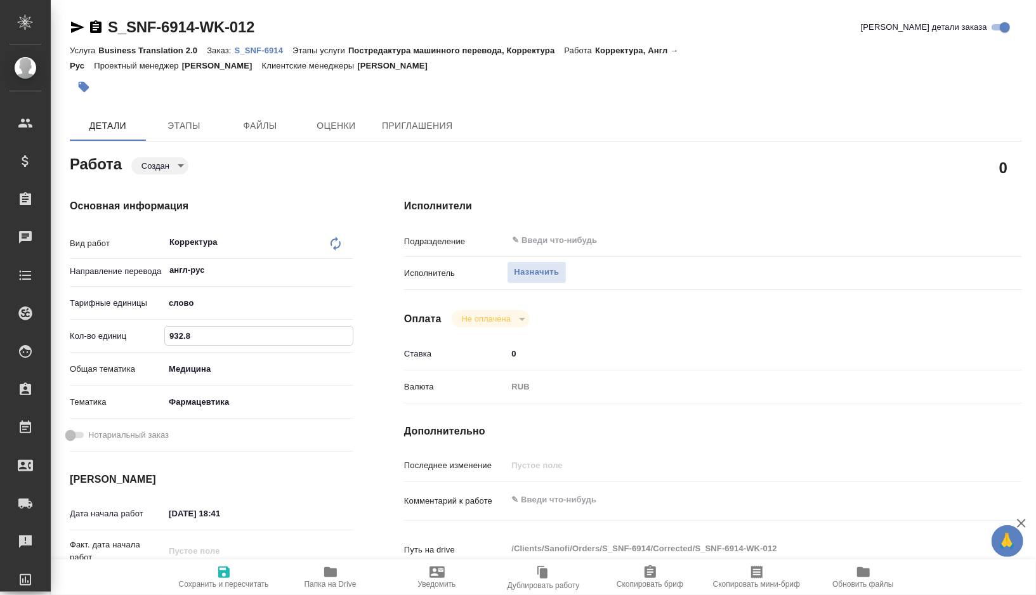
type textarea "x"
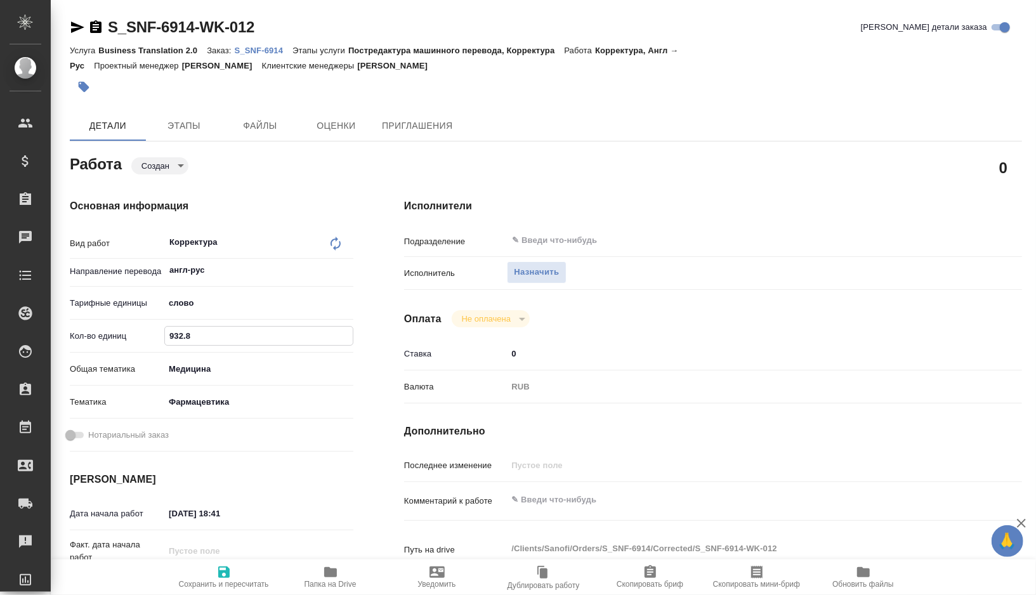
type textarea "x"
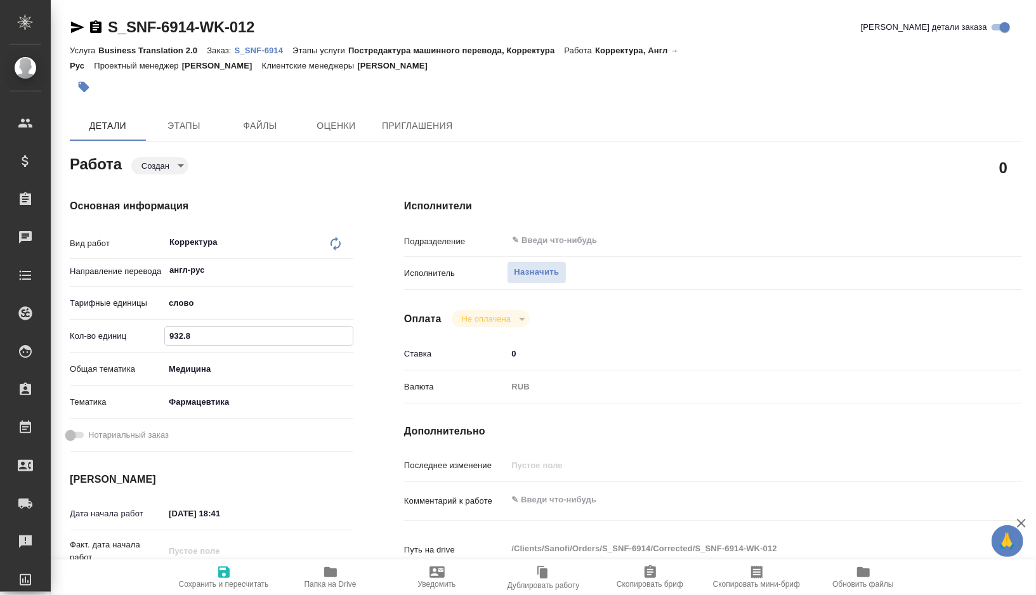
type textarea "x"
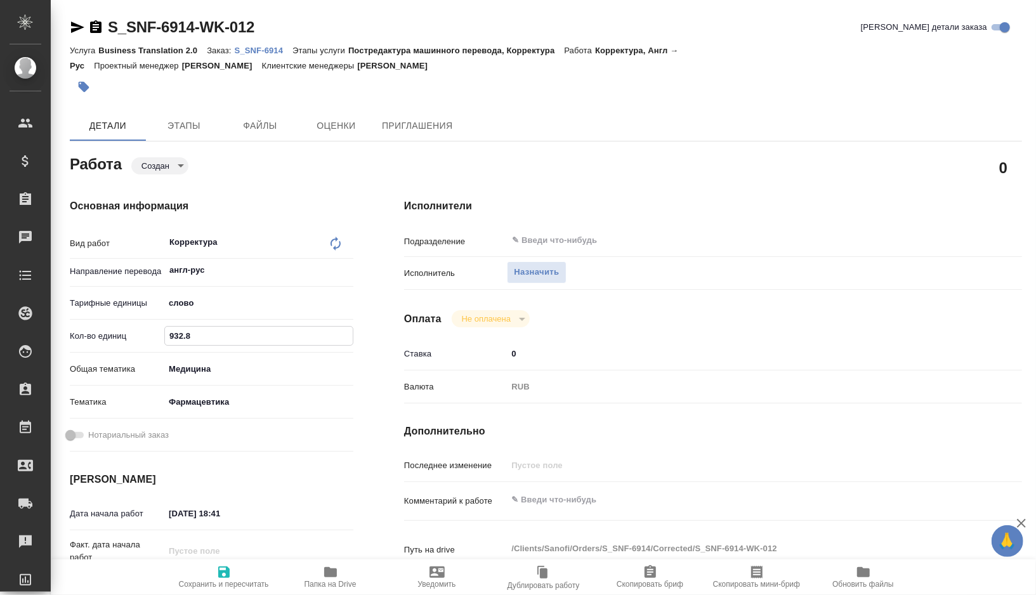
type textarea "x"
type input "932.8"
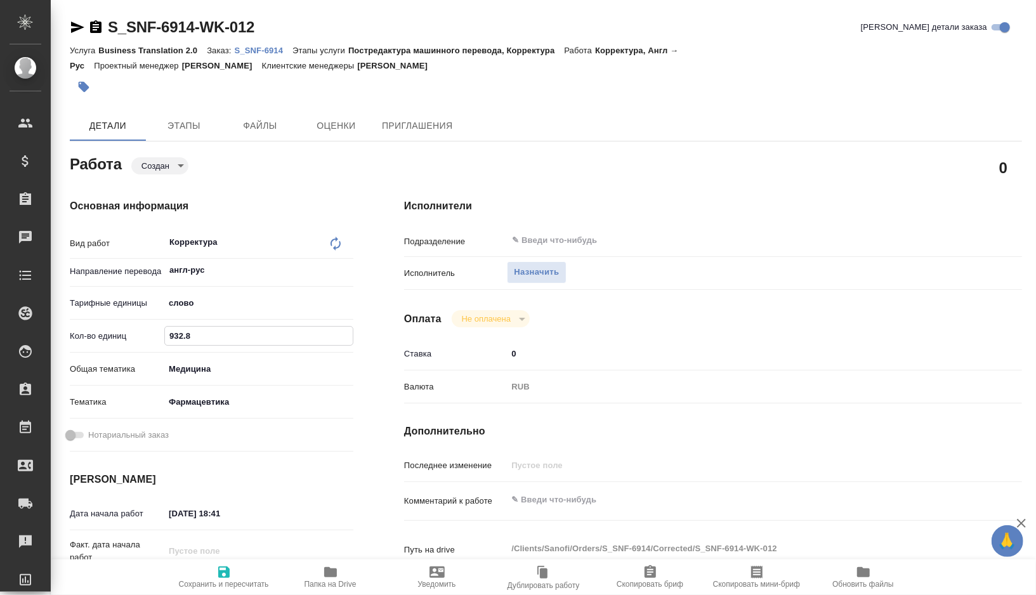
type textarea "x"
click at [565, 499] on textarea at bounding box center [739, 500] width 464 height 22
type textarea "x"
type textarea "к"
type textarea "x"
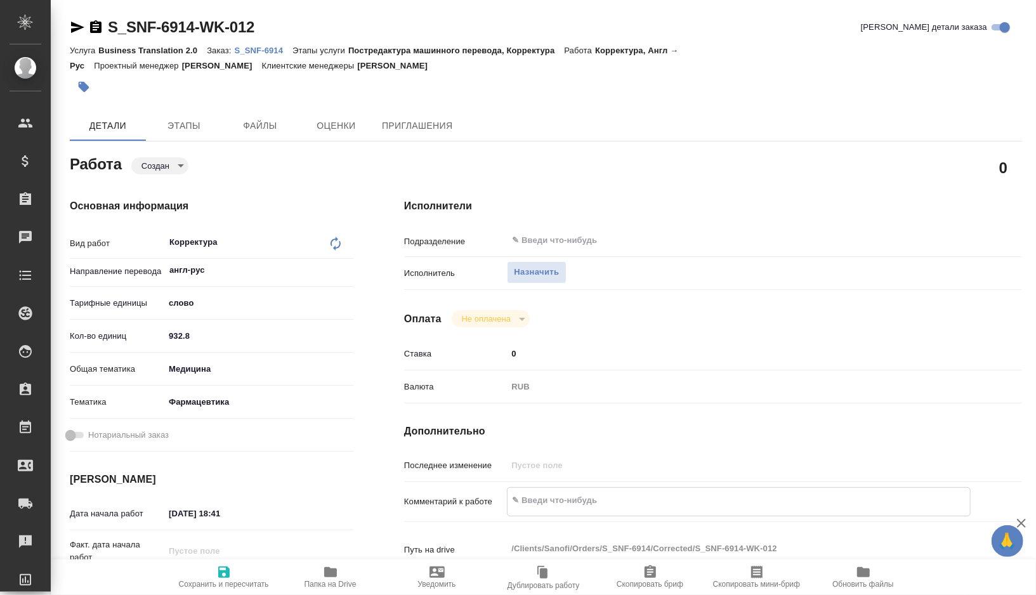
type textarea "x"
type textarea "ко"
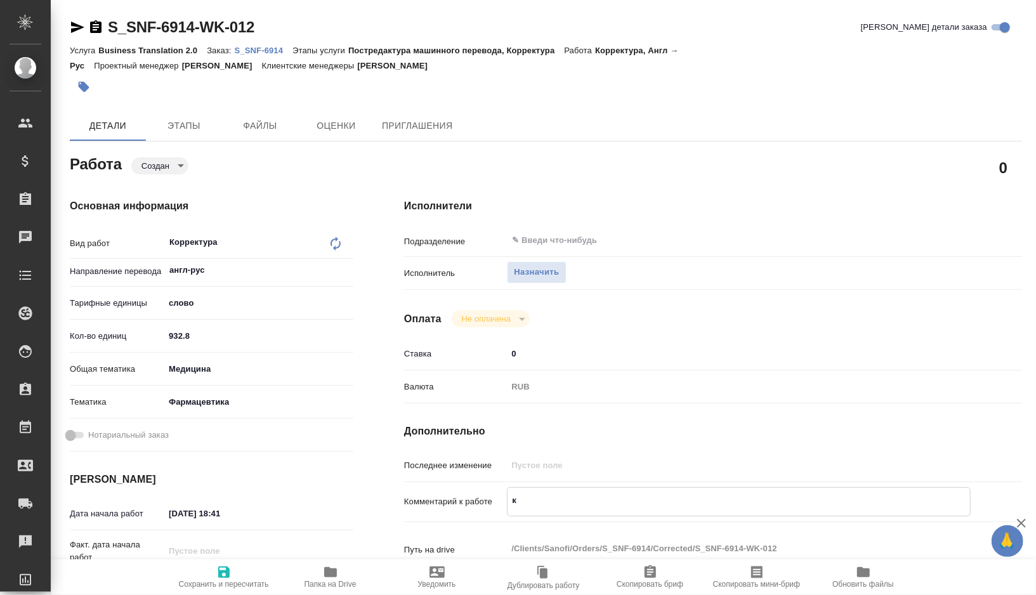
type textarea "x"
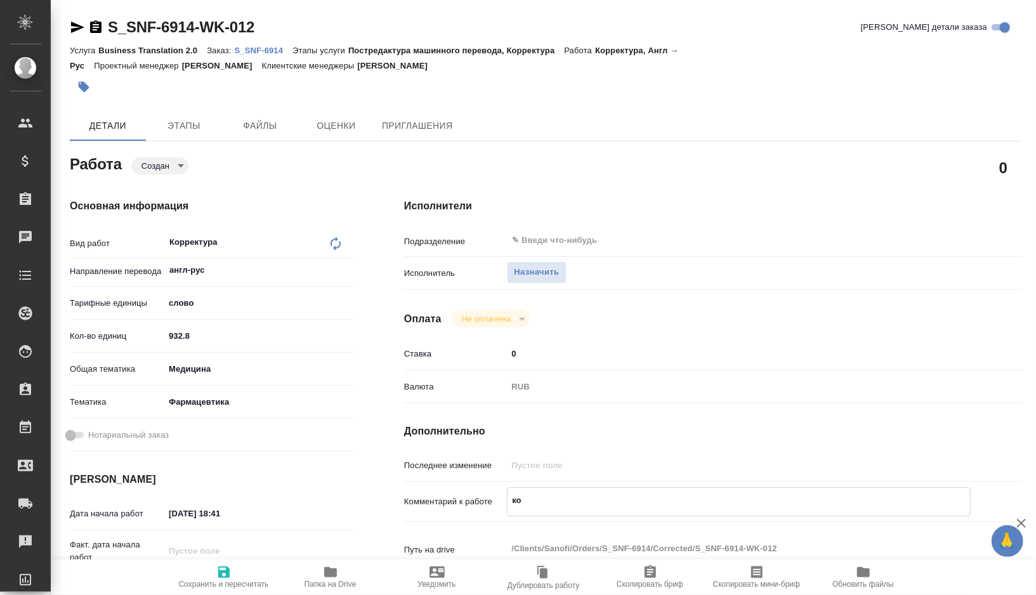
type textarea "кор"
type textarea "x"
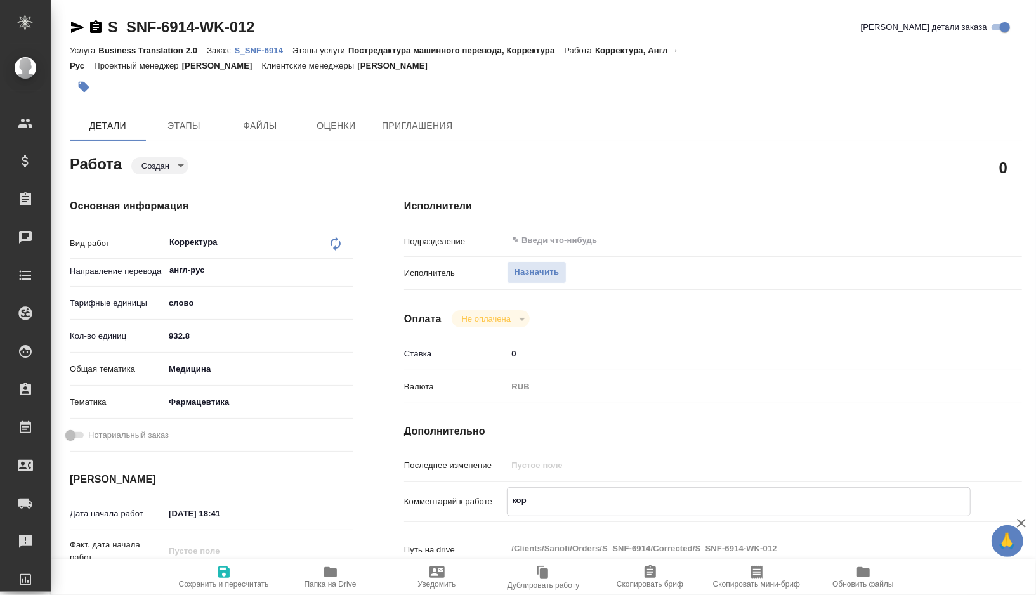
type textarea "x"
type textarea "корр"
type textarea "x"
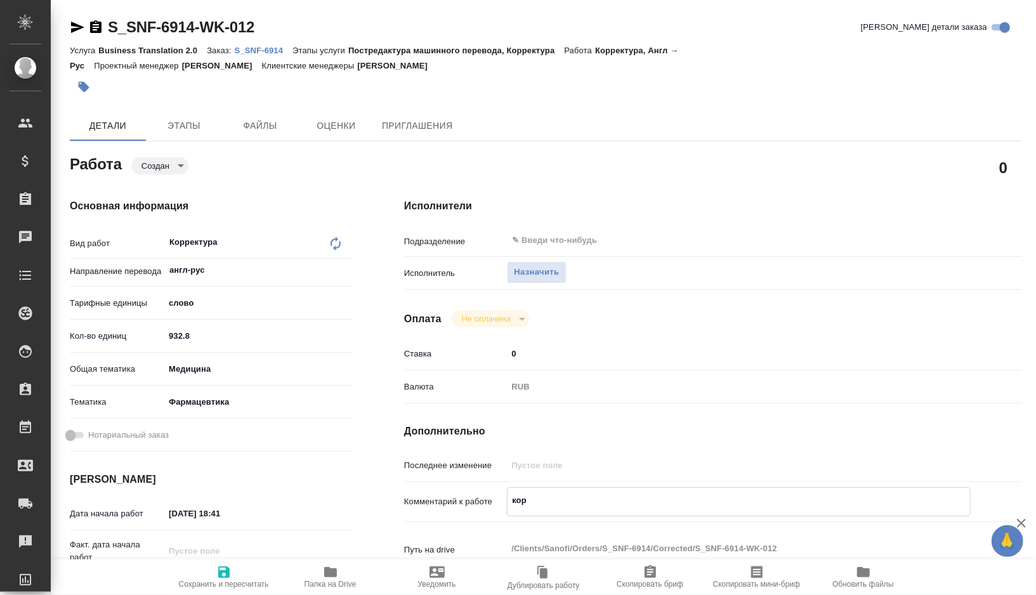
type textarea "x"
type textarea "корре"
type textarea "x"
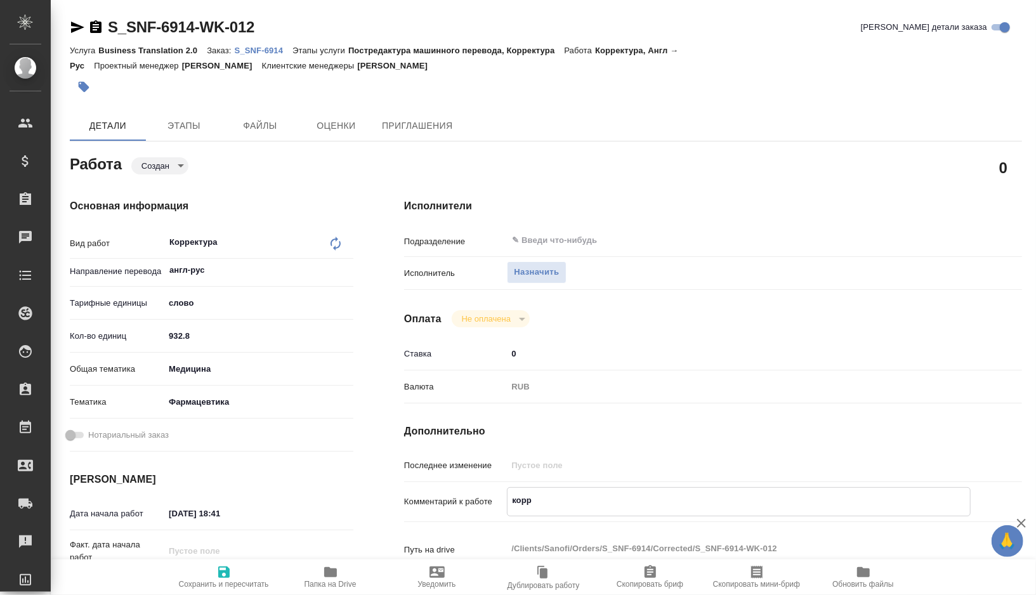
type textarea "x"
type textarea "коррек"
type textarea "x"
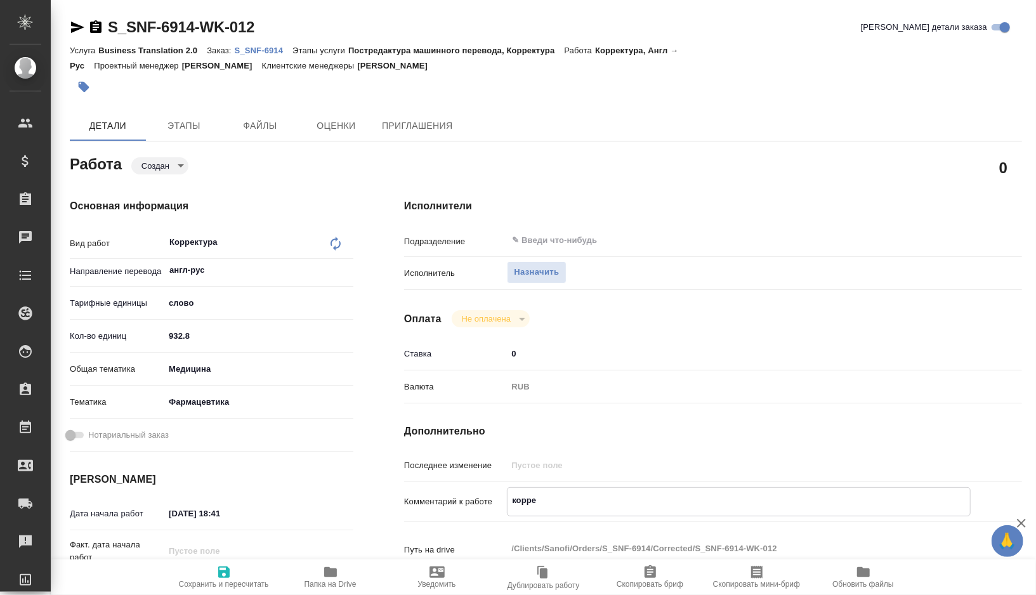
type textarea "x"
type textarea "коррект"
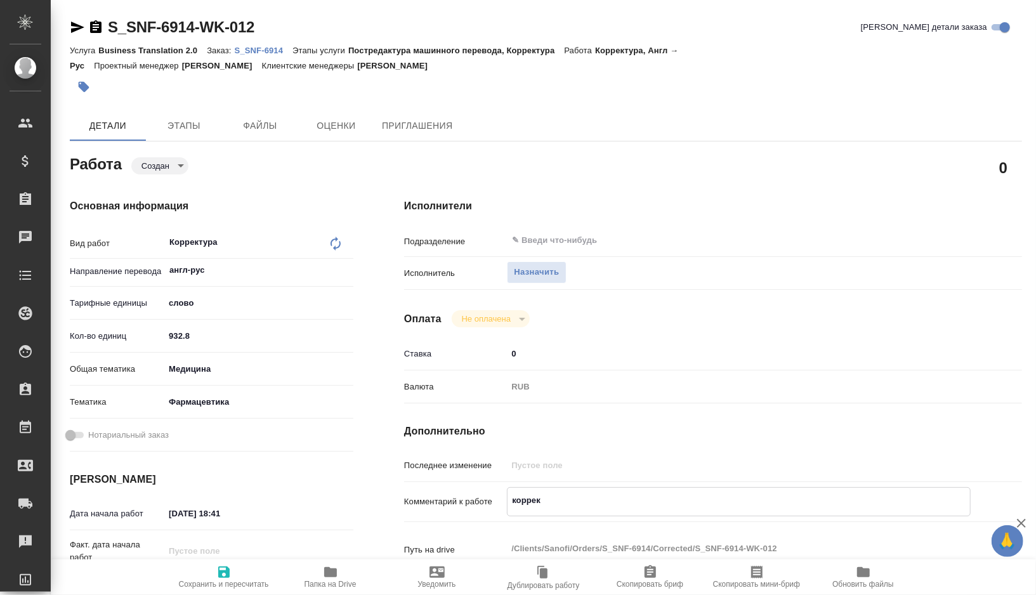
type textarea "x"
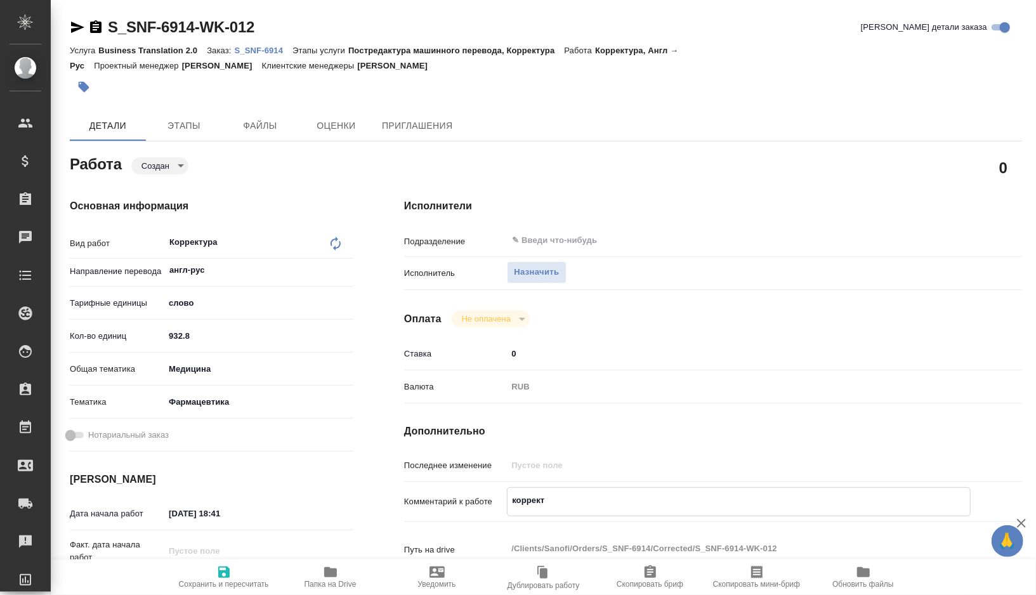
type textarea "корректу"
type textarea "x"
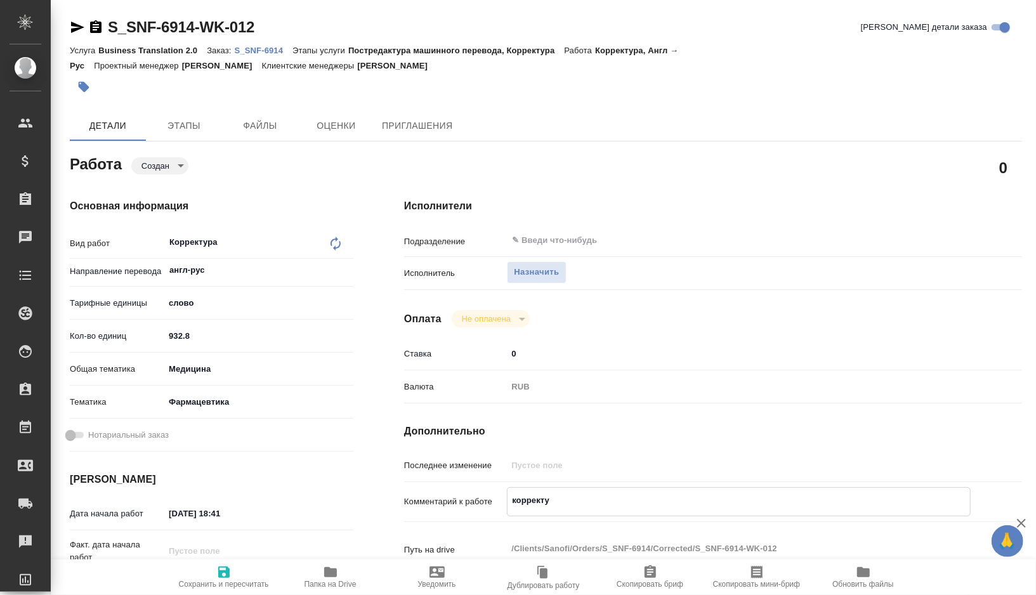
type textarea "x"
type textarea "корректур"
type textarea "x"
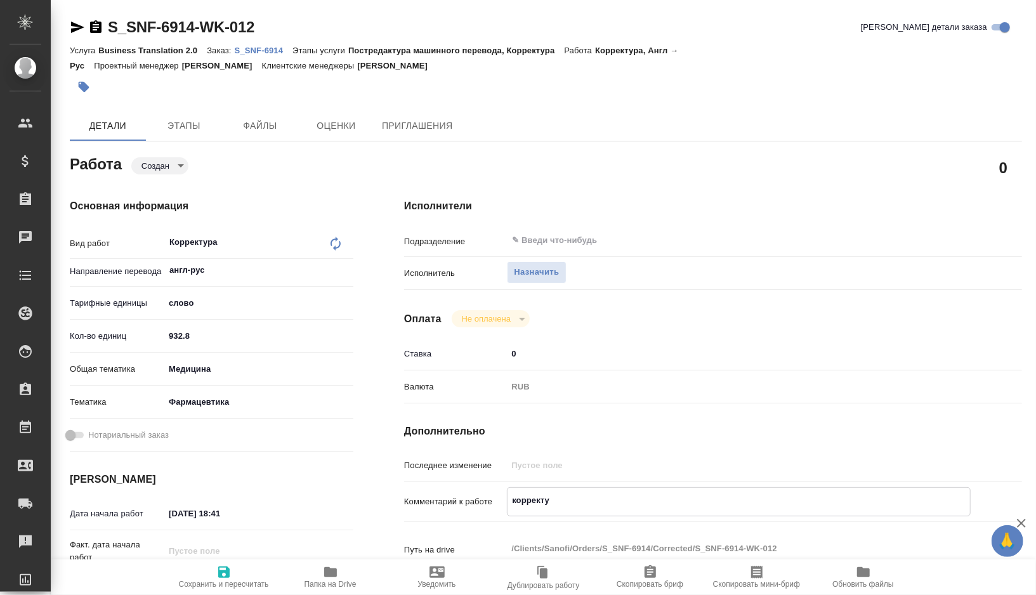
type textarea "x"
type textarea "корректура"
type textarea "x"
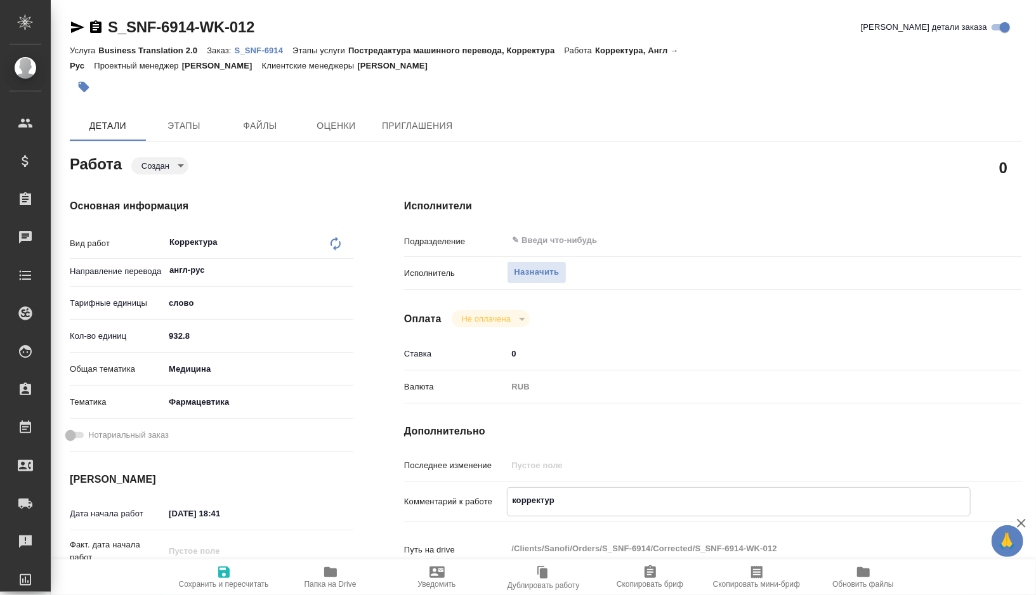
type textarea "x"
type textarea "корректура"
type textarea "x"
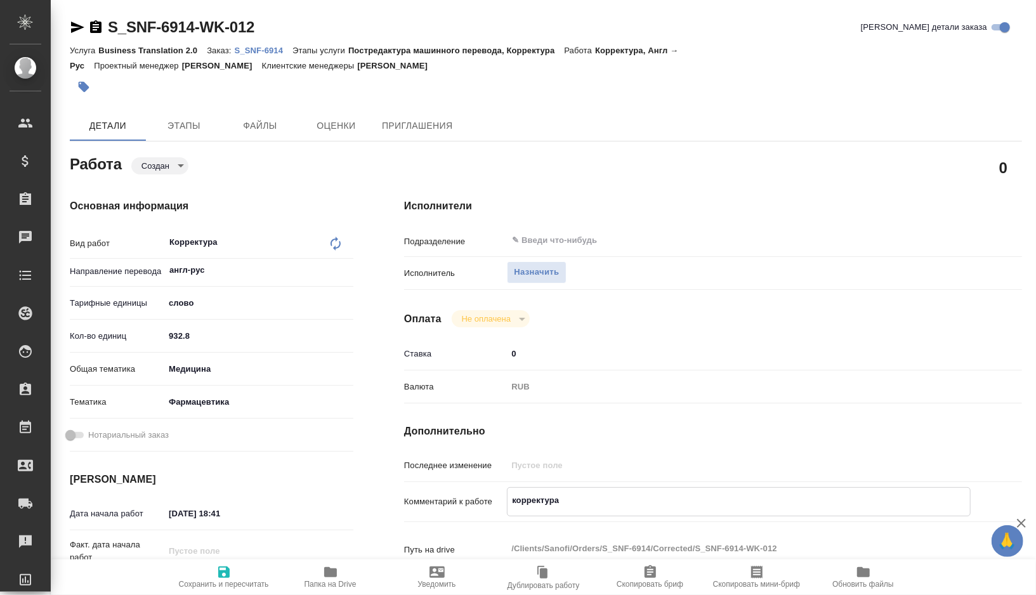
type textarea "x"
type textarea "корректура в"
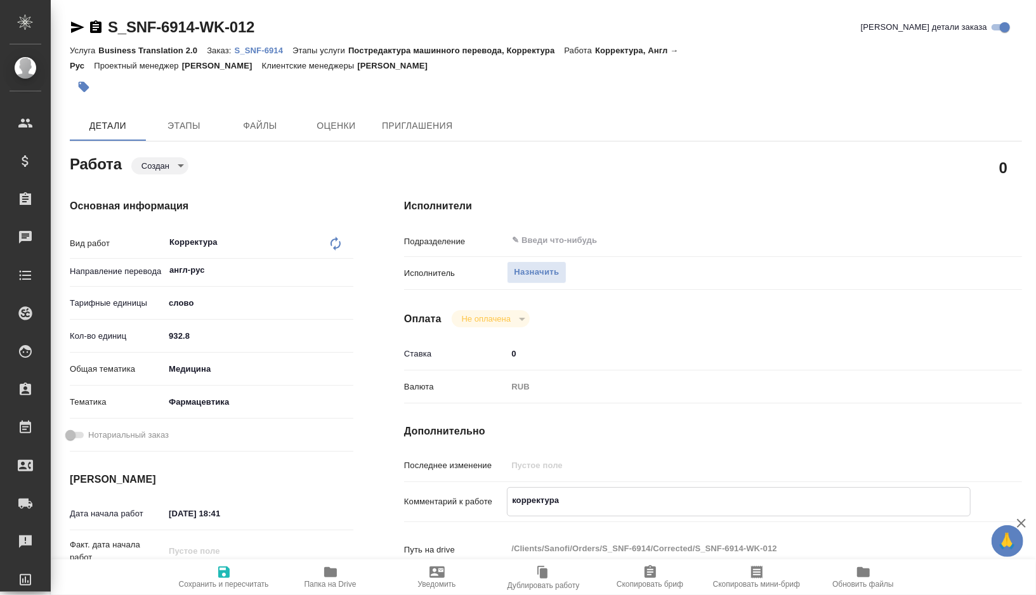
type textarea "x"
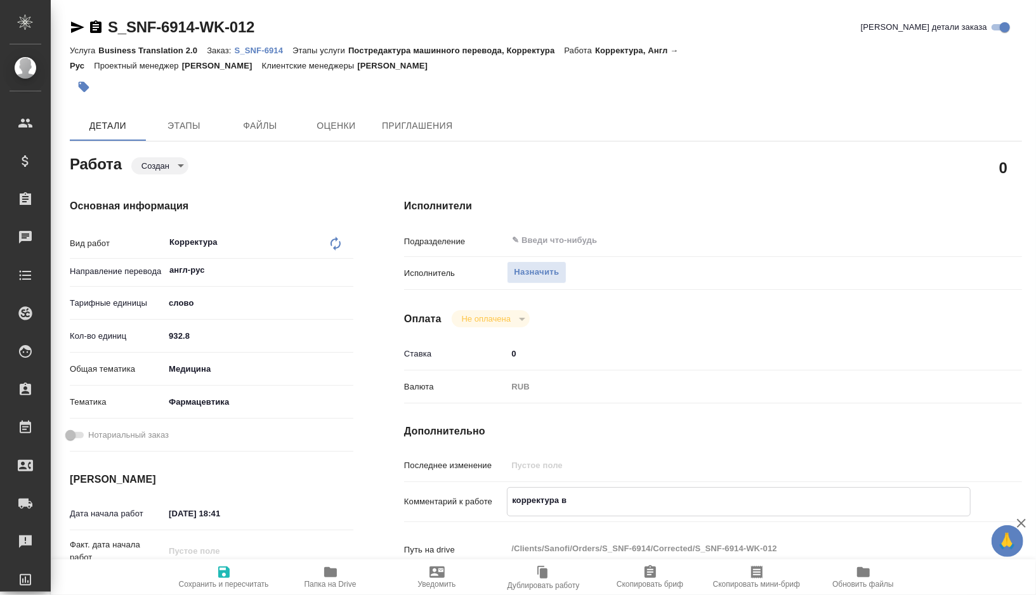
type textarea "корректура вс"
type textarea "x"
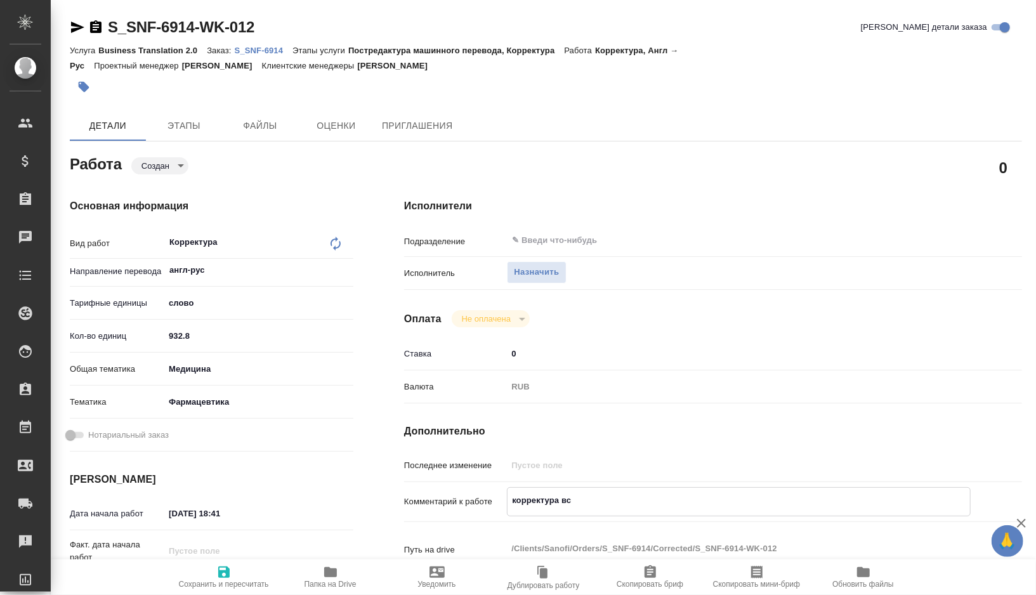
type textarea "x"
type textarea "корректура все"
type textarea "x"
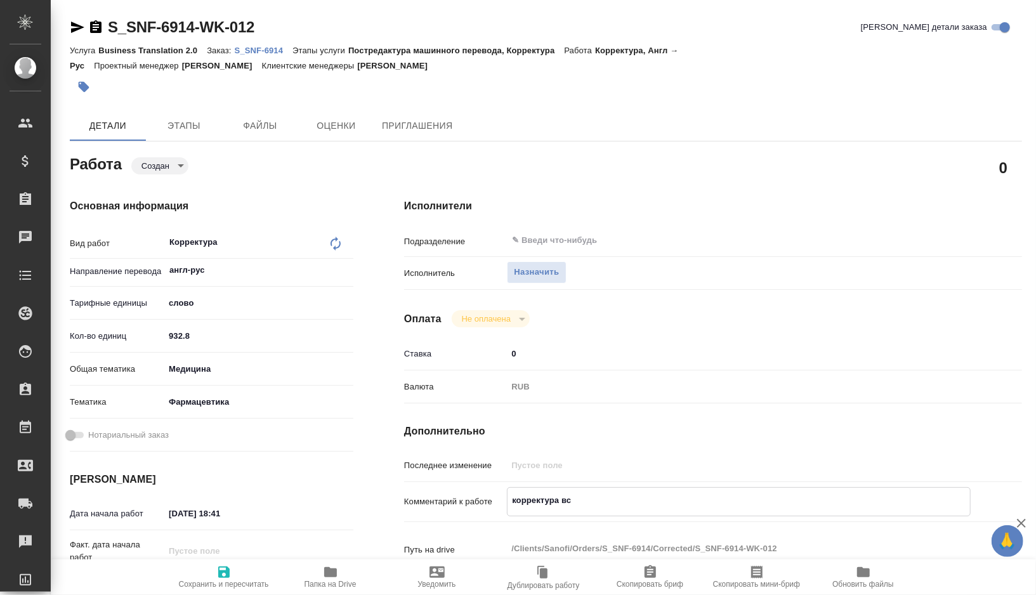
type textarea "x"
type textarea "корректура всех"
type textarea "x"
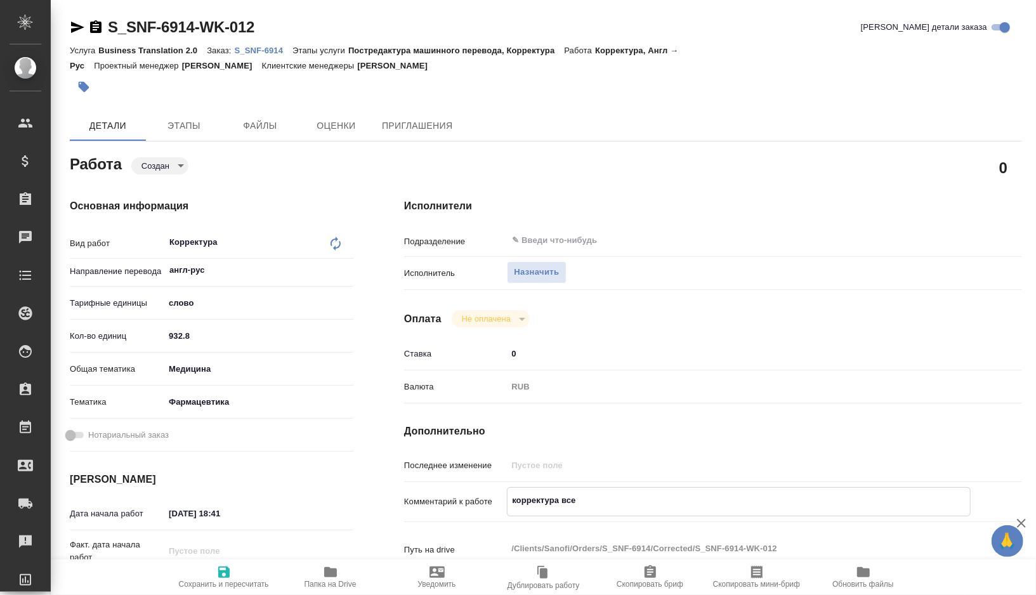
type textarea "x"
type textarea "корректура всех"
type textarea "x"
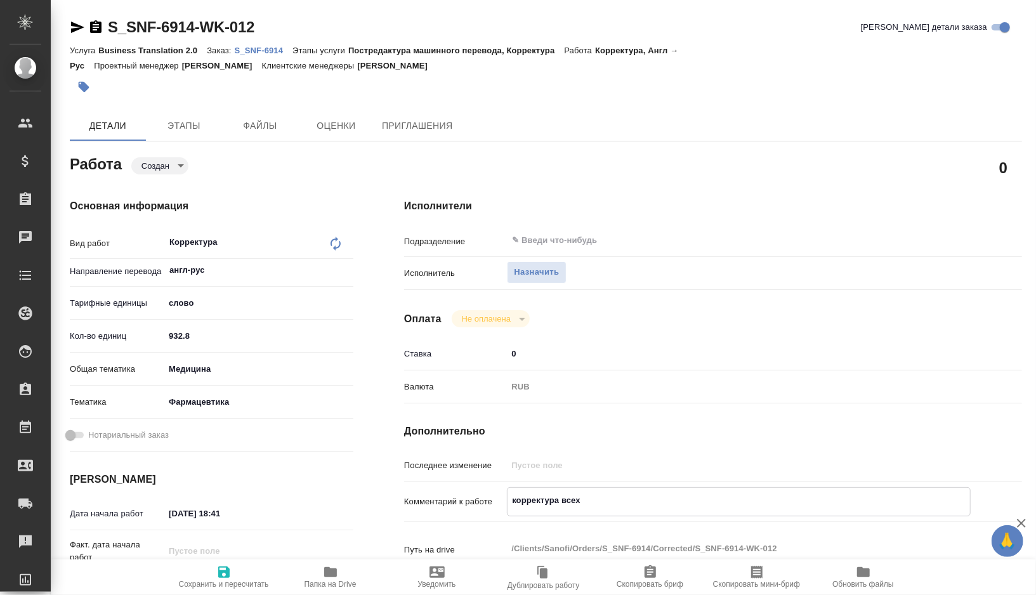
type textarea "x"
type textarea "корректура всех ф"
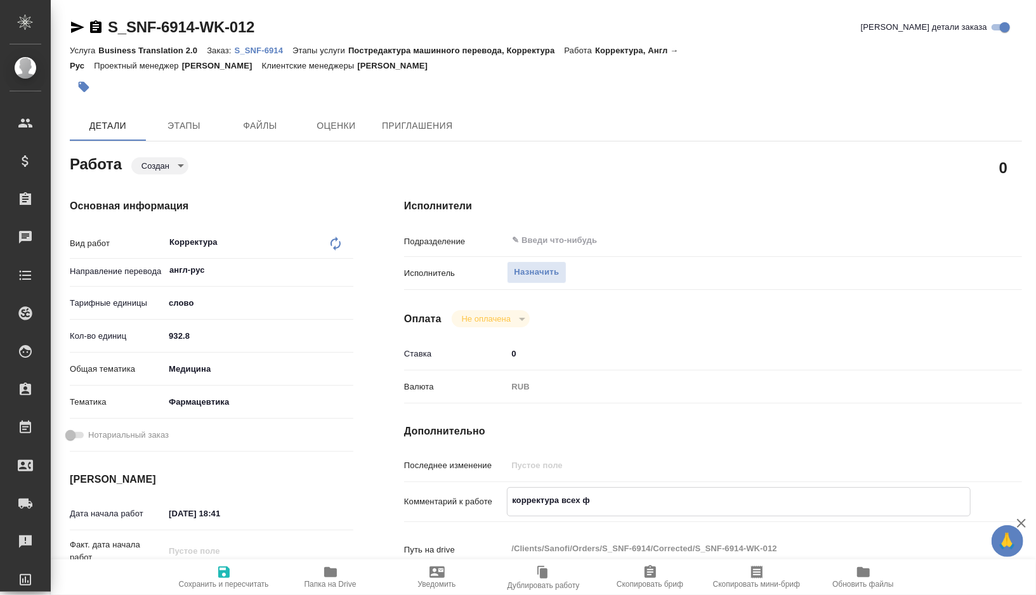
type textarea "x"
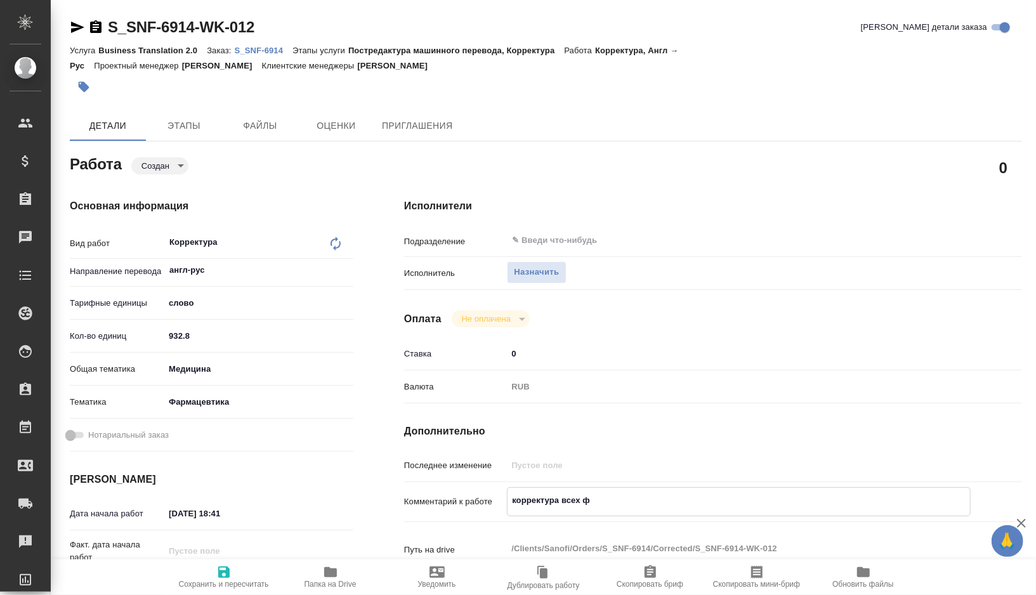
type textarea "корректура всех фа"
type textarea "x"
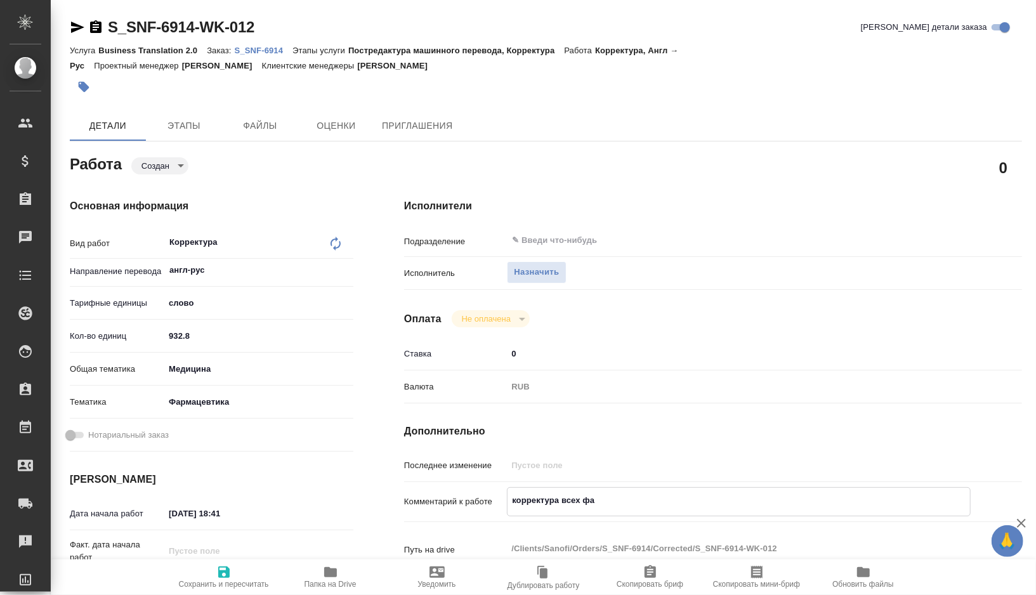
type textarea "x"
type textarea "корректура всех фай"
type textarea "x"
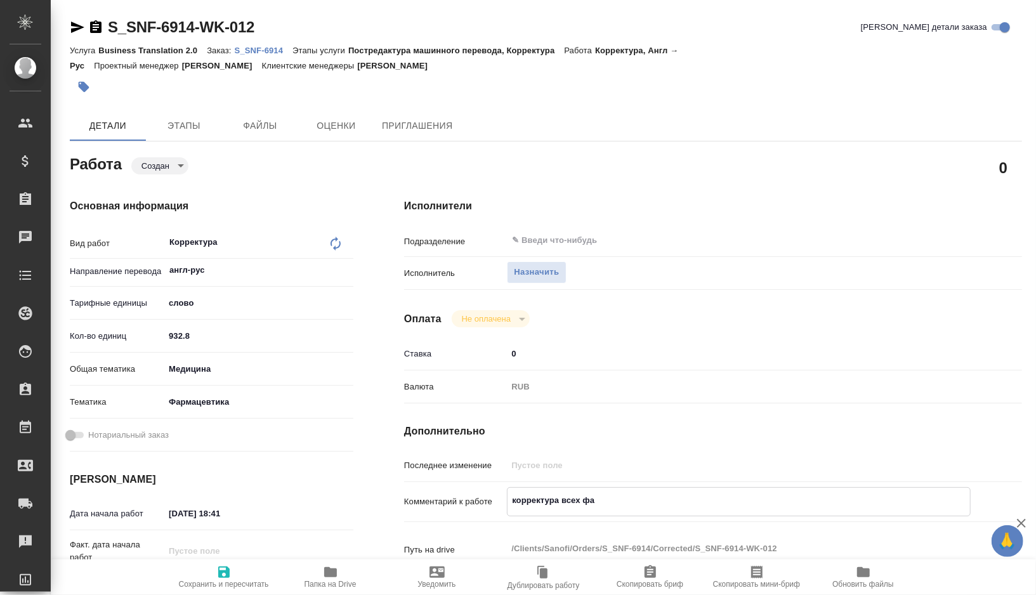
type textarea "x"
type textarea "корректура всех файл"
type textarea "x"
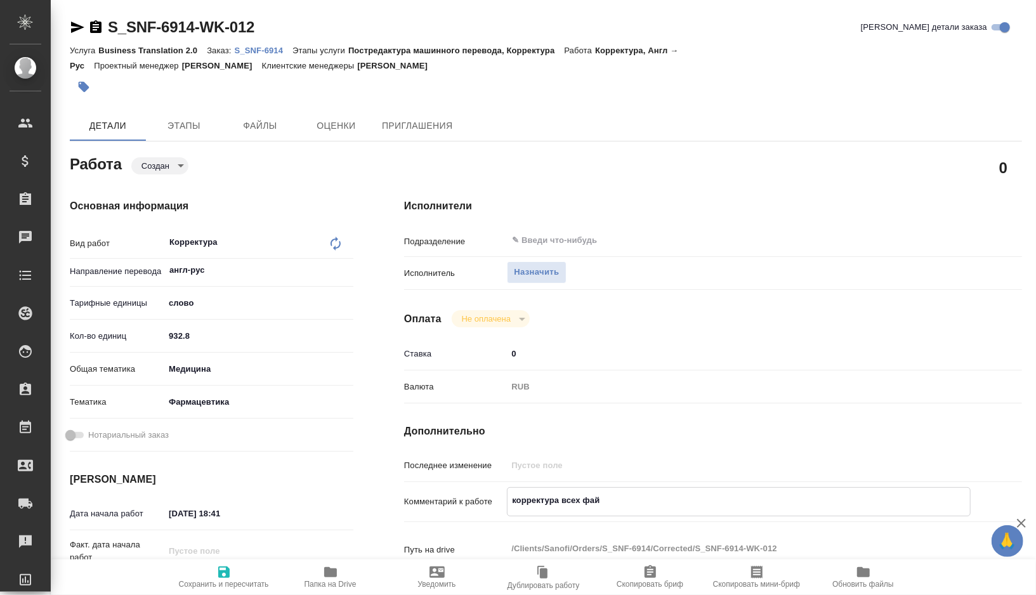
type textarea "x"
type textarea "корректура всех файло"
type textarea "x"
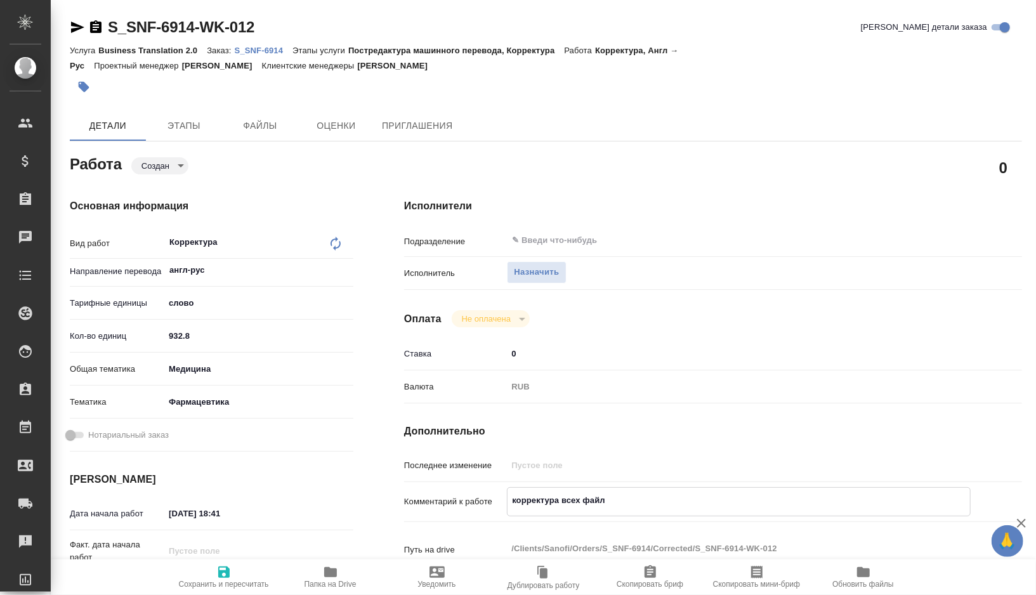
type textarea "x"
type textarea "корректура всех файлов"
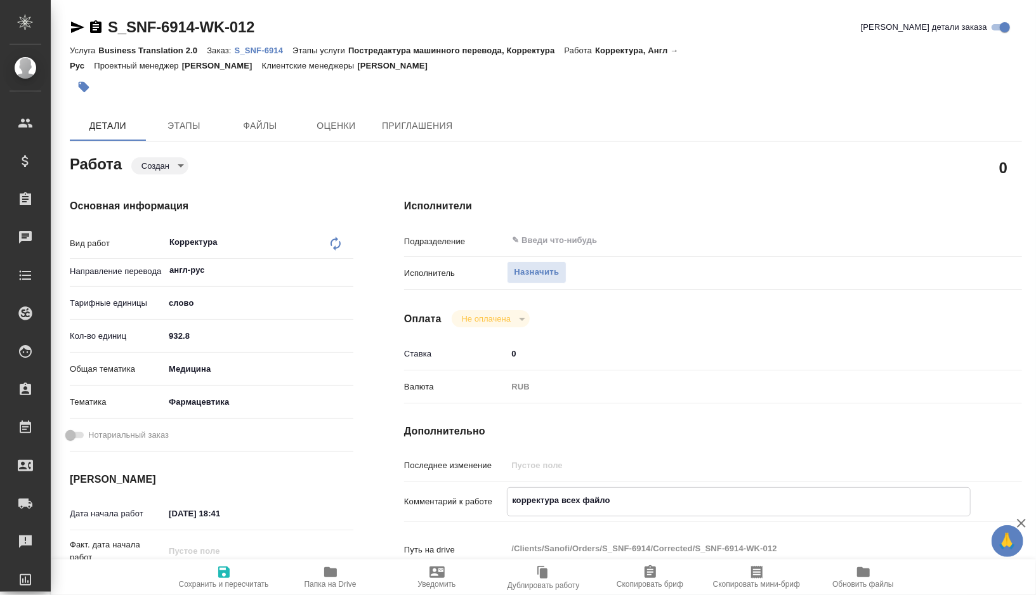
type textarea "x"
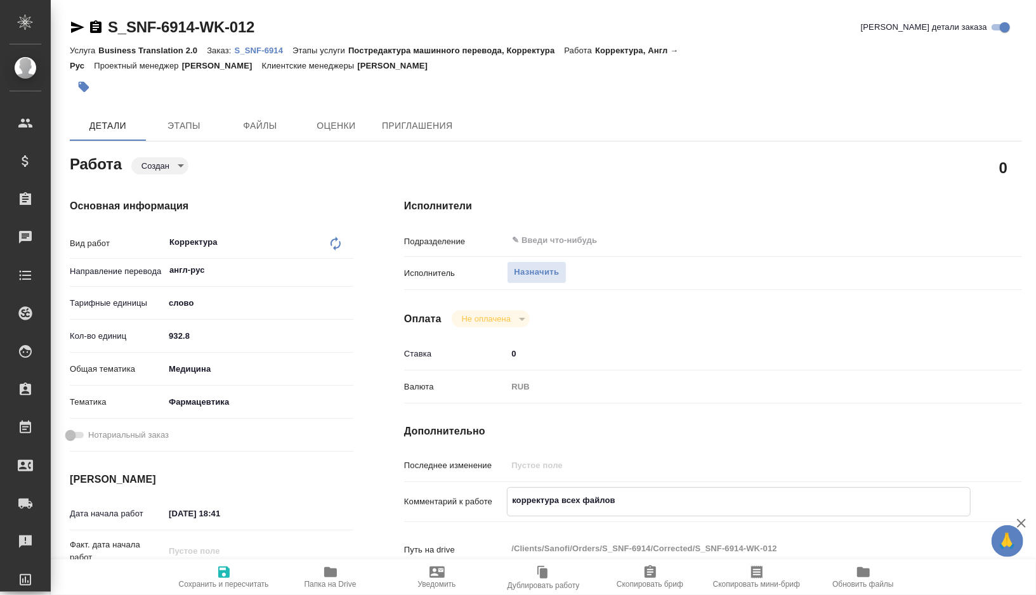
type textarea "корректура всех файлов"
type textarea "x"
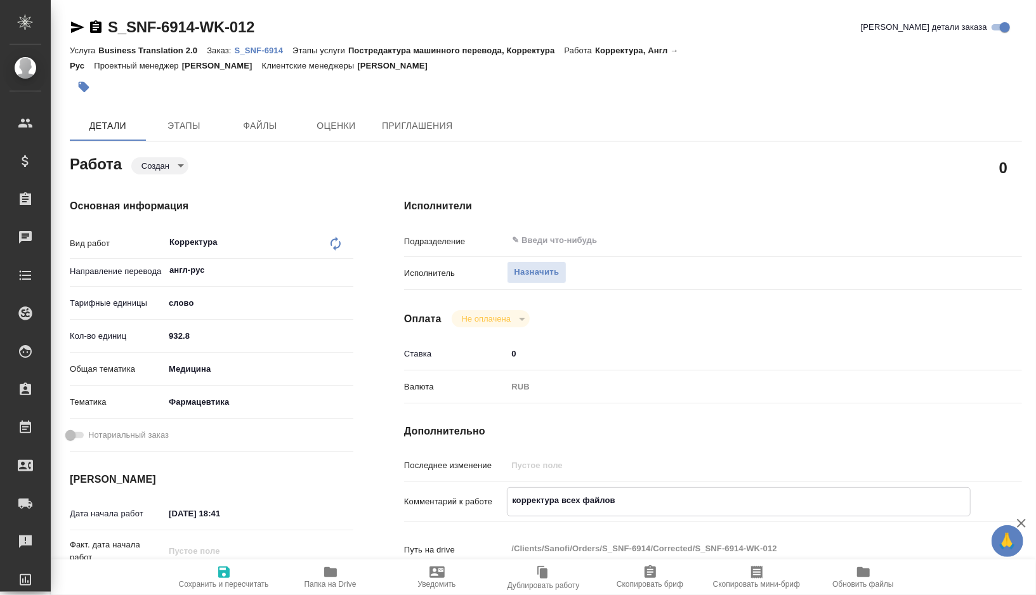
type textarea "x"
type textarea "корректура всех файлов в"
type textarea "x"
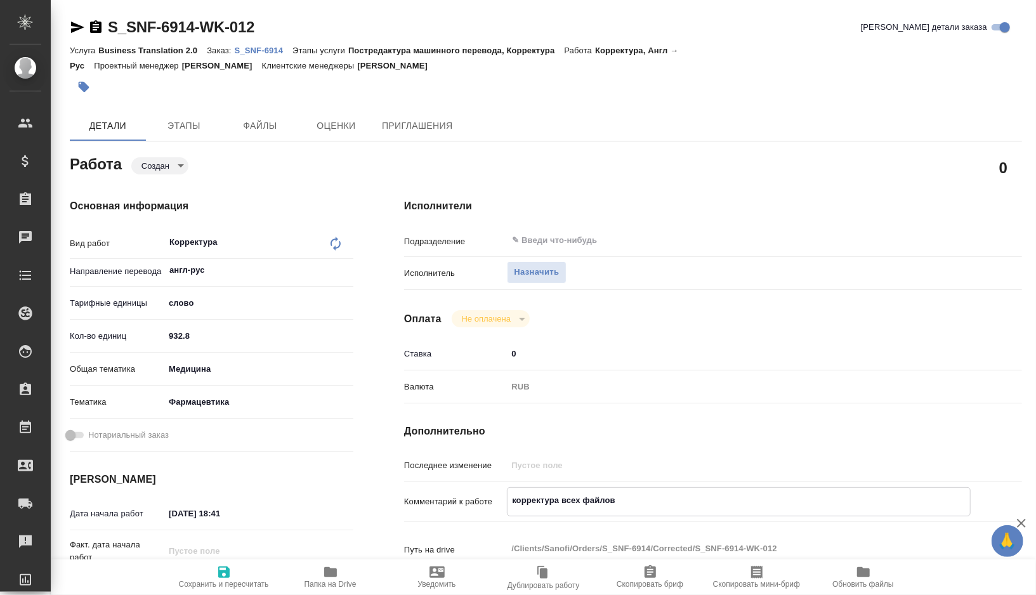
type textarea "x"
type textarea "корректура всех файлов в"
type textarea "x"
drag, startPoint x: 199, startPoint y: 342, endPoint x: 153, endPoint y: 342, distance: 45.7
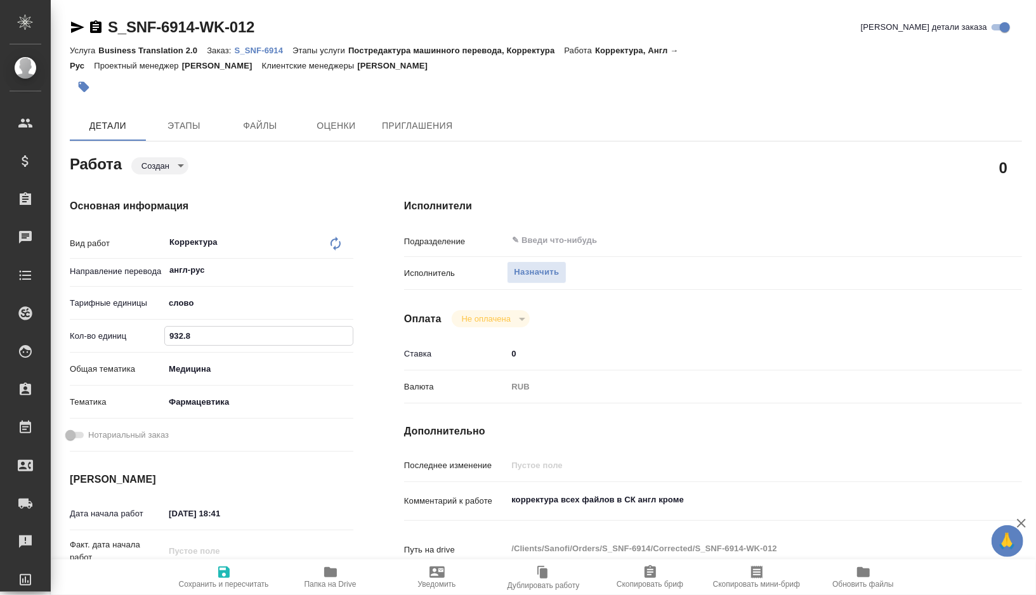
click at [153, 342] on div "Кол-во единиц 932.8" at bounding box center [212, 336] width 284 height 22
paste input "6494.4"
click at [701, 501] on textarea "корректура всех файлов в СК англ кроме" at bounding box center [739, 500] width 464 height 22
paste textarea "P.2.2 - Essentiale Kapsel 600 mg - Capsule, hard - RU, VV-QUAL-0827028"
click at [179, 165] on body "🙏 .cls-1 fill:#fff; AWATERA Gorshkova Valentina Клиенты Спецификации Заказы 0 Ч…" at bounding box center [518, 297] width 1036 height 595
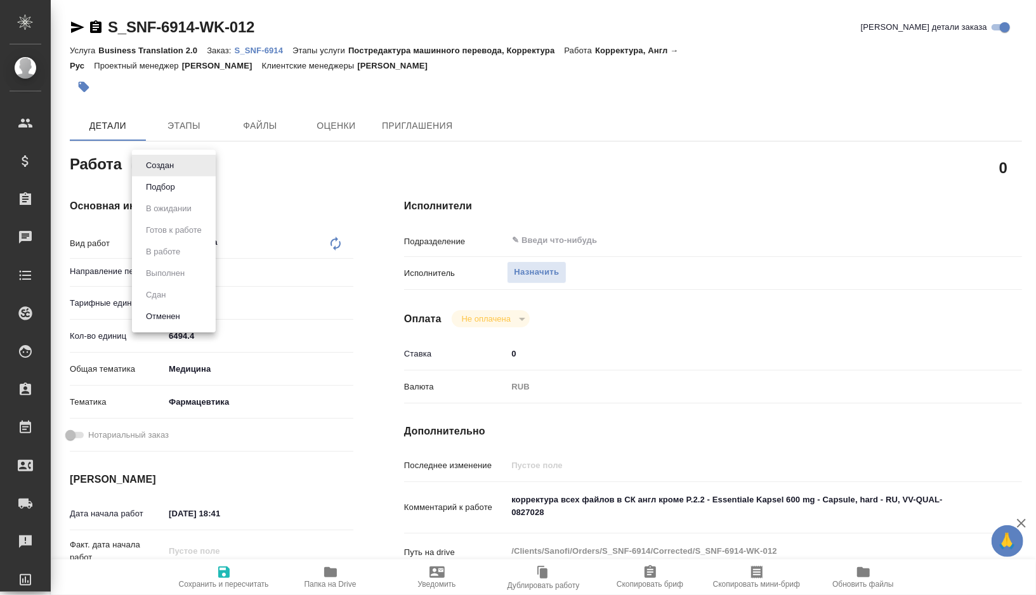
click at [552, 497] on div at bounding box center [518, 297] width 1036 height 595
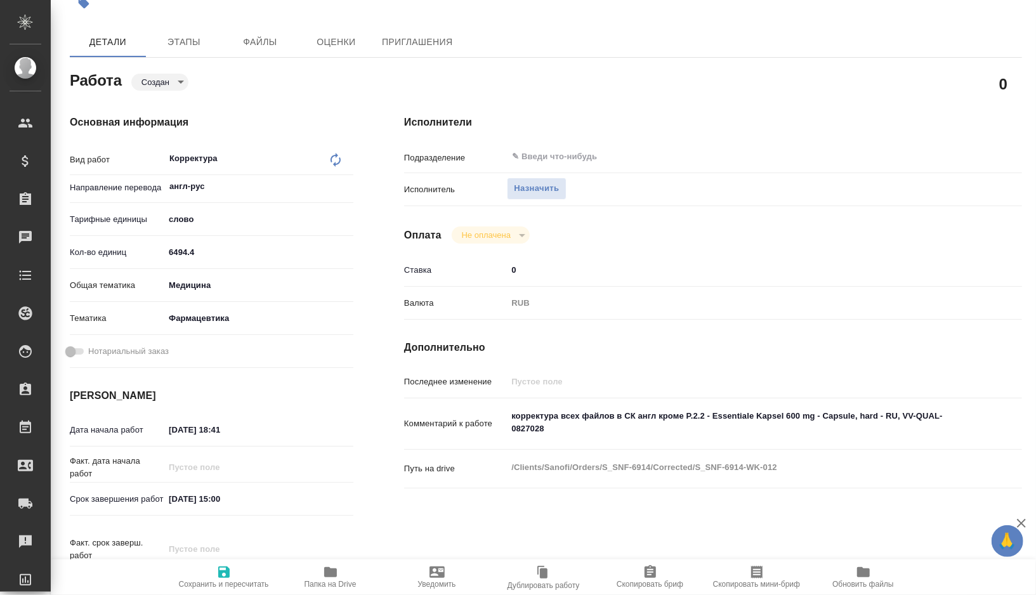
scroll to position [113, 0]
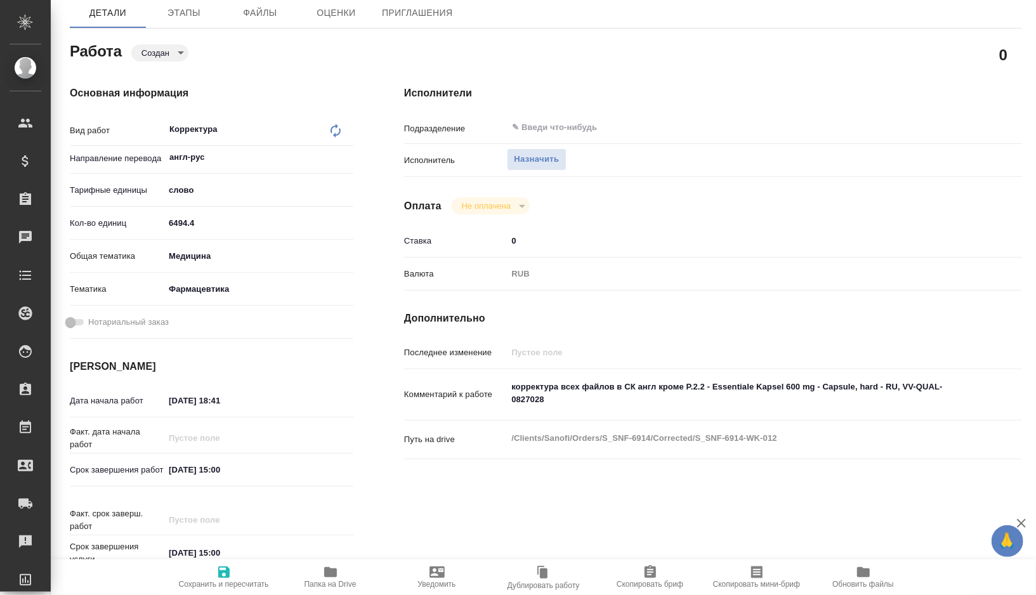
click at [235, 574] on span "Сохранить и пересчитать" at bounding box center [223, 577] width 91 height 24
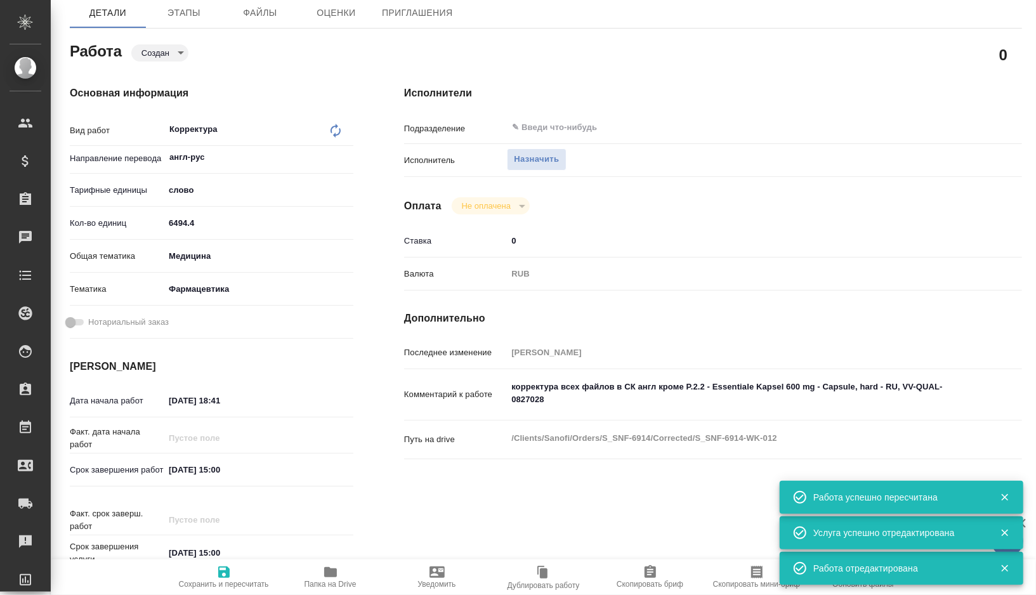
click at [640, 388] on textarea "корректура всех файлов в СК англ кроме P.2.2 - Essentiale Kapsel 600 mg - Capsu…" at bounding box center [739, 393] width 464 height 34
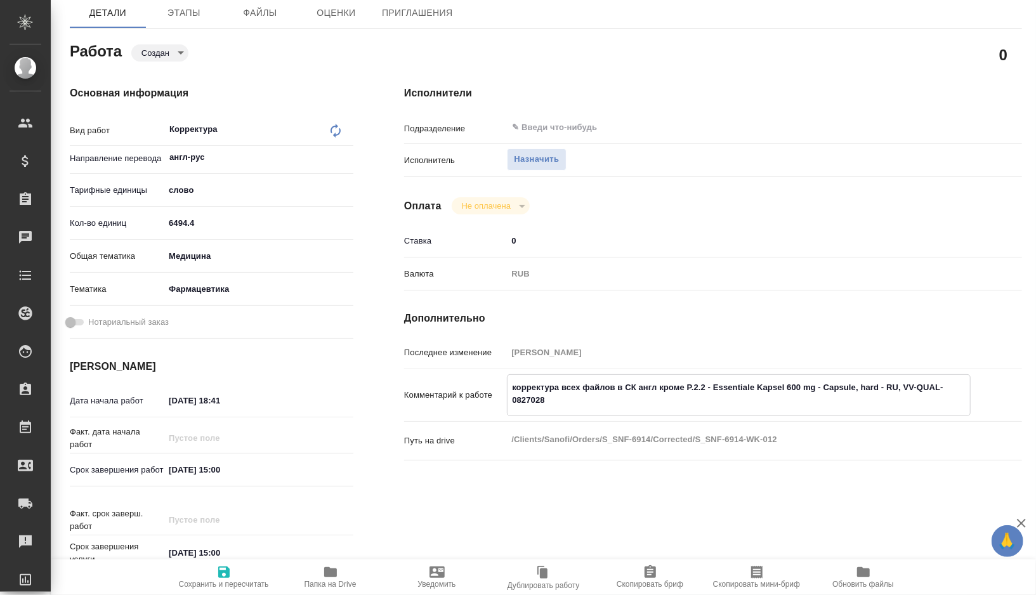
paste textarea "S_SNF-6914 (англ)"
click at [645, 384] on textarea "корректура всех файлов в СК S_SNF-6914 (англ)"англ кроме P.2.2 - Essentiale Kap…" at bounding box center [739, 394] width 463 height 34
click at [735, 390] on textarea "корректура всех файлов в СК "S_SNF-6914 (англ)"англ кроме P.2.2 - Essentiale Ka…" at bounding box center [739, 394] width 463 height 34
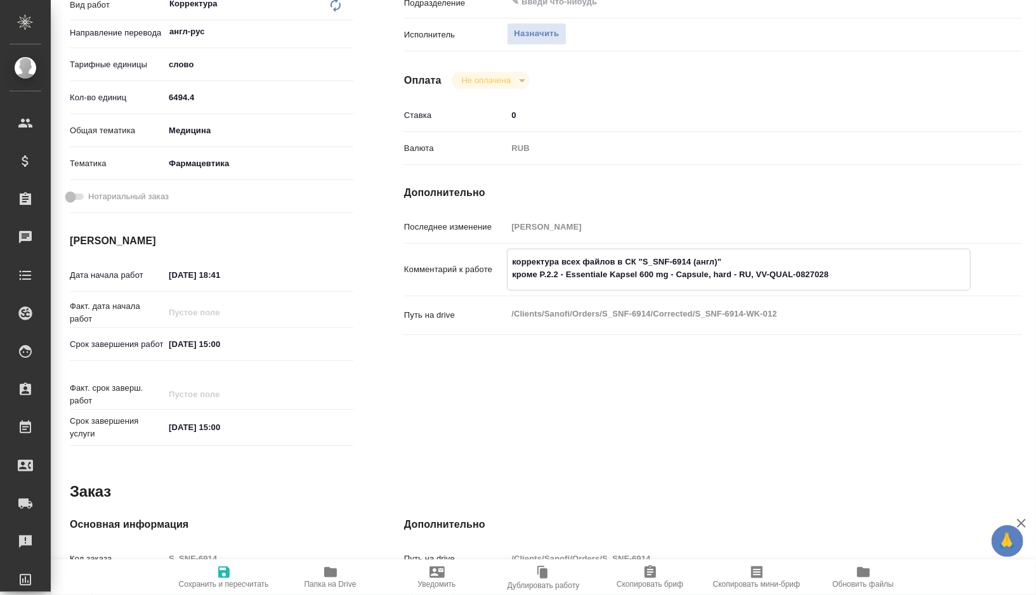
scroll to position [240, 0]
click at [177, 273] on input "28.09.2025 18:41" at bounding box center [220, 274] width 111 height 18
click at [251, 275] on input "29.09.2025 18:41" at bounding box center [220, 274] width 111 height 18
click at [222, 346] on input "30.09.2025 15:00" at bounding box center [219, 343] width 111 height 18
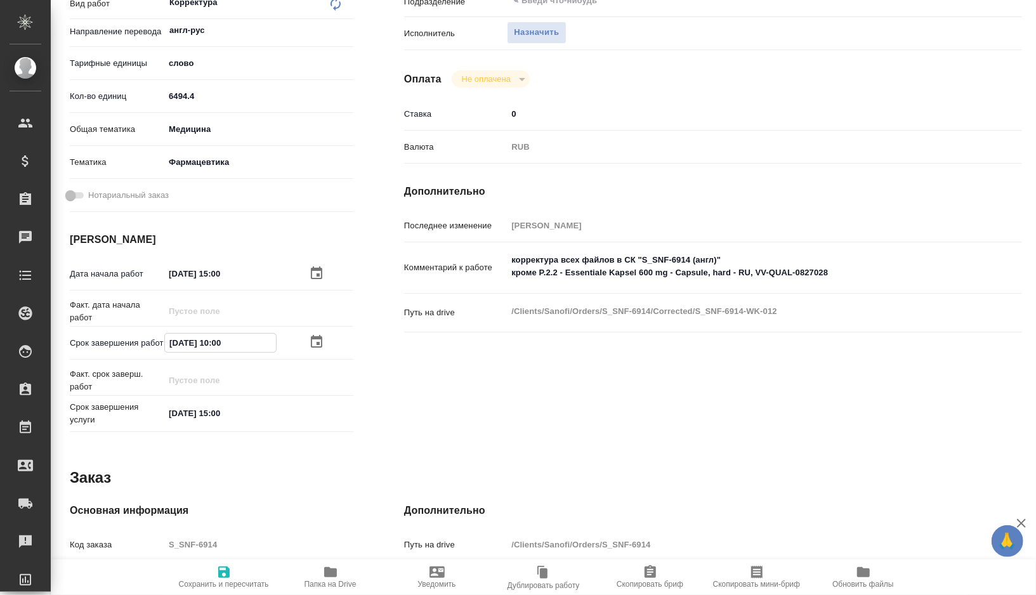
click at [221, 567] on icon "button" at bounding box center [223, 572] width 11 height 11
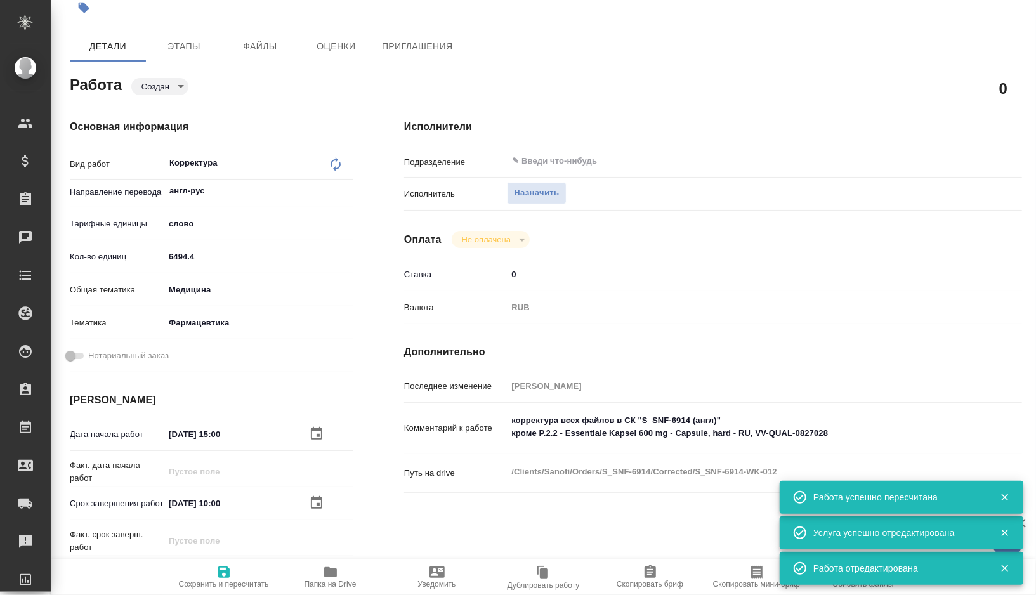
scroll to position [0, 0]
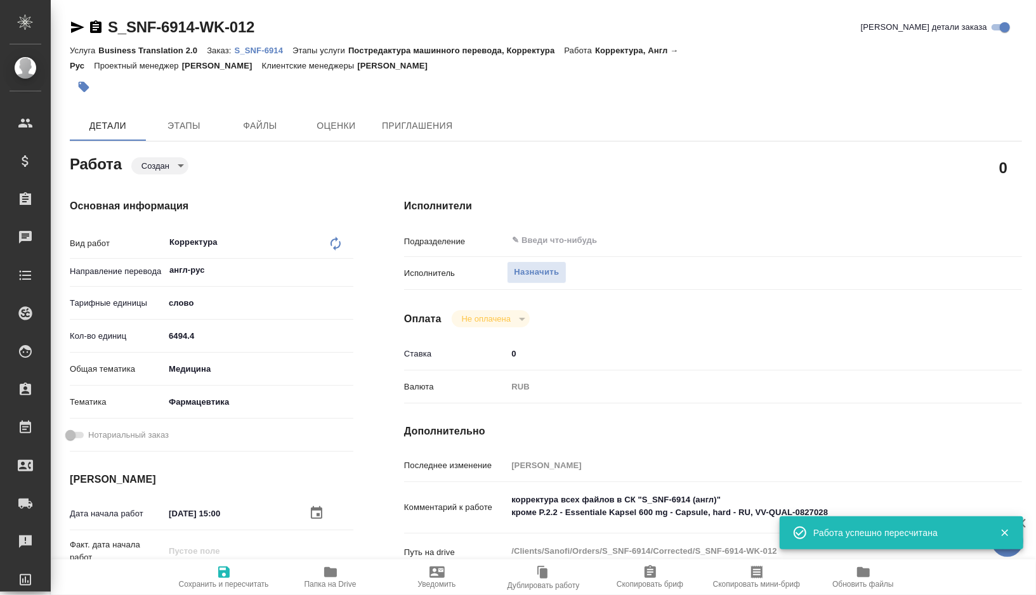
click at [179, 166] on body "🙏 .cls-1 fill:#fff; AWATERA Gorshkova Valentina Клиенты Спецификации Заказы 0 Ч…" at bounding box center [518, 297] width 1036 height 595
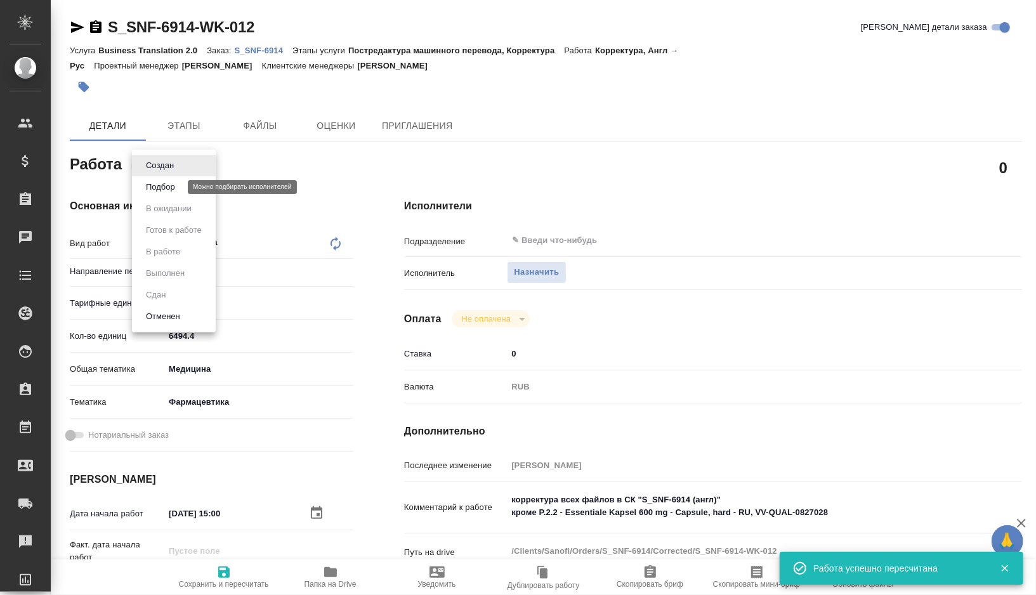
click at [169, 189] on button "Подбор" at bounding box center [160, 187] width 37 height 14
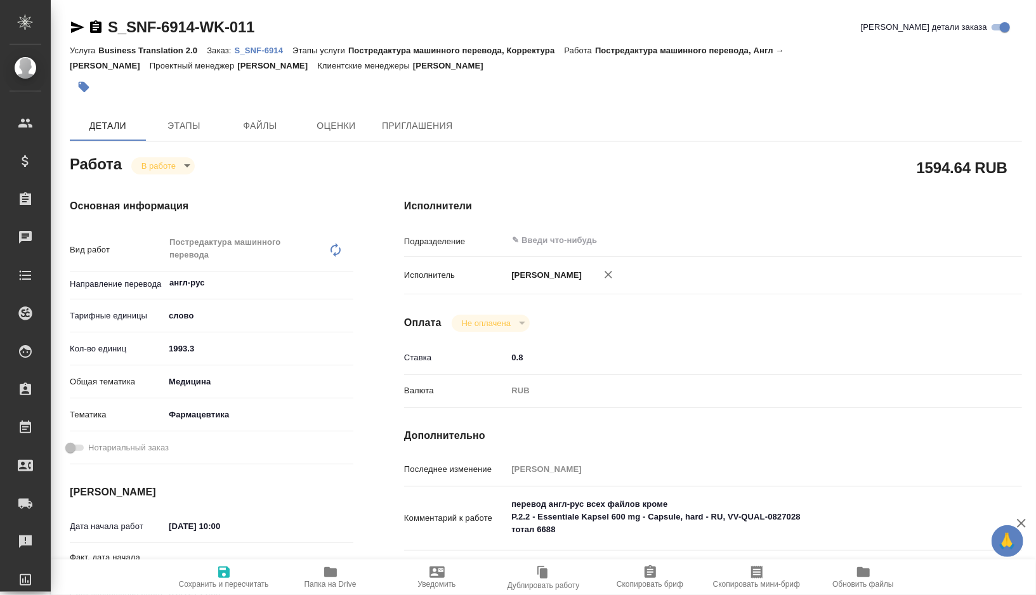
type textarea "x"
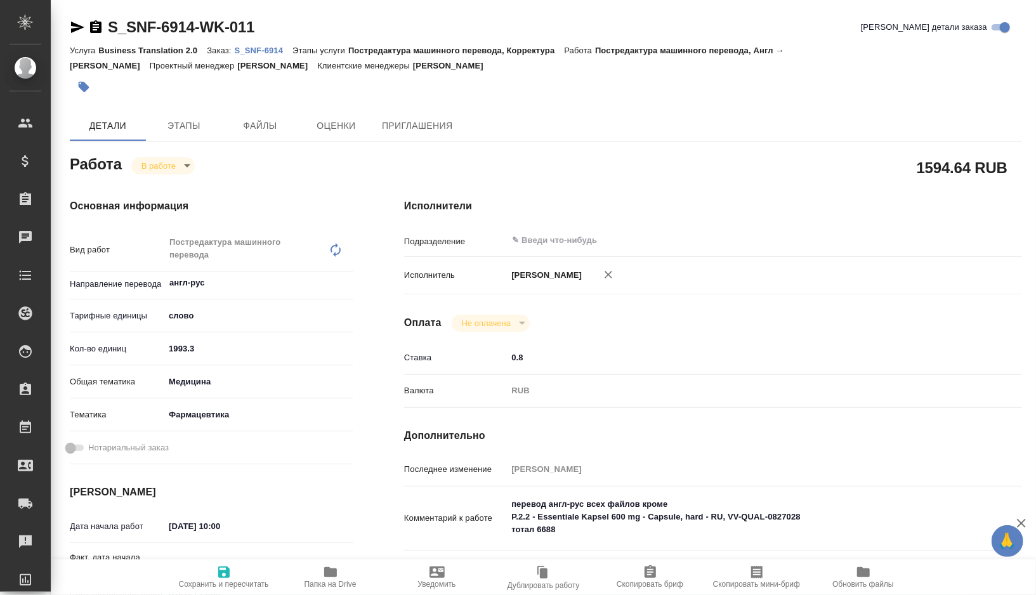
type textarea "x"
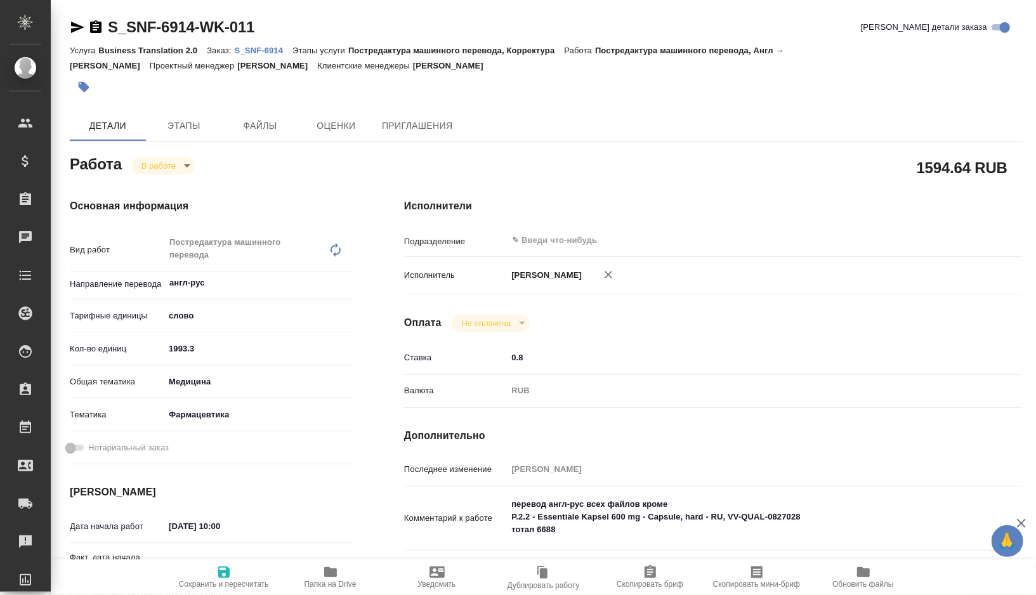
type textarea "x"
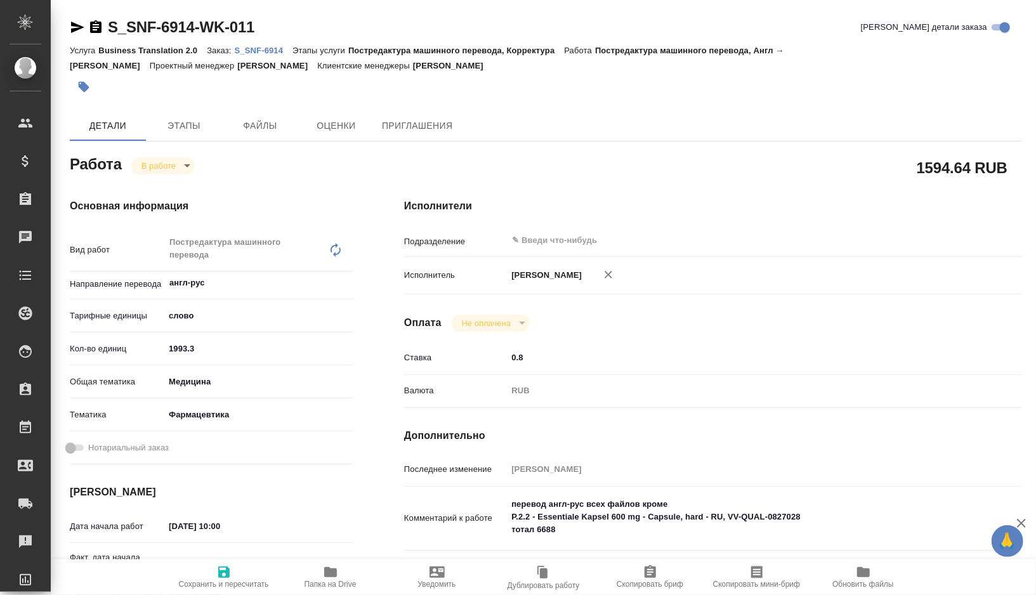
type textarea "x"
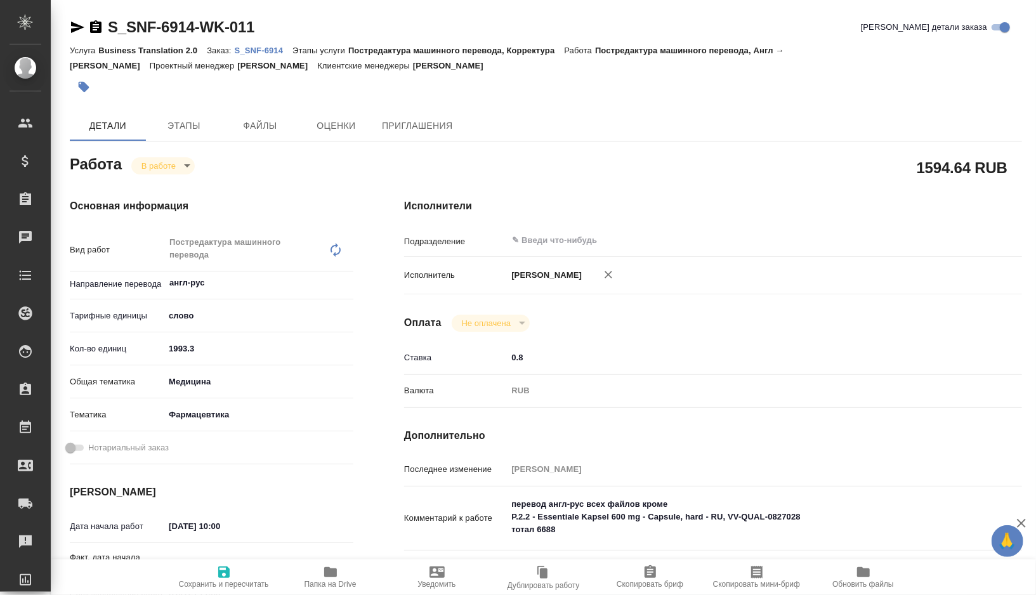
type textarea "x"
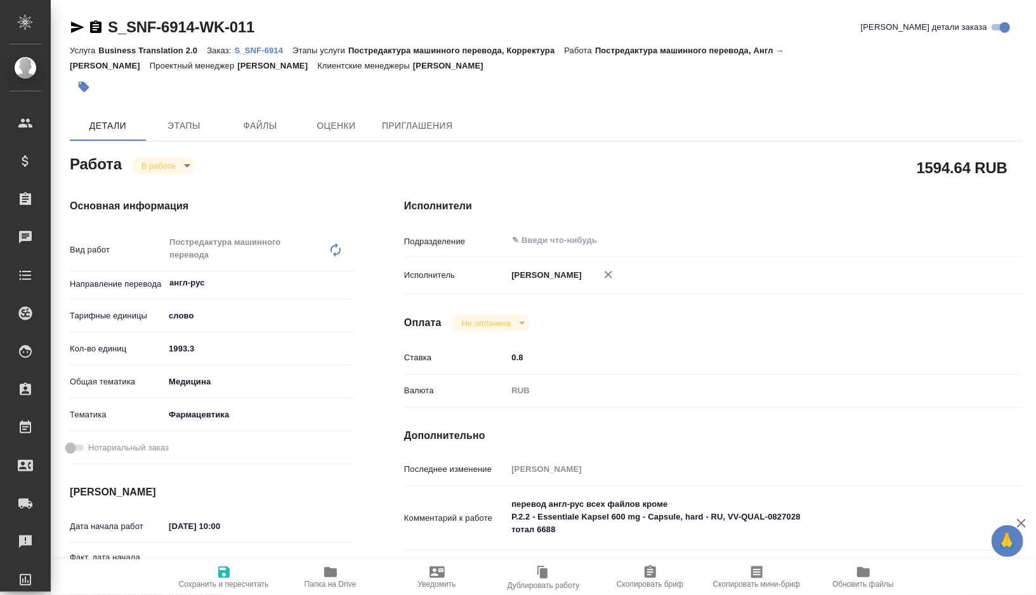
type textarea "x"
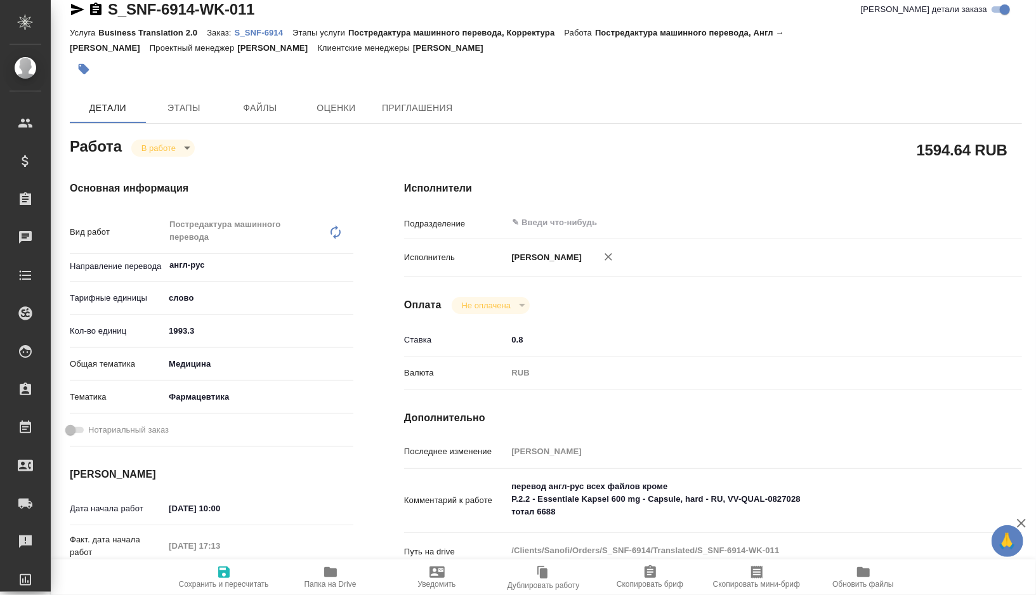
type textarea "x"
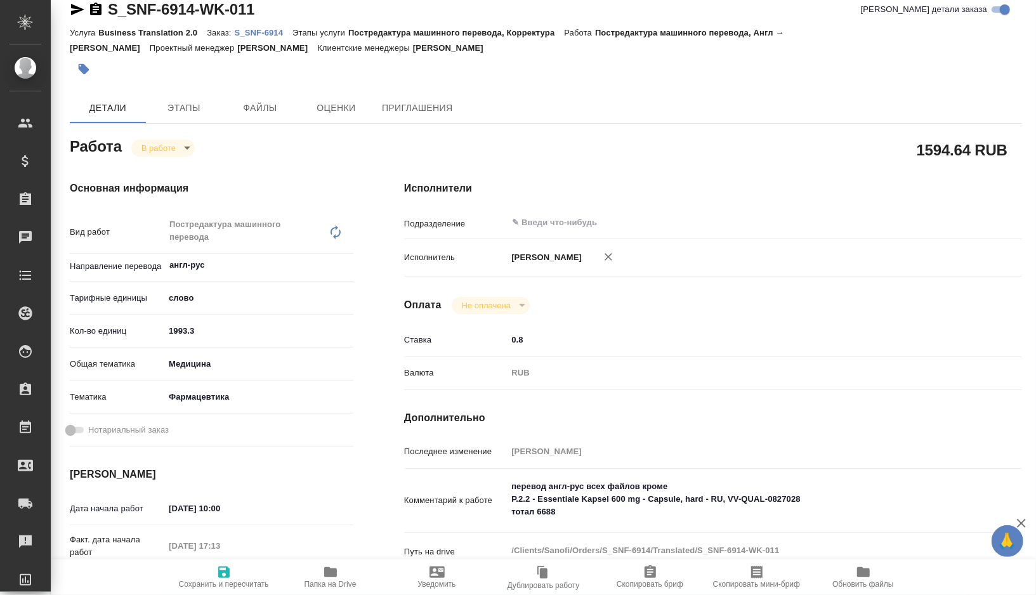
scroll to position [21, 0]
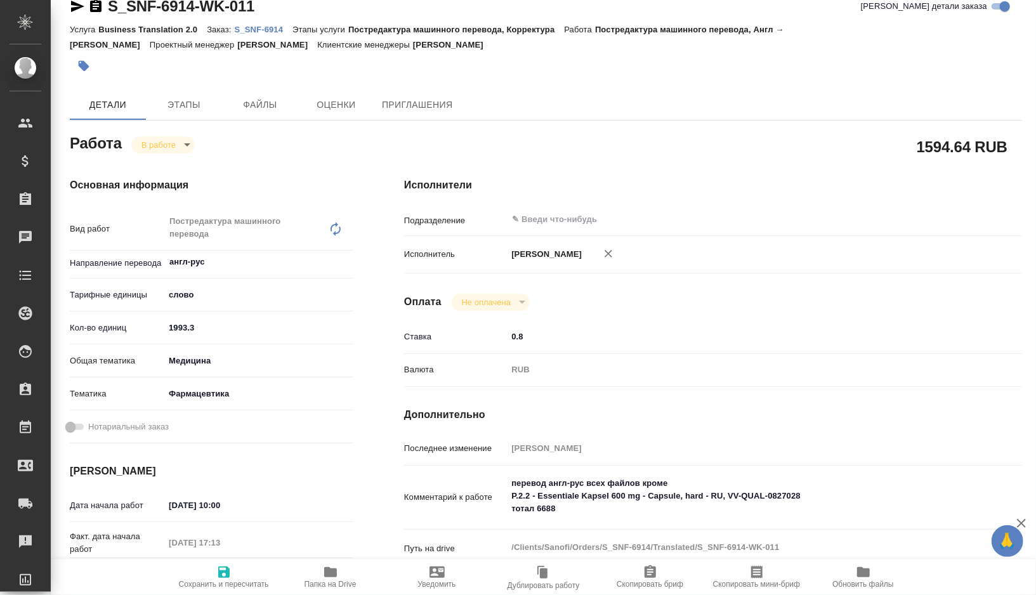
type textarea "x"
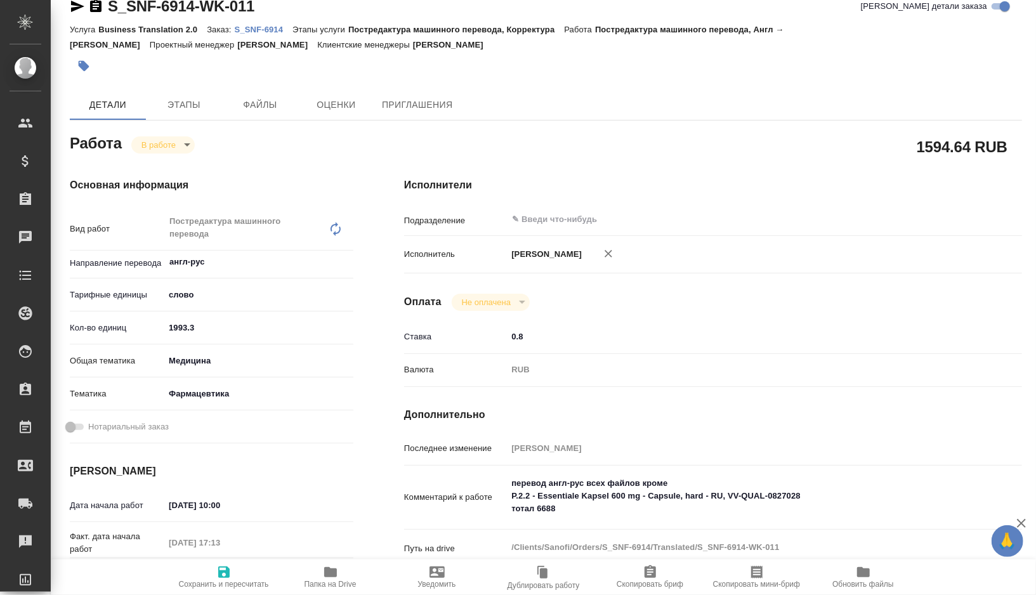
type textarea "x"
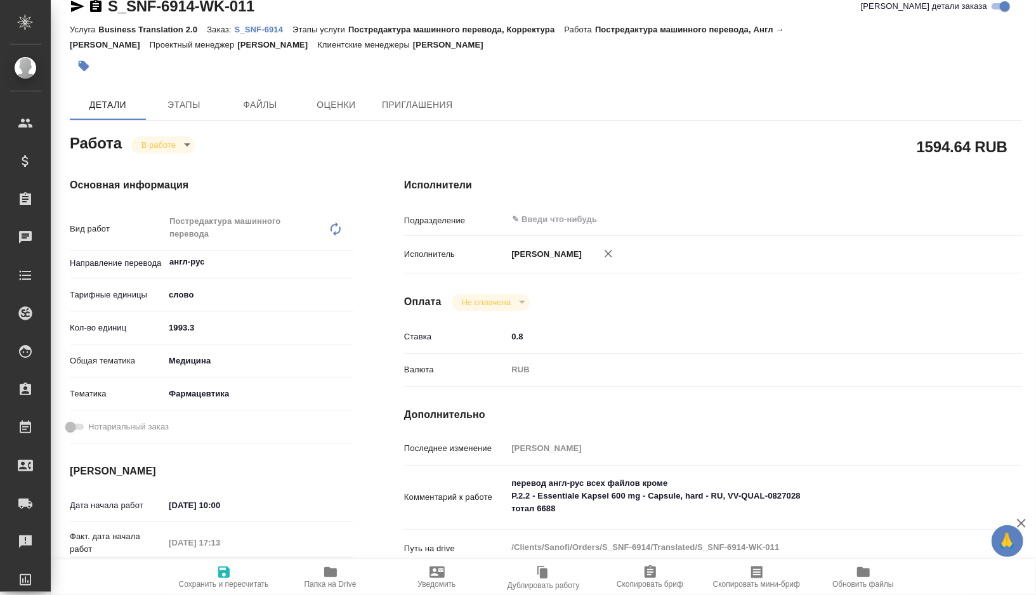
type textarea "x"
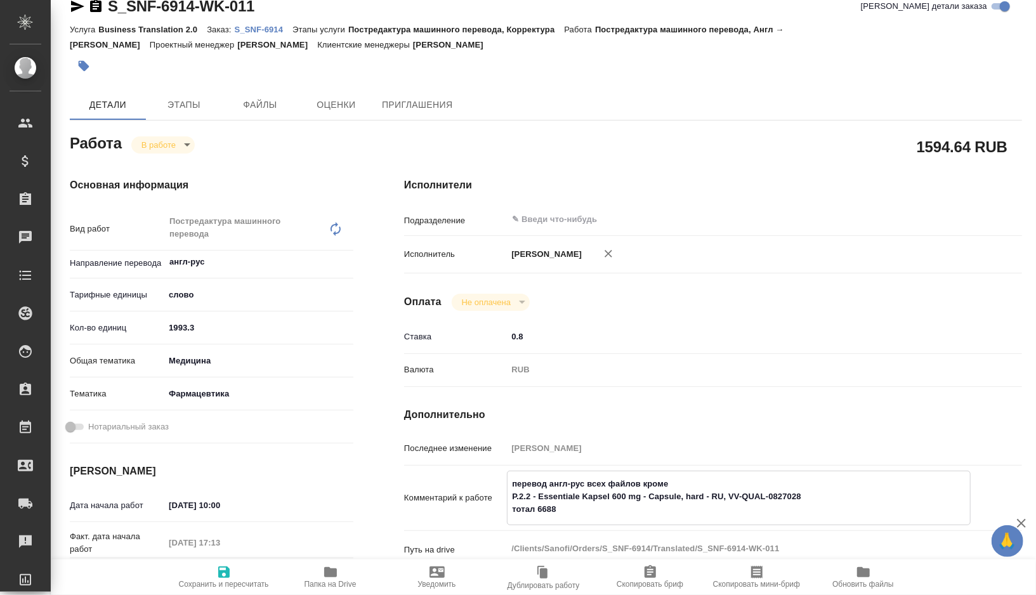
type textarea "x"
drag, startPoint x: 511, startPoint y: 508, endPoint x: 813, endPoint y: 510, distance: 302.7
click at [813, 510] on textarea "перевод англ-рус всех файлов кроме P.2.2 - Essentiale Kapsel 600 mg - Capsule, …" at bounding box center [739, 496] width 463 height 47
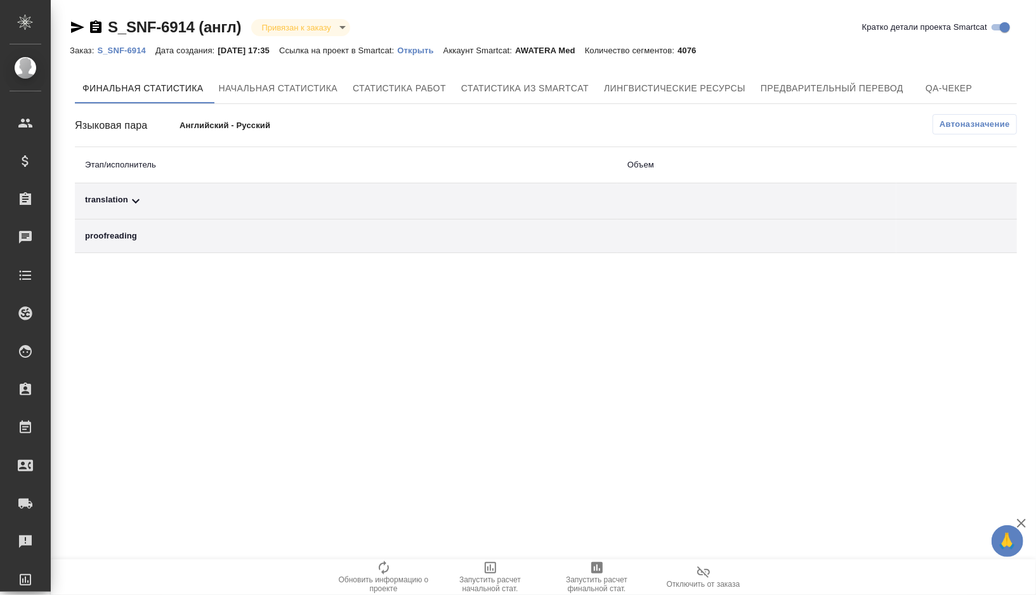
click at [93, 23] on icon "button" at bounding box center [95, 26] width 11 height 13
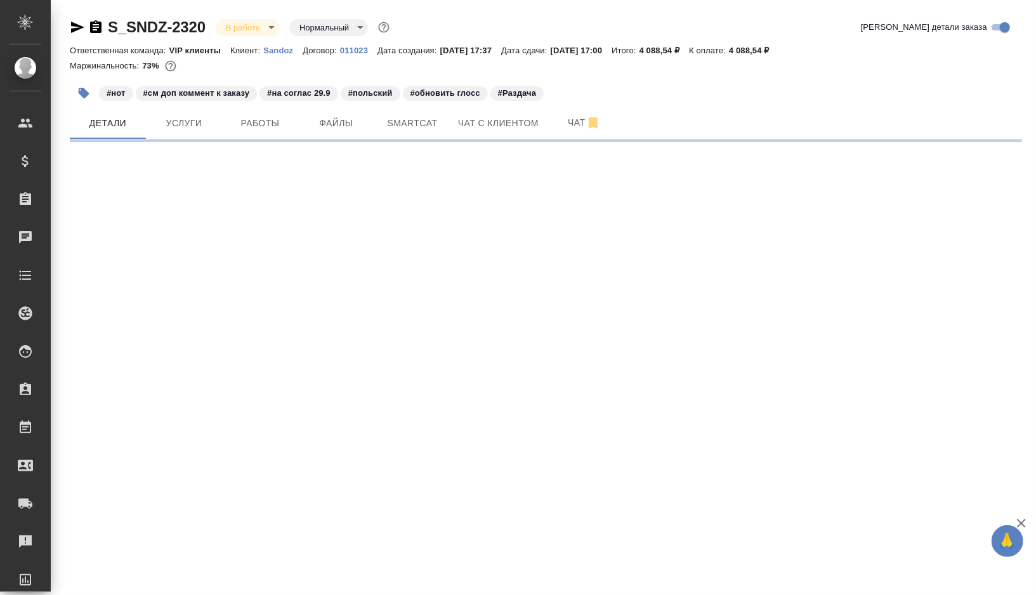
select select "RU"
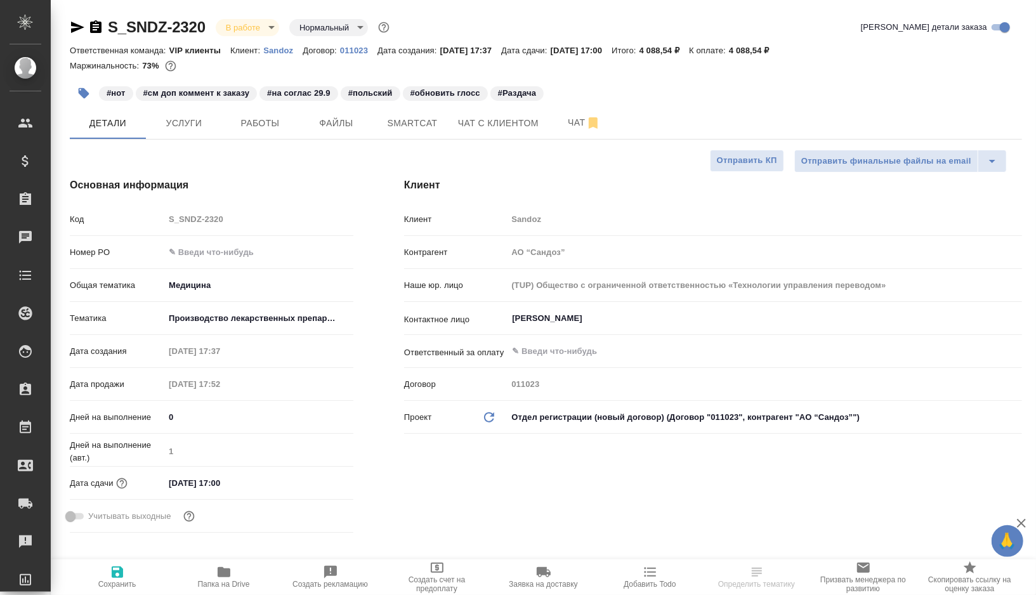
type textarea "x"
click at [249, 128] on span "Работы" at bounding box center [260, 123] width 61 height 16
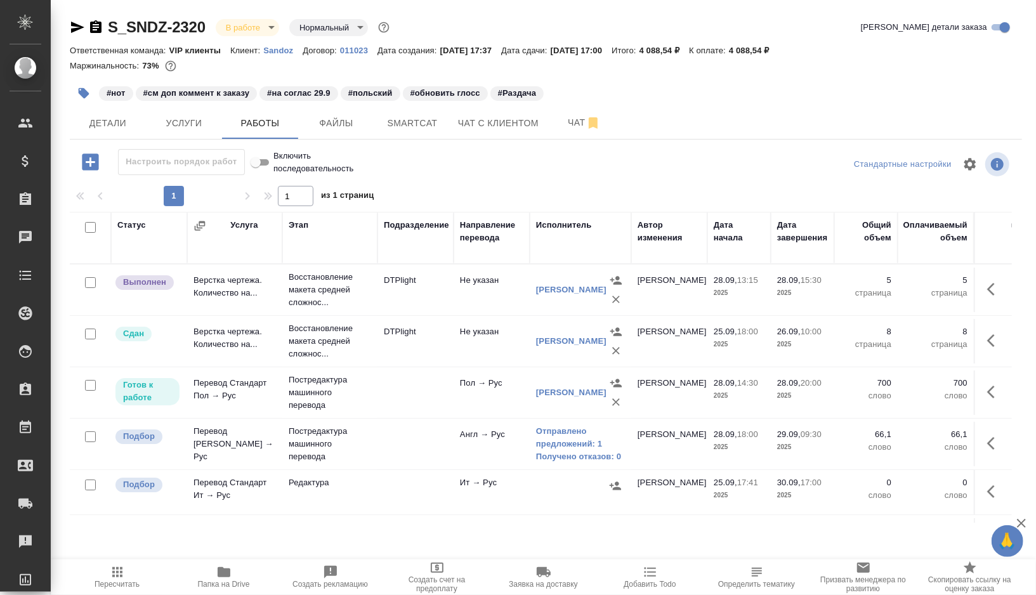
click at [400, 440] on td at bounding box center [416, 444] width 76 height 44
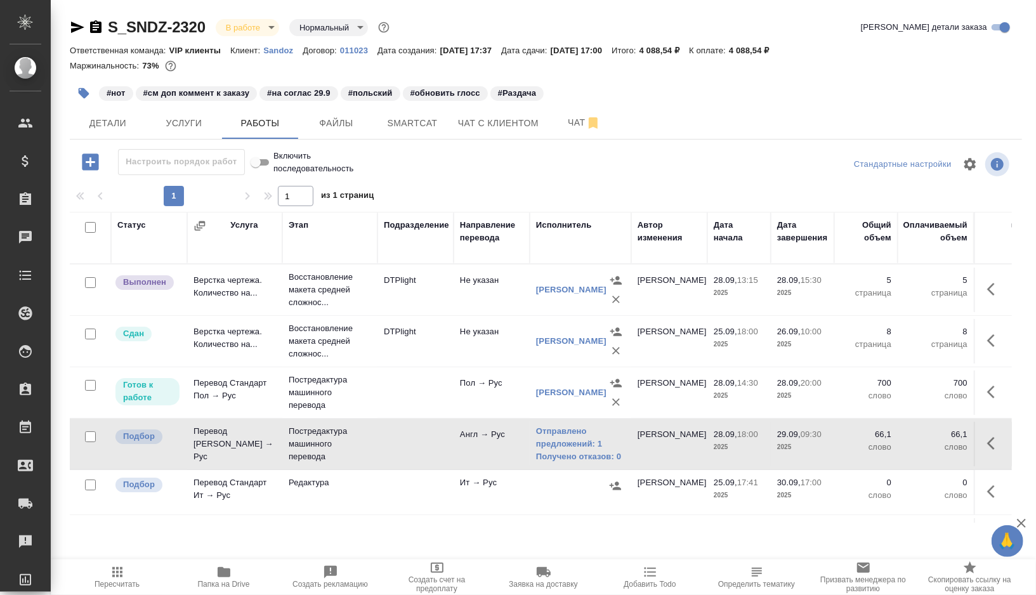
click at [400, 440] on td at bounding box center [416, 444] width 76 height 44
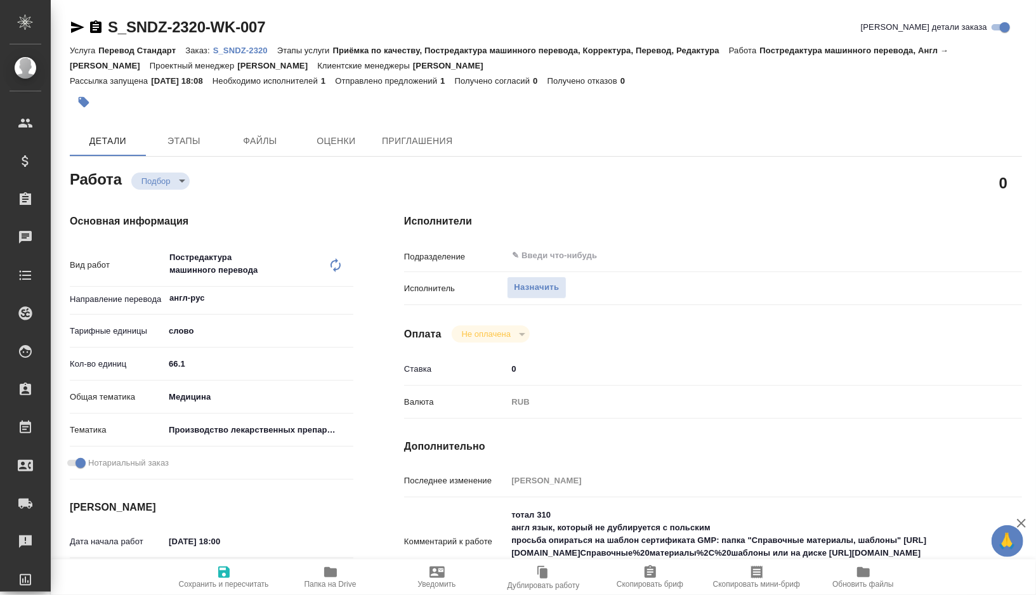
type textarea "x"
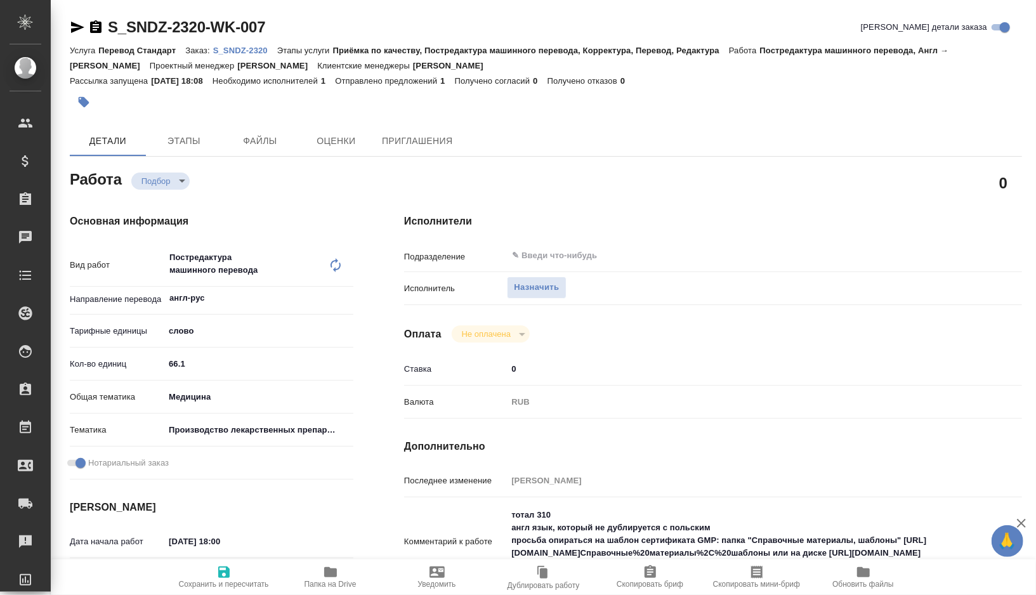
type textarea "x"
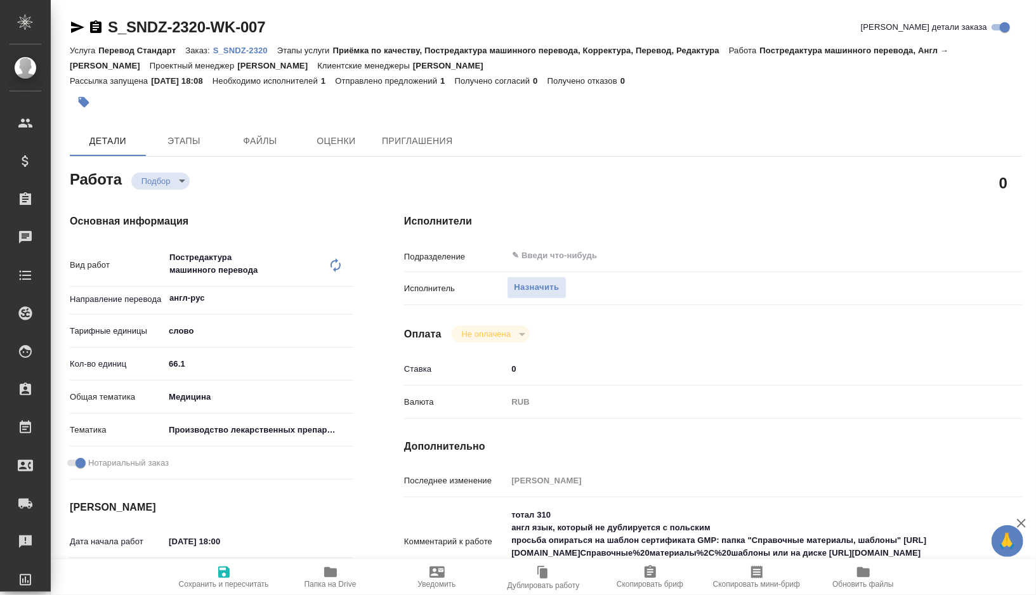
type textarea "x"
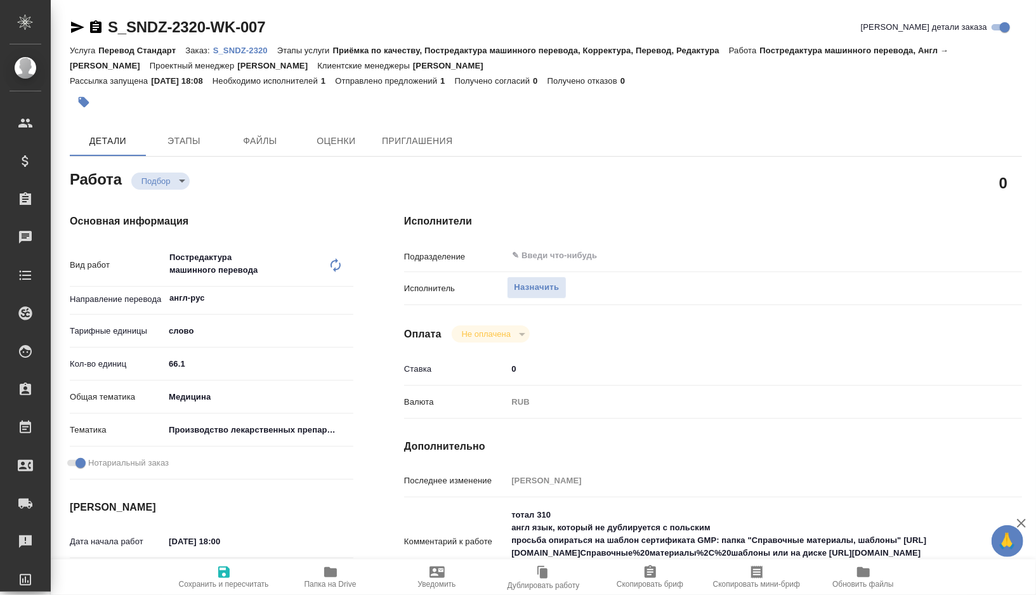
type textarea "x"
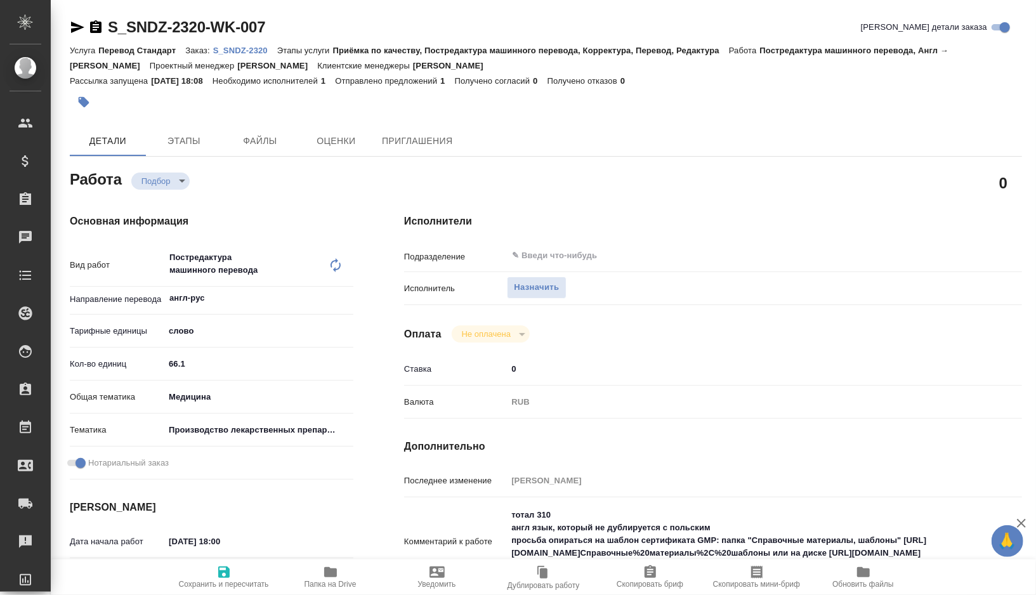
type textarea "x"
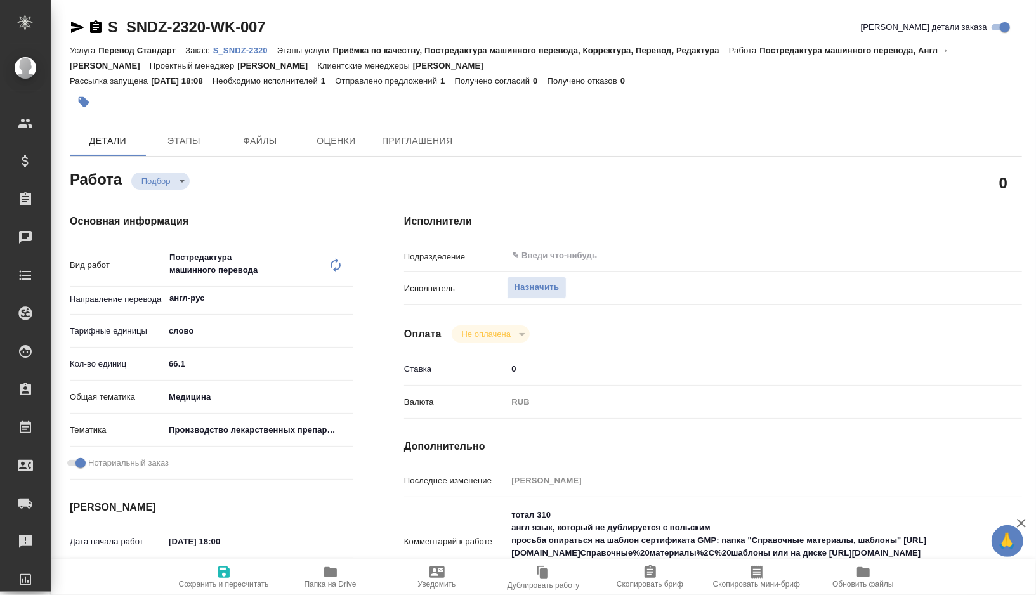
type textarea "x"
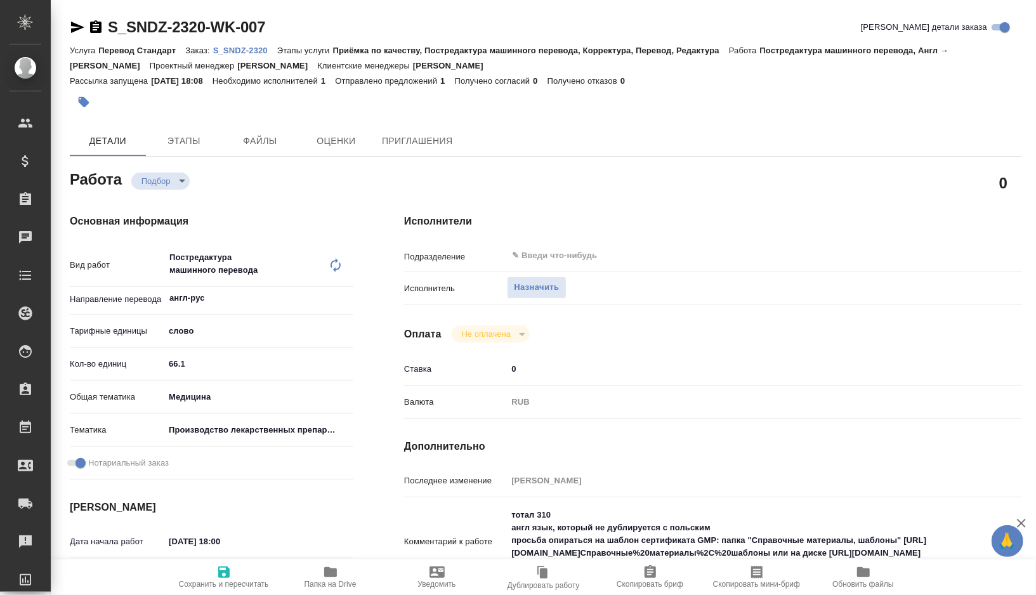
type textarea "x"
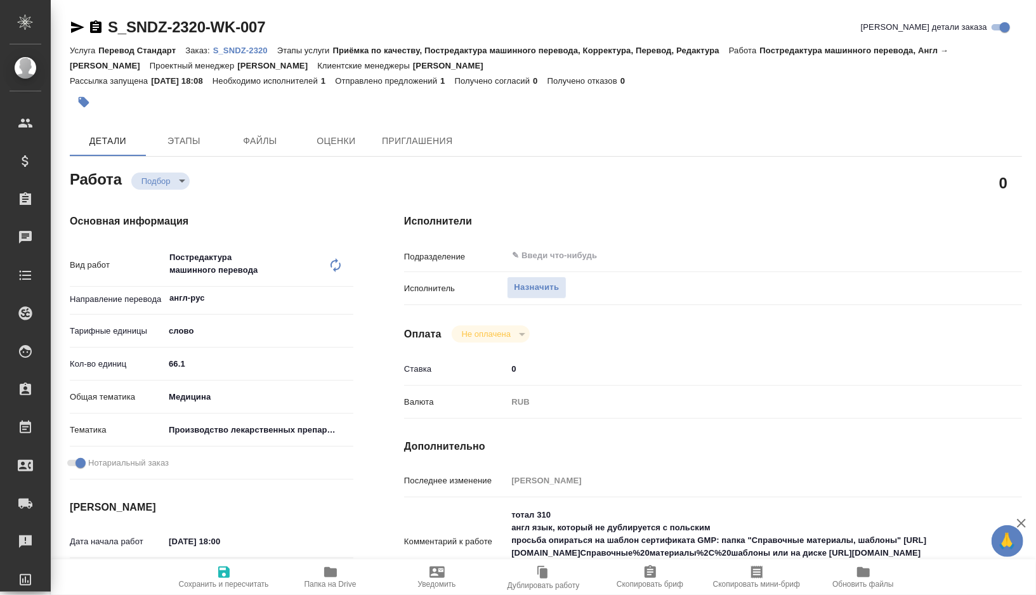
type textarea "x"
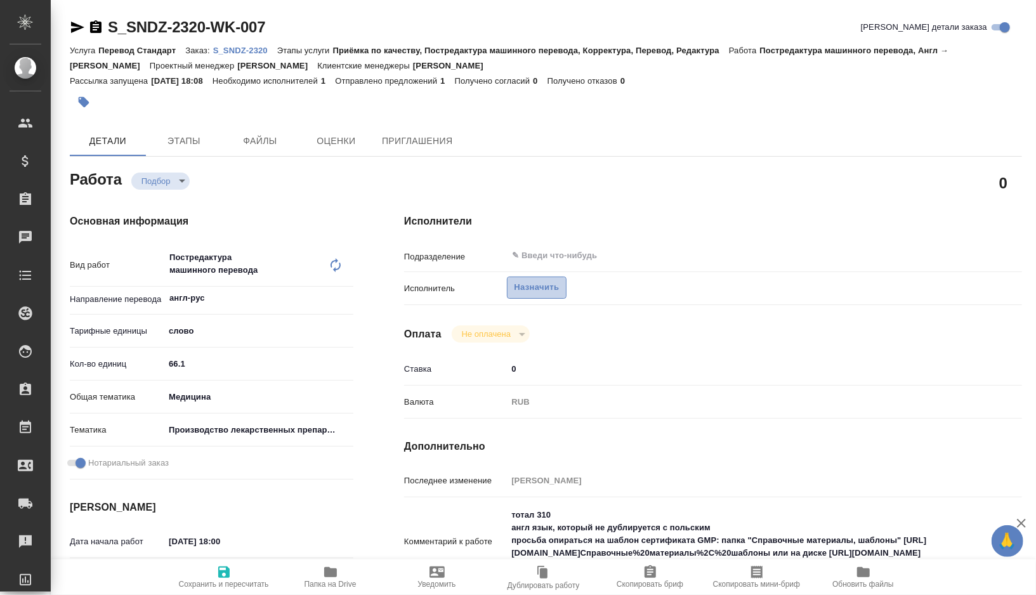
click at [529, 277] on button "Назначить" at bounding box center [536, 288] width 59 height 22
type textarea "x"
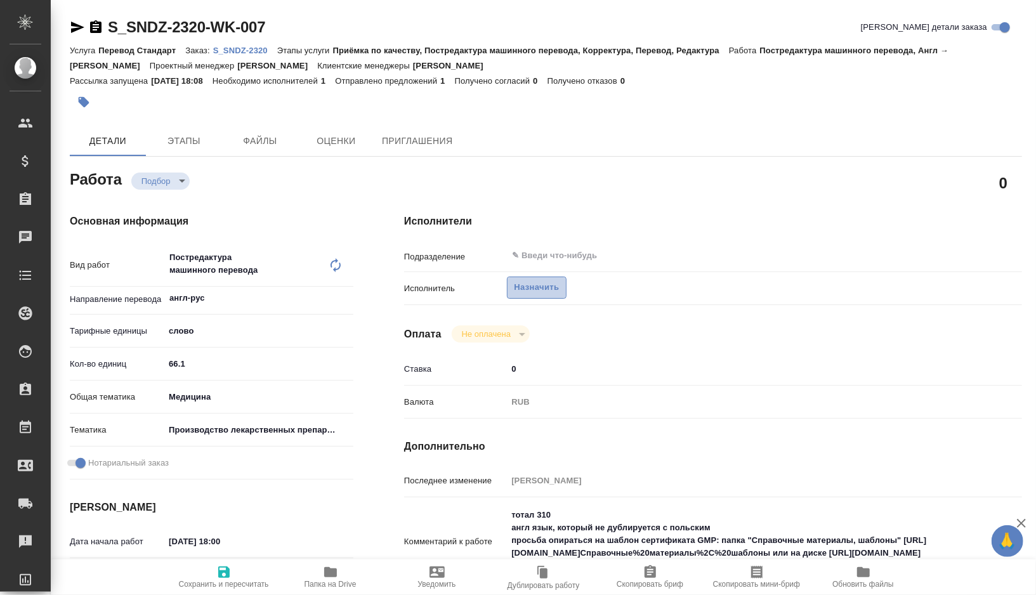
type textarea "x"
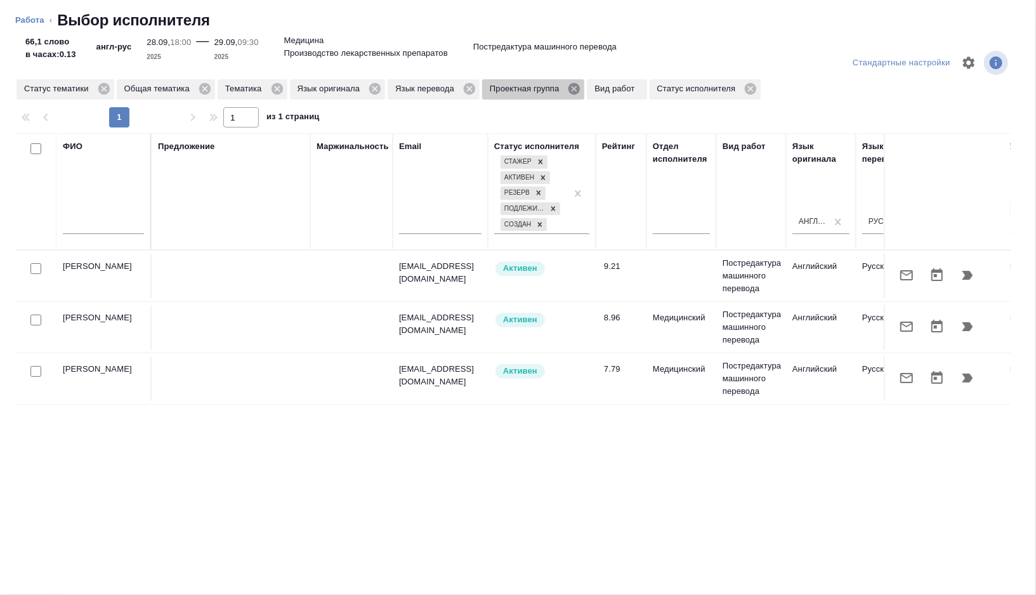
click at [580, 86] on icon at bounding box center [574, 88] width 11 height 11
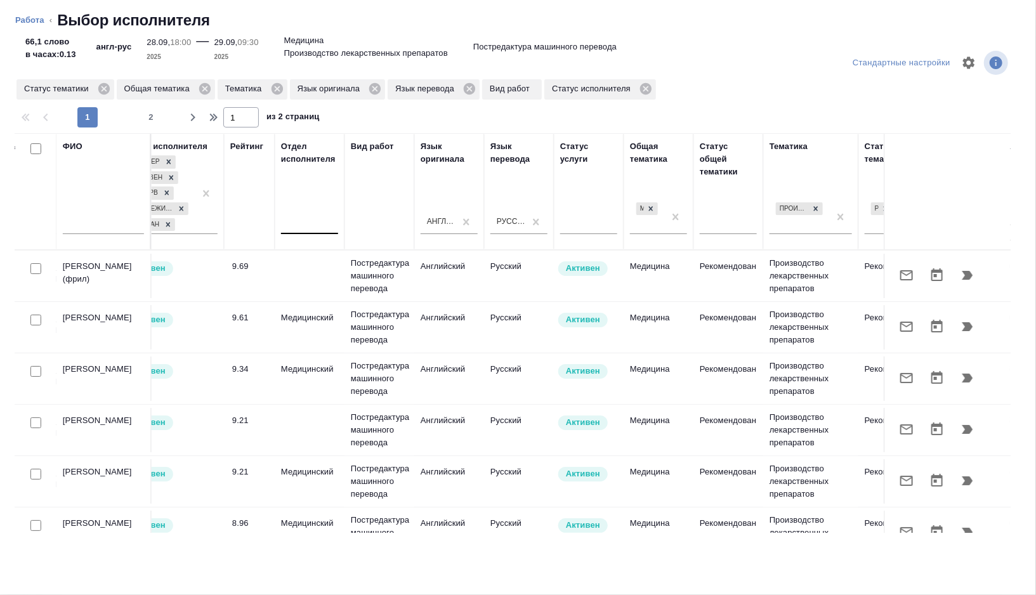
scroll to position [0, 847]
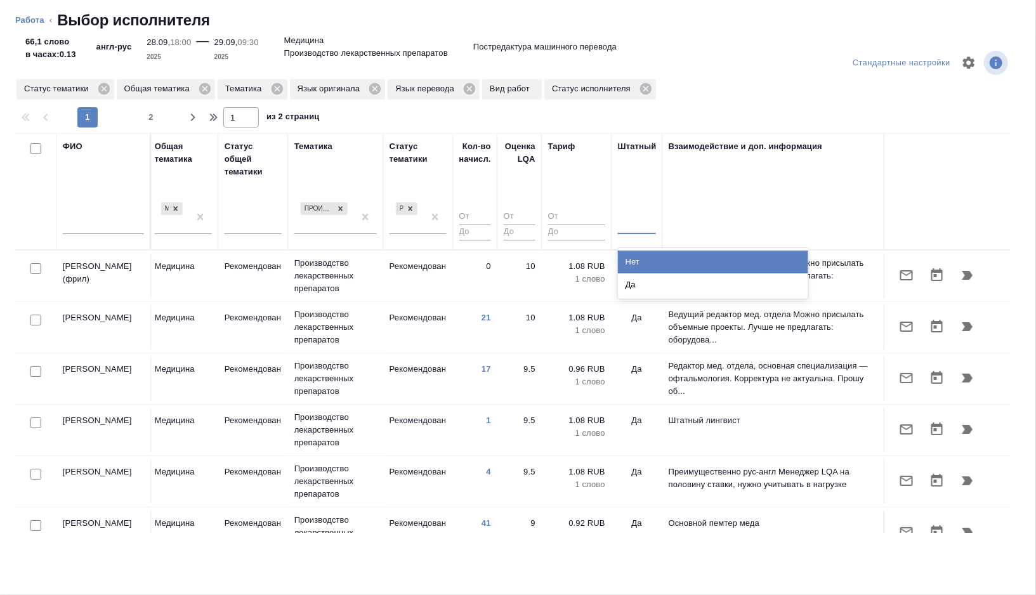
click at [634, 219] on div at bounding box center [637, 222] width 38 height 18
click at [634, 261] on div "Нет" at bounding box center [713, 262] width 190 height 23
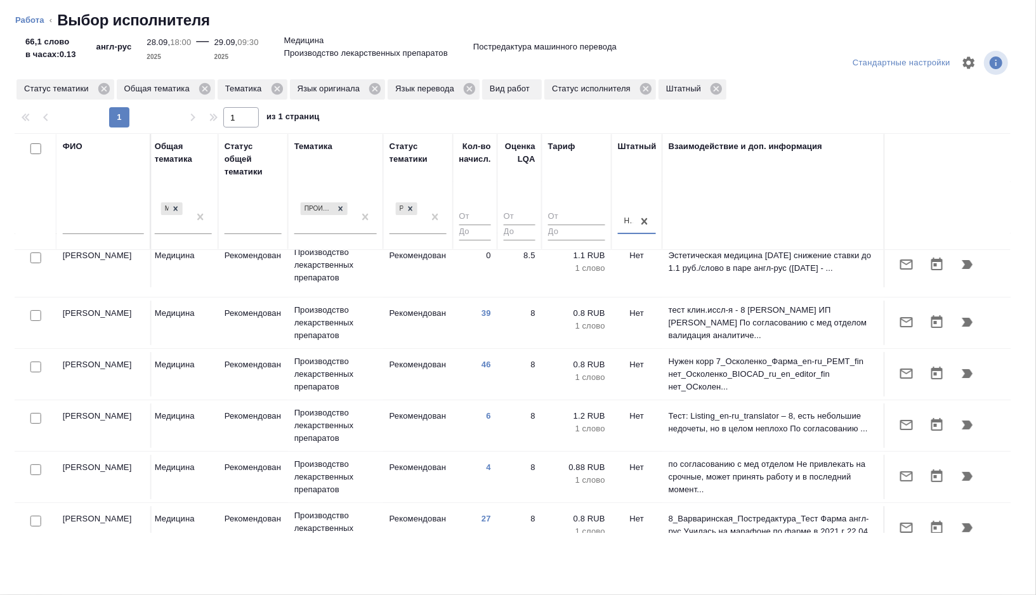
scroll to position [94, 847]
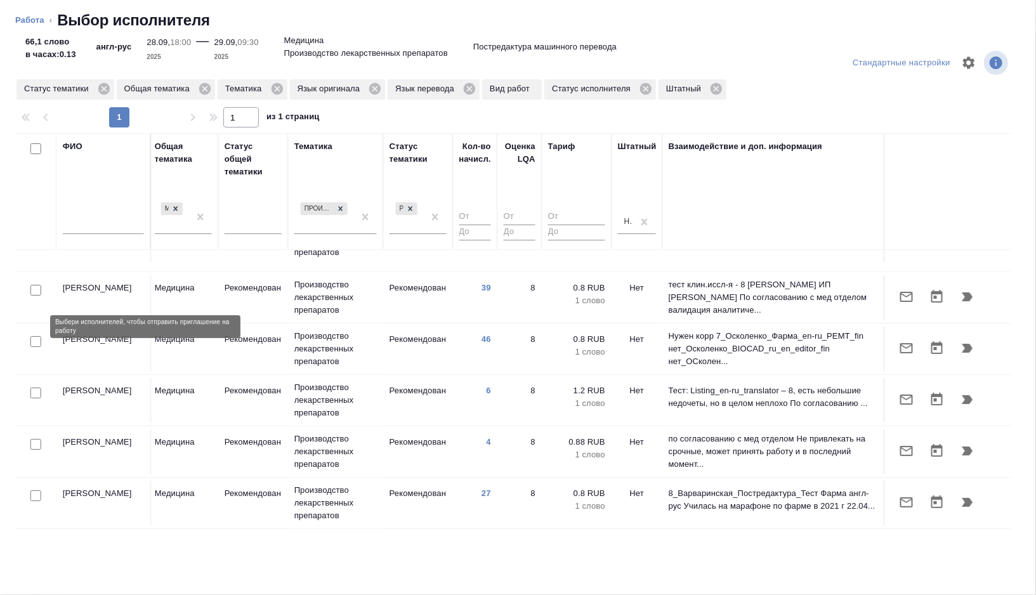
click at [37, 336] on input "checkbox" at bounding box center [35, 341] width 11 height 11
checkbox input "true"
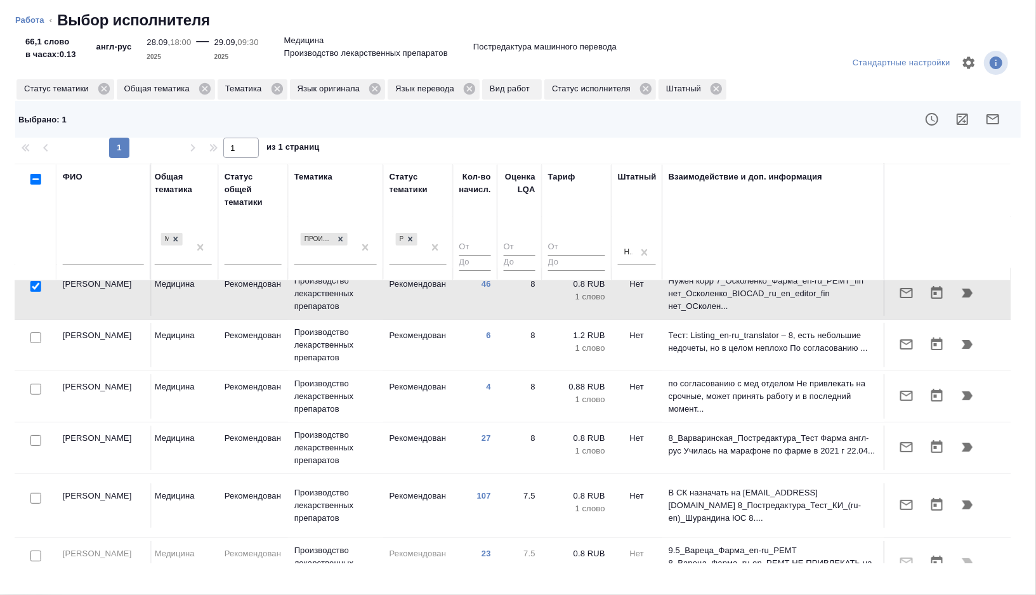
scroll to position [182, 847]
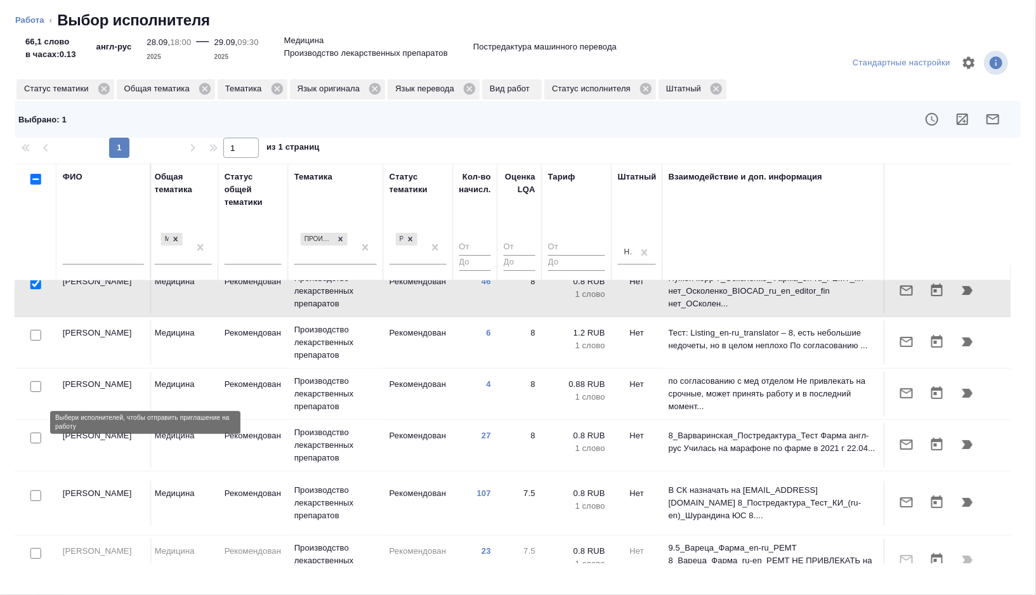
click at [34, 433] on input "checkbox" at bounding box center [35, 438] width 11 height 11
checkbox input "true"
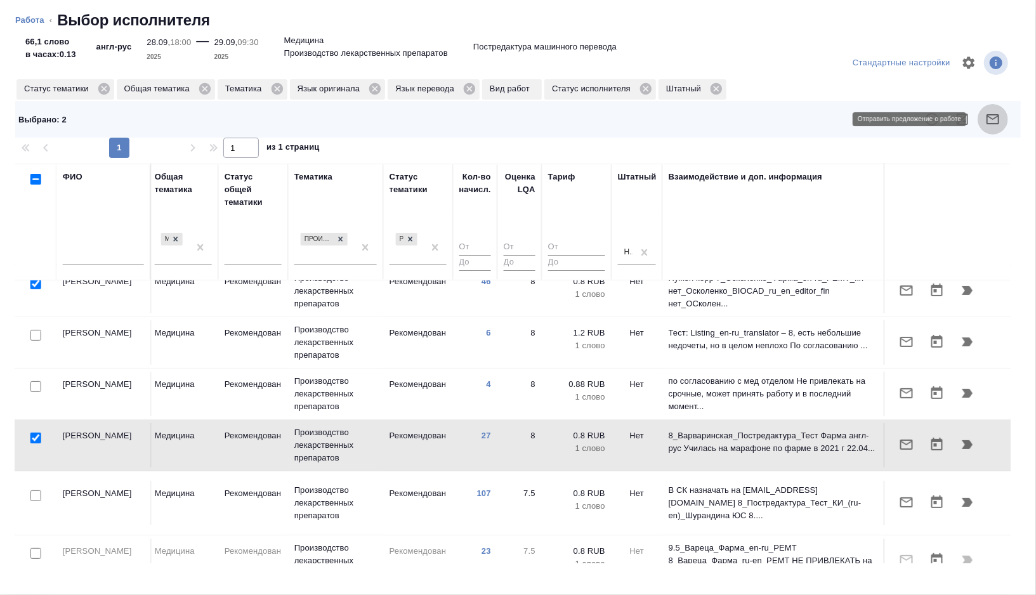
click at [1002, 114] on button "button" at bounding box center [993, 119] width 30 height 30
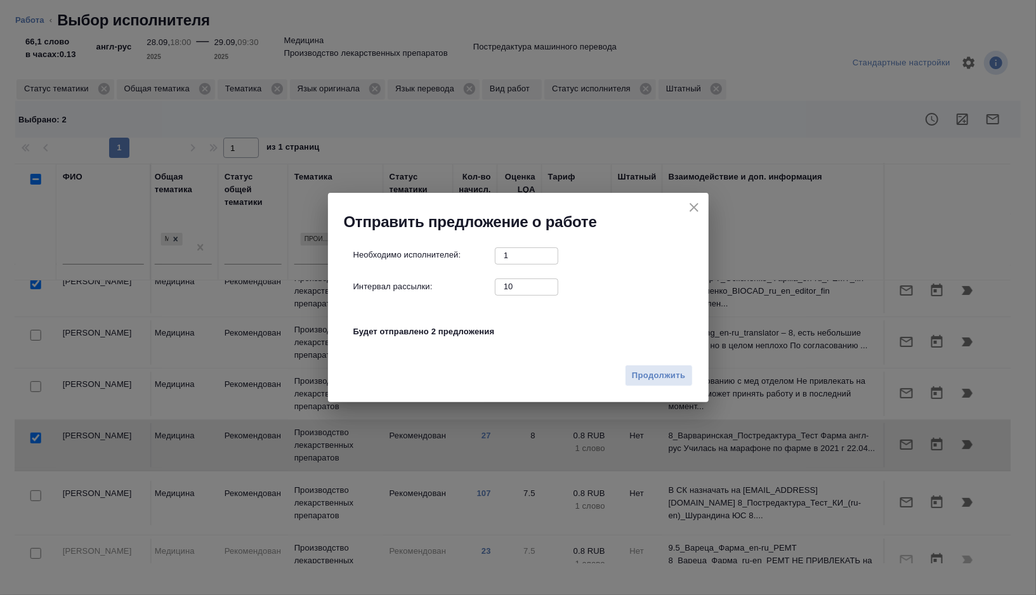
click at [517, 287] on input "10" at bounding box center [526, 287] width 63 height 16
type input "0"
click at [650, 385] on button "Продолжить" at bounding box center [658, 376] width 67 height 22
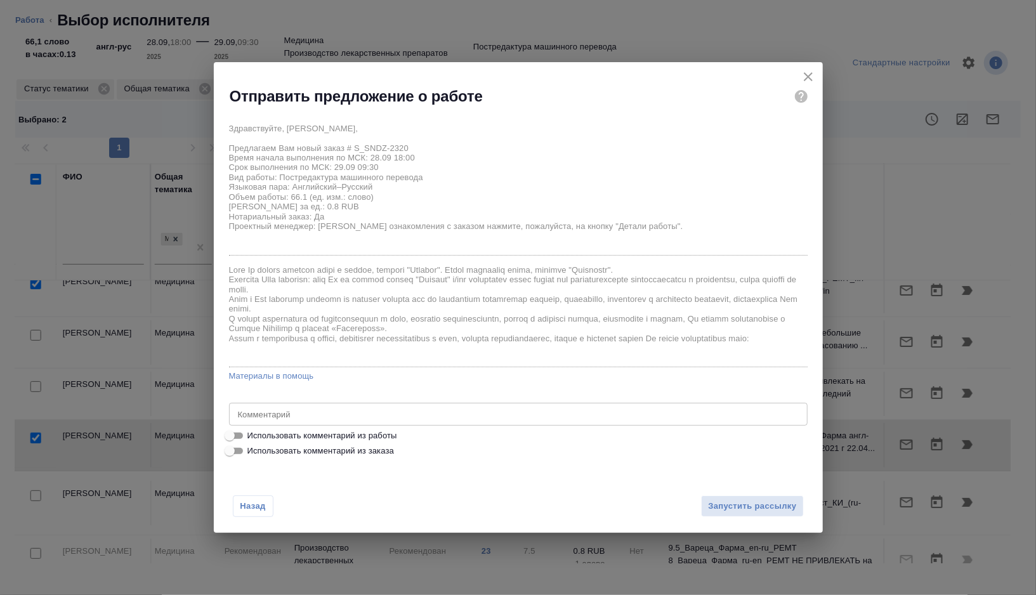
click at [298, 437] on span "Использовать комментарий из работы" at bounding box center [322, 436] width 150 height 13
click at [253, 437] on input "Использовать комментарий из работы" at bounding box center [230, 435] width 46 height 15
checkbox input "true"
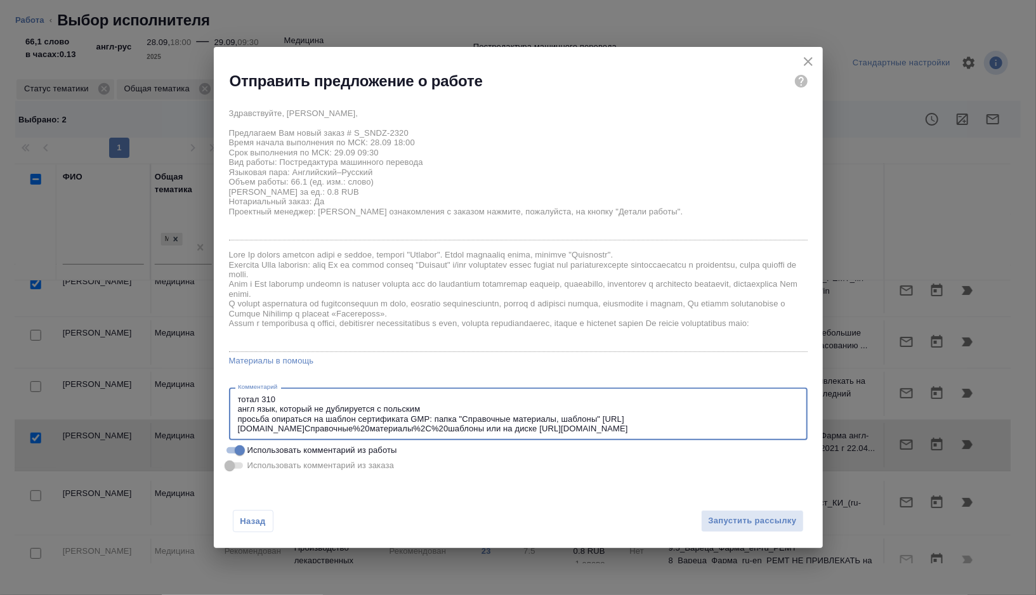
click at [446, 419] on textarea "тотал 310 англ язык, который не дублируется с польским просьба опираться на шаб…" at bounding box center [518, 414] width 561 height 39
drag, startPoint x: 446, startPoint y: 419, endPoint x: 496, endPoint y: 429, distance: 51.1
click at [496, 429] on textarea "тотал 310 англ язык, который не дублируется с польским просьба опираться на шаб…" at bounding box center [518, 414] width 561 height 39
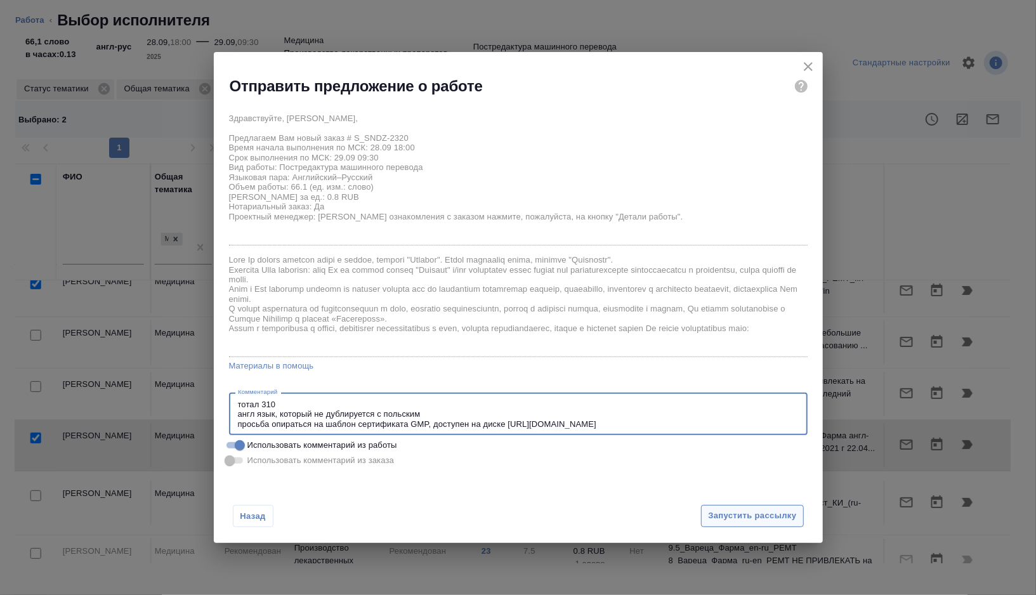
type textarea "тотал 310 англ язык, который не дублируется с польским просьба опираться на шаб…"
click at [743, 518] on span "Запустить рассылку" at bounding box center [752, 516] width 88 height 15
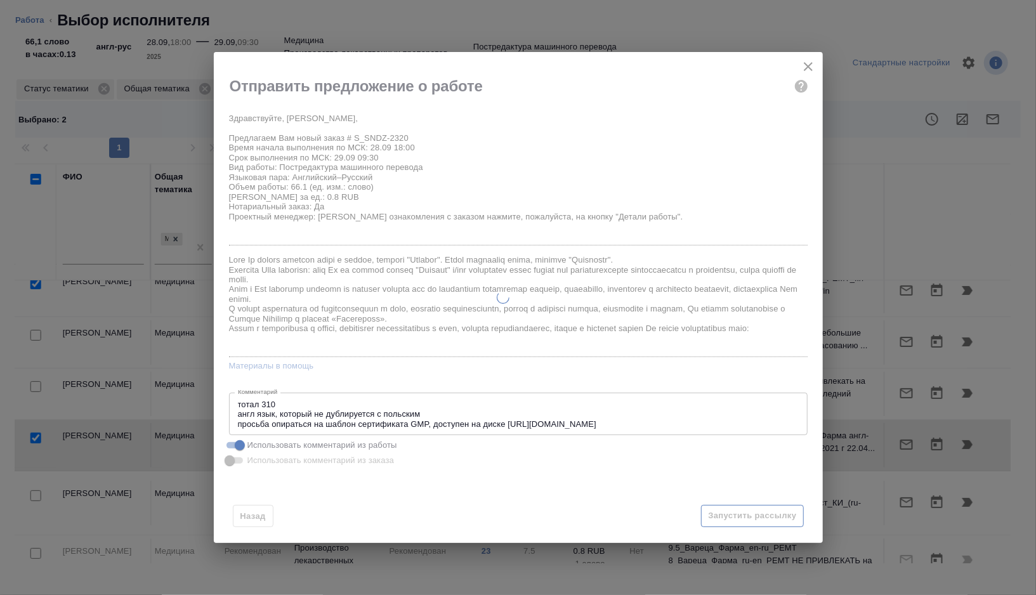
type textarea "x"
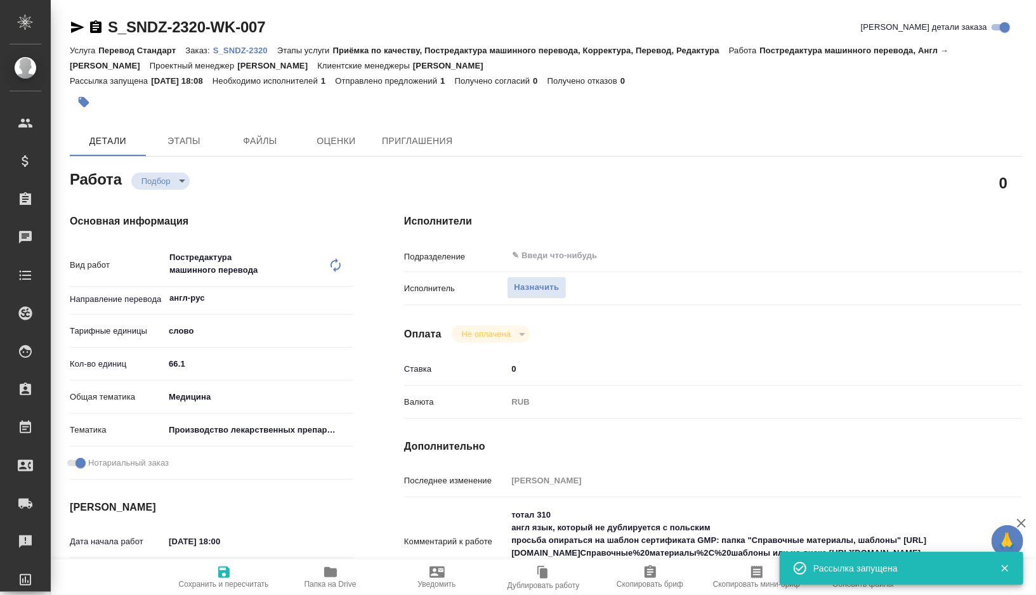
type input "recruiting"
type textarea "Постредактура машинного перевода"
type textarea "x"
type input "англ-рус"
type input "5a8b1489cc6b4906c91bfd90"
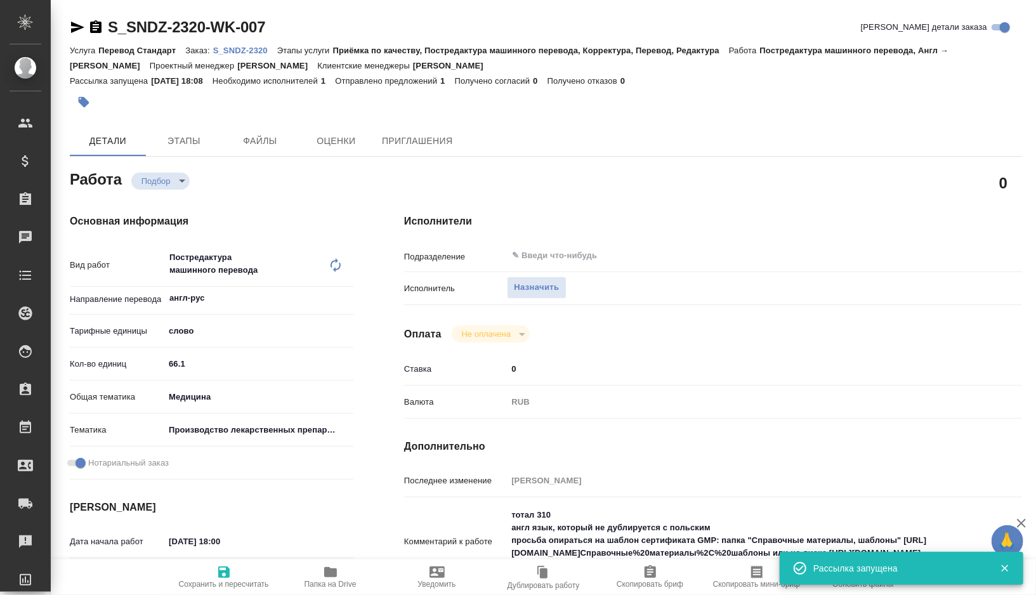
type input "66.1"
type input "med"
type input "614982fec5ecbb70f805293f"
checkbox input "true"
type input "28.09.2025 18:00"
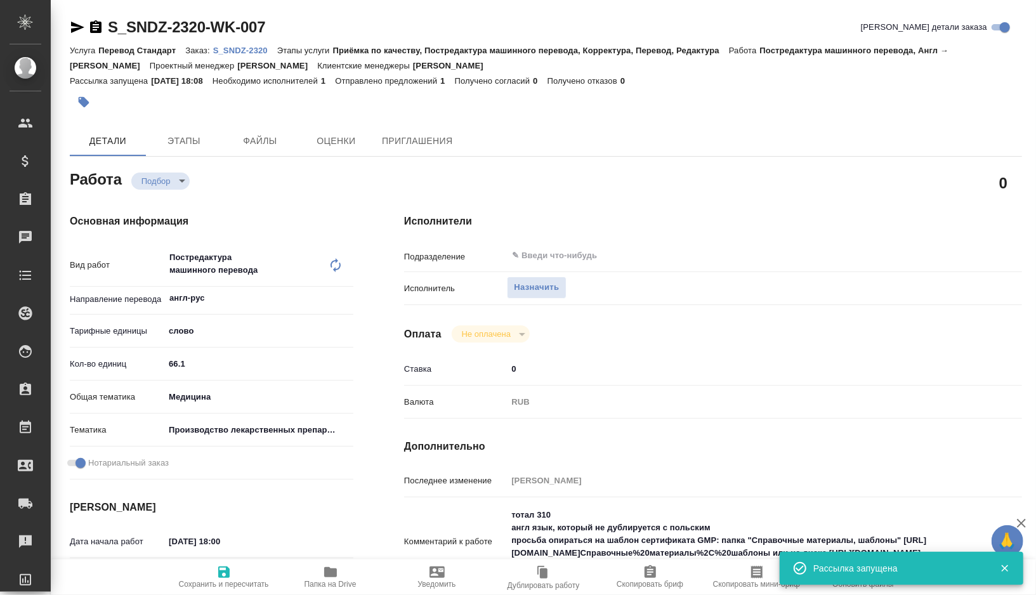
type input "29.09.2025 09:30"
type input "30.09.2025 17:00"
type input "notPayed"
type input "0"
type input "RUB"
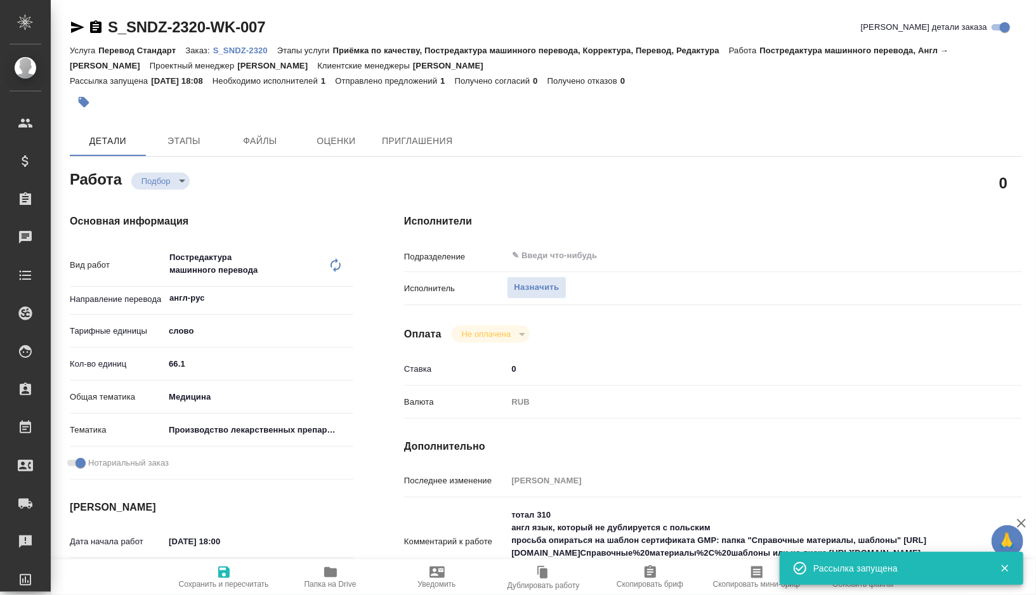
type input "[PERSON_NAME]"
type textarea "тотал 310 англ язык, который не дублируется с польским просьба опираться на шаб…"
type textarea "x"
type textarea "/Clients/Sandoz/Orders/S_SNDZ-2320/Translated/S_SNDZ-2320-WK-007"
type textarea "x"
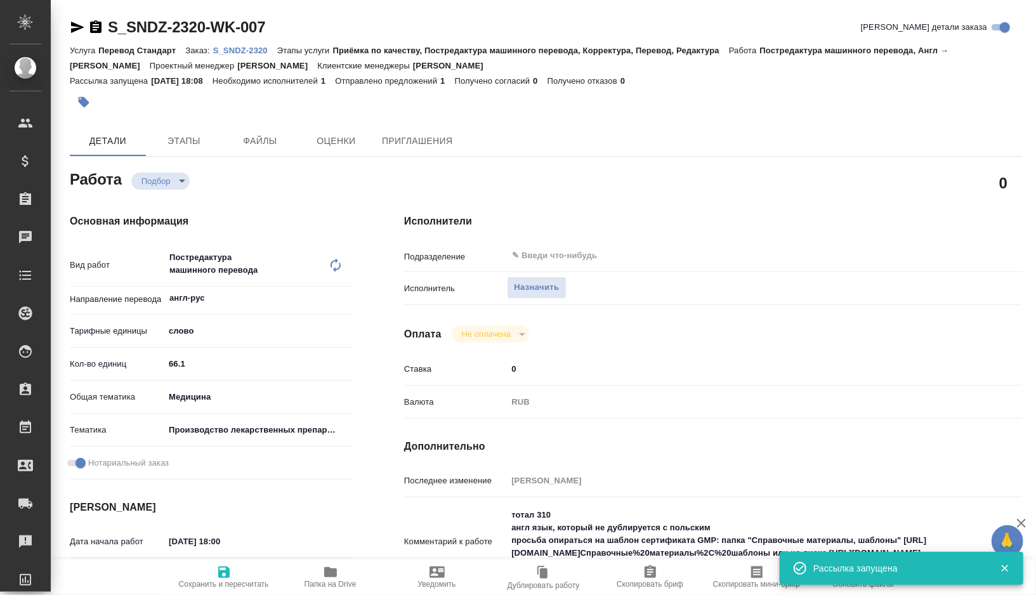
type input "S_SNDZ-2320"
type input "Перевод Стандарт"
type input "Приёмка по качеству, Постредактура машинного перевода, Корректура, Перевод, Ред…"
type input "Кабаргина Анна"
type input "Арсеньева Вера"
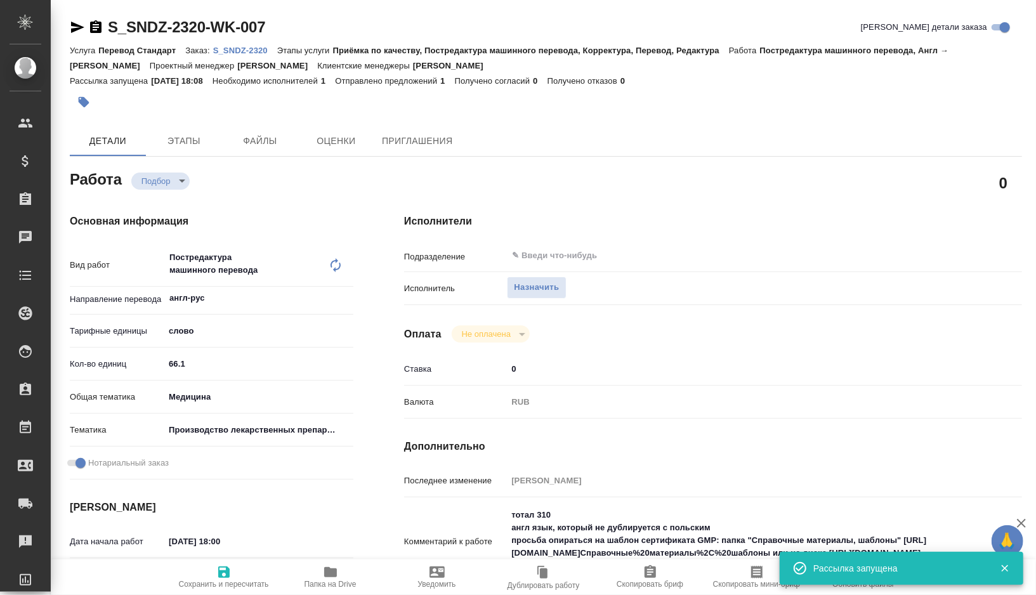
type input "/Clients/Sandoz/Orders/S_SNDZ-2320"
type textarea "x"
type textarea "Можно, пожалуйста, осуществить нотариальный перевод со скана во вложении на рус…"
type textarea "x"
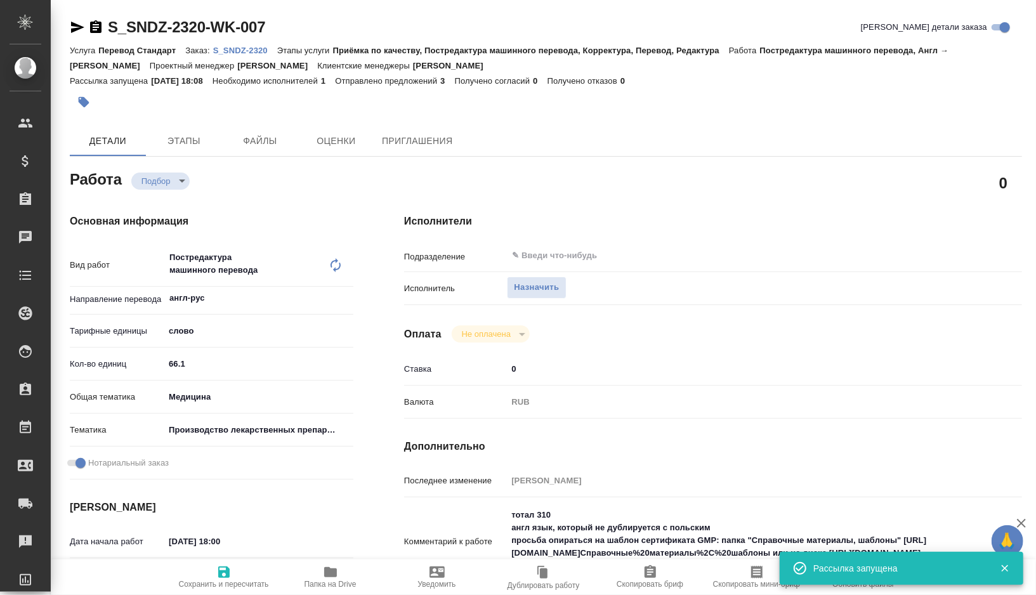
type textarea "x"
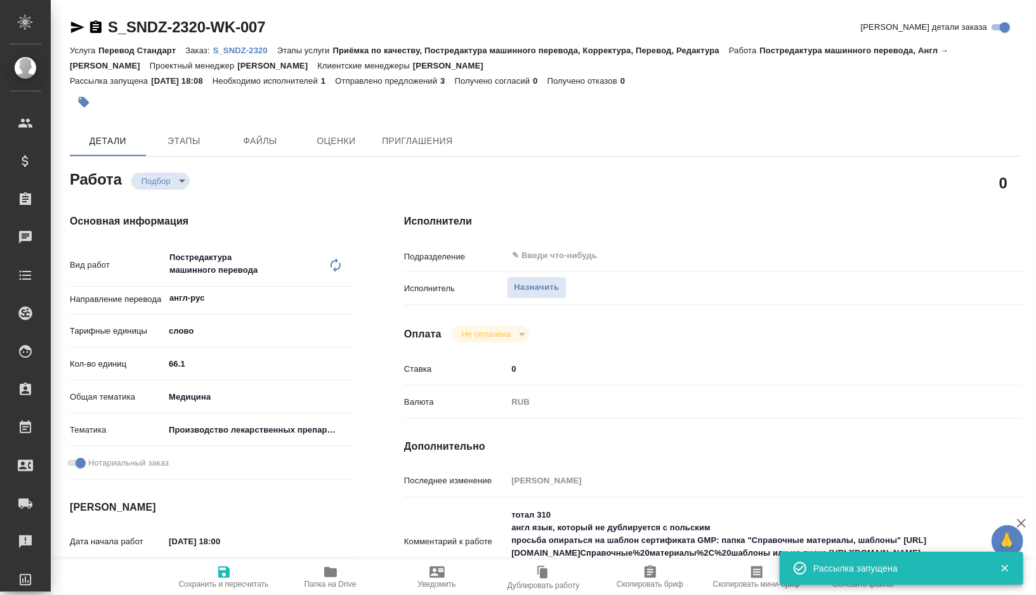
type textarea "x"
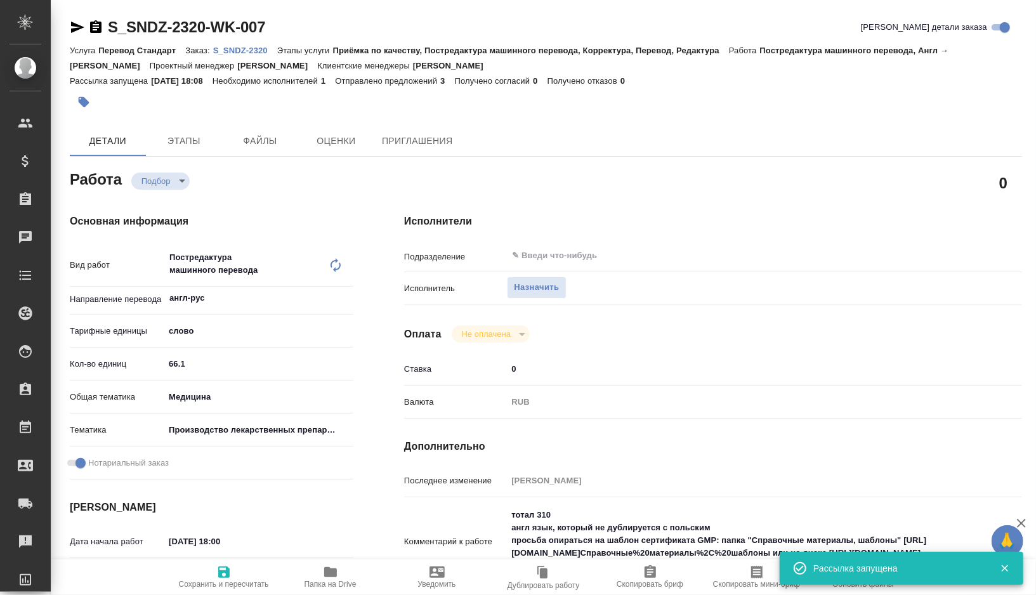
type textarea "x"
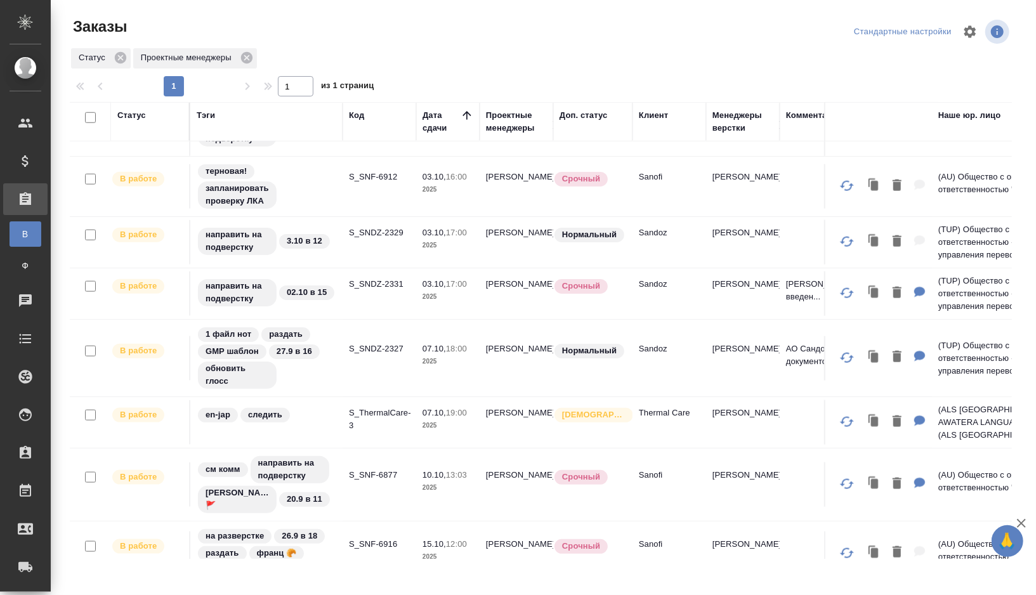
scroll to position [954, 0]
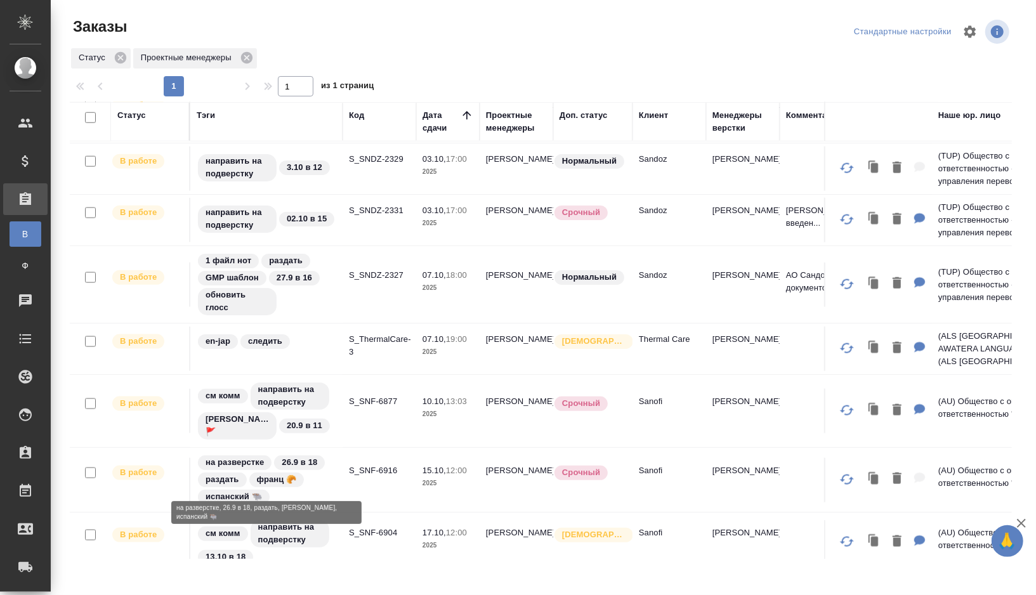
click at [320, 475] on div "на разверстке 26.9 в 18 раздать франц 🥐 испанский 🐃" at bounding box center [267, 479] width 140 height 51
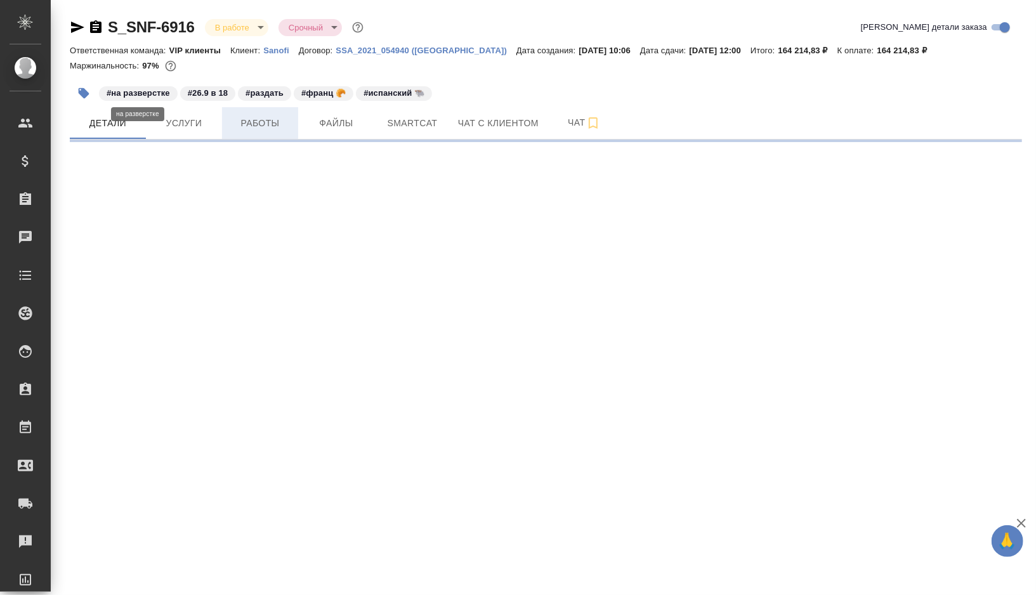
select select "RU"
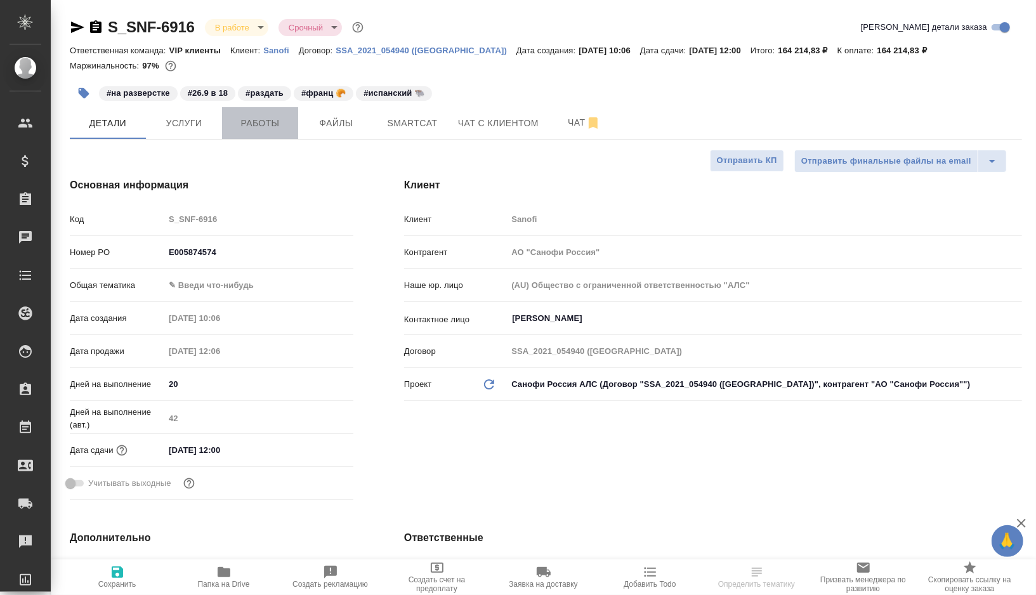
click at [274, 126] on span "Работы" at bounding box center [260, 123] width 61 height 16
type textarea "x"
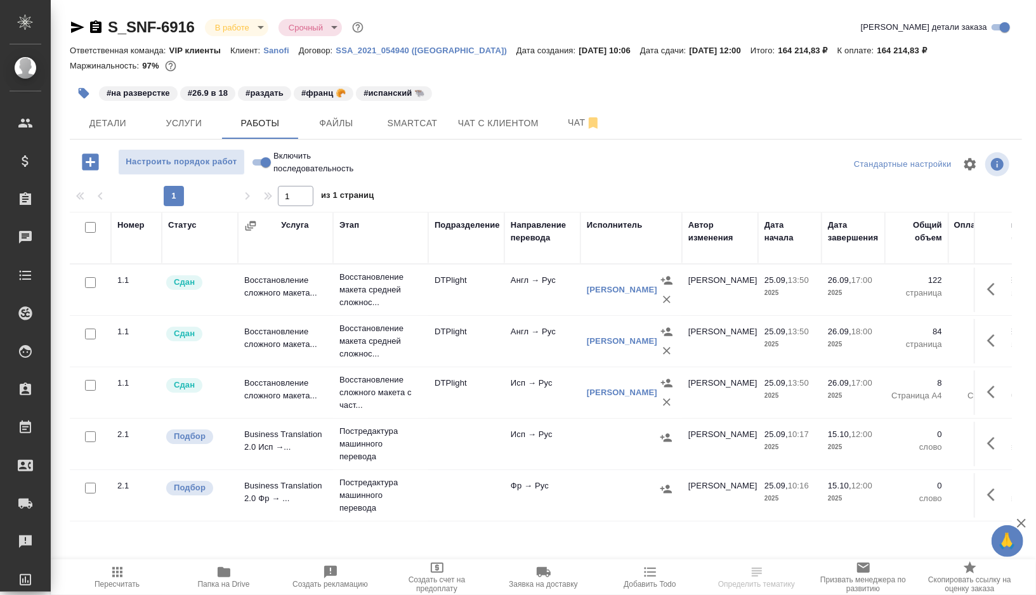
click at [91, 87] on button "button" at bounding box center [84, 93] width 28 height 28
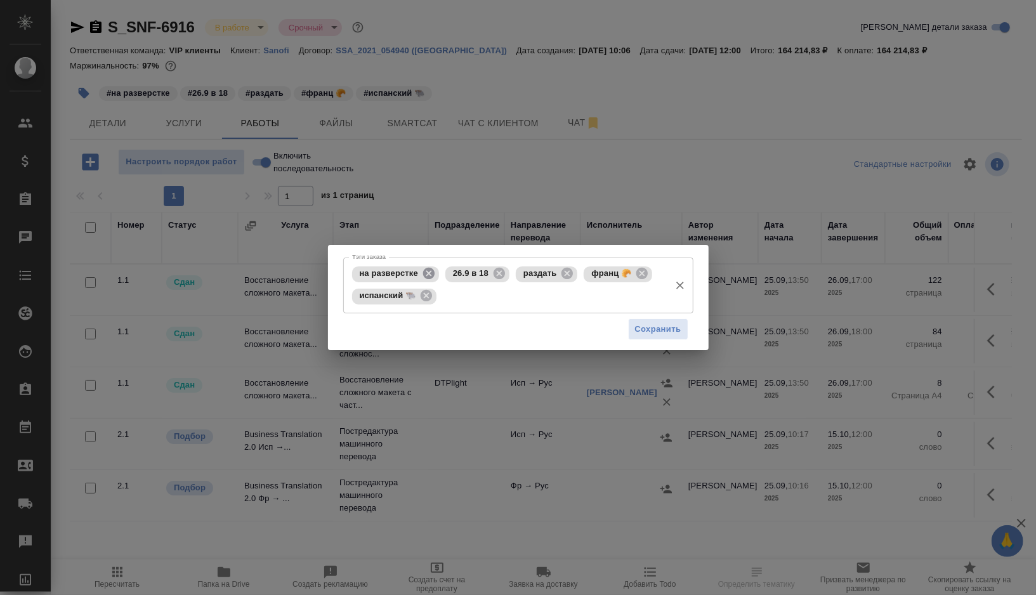
click at [431, 274] on icon at bounding box center [428, 273] width 11 height 11
click at [405, 273] on icon at bounding box center [406, 274] width 14 height 14
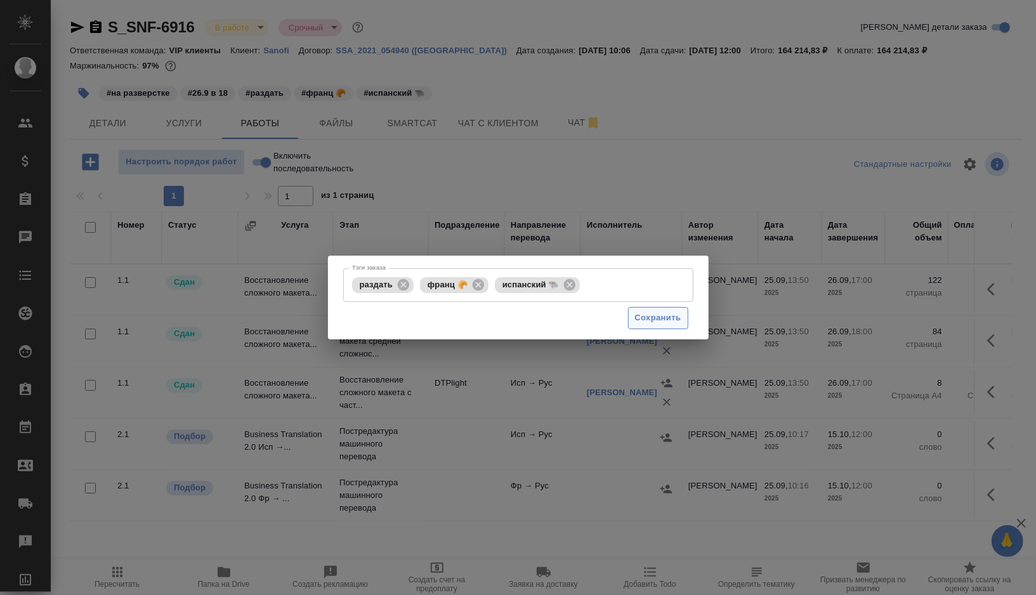
click at [653, 319] on span "Сохранить" at bounding box center [658, 318] width 46 height 15
